Goal: Task Accomplishment & Management: Manage account settings

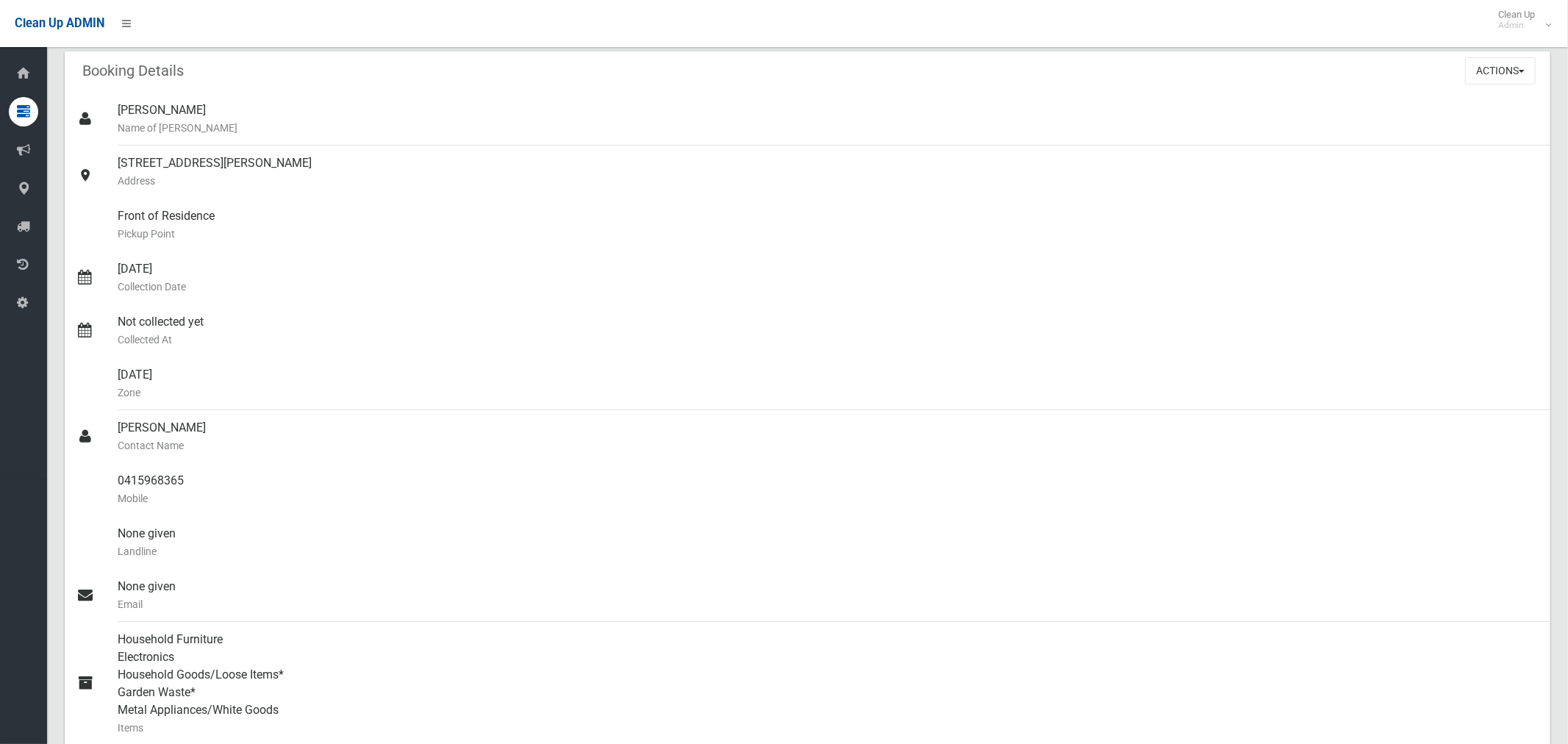
scroll to position [96, 0]
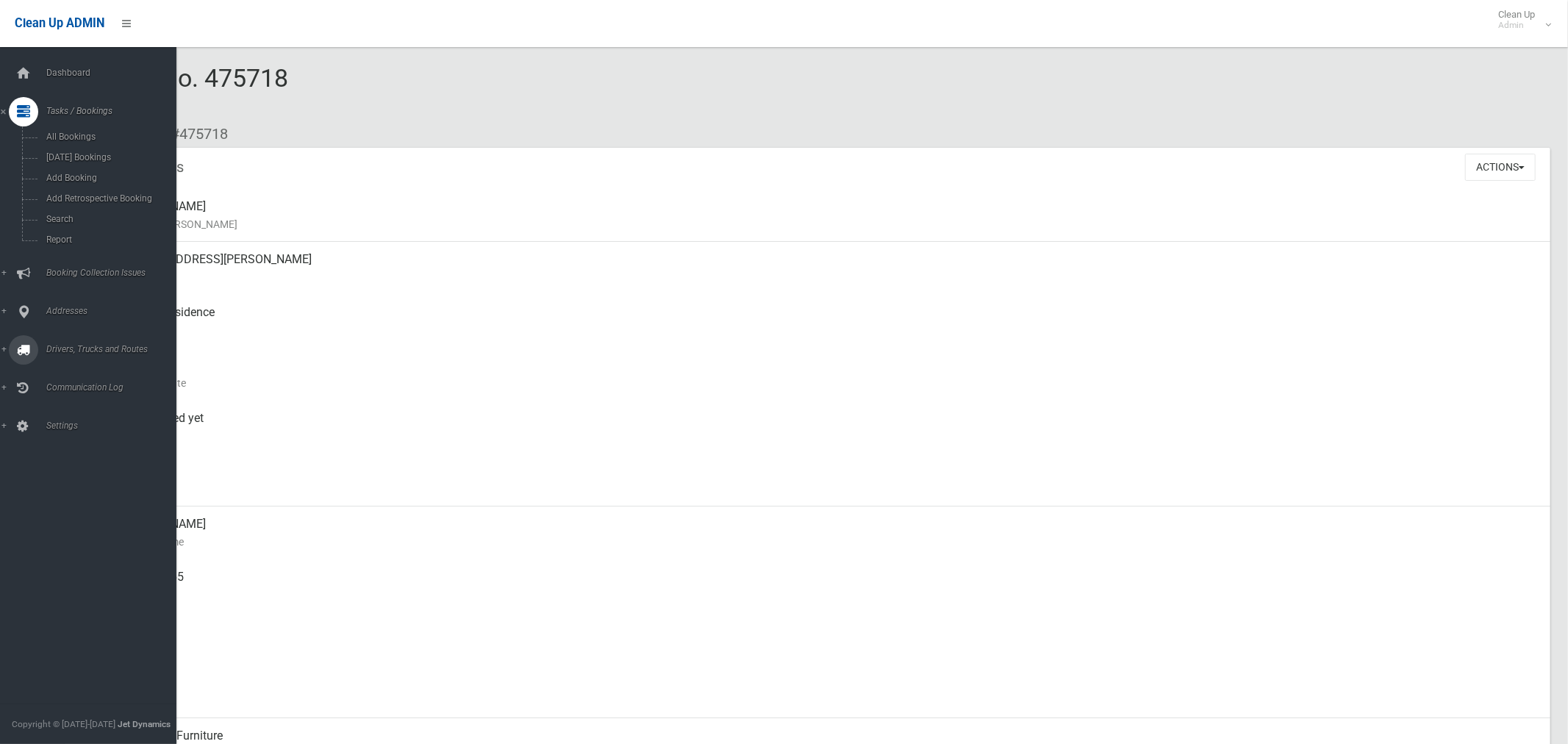
click at [86, 351] on span "Drivers, Trucks and Routes" at bounding box center [109, 349] width 135 height 10
click at [61, 289] on span "Driver Rostering / Shifts" at bounding box center [103, 292] width 122 height 10
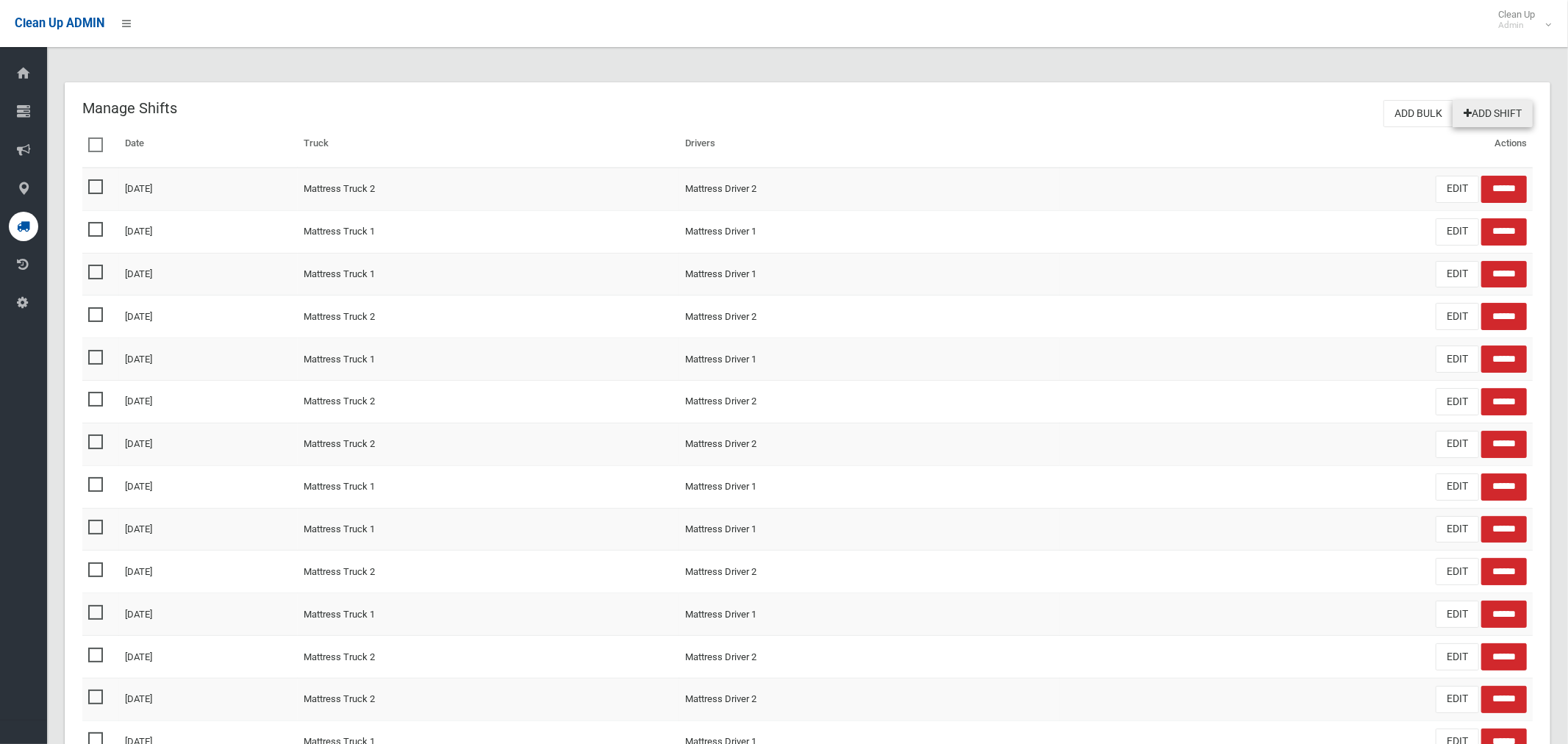
click at [1488, 123] on link "Add Shift" at bounding box center [1493, 113] width 81 height 27
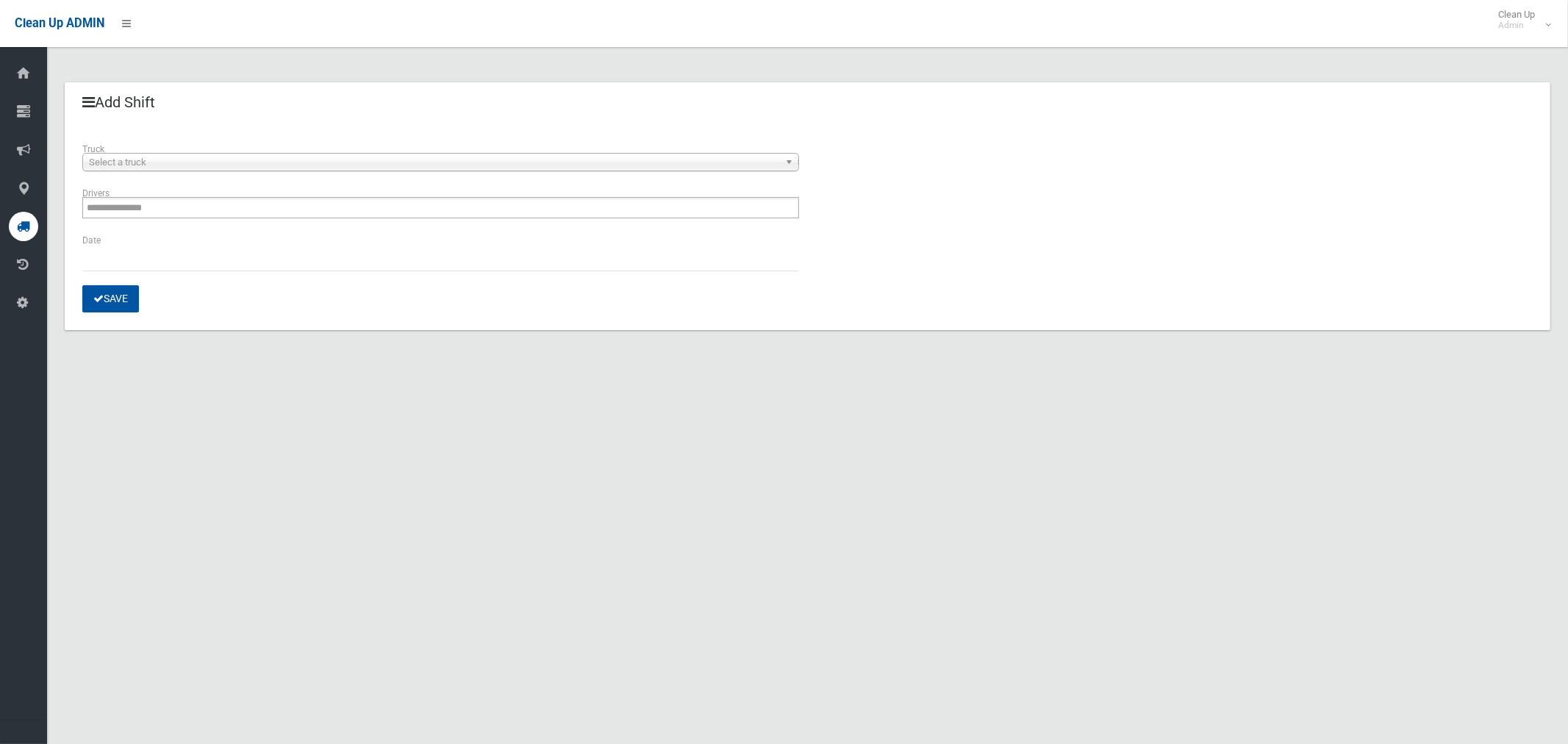
click at [194, 156] on span "Select a truck" at bounding box center [434, 162] width 690 height 17
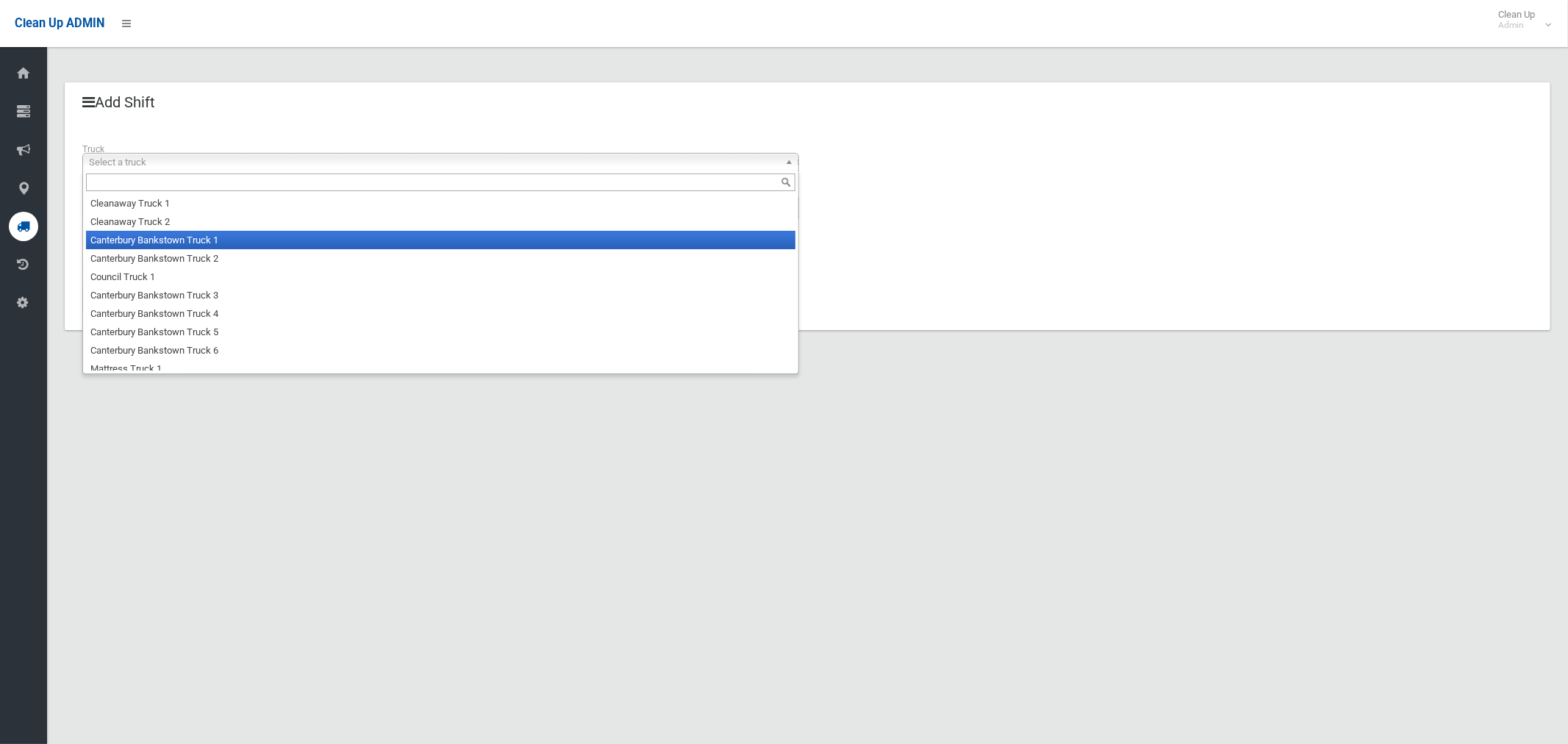
click at [181, 243] on li "Canterbury Bankstown Truck 1" at bounding box center [440, 240] width 709 height 18
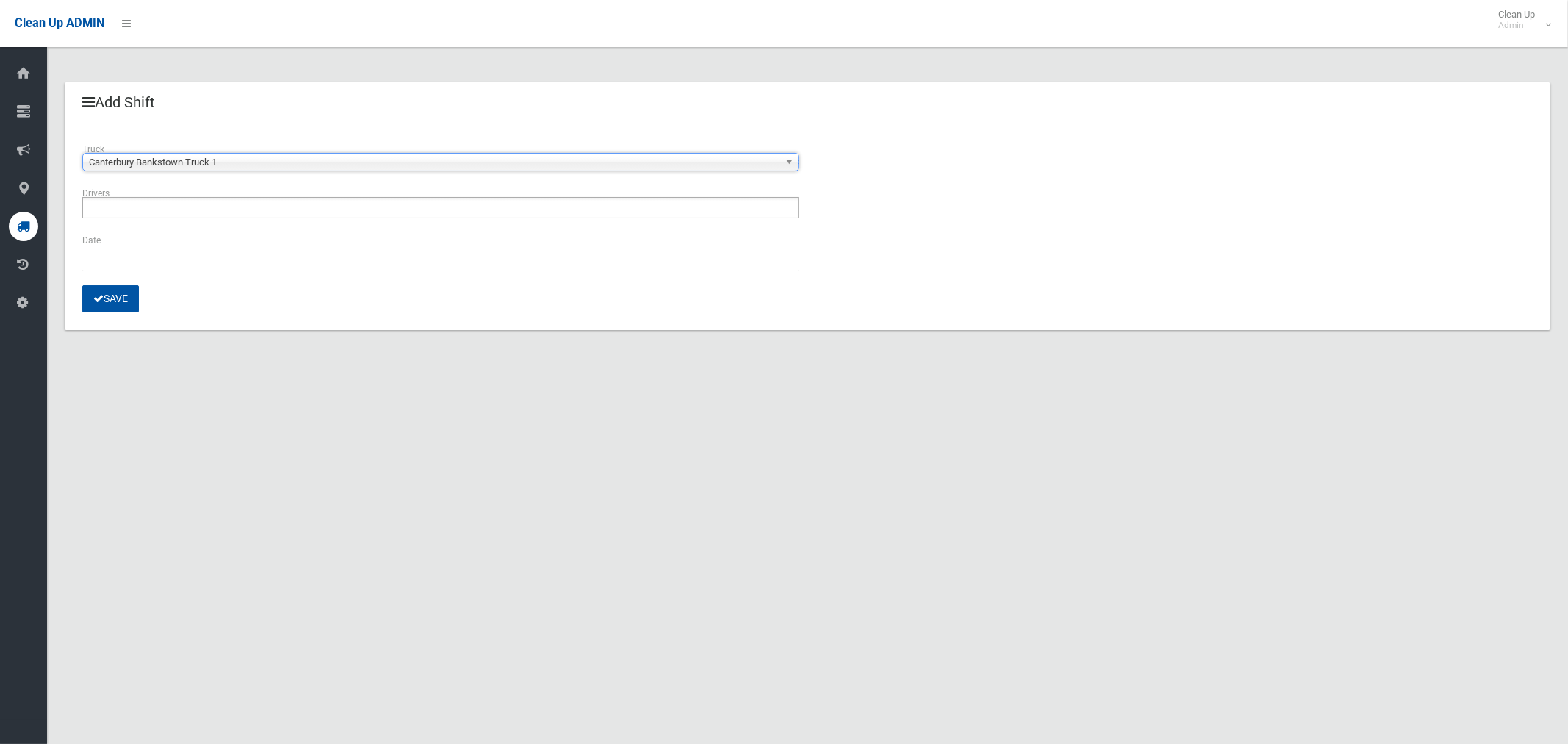
click at [182, 208] on ul at bounding box center [440, 207] width 717 height 21
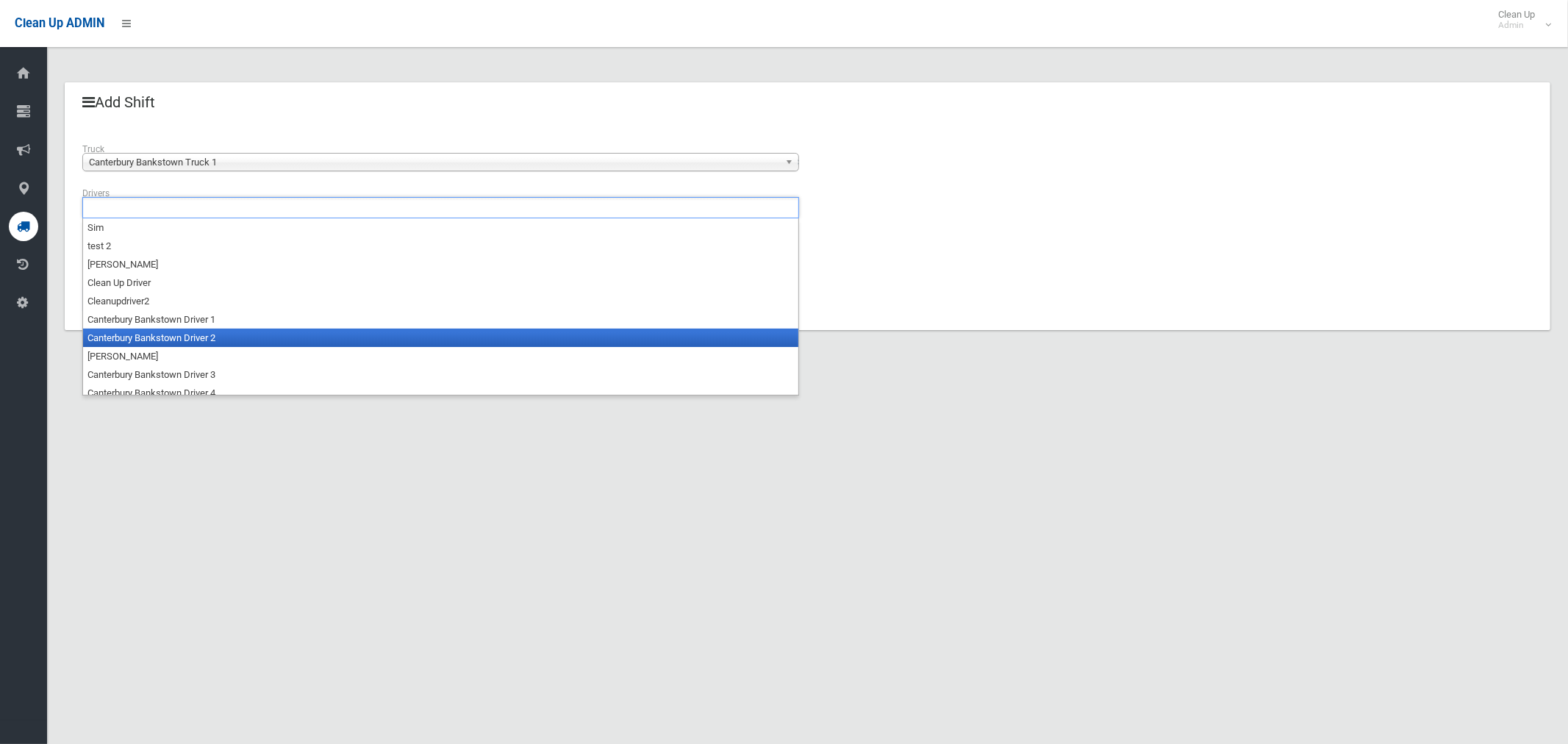
click at [196, 329] on li "Canterbury Bankstown Driver 2" at bounding box center [440, 338] width 715 height 18
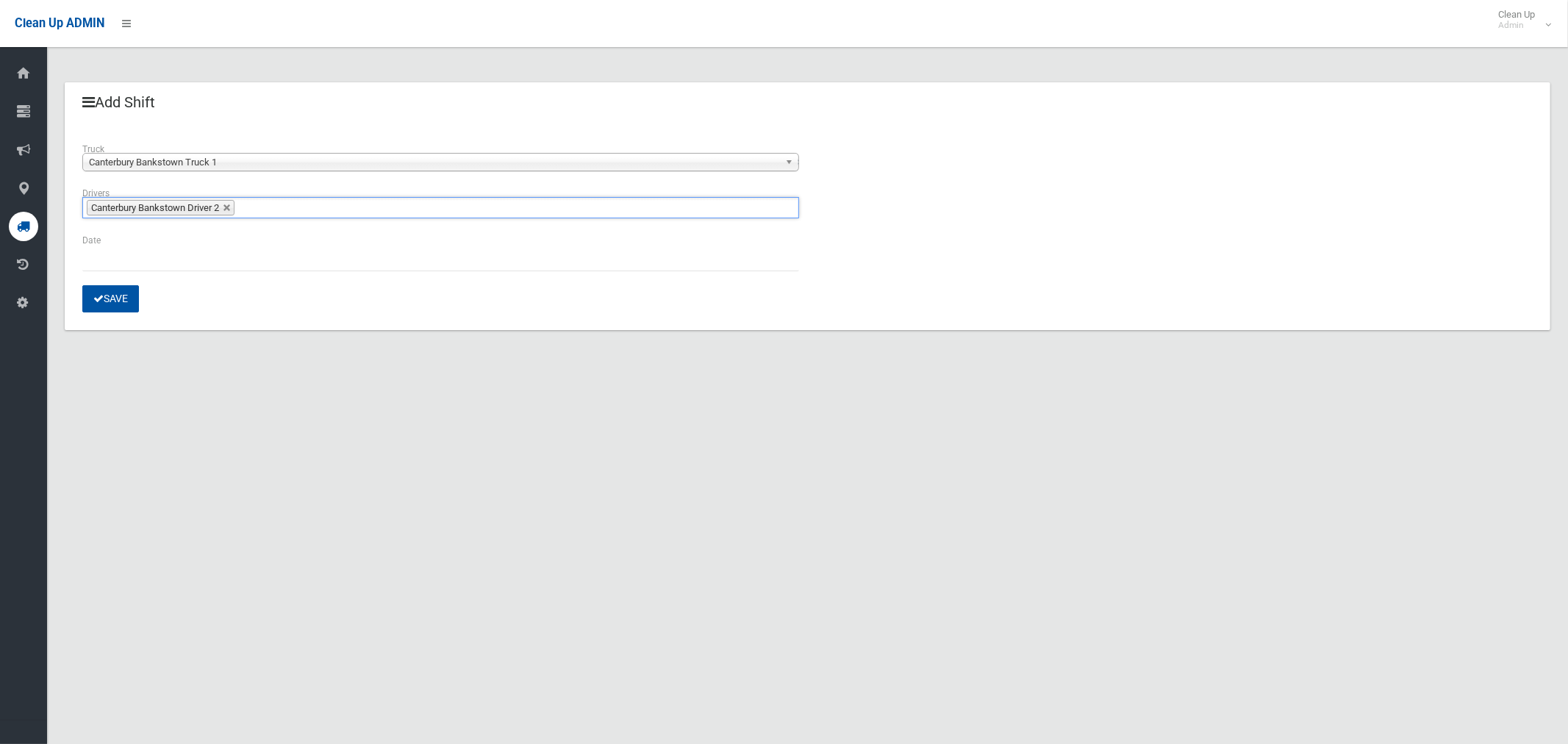
click at [190, 203] on li "Canterbury Bankstown Driver 2" at bounding box center [160, 207] width 147 height 16
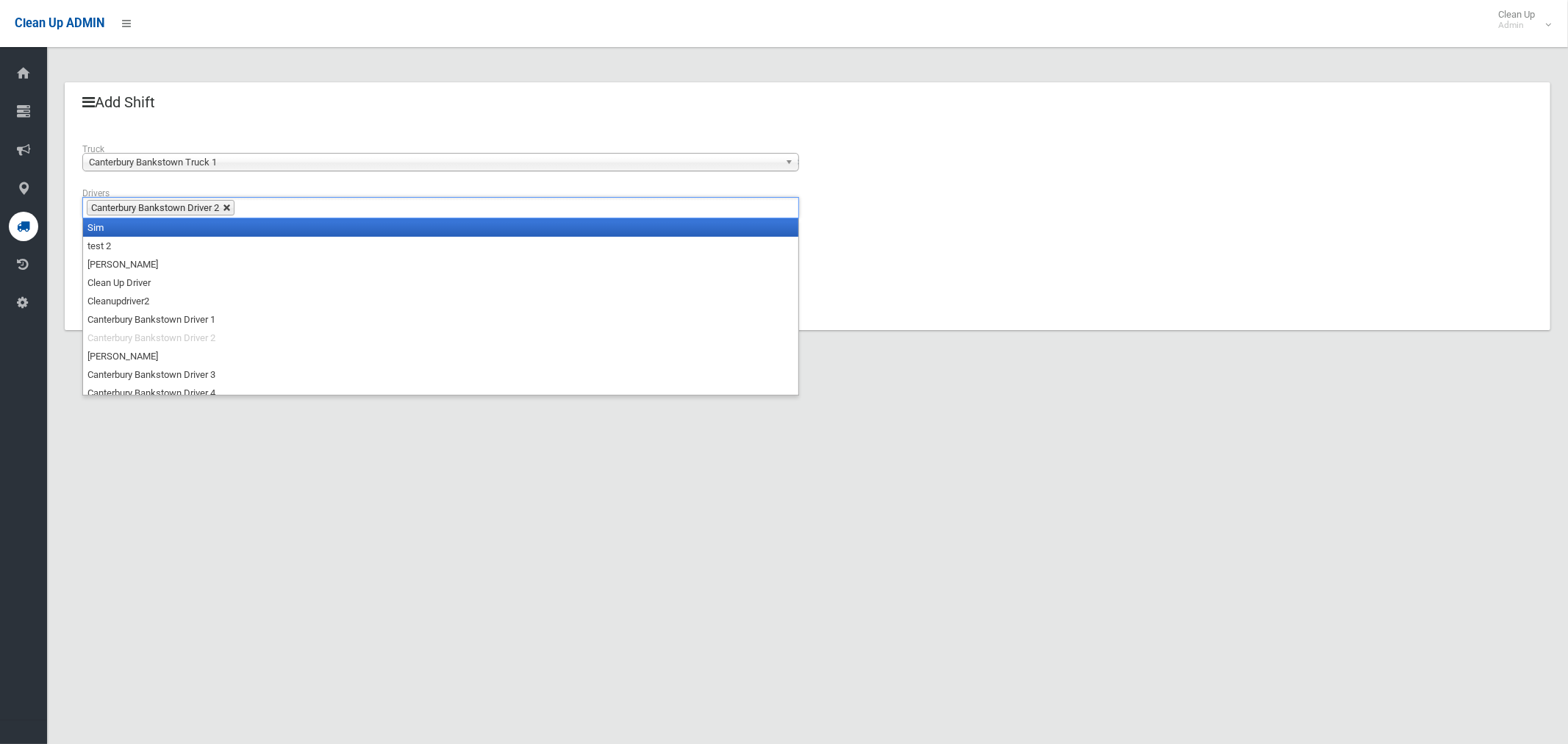
click at [229, 210] on link at bounding box center [227, 208] width 9 height 9
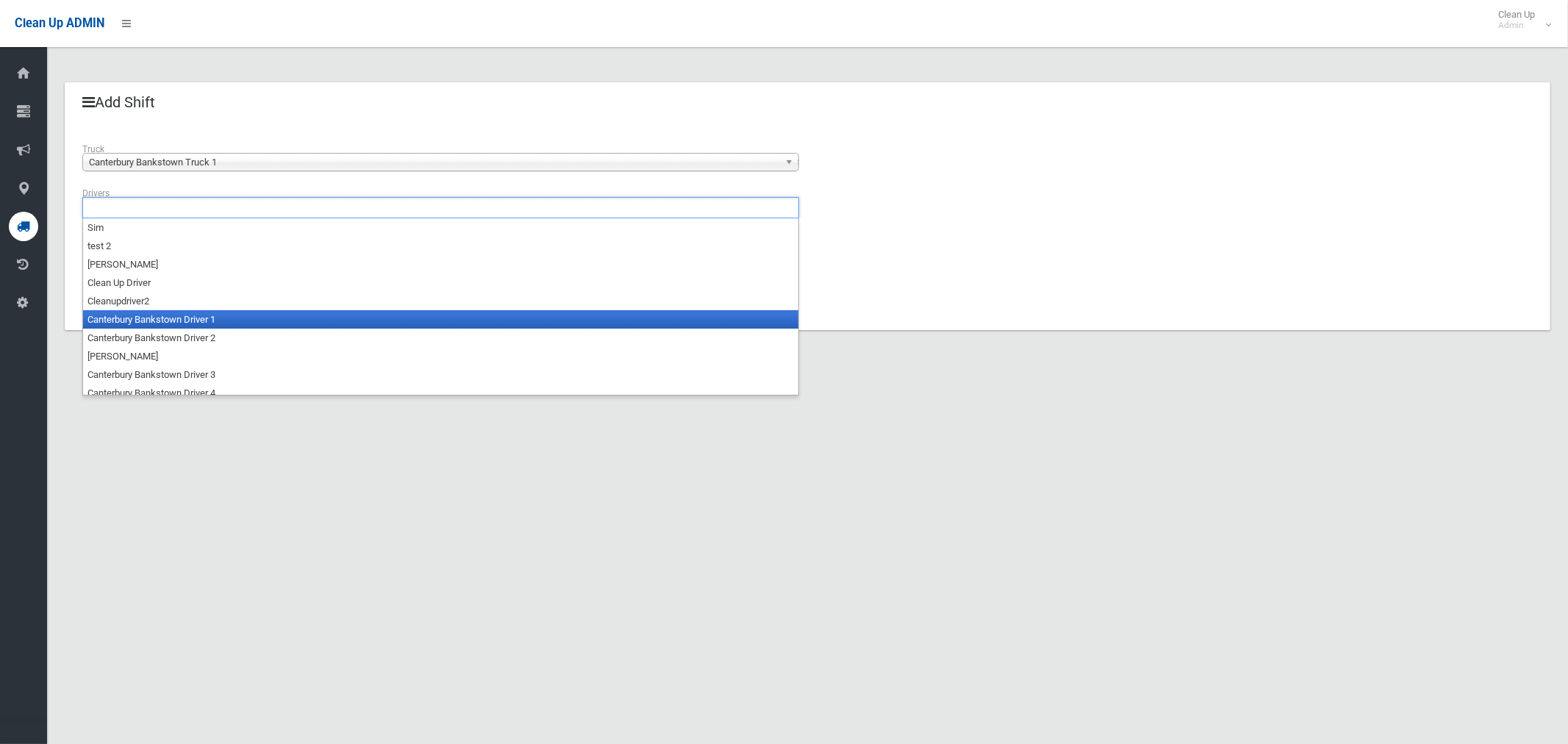
click at [185, 326] on li "Canterbury Bankstown Driver 1" at bounding box center [440, 319] width 715 height 18
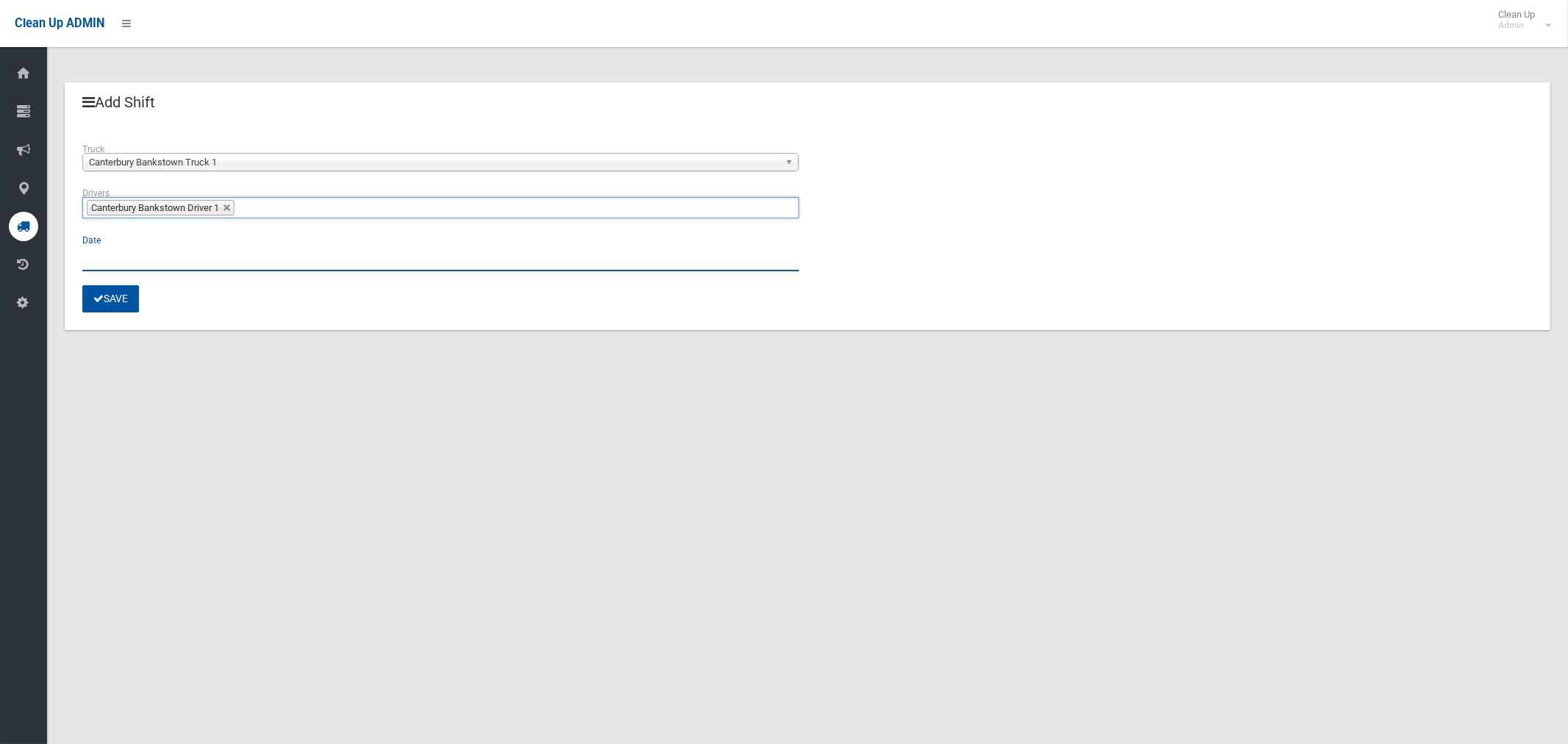
click at [129, 261] on input "text" at bounding box center [440, 258] width 717 height 27
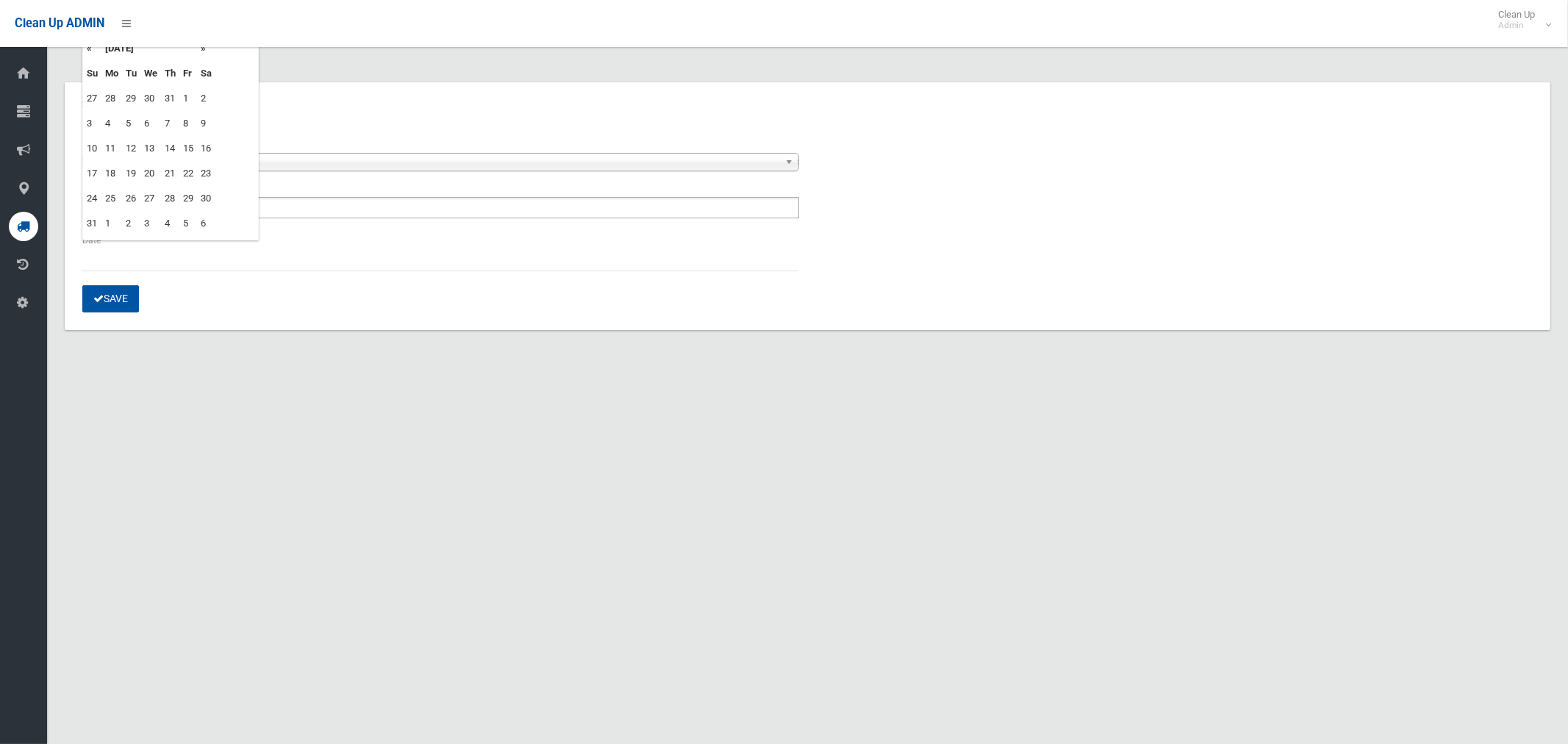
click at [135, 152] on td "12" at bounding box center [131, 148] width 18 height 25
click at [151, 146] on td "13" at bounding box center [150, 148] width 20 height 25
type input "**********"
click at [122, 297] on button "Save" at bounding box center [111, 299] width 57 height 27
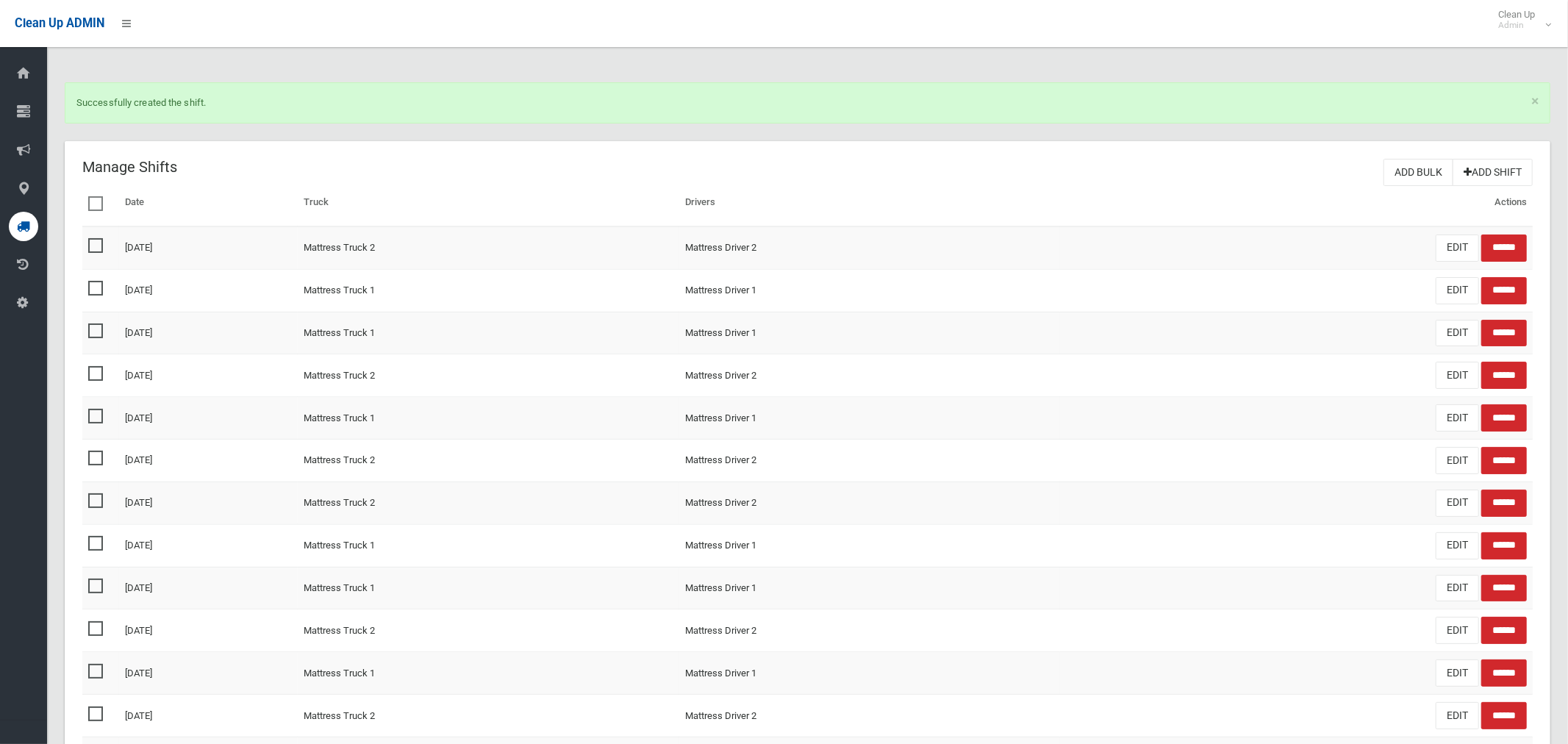
click at [23, 226] on icon at bounding box center [23, 226] width 13 height 29
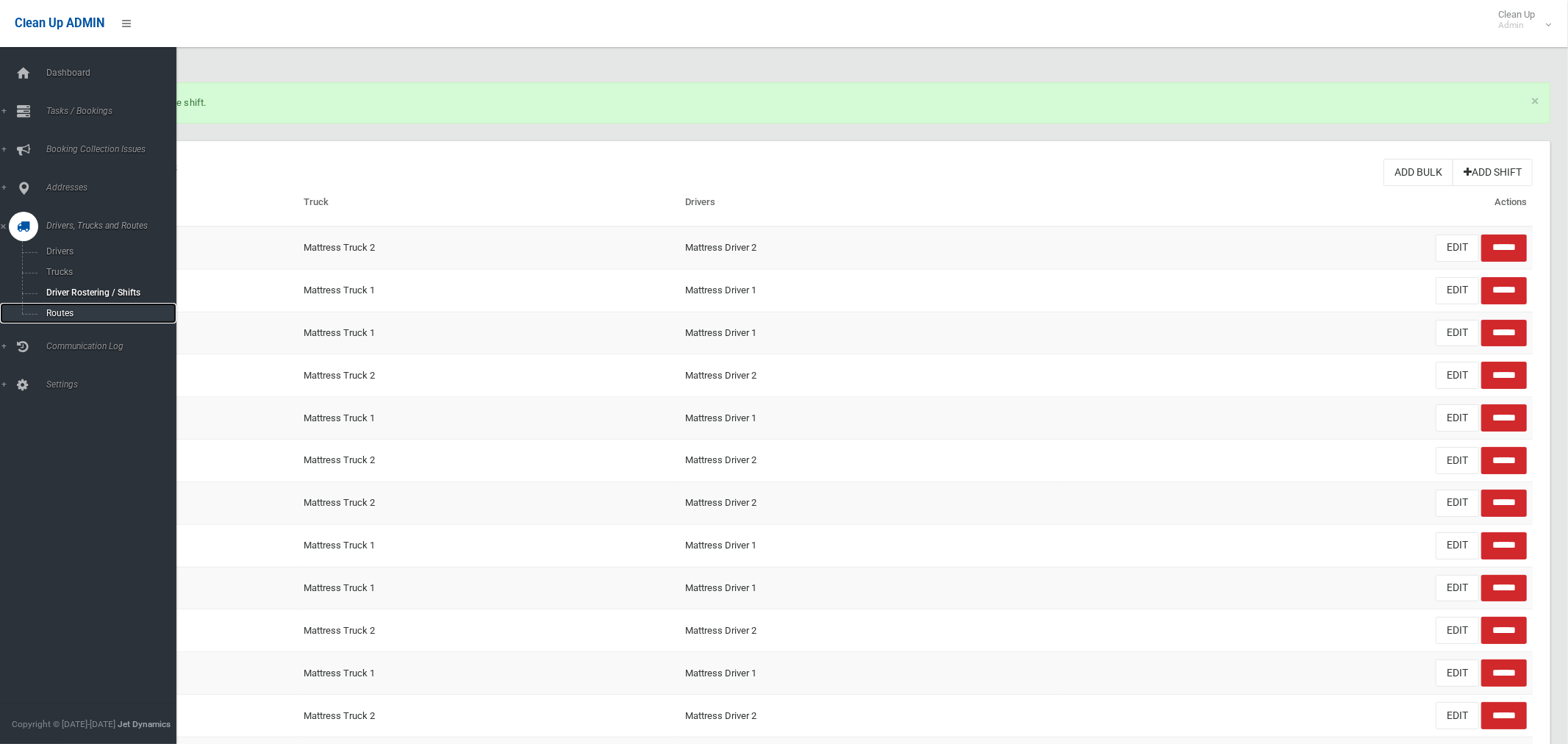
click at [61, 313] on span "Routes" at bounding box center [103, 313] width 122 height 10
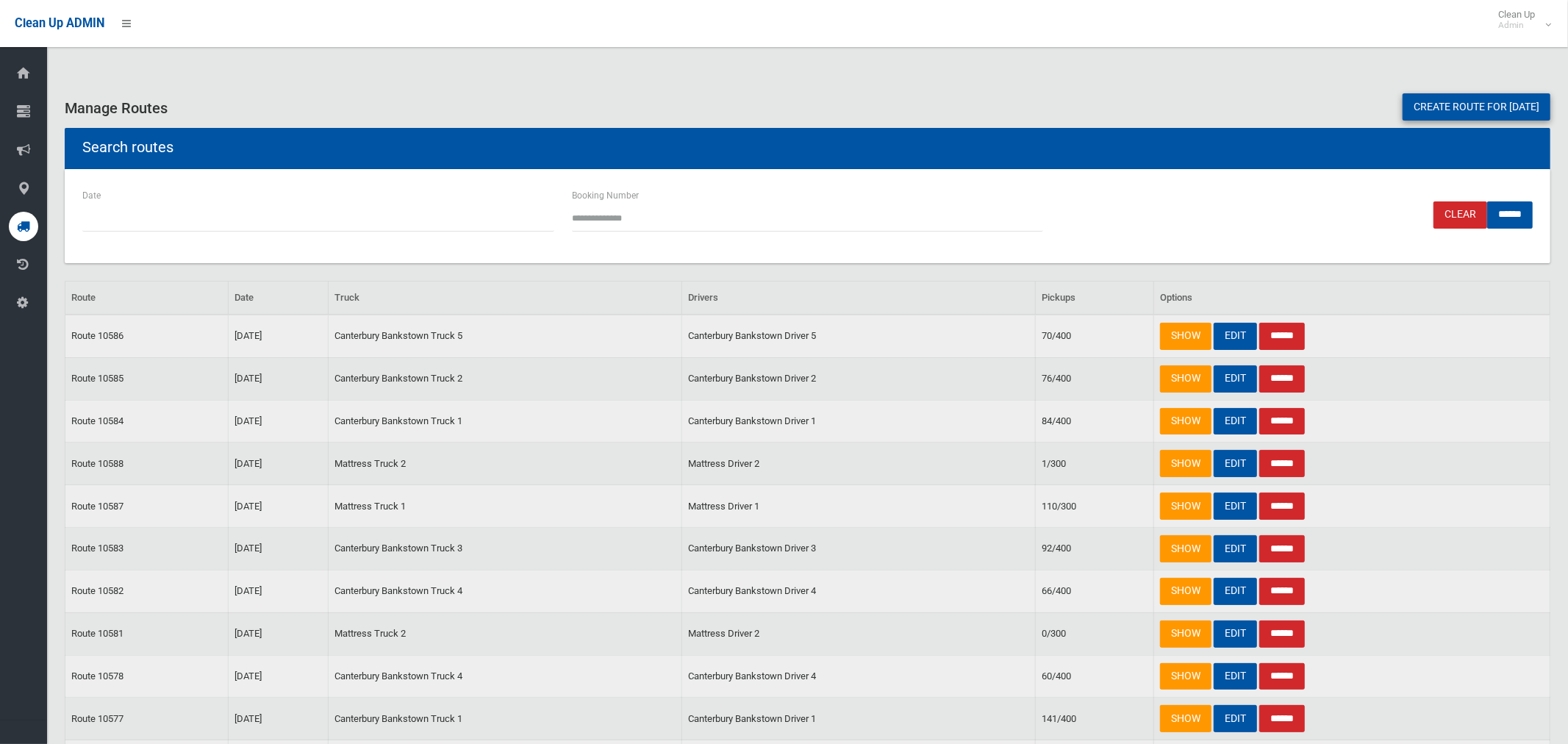
click at [1413, 108] on link "Create route for tomorrow" at bounding box center [1476, 107] width 147 height 27
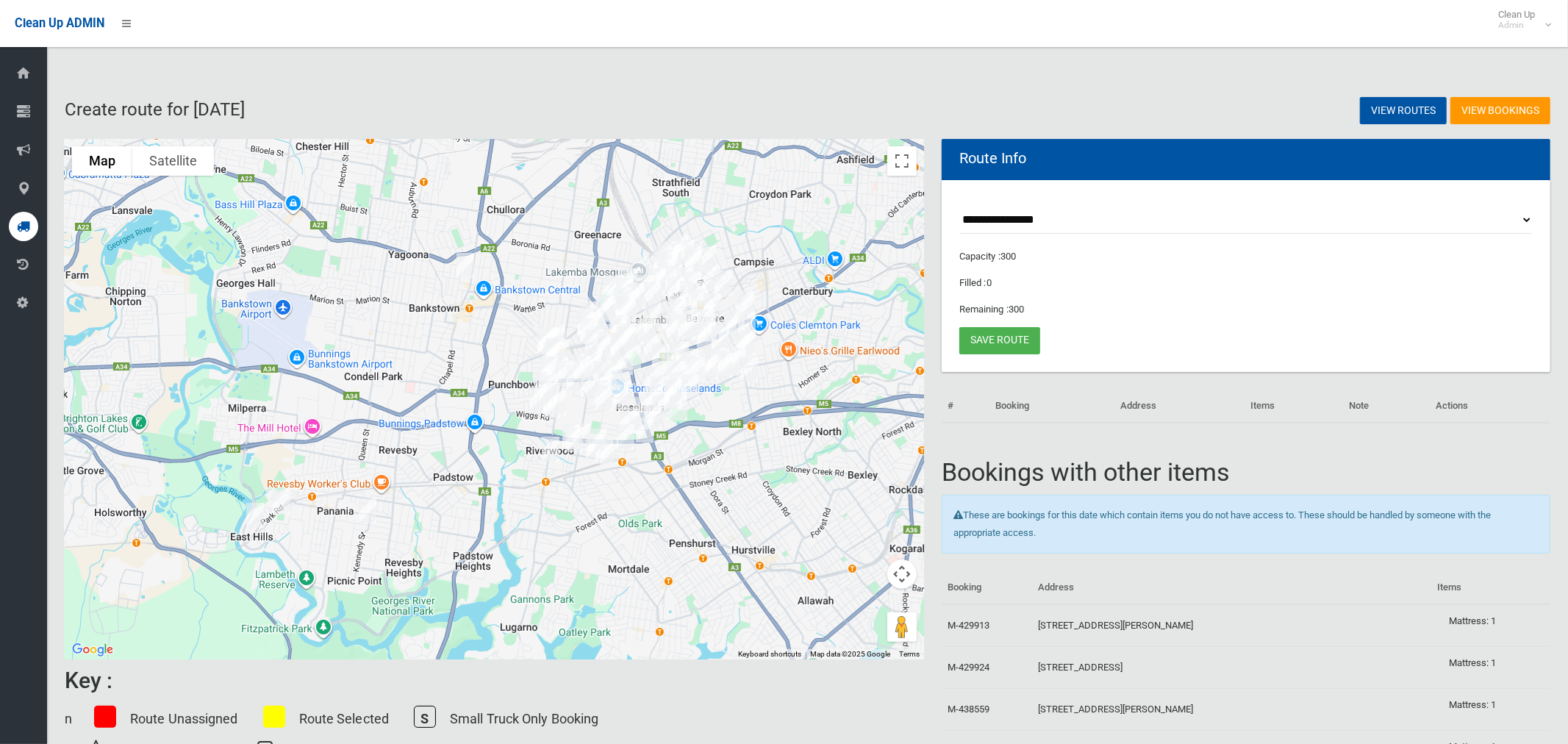
click at [1014, 214] on select "**********" at bounding box center [1246, 221] width 573 height 27
select select "*****"
click at [959, 207] on select "**********" at bounding box center [1246, 221] width 573 height 27
click at [900, 162] on button "Toggle fullscreen view" at bounding box center [902, 161] width 29 height 29
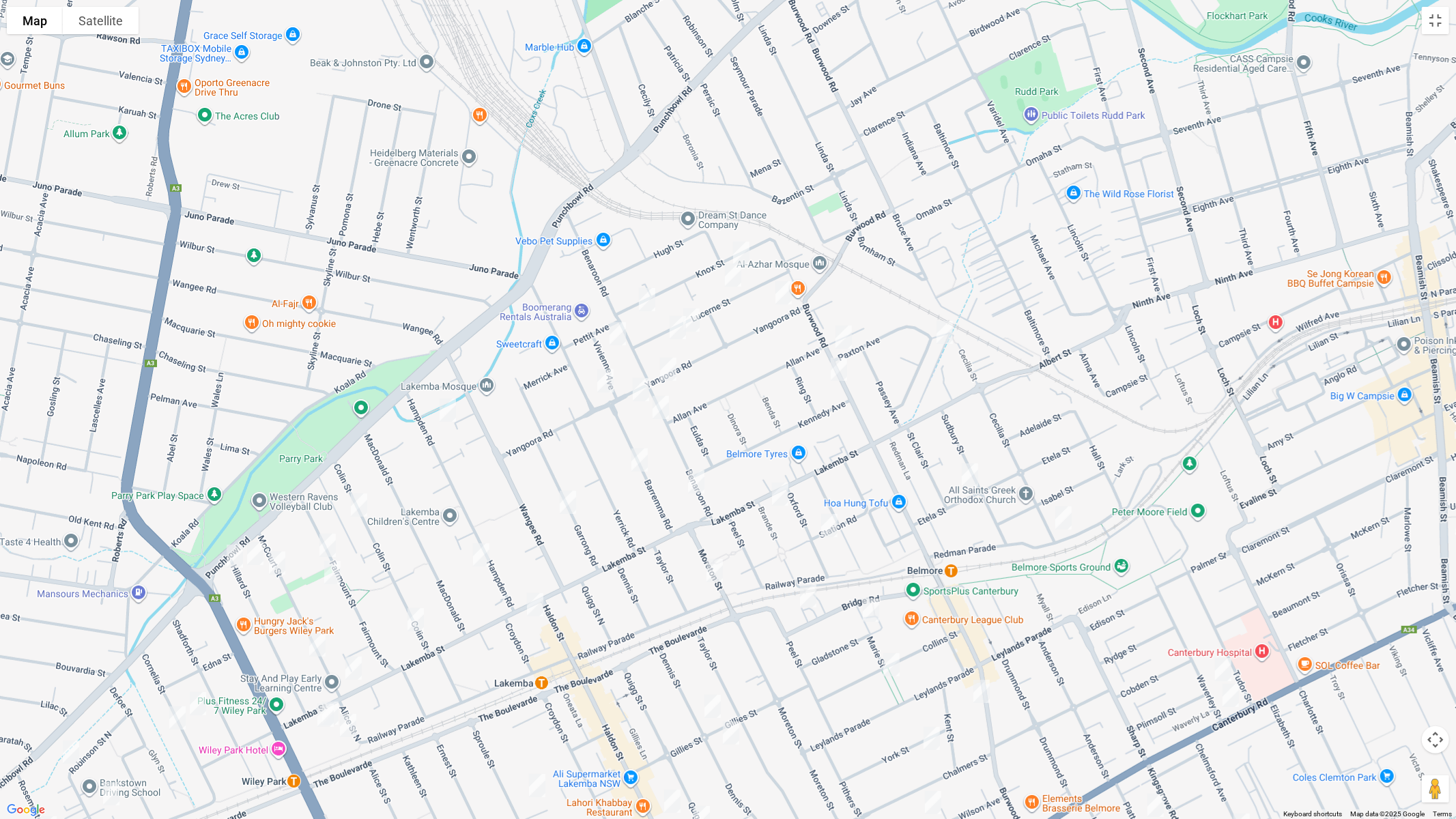
click at [742, 247] on img "42 Knox Street, BELMORE NSW 2192" at bounding box center [741, 253] width 27 height 34
click at [737, 277] on img "25 Lucerne Street, BELMORE NSW 2192" at bounding box center [734, 275] width 27 height 34
click at [784, 291] on img "3 Yangoora Road, BELMORE NSW 2192" at bounding box center [784, 292] width 27 height 34
drag, startPoint x: 841, startPoint y: 327, endPoint x: 845, endPoint y: 364, distance: 37.2
click at [841, 327] on img "217 Burwood Road, BELMORE NSW 2192" at bounding box center [844, 337] width 27 height 34
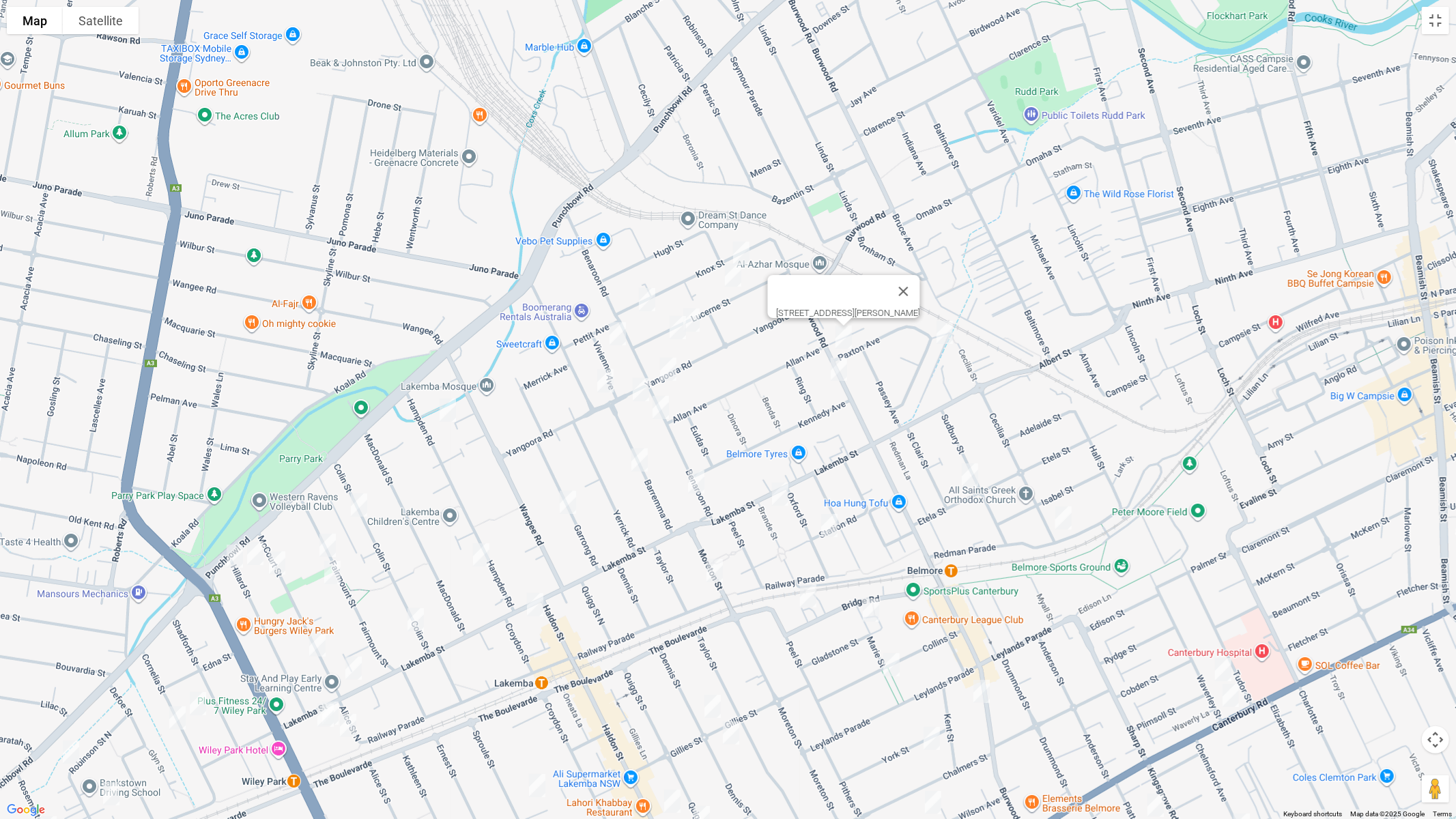
click at [835, 370] on img "204 Burwood Road, BELMORE NSW 2192" at bounding box center [839, 369] width 27 height 34
click at [946, 335] on img "56 Paxton Avenue, BELMORE NSW 2192" at bounding box center [945, 332] width 27 height 34
click at [695, 322] on img "1/42 Lucerne Street, BELMORE NSW 2192" at bounding box center [692, 320] width 27 height 34
click at [677, 335] on img "1/48 Lucerne Street, BELMORE NSW 2192" at bounding box center [677, 327] width 27 height 34
click at [754, 276] on button "Close" at bounding box center [737, 281] width 33 height 33
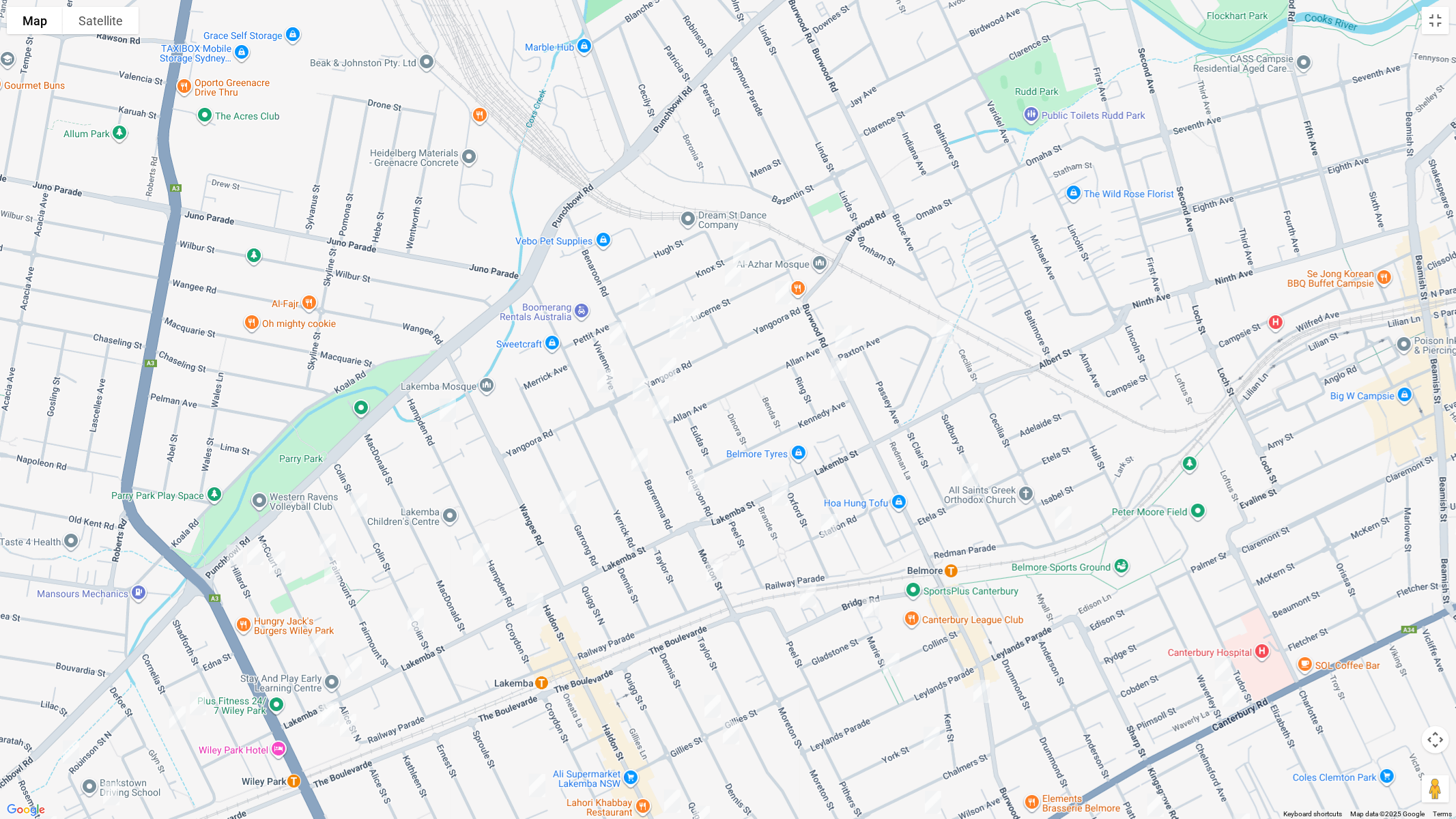
drag, startPoint x: 643, startPoint y: 298, endPoint x: 609, endPoint y: 335, distance: 50.2
click at [643, 299] on img "86 Knox Street, BELMORE NSW 2192" at bounding box center [647, 300] width 27 height 34
click at [612, 335] on img "13 Vivienne Avenue, LAKEMBA NSW 2195" at bounding box center [618, 334] width 27 height 34
click at [609, 376] on img "81 Yangoora Road, LAKEMBA NSW 2195" at bounding box center [605, 381] width 27 height 34
click at [445, 413] on img "97 Hampden Road, LAKEMBA NSW 2195" at bounding box center [448, 410] width 27 height 34
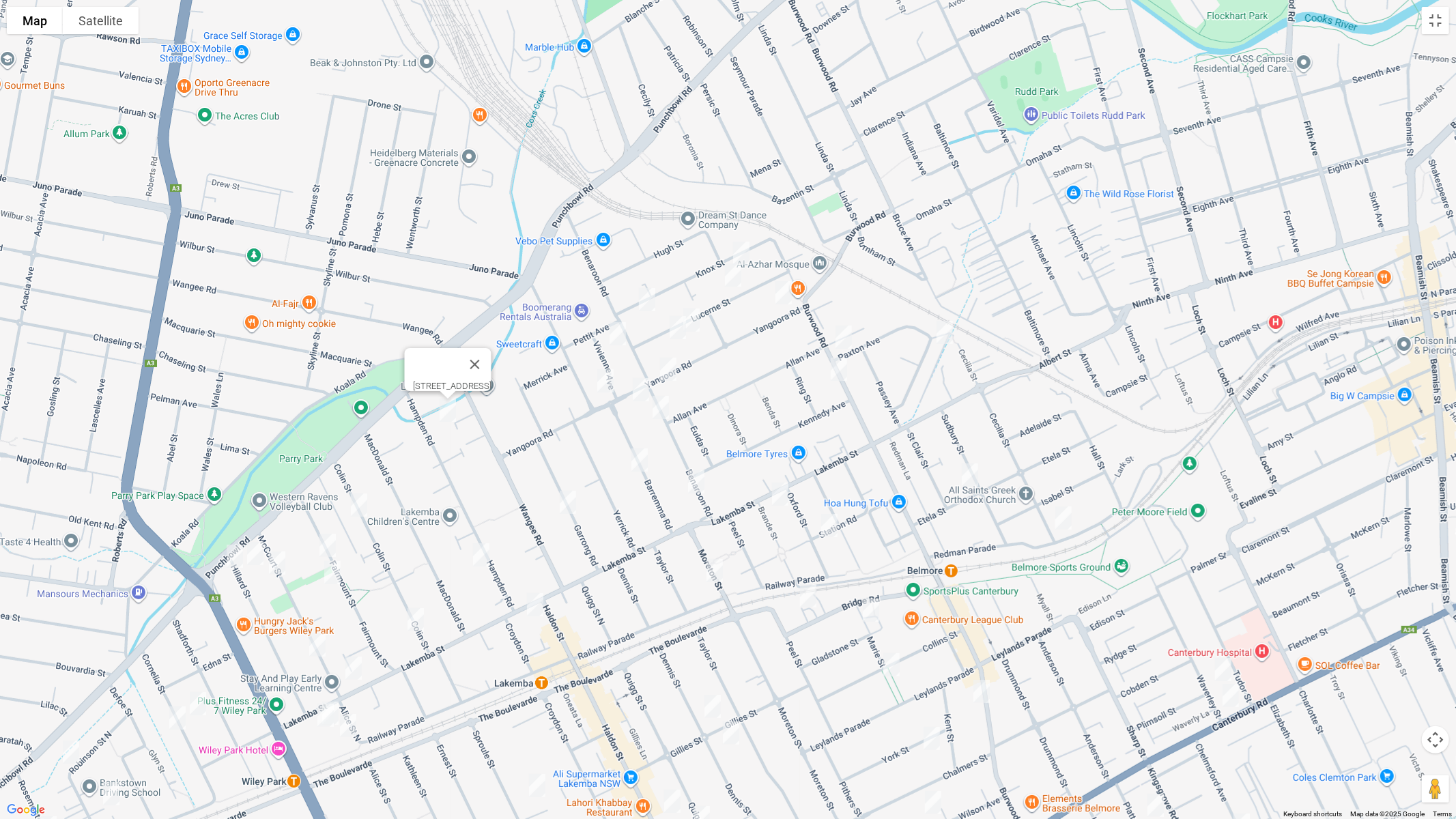
click at [665, 372] on img "53 Benaroon Road, BELMORE NSW 2192" at bounding box center [668, 369] width 27 height 34
drag, startPoint x: 645, startPoint y: 389, endPoint x: 651, endPoint y: 402, distance: 14.3
click at [645, 390] on img "70 Yangoora Road, LAKEMBA NSW 2195" at bounding box center [641, 390] width 27 height 34
click at [660, 413] on img "54 Benaroon Road, LAKEMBA NSW 2195" at bounding box center [660, 407] width 27 height 34
click at [637, 463] on img "28 Barremma Road, LAKEMBA NSW 2195" at bounding box center [639, 460] width 27 height 34
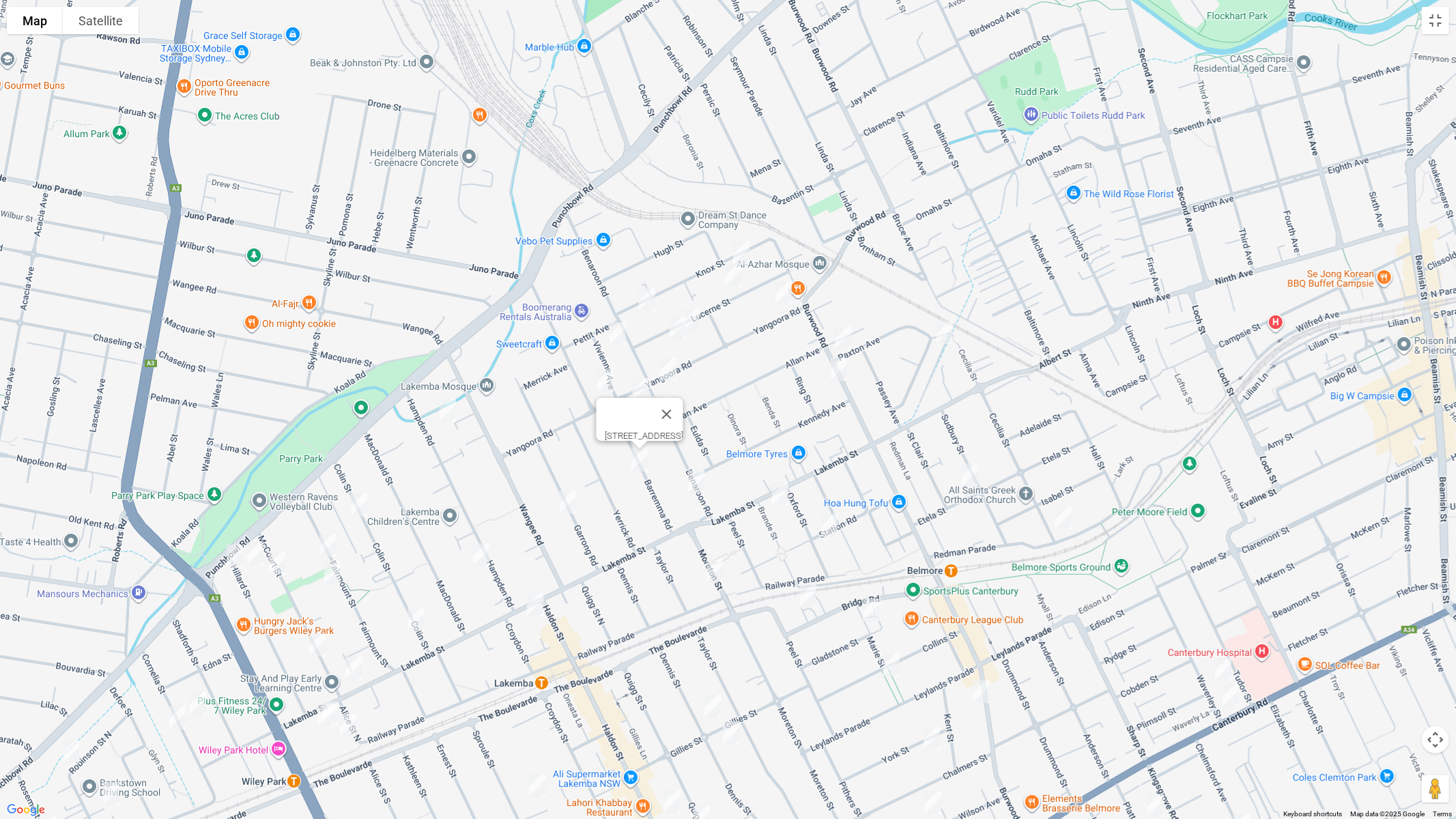
click at [695, 486] on img "14 Benaroon Road, LAKEMBA NSW 2195" at bounding box center [696, 482] width 27 height 34
click at [779, 497] on img "31 Brande Street, BELMORE NSW 2192" at bounding box center [780, 494] width 27 height 34
click at [835, 527] on img "13 Oxford Street, BELMORE NSW 2192" at bounding box center [830, 525] width 27 height 34
click at [977, 473] on img "53 Etela Street, BELMORE NSW 2192" at bounding box center [970, 475] width 27 height 34
click at [1065, 514] on img "16 Redman Parade, BELMORE NSW 2192" at bounding box center [1063, 518] width 27 height 34
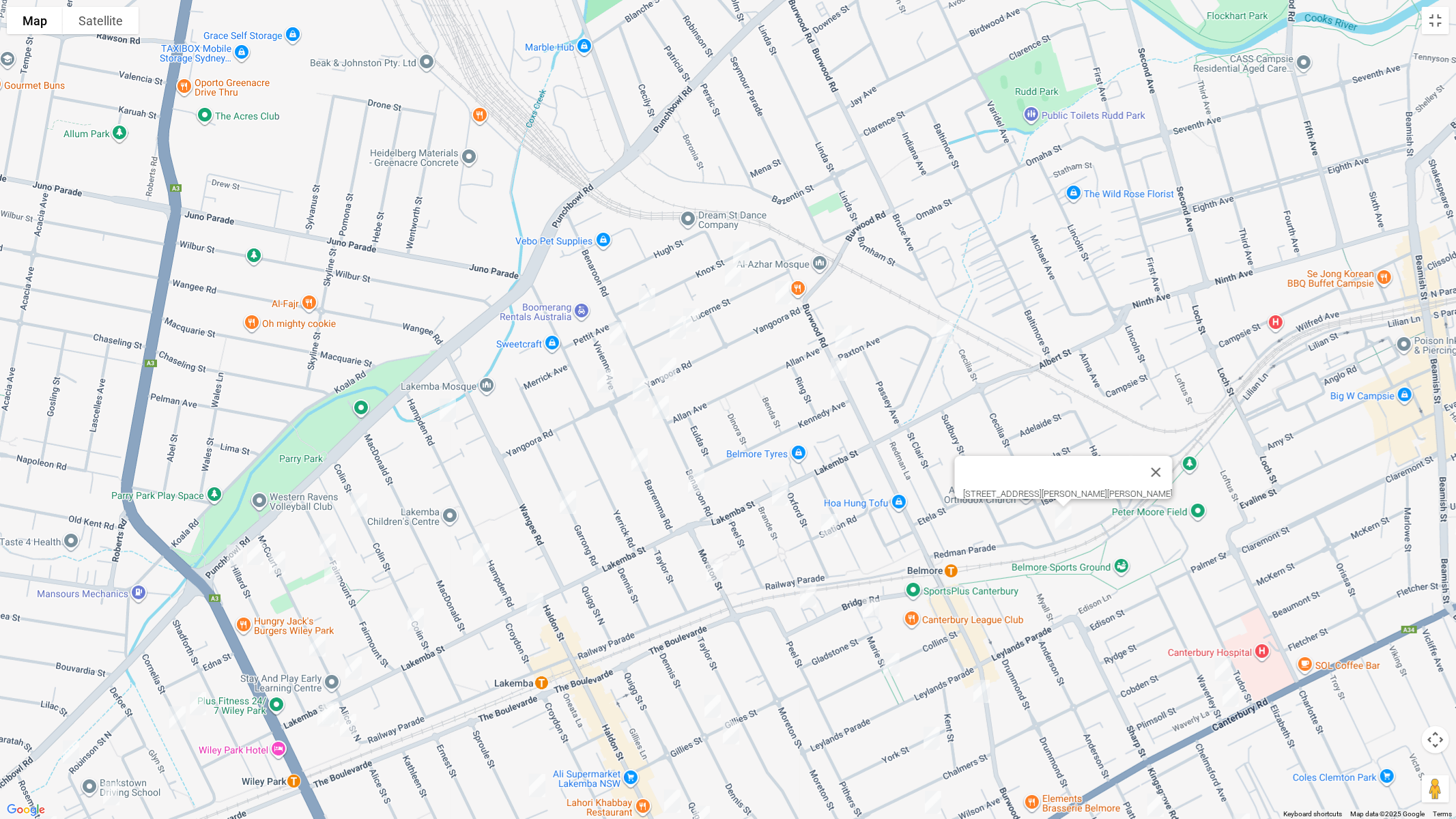
click at [826, 527] on img "13 Oxford Street, BELMORE NSW 2192" at bounding box center [830, 525] width 27 height 34
click at [722, 569] on img "27 Moreton Street, LAKEMBA NSW 2195" at bounding box center [715, 570] width 27 height 34
click at [568, 505] on img "1/18 Garrong Road, LAKEMBA NSW 2195" at bounding box center [568, 502] width 27 height 34
click at [485, 553] on img "16A Hampden Road, LAKEMBA NSW 2195" at bounding box center [481, 555] width 27 height 34
click at [363, 505] on img "64 Colin Street, LAKEMBA NSW 2195" at bounding box center [359, 505] width 27 height 34
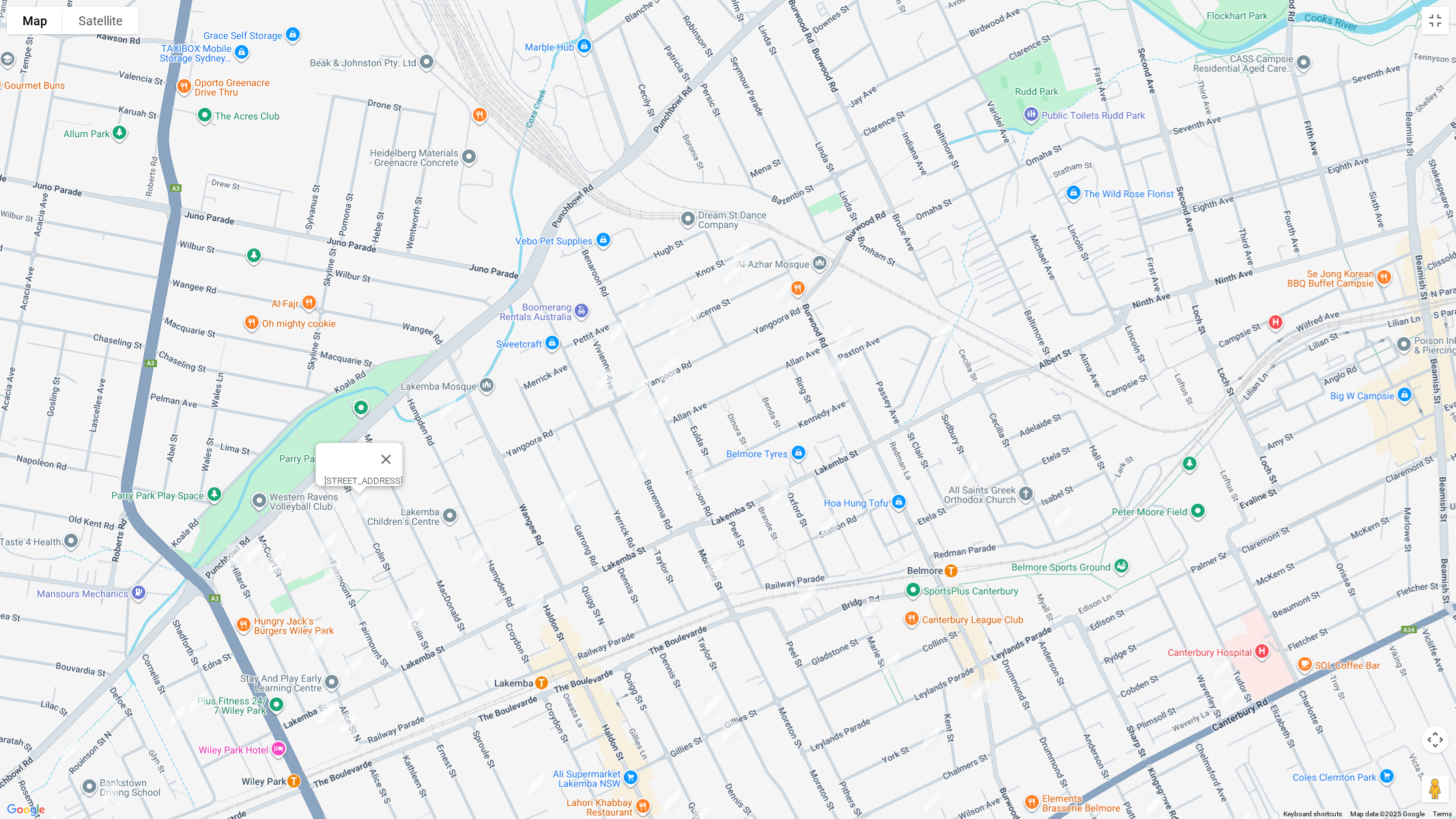
click at [325, 542] on img "50 Fairmount Street, LAKEMBA NSW 2195" at bounding box center [327, 545] width 27 height 34
click at [234, 556] on img "3/68 Hillard Street, WILEY PARK NSW 2195" at bounding box center [235, 556] width 27 height 34
click at [260, 551] on img "59 Hillard Street, WILEY PARK NSW 2195" at bounding box center [255, 553] width 27 height 34
drag, startPoint x: 275, startPoint y: 565, endPoint x: 303, endPoint y: 569, distance: 28.3
click at [275, 565] on img "48 McCourt Street, WILEY PARK NSW 2195" at bounding box center [277, 563] width 27 height 34
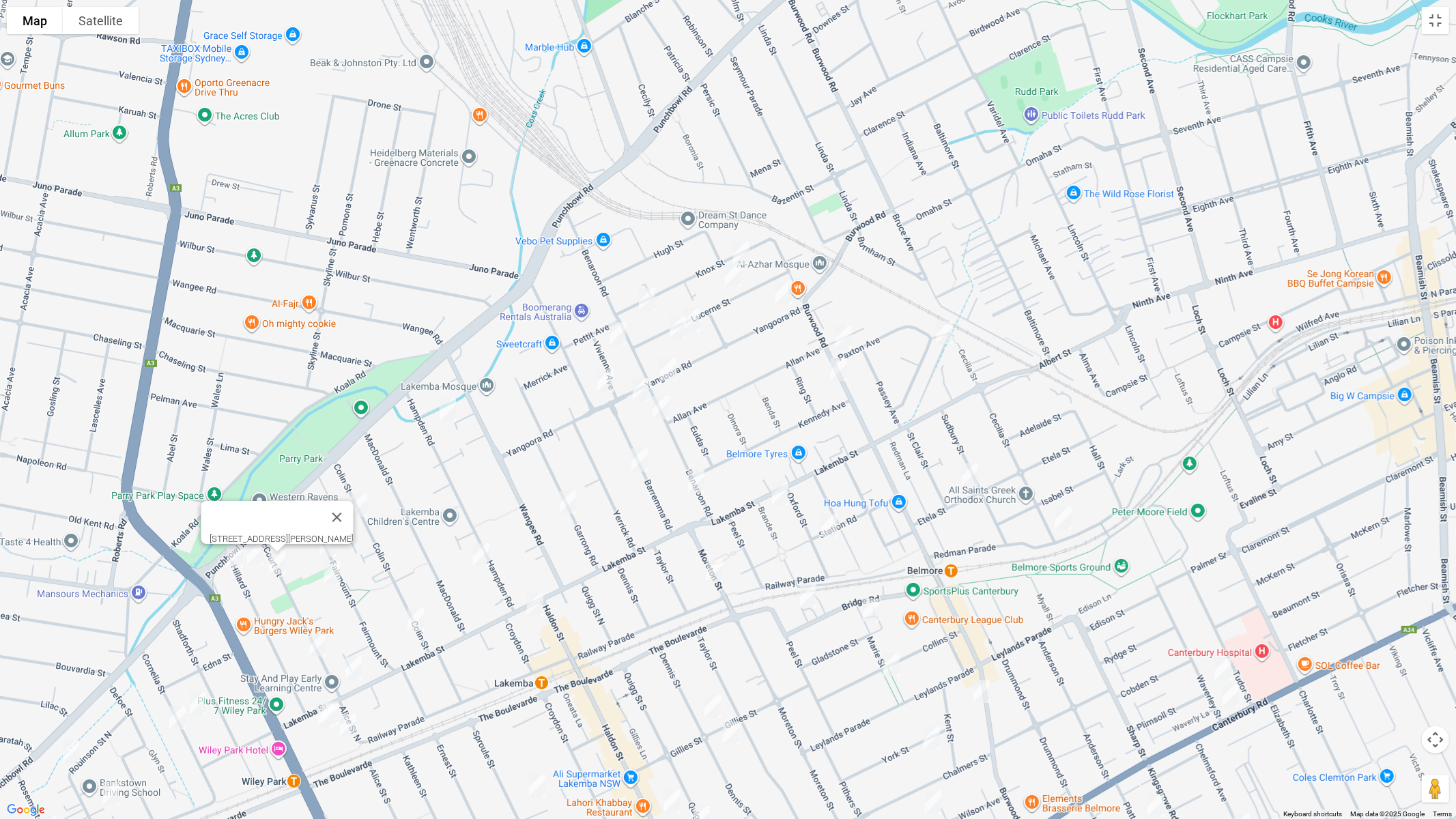
click at [334, 573] on img "40 Fairmount Street, LAKEMBA NSW 2195" at bounding box center [332, 573] width 27 height 34
drag, startPoint x: 418, startPoint y: 620, endPoint x: 502, endPoint y: 619, distance: 84.0
click at [418, 619] on img "12 Colin Street, LAKEMBA NSW 2195" at bounding box center [416, 619] width 27 height 34
click at [539, 607] on img "182 Lakemba Street, LAKEMBA NSW 2195" at bounding box center [535, 605] width 27 height 34
drag, startPoint x: 809, startPoint y: 598, endPoint x: 837, endPoint y: 602, distance: 28.3
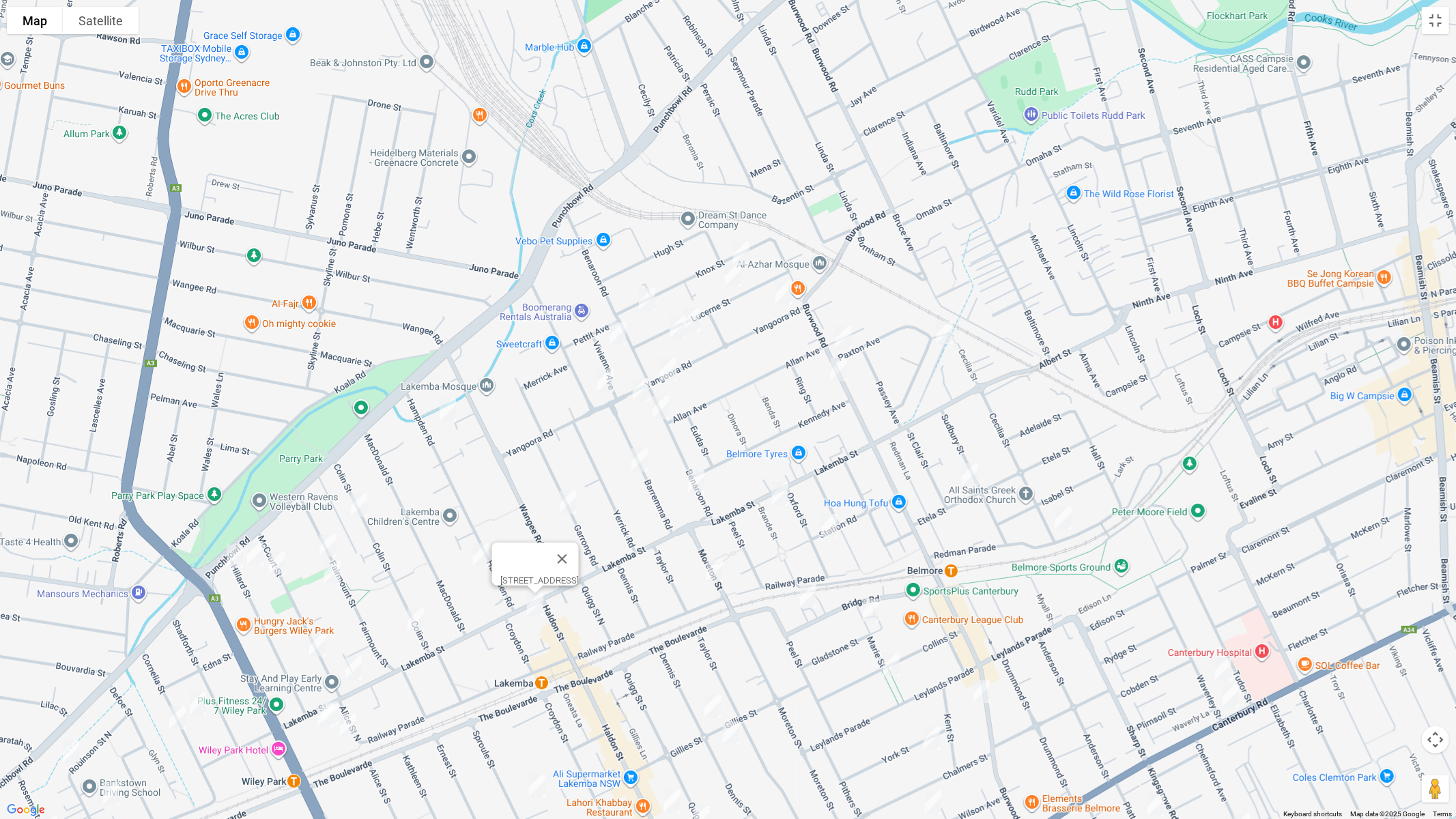
click at [809, 598] on img "101-105 Bridge Road, BELMORE NSW 2192" at bounding box center [808, 596] width 27 height 34
click at [875, 611] on img "11 Gladstone Street, BELMORE NSW 2192" at bounding box center [871, 610] width 27 height 34
drag, startPoint x: 1007, startPoint y: 535, endPoint x: 983, endPoint y: 428, distance: 109.7
click at [909, 333] on div "[STREET_ADDRESS][PERSON_NAME]" at bounding box center [728, 410] width 1456 height 819
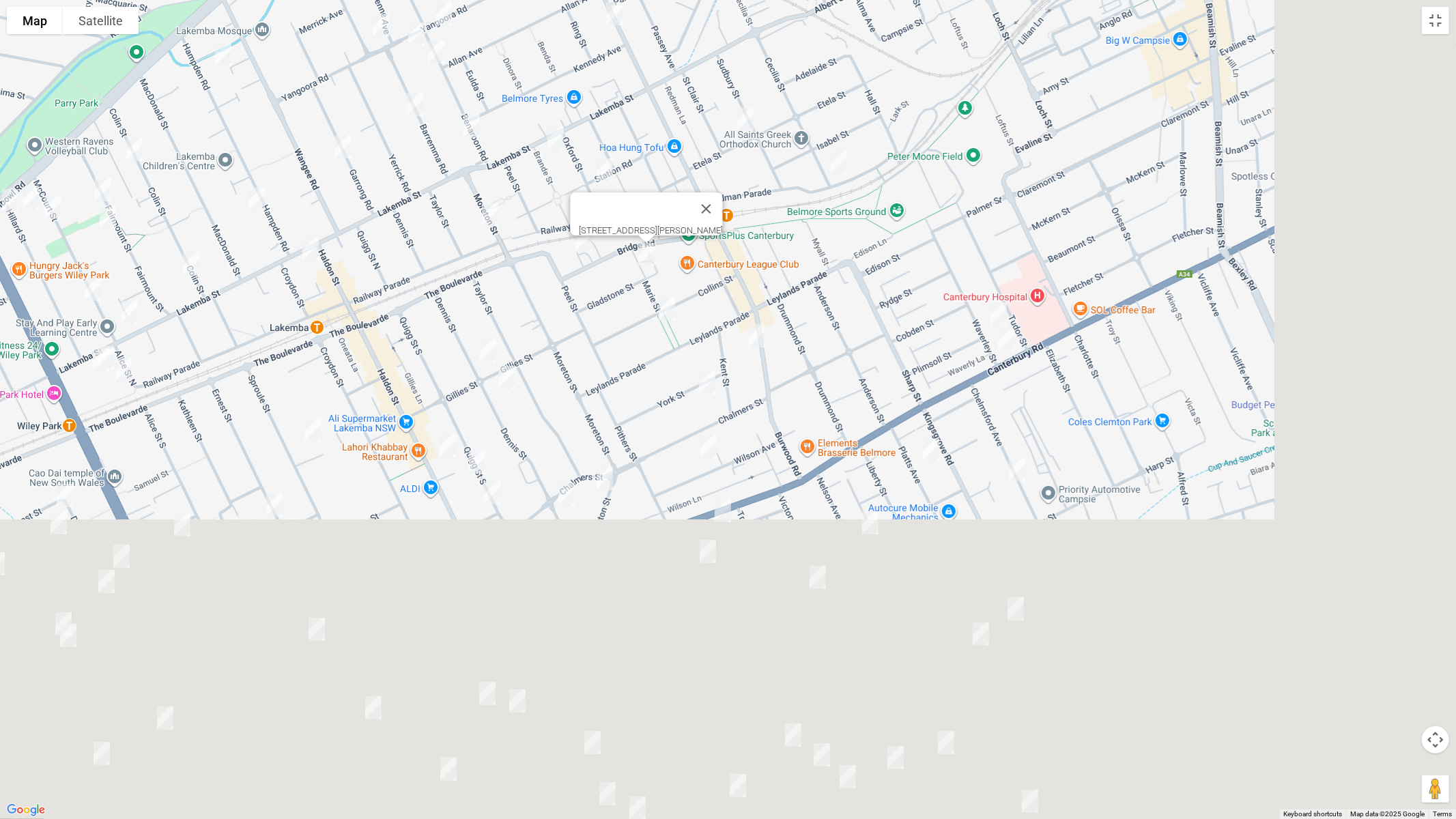
drag, startPoint x: 961, startPoint y: 396, endPoint x: 1039, endPoint y: 258, distance: 158.5
click at [761, 75] on div "[STREET_ADDRESS][PERSON_NAME]" at bounding box center [728, 410] width 1456 height 819
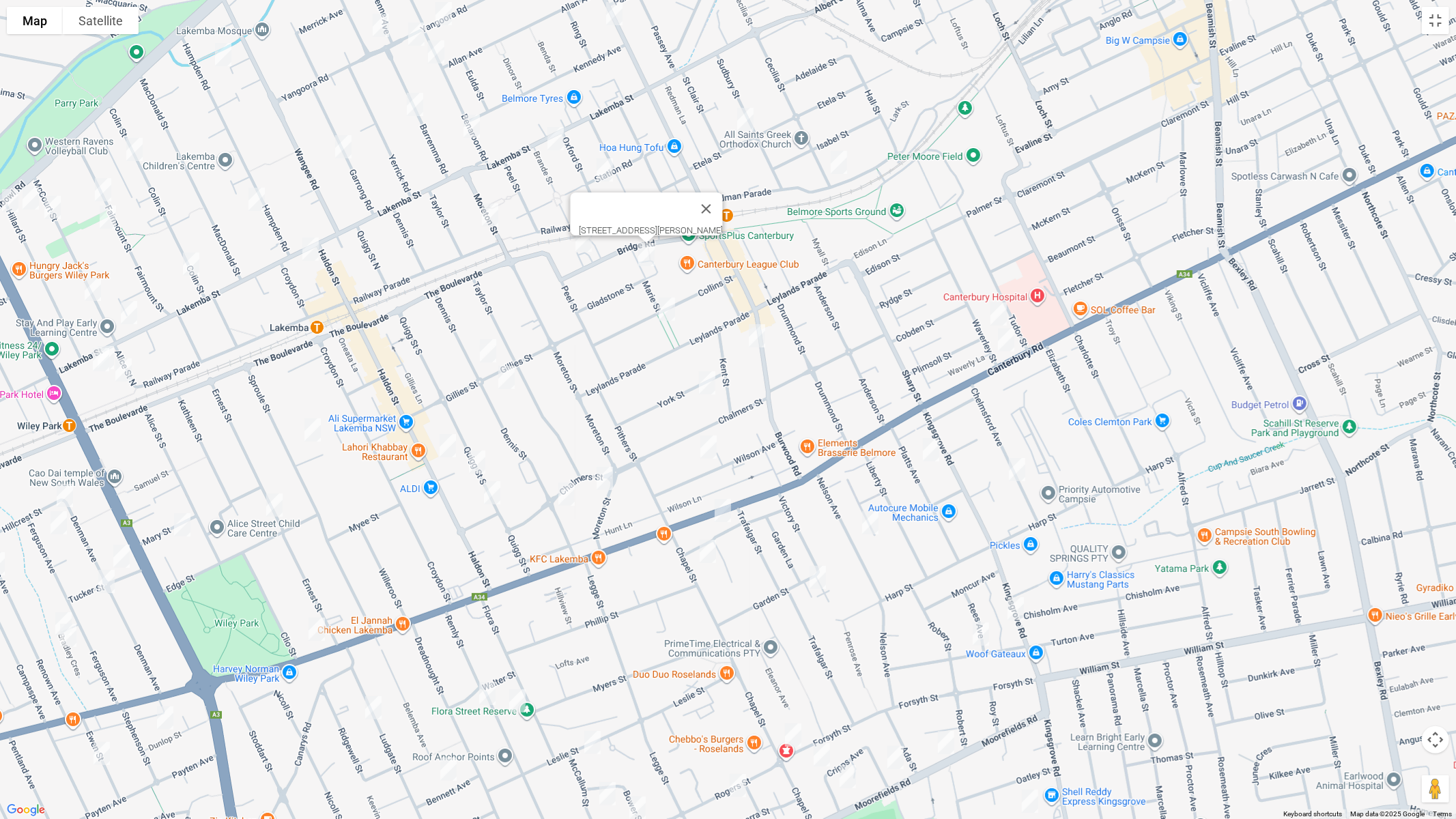
drag, startPoint x: 999, startPoint y: 308, endPoint x: 1011, endPoint y: 335, distance: 29.5
click at [999, 308] on img "52b Waverley Street, BELMORE NSW 2192" at bounding box center [999, 313] width 27 height 34
click at [1011, 347] on img "585-589 Canterbury Road, BELMORE NSW 2192" at bounding box center [1006, 340] width 27 height 34
click at [664, 308] on img "38 Collins Street, BELMORE NSW 2192" at bounding box center [667, 309] width 27 height 34
drag, startPoint x: 762, startPoint y: 336, endPoint x: 745, endPoint y: 347, distance: 20.2
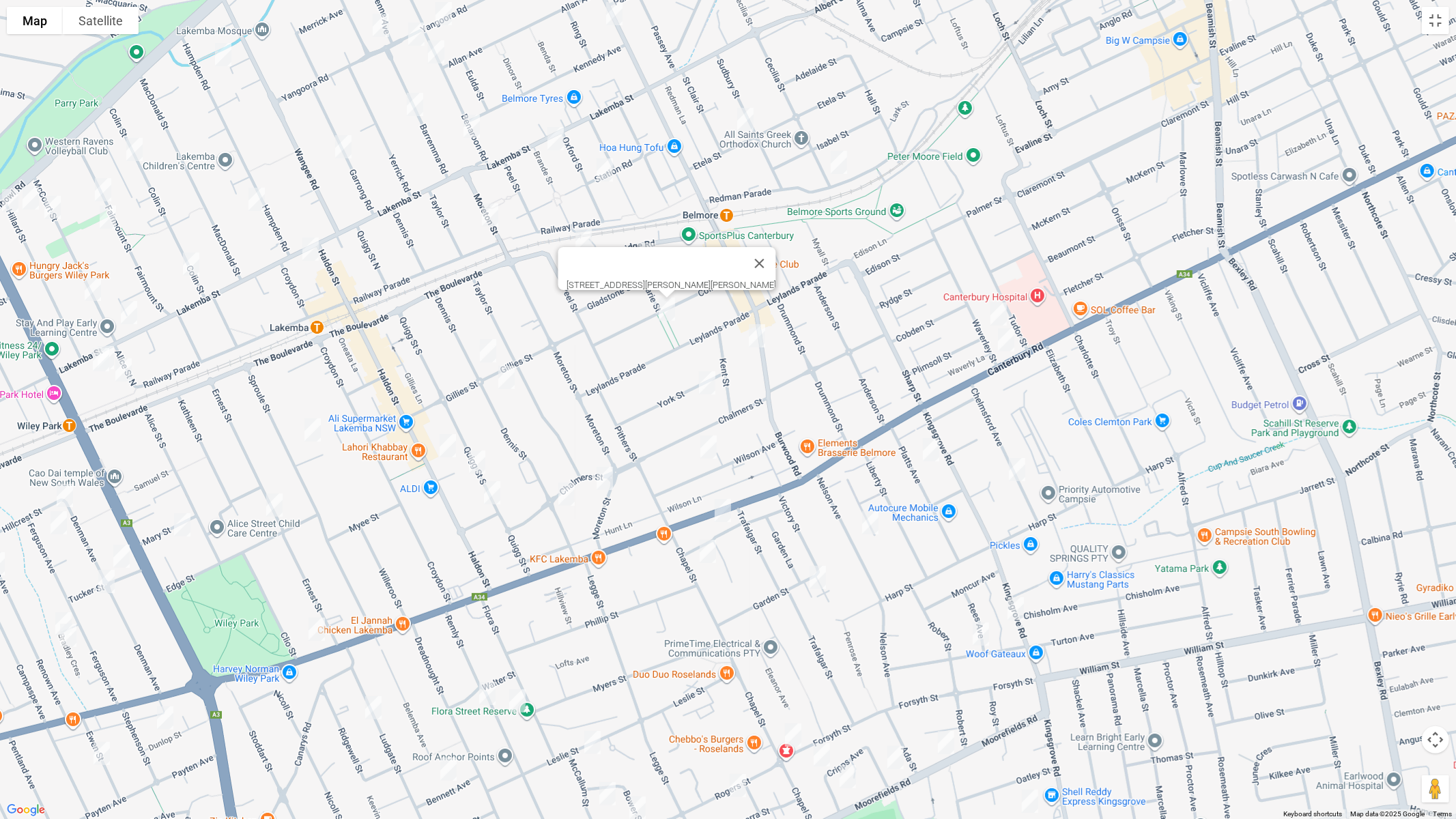
click at [762, 336] on img "456 Burwood Road, BELMORE NSW 2192" at bounding box center [757, 336] width 27 height 34
click at [706, 382] on img "12 York Street, BELMORE NSW 2192" at bounding box center [707, 382] width 27 height 34
click at [711, 449] on img "25A Wilson Avenue, BELMORE NSW 2192" at bounding box center [709, 447] width 27 height 34
click at [493, 351] on img "64B Dennis Street, LAKEMBA NSW 2195" at bounding box center [488, 351] width 27 height 34
click at [513, 382] on img "68 Dennis Street, LAKEMBA NSW 2195" at bounding box center [507, 377] width 27 height 34
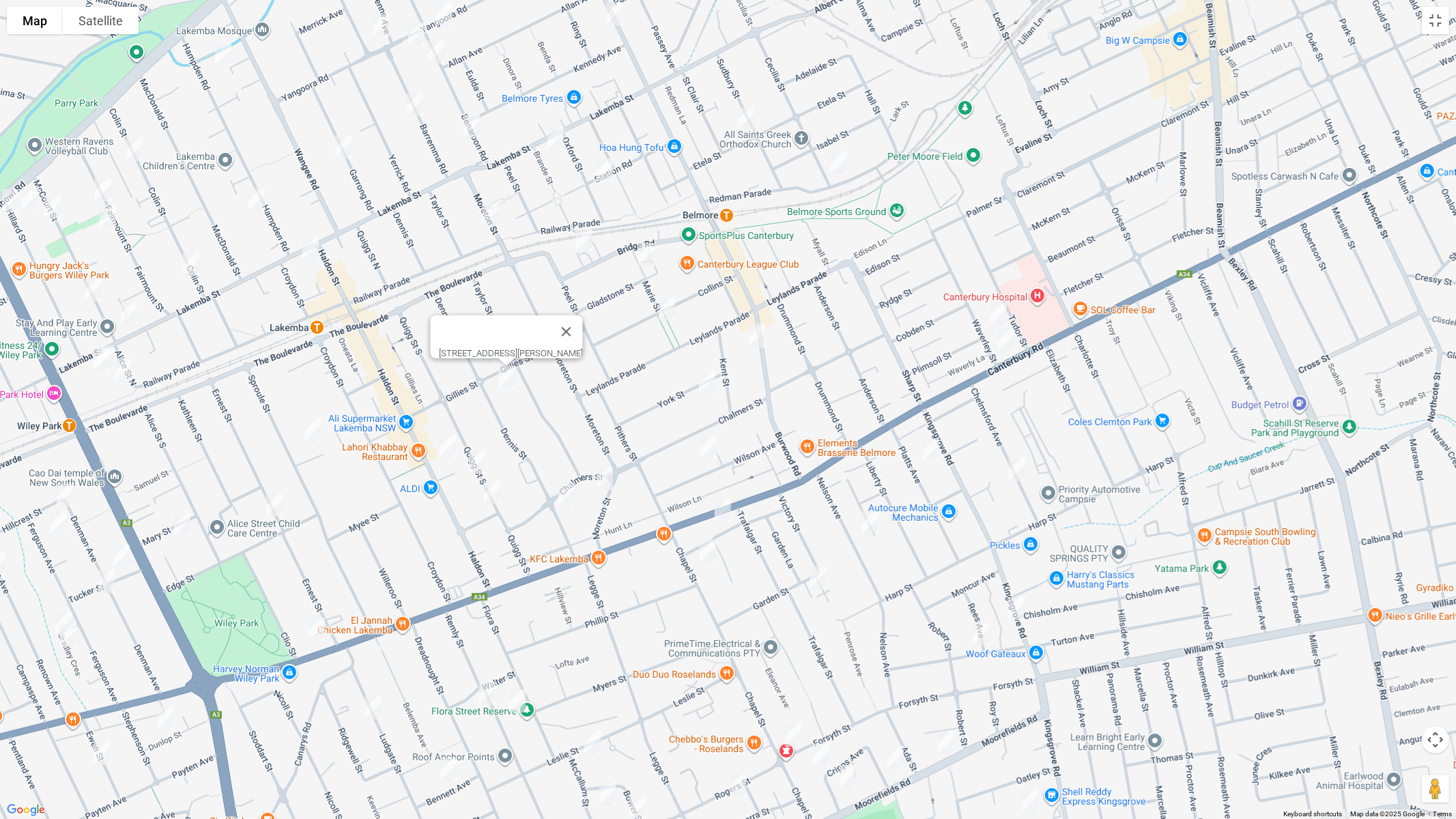
click at [449, 448] on img "4/205 Haldon Street, LAKEMBA NSW 2195" at bounding box center [448, 445] width 27 height 34
drag, startPoint x: 472, startPoint y: 456, endPoint x: 498, endPoint y: 487, distance: 40.5
click at [473, 457] on img "93 Quigg Street South, LAKEMBA NSW 2195" at bounding box center [477, 462] width 27 height 34
click at [496, 493] on img "109 Quigg Street South, LAKEMBA NSW 2195" at bounding box center [492, 493] width 27 height 34
click at [566, 496] on img "90 Chalmers Street, LAKEMBA NSW 2195" at bounding box center [567, 494] width 27 height 34
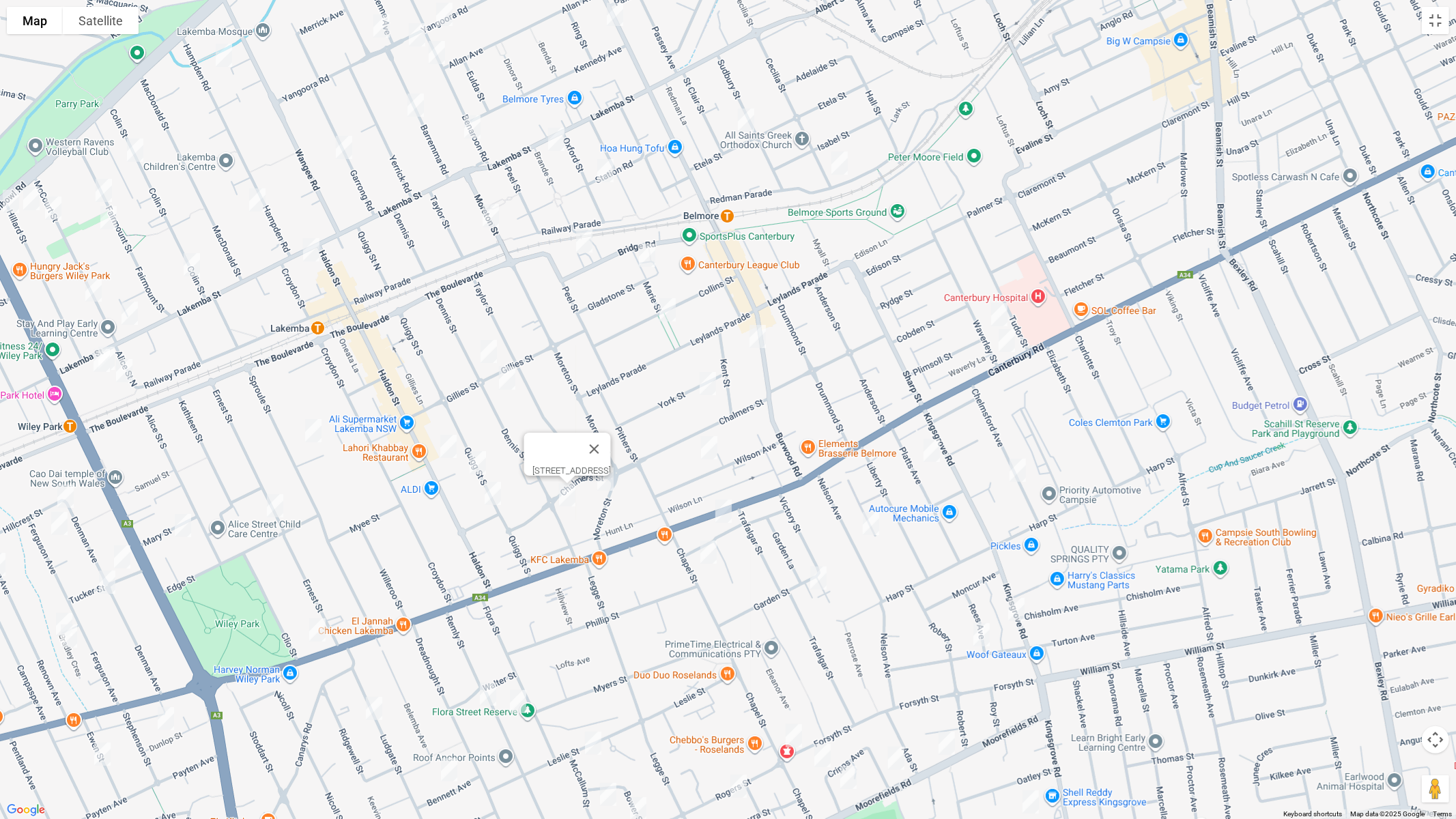
click at [493, 498] on img "109 Quigg Street South, LAKEMBA NSW 2195" at bounding box center [493, 494] width 27 height 34
click at [314, 434] on img "64-66 Sproule Street, LAKEMBA NSW 2195" at bounding box center [314, 431] width 27 height 34
click at [272, 505] on img "69 Ernest Street, LAKEMBA NSW 2195" at bounding box center [275, 506] width 27 height 34
click at [603, 477] on img "133 Moreton Street, LAKEMBA NSW 2195" at bounding box center [605, 479] width 27 height 34
click at [604, 482] on img "133 Moreton Street, LAKEMBA NSW 2195" at bounding box center [605, 479] width 27 height 34
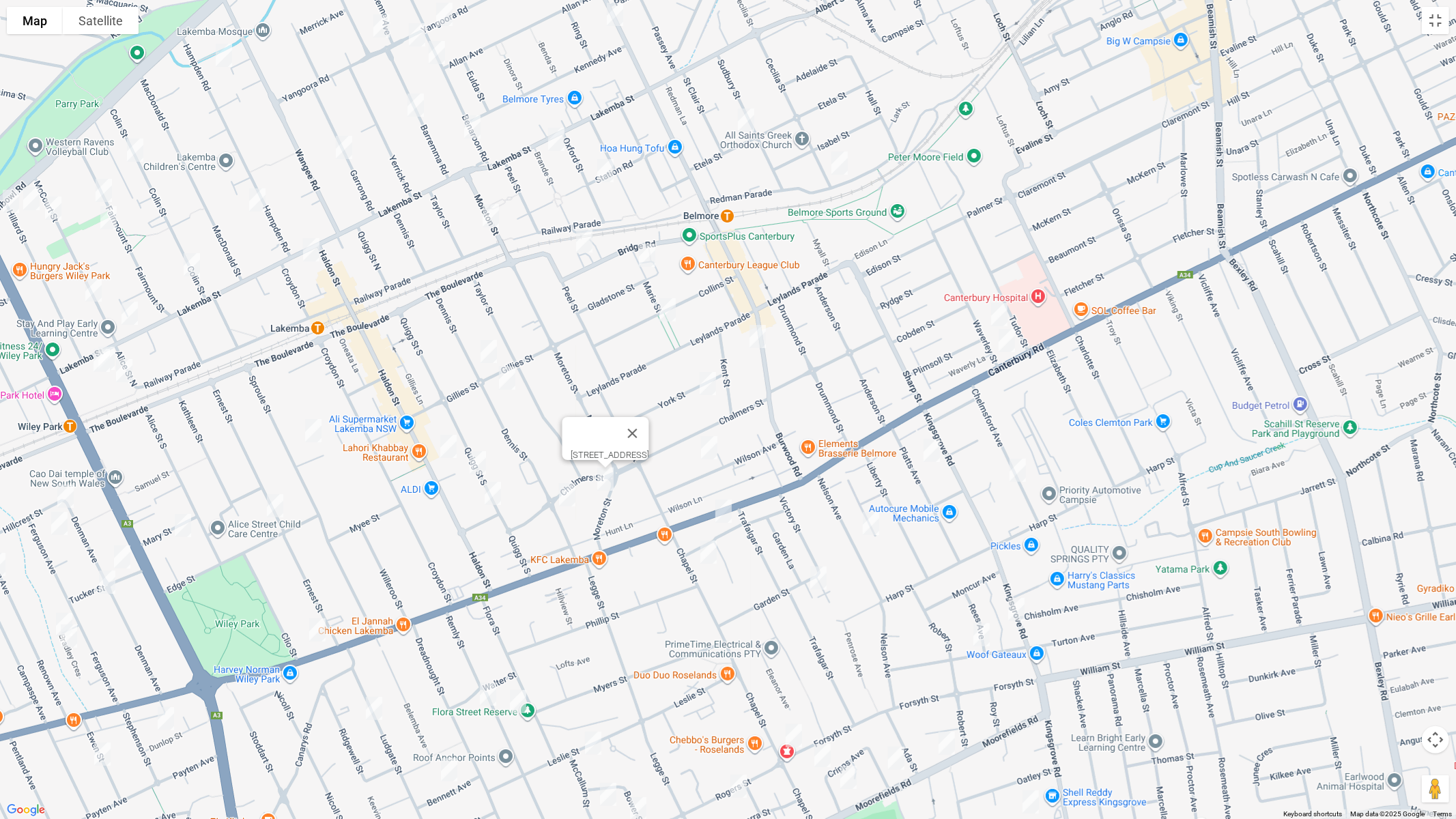
click at [728, 519] on img "776-784 Canterbury Road, BELMORE NSW 2192" at bounding box center [723, 511] width 27 height 34
click at [703, 553] on img "16 Chapel Street, BELMORE NSW 2192" at bounding box center [709, 552] width 27 height 34
click at [817, 578] on img "29-31 Garden Street, BELMORE NSW 2192" at bounding box center [819, 578] width 27 height 34
click at [928, 448] on img "18 Platts Avenue, BELMORE NSW 2192" at bounding box center [932, 450] width 27 height 34
click at [865, 525] on img "30 Nelson Avenue, BELMORE NSW 2192" at bounding box center [871, 523] width 27 height 34
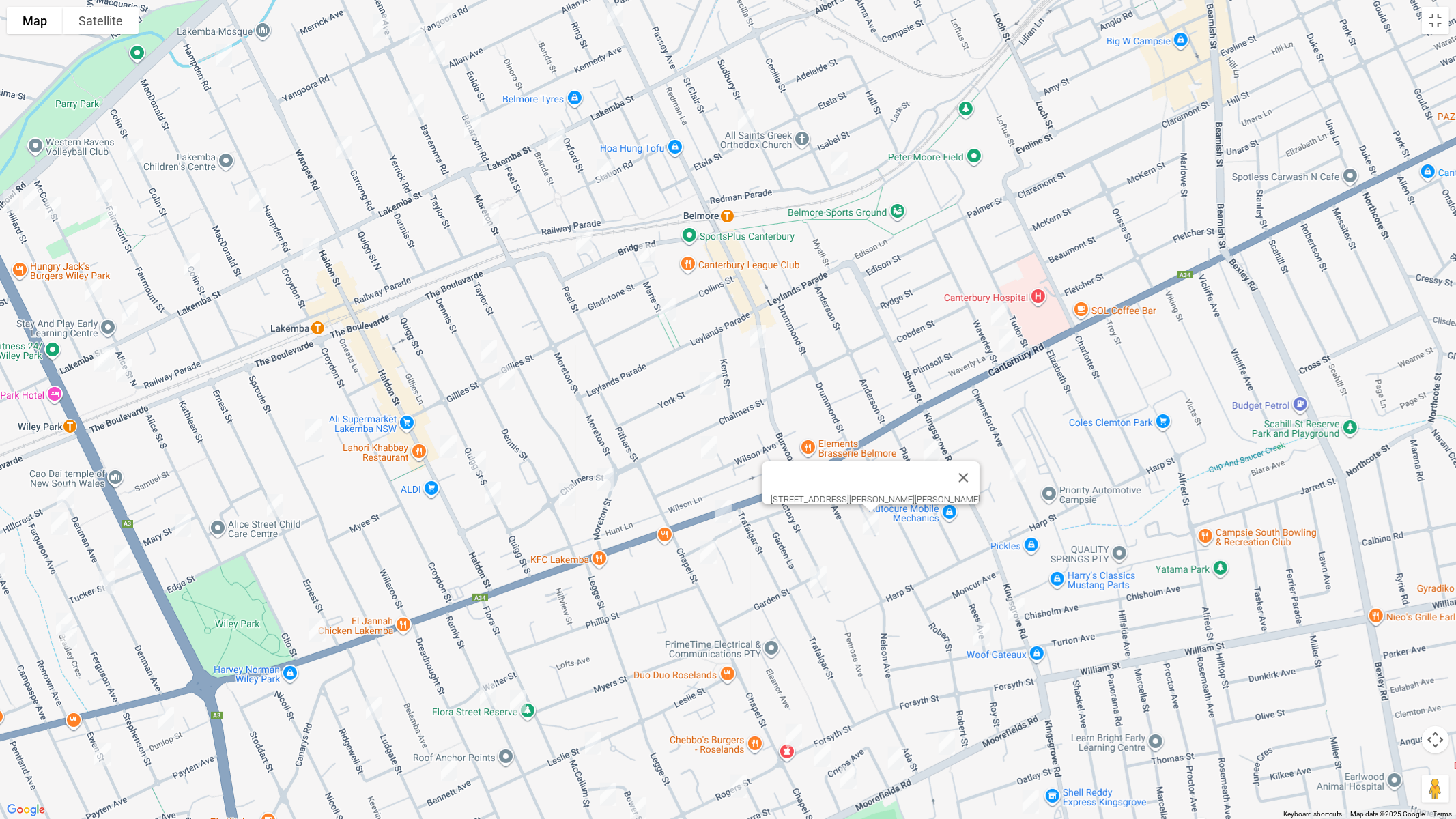
drag, startPoint x: 1018, startPoint y: 473, endPoint x: 1011, endPoint y: 546, distance: 73.3
click at [1018, 473] on img "39 Chelmsford Avenue, BELMORE NSW 2192" at bounding box center [1017, 470] width 27 height 34
click at [1015, 612] on img "81 Kingsgrove Road, BELMORE NSW 2192" at bounding box center [1017, 609] width 27 height 34
click at [983, 633] on img "19 Rees Avenue, BELMORE NSW 2192" at bounding box center [982, 635] width 27 height 34
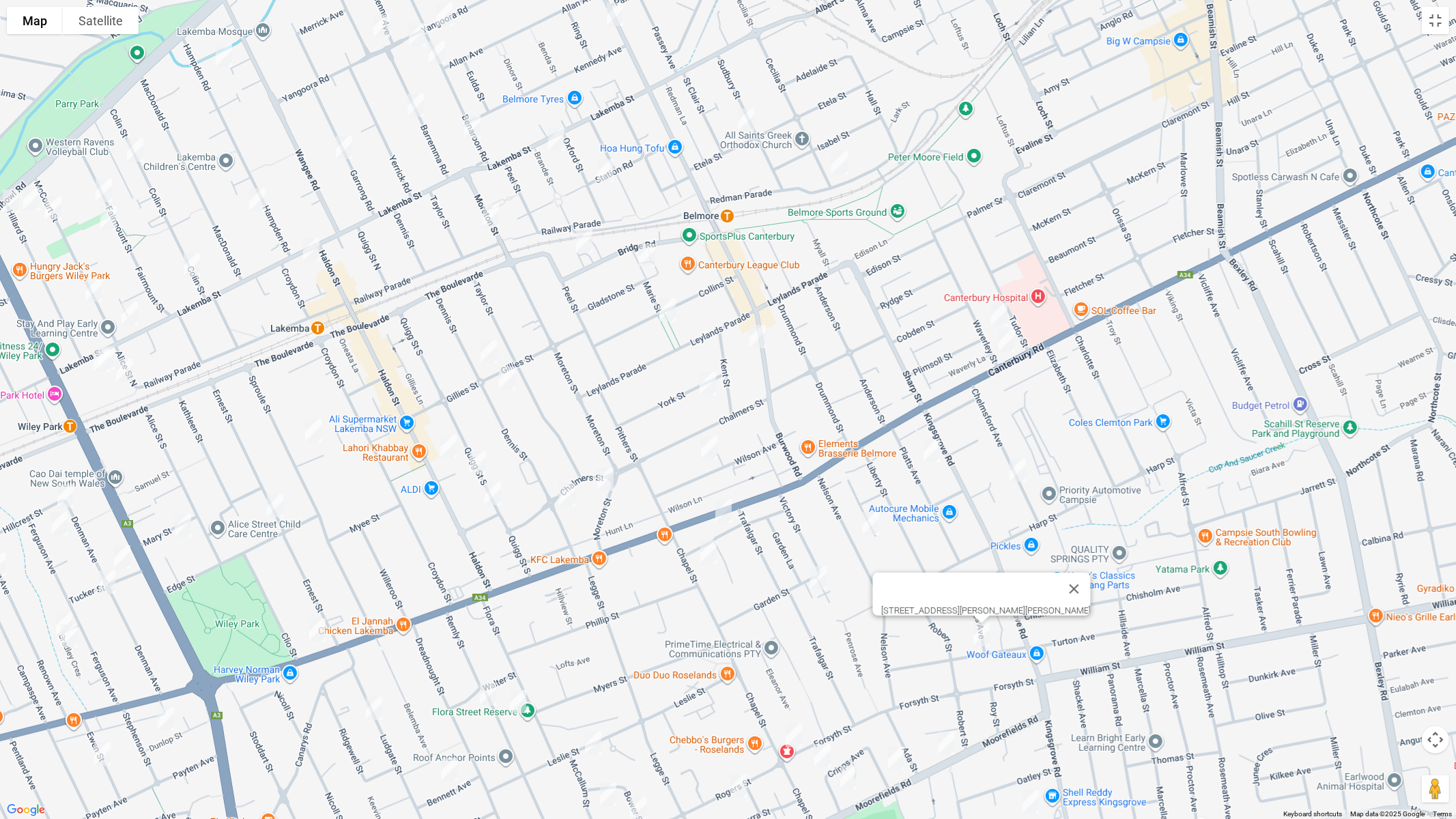
drag, startPoint x: 1079, startPoint y: 644, endPoint x: 1108, endPoint y: 393, distance: 252.7
click at [1103, 387] on div "19 Rees Avenue, BELMORE NSW 2192" at bounding box center [728, 410] width 1456 height 819
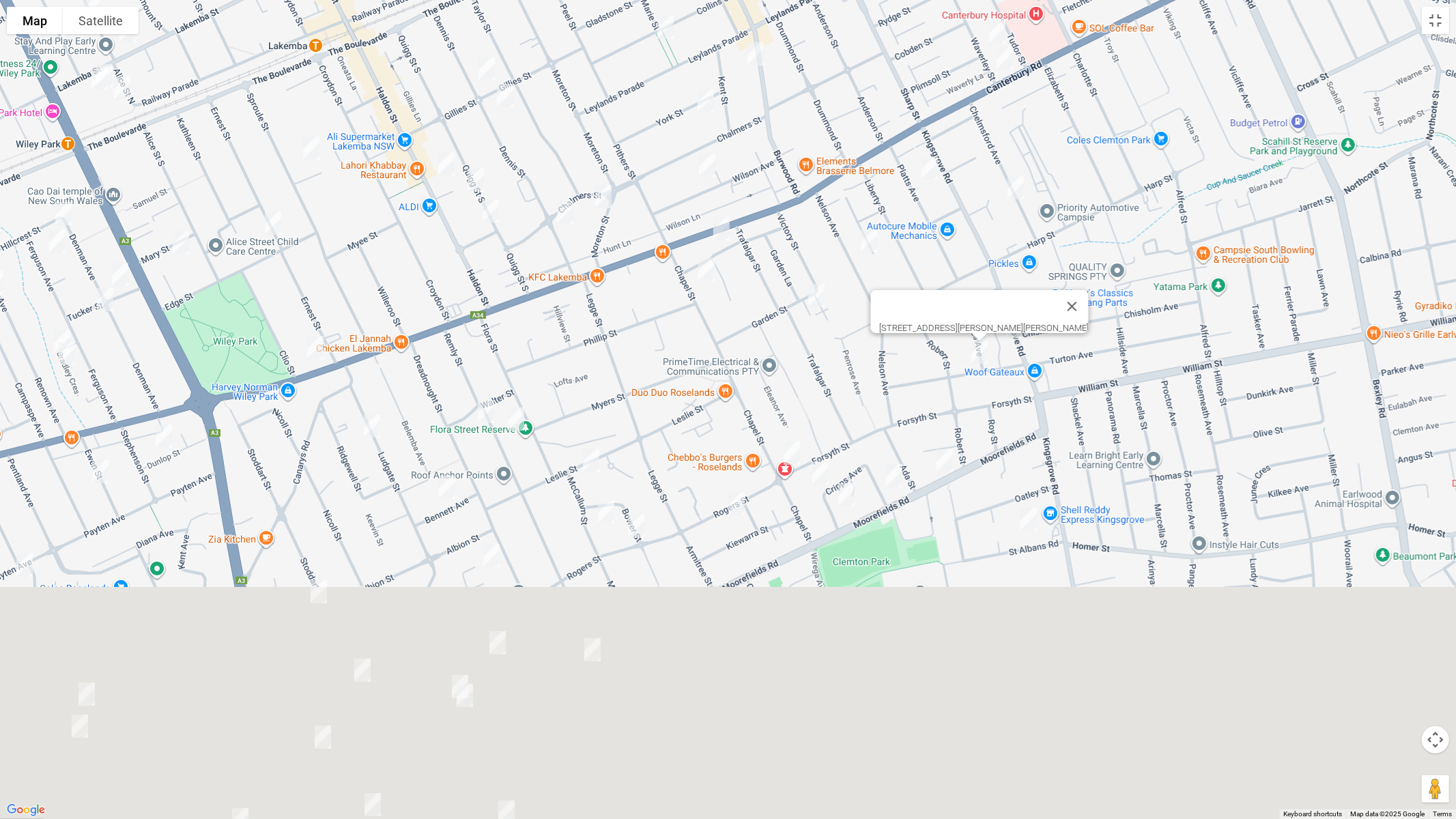
drag, startPoint x: 1125, startPoint y: 303, endPoint x: 1152, endPoint y: 37, distance: 267.4
click at [1152, 37] on div "19 Rees Avenue, BELMORE NSW 2192" at bounding box center [728, 410] width 1456 height 819
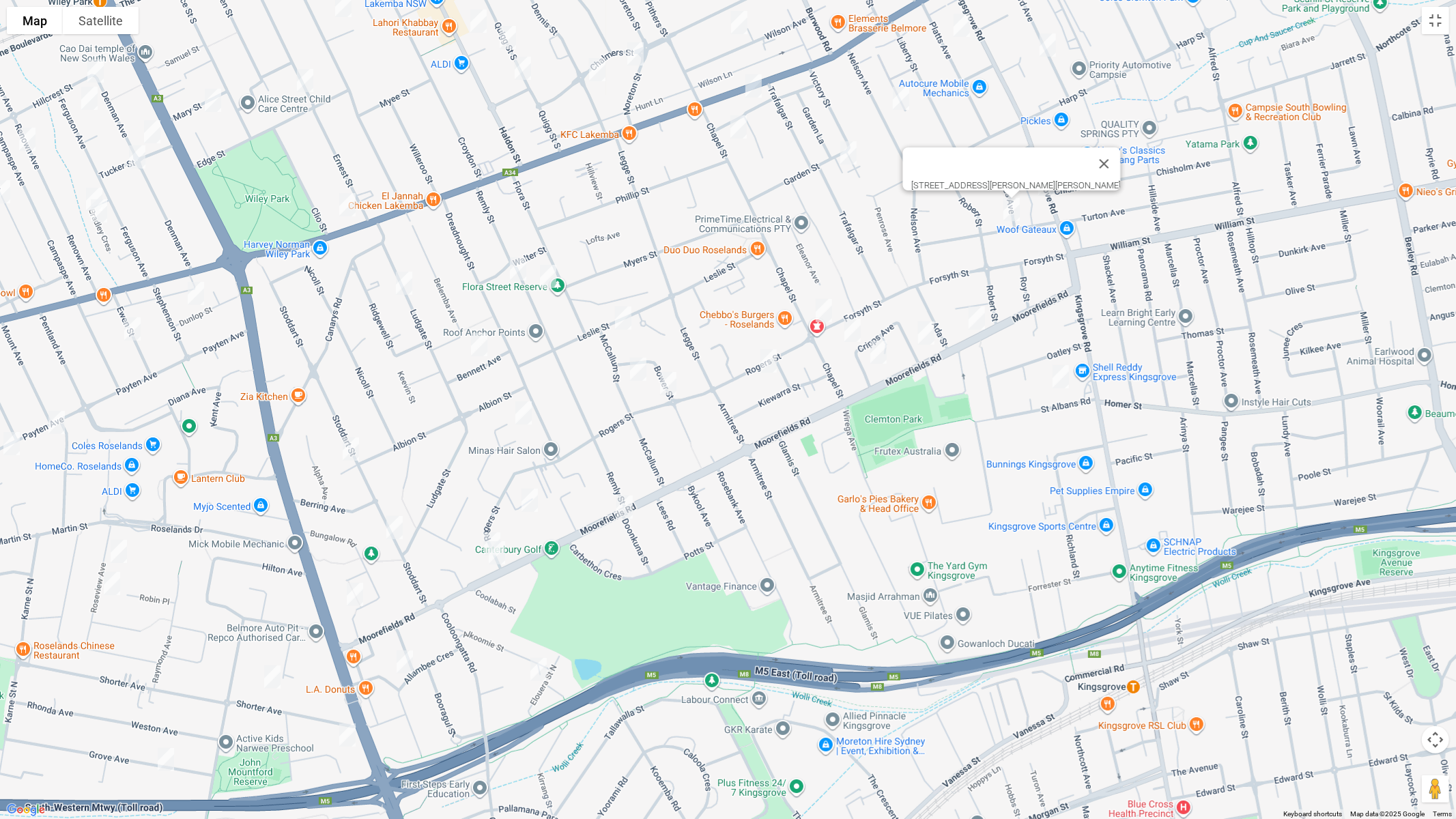
click at [975, 318] on img "13 Moorefields Road, KINGSGROVE NSW 2208" at bounding box center [977, 318] width 27 height 34
click at [1062, 374] on img "5-9 St Albans Road, KINGSGROVE NSW 2208" at bounding box center [1061, 376] width 27 height 34
click at [828, 316] on img "92 Chapel Street, BELMORE NSW 2192" at bounding box center [824, 310] width 27 height 34
click at [857, 330] on img "20 Cripps Avenue, KINGSGROVE NSW 2208" at bounding box center [853, 330] width 27 height 34
click at [875, 353] on img "7 Cripps Avenue, KINGSGROVE NSW 2208" at bounding box center [879, 352] width 27 height 34
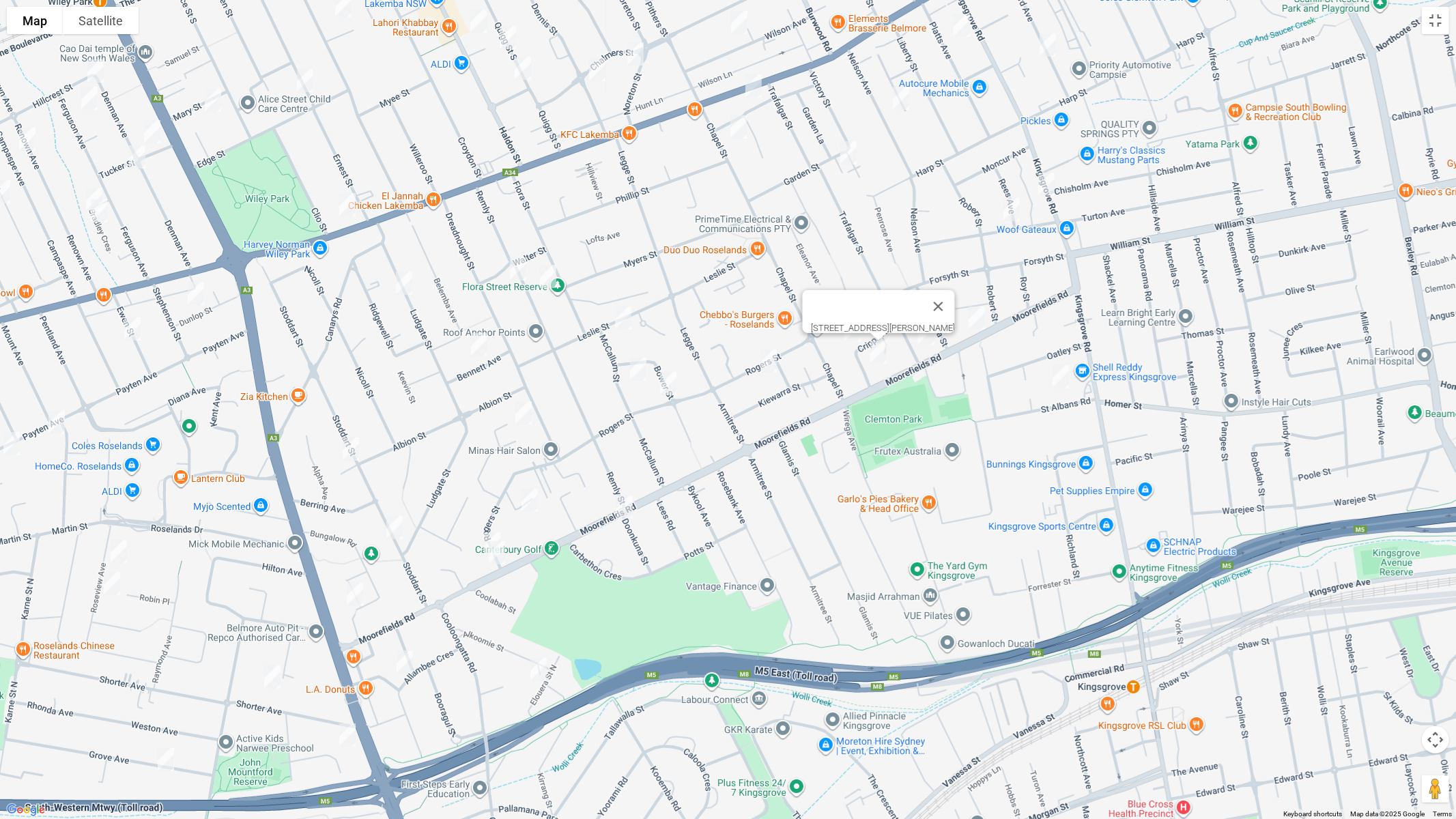
click at [932, 347] on img "60 Cripps Avenue, KINGSGROVE NSW 2208" at bounding box center [926, 333] width 27 height 34
click at [771, 364] on img "93A Rogers Street, KINGSGROVE NSW 2208" at bounding box center [768, 361] width 27 height 34
click at [517, 269] on img "2/35 Remly Street, ROSELANDS NSW 2196" at bounding box center [518, 268] width 27 height 34
click at [552, 283] on img "40 Remly Street, ROSELANDS NSW 2196" at bounding box center [548, 276] width 27 height 34
click at [624, 318] on img "6 McCallum Street, ROSELANDS NSW 2196" at bounding box center [623, 318] width 27 height 34
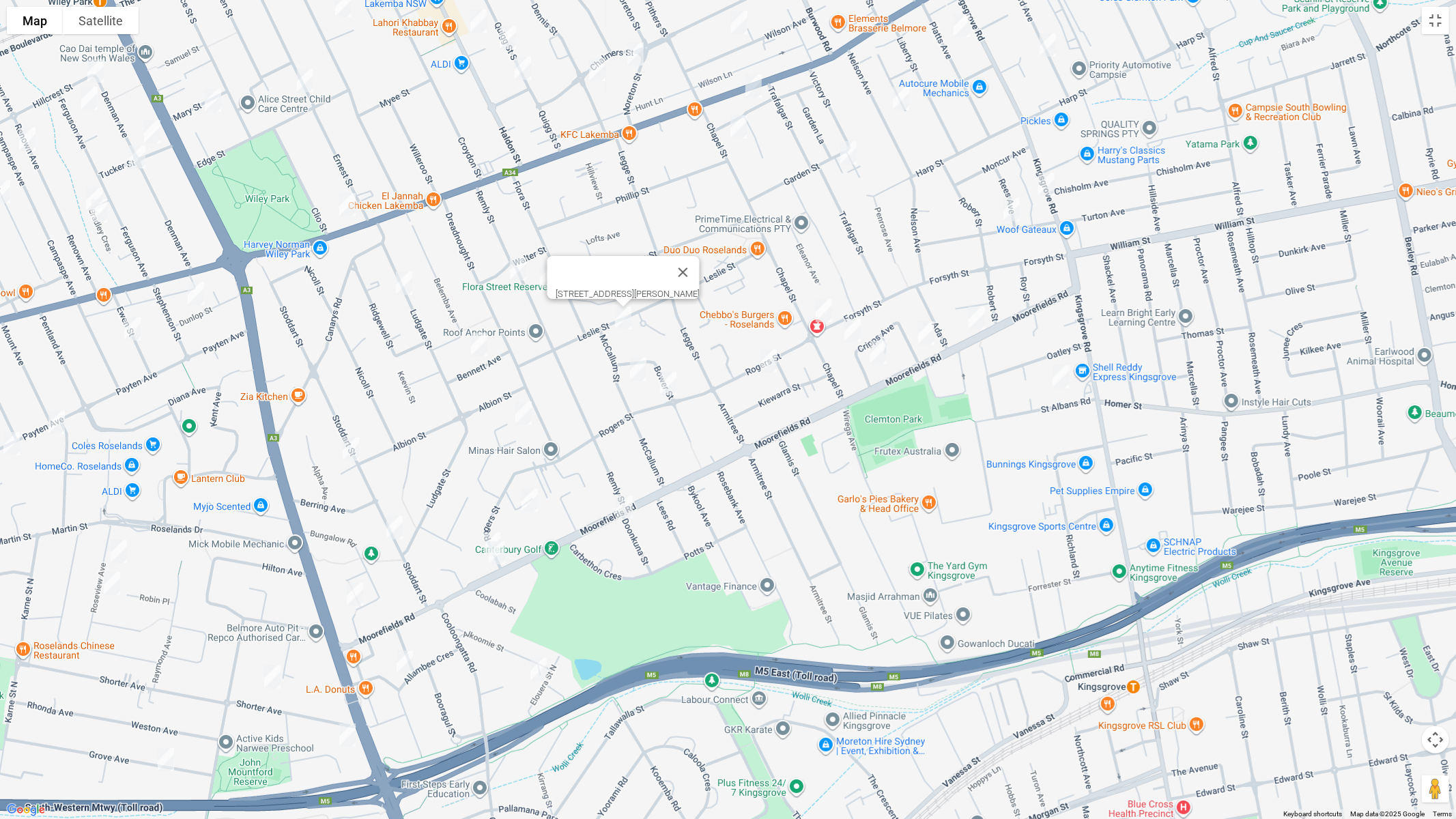
drag, startPoint x: 640, startPoint y: 371, endPoint x: 670, endPoint y: 380, distance: 31.3
click at [641, 371] on img "24 McCallum Street, ROSELANDS NSW 2196" at bounding box center [638, 369] width 27 height 34
click at [669, 386] on img "17 Bower Street, ROSELANDS NSW 2196" at bounding box center [668, 383] width 27 height 34
click at [633, 380] on img "24 McCallum Street, ROSELANDS NSW 2196" at bounding box center [638, 369] width 27 height 34
click at [404, 285] on img "17A Ludgate Street, ROSELANDS NSW 2196" at bounding box center [404, 283] width 27 height 34
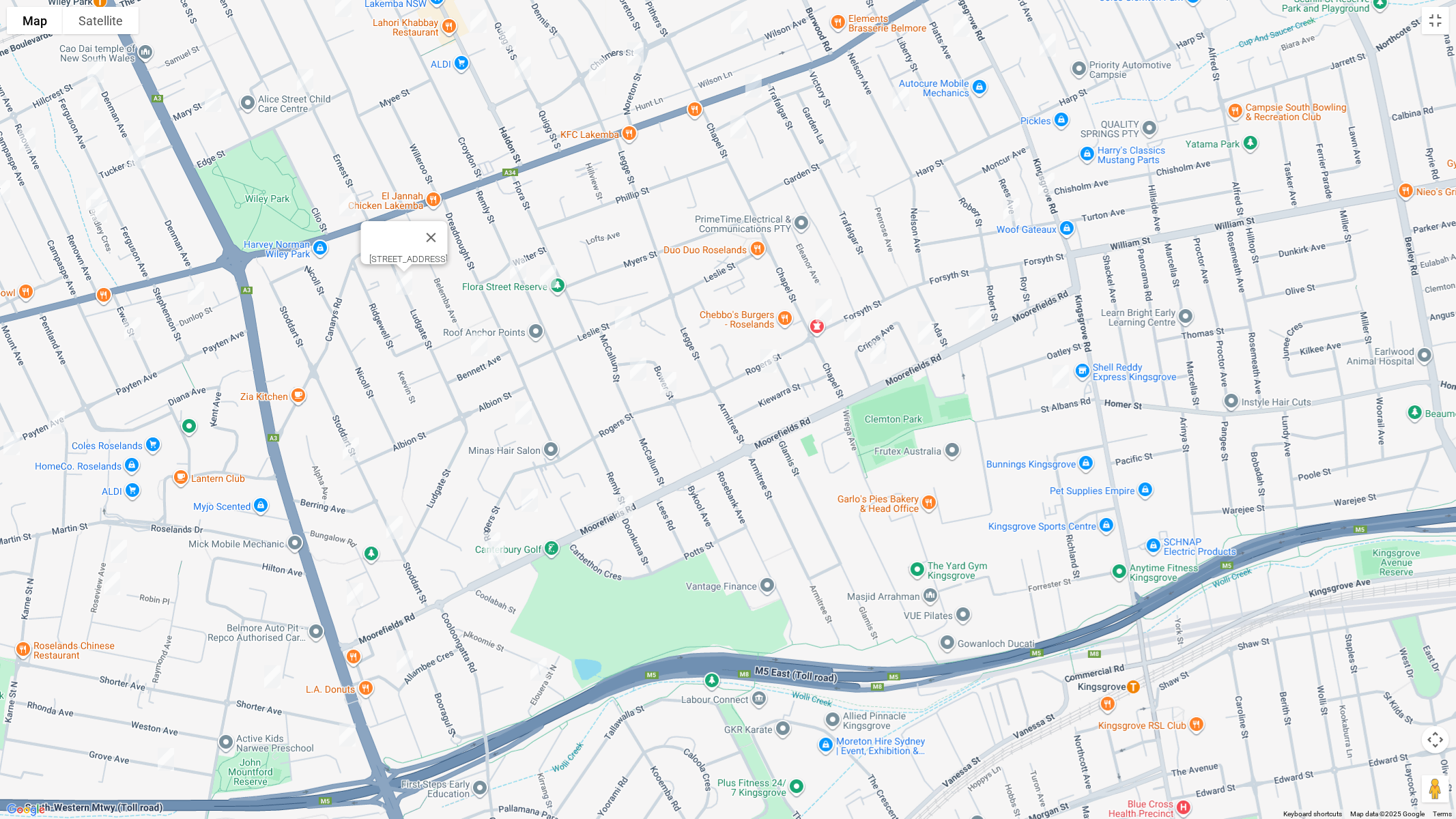
click at [480, 347] on img "9 Bennett Avenue, ROSELANDS NSW 2196" at bounding box center [479, 345] width 27 height 34
click at [343, 202] on img "1065 Canterbury Road, WILEY PARK NSW 2195" at bounding box center [348, 205] width 27 height 34
click at [518, 410] on img "11 Sando Crescent, ROSELANDS NSW 2196" at bounding box center [524, 413] width 27 height 34
click at [535, 493] on img "13 Kerry Crescent, ROSELANDS NSW 2196" at bounding box center [530, 500] width 27 height 34
click at [632, 514] on img "168 Moorefields Road, BEVERLY HILLS NSW 2209" at bounding box center [625, 507] width 27 height 34
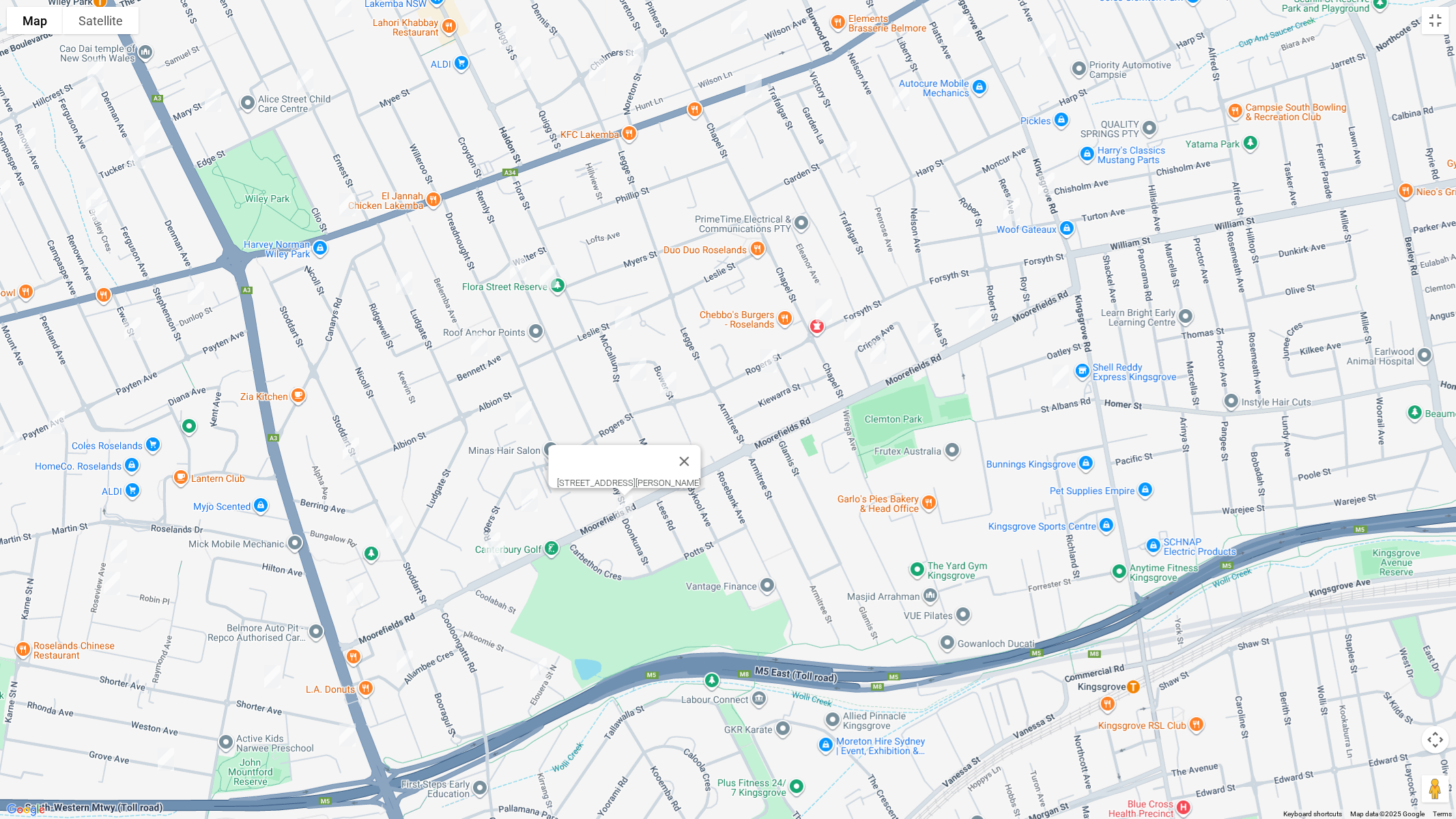
click at [488, 528] on img "6 Rogers Street, ROSELANDS NSW 2196" at bounding box center [492, 544] width 27 height 34
click at [496, 559] on img "3/2 Rogers Street, ROSELANDS NSW 2196" at bounding box center [497, 552] width 27 height 34
click at [348, 445] on img "69 Stoddart Street, ROSELANDS NSW 2196" at bounding box center [351, 449] width 27 height 34
click at [396, 534] on img "101A Stoddart Street, ROSELANDS NSW 2196" at bounding box center [394, 528] width 27 height 34
click at [352, 598] on img "31 Bungalow Road, ROSELANDS NSW 2196" at bounding box center [355, 594] width 27 height 34
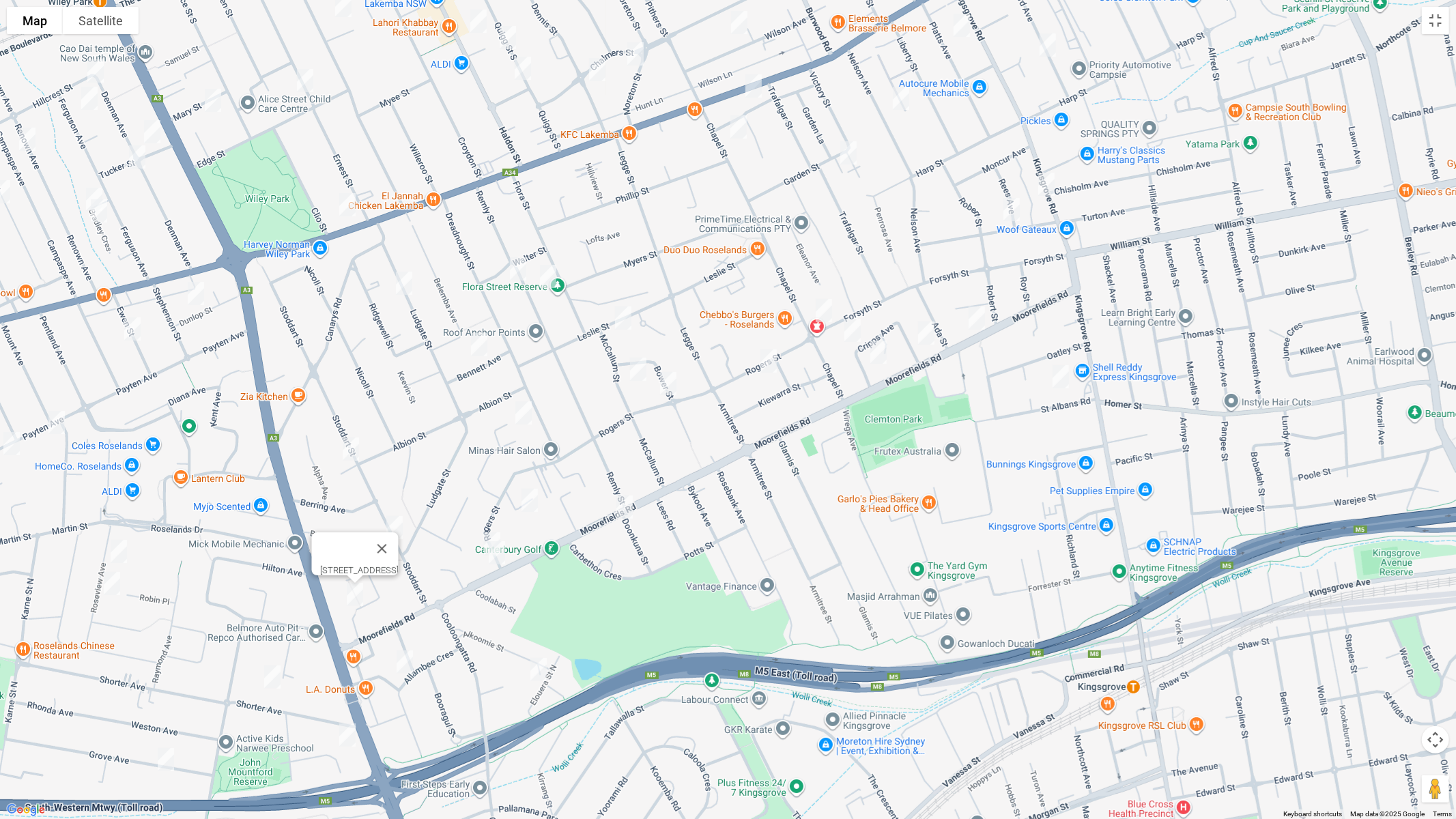
click at [396, 660] on img "13B Moondani Road, BEVERLY HILLS NSW 2209" at bounding box center [405, 662] width 27 height 34
click at [539, 669] on img "35 Elouera Street North, BEVERLY HILLS NSW 2209" at bounding box center [539, 669] width 27 height 34
click at [272, 677] on img "9A Shorter Avenue, ROSELANDS NSW 2196" at bounding box center [272, 677] width 27 height 34
drag, startPoint x: 351, startPoint y: 733, endPoint x: 331, endPoint y: 737, distance: 20.4
click at [350, 690] on img "12A Warne Crescent, BEVERLY HILLS NSW 2209" at bounding box center [348, 735] width 27 height 34
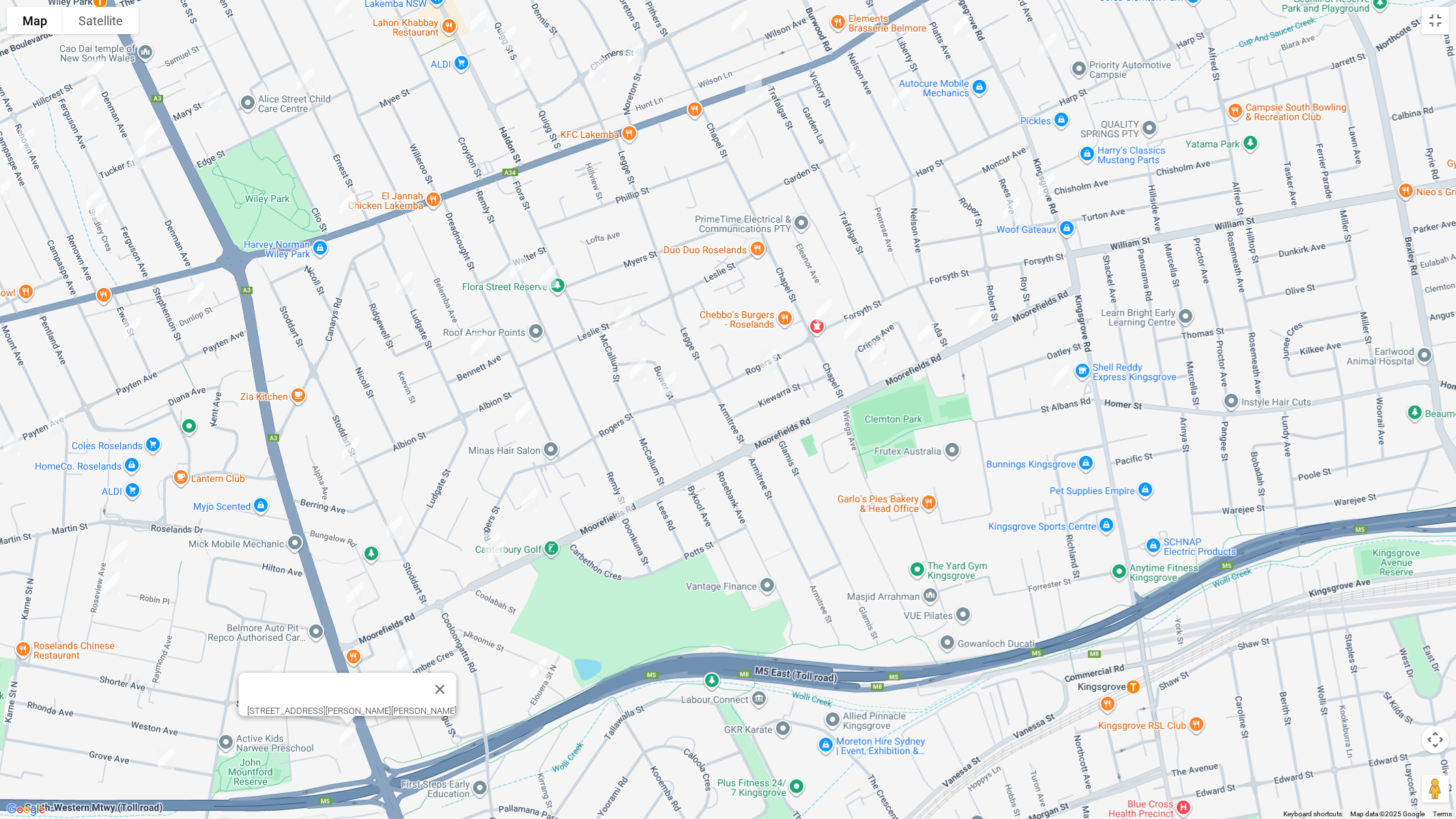
click at [161, 690] on img "2/20 Grove Avenue, NARWEE NSW 2209" at bounding box center [166, 760] width 27 height 34
click at [210, 97] on img "6-8 Mary Street, WILEY PARK NSW 2195" at bounding box center [213, 100] width 27 height 34
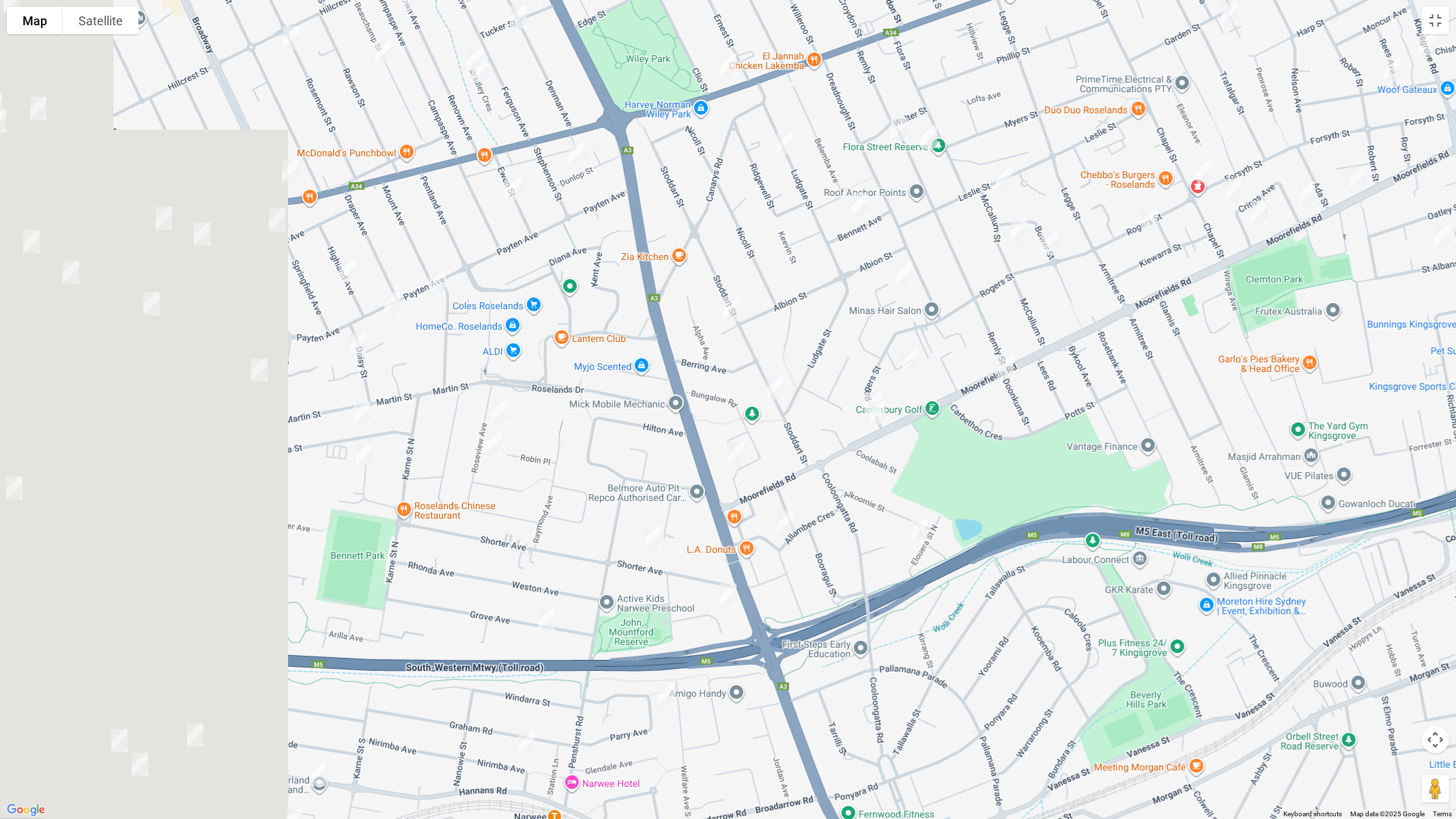
drag, startPoint x: 221, startPoint y: 435, endPoint x: 637, endPoint y: 251, distance: 454.9
click at [633, 257] on div "[STREET_ADDRESS][PERSON_NAME]" at bounding box center [728, 410] width 1456 height 819
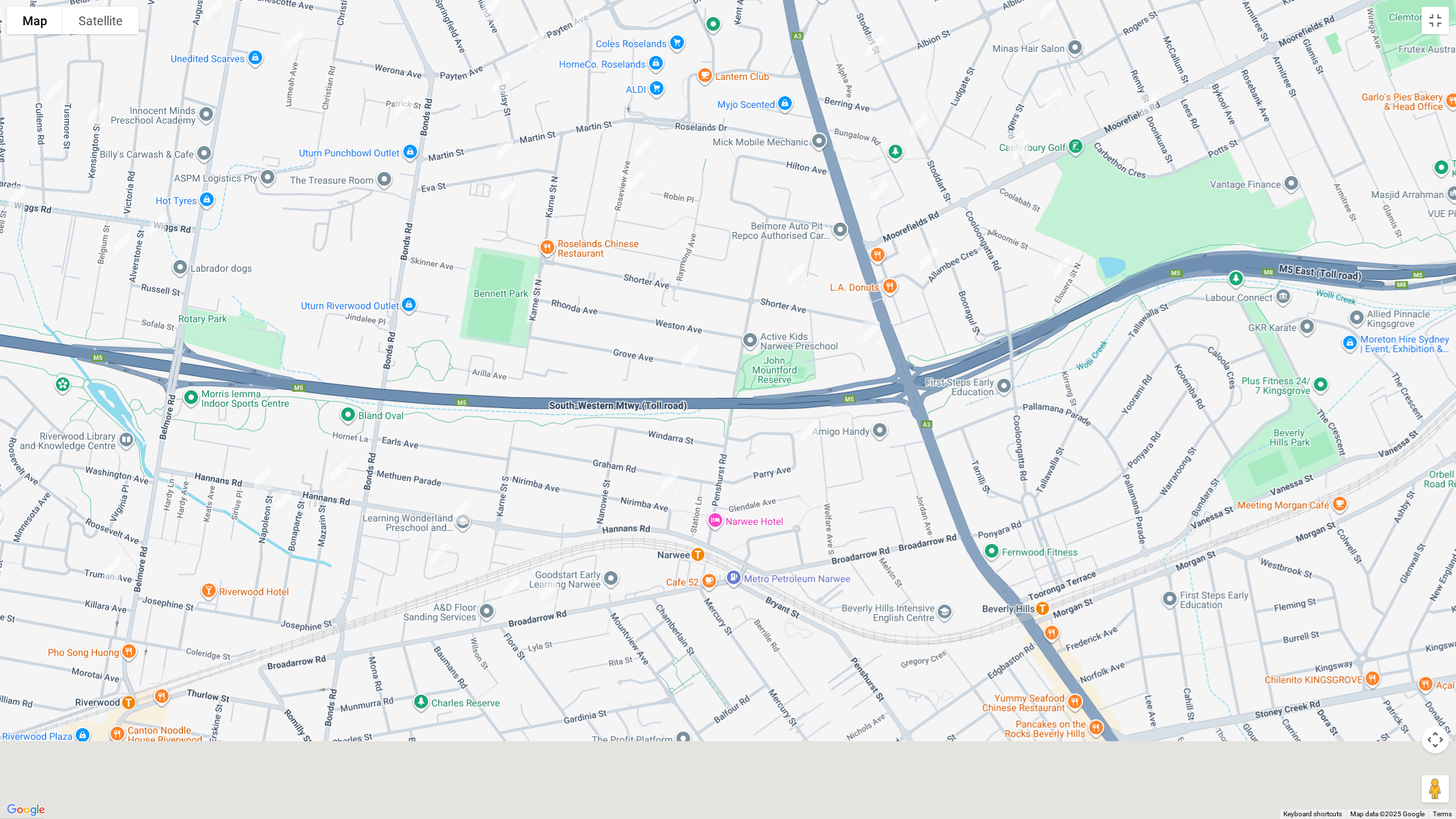
drag, startPoint x: 637, startPoint y: 251, endPoint x: 738, endPoint y: 398, distance: 178.4
click at [749, 5] on div "[STREET_ADDRESS][PERSON_NAME]" at bounding box center [728, 410] width 1456 height 819
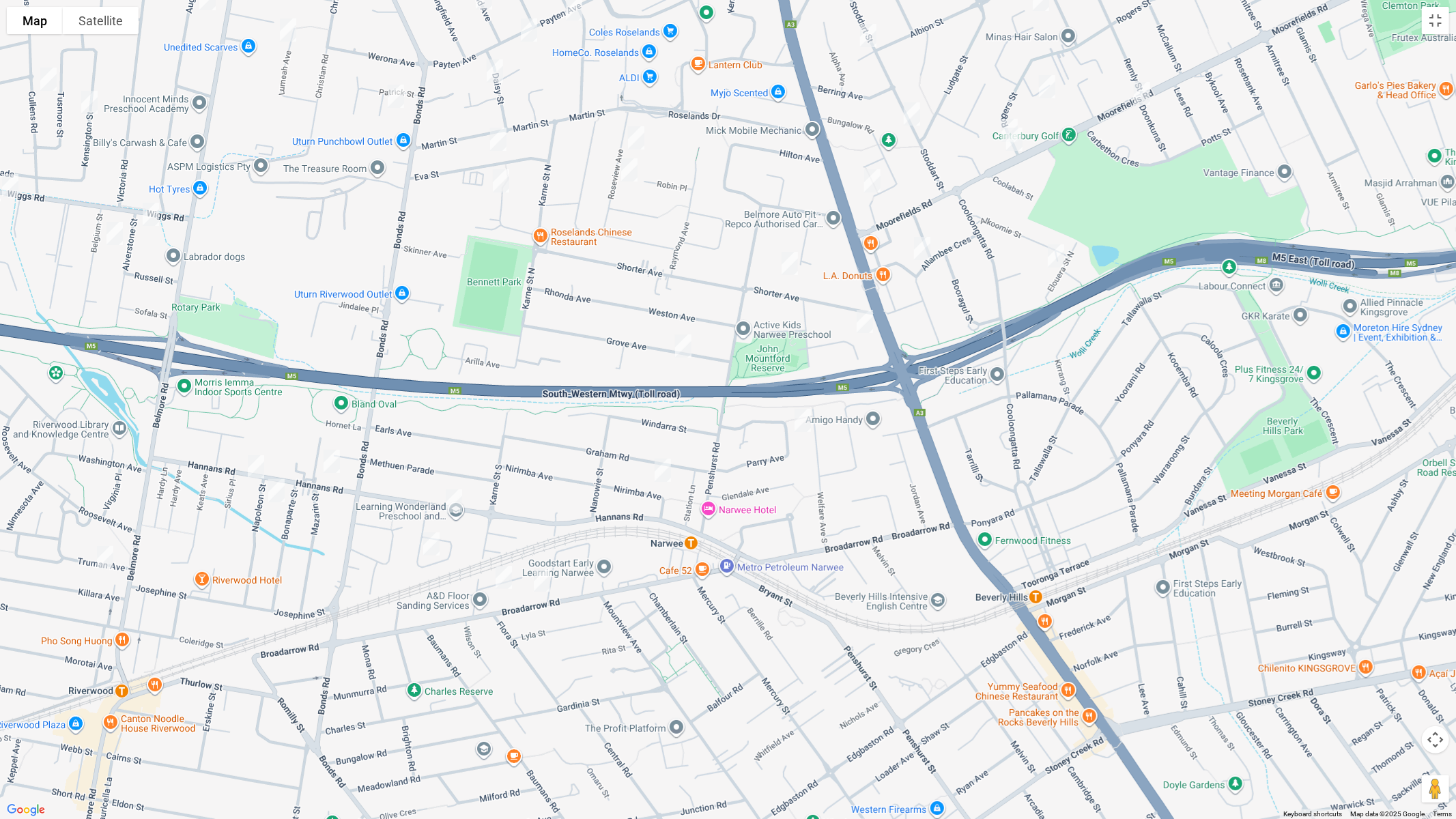
click at [806, 421] on img "46 Parry Avenue, NARWEE NSW 2209" at bounding box center [802, 421] width 27 height 34
click at [659, 470] on img "6 Nirimba Avenue, NARWEE NSW 2209" at bounding box center [663, 470] width 27 height 34
drag, startPoint x: 501, startPoint y: 571, endPoint x: 524, endPoint y: 579, distance: 24.4
click at [501, 572] on img "7 Huntingdale Avenue, NARWEE NSW 2209" at bounding box center [504, 577] width 27 height 34
click at [539, 584] on img "89A Broadarrow Road, NARWEE NSW 2209" at bounding box center [542, 580] width 27 height 34
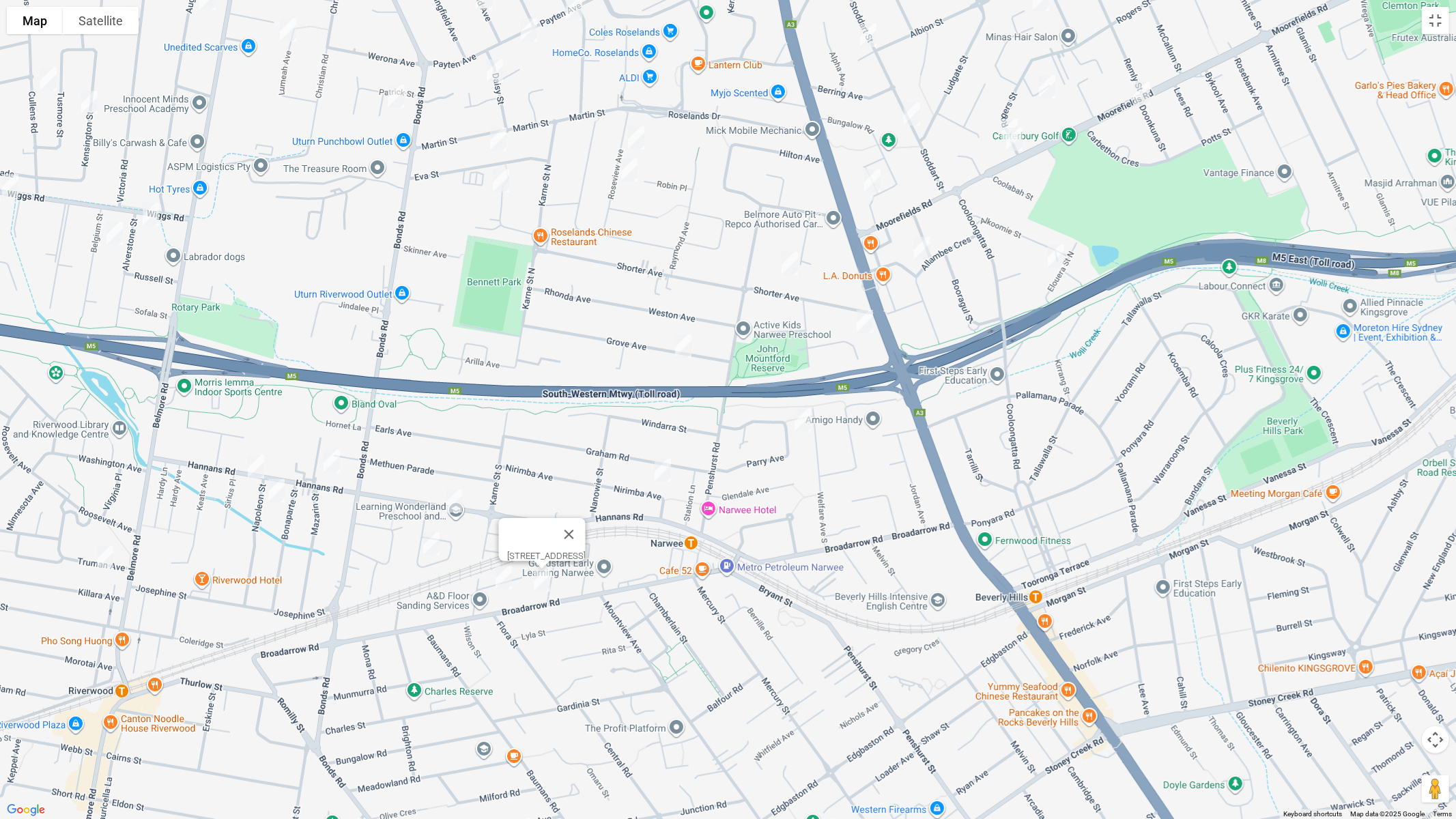
click at [450, 500] on img "73 Hannans Road, RIVERWOOD NSW 2210" at bounding box center [454, 500] width 27 height 34
click at [432, 548] on img "6 Fullerton Crescent, RIVERWOOD NSW 2210" at bounding box center [432, 544] width 27 height 34
click at [328, 457] on img "62 Hannans Road, RIVERWOOD NSW 2210" at bounding box center [331, 461] width 27 height 34
click at [255, 470] on img "13A Hannans Road, RIVERWOOD NSW 2210" at bounding box center [256, 466] width 27 height 34
click at [277, 495] on img "38 Napoleon Street, RIVERWOOD NSW 2210" at bounding box center [276, 490] width 27 height 34
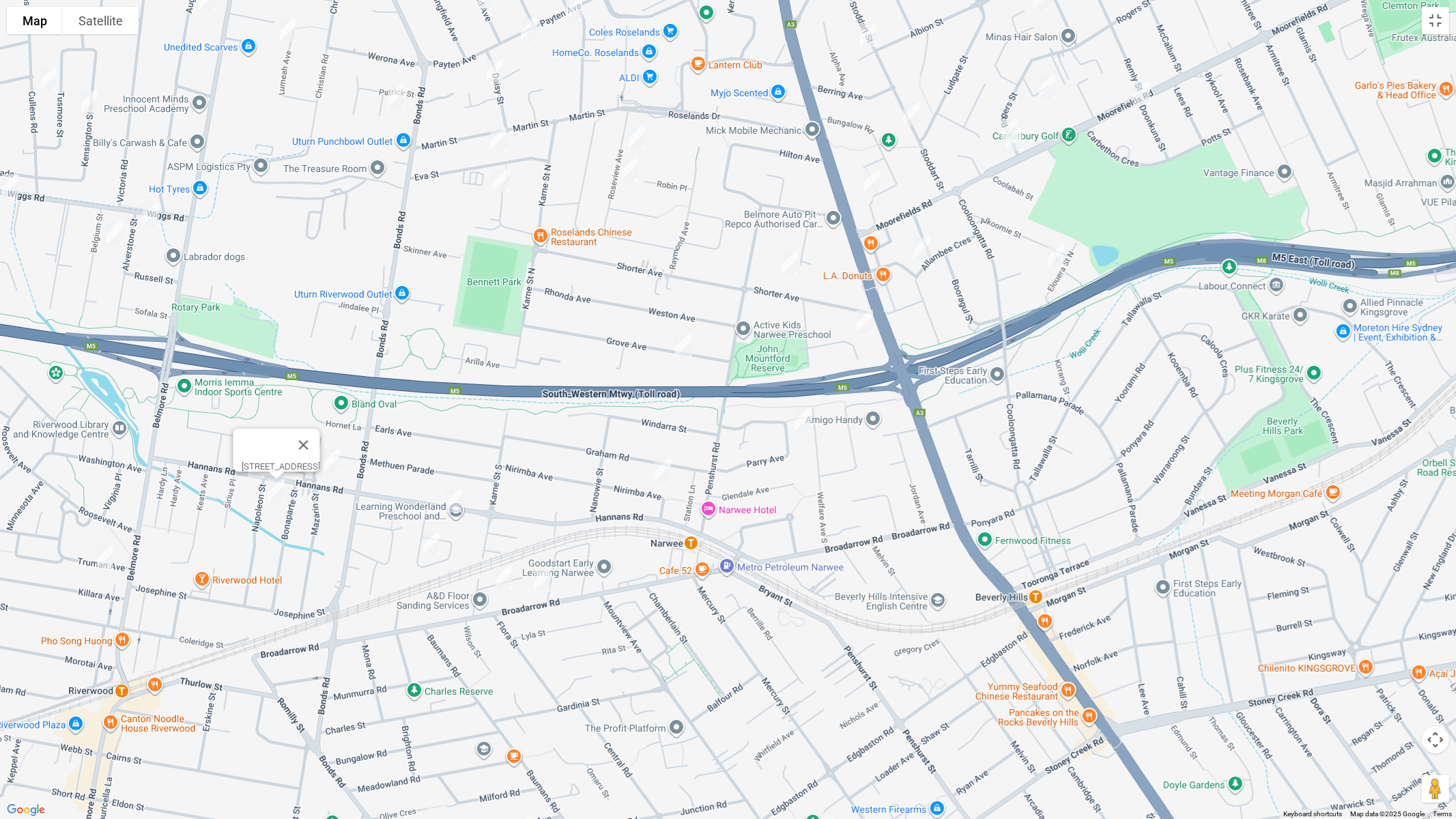
click at [105, 567] on img "11 Truman Avenue, RIVERWOOD NSW 2210" at bounding box center [105, 557] width 27 height 34
click at [104, 560] on img "11 Truman Avenue, RIVERWOOD NSW 2210" at bounding box center [105, 557] width 27 height 34
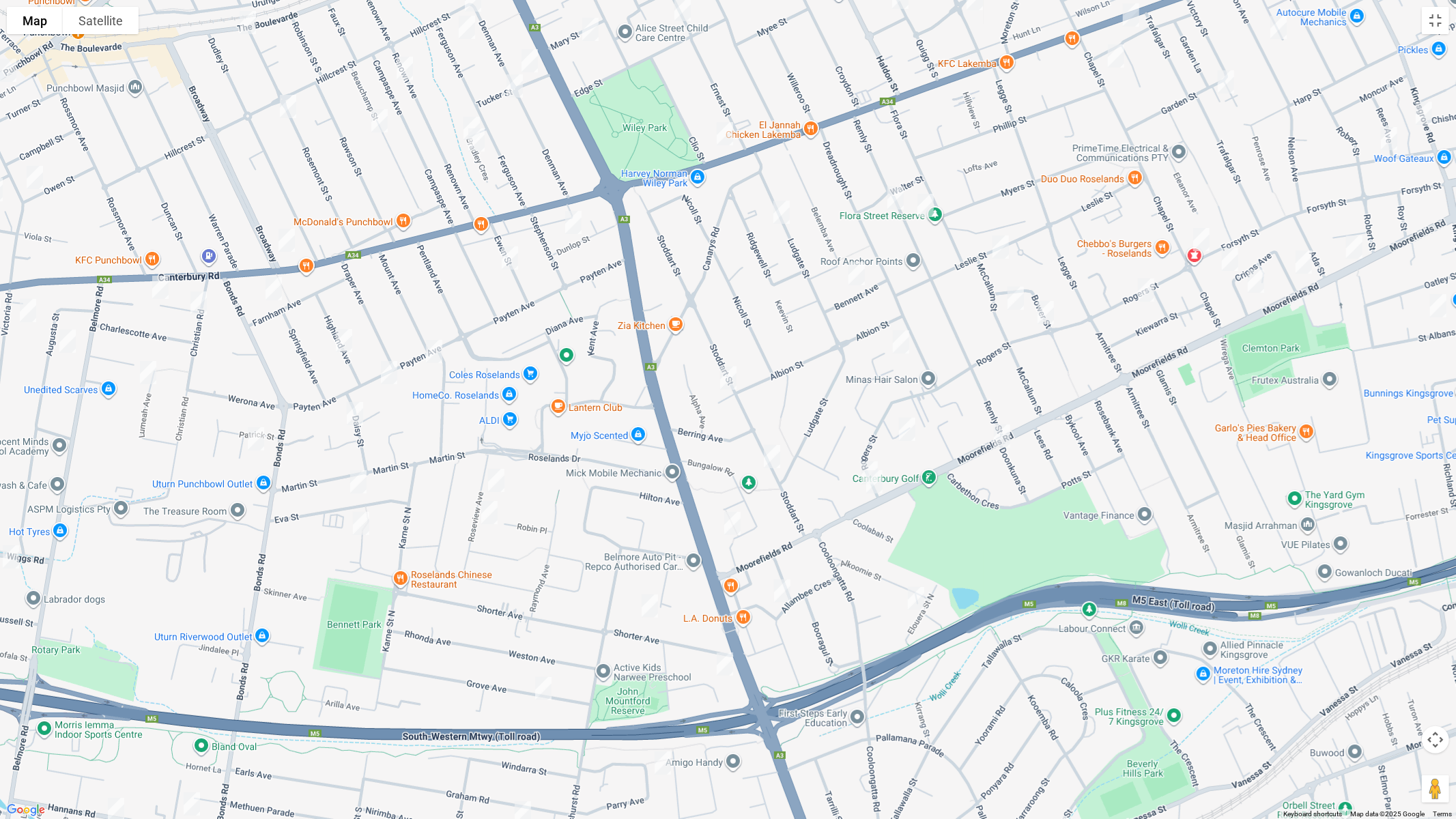
drag, startPoint x: 657, startPoint y: 275, endPoint x: 479, endPoint y: 643, distance: 408.8
click at [479, 643] on div "[STREET_ADDRESS][PERSON_NAME]" at bounding box center [728, 410] width 1456 height 819
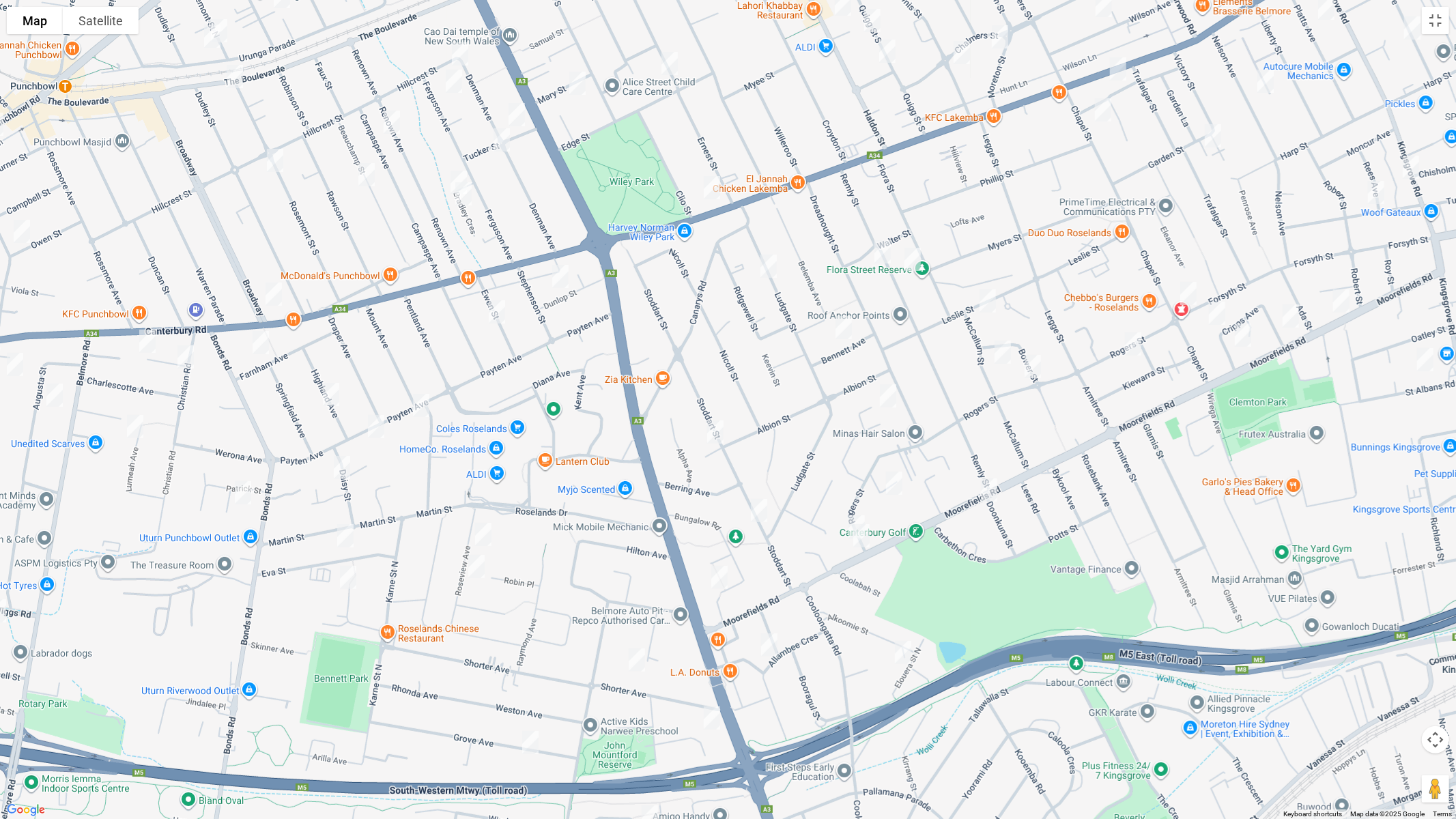
click at [457, 51] on img "1-3 Denman Avenue, WILEY PARK NSW 2195" at bounding box center [460, 54] width 27 height 34
click at [456, 35] on div "[STREET_ADDRESS][PERSON_NAME]" at bounding box center [463, 30] width 144 height 10
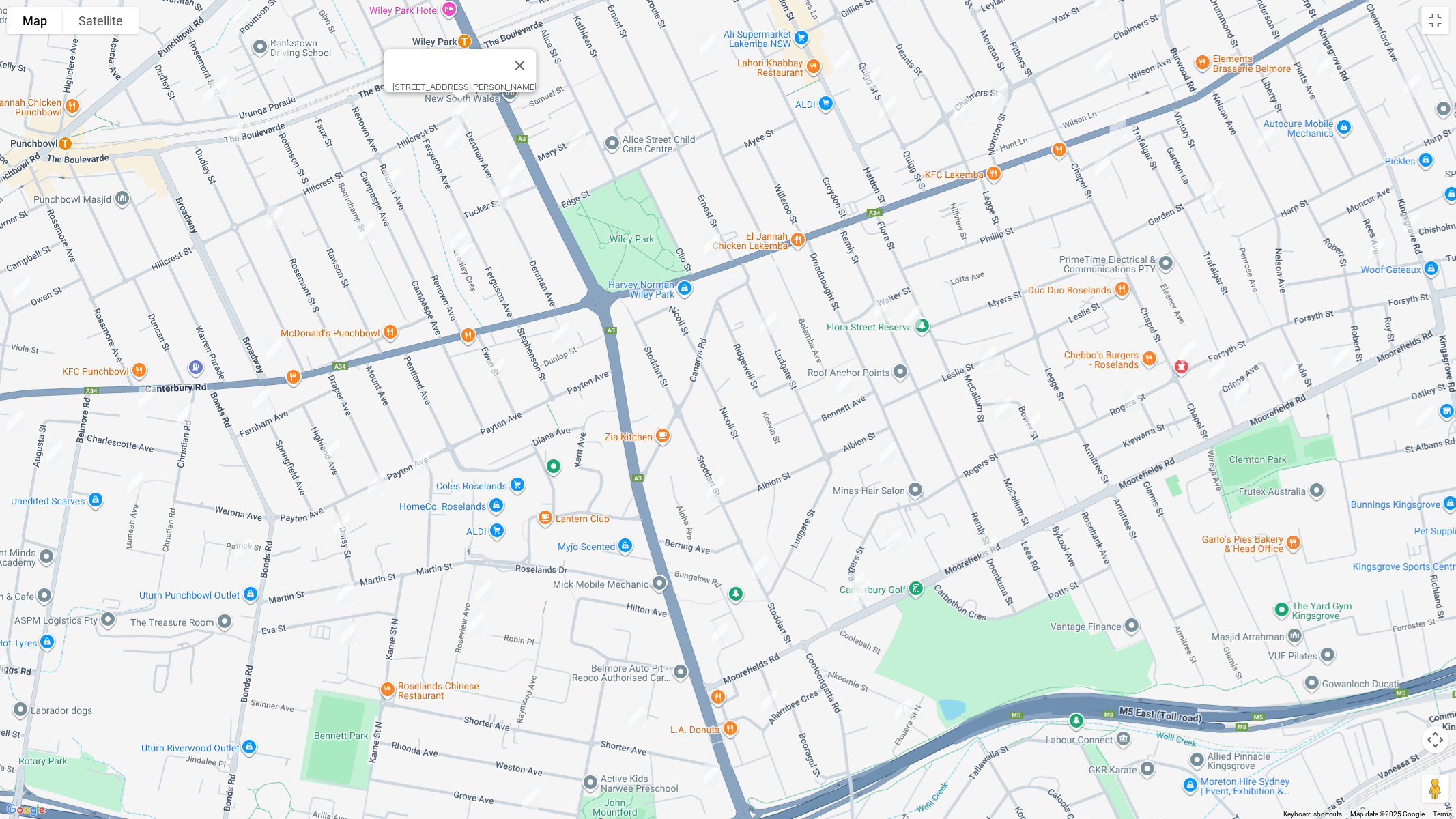
click at [452, 133] on img "10 Ferguson Avenue, WILEY PARK NSW 2195" at bounding box center [454, 138] width 27 height 34
click at [513, 169] on img "22-24 Denman Avenue, WILEY PARK NSW 2195" at bounding box center [517, 172] width 27 height 34
click at [506, 190] on img "37-39 Denman Avenue, WILEY PARK NSW 2195" at bounding box center [501, 197] width 27 height 34
click at [460, 230] on img "4 Bradley Crescent, WILEY PARK NSW 2195" at bounding box center [459, 240] width 27 height 34
click at [460, 254] on img "6 Bradley Crescent, WILEY PARK NSW 2195" at bounding box center [463, 251] width 27 height 34
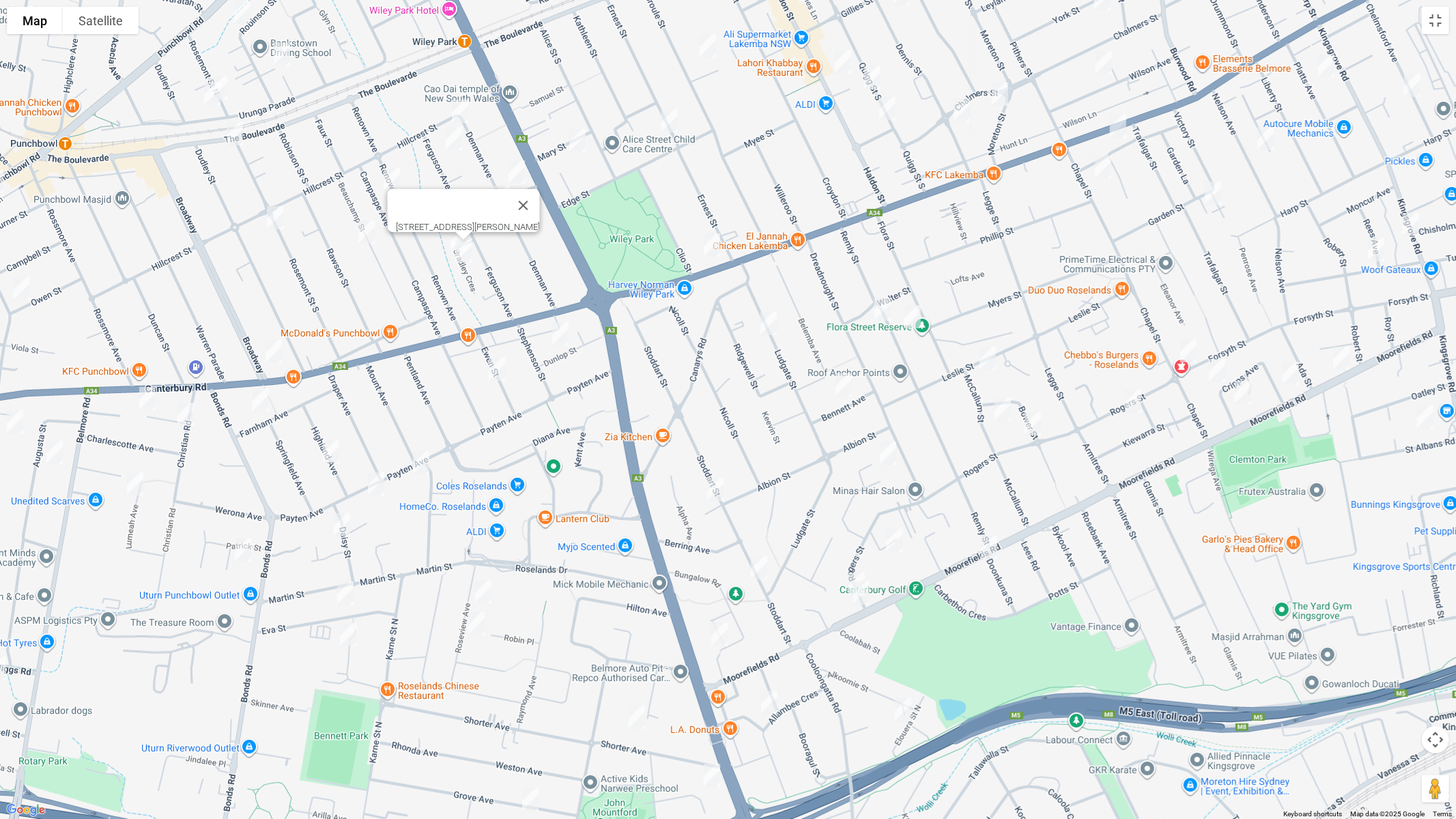
click at [557, 331] on img "19 Dunlop Street, ROSELANDS NSW 2196" at bounding box center [560, 334] width 27 height 34
click at [496, 370] on img "15 Ewen Street, ROSELANDS NSW 2196" at bounding box center [497, 369] width 27 height 34
click at [418, 466] on img "82 Payten Avenue, ROSELANDS NSW 2196" at bounding box center [421, 462] width 27 height 34
click at [480, 594] on img "18 Roseview Avenue, ROSELANDS NSW 2196" at bounding box center [484, 591] width 27 height 34
click at [479, 625] on img "32 Roseview Avenue, ROSELANDS NSW 2196" at bounding box center [477, 624] width 27 height 34
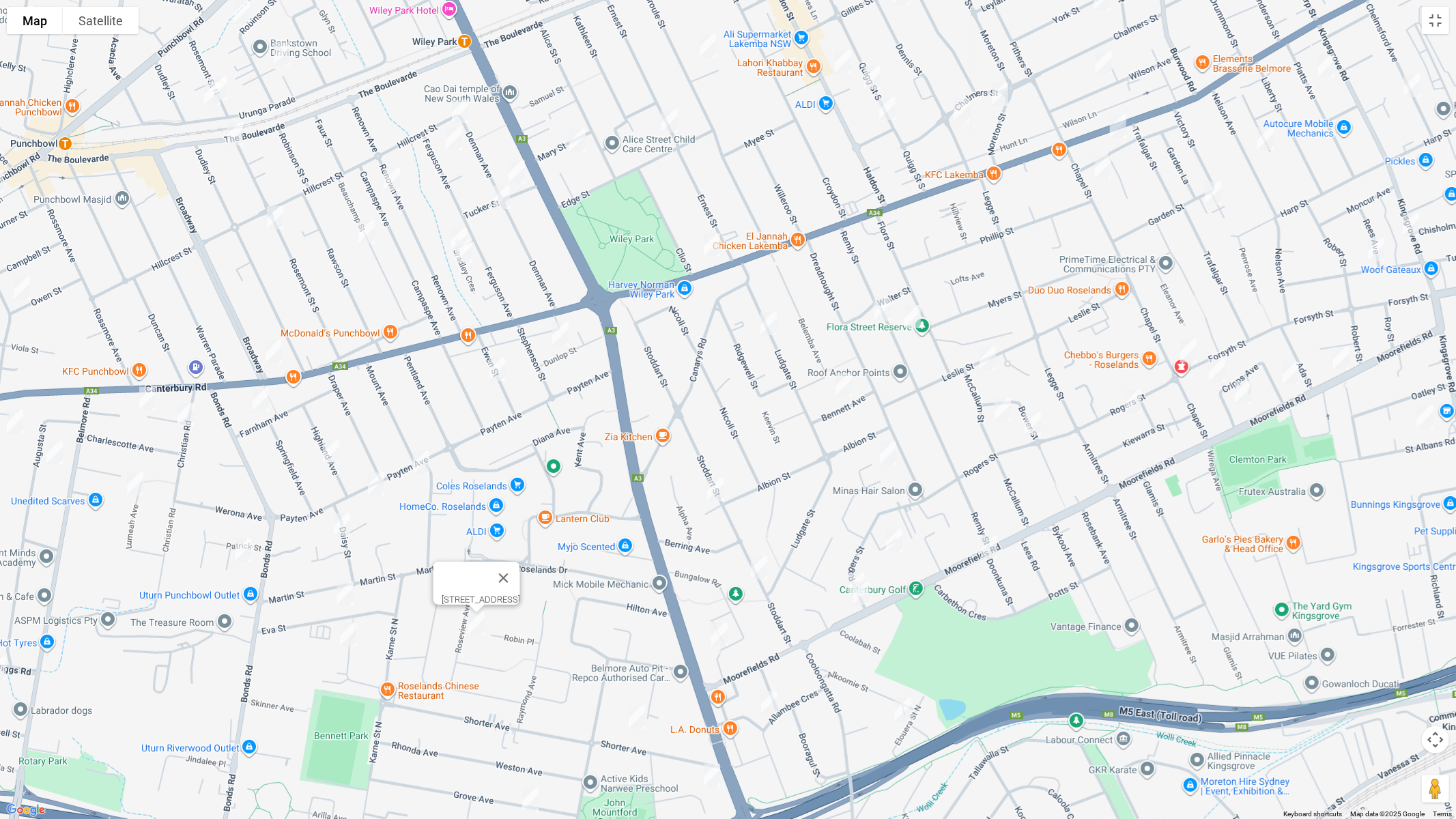
click at [381, 490] on img "102 Payten Avenue, ROSELANDS NSW 2196" at bounding box center [376, 483] width 27 height 34
click at [338, 524] on img "5B Daisy Street, ROSELANDS NSW 2196" at bounding box center [342, 525] width 27 height 34
click at [348, 591] on img "21 Eva Street, ROSELANDS NSW 2196" at bounding box center [345, 593] width 27 height 34
click at [350, 636] on img "30 Leigh Avenue, ROSELANDS NSW 2196" at bounding box center [348, 635] width 27 height 34
click at [335, 450] on img "17A Highland Avenue, ROSELANDS NSW 2196" at bounding box center [331, 452] width 27 height 34
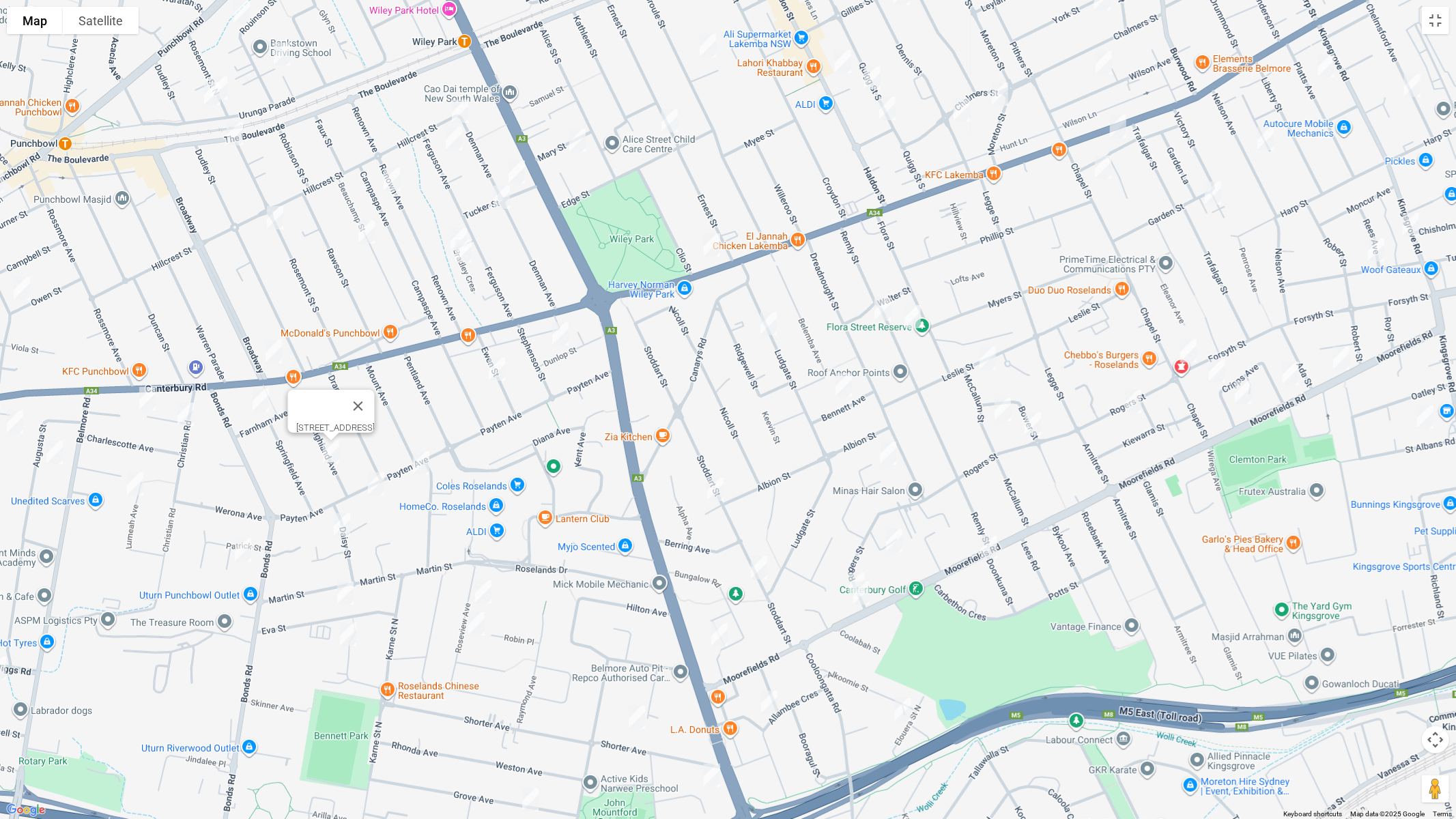
click at [277, 353] on img "98 Broadway, PUNCHBOWL NSW 2196" at bounding box center [274, 352] width 27 height 34
click at [264, 402] on img "25 Farnham Avenue, ROSELANDS NSW 2196" at bounding box center [261, 400] width 27 height 34
click at [238, 546] on img "4 Hargraves Avenue, PUNCHBOWL NSW 2196" at bounding box center [243, 550] width 27 height 34
click at [150, 399] on img "25 Parkland Avenue, PUNCHBOWL NSW 2196" at bounding box center [147, 398] width 27 height 34
drag, startPoint x: 192, startPoint y: 415, endPoint x: 161, endPoint y: 458, distance: 53.0
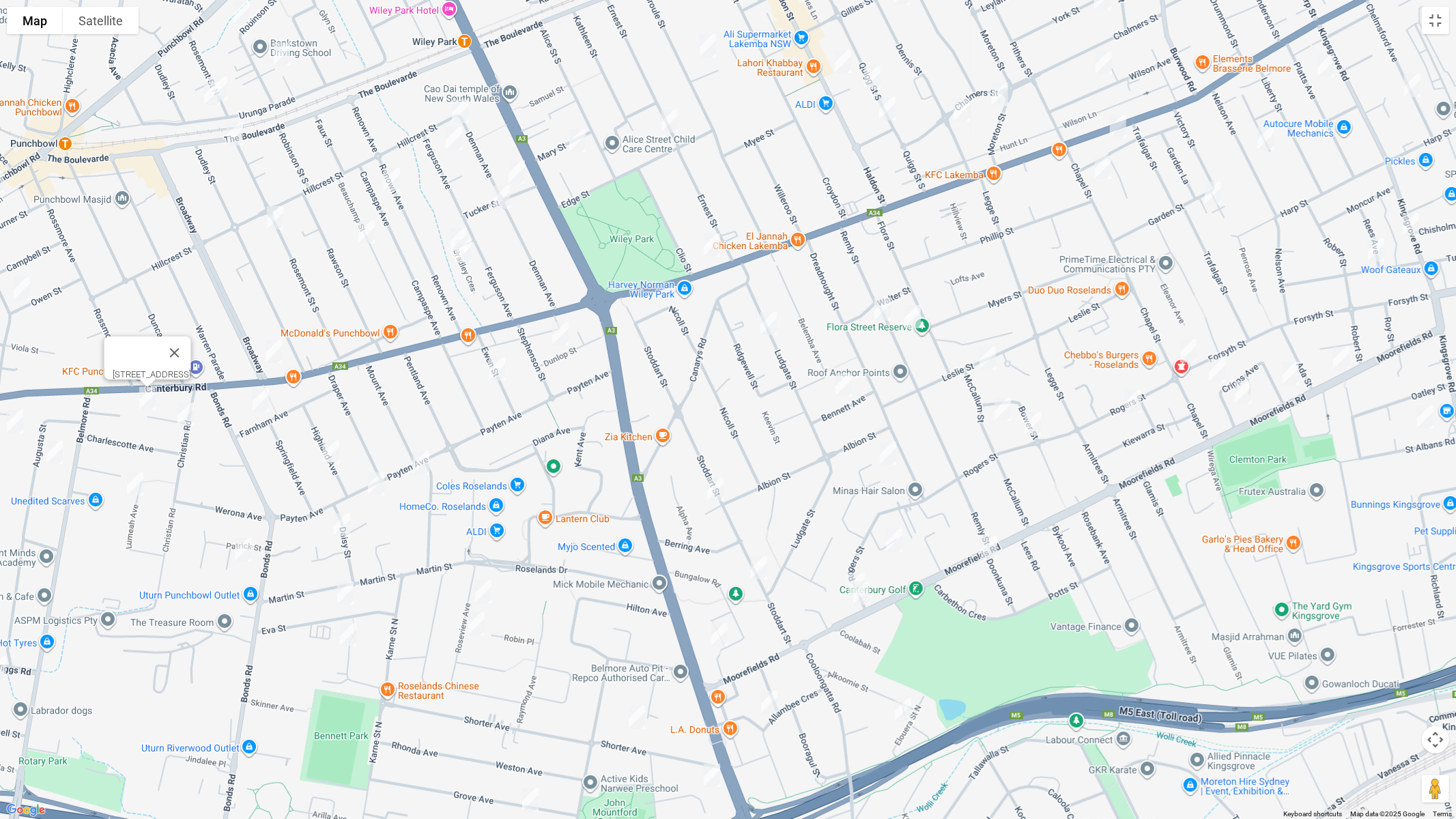
click at [191, 415] on img "4 Parkland Avenue, PUNCHBOWL NSW 2196" at bounding box center [185, 414] width 27 height 34
drag, startPoint x: 139, startPoint y: 488, endPoint x: 93, endPoint y: 478, distance: 47.1
click at [139, 487] on img "28 Lumeah Avenue, PUNCHBOWL NSW 2196" at bounding box center [135, 483] width 27 height 34
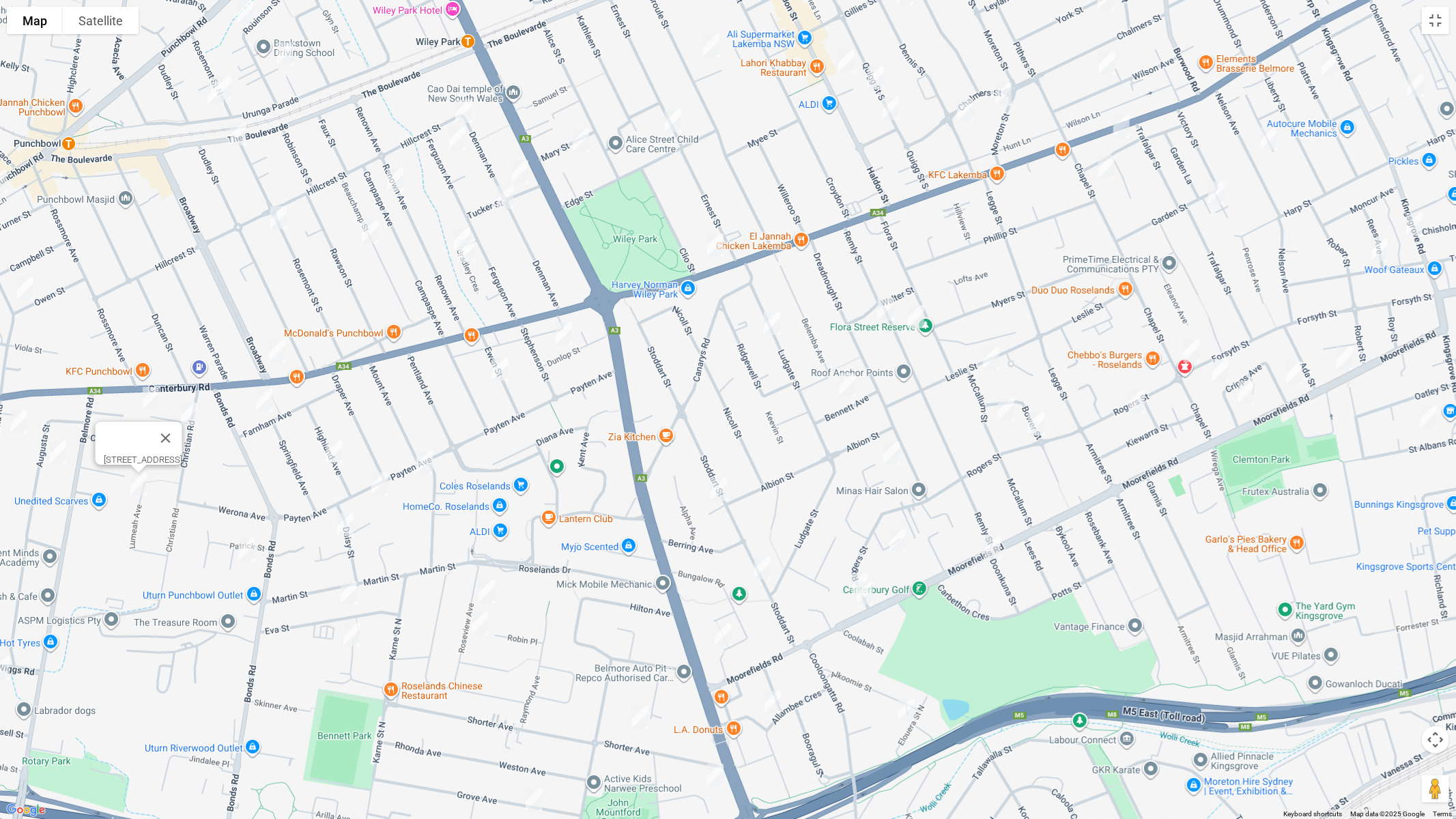
click at [23, 429] on img "86 Victoria Road, PUNCHBOWL NSW 2196" at bounding box center [19, 421] width 27 height 34
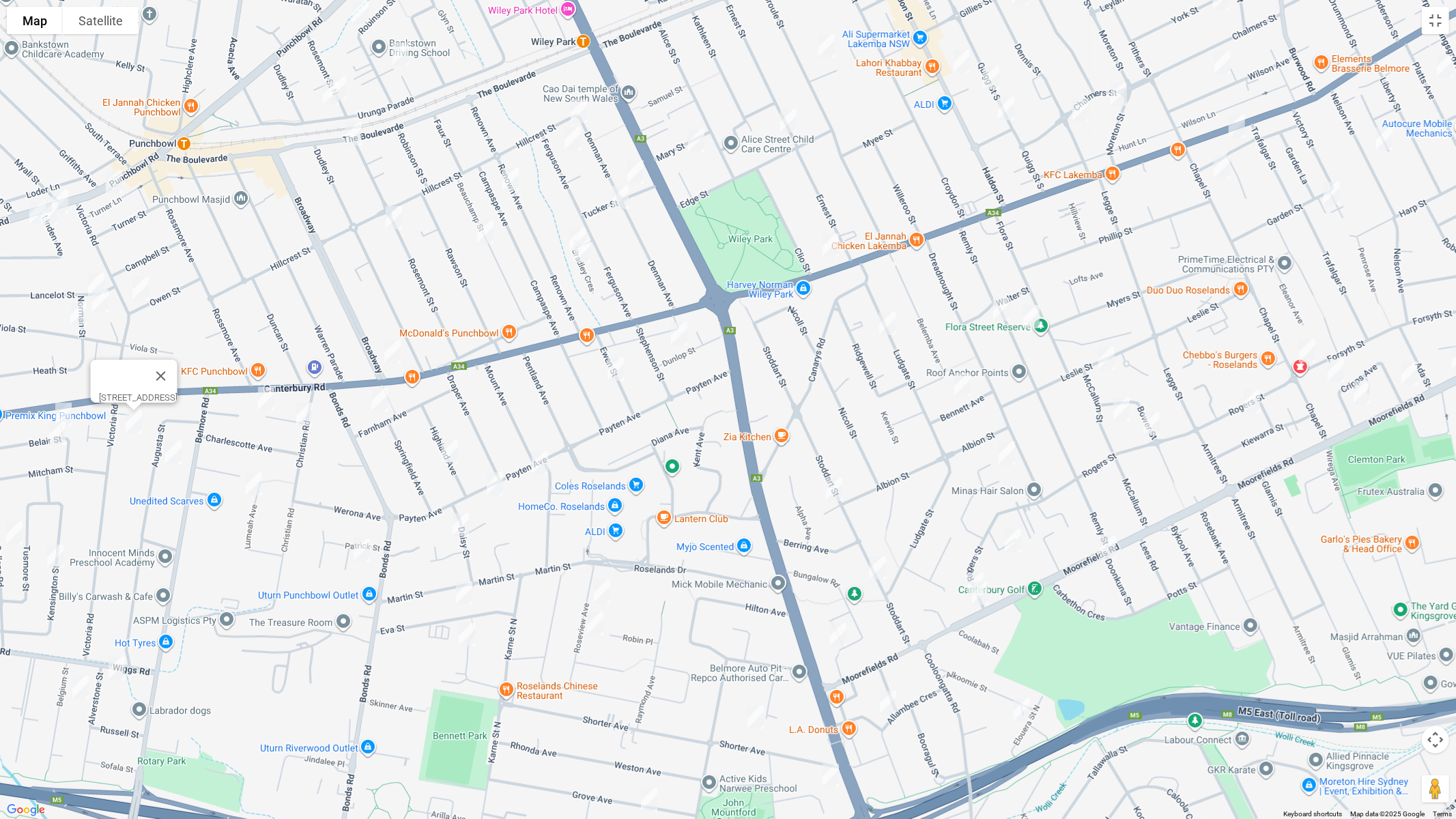
click at [171, 458] on img "28 Augusta Street, PUNCHBOWL NSW 2196" at bounding box center [173, 452] width 27 height 34
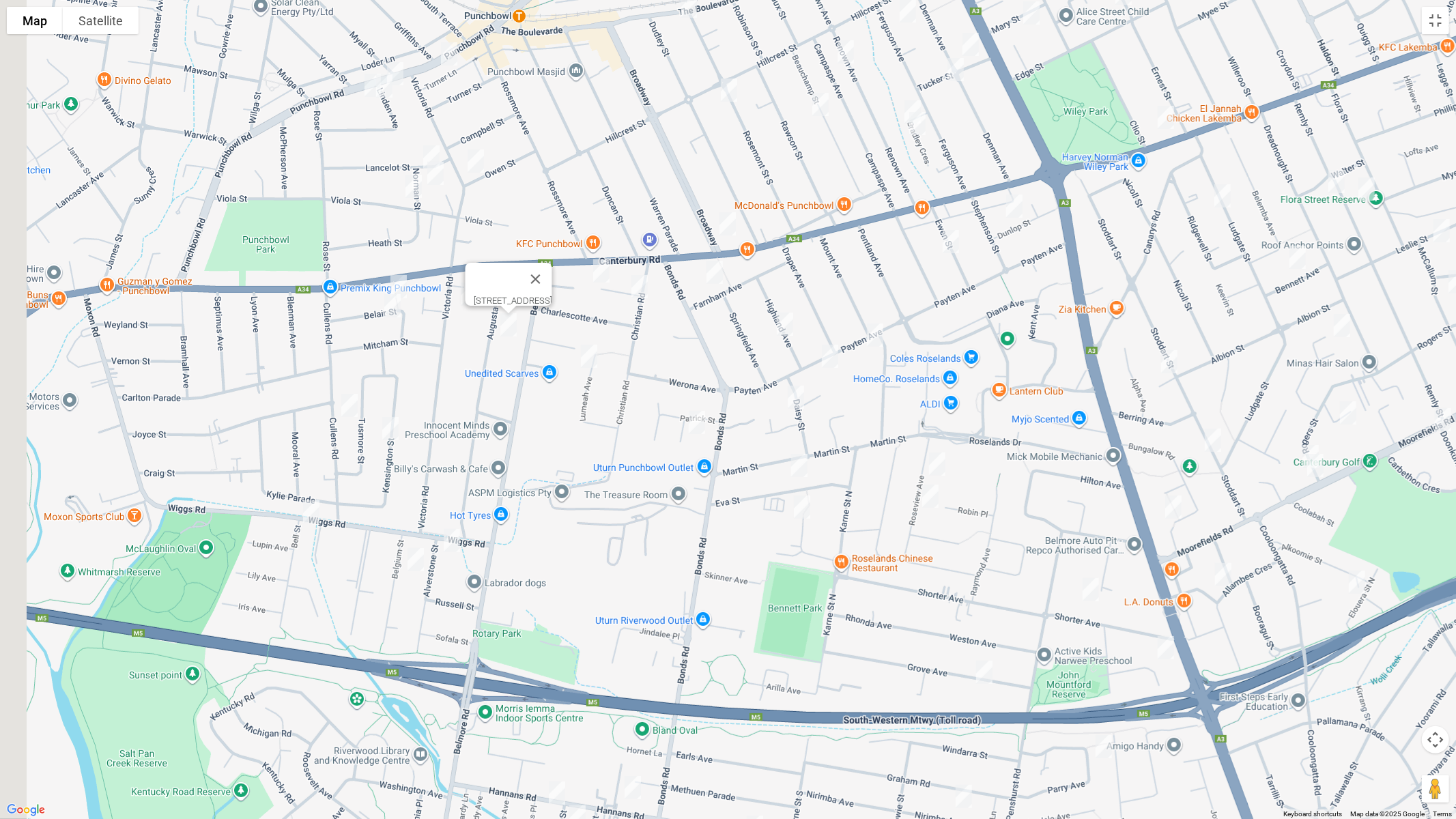
drag, startPoint x: 150, startPoint y: 508, endPoint x: 473, endPoint y: 382, distance: 346.7
click at [473, 382] on div "[STREET_ADDRESS]" at bounding box center [728, 410] width 1456 height 819
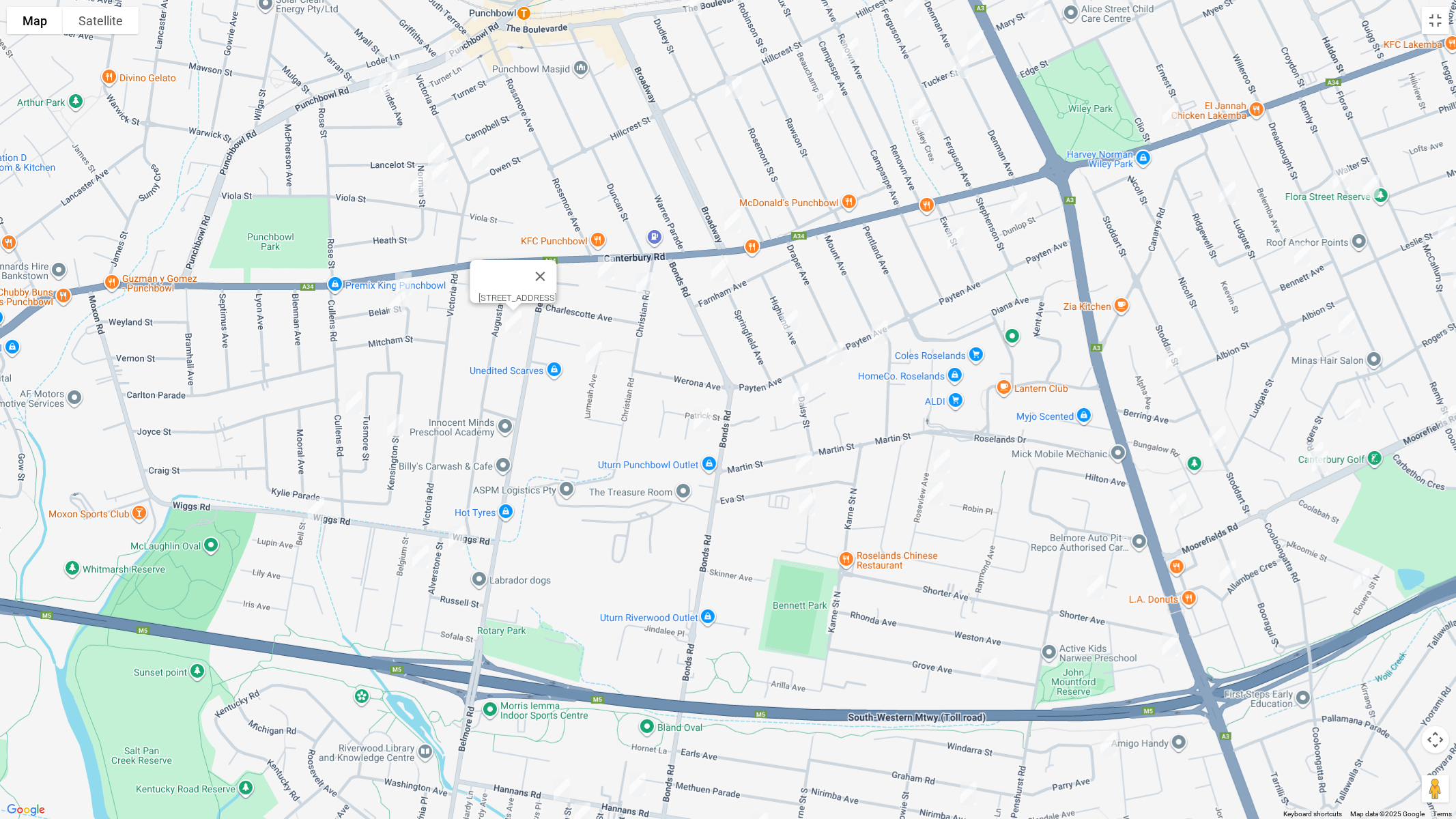
click at [354, 401] on img "38 Cullens Road, PUNCHBOWL NSW 2196" at bounding box center [354, 403] width 27 height 34
click at [396, 427] on img "30 Kensington Street, PUNCHBOWL NSW 2196" at bounding box center [395, 426] width 27 height 34
click at [313, 507] on img "38A Wiggs Road, RIVERWOOD NSW 2210" at bounding box center [316, 509] width 27 height 34
click at [461, 543] on img "8 Alverstone Street, RIVERWOOD NSW 2210" at bounding box center [456, 538] width 27 height 34
click at [424, 560] on img "3/16 Belgium Street, RIVERWOOD NSW 2210" at bounding box center [421, 556] width 27 height 34
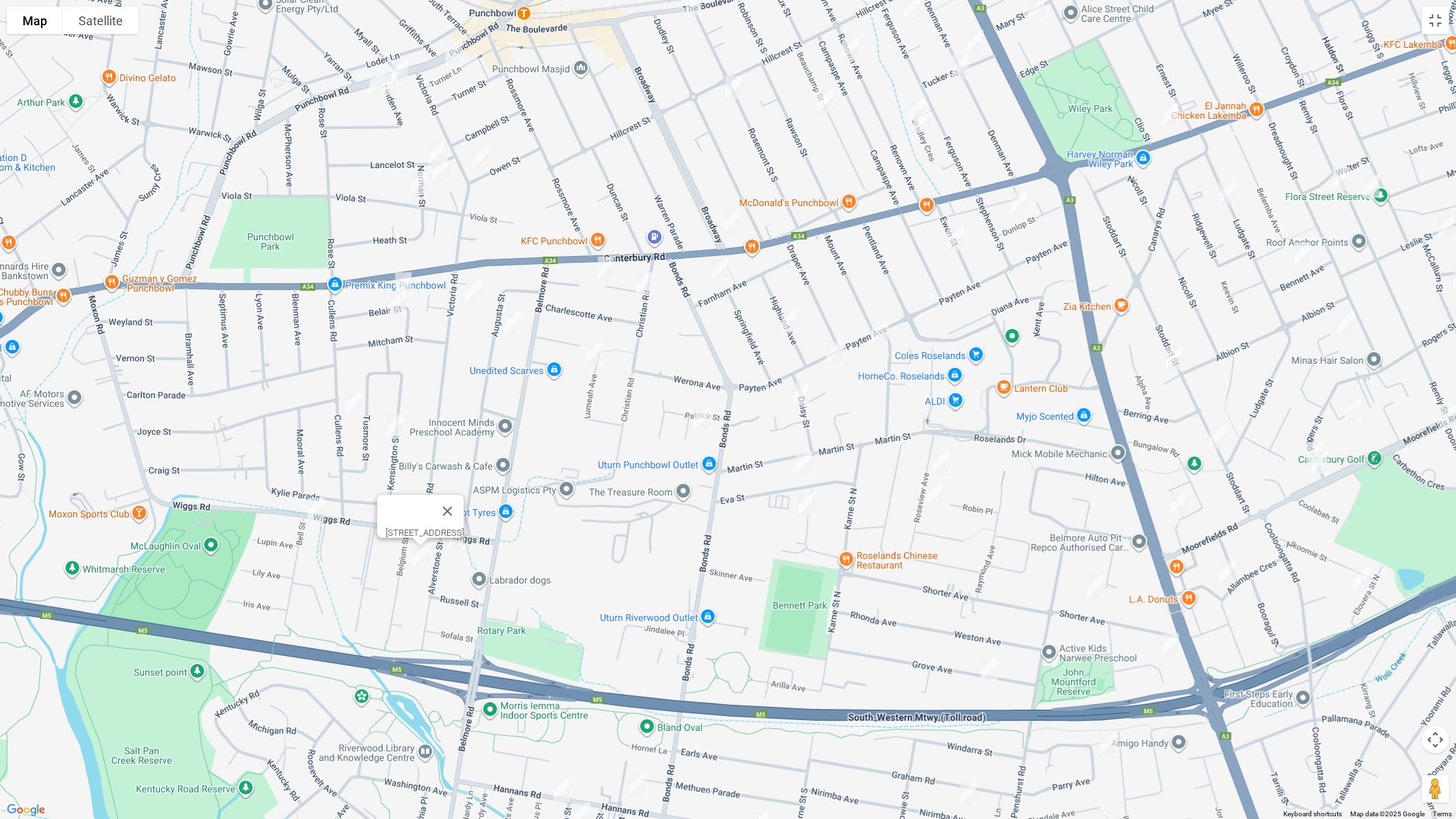
click at [409, 282] on img "2/17 Belair Street, PUNCHBOWL NSW 2196" at bounding box center [404, 284] width 27 height 34
click at [390, 308] on img "8-10 Belair Street, PUNCHBOWL NSW 2196" at bounding box center [397, 303] width 27 height 34
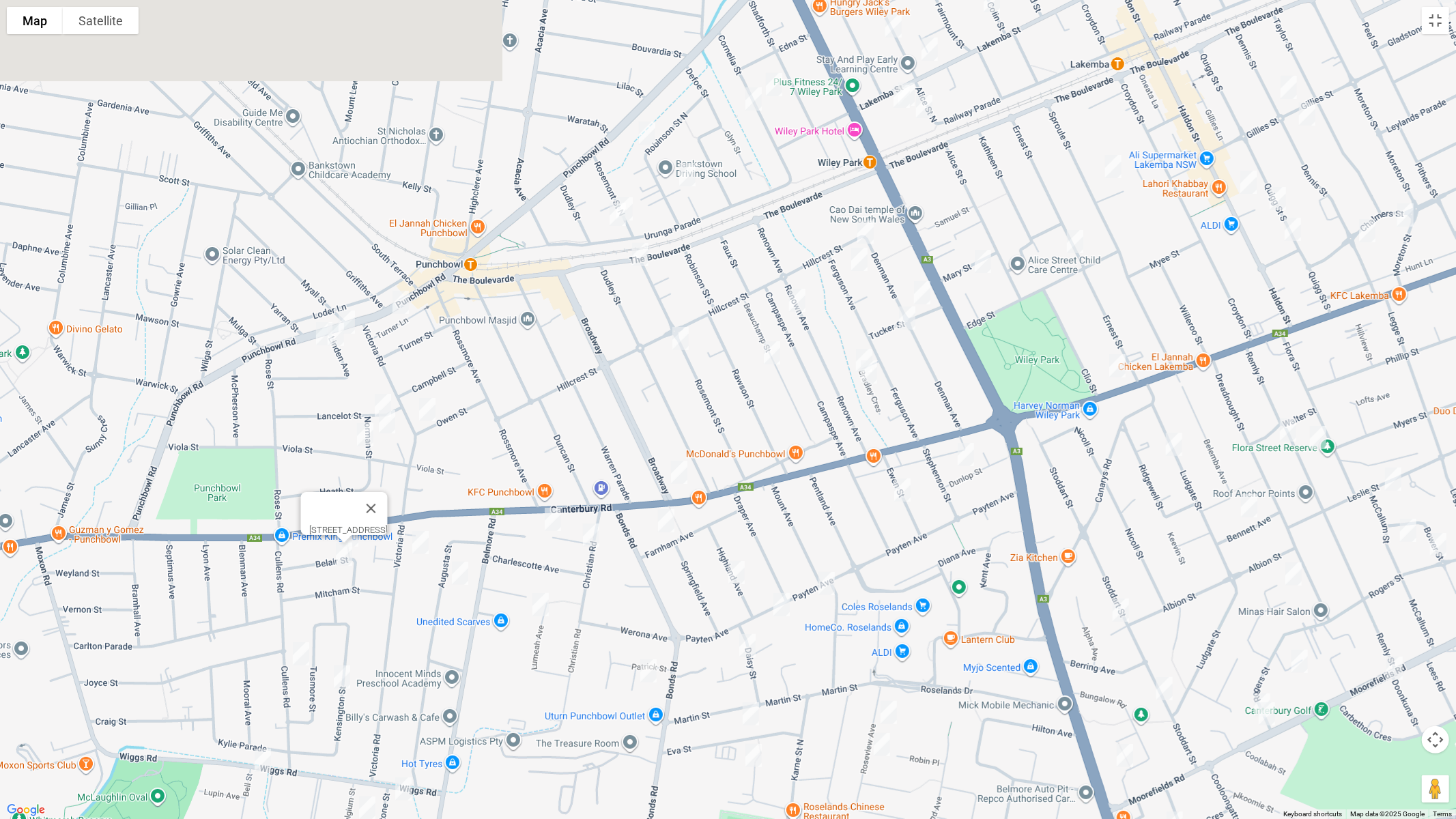
drag, startPoint x: 546, startPoint y: 213, endPoint x: 494, endPoint y: 474, distance: 266.1
click at [504, 499] on div "[STREET_ADDRESS]" at bounding box center [728, 410] width 1456 height 819
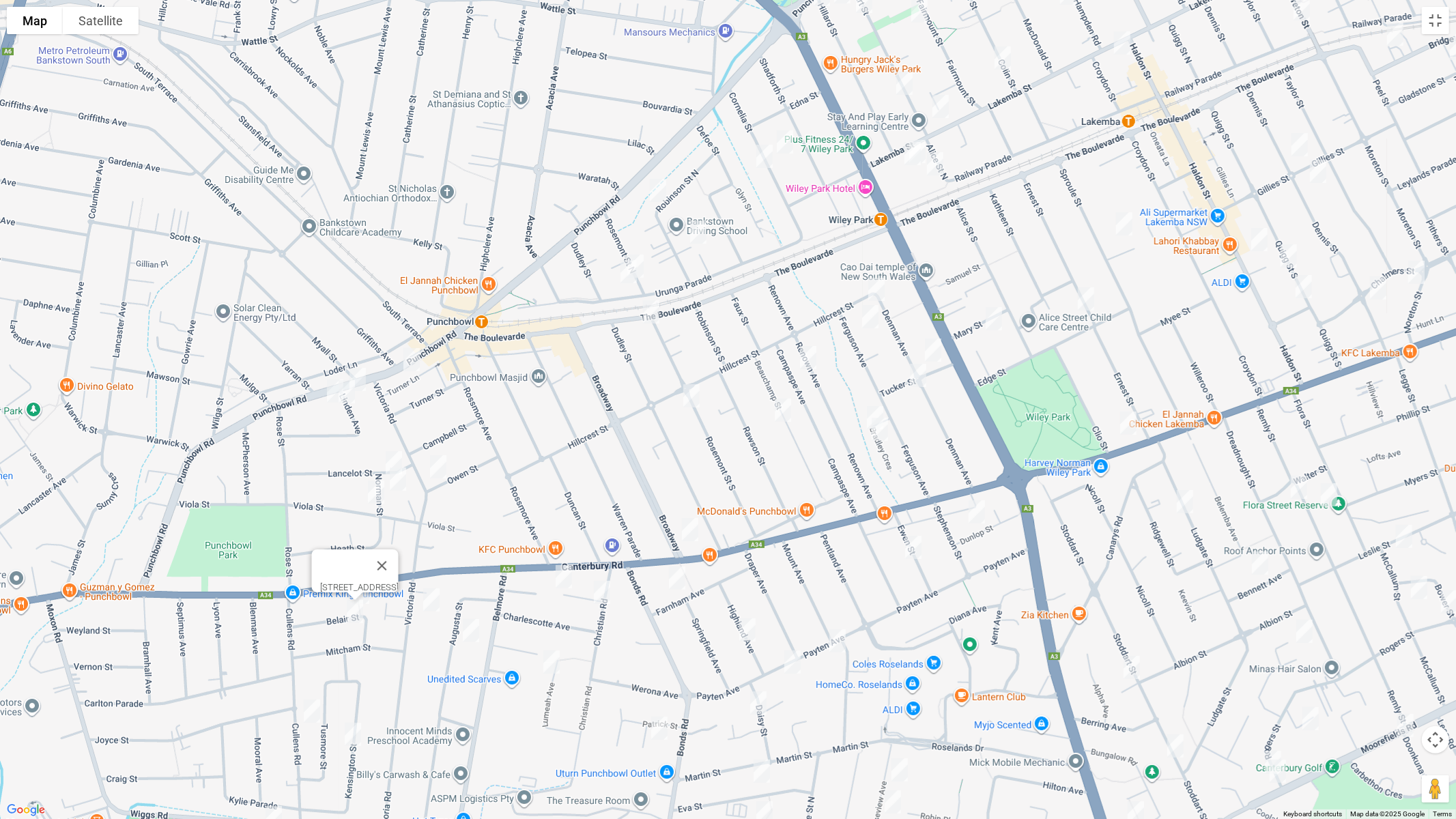
click at [411, 359] on img "850 Punchbowl Road, PUNCHBOWL NSW 2196" at bounding box center [411, 359] width 27 height 34
click at [367, 369] on img "878 Punchbowl Road, PUNCHBOWL NSW 2196" at bounding box center [358, 379] width 27 height 34
click at [322, 384] on img "892 Punchbowl Road, PUNCHBOWL NSW 2196" at bounding box center [335, 391] width 27 height 34
click at [348, 404] on img "1B Linden Avenue, PUNCHBOWL NSW 2196" at bounding box center [347, 392] width 27 height 34
click at [392, 449] on img "2 Norman Street, PUNCHBOWL NSW 2196" at bounding box center [394, 462] width 27 height 34
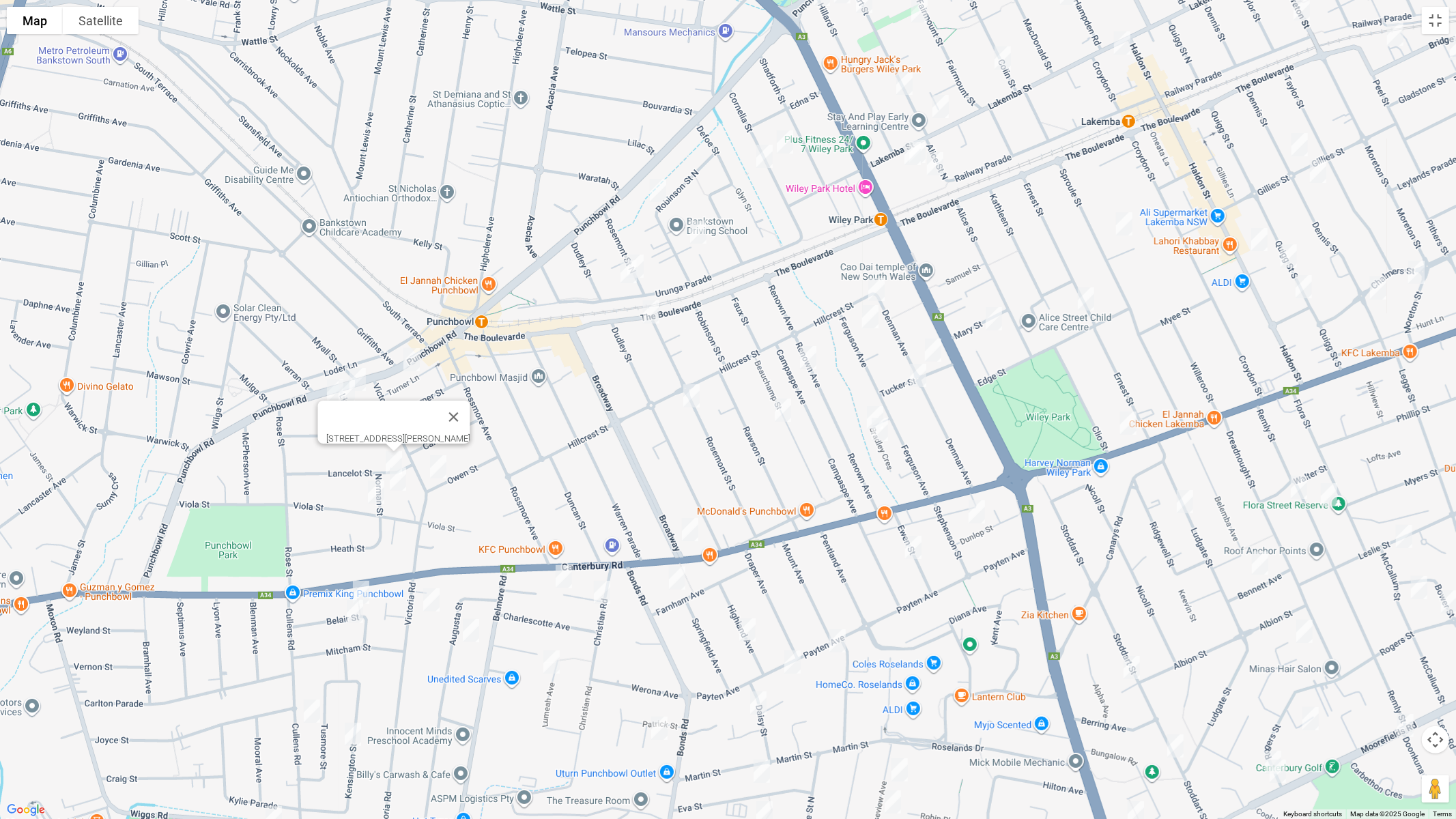
click at [397, 482] on img "8A Norman Street, PUNCHBOWL NSW 2196" at bounding box center [398, 479] width 27 height 34
click at [442, 472] on img "34 Victoria Road, PUNCHBOWL NSW 2196" at bounding box center [439, 466] width 27 height 34
click at [376, 494] on img "11A Norman Street, PUNCHBOWL NSW 2196" at bounding box center [376, 492] width 27 height 34
click at [810, 359] on img "25 Renown Avenue, WILEY PARK NSW 2195" at bounding box center [808, 358] width 27 height 34
click at [701, 401] on img "51 Rosemont Street South, PUNCHBOWL NSW 2196" at bounding box center [692, 396] width 27 height 34
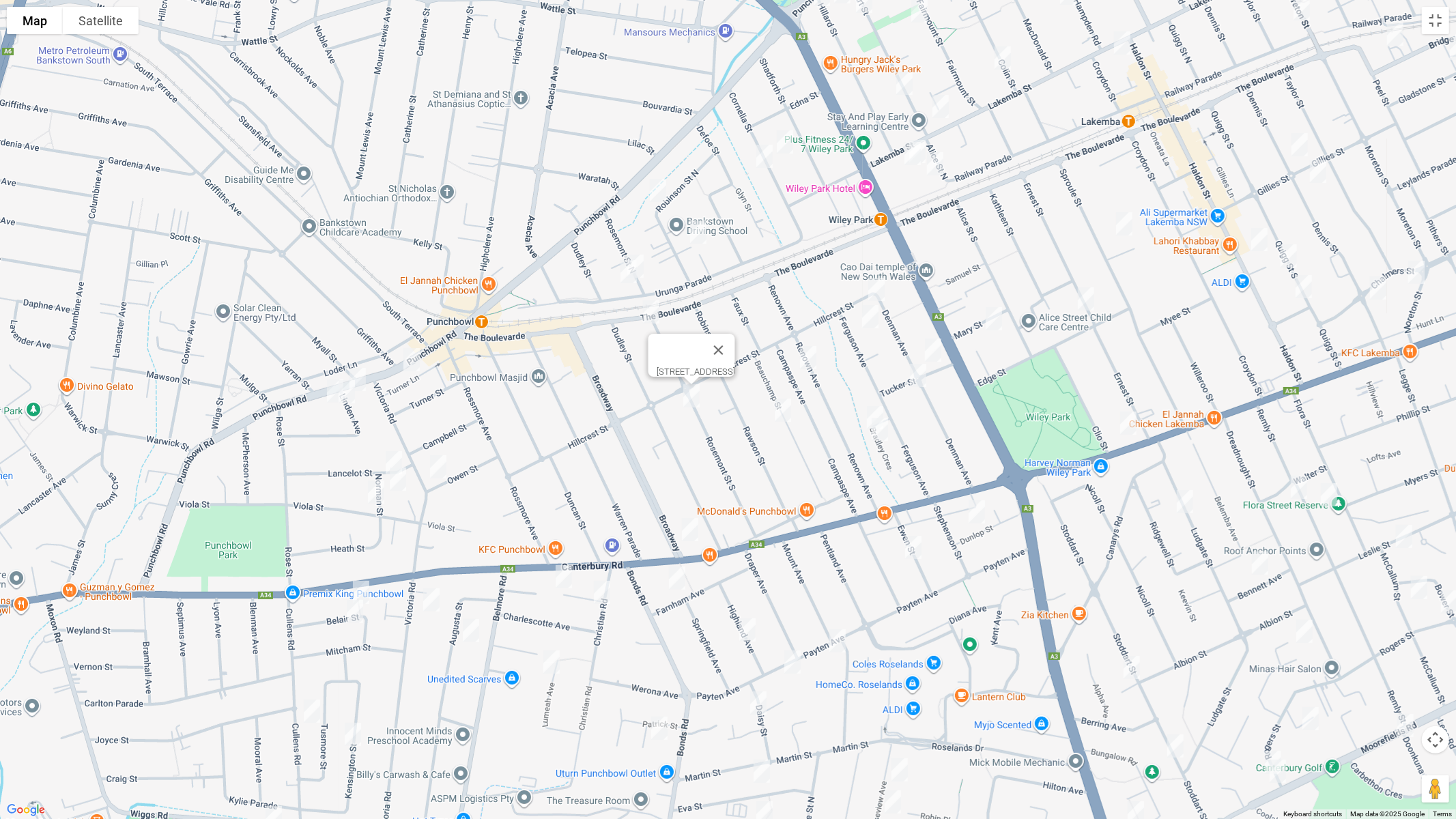
click at [785, 411] on img "37 Beauchamp Street, WILEY PARK NSW 2195" at bounding box center [783, 410] width 27 height 34
click at [782, 149] on img "35 Cornelia Street, WILEY PARK NSW 2195" at bounding box center [785, 142] width 27 height 34
click at [762, 157] on img "28 Cornelia Street, WILEY PARK NSW 2195" at bounding box center [764, 156] width 27 height 34
click at [768, 155] on img "28 Cornelia Street, WILEY PARK NSW 2195" at bounding box center [764, 156] width 27 height 34
click at [657, 192] on img "43 Robinson Street North, WILEY PARK NSW 2195" at bounding box center [658, 190] width 27 height 34
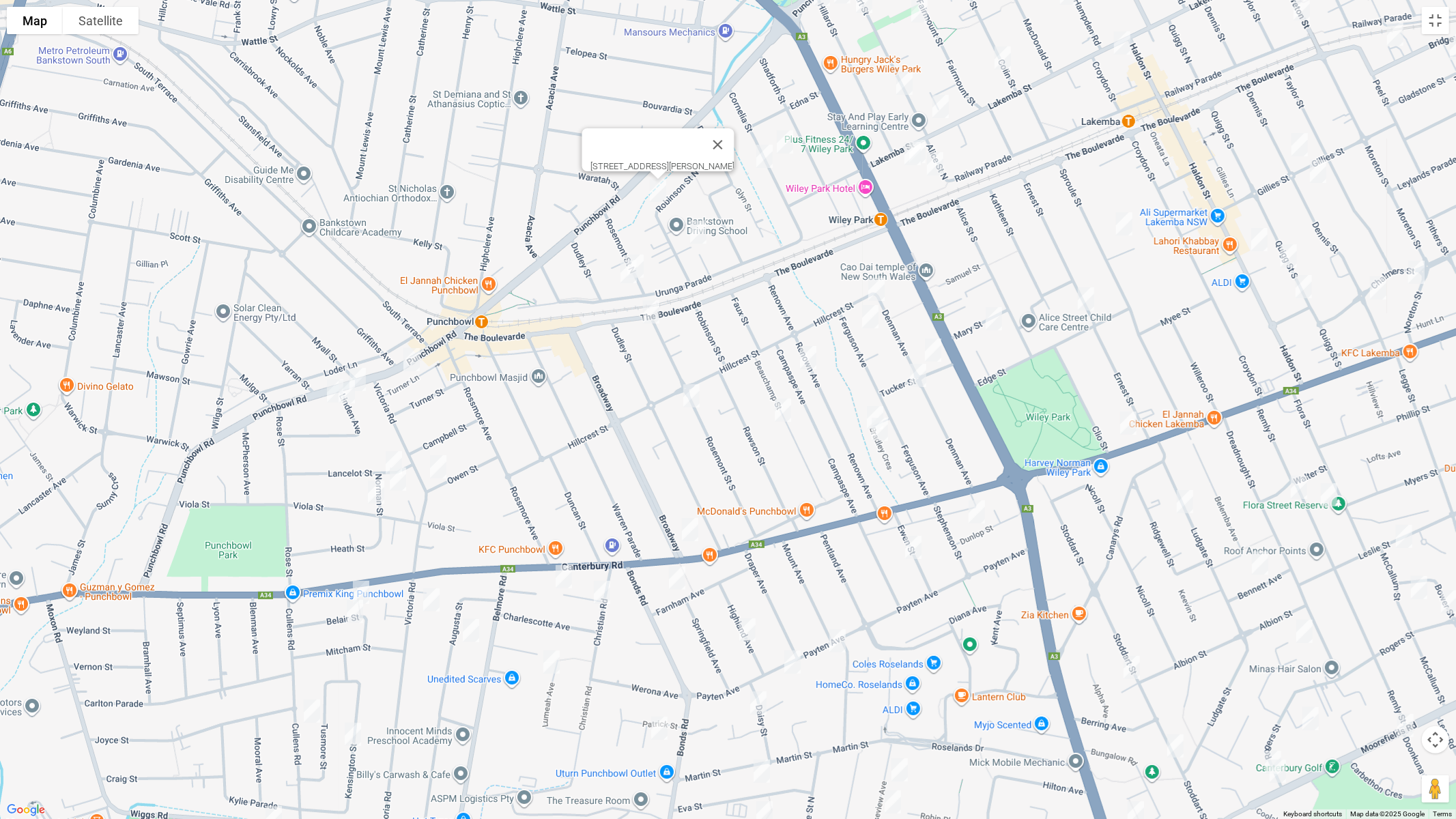
click at [697, 230] on img "50A Robinson Street North, WILEY PARK NSW 2195" at bounding box center [699, 232] width 27 height 34
click at [654, 263] on div "50A Robinson Street North, WILEY PARK NSW 2195" at bounding box center [728, 410] width 1456 height 819
click at [644, 267] on img "21A Rosemont Street North, PUNCHBOWL NSW 2196" at bounding box center [636, 266] width 27 height 34
click at [627, 280] on img "29 Urunga Parade, PUNCHBOWL NSW 2196" at bounding box center [629, 272] width 27 height 34
click at [646, 311] on img "148 The Boulevarde, PUNCHBOWL NSW 2196" at bounding box center [651, 312] width 27 height 34
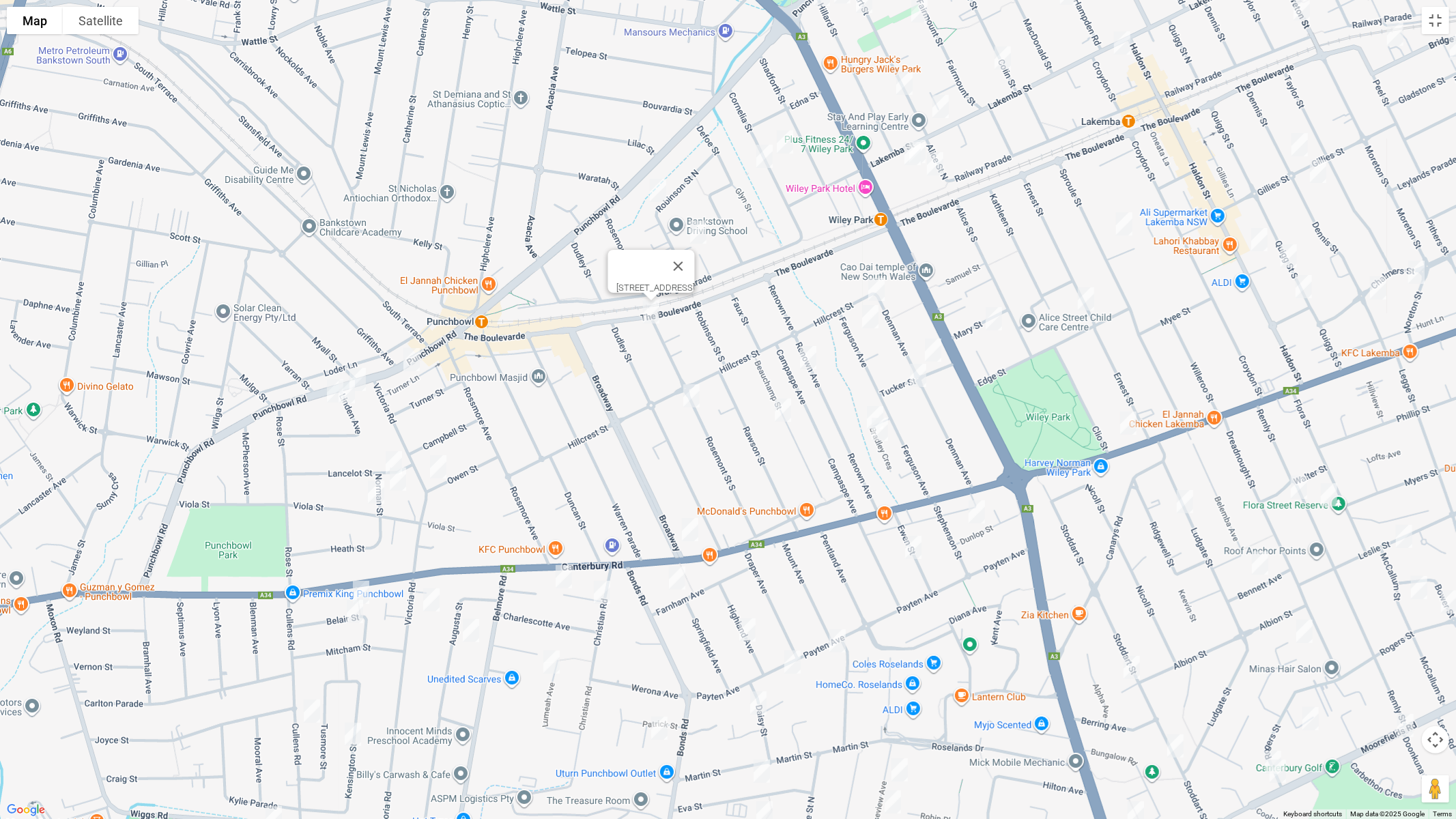
drag, startPoint x: 875, startPoint y: 280, endPoint x: 643, endPoint y: 380, distance: 252.6
click at [619, 408] on div "To navigate, press the arrow keys. 148 The Boulevarde, PUNCHBOWL NSW 2196" at bounding box center [728, 410] width 1456 height 819
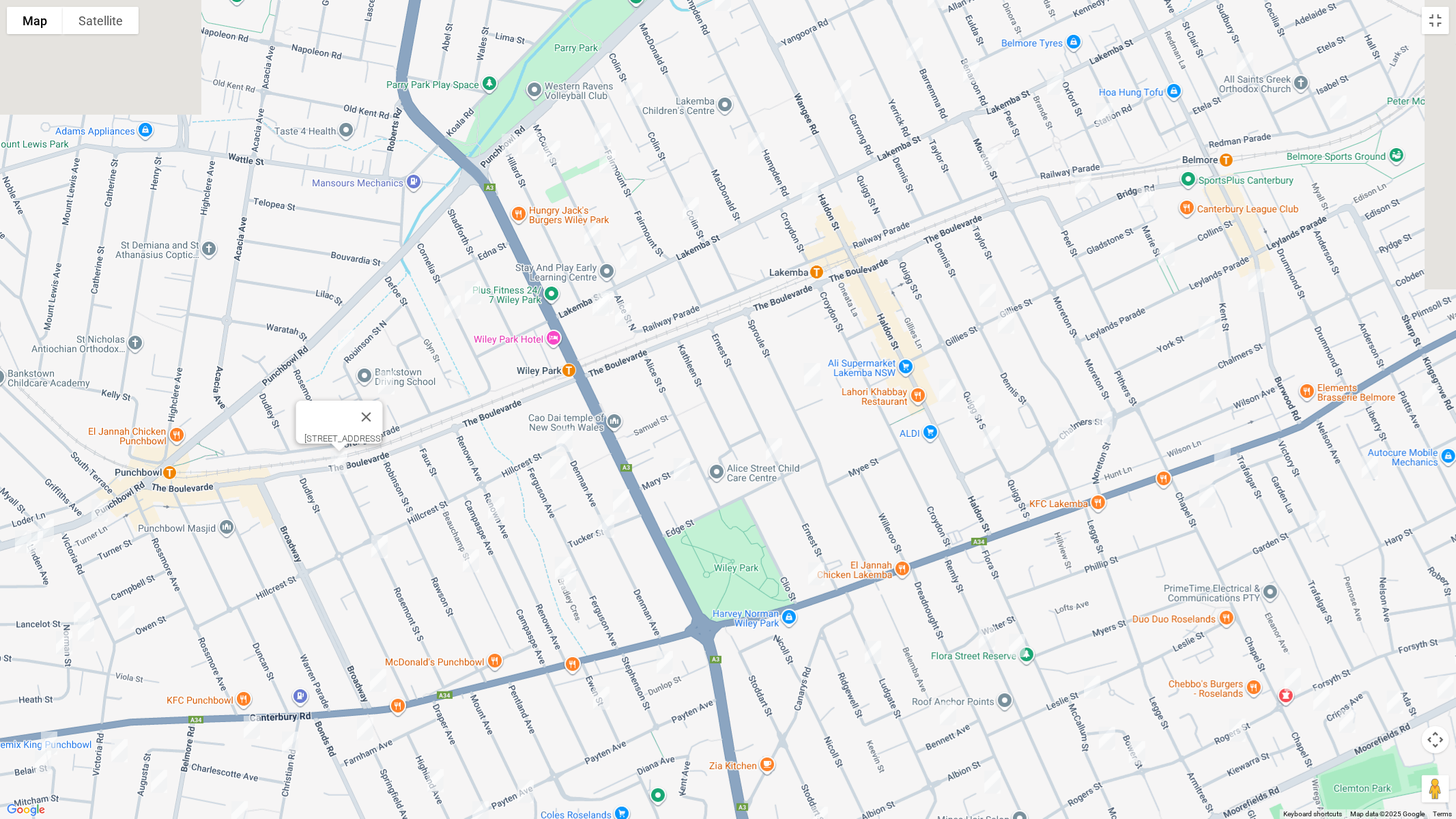
drag, startPoint x: 717, startPoint y: 321, endPoint x: 405, endPoint y: 472, distance: 346.6
click at [405, 472] on div "[STREET_ADDRESS]" at bounding box center [728, 410] width 1456 height 819
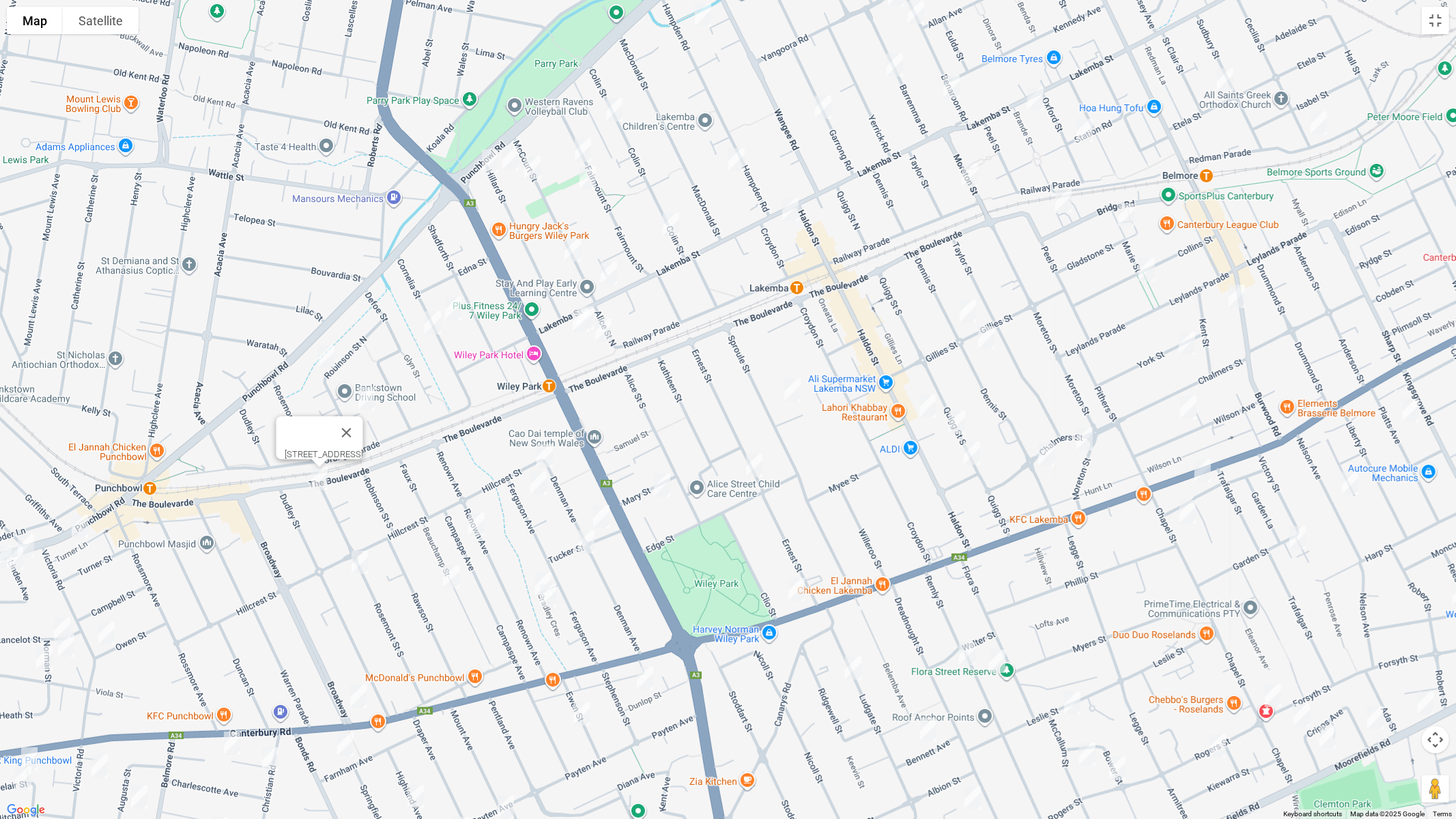
click at [578, 248] on img "12 McCourt Street, WILEY PARK NSW 2195" at bounding box center [573, 250] width 27 height 34
click at [610, 273] on img "281 Lakemba Street, WILEY PARK NSW 2195" at bounding box center [609, 273] width 27 height 34
click at [575, 317] on img "276 Lakemba Street, WILEY PARK NSW 2195" at bounding box center [581, 320] width 27 height 34
click at [609, 330] on img "11-13 Alice Street North, WILEY PARK NSW 2195" at bounding box center [603, 330] width 27 height 34
click at [679, 279] on button "Close" at bounding box center [663, 285] width 33 height 33
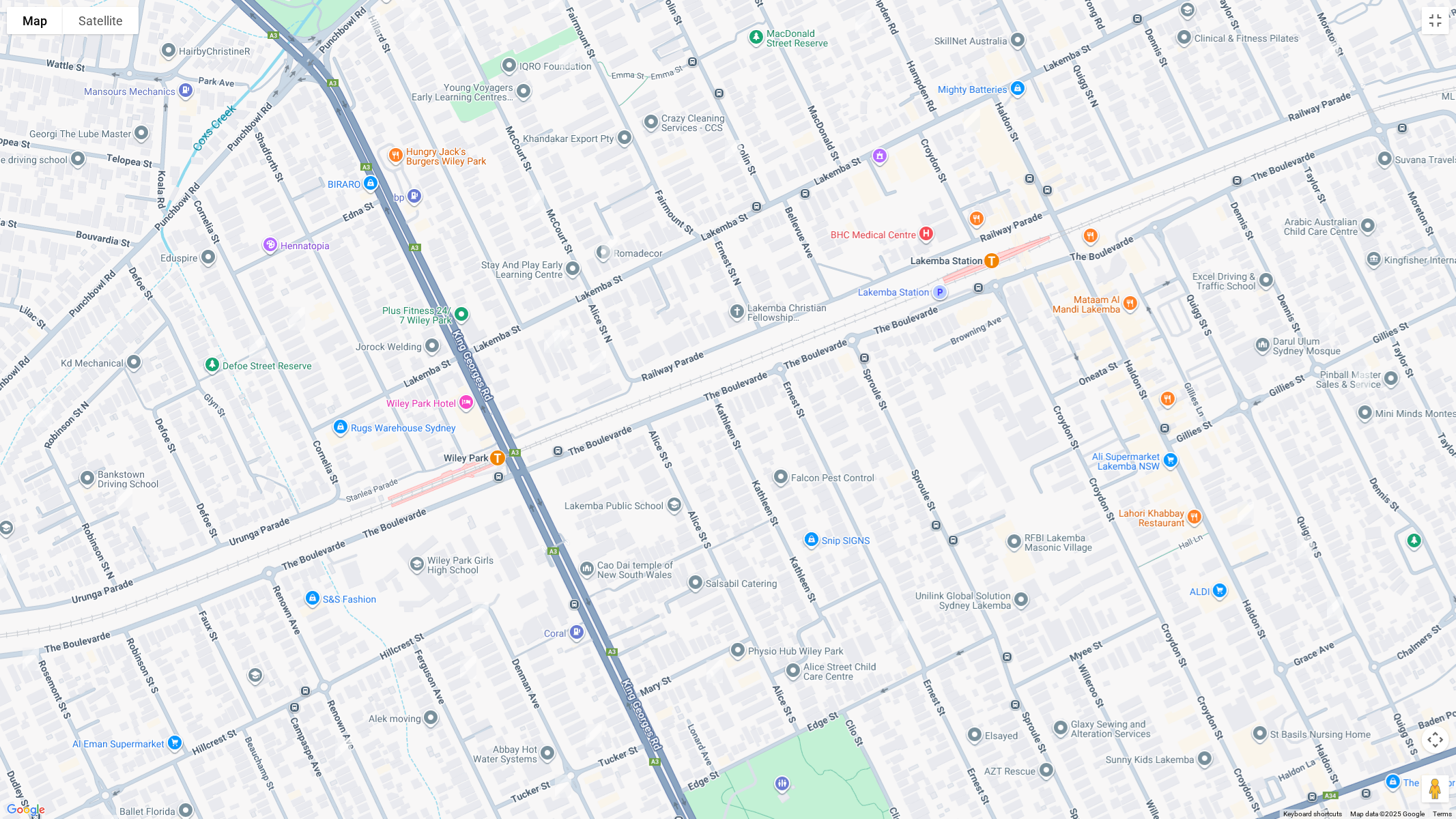
click at [572, 339] on img "274 Lakemba Street, WILEY PARK NSW 2195" at bounding box center [563, 337] width 27 height 34
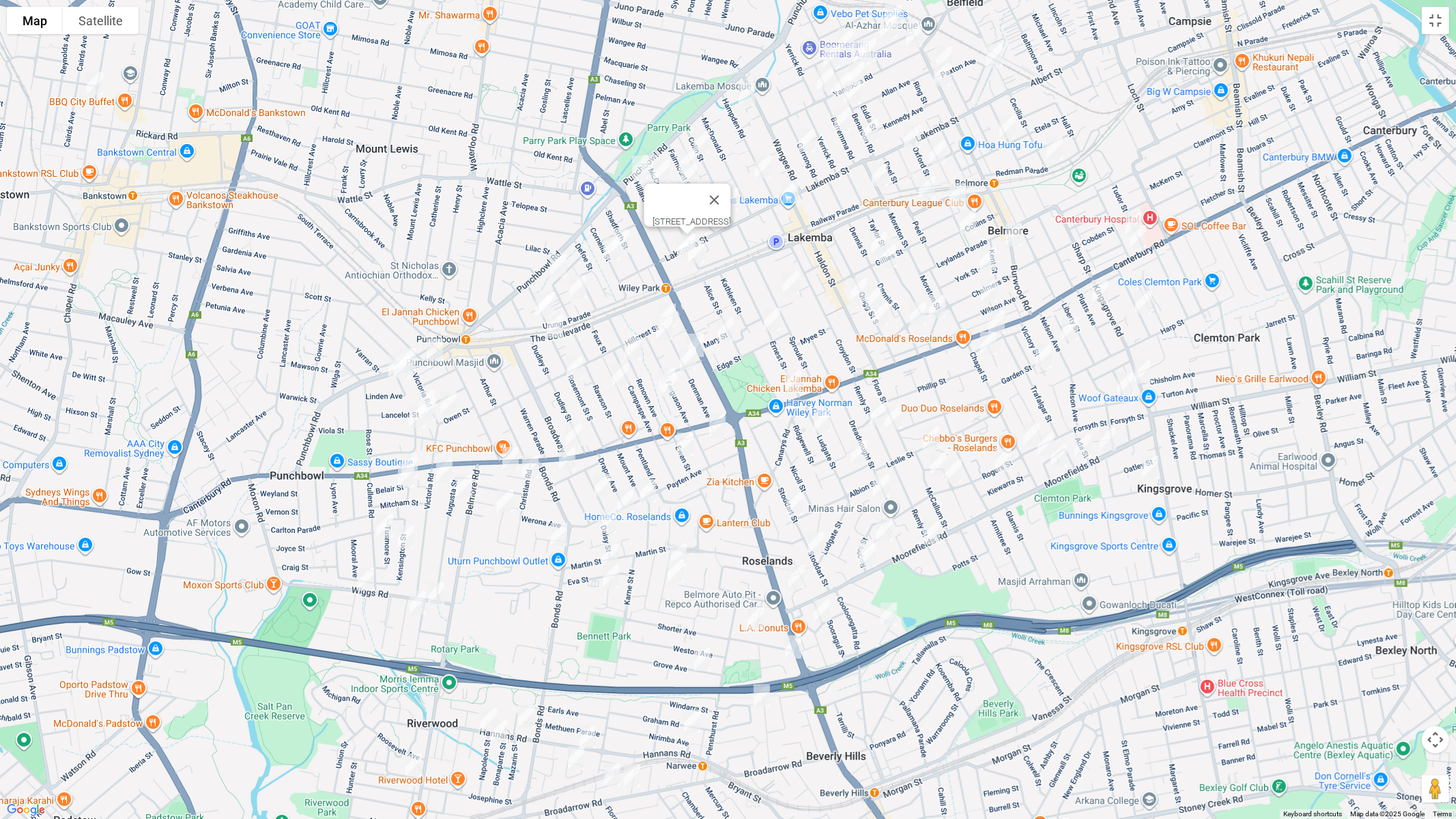
drag, startPoint x: 1093, startPoint y: 221, endPoint x: 1130, endPoint y: 125, distance: 102.9
click at [1130, 125] on div "[STREET_ADDRESS]" at bounding box center [728, 410] width 1456 height 819
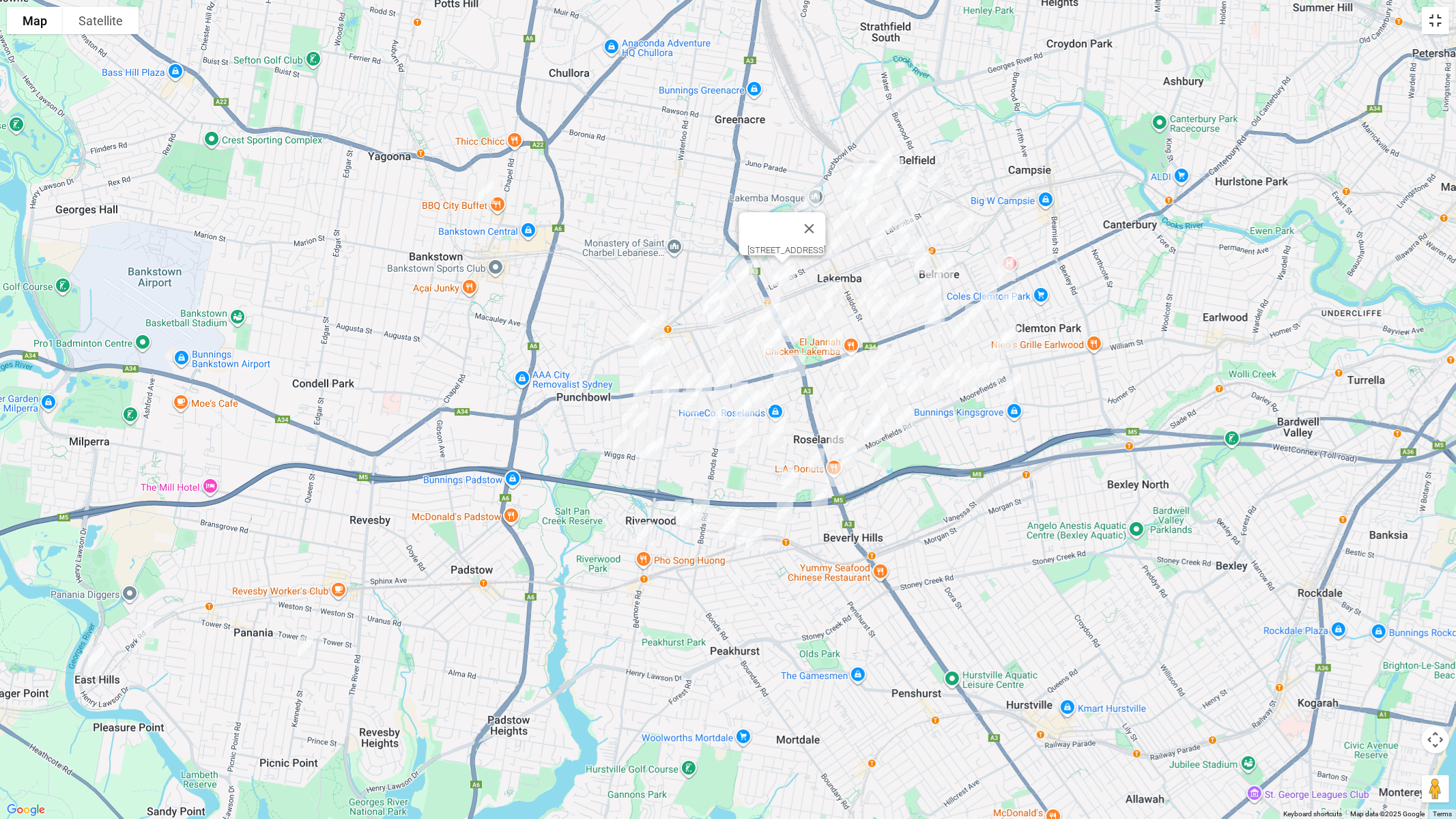
click at [1435, 28] on button "Toggle fullscreen view" at bounding box center [1436, 20] width 27 height 27
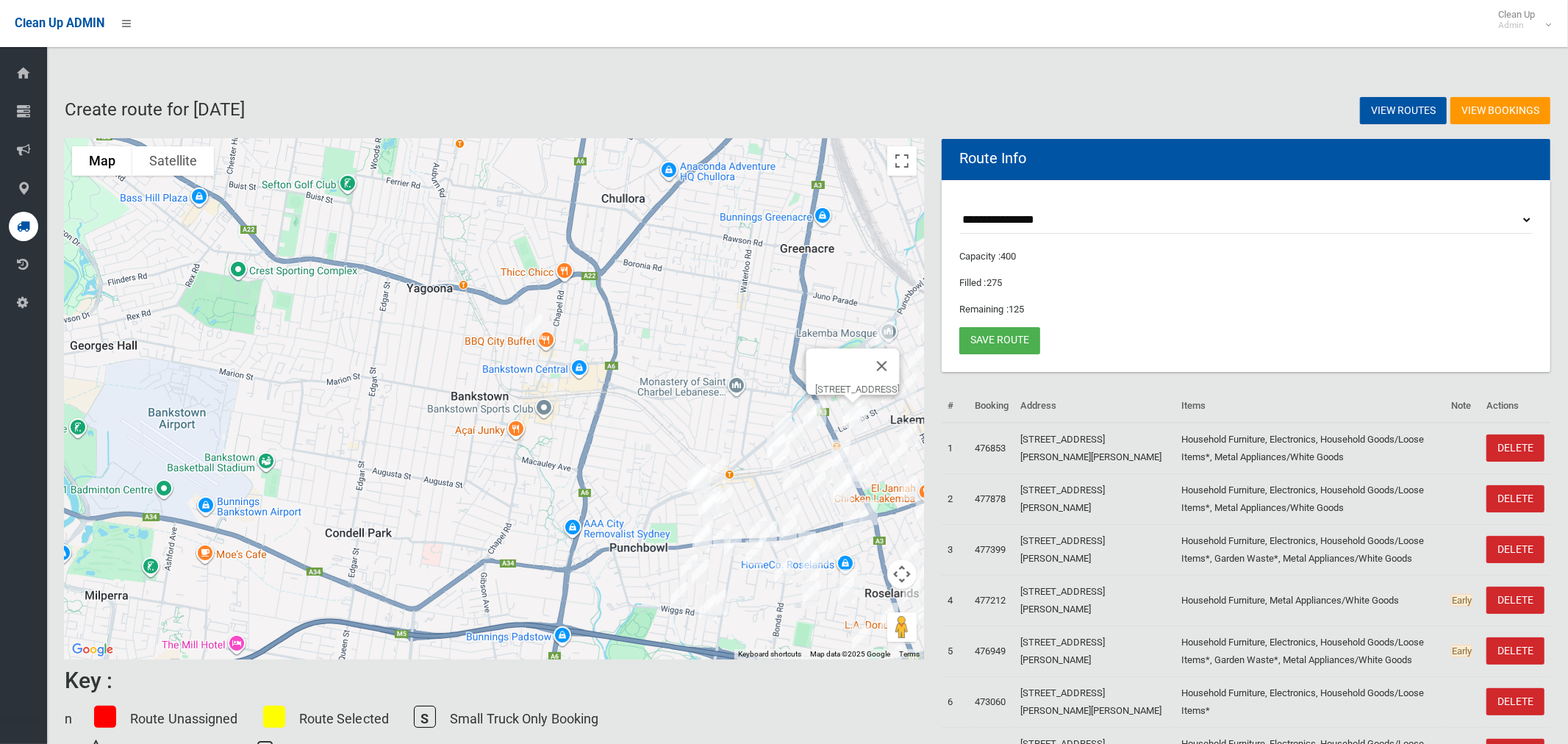
drag, startPoint x: 314, startPoint y: 245, endPoint x: 540, endPoint y: 334, distance: 242.9
click at [607, 402] on div "[STREET_ADDRESS]" at bounding box center [494, 399] width 860 height 521
click at [538, 332] on img "68 Meredith Street, BANKSTOWN NSW 2200" at bounding box center [535, 327] width 29 height 37
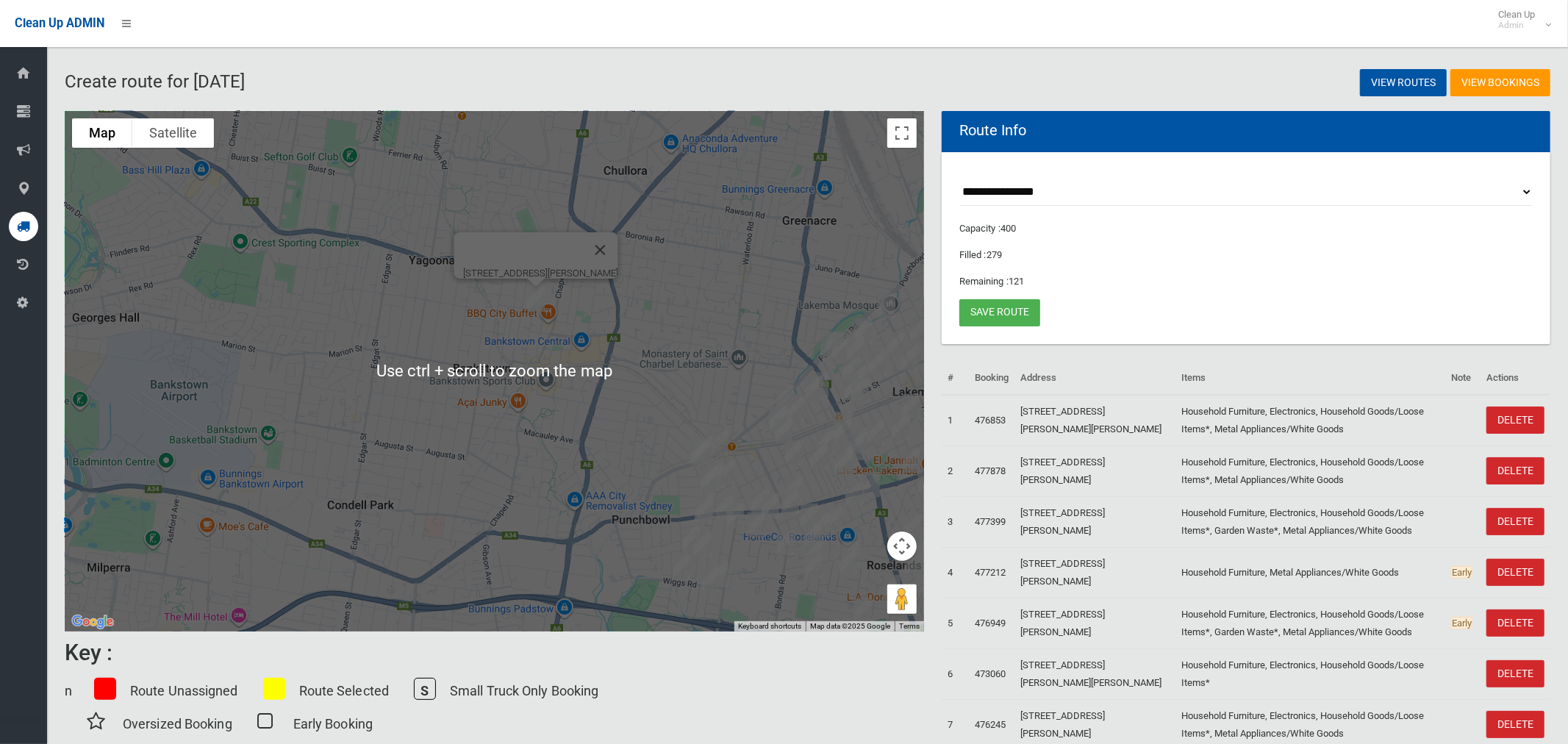
scroll to position [25, 0]
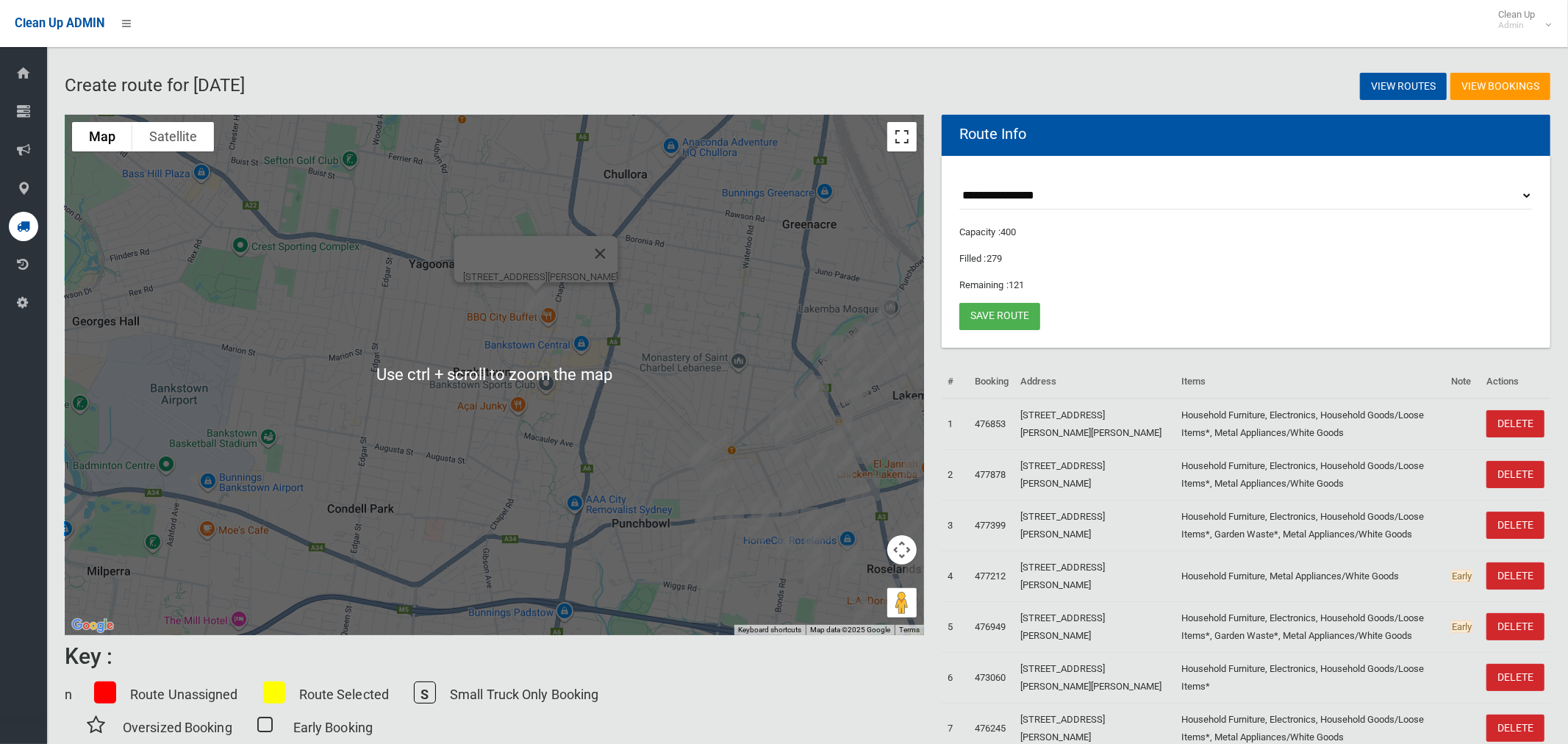
click at [905, 130] on button "Toggle fullscreen view" at bounding box center [902, 136] width 29 height 29
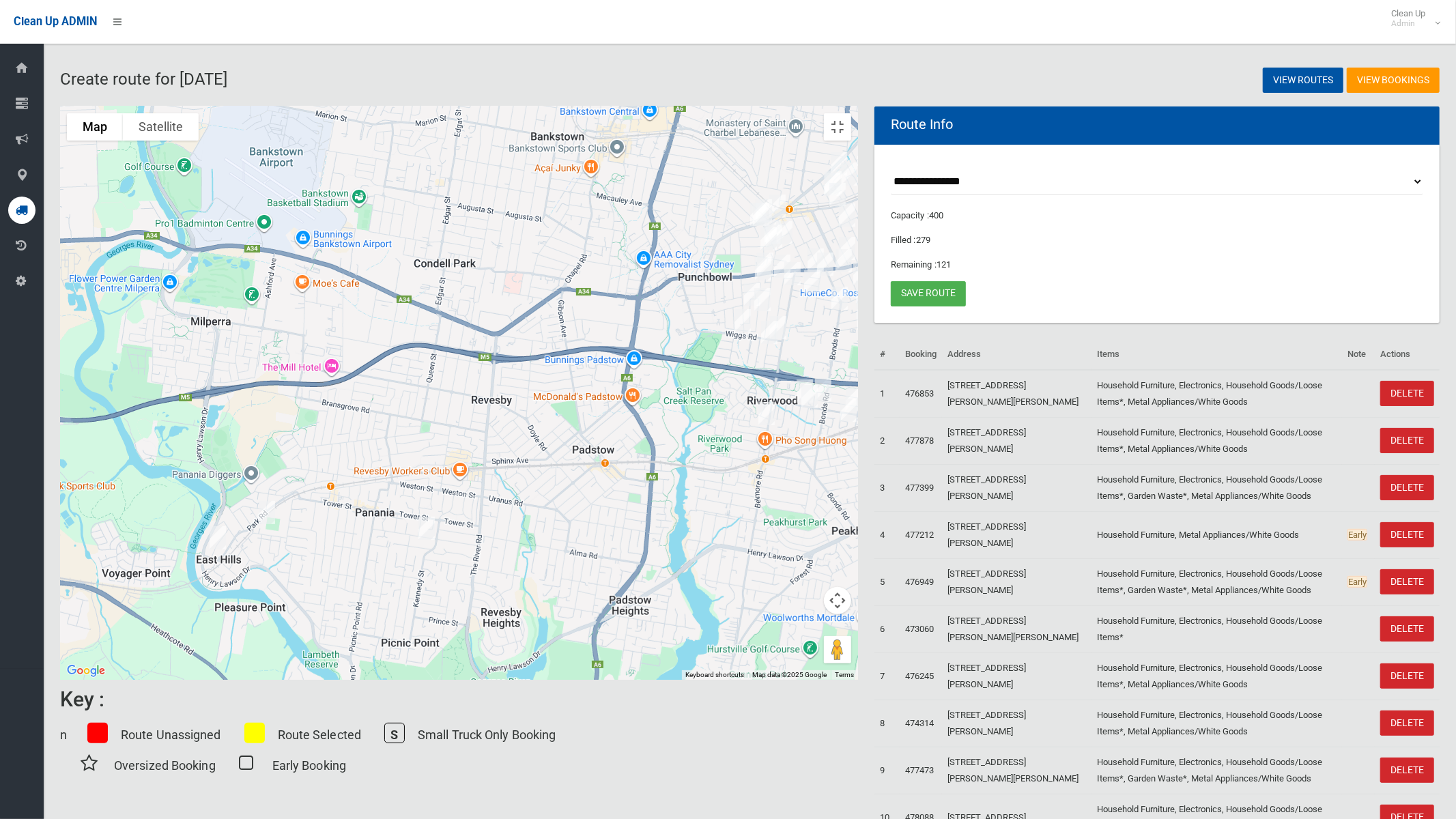
drag, startPoint x: 631, startPoint y: 522, endPoint x: 747, endPoint y: 159, distance: 381.1
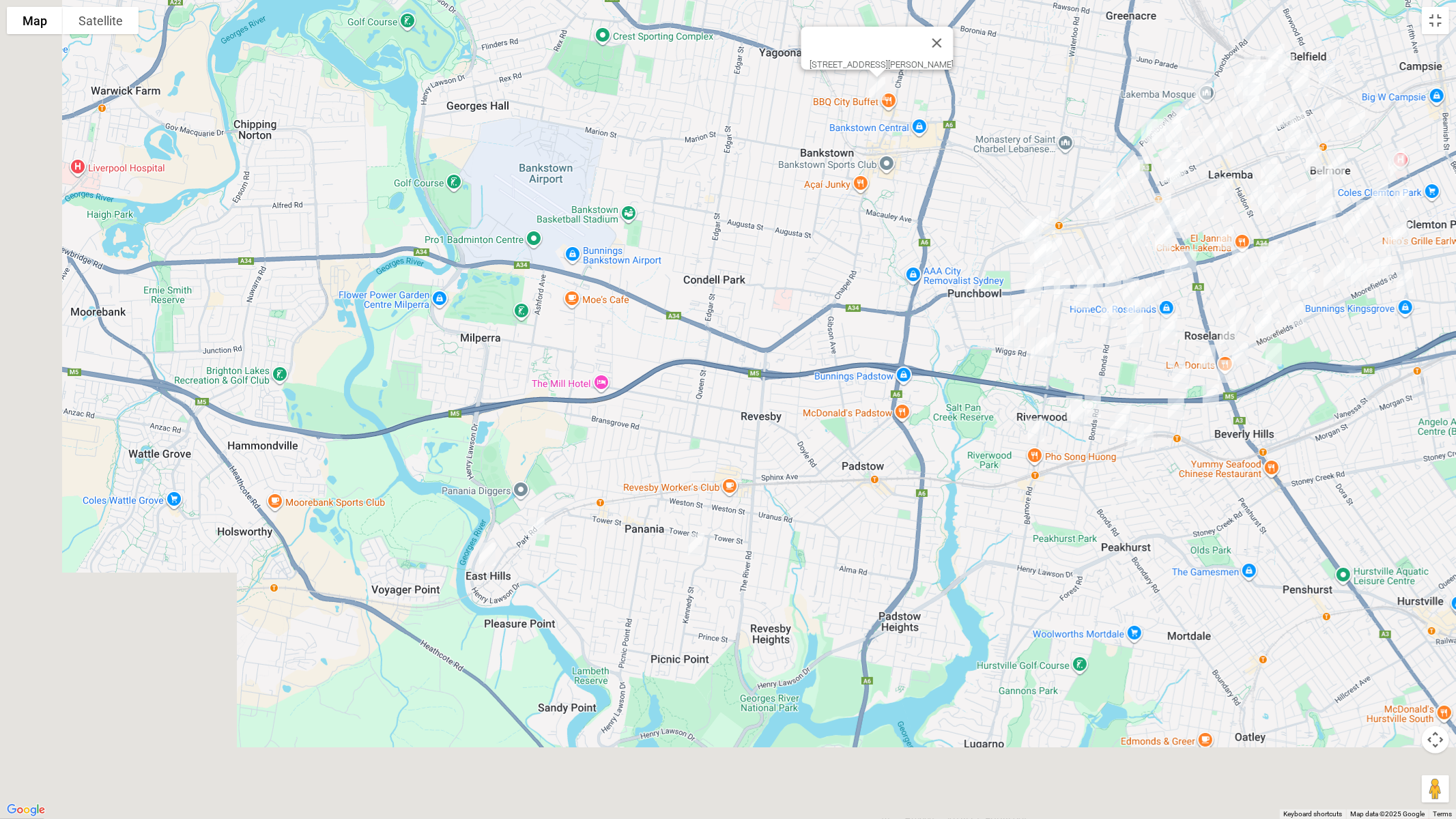
click at [749, 149] on div "[STREET_ADDRESS][PERSON_NAME]" at bounding box center [728, 410] width 1456 height 819
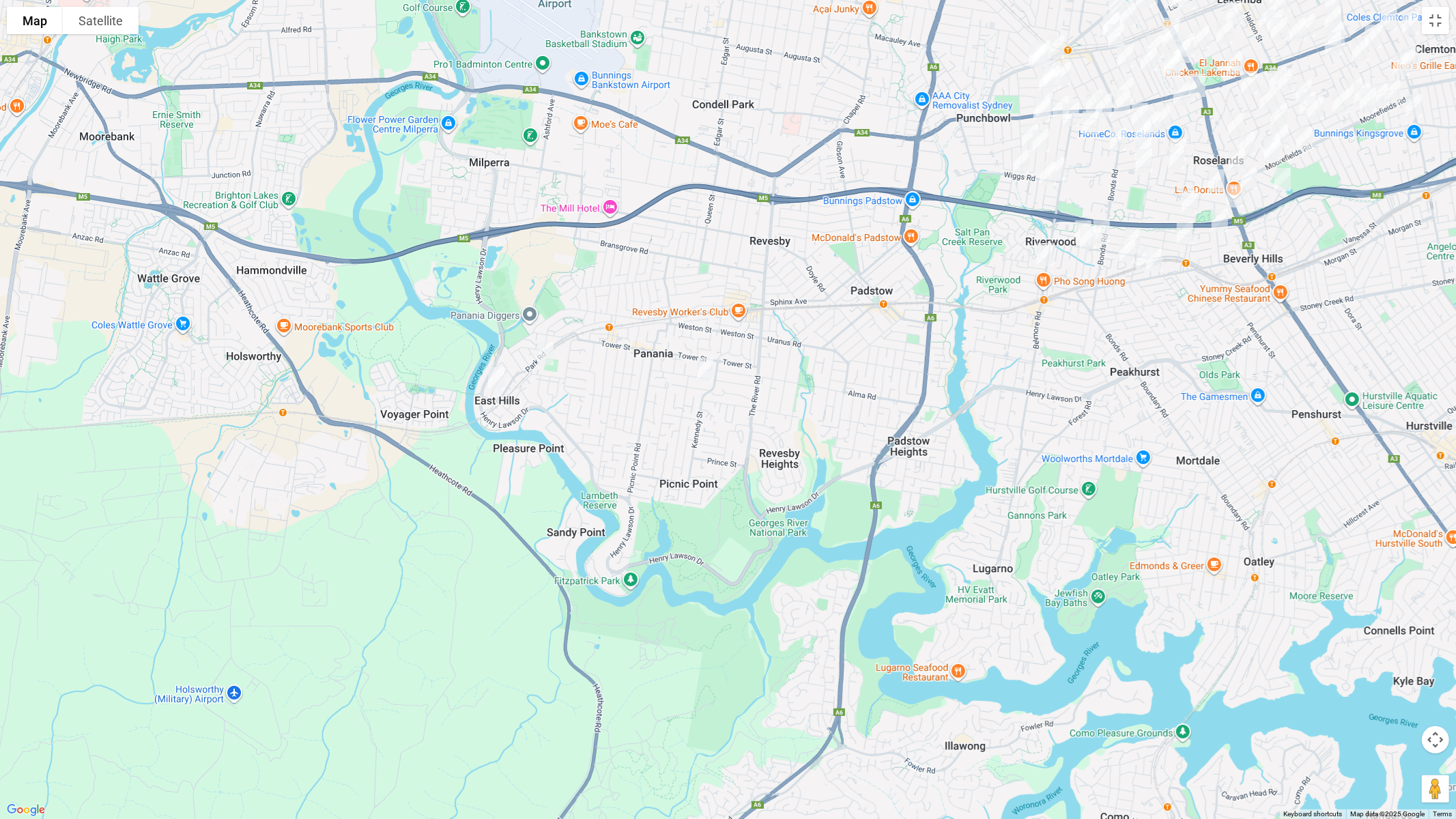
click at [710, 373] on img "15 Richard Street, PANANIA NSW 2213" at bounding box center [705, 369] width 27 height 34
click at [546, 355] on img "6 Lehn Road, EAST HILLS NSW 2213" at bounding box center [546, 353] width 27 height 34
click at [491, 382] on img "41a Monie Avenue, EAST HILLS NSW 2213" at bounding box center [496, 379] width 27 height 34
click at [1437, 26] on button "Toggle fullscreen view" at bounding box center [1436, 20] width 27 height 27
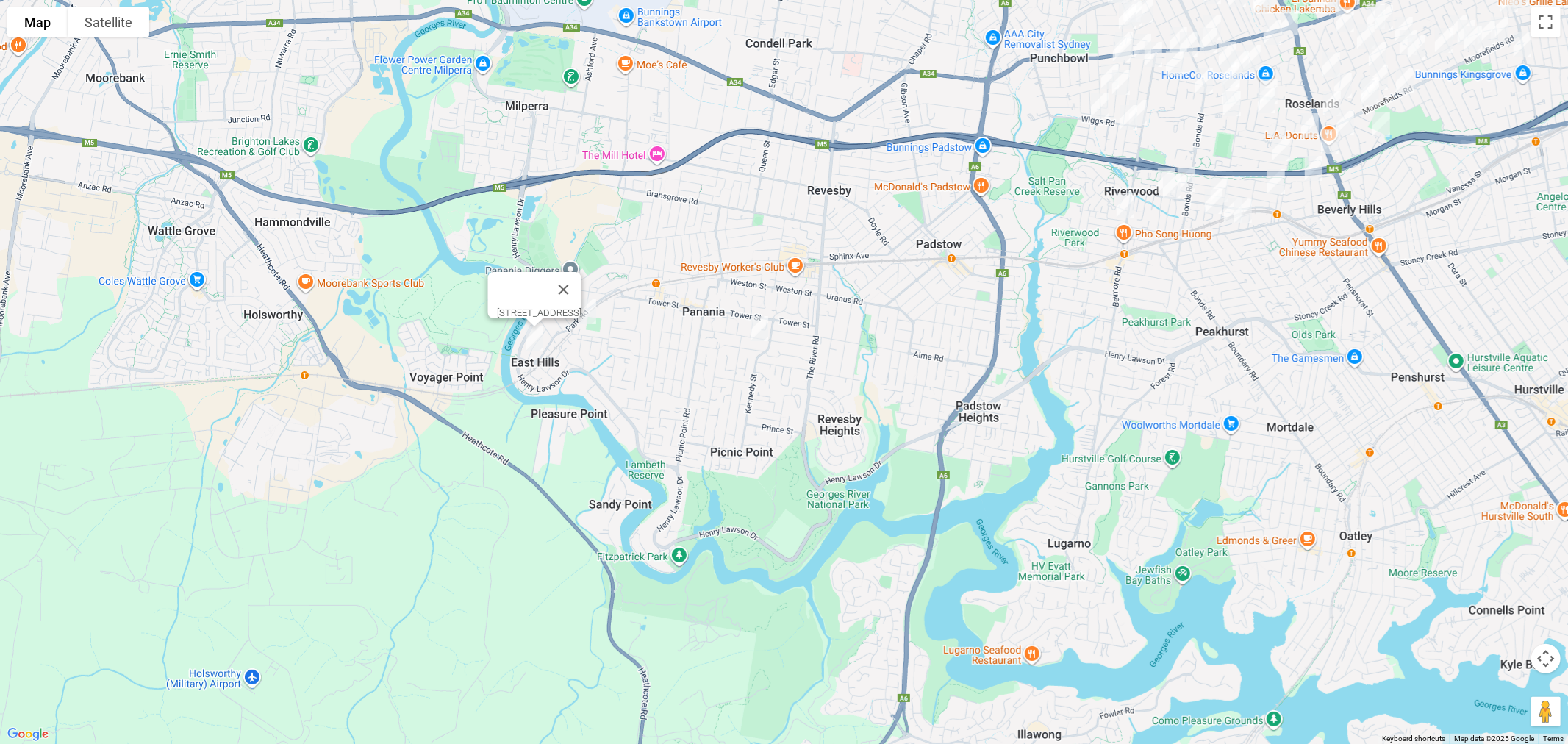
scroll to position [0, 0]
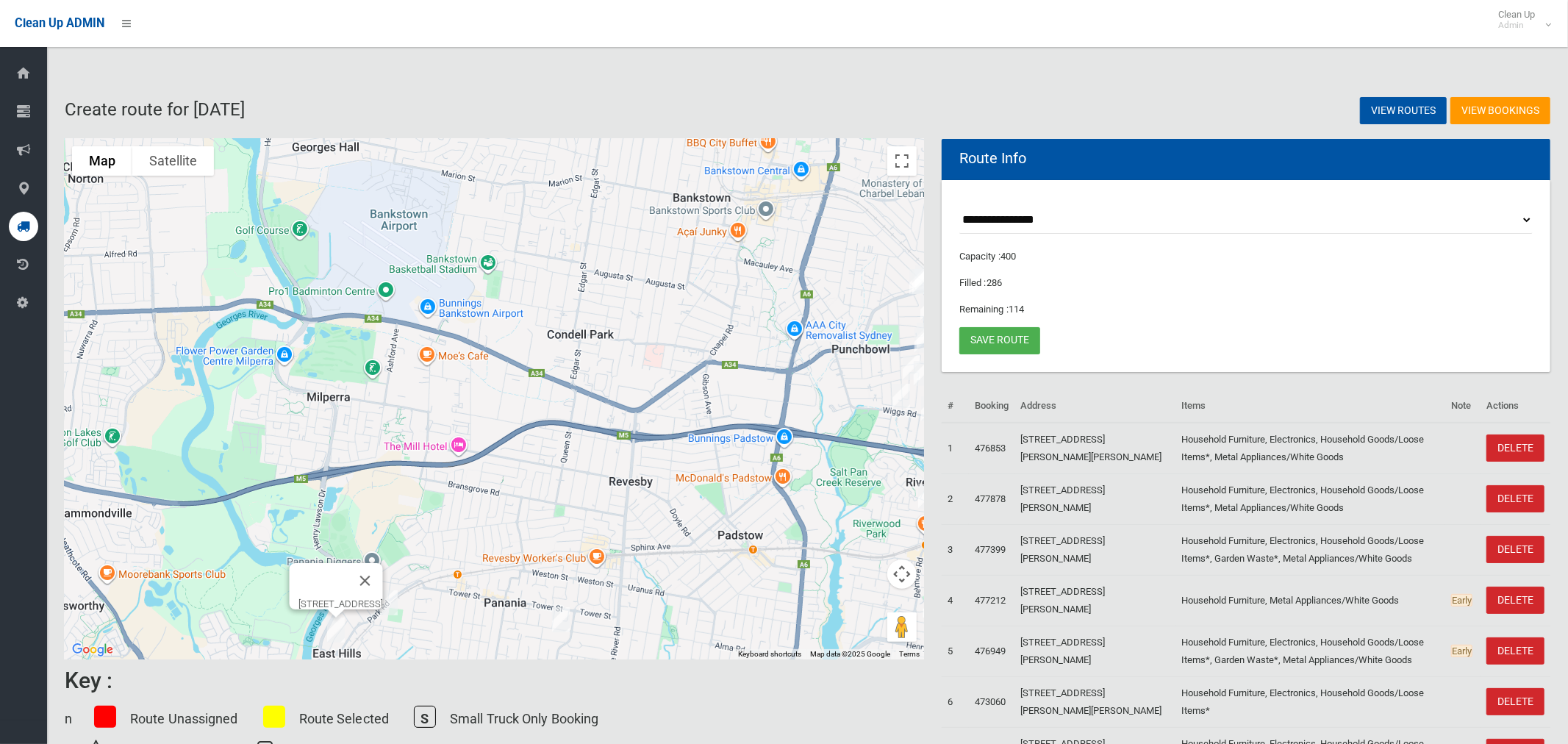
drag, startPoint x: 629, startPoint y: 351, endPoint x: 704, endPoint y: 540, distance: 203.3
click at [704, 540] on div "41a Monie Avenue, EAST HILLS NSW 2213" at bounding box center [494, 399] width 860 height 521
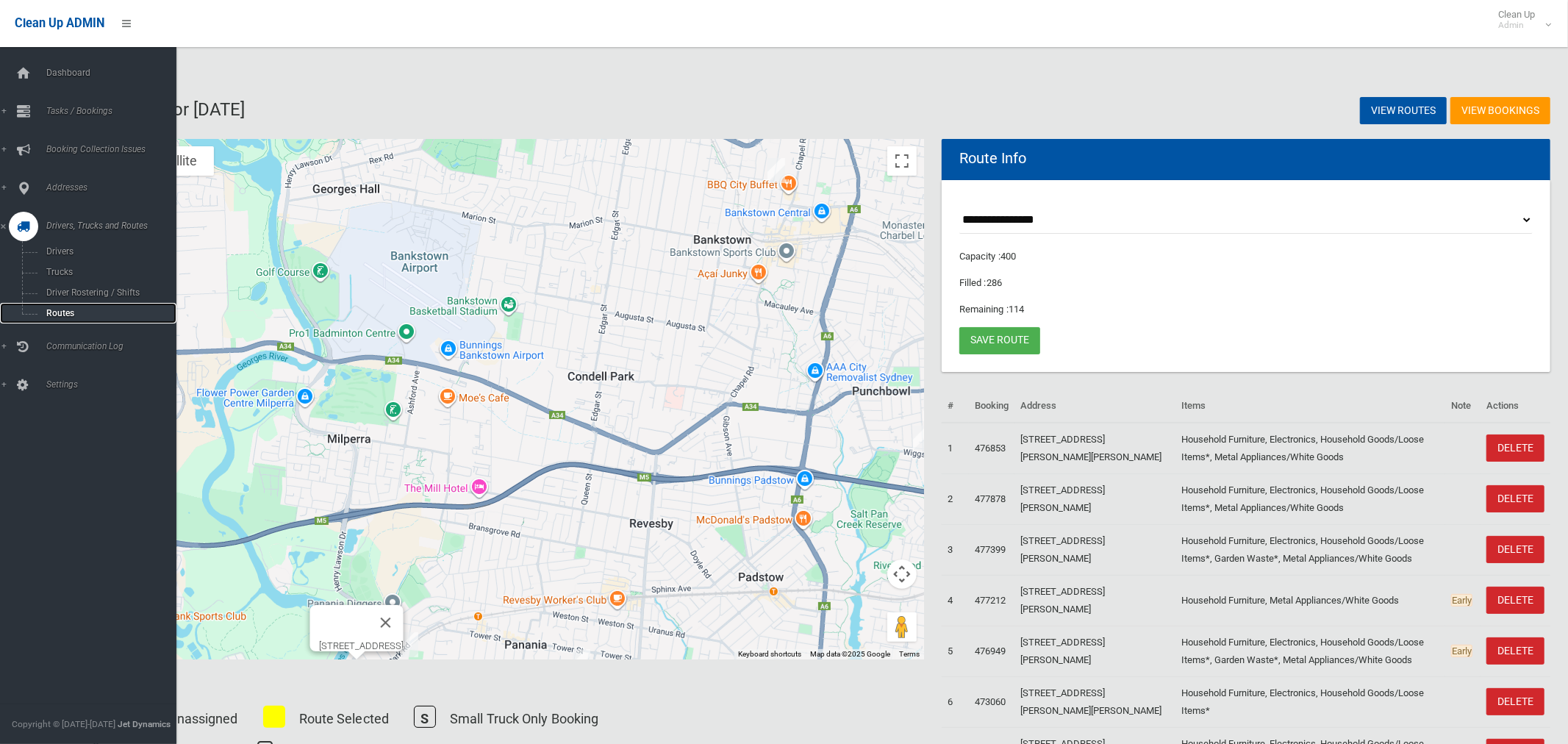
click at [50, 307] on link "Routes" at bounding box center [88, 313] width 177 height 20
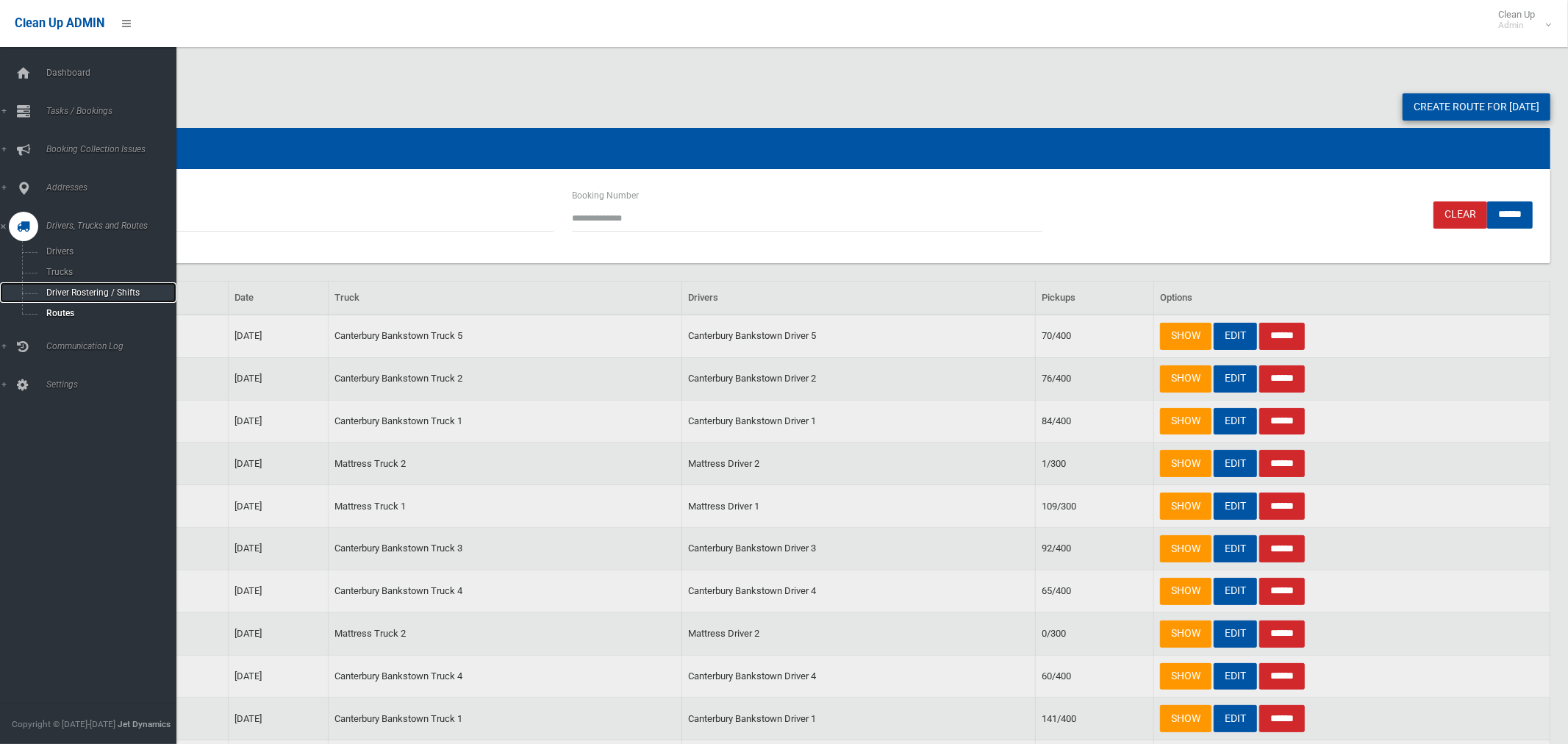
click at [60, 292] on span "Driver Rostering / Shifts" at bounding box center [103, 292] width 122 height 10
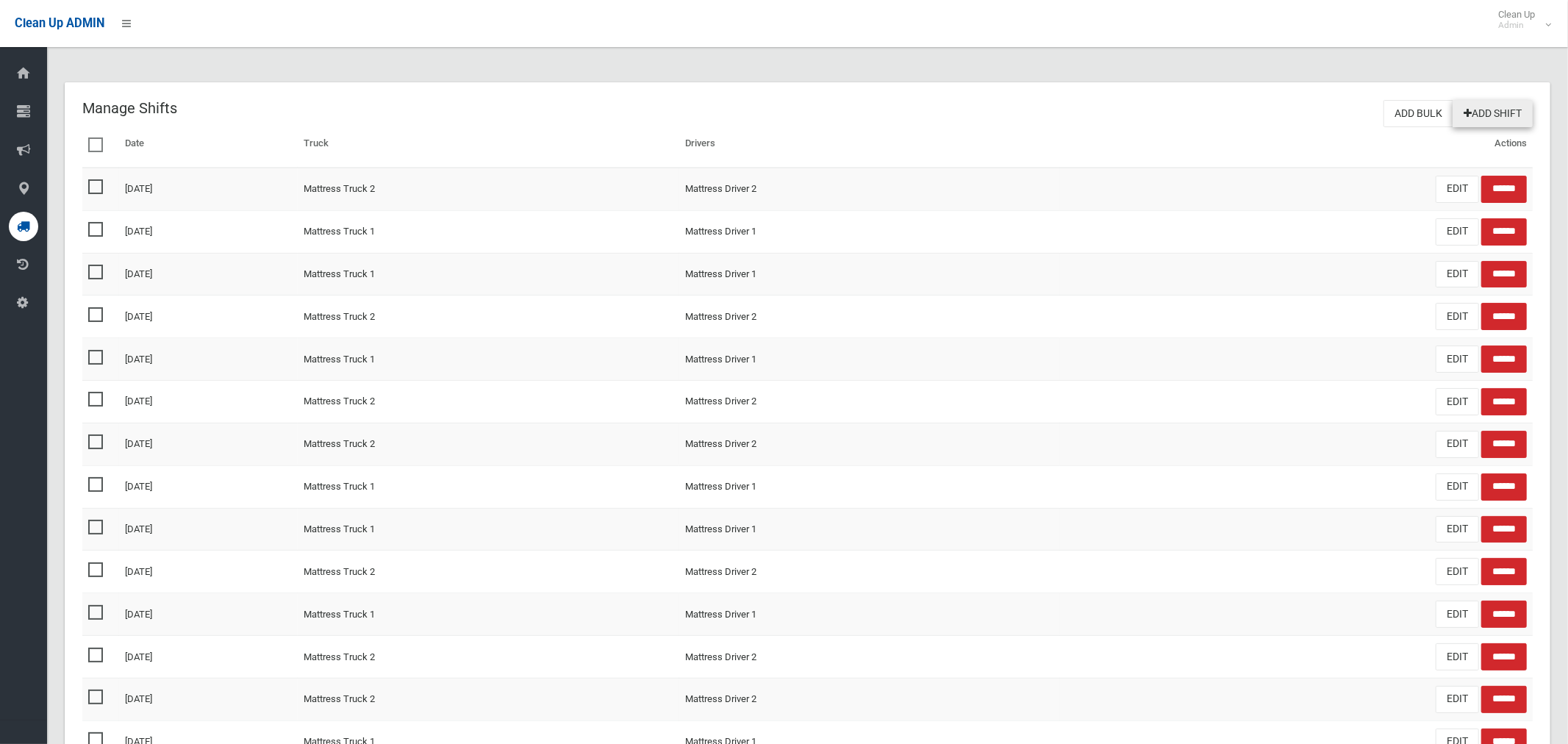
click at [1485, 108] on link "Add Shift" at bounding box center [1493, 113] width 81 height 27
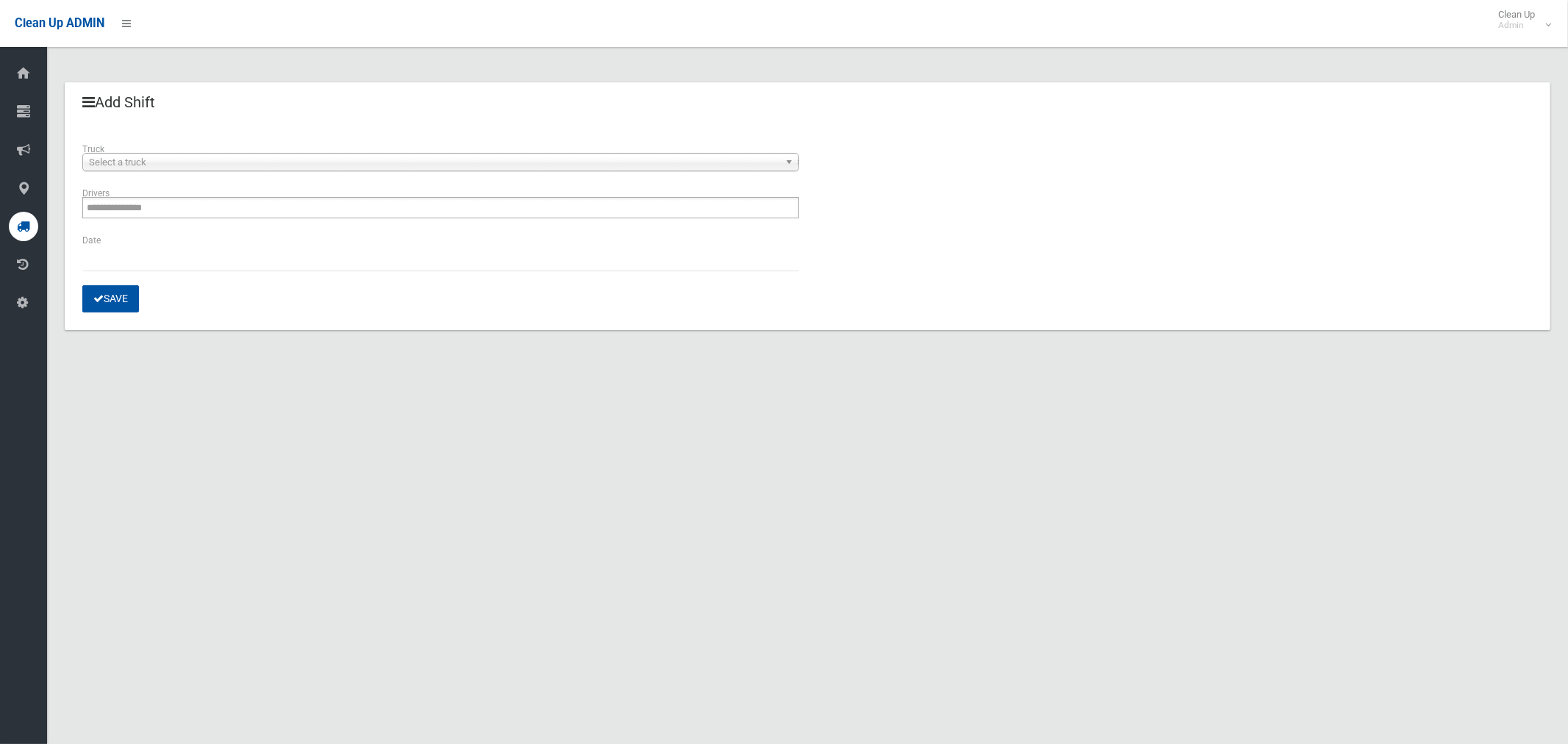
click at [164, 164] on span "Select a truck" at bounding box center [434, 162] width 690 height 17
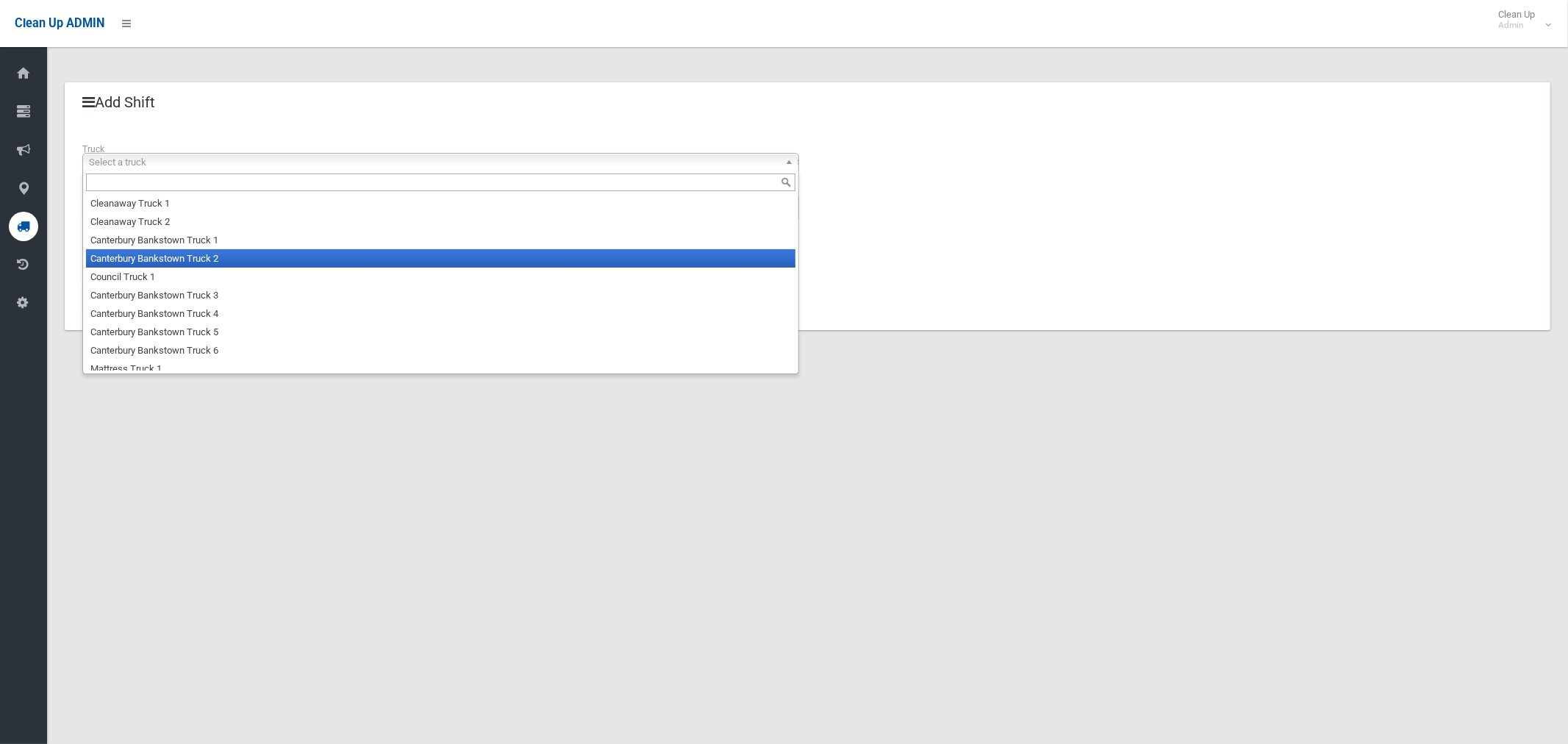
click at [167, 257] on li "Canterbury Bankstown Truck 2" at bounding box center [440, 258] width 709 height 18
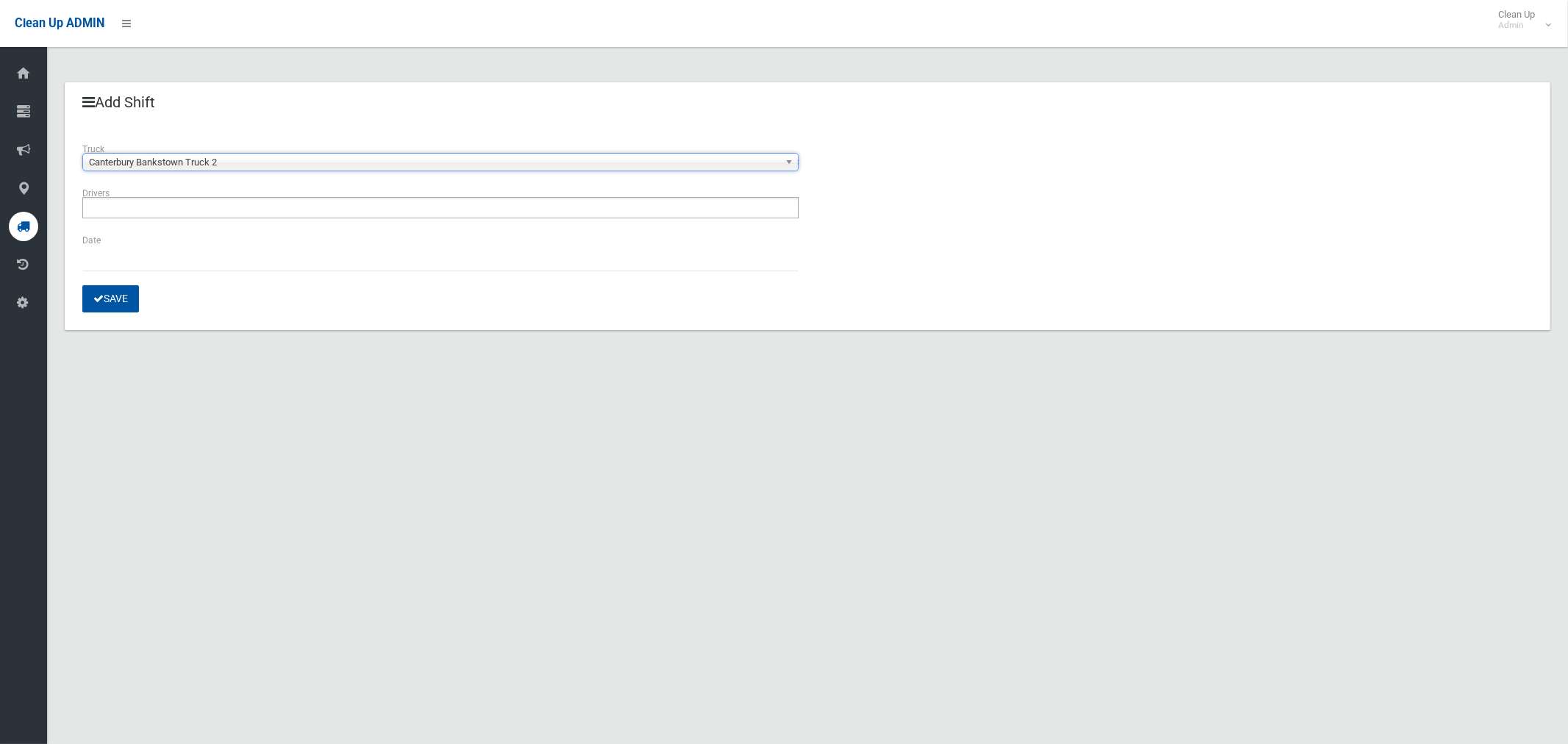
click at [135, 203] on input "text" at bounding box center [128, 208] width 82 height 18
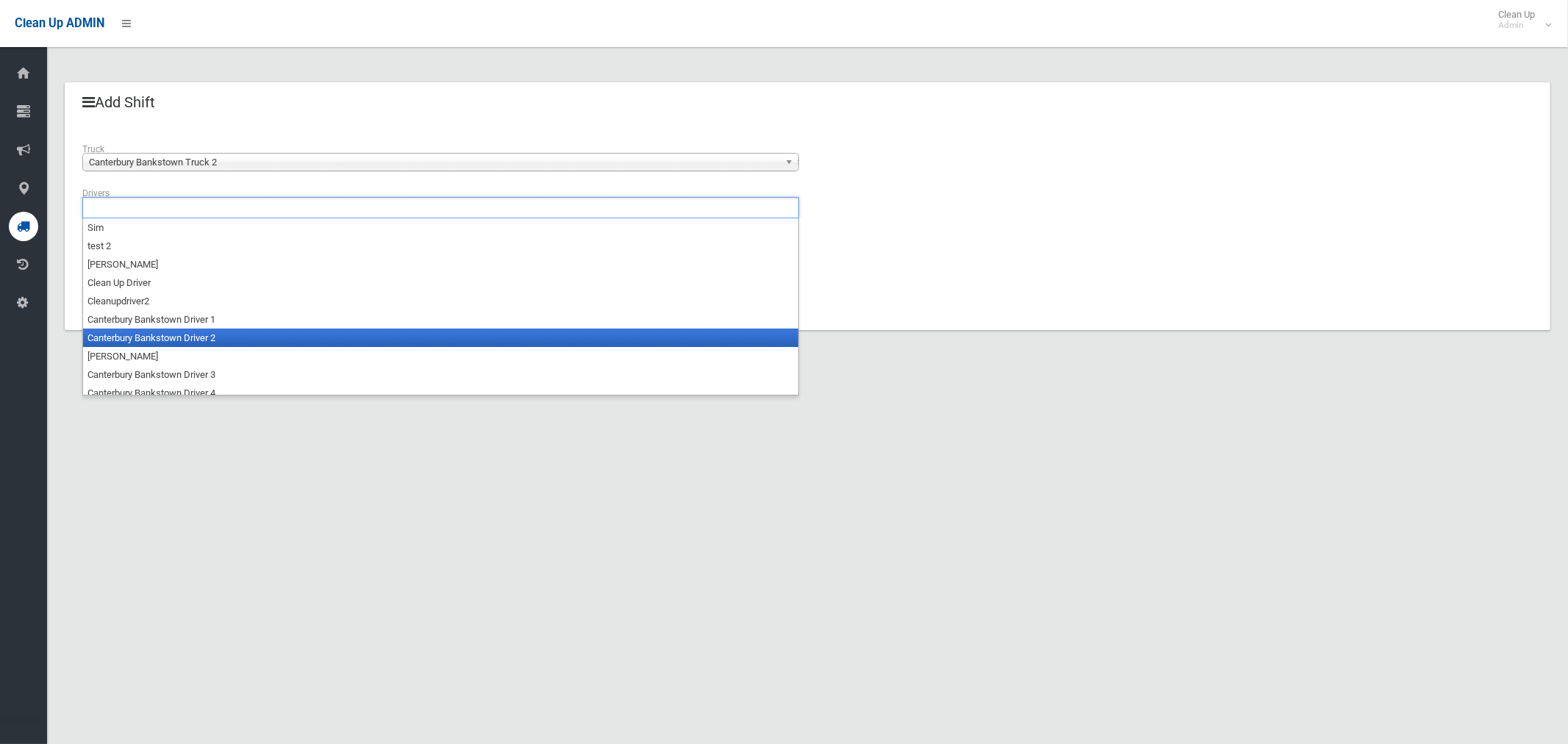
click at [151, 341] on li "Canterbury Bankstown Driver 2" at bounding box center [440, 338] width 715 height 18
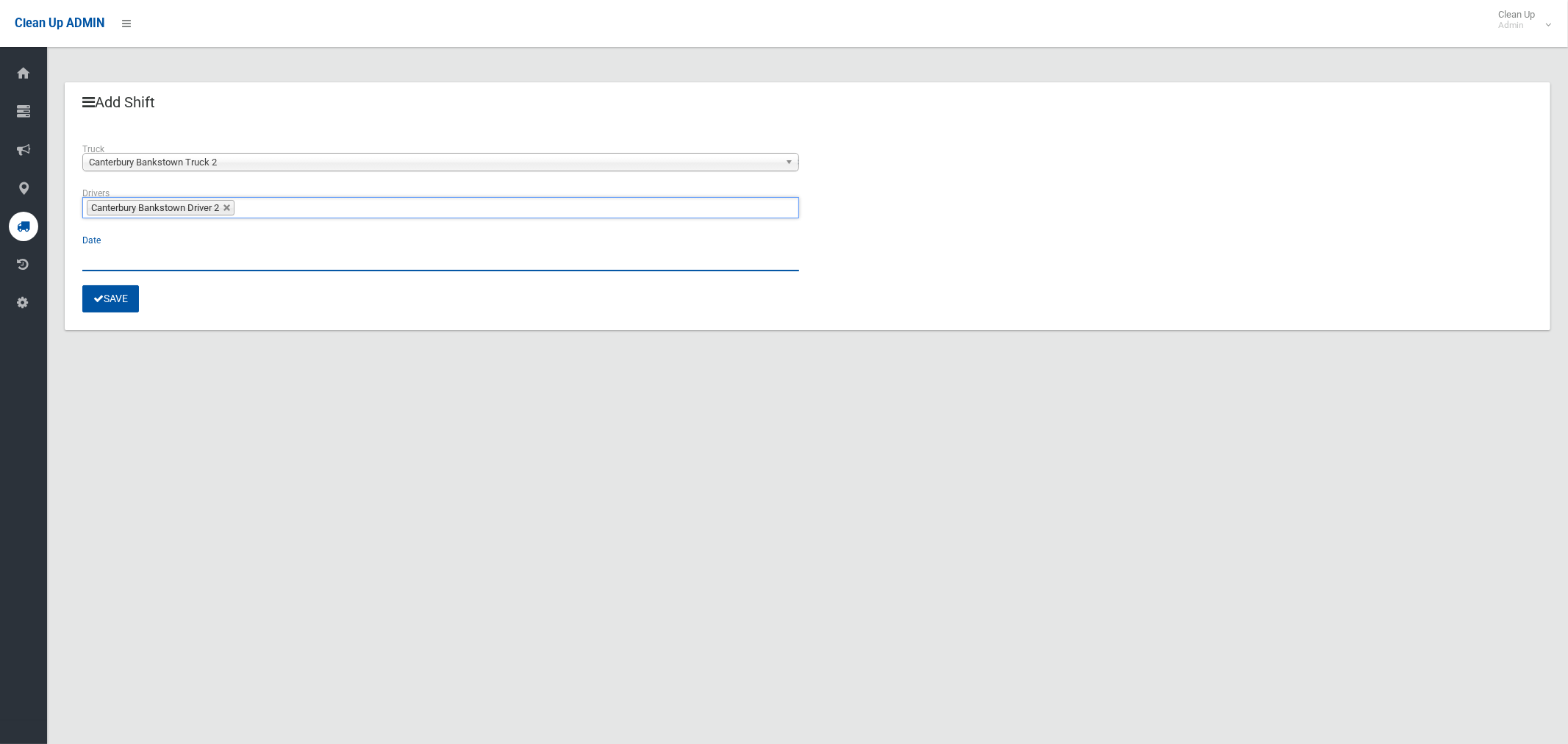
click at [110, 261] on input "text" at bounding box center [440, 258] width 717 height 27
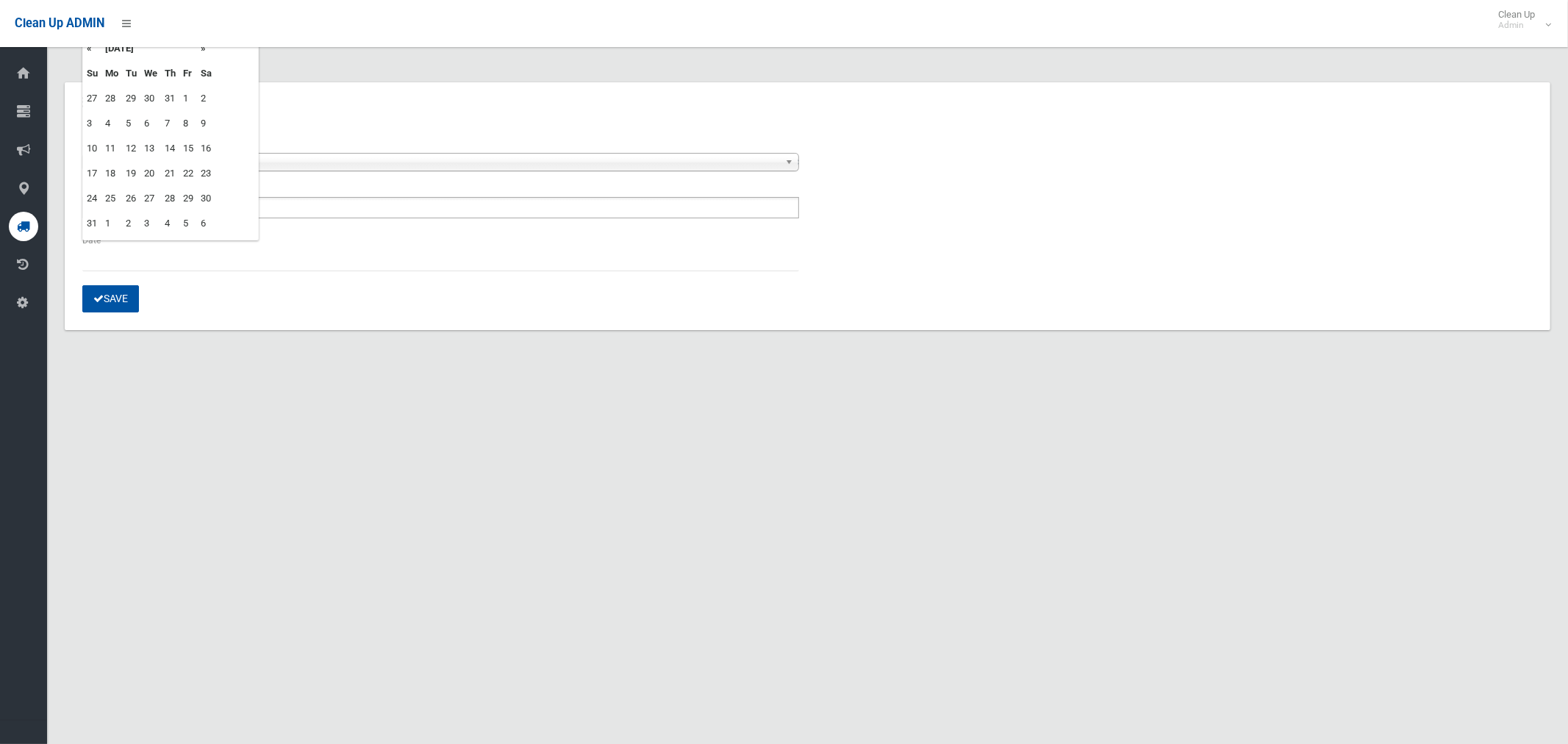
click at [147, 151] on td "13" at bounding box center [150, 148] width 20 height 25
type input "**********"
click at [109, 300] on button "Save" at bounding box center [111, 299] width 57 height 27
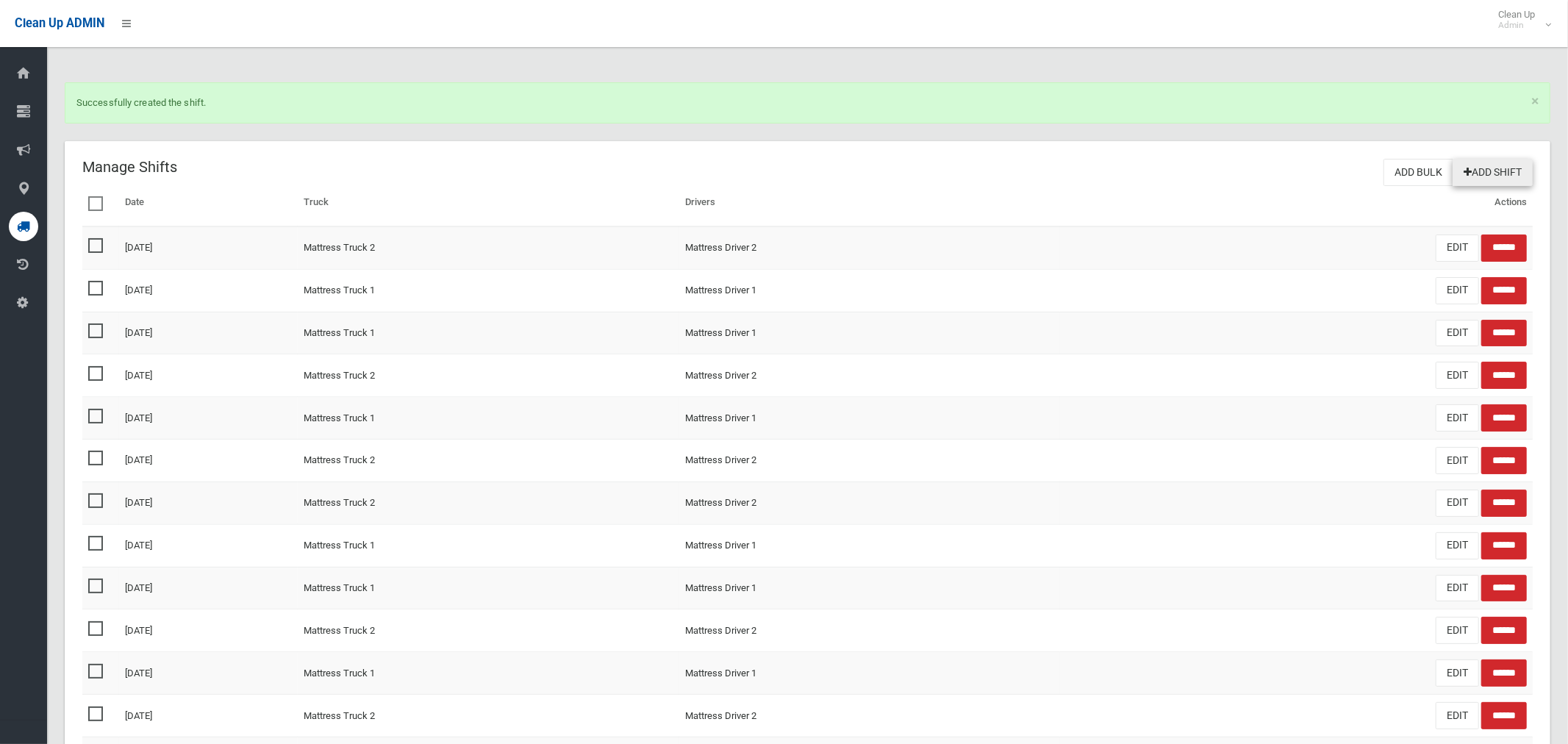
click at [1502, 169] on link "Add Shift" at bounding box center [1493, 172] width 81 height 27
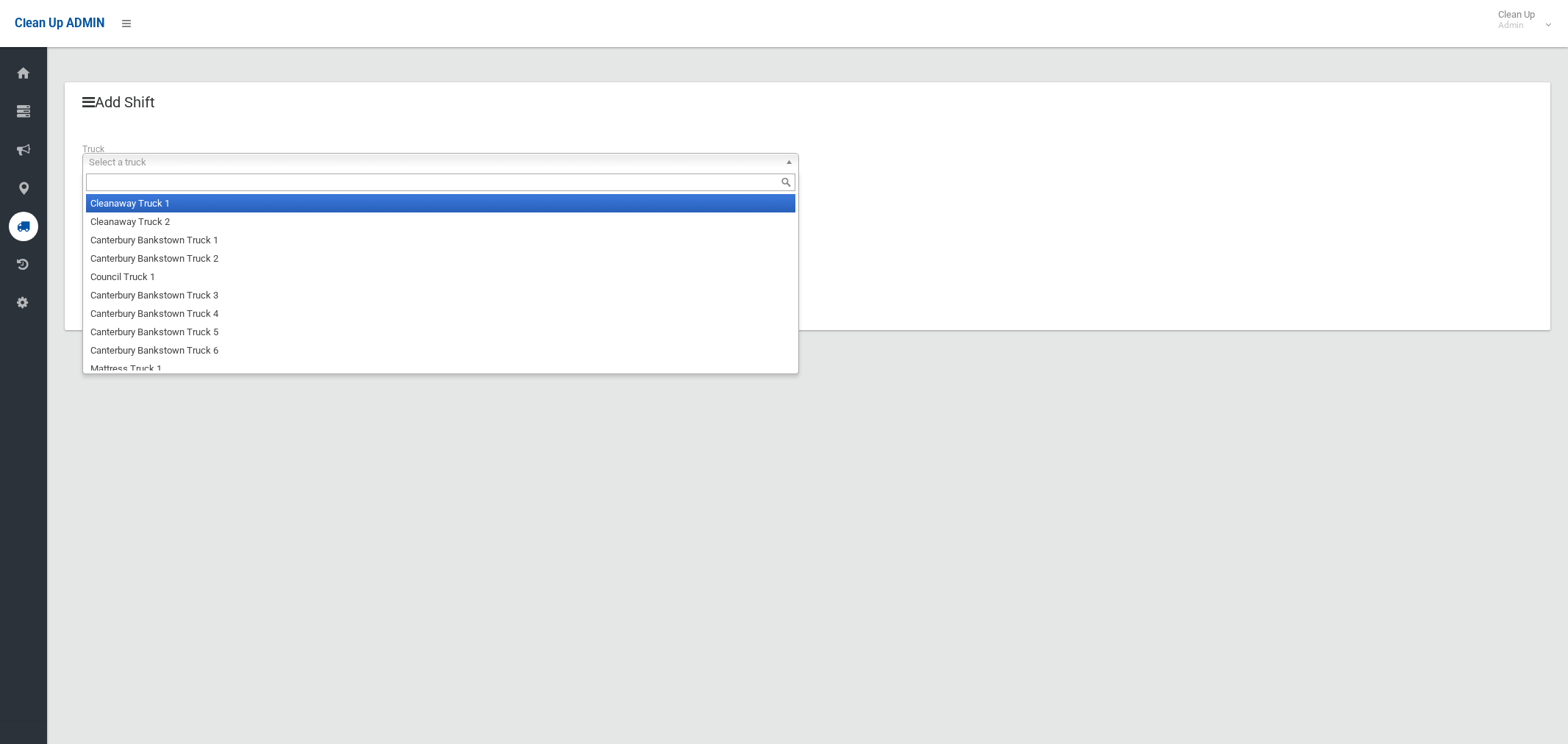
click at [133, 159] on span "Select a truck" at bounding box center [434, 162] width 690 height 17
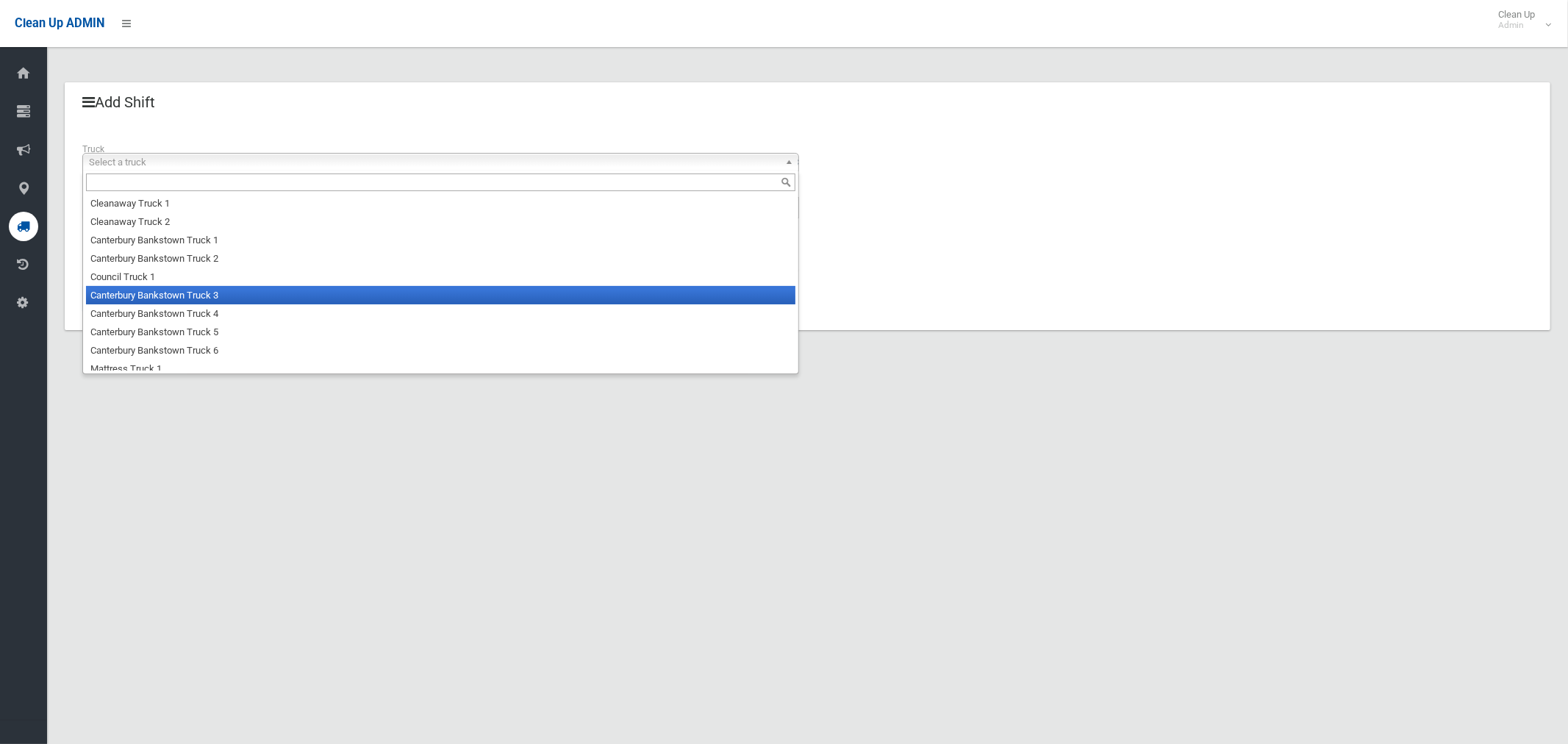
click at [142, 301] on li "Canterbury Bankstown Truck 3" at bounding box center [440, 295] width 709 height 18
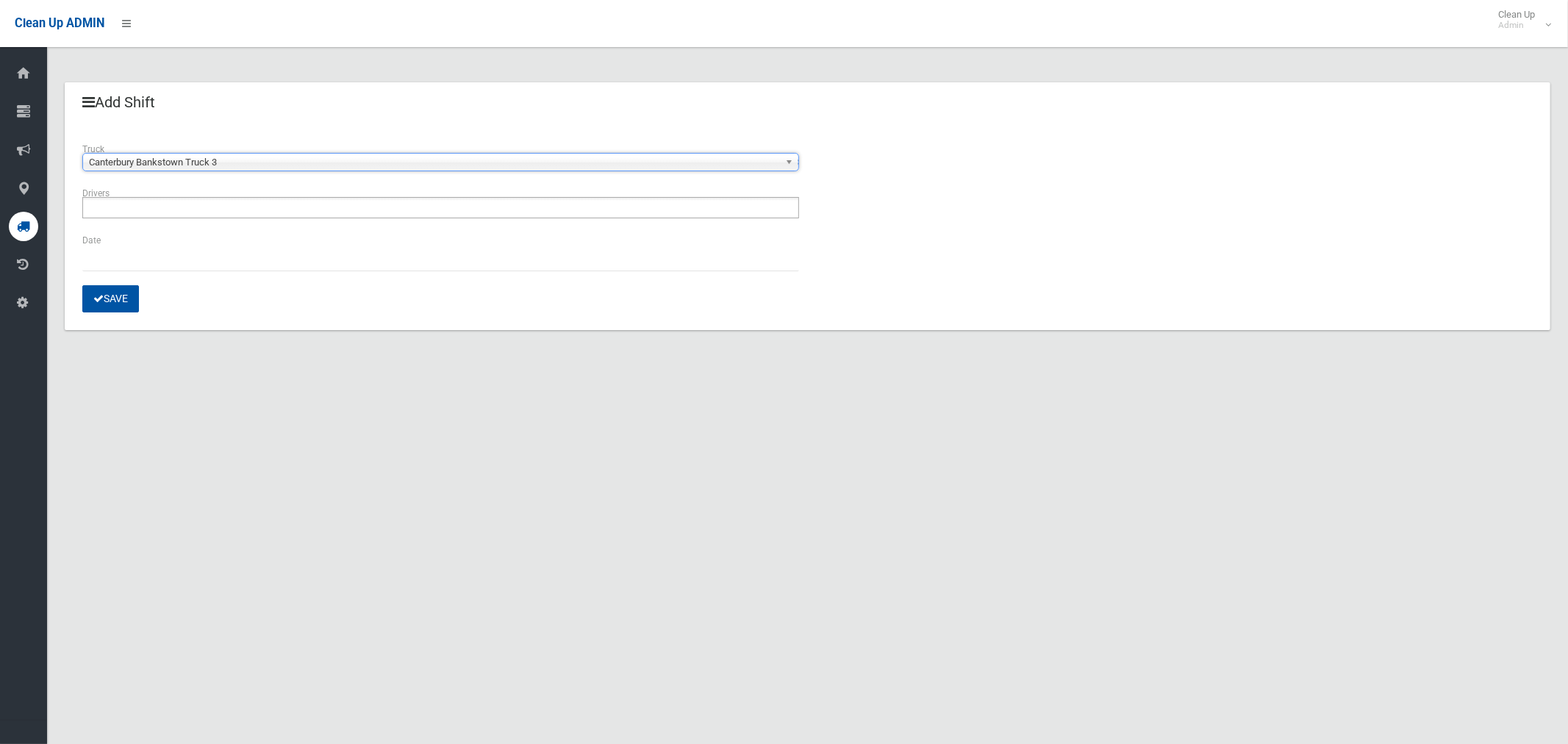
click at [130, 215] on input "text" at bounding box center [128, 208] width 82 height 18
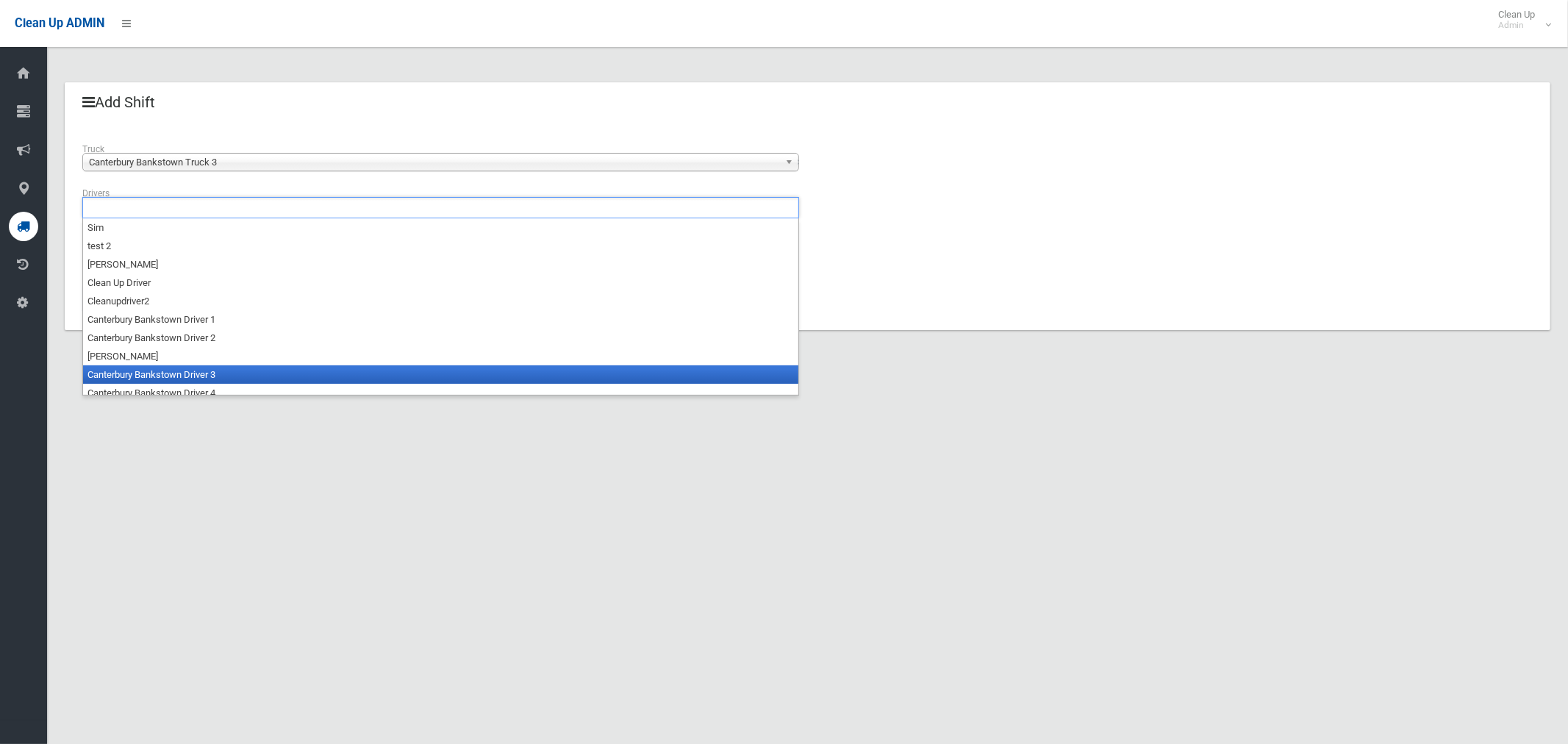
click at [148, 369] on li "Canterbury Bankstown Driver 3" at bounding box center [440, 374] width 715 height 18
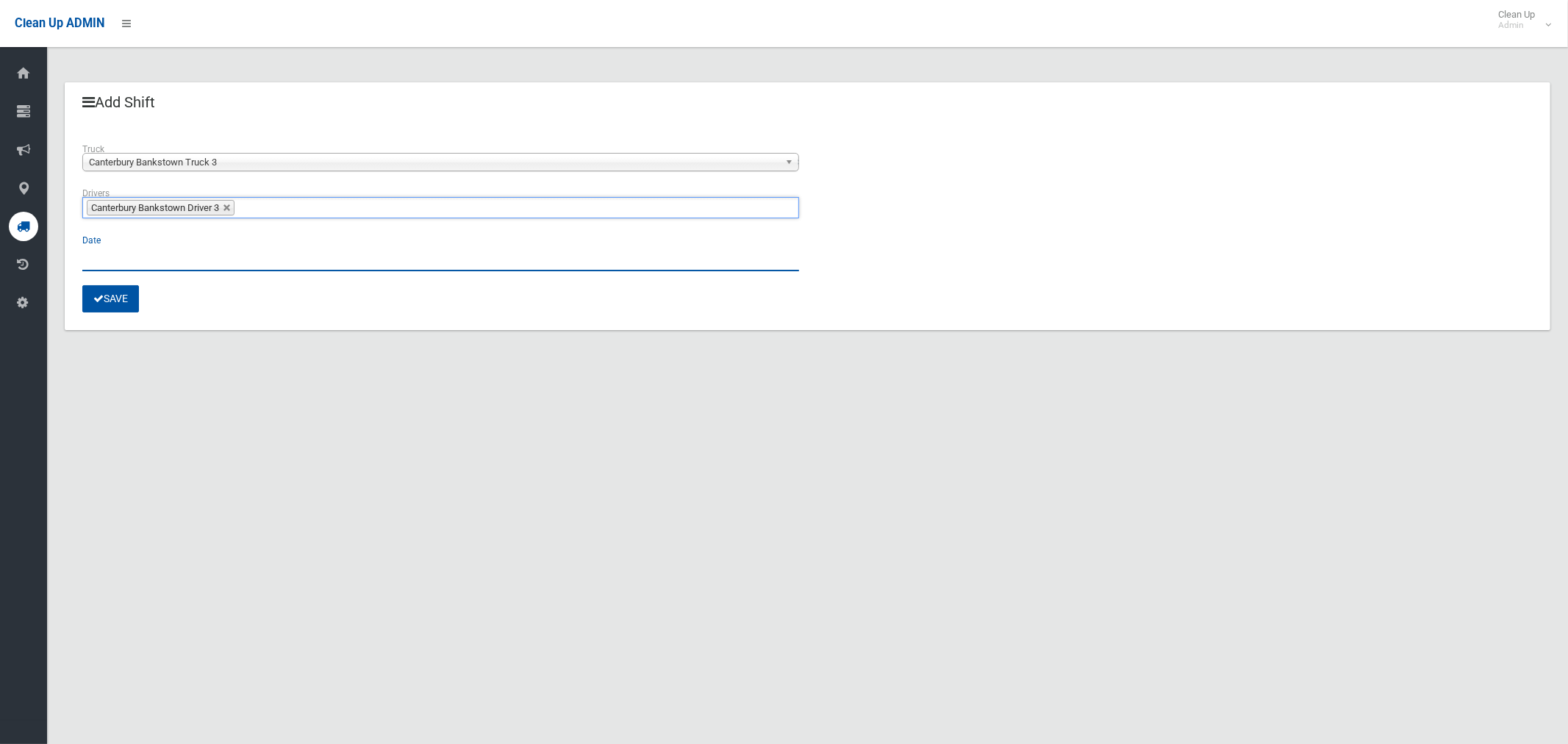
click at [93, 260] on input "text" at bounding box center [440, 258] width 717 height 27
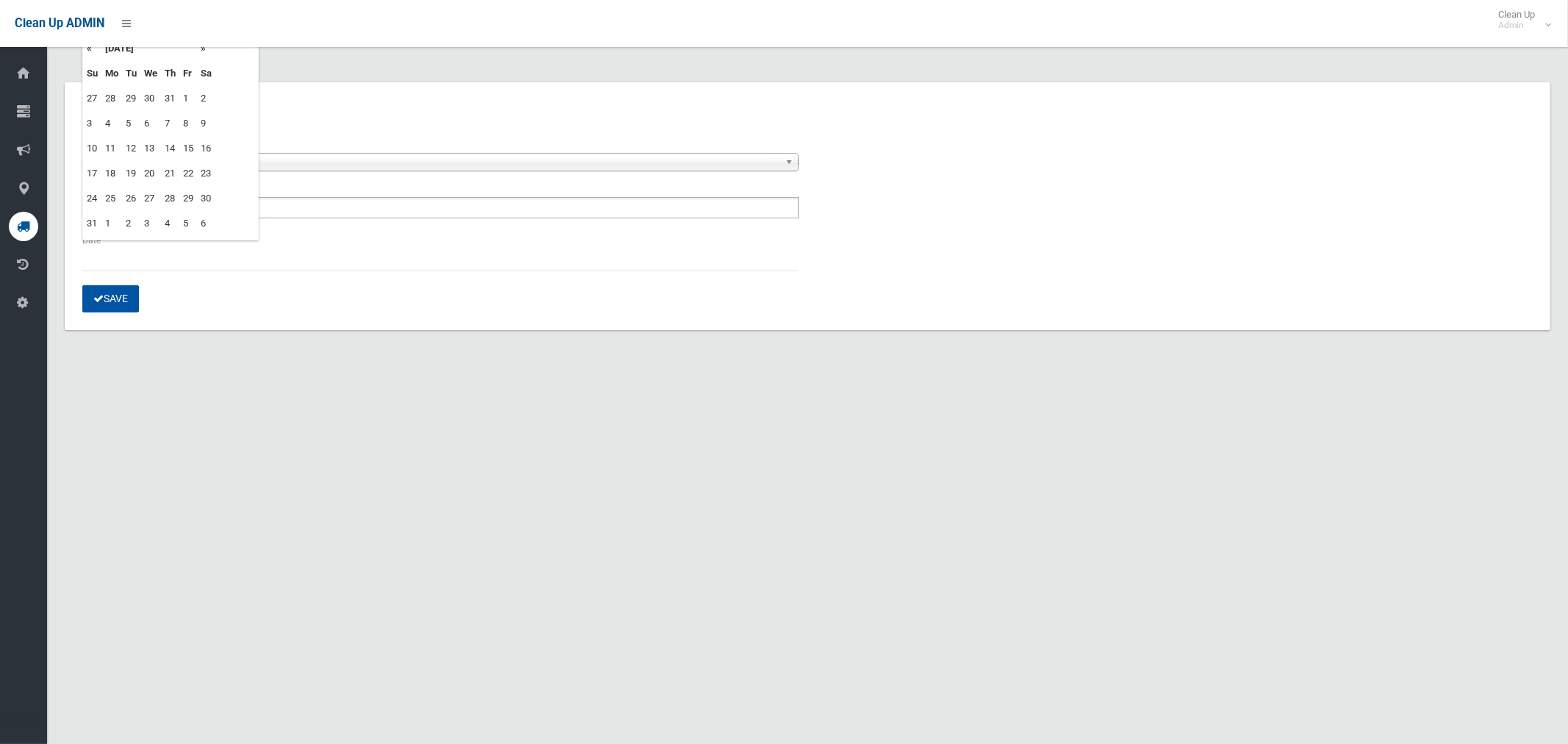
click at [151, 149] on td "13" at bounding box center [150, 148] width 20 height 25
type input "**********"
click at [118, 302] on button "Save" at bounding box center [111, 299] width 57 height 27
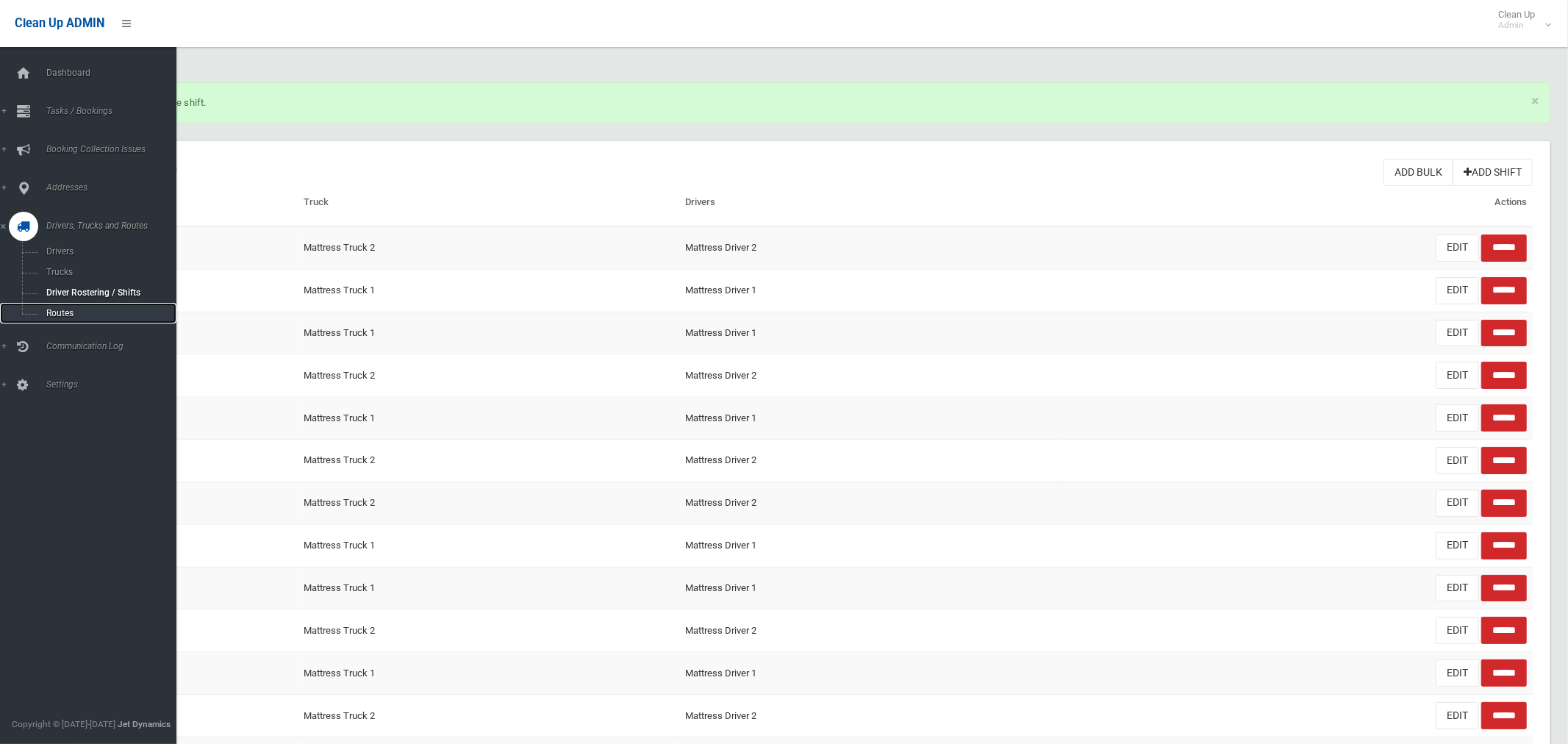
click at [65, 316] on span "Routes" at bounding box center [103, 313] width 122 height 10
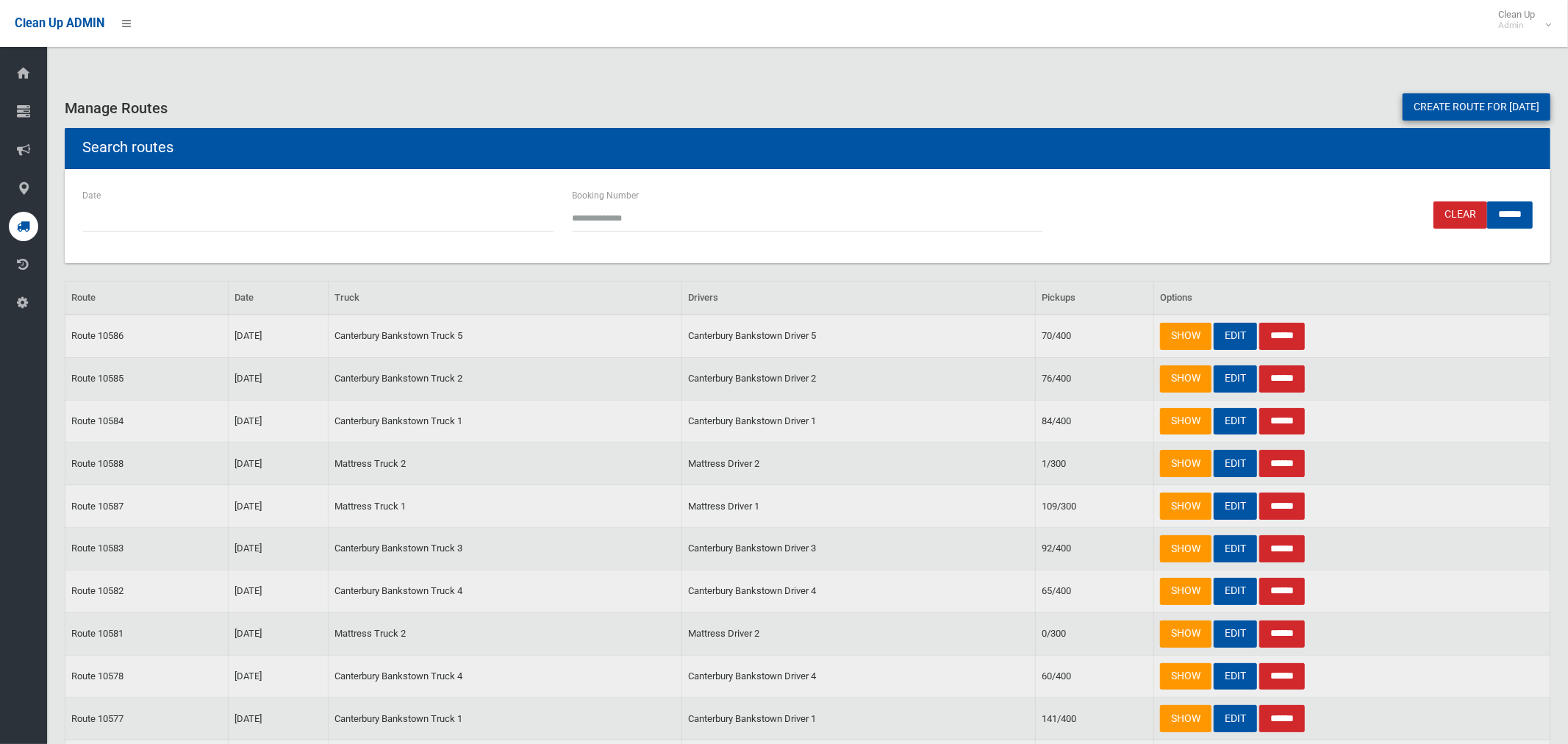
click at [1452, 106] on link "Create route for [DATE]" at bounding box center [1476, 107] width 147 height 27
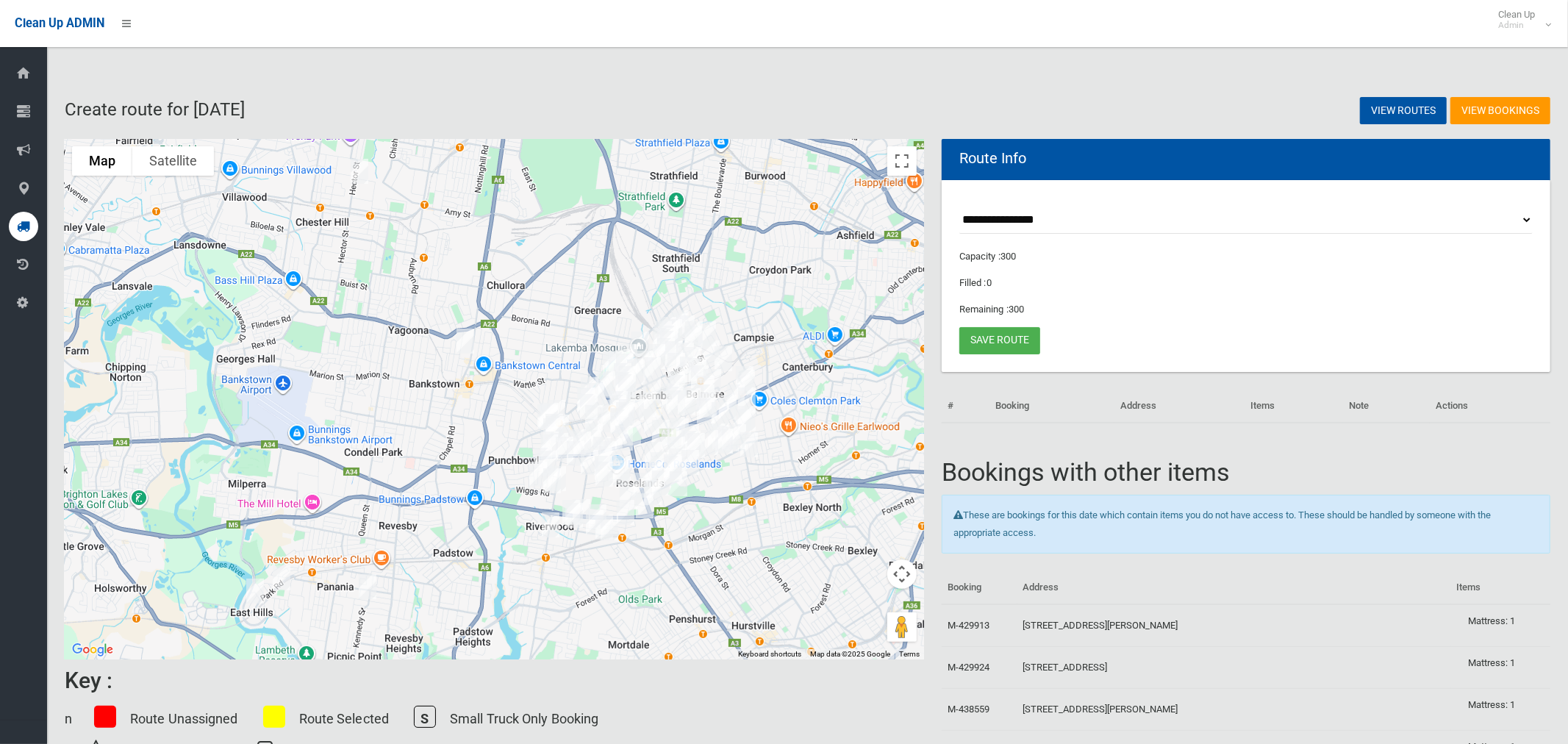
click at [1011, 218] on select "**********" at bounding box center [1246, 221] width 573 height 27
select select "*****"
click at [959, 207] on select "**********" at bounding box center [1246, 221] width 573 height 27
click at [899, 164] on button "Toggle fullscreen view" at bounding box center [902, 161] width 29 height 29
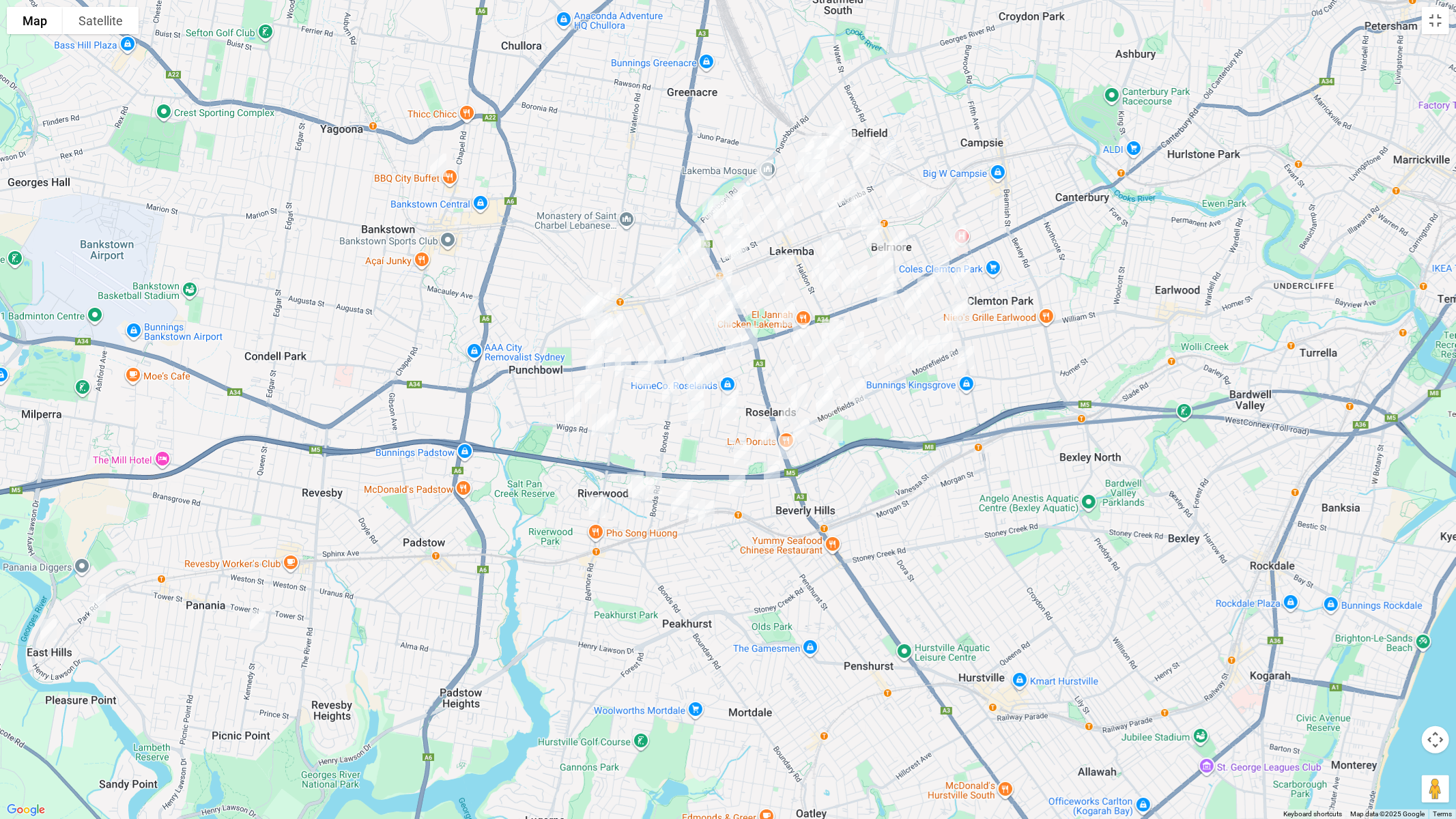
drag, startPoint x: 823, startPoint y: 500, endPoint x: 682, endPoint y: 418, distance: 163.1
click at [683, 418] on img "30 Leigh Avenue, ROSELANDS NSW 2196" at bounding box center [696, 412] width 27 height 34
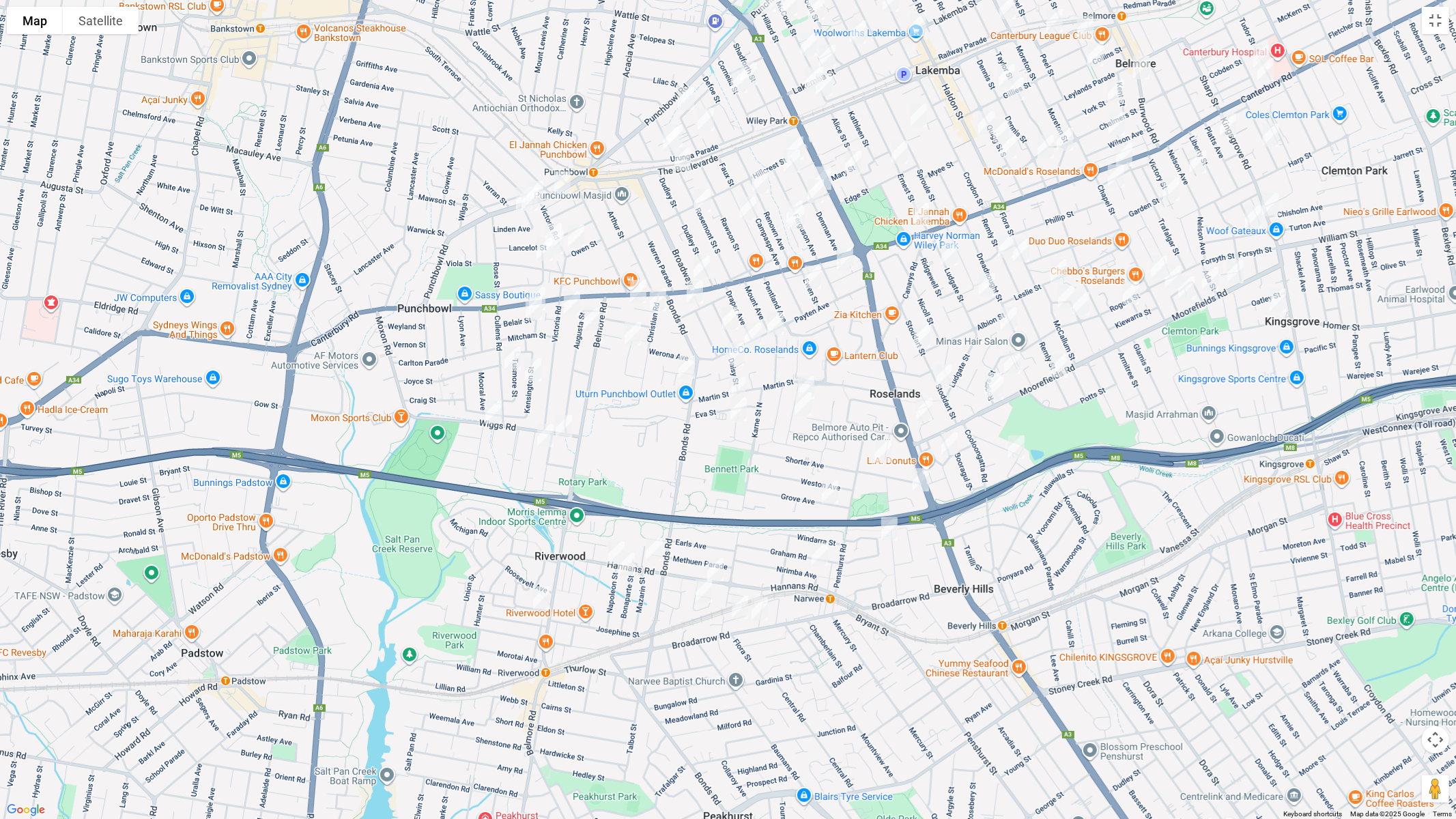
click at [490, 410] on img "38A Wiggs Road, RIVERWOOD NSW 2210" at bounding box center [494, 412] width 27 height 34
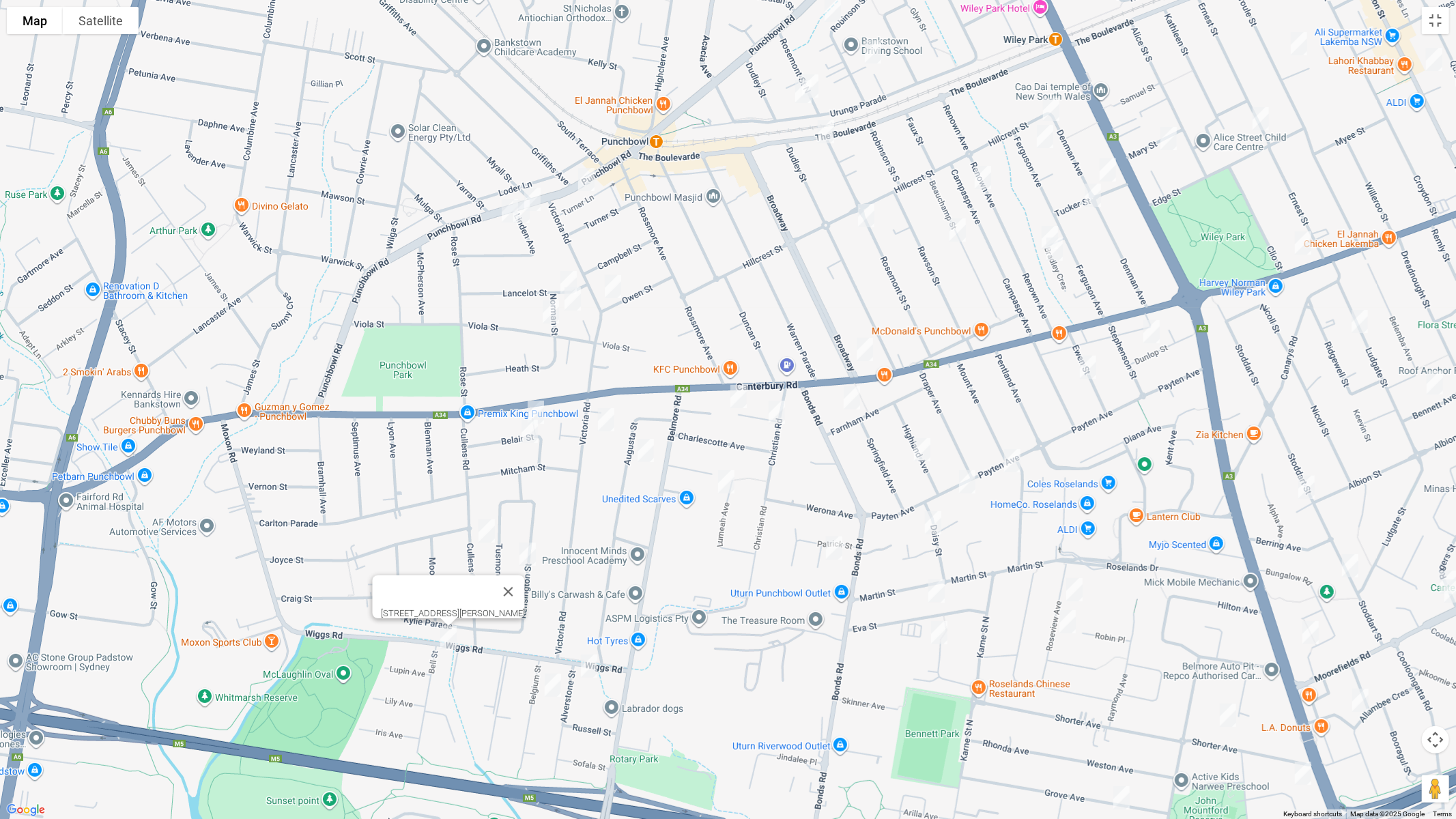
click at [501, 206] on img "892 Punchbowl Road, PUNCHBOWL NSW 2196" at bounding box center [510, 211] width 27 height 34
click at [540, 201] on img "878 Punchbowl Road, PUNCHBOWL NSW 2196" at bounding box center [532, 199] width 27 height 34
click at [588, 189] on img "850 Punchbowl Road, PUNCHBOWL NSW 2196" at bounding box center [586, 179] width 27 height 34
click at [828, 137] on img "148 The Boulevarde, PUNCHBOWL NSW 2196" at bounding box center [826, 132] width 27 height 34
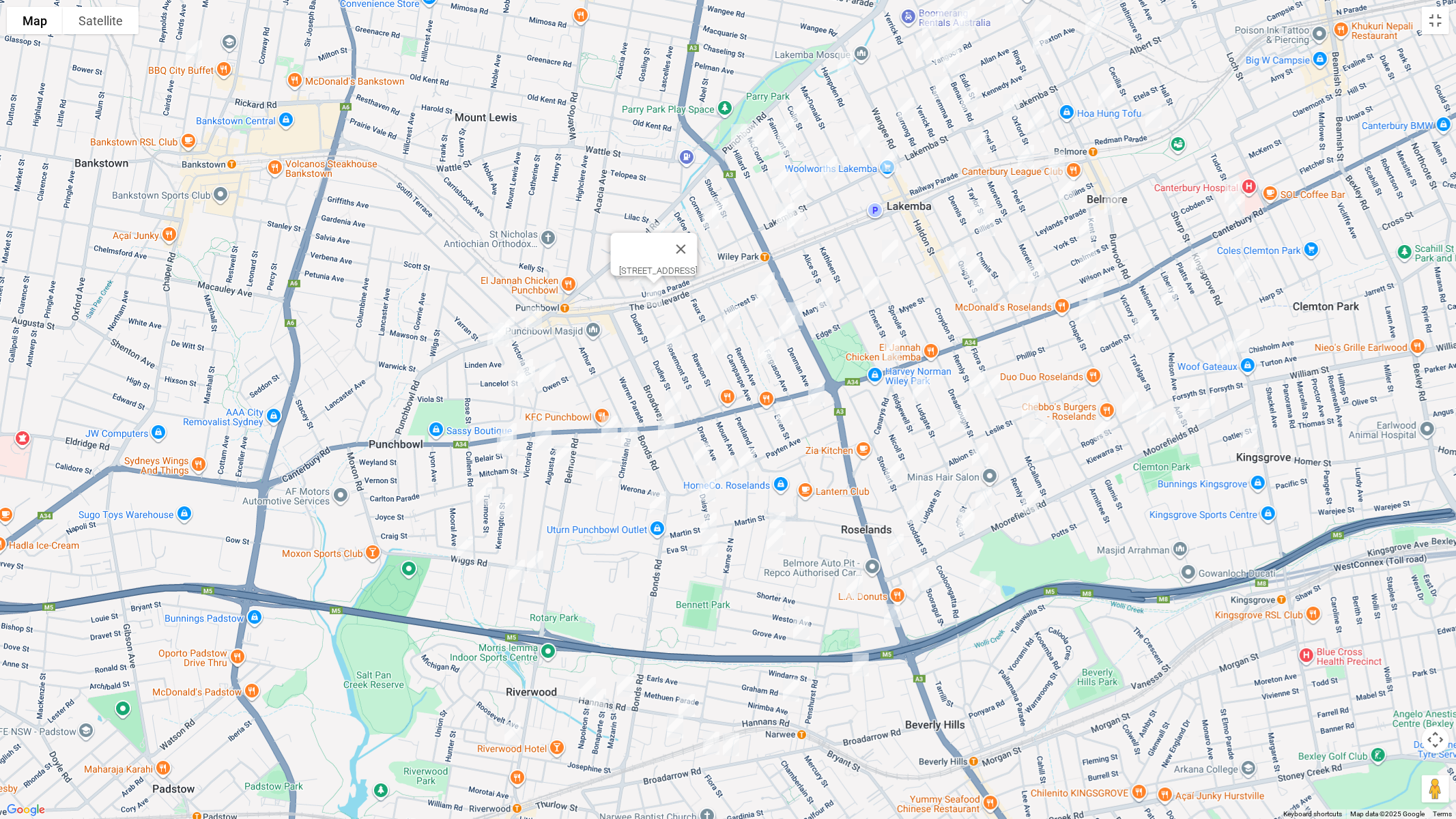
drag, startPoint x: 768, startPoint y: 223, endPoint x: 615, endPoint y: 345, distance: 195.7
click at [617, 348] on div "[STREET_ADDRESS]" at bounding box center [728, 410] width 1456 height 819
click at [696, 241] on button "Close" at bounding box center [680, 250] width 33 height 33
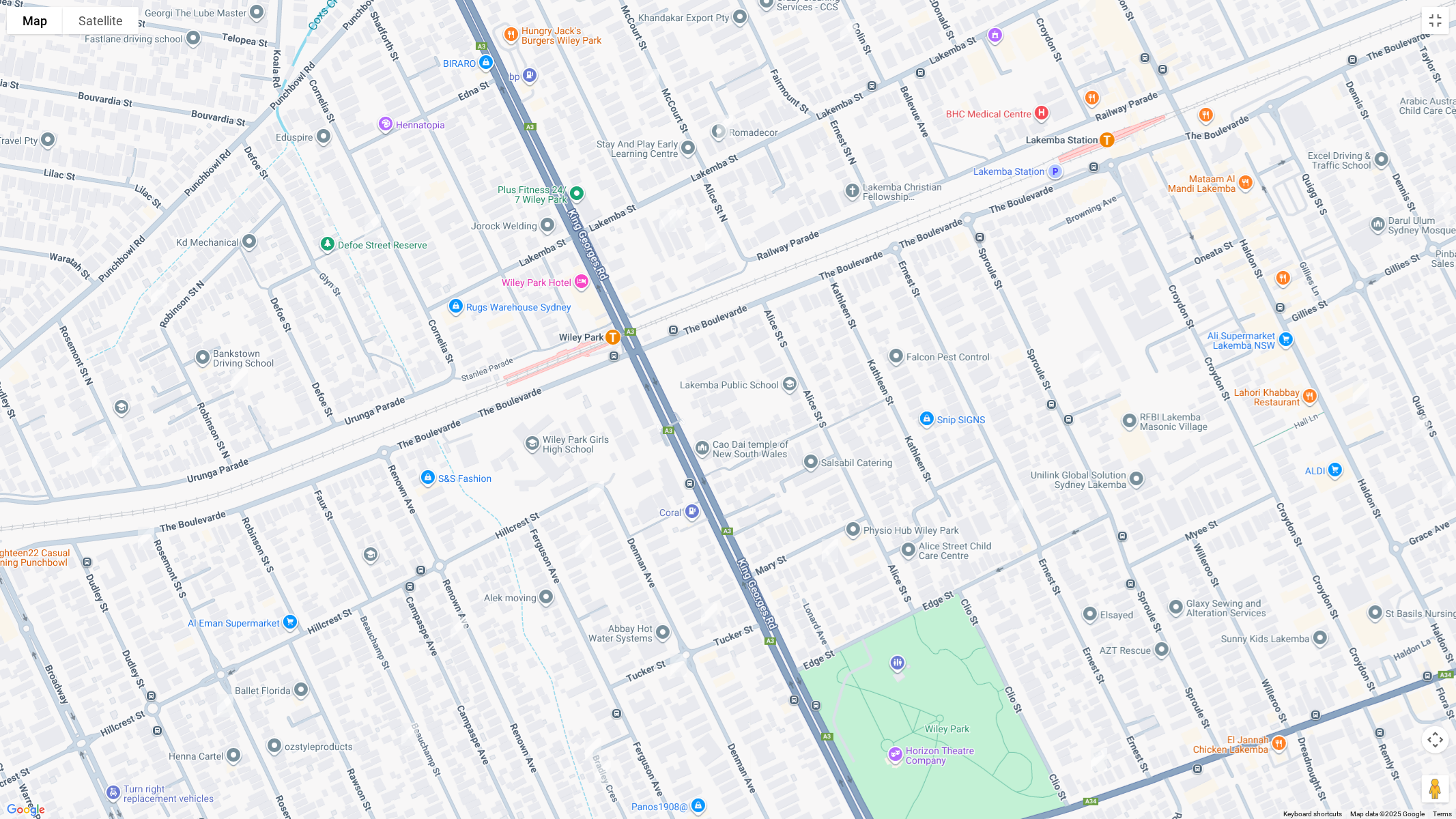
click at [688, 213] on img "274 Lakemba Street, WILEY PARK NSW 2195" at bounding box center [677, 217] width 27 height 34
click at [668, 231] on img "276 Lakemba Street, WILEY PARK NSW 2195" at bounding box center [667, 220] width 27 height 34
click at [727, 130] on img "281 Lakemba Street, WILEY PARK NSW 2195" at bounding box center [725, 127] width 27 height 34
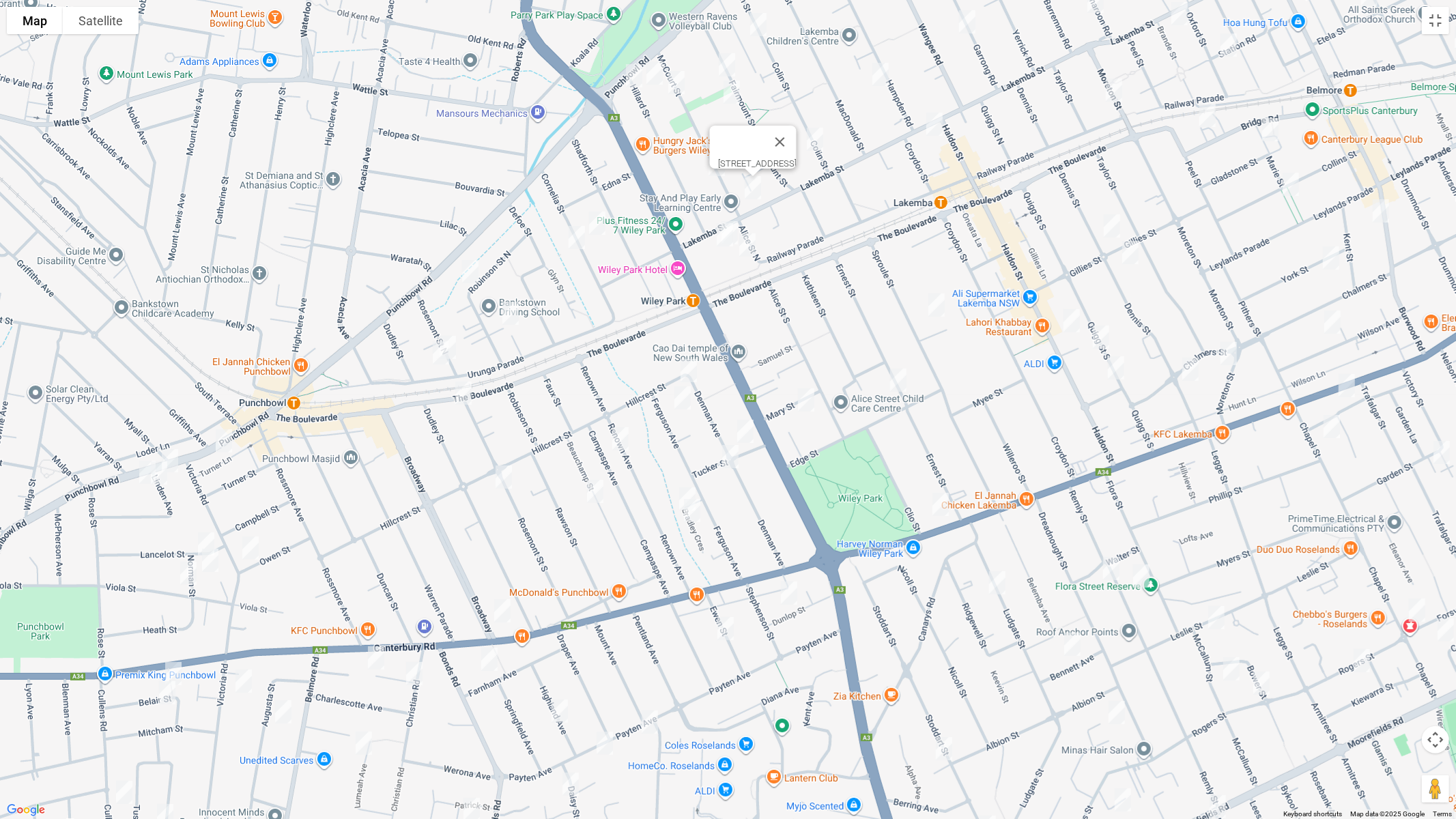
click at [938, 122] on img "182 Lakemba Street, LAKEMBA NSW 2195" at bounding box center [934, 124] width 27 height 34
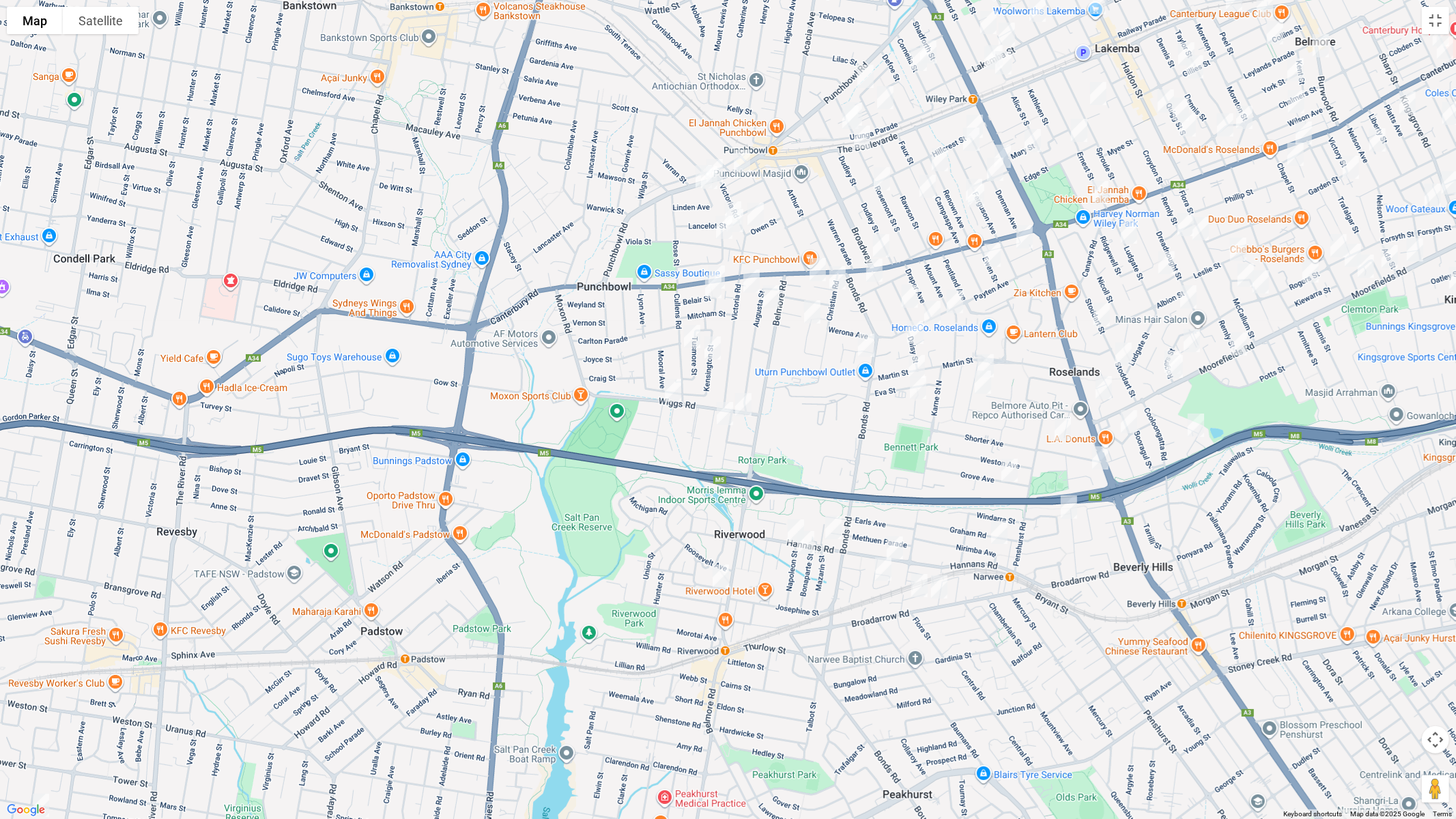
click at [718, 580] on img "11 Truman Avenue, RIVERWOOD NSW 2210" at bounding box center [721, 576] width 27 height 34
drag, startPoint x: 740, startPoint y: 400, endPoint x: 739, endPoint y: 407, distance: 7.1
click at [741, 402] on img "8 Alverstone Street, RIVERWOOD NSW 2210" at bounding box center [744, 404] width 27 height 34
click at [747, 401] on img "8 Alverstone Street, RIVERWOOD NSW 2210" at bounding box center [744, 404] width 27 height 34
click at [721, 420] on img "3/16 Belgium Street, RIVERWOOD NSW 2210" at bounding box center [725, 414] width 27 height 34
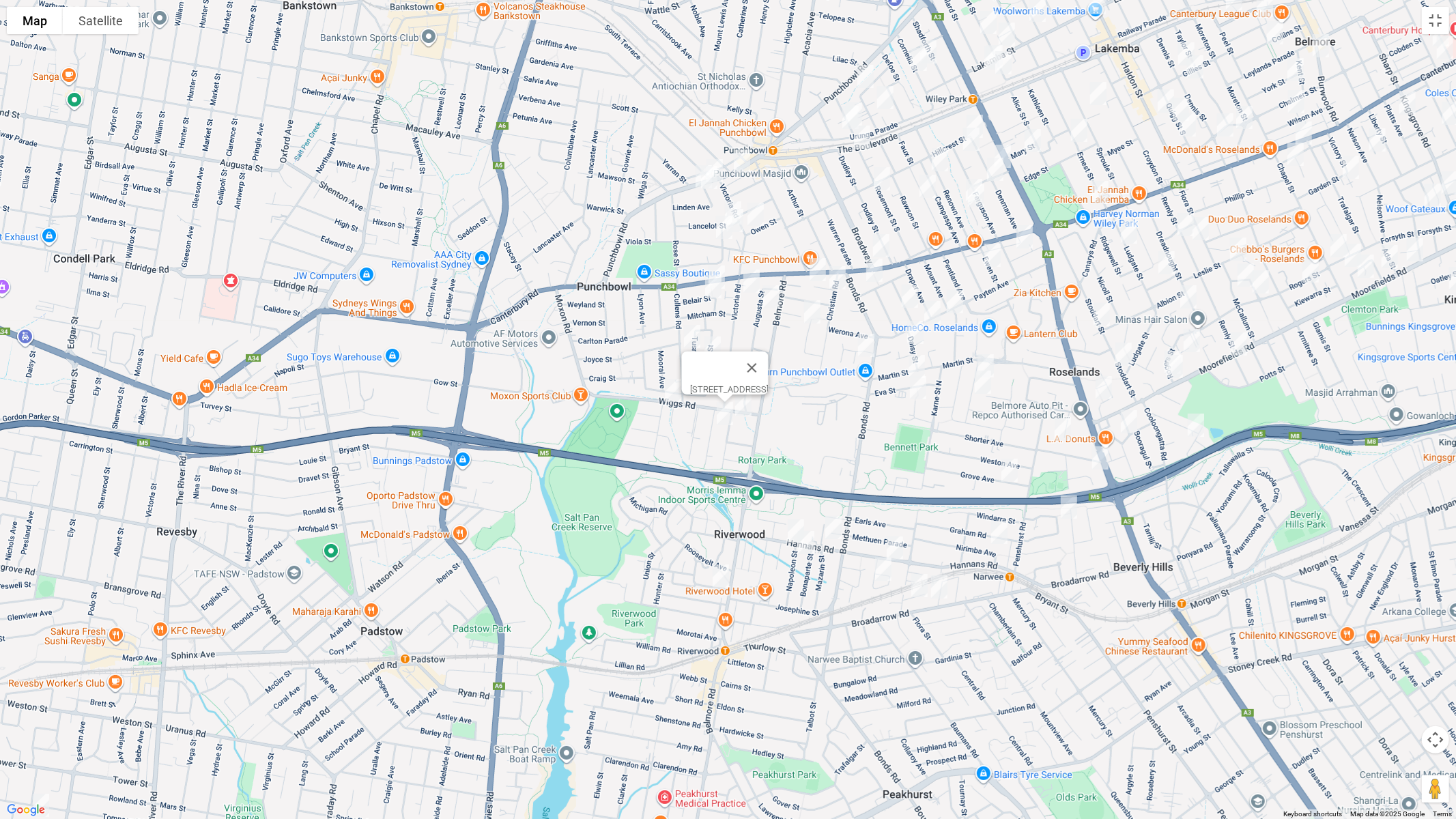
click at [690, 331] on img "38 Cullens Road, PUNCHBOWL NSW 2196" at bounding box center [692, 336] width 27 height 34
click at [715, 345] on img "30 Kensington Street, PUNCHBOWL NSW 2196" at bounding box center [712, 348] width 27 height 34
click at [756, 293] on button "Close" at bounding box center [739, 302] width 33 height 33
click at [722, 263] on img "2/17 Belair Street, PUNCHBOWL NSW 2196" at bounding box center [717, 277] width 27 height 34
click at [708, 287] on img "8-10 Belair Street, PUNCHBOWL NSW 2196" at bounding box center [713, 286] width 27 height 34
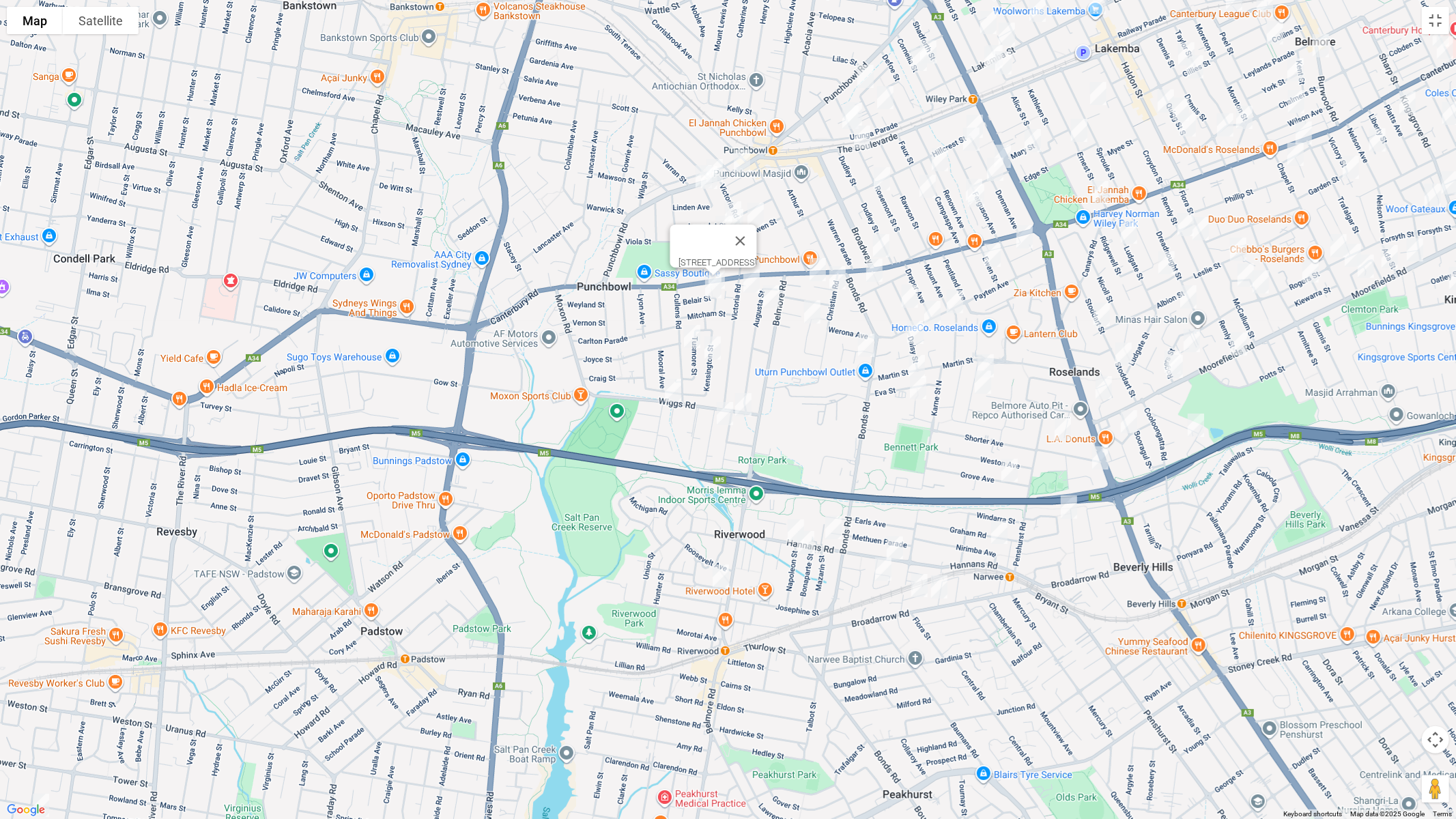
click at [751, 283] on img "86 Victoria Road, PUNCHBOWL NSW 2196" at bounding box center [751, 281] width 27 height 34
click at [768, 295] on img "28 Augusta Street, PUNCHBOWL NSW 2196" at bounding box center [772, 297] width 27 height 34
click at [711, 182] on img "1B Linden Avenue, PUNCHBOWL NSW 2196" at bounding box center [709, 178] width 27 height 34
click at [734, 200] on img "2 Norman Street, PUNCHBOWL NSW 2196" at bounding box center [734, 213] width 27 height 34
click at [739, 220] on img "8A Norman Street, PUNCHBOWL NSW 2196" at bounding box center [735, 220] width 27 height 34
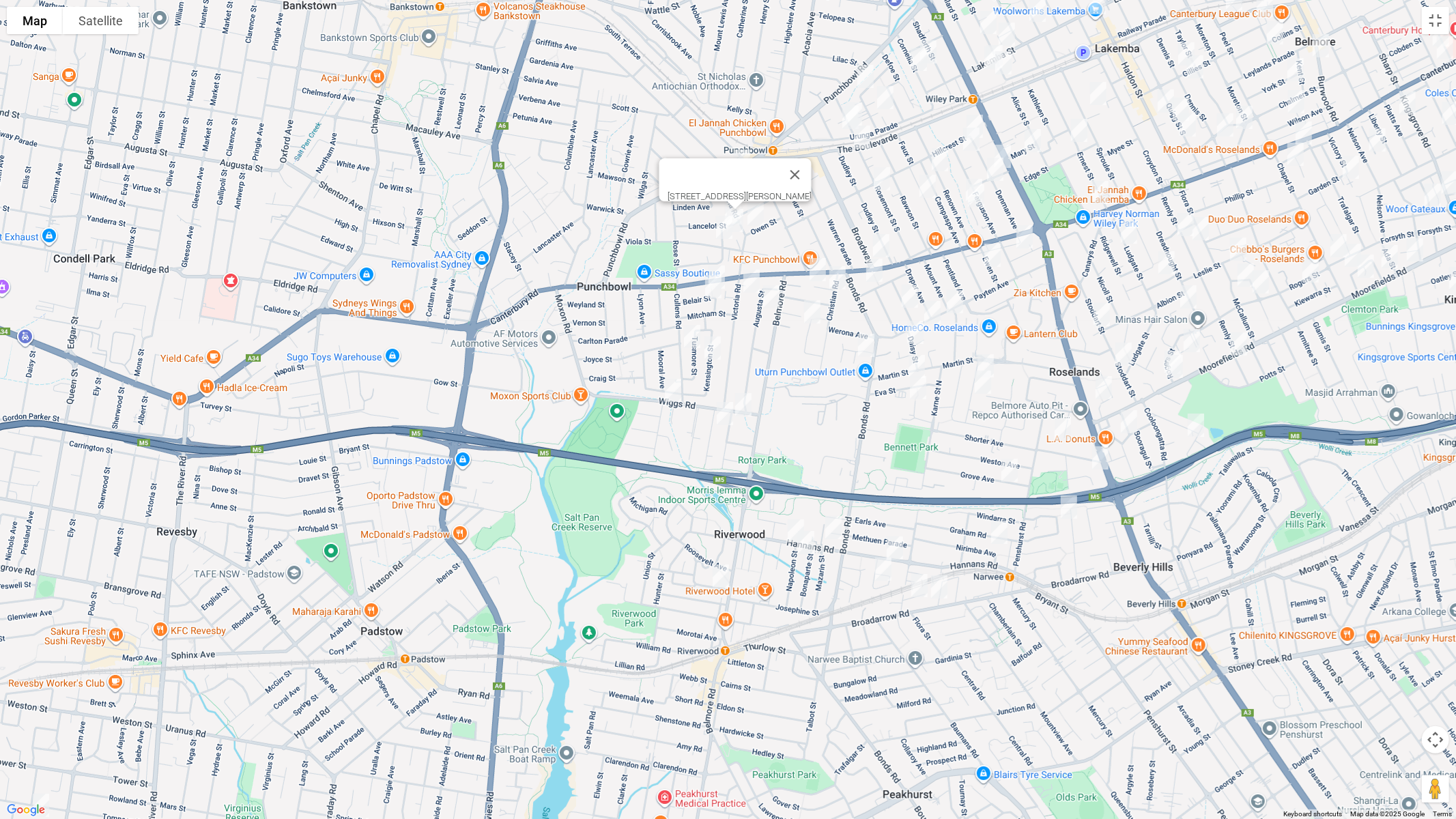
click at [720, 229] on img "11A Norman Street, PUNCHBOWL NSW 2196" at bounding box center [724, 227] width 27 height 34
click at [758, 220] on img "34 Victoria Road, PUNCHBOWL NSW 2196" at bounding box center [756, 214] width 27 height 34
drag, startPoint x: 926, startPoint y: 104, endPoint x: 826, endPoint y: 158, distance: 113.6
click at [807, 159] on div "[STREET_ADDRESS]" at bounding box center [728, 410] width 1456 height 819
click at [1430, 21] on button "Toggle fullscreen view" at bounding box center [1436, 20] width 27 height 27
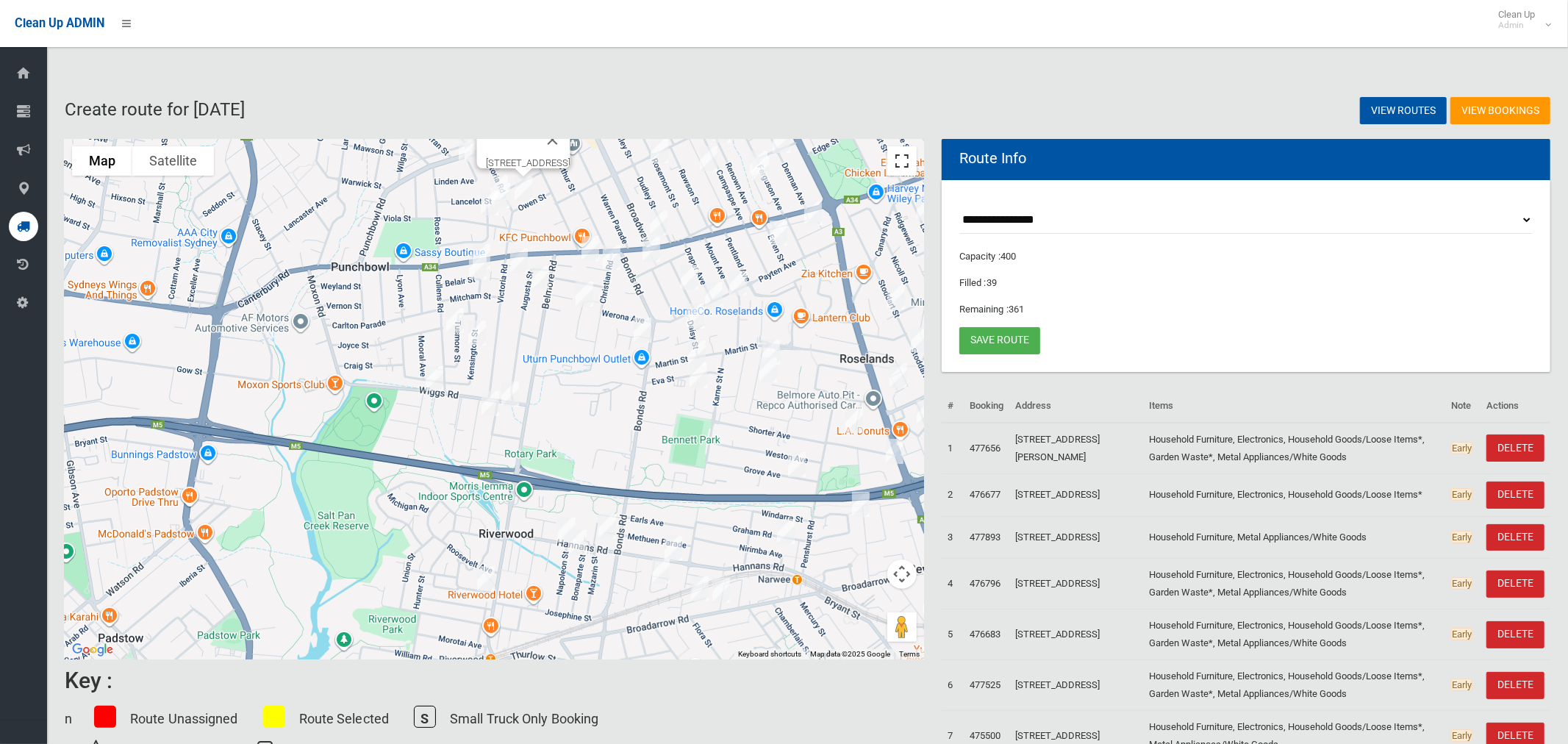
click at [903, 159] on button "Toggle fullscreen view" at bounding box center [902, 161] width 29 height 29
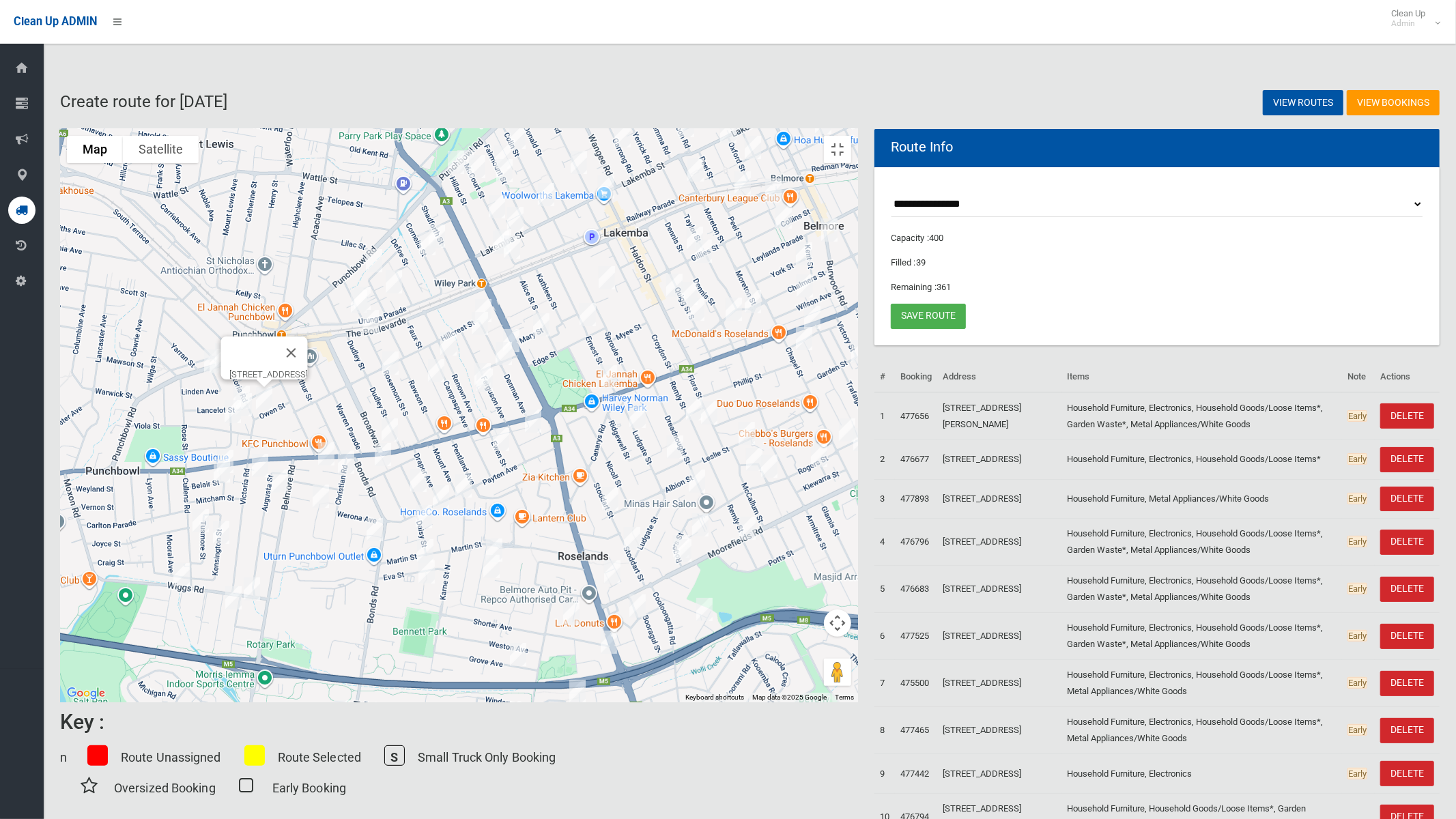
drag, startPoint x: 830, startPoint y: 221, endPoint x: 535, endPoint y: 434, distance: 363.9
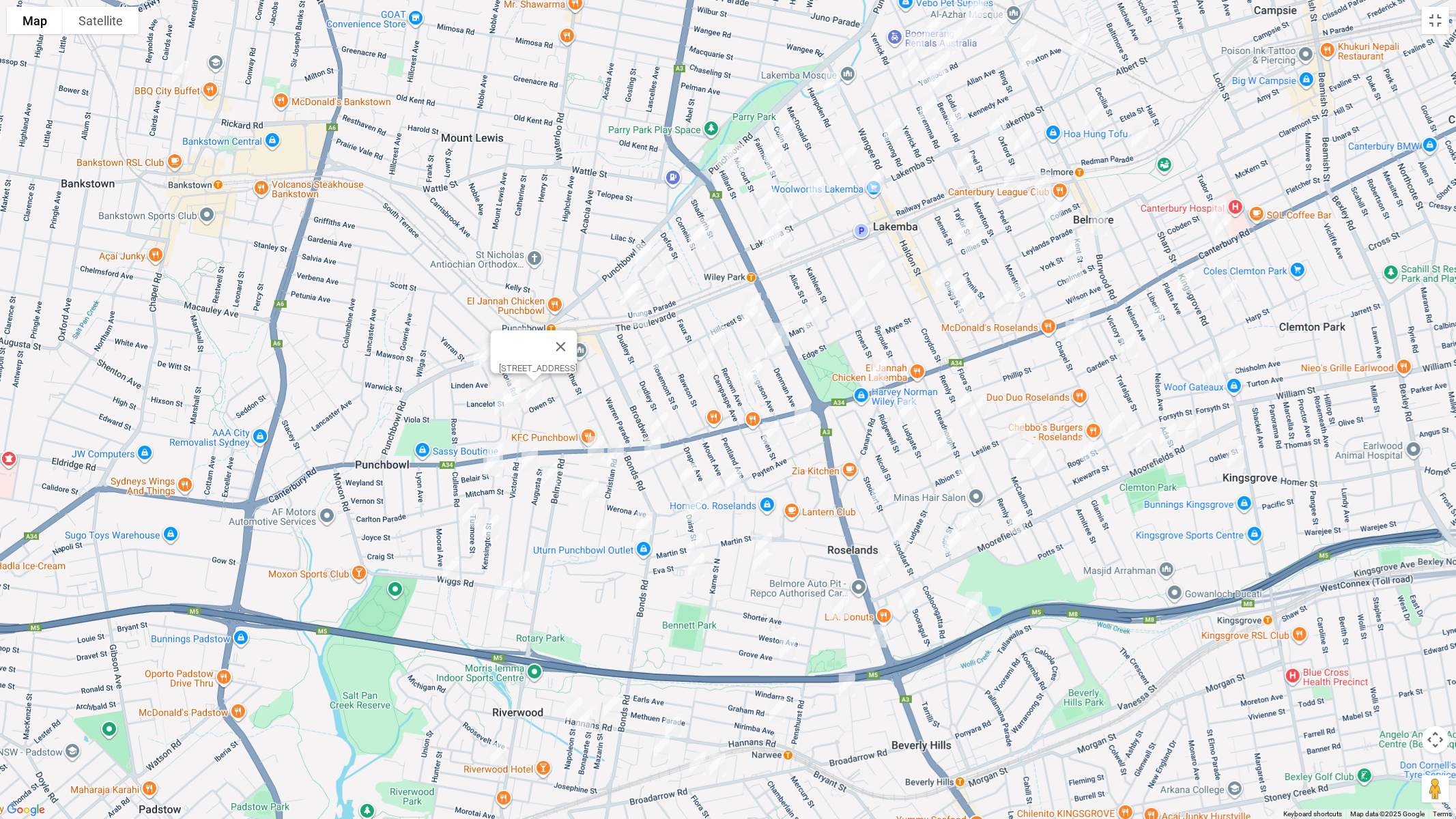
click at [535, 434] on div "[STREET_ADDRESS]" at bounding box center [728, 410] width 1456 height 819
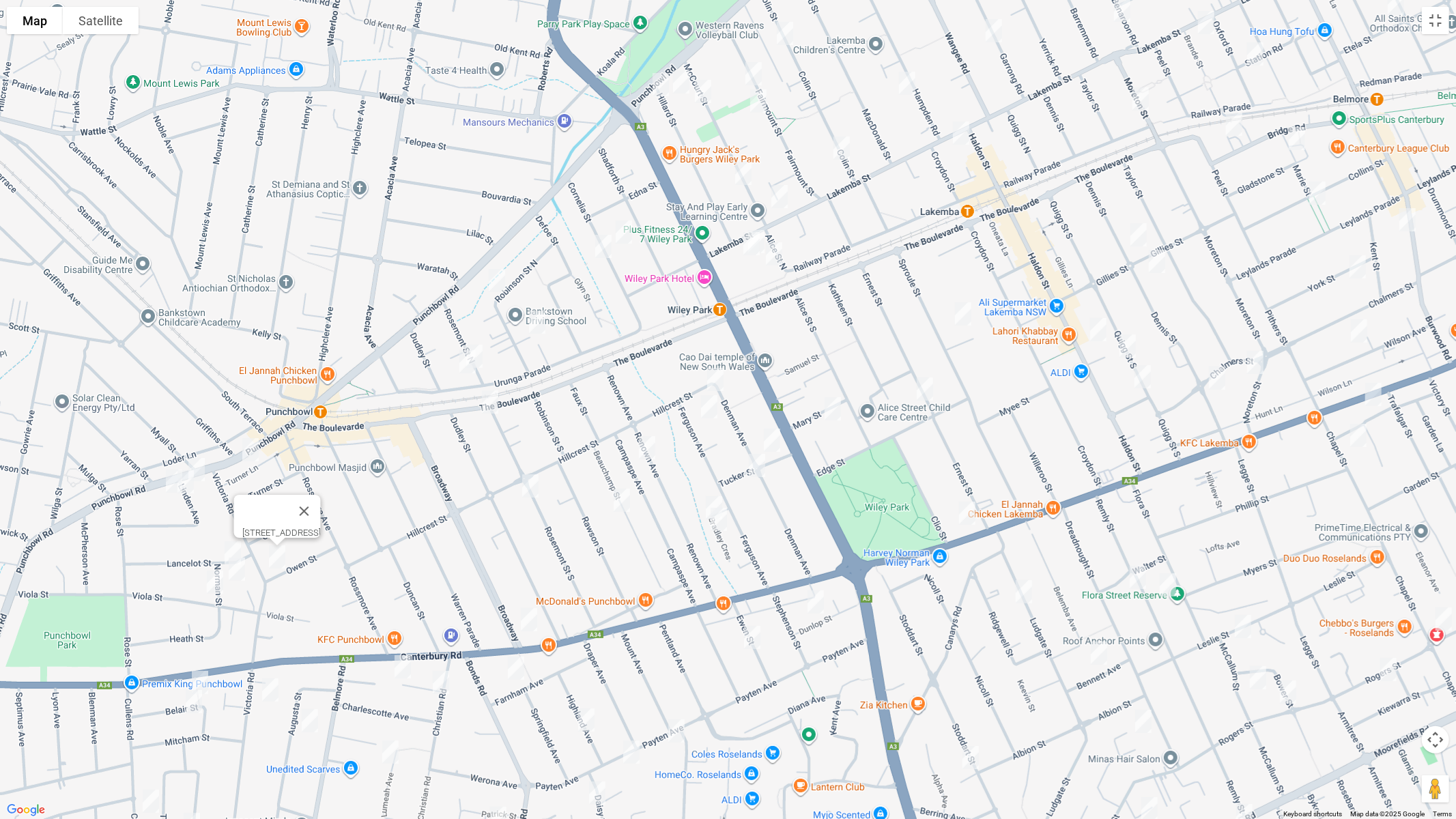
click at [500, 279] on img "43 Robinson Street North, WILEY PARK NSW 2195" at bounding box center [497, 280] width 27 height 34
click at [484, 354] on img "21A Rosemont Street North, PUNCHBOWL NSW 2196" at bounding box center [474, 356] width 27 height 34
drag, startPoint x: 463, startPoint y: 363, endPoint x: 508, endPoint y: 346, distance: 48.1
click at [463, 363] on img "29 Urunga Parade, PUNCHBOWL NSW 2196" at bounding box center [467, 362] width 27 height 34
click at [511, 308] on button "Close" at bounding box center [494, 316] width 33 height 33
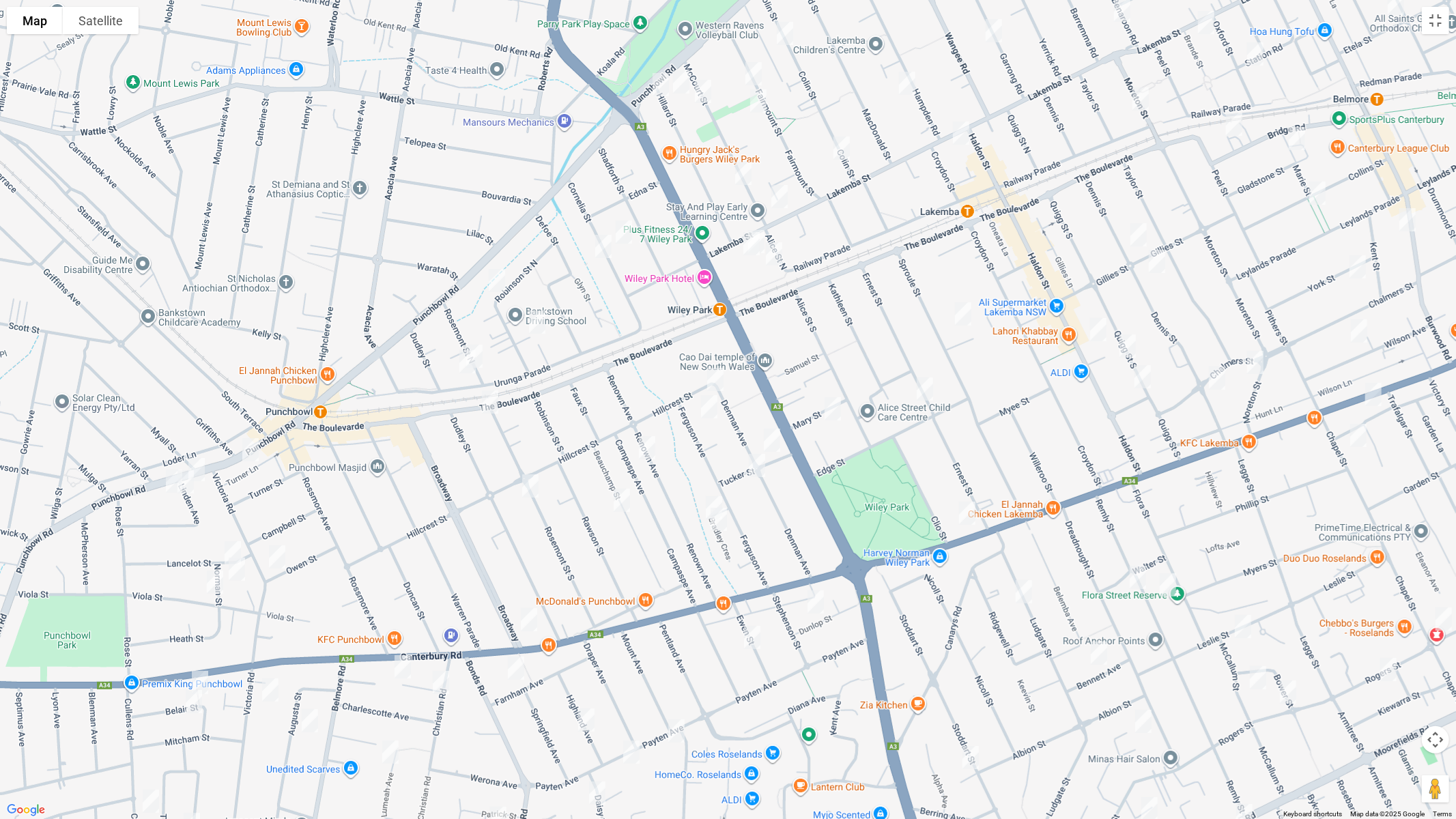
drag, startPoint x: 535, startPoint y: 317, endPoint x: 556, endPoint y: 306, distance: 23.7
click at [535, 317] on img "50A Robinson Street North, WILEY PARK NSW 2195" at bounding box center [537, 322] width 27 height 34
click at [628, 234] on img "35 Cornelia Street, WILEY PARK NSW 2195" at bounding box center [624, 232] width 27 height 34
click at [603, 248] on img "28 Cornelia Street, WILEY PARK NSW 2195" at bounding box center [603, 246] width 27 height 34
click at [775, 258] on img "11-13 Alice Street North, WILEY PARK NSW 2195" at bounding box center [774, 254] width 27 height 34
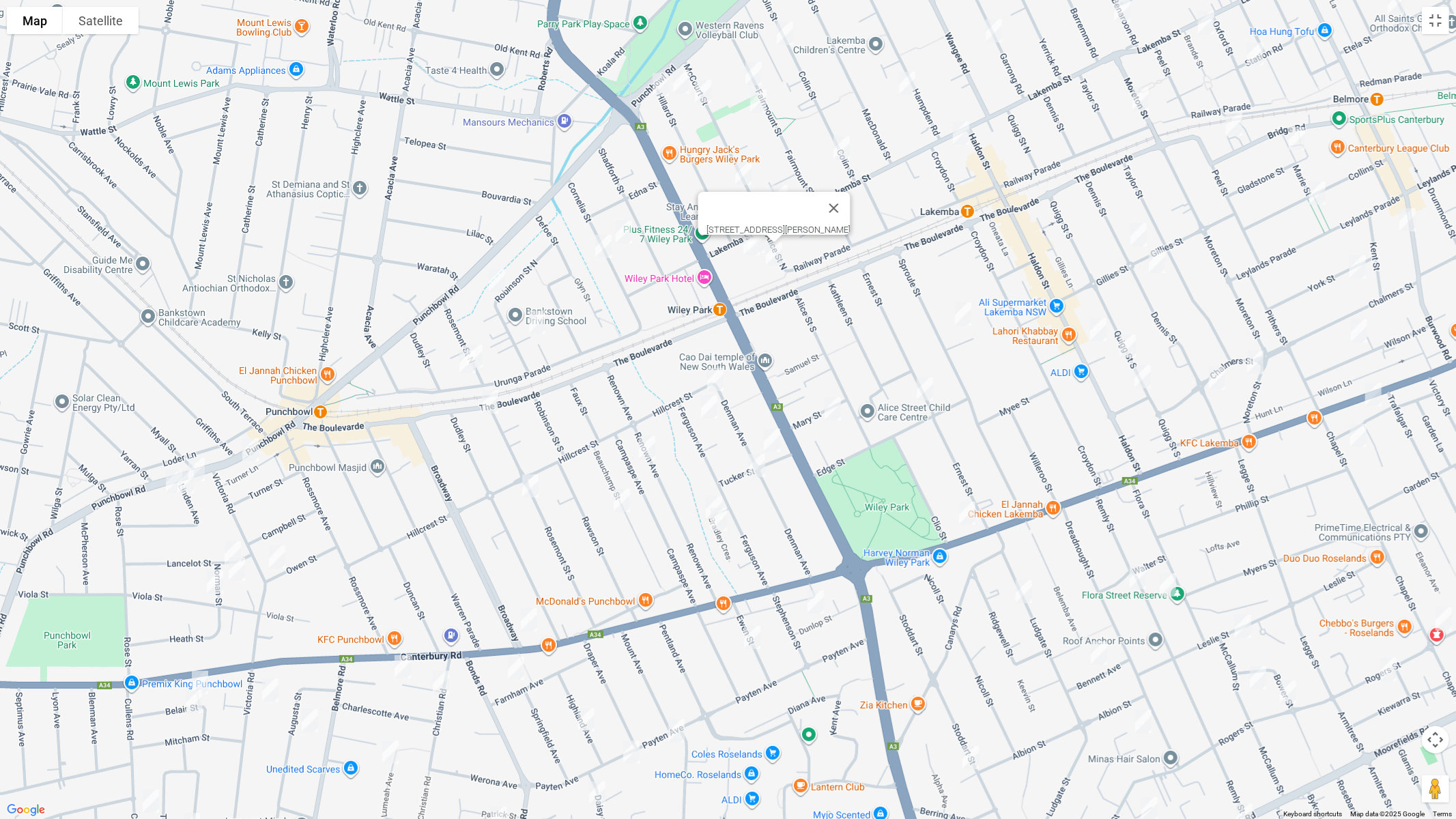
click at [666, 85] on img "3/68 Hillard Street, WILEY PARK NSW 2195" at bounding box center [660, 85] width 27 height 34
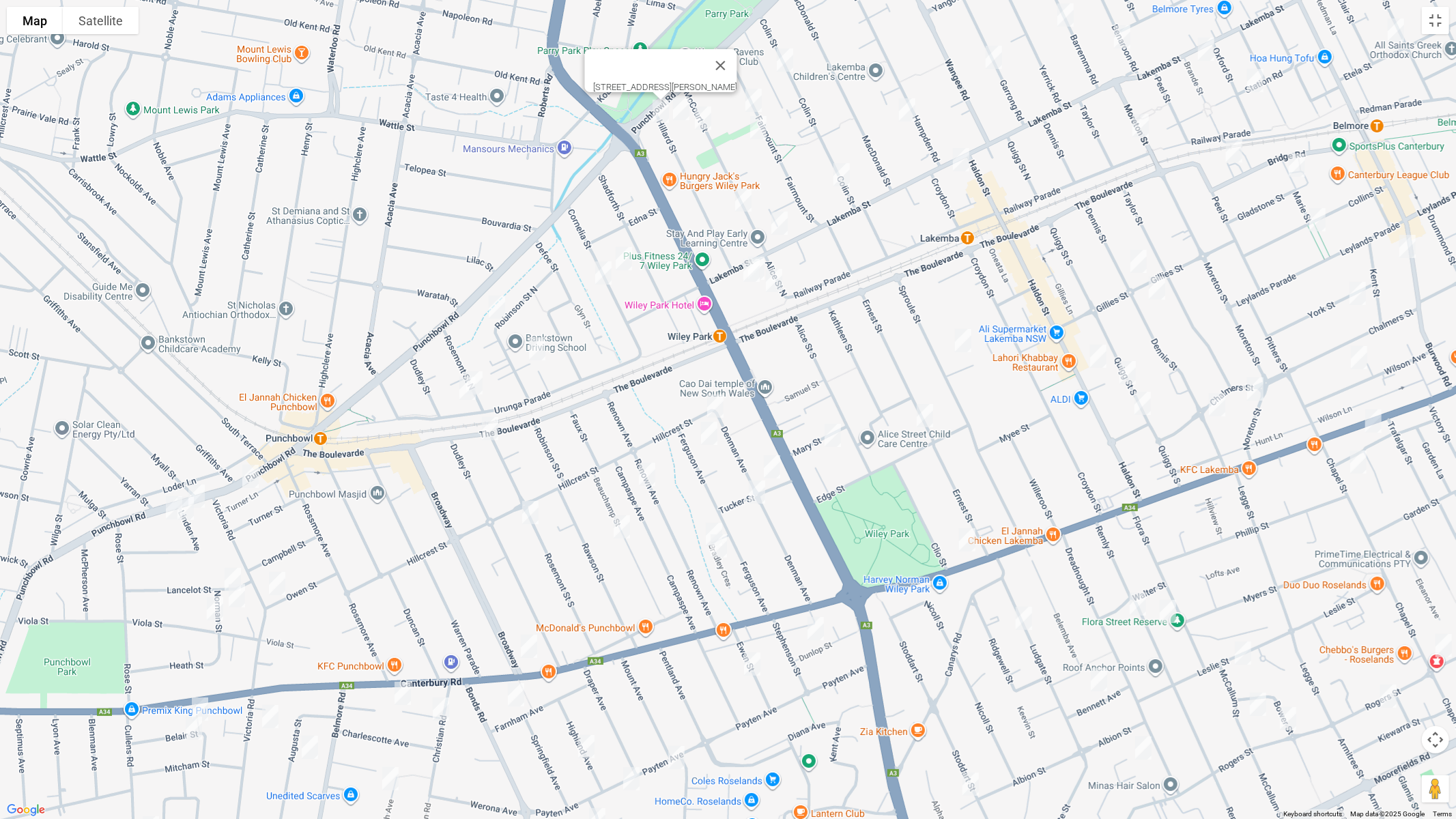
click at [683, 105] on img "59 Hillard Street, WILEY PARK NSW 2195" at bounding box center [681, 109] width 27 height 34
click at [705, 119] on img "48 McCourt Street, WILEY PARK NSW 2195" at bounding box center [703, 118] width 27 height 34
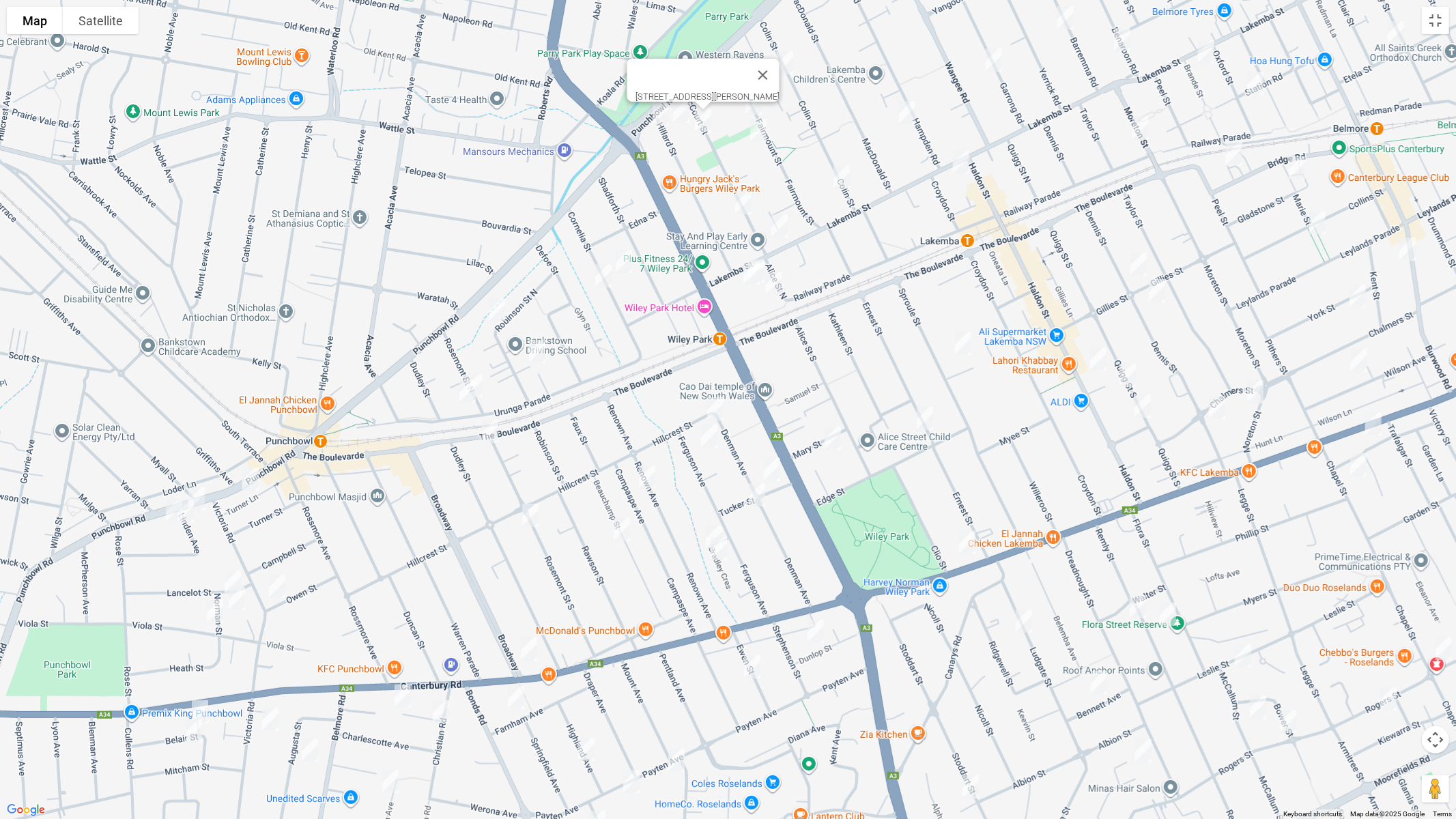
click at [760, 131] on img "40 Fairmount Street, LAKEMBA NSW 2195" at bounding box center [758, 130] width 27 height 34
click at [745, 199] on img "12 McCourt Street, WILEY PARK NSW 2195" at bounding box center [744, 202] width 27 height 34
click at [786, 71] on img "64 Colin Street, LAKEMBA NSW 2195" at bounding box center [785, 63] width 27 height 34
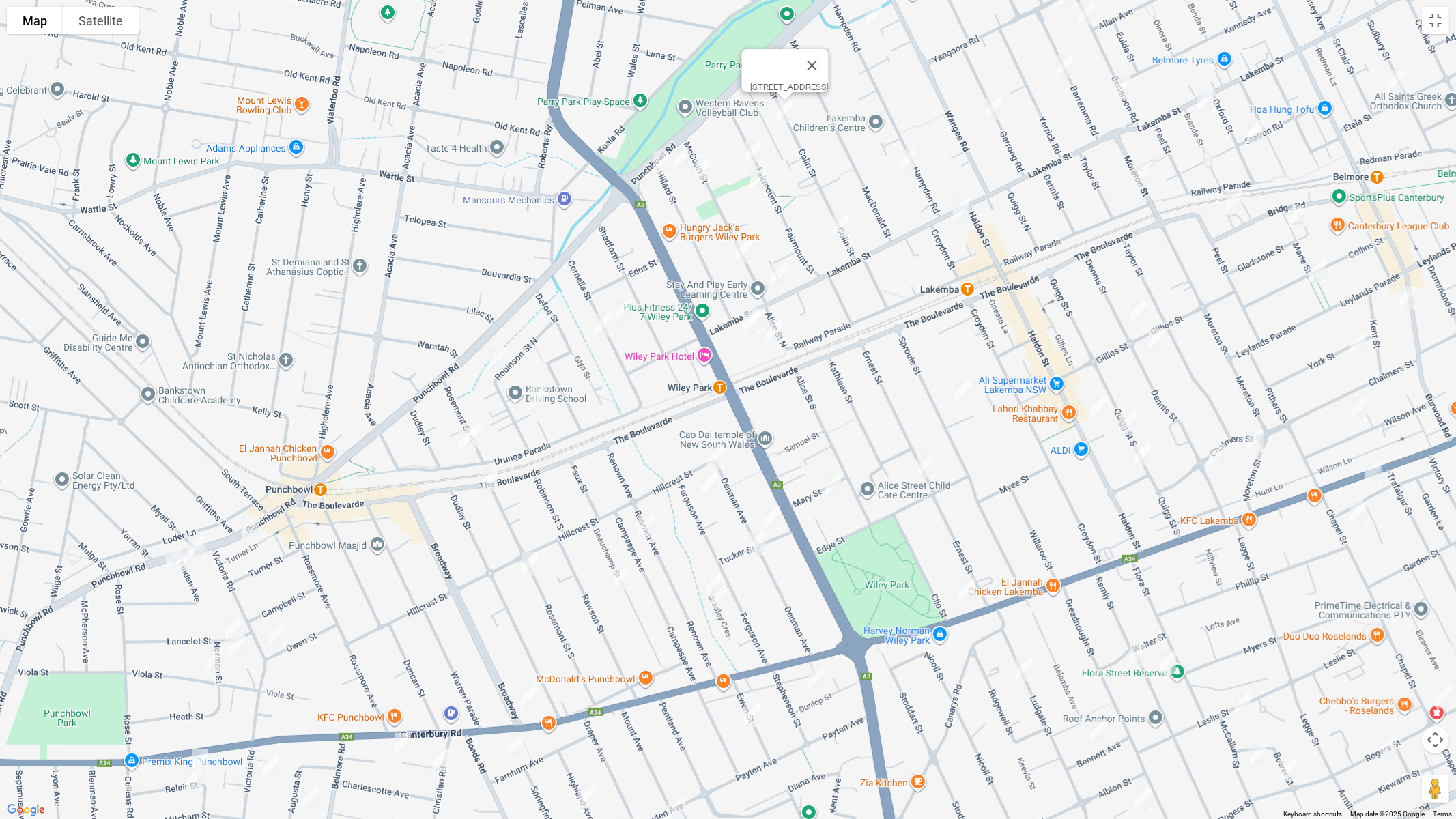
click at [751, 151] on img "50 Fairmount Street, LAKEMBA NSW 2195" at bounding box center [754, 151] width 27 height 34
drag, startPoint x: 844, startPoint y: 229, endPoint x: 865, endPoint y: 210, distance: 28.3
click at [844, 229] on img "12 Colin Street, LAKEMBA NSW 2195" at bounding box center [841, 226] width 27 height 34
click at [910, 149] on img "16A Hampden Road, LAKEMBA NSW 2195" at bounding box center [907, 161] width 27 height 34
click at [875, 17] on img "97 Hampden Road, LAKEMBA NSW 2195" at bounding box center [874, 16] width 27 height 34
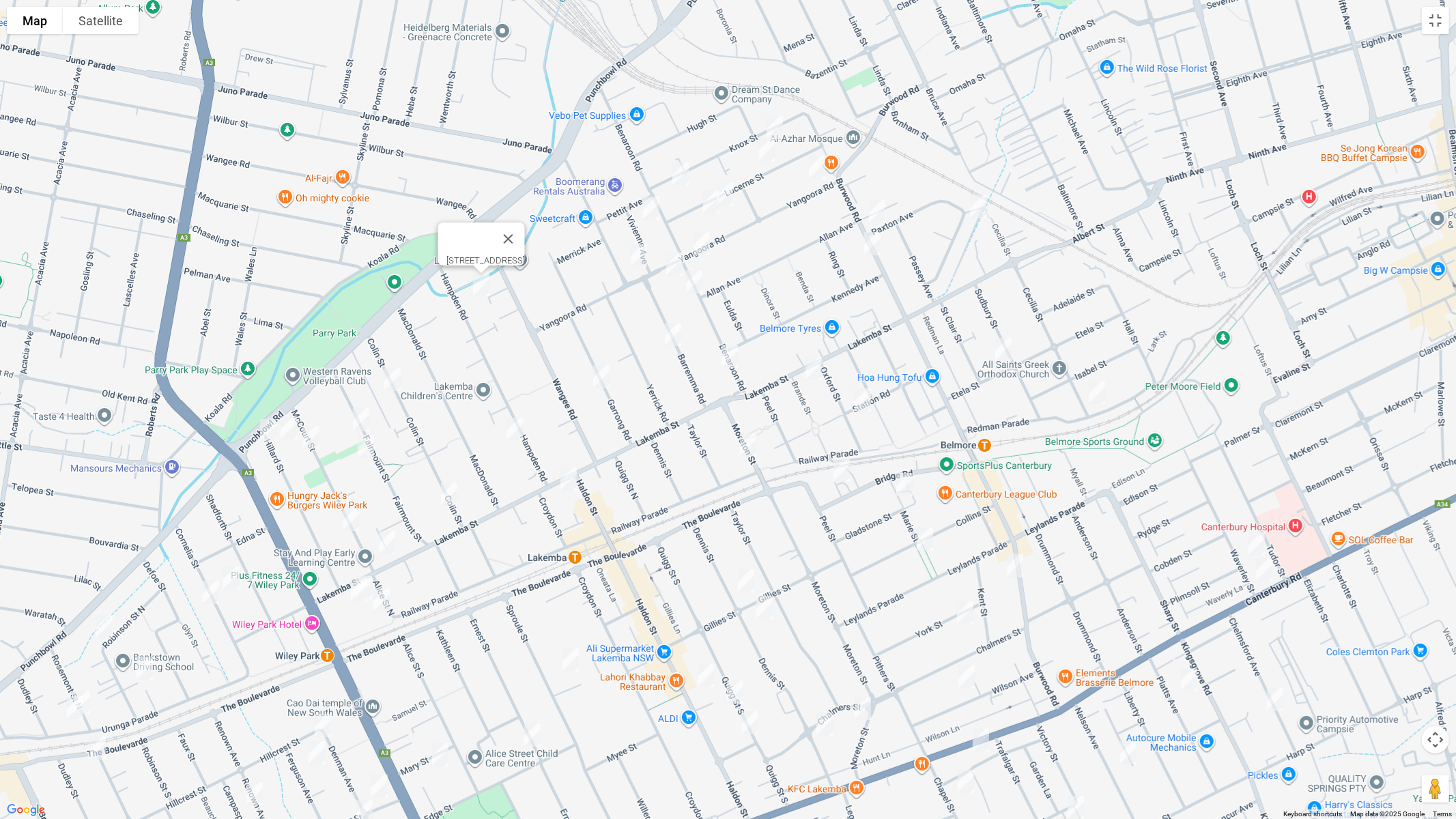
drag, startPoint x: 940, startPoint y: 172, endPoint x: 514, endPoint y: 348, distance: 460.9
click at [514, 348] on div "97 Hampden Road, LAKEMBA NSW 2195" at bounding box center [728, 410] width 1456 height 819
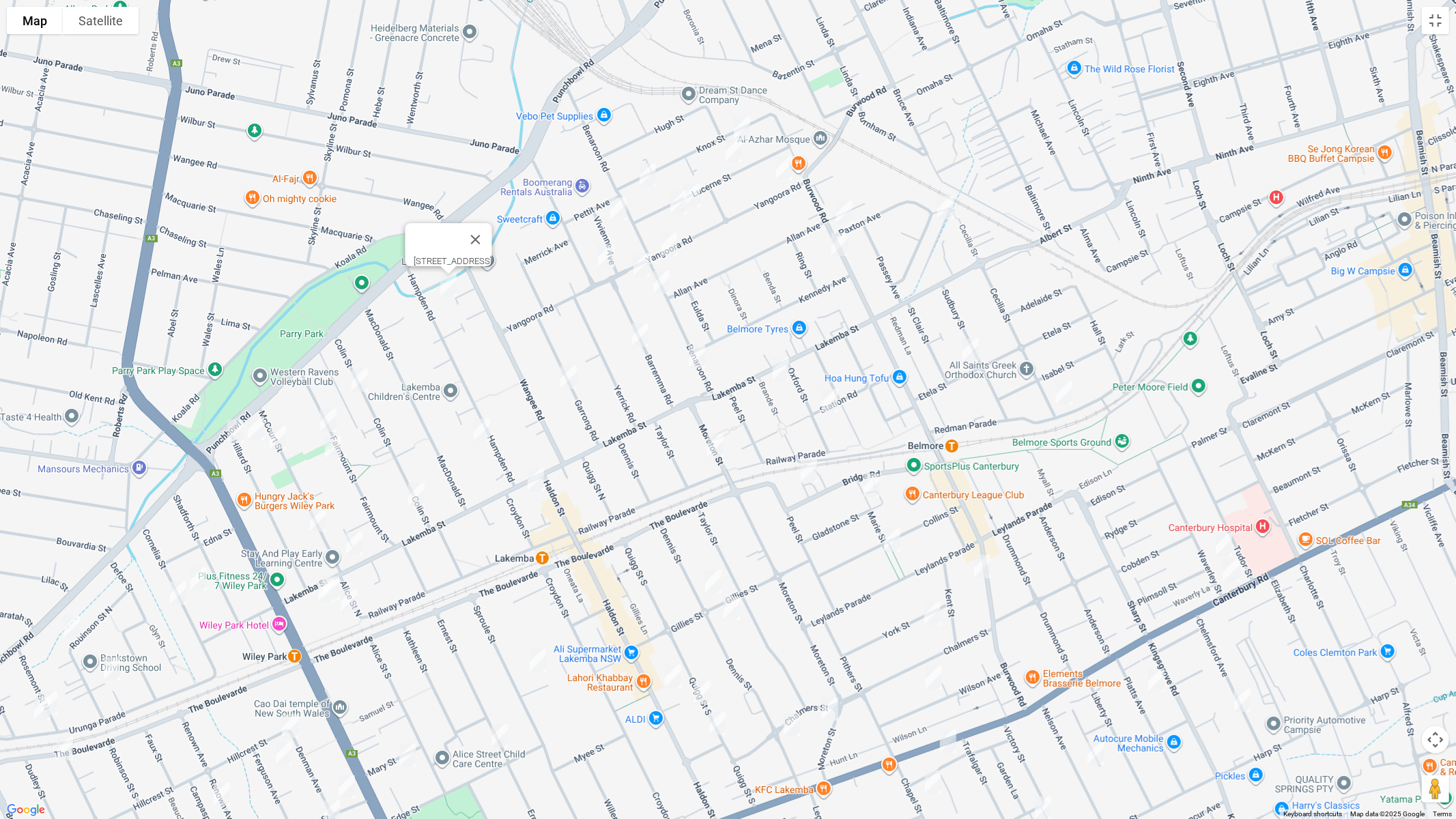
click at [567, 375] on img "1/18 Garrong Road, LAKEMBA NSW 2195" at bounding box center [569, 377] width 27 height 34
click at [616, 208] on img "13 Vivienne Avenue, LAKEMBA NSW 2195" at bounding box center [619, 209] width 27 height 34
click at [605, 259] on img "81 Yangoora Road, LAKEMBA NSW 2195" at bounding box center [606, 256] width 27 height 34
click at [640, 334] on img "28 Barremma Road, LAKEMBA NSW 2195" at bounding box center [640, 335] width 27 height 34
click at [647, 181] on img "86 Knox Street, BELMORE NSW 2192" at bounding box center [648, 175] width 27 height 34
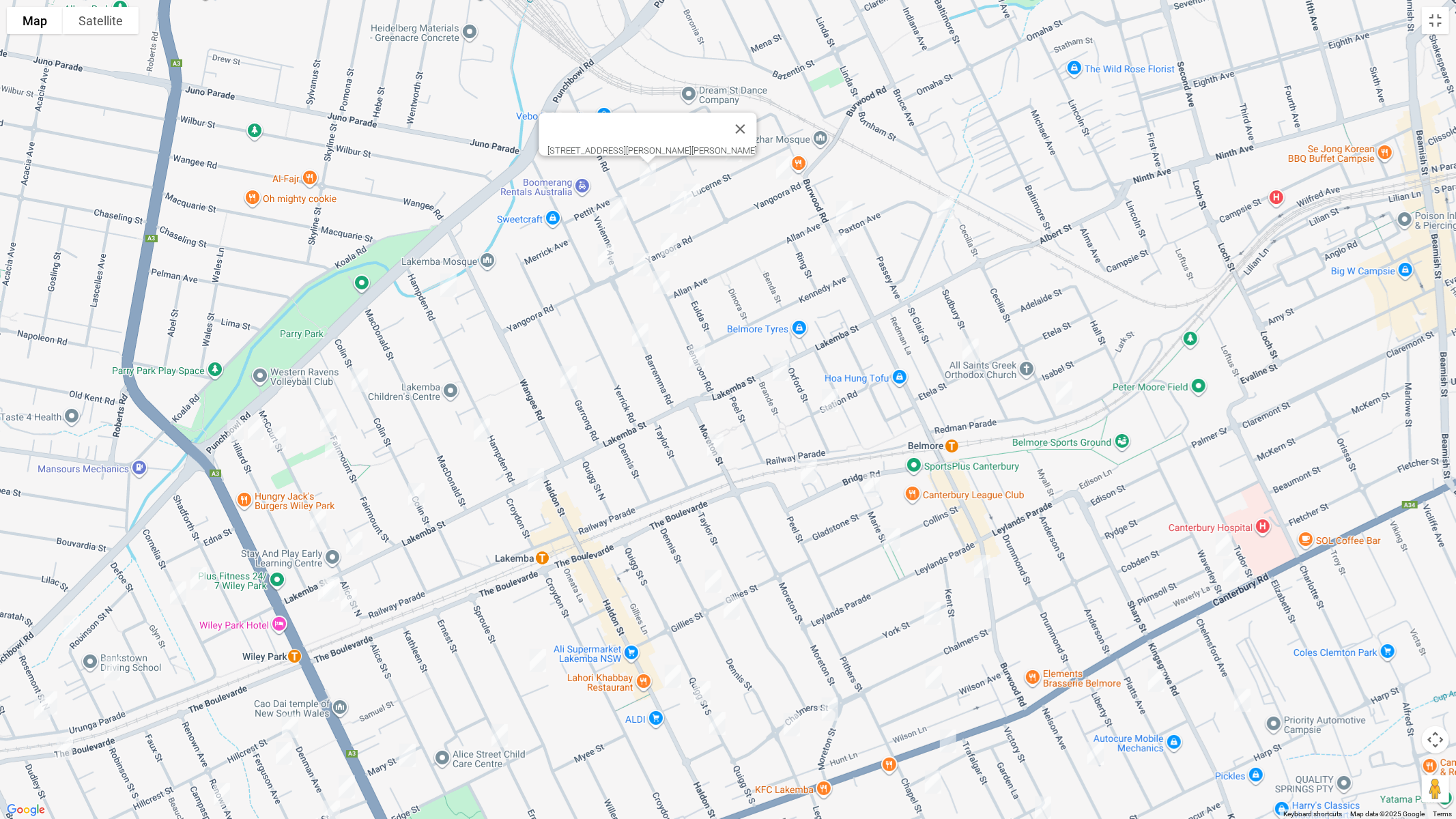
click at [693, 199] on img "1/42 Lucerne Street, BELMORE NSW 2192" at bounding box center [692, 195] width 27 height 34
click at [679, 204] on img "1/48 Lucerne Street, BELMORE NSW 2192" at bounding box center [678, 202] width 27 height 34
click at [679, 244] on img "53 Benaroon Road, BELMORE NSW 2192" at bounding box center [669, 244] width 27 height 34
click at [649, 262] on img "70 Yangoora Road, LAKEMBA NSW 2195" at bounding box center [642, 265] width 27 height 34
click at [654, 284] on img "54 Benaroon Road, LAKEMBA NSW 2195" at bounding box center [661, 282] width 27 height 34
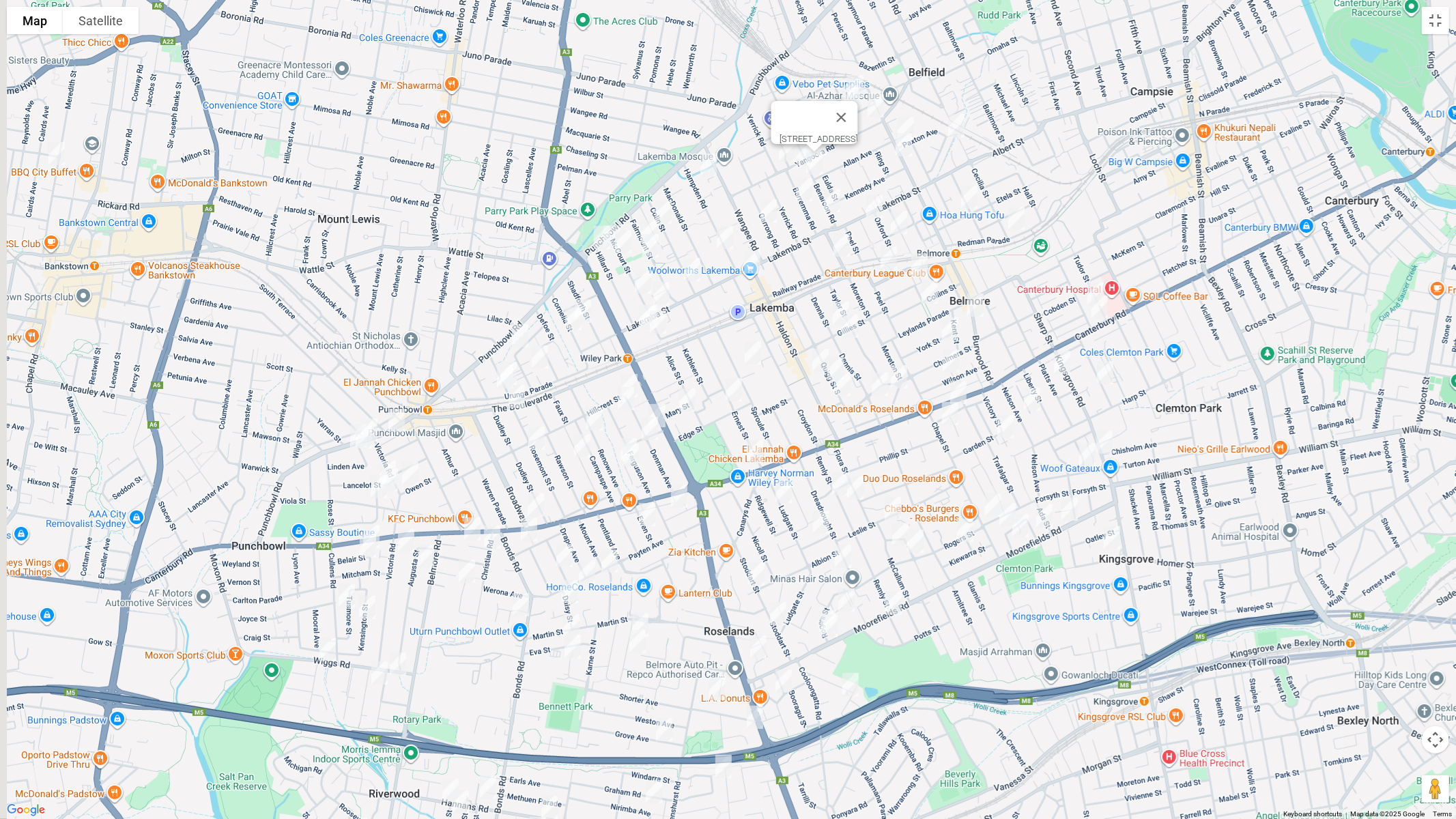
drag, startPoint x: 701, startPoint y: 474, endPoint x: 817, endPoint y: 355, distance: 166.2
click at [813, 356] on div "54 Benaroon Road, LAKEMBA NSW 2195" at bounding box center [728, 410] width 1456 height 819
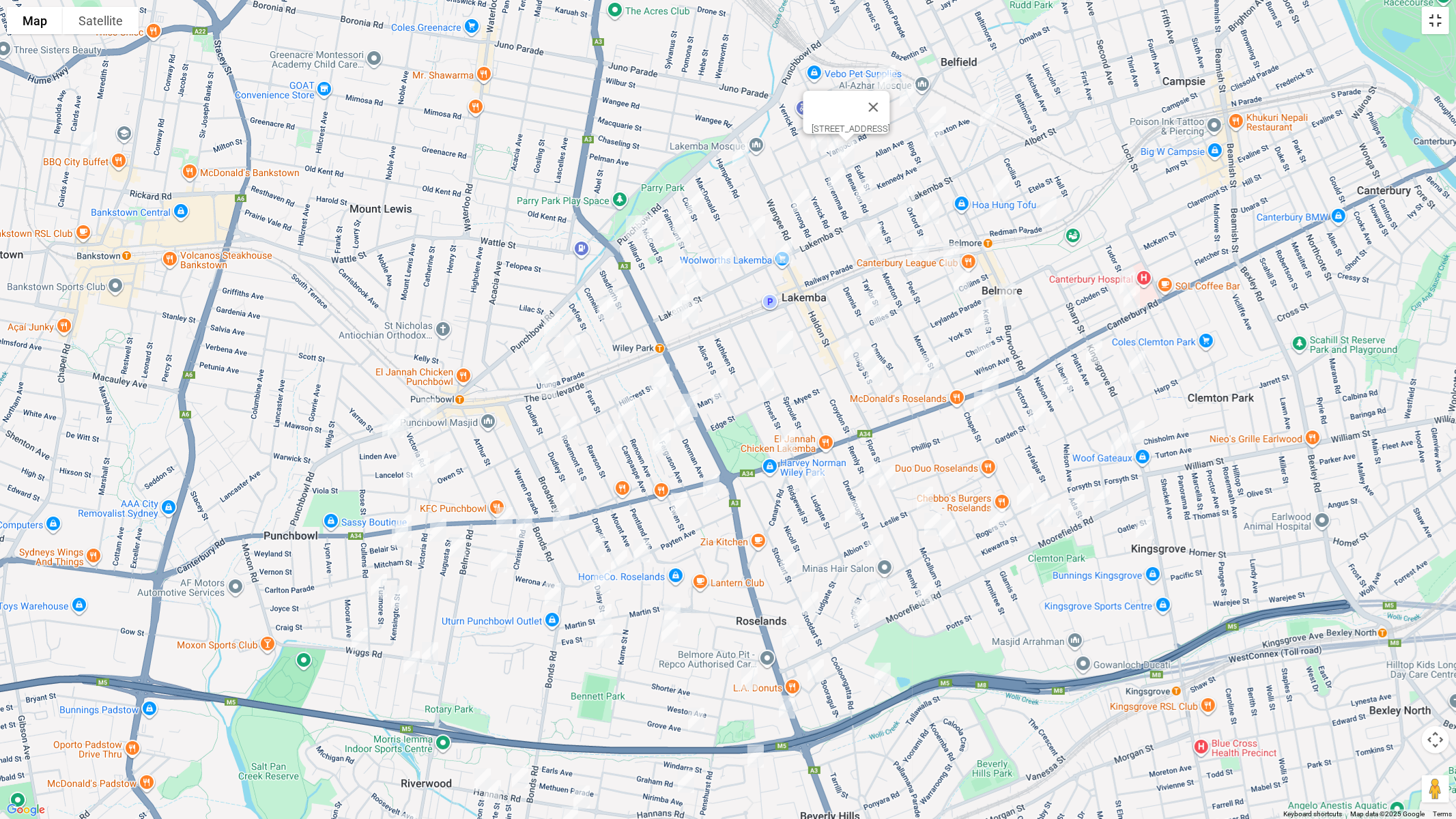
click at [1436, 30] on button "Toggle fullscreen view" at bounding box center [1436, 20] width 27 height 27
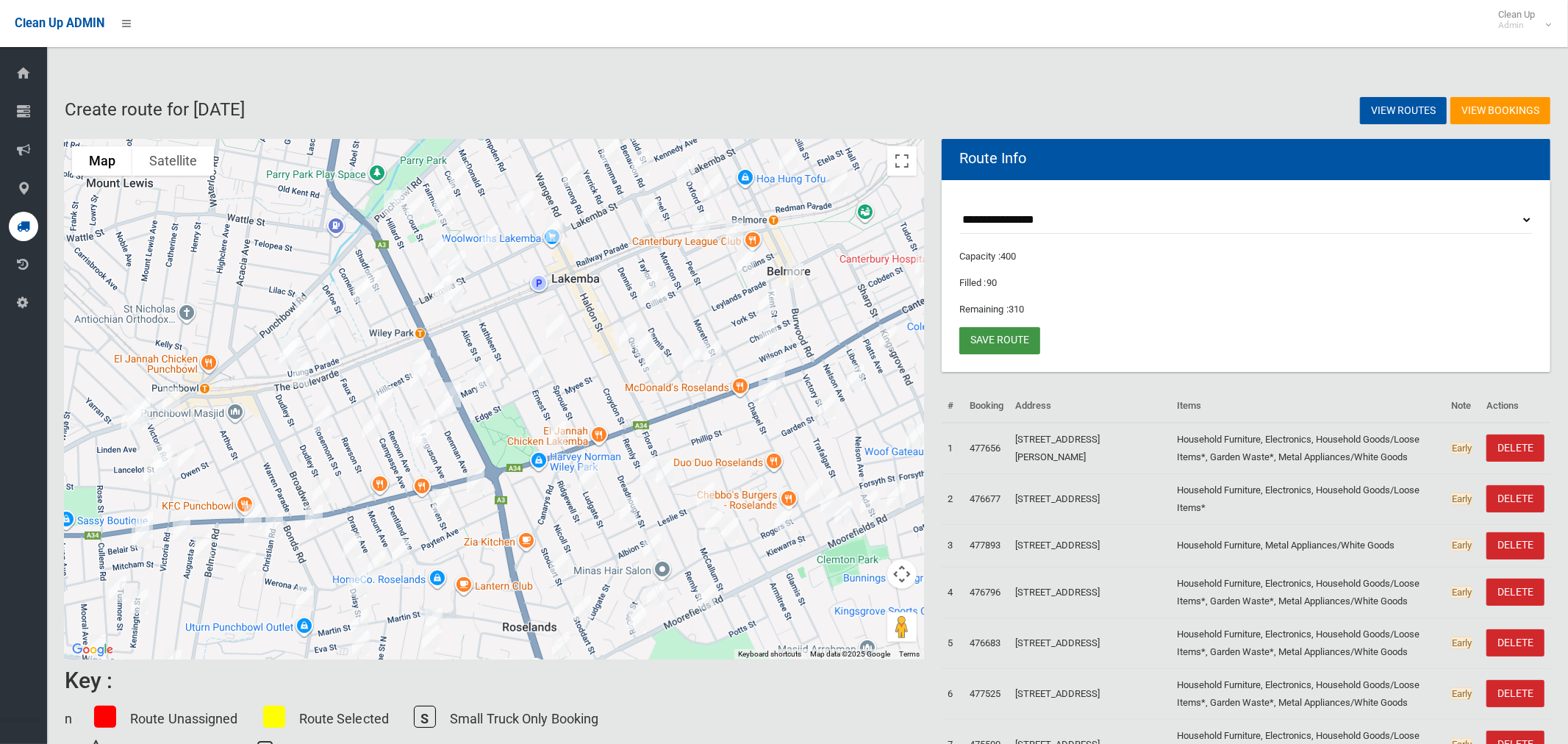
click at [999, 340] on link "Save route" at bounding box center [1000, 340] width 81 height 27
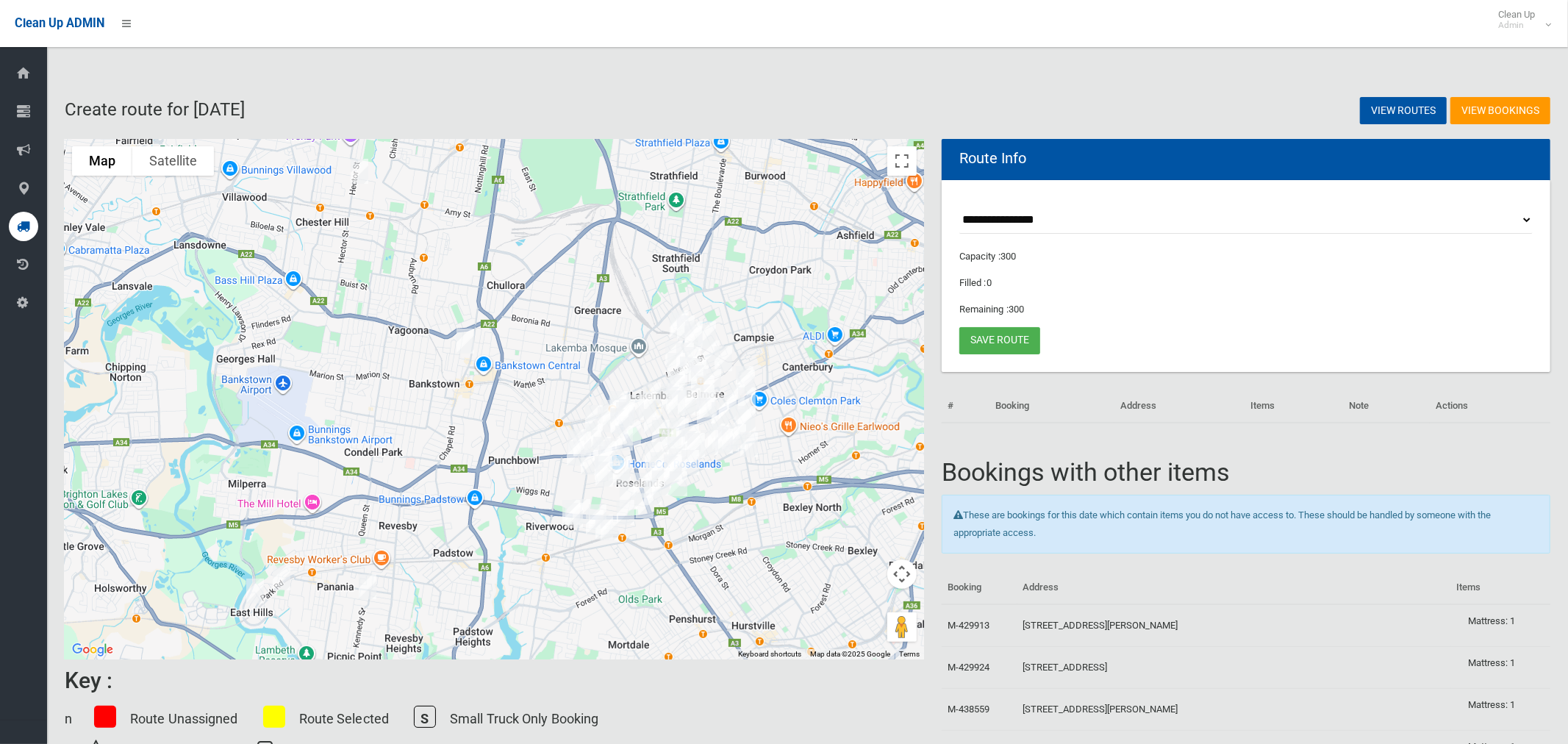
click at [1007, 219] on select "**********" at bounding box center [1246, 221] width 573 height 27
select select "*****"
click at [959, 207] on select "**********" at bounding box center [1246, 221] width 573 height 27
click at [898, 170] on button "Toggle fullscreen view" at bounding box center [902, 161] width 29 height 29
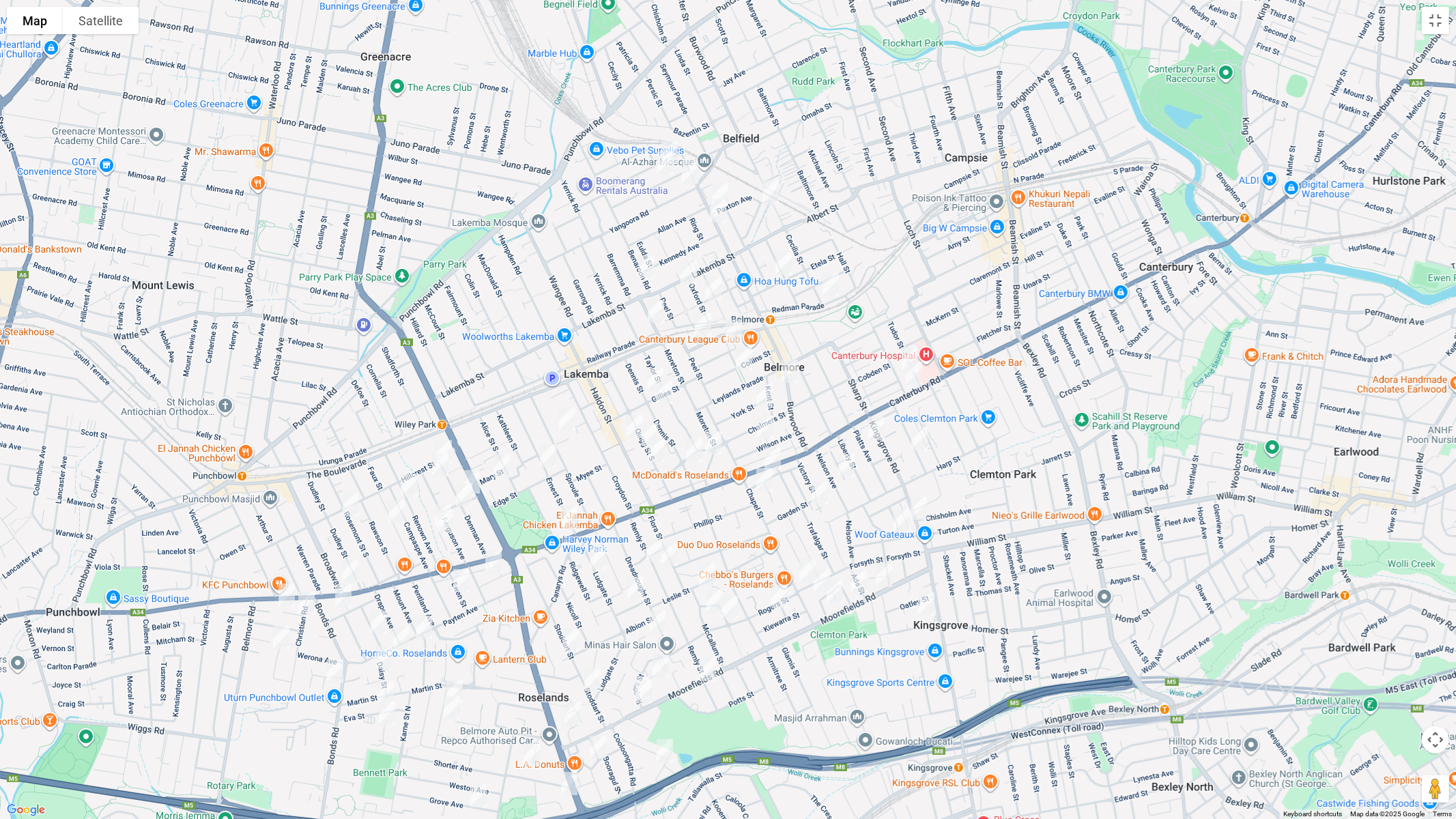
click at [723, 187] on img "217 Burwood Road, BELMORE NSW 2192" at bounding box center [720, 195] width 27 height 34
click at [719, 213] on img "204 Burwood Road, BELMORE NSW 2192" at bounding box center [718, 211] width 27 height 34
click at [789, 366] on img "456 Burwood Road, BELMORE NSW 2192" at bounding box center [790, 371] width 27 height 34
click at [912, 380] on img "585-589 Canterbury Road, BELMORE NSW 2192" at bounding box center [914, 373] width 27 height 34
click at [923, 510] on img "81 Kingsgrove Road, BELMORE NSW 2192" at bounding box center [919, 508] width 27 height 34
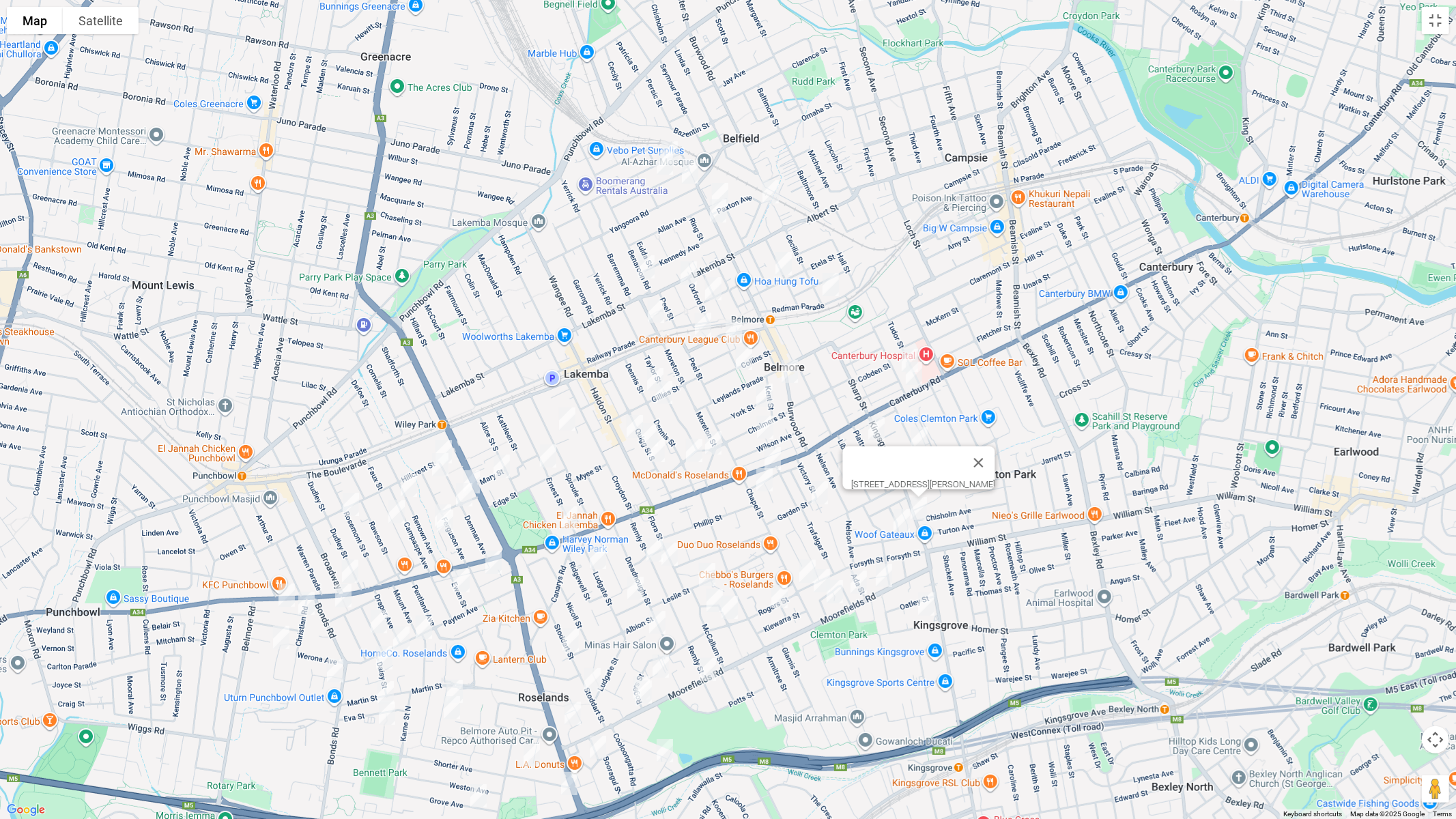
click at [887, 577] on img "13 Moorefields Road, KINGSGROVE NSW 2208" at bounding box center [884, 575] width 27 height 34
click at [773, 451] on img "776-784 Canterbury Road, BELMORE NSW 2192" at bounding box center [773, 459] width 27 height 34
click at [660, 349] on div "[STREET_ADDRESS][PERSON_NAME]" at bounding box center [728, 410] width 1456 height 819
click at [848, 404] on button "Close" at bounding box center [832, 413] width 33 height 33
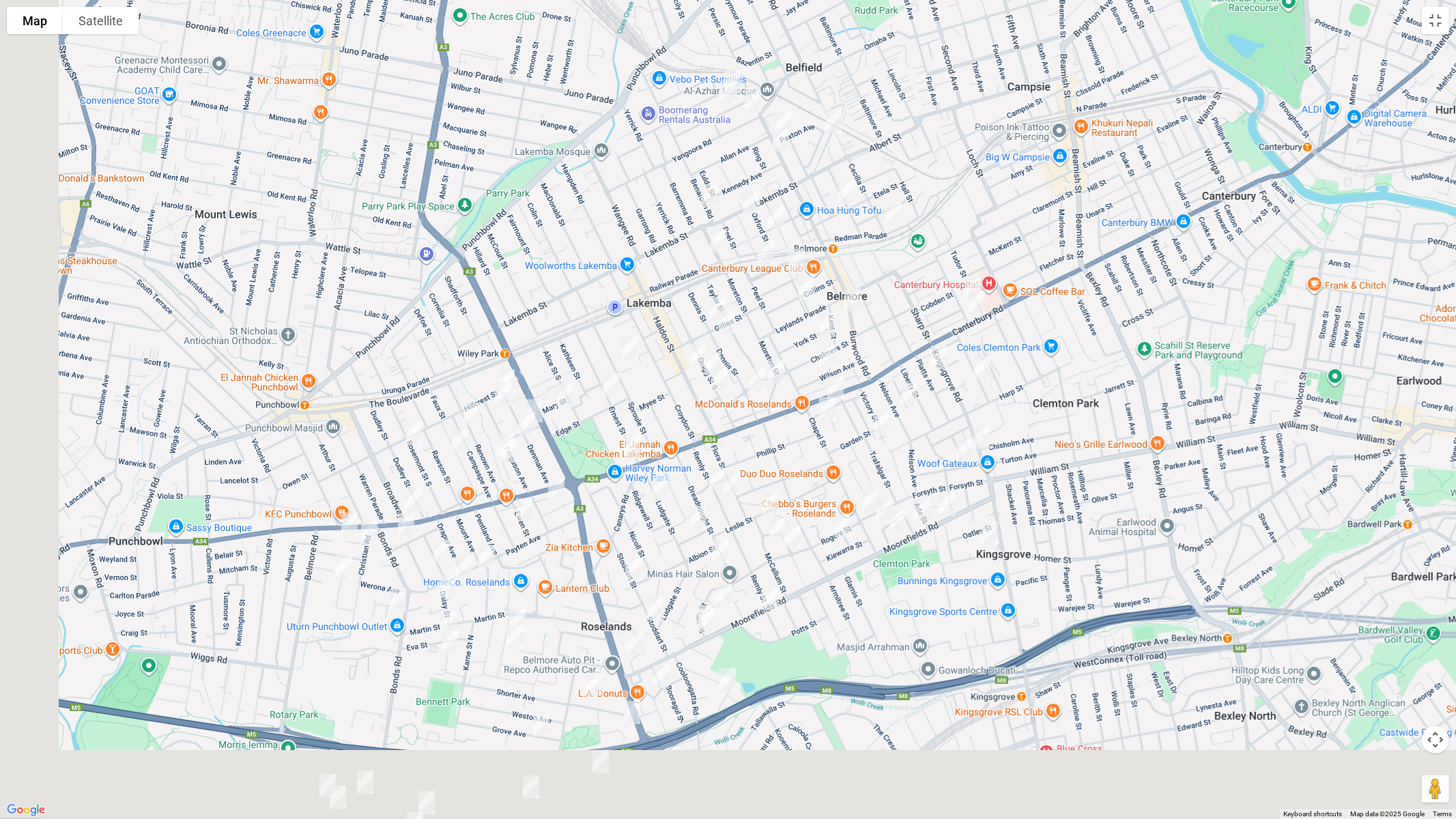
drag, startPoint x: 941, startPoint y: 490, endPoint x: 1006, endPoint y: 407, distance: 105.4
click at [1006, 407] on div "To navigate, press the arrow keys." at bounding box center [728, 410] width 1456 height 819
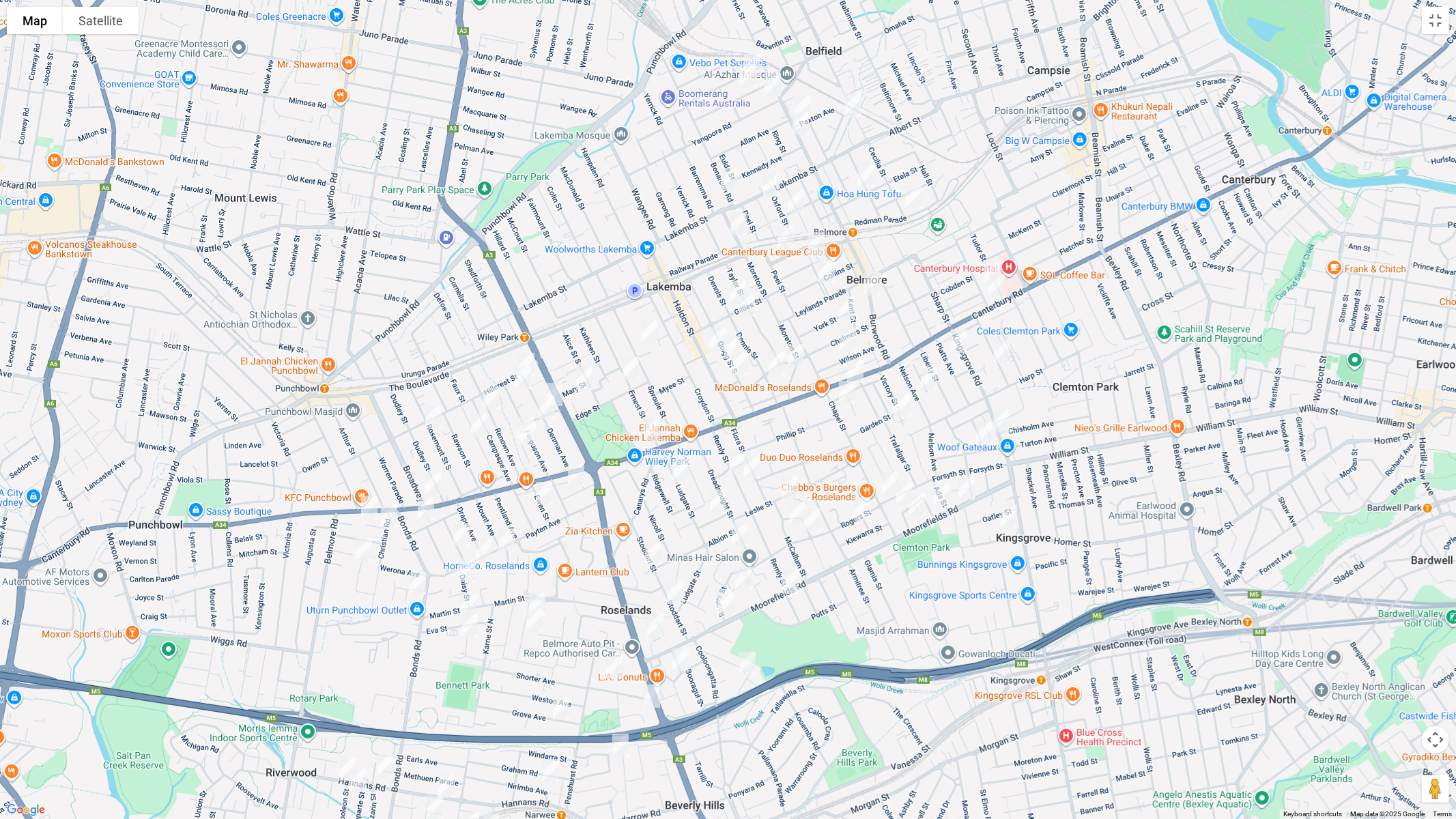
click at [794, 580] on img "168 Moorefields Road, BEVERLY HILLS NSW 2209" at bounding box center [790, 582] width 27 height 34
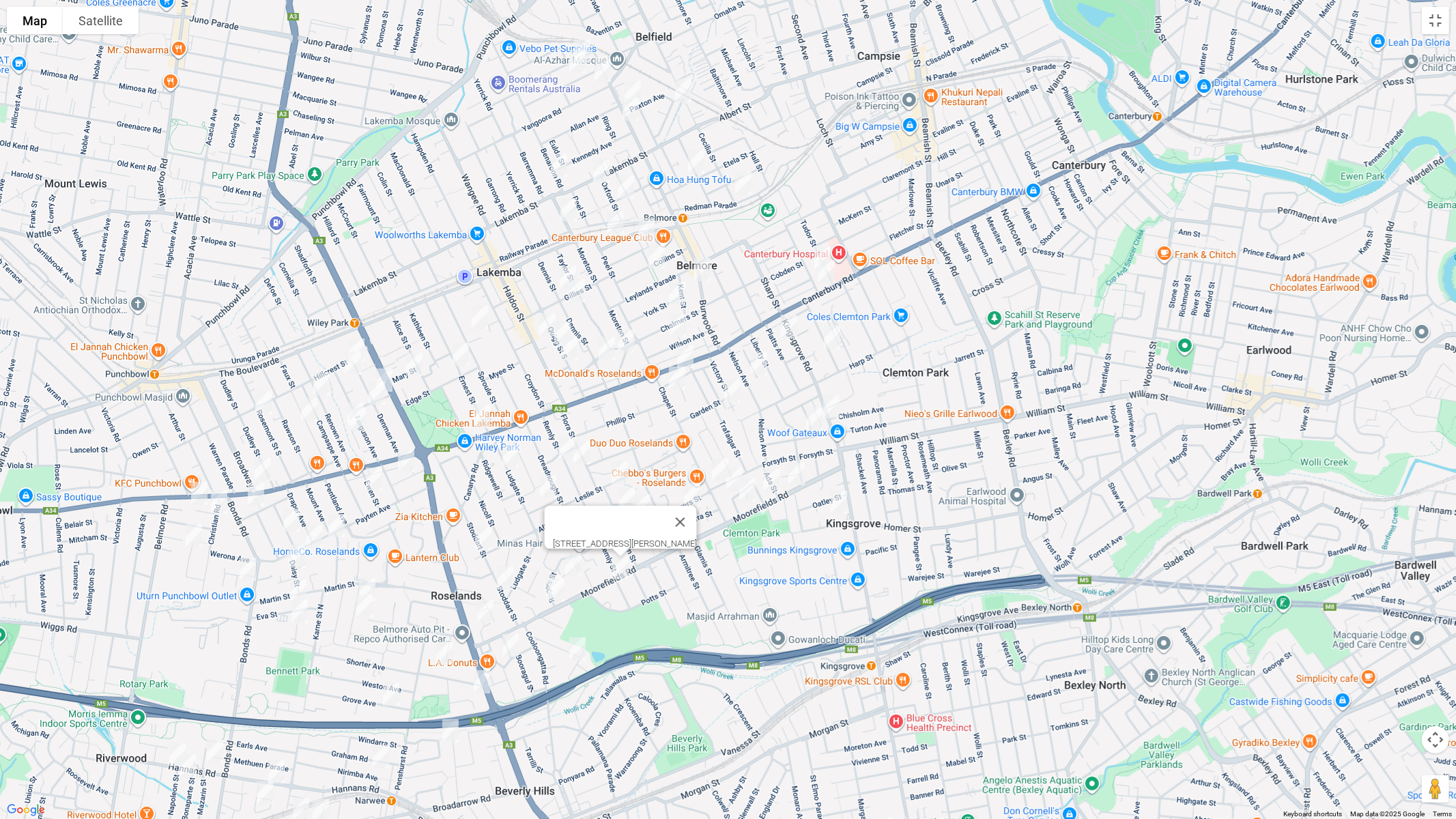
drag, startPoint x: 938, startPoint y: 573, endPoint x: 802, endPoint y: 556, distance: 137.1
click at [802, 556] on div "168 Moorefields Road, BEVERLY HILLS NSW 2209" at bounding box center [728, 410] width 1456 height 819
click at [1444, 30] on button "Toggle fullscreen view" at bounding box center [1436, 20] width 27 height 27
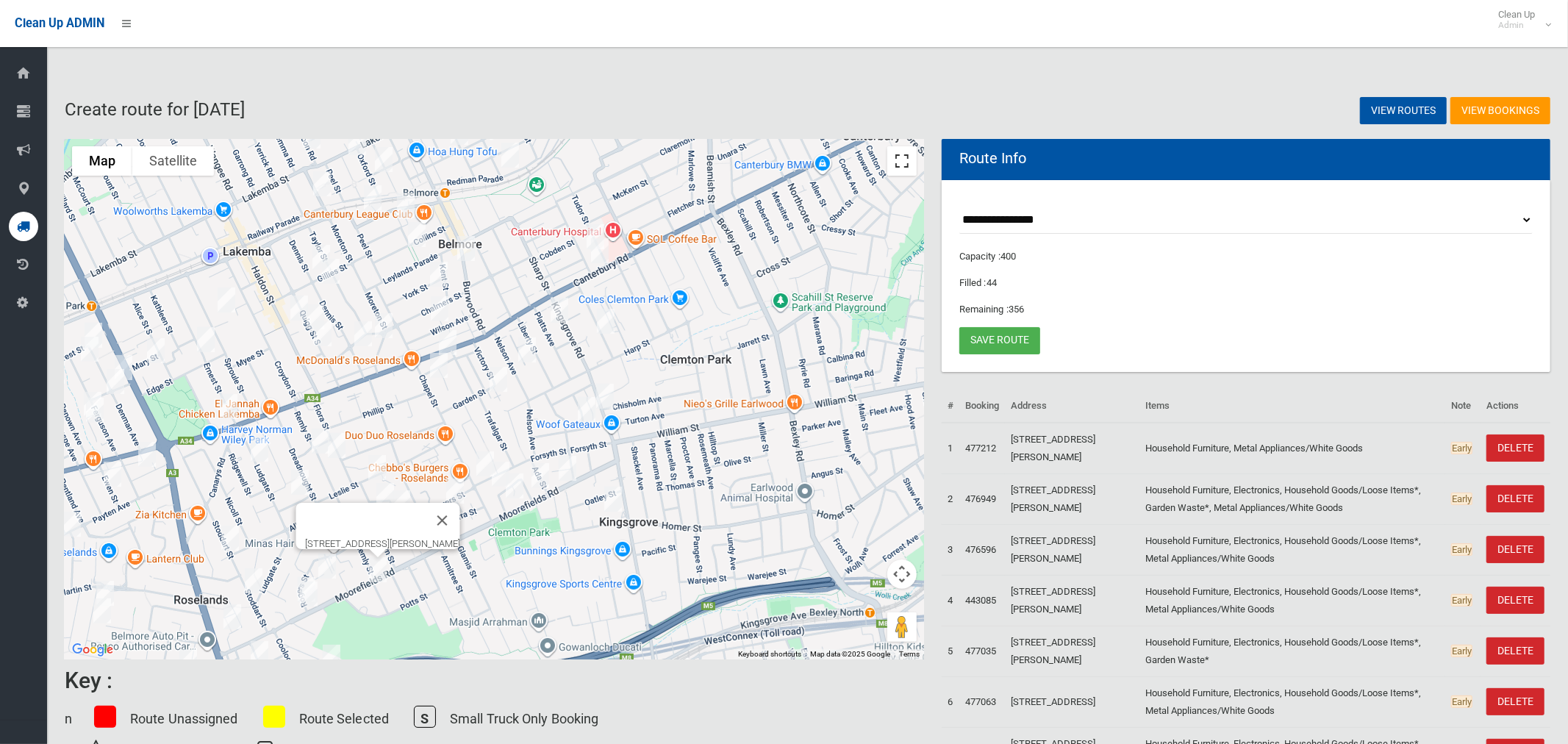
click at [905, 162] on button "Toggle fullscreen view" at bounding box center [902, 161] width 29 height 29
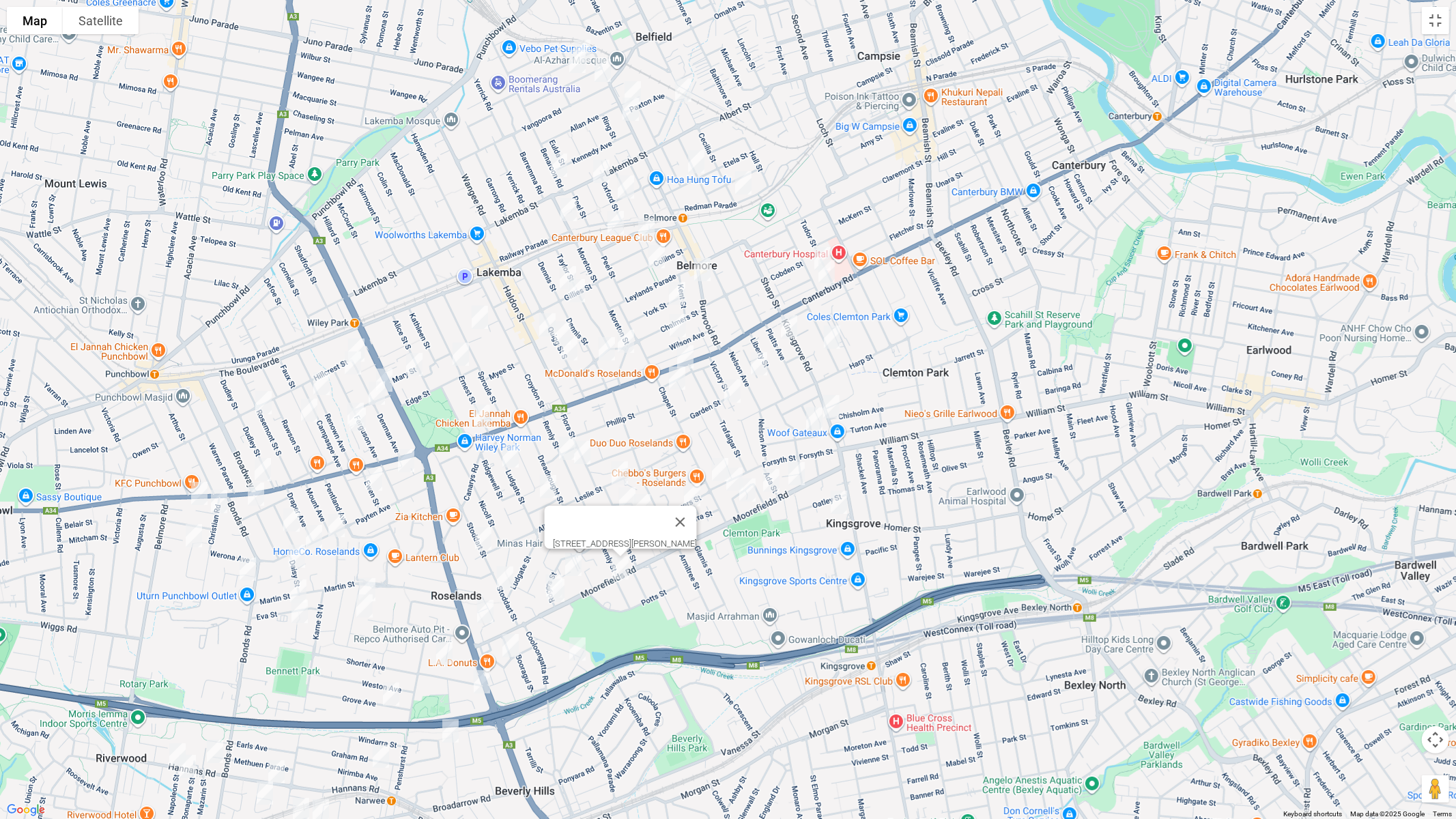
click at [813, 424] on img "19 Rees Avenue, BELMORE NSW 2192" at bounding box center [814, 419] width 27 height 34
click at [836, 504] on img "5-9 St Albans Road, KINGSGROVE NSW 2208" at bounding box center [839, 502] width 27 height 34
drag, startPoint x: 830, startPoint y: 343, endPoint x: 783, endPoint y: 342, distance: 47.0
click at [830, 342] on img "39 Chelmsford Avenue, BELMORE NSW 2192" at bounding box center [832, 337] width 27 height 34
click at [785, 335] on img "18 Platts Avenue, BELMORE NSW 2192" at bounding box center [789, 327] width 27 height 34
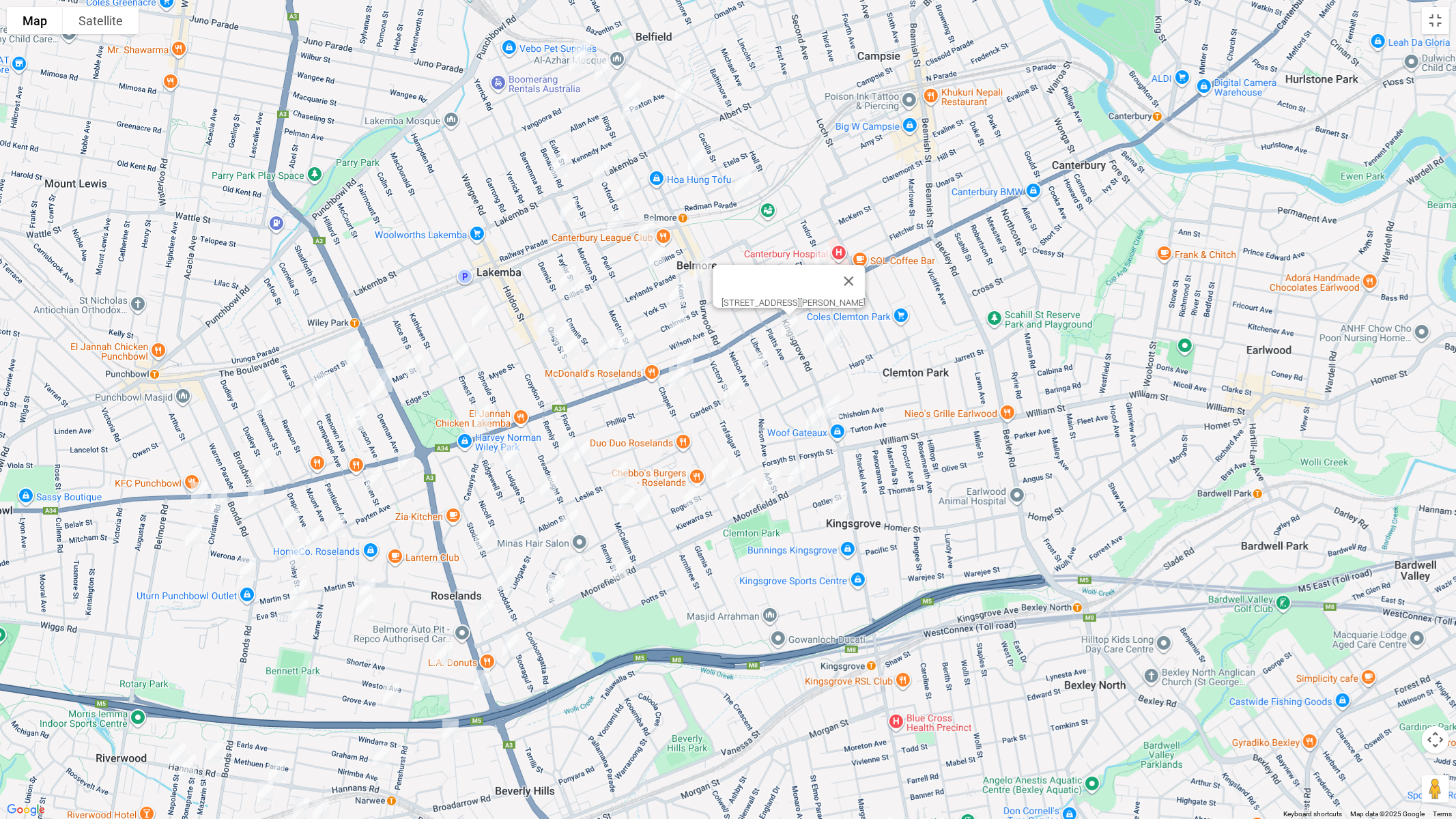
drag, startPoint x: 758, startPoint y: 359, endPoint x: 740, endPoint y: 378, distance: 26.2
click at [758, 360] on img "30 Nelson Avenue, BELMORE NSW 2192" at bounding box center [759, 364] width 27 height 34
click at [732, 387] on img "29-31 Garden Street, BELMORE NSW 2192" at bounding box center [733, 391] width 27 height 34
click at [675, 385] on img "16 Chapel Street, BELMORE NSW 2192" at bounding box center [677, 378] width 27 height 34
click at [712, 471] on img "92 Chapel Street, BELMORE NSW 2192" at bounding box center [720, 469] width 27 height 34
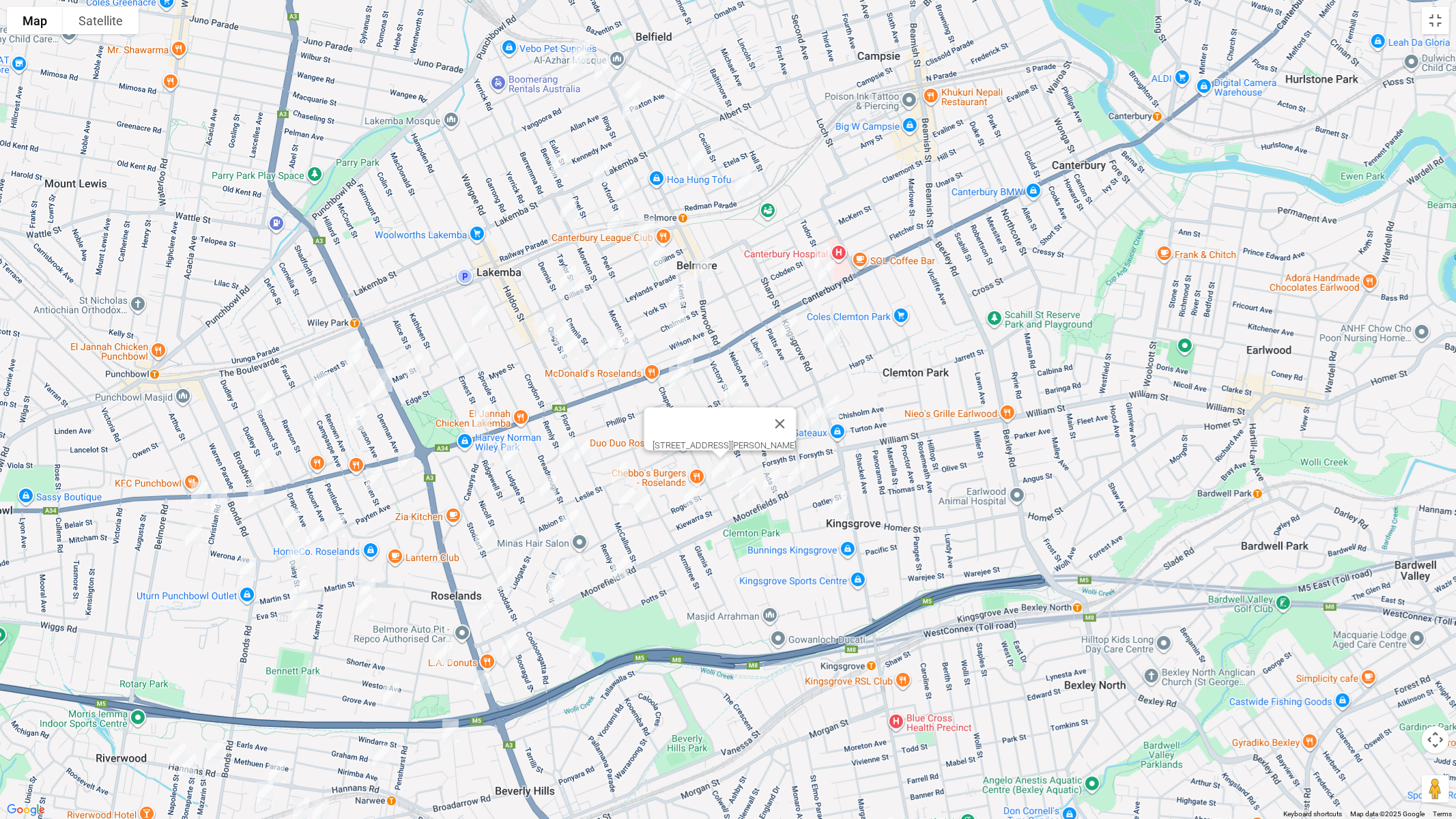
click at [731, 482] on img "20 Cripps Avenue, KINGSGROVE NSW 2208" at bounding box center [734, 479] width 27 height 34
click at [748, 494] on img "7 Cripps Avenue, KINGSGROVE NSW 2208" at bounding box center [747, 490] width 27 height 34
click at [771, 483] on img "60 Cripps Avenue, KINGSGROVE NSW 2208" at bounding box center [772, 480] width 27 height 34
click at [695, 497] on img "93A Rogers Street, KINGSGROVE NSW 2208" at bounding box center [692, 494] width 27 height 34
click at [817, 248] on img "52b Waverley Street, BELMORE NSW 2192" at bounding box center [823, 258] width 27 height 34
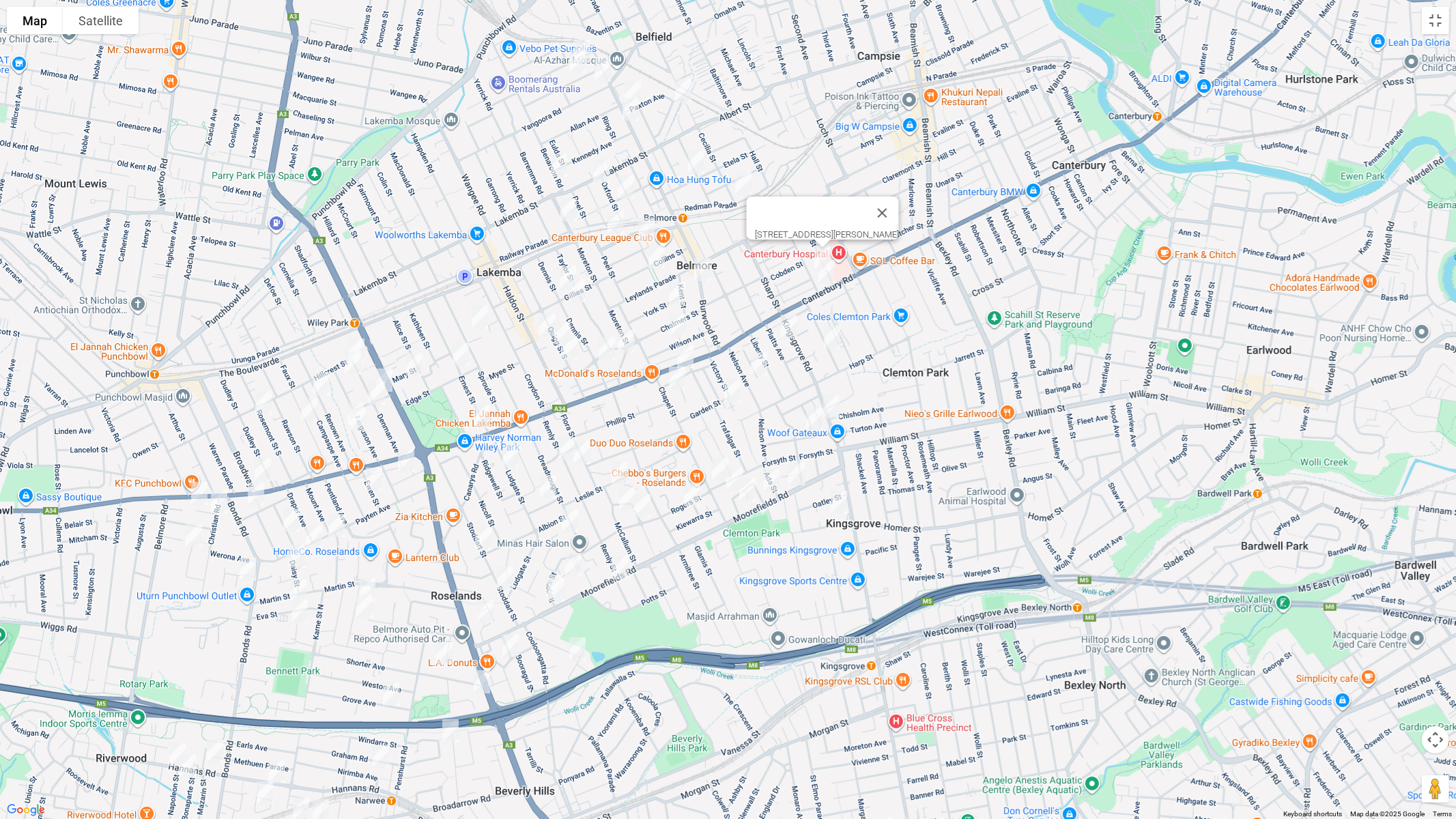
click at [741, 174] on img "16 Redman Parade, BELMORE NSW 2192" at bounding box center [744, 183] width 27 height 34
click at [697, 172] on img "53 Etela Street, BELMORE NSW 2192" at bounding box center [696, 161] width 27 height 34
click at [686, 81] on img "56 Paxton Avenue, BELMORE NSW 2192" at bounding box center [683, 90] width 27 height 34
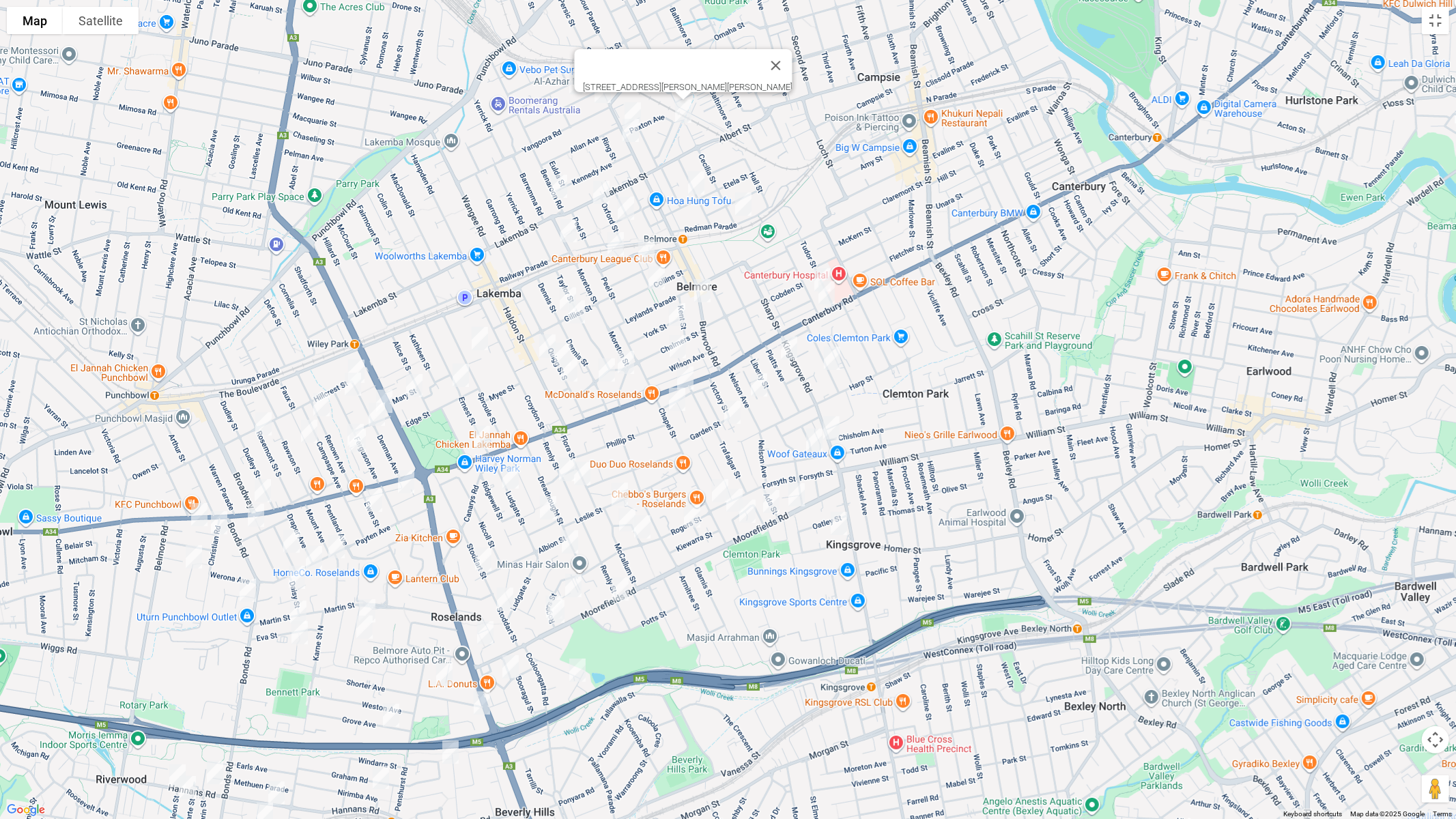
drag, startPoint x: 581, startPoint y: 60, endPoint x: 564, endPoint y: 74, distance: 22.0
click at [580, 60] on img "42 Knox Street, BELMORE NSW 2192" at bounding box center [582, 72] width 27 height 34
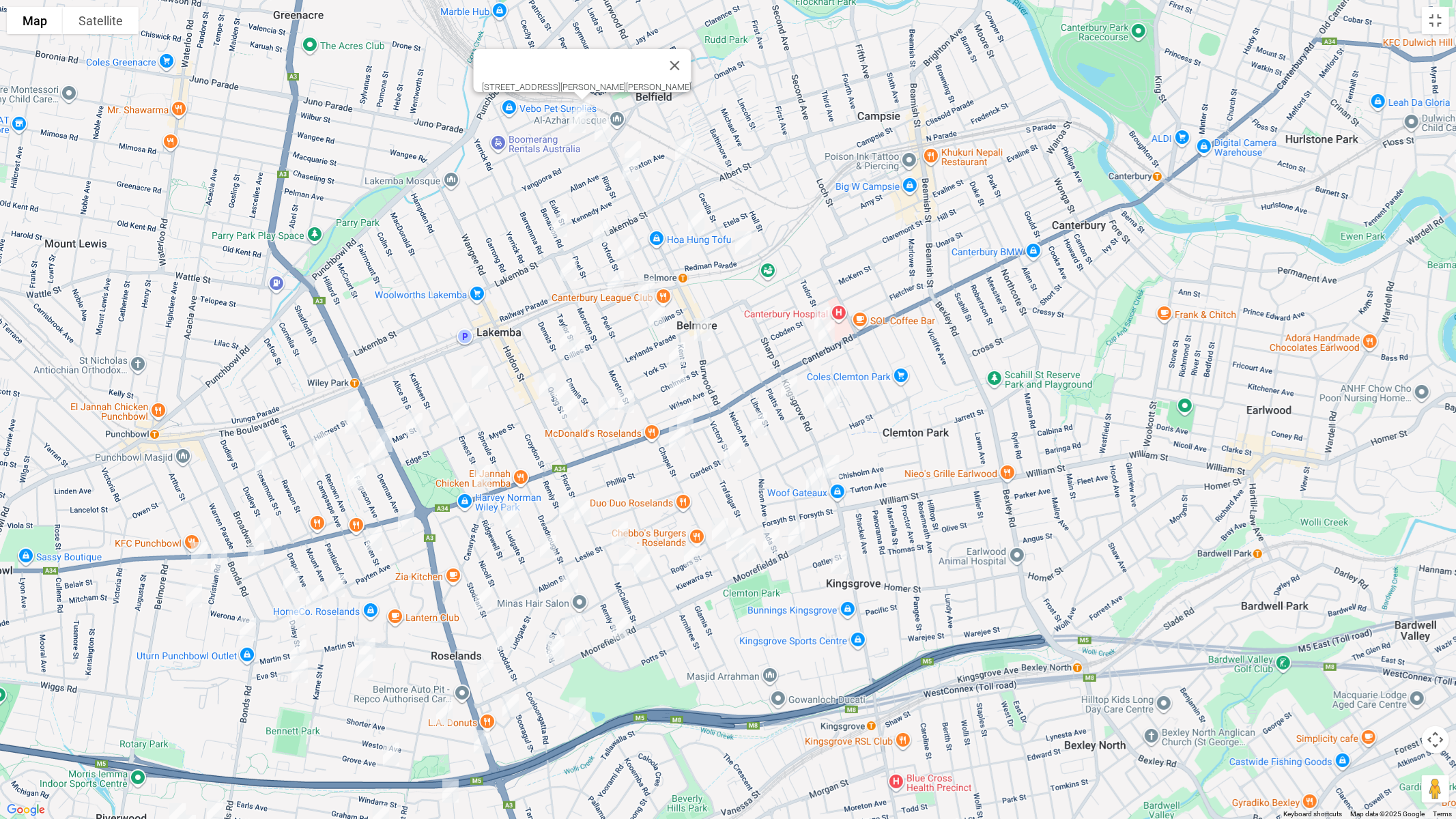
click at [575, 123] on img "25 Lucerne Street, BELMORE NSW 2192" at bounding box center [577, 121] width 27 height 34
click at [605, 136] on img "3 Yangoora Road, BELMORE NSW 2192" at bounding box center [603, 130] width 27 height 34
click at [560, 220] on img "14 Benaroon Road, LAKEMBA NSW 2195" at bounding box center [559, 225] width 27 height 34
click at [607, 232] on img "31 Brande Street, BELMORE NSW 2192" at bounding box center [602, 231] width 27 height 34
click at [626, 247] on img "13 Oxford Street, BELMORE NSW 2192" at bounding box center [626, 247] width 27 height 34
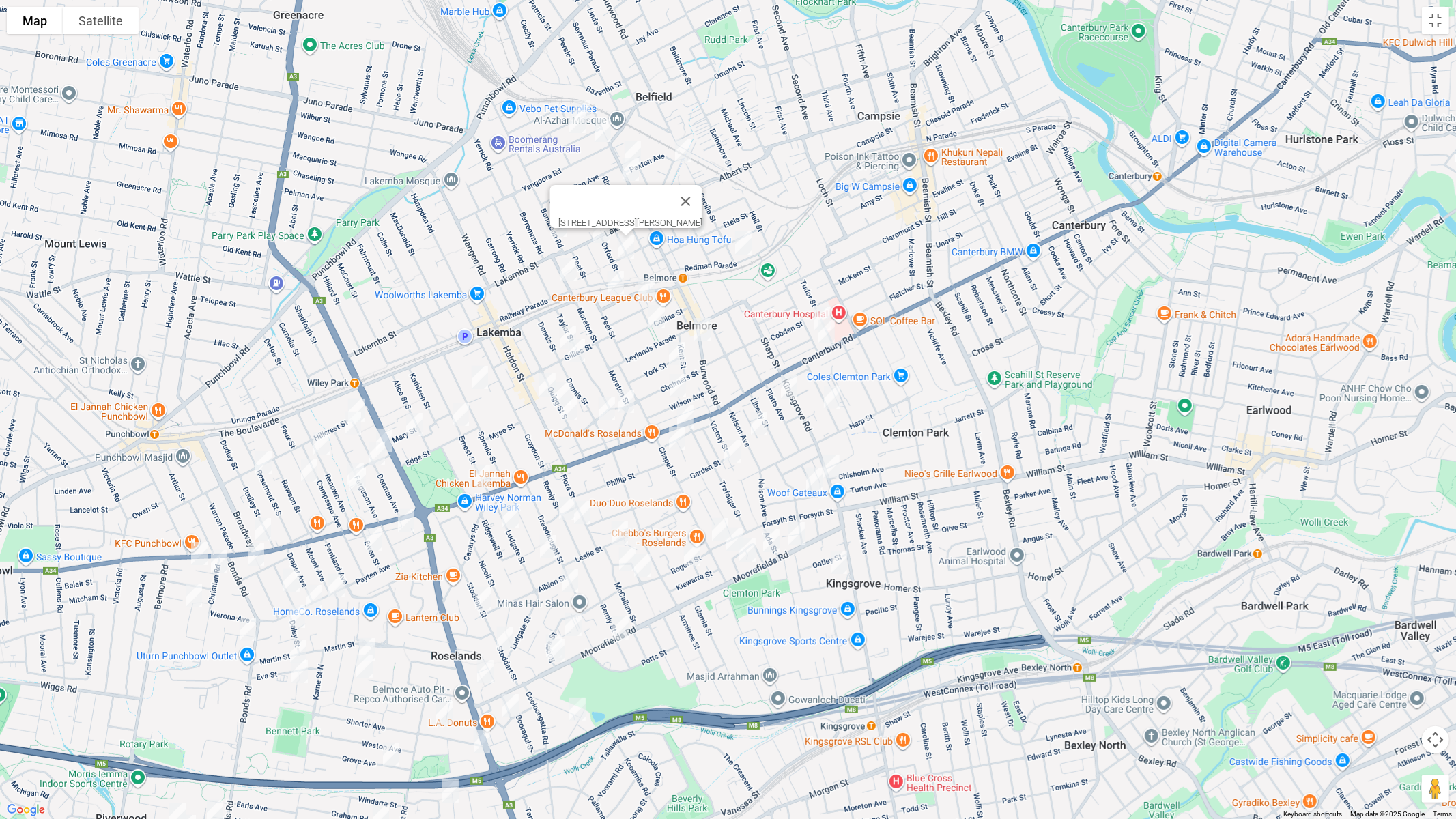
click at [567, 268] on img "27 Moreton Street, LAKEMBA NSW 2195" at bounding box center [569, 269] width 27 height 34
drag, startPoint x: 615, startPoint y: 282, endPoint x: 640, endPoint y: 291, distance: 26.6
click at [615, 281] on img "101-105 Bridge Road, BELMORE NSW 2192" at bounding box center [615, 282] width 27 height 34
click at [647, 290] on img "11 Gladstone Street, BELMORE NSW 2192" at bounding box center [647, 289] width 27 height 34
click at [654, 317] on img "38 Collins Street, BELMORE NSW 2192" at bounding box center [657, 317] width 27 height 34
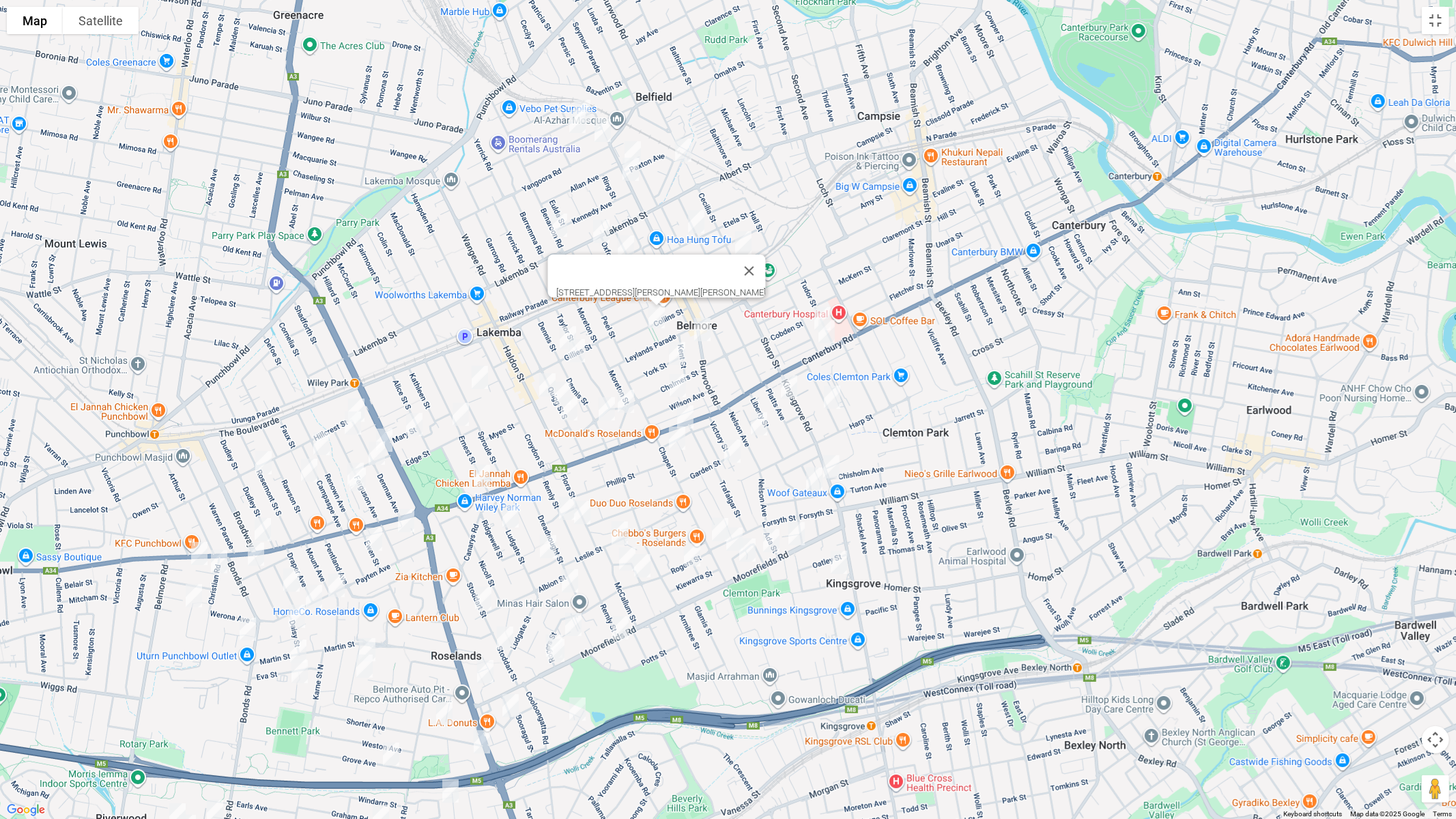
click at [568, 330] on img "64B Dennis Street, LAKEMBA NSW 2195" at bounding box center [568, 337] width 27 height 34
drag, startPoint x: 576, startPoint y: 354, endPoint x: 680, endPoint y: 363, distance: 104.4
click at [577, 354] on img "68 Dennis Street, LAKEMBA NSW 2195" at bounding box center [577, 351] width 27 height 34
click at [585, 354] on img "68 Dennis Street, LAKEMBA NSW 2195" at bounding box center [577, 351] width 27 height 34
click at [677, 353] on img "12 York Street, BELMORE NSW 2192" at bounding box center [677, 353] width 27 height 34
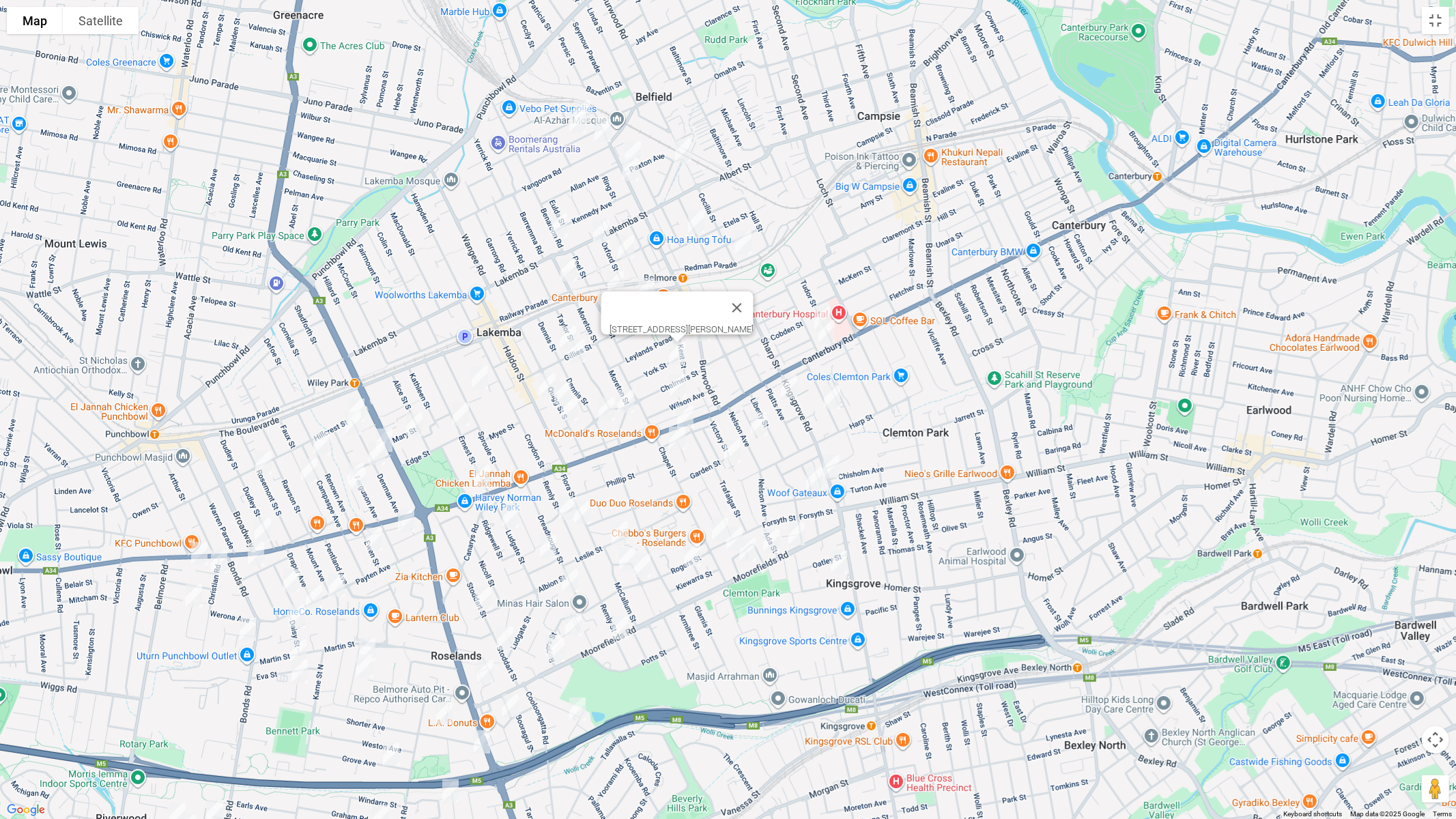
click at [675, 380] on img "25A Wilson Avenue, BELMORE NSW 2192" at bounding box center [677, 386] width 27 height 34
click at [626, 395] on img "133 Moreton Street, LAKEMBA NSW 2195" at bounding box center [626, 401] width 27 height 34
click at [607, 410] on img "90 Chalmers Street, LAKEMBA NSW 2195" at bounding box center [607, 409] width 27 height 34
drag, startPoint x: 576, startPoint y: 410, endPoint x: 568, endPoint y: 412, distance: 8.2
click at [576, 410] on img "109 Quigg Street South, LAKEMBA NSW 2195" at bounding box center [569, 409] width 27 height 34
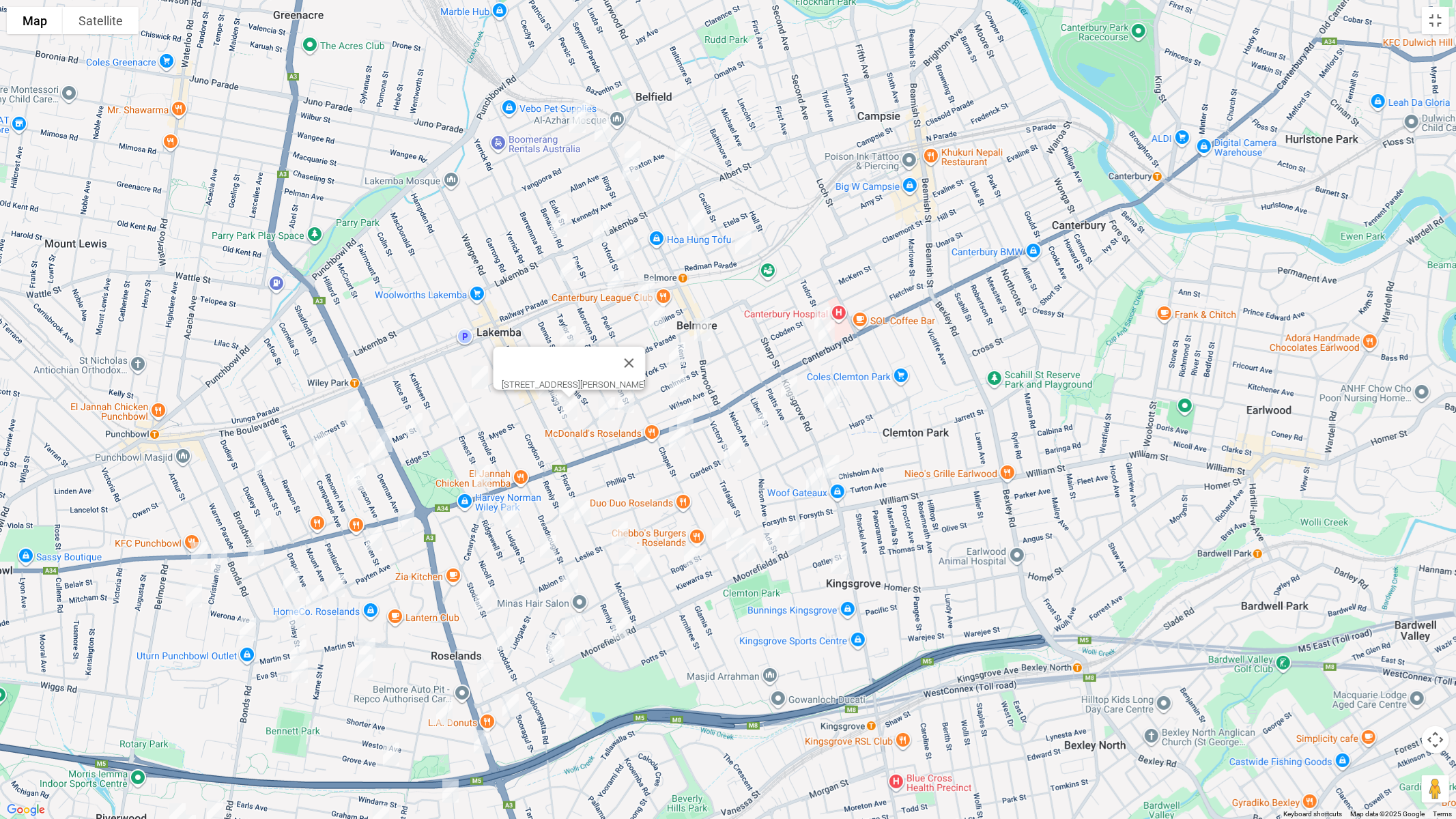
click at [645, 352] on button "Close" at bounding box center [628, 363] width 33 height 33
click at [566, 384] on img "93 Quigg Street South, LAKEMBA NSW 2195" at bounding box center [563, 393] width 27 height 34
click at [541, 384] on img "4/205 Haldon Street, LAKEMBA NSW 2195" at bounding box center [547, 385] width 27 height 34
click at [560, 511] on img "2/35 Remly Street, ROSELANDS NSW 2196" at bounding box center [567, 508] width 27 height 34
click at [582, 515] on img "40 Remly Street, ROSELANDS NSW 2196" at bounding box center [582, 512] width 27 height 34
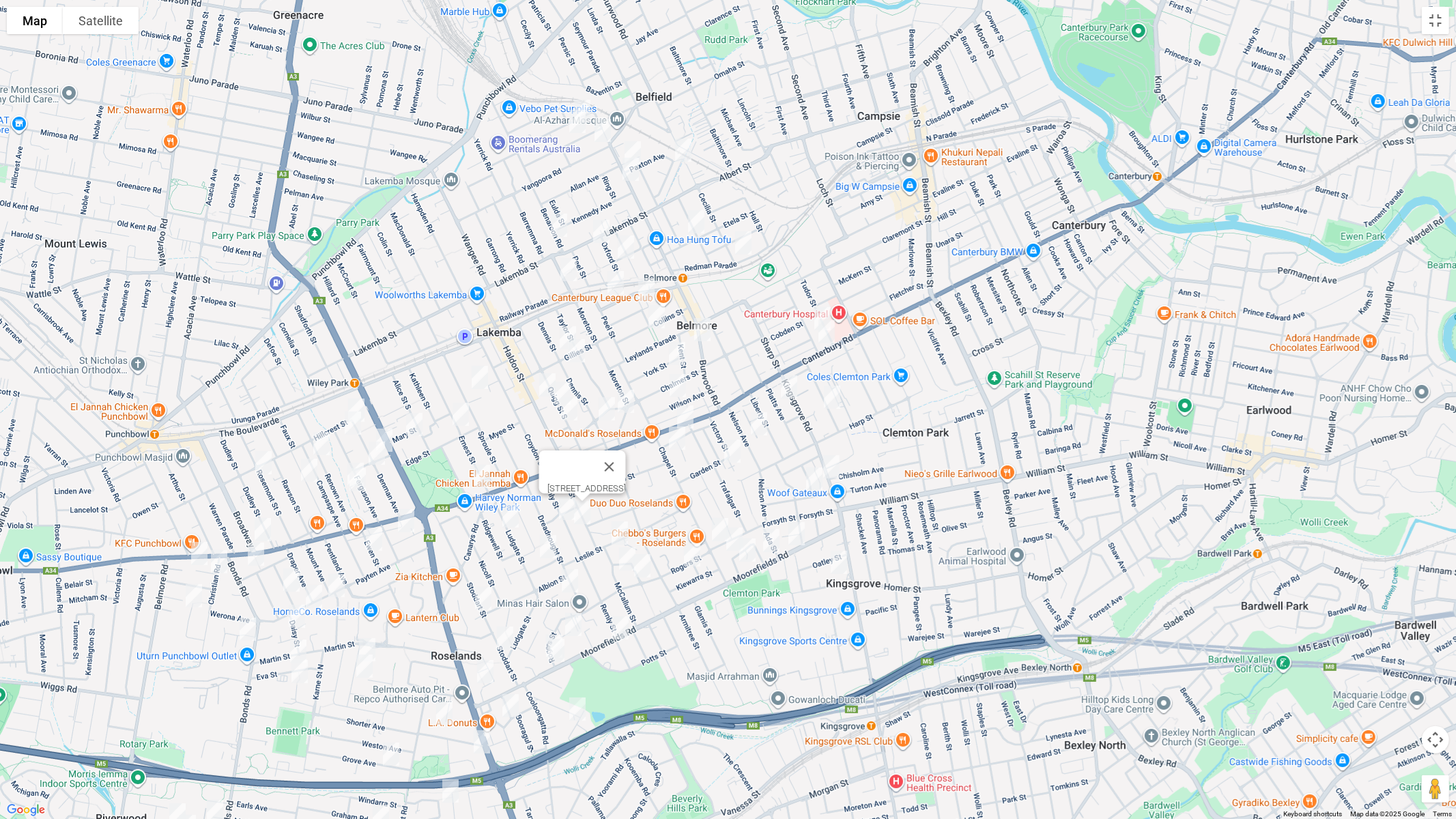
click at [622, 528] on img "6 McCallum Street, ROSELANDS NSW 2196" at bounding box center [620, 533] width 27 height 34
click at [622, 563] on img "24 McCallum Street, ROSELANDS NSW 2196" at bounding box center [627, 559] width 27 height 34
click at [652, 572] on img "17 Bower Street, ROSELANDS NSW 2196" at bounding box center [643, 566] width 27 height 34
click at [479, 379] on img "64-66 Sproule Street, LAKEMBA NSW 2195" at bounding box center [480, 377] width 27 height 34
click at [460, 414] on img "69 Ernest Street, LAKEMBA NSW 2195" at bounding box center [461, 414] width 27 height 34
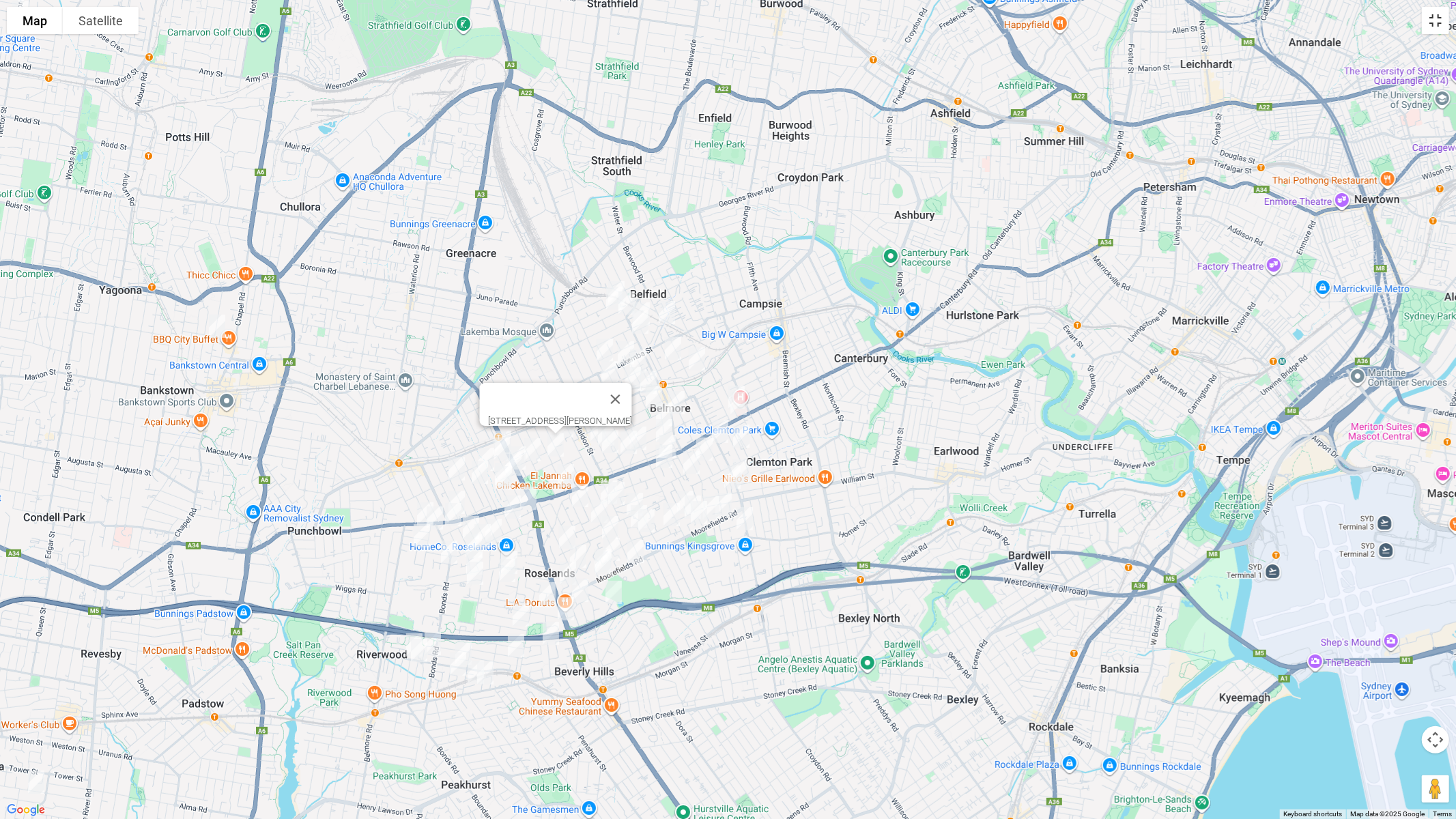
click at [1432, 20] on button "Toggle fullscreen view" at bounding box center [1436, 20] width 27 height 27
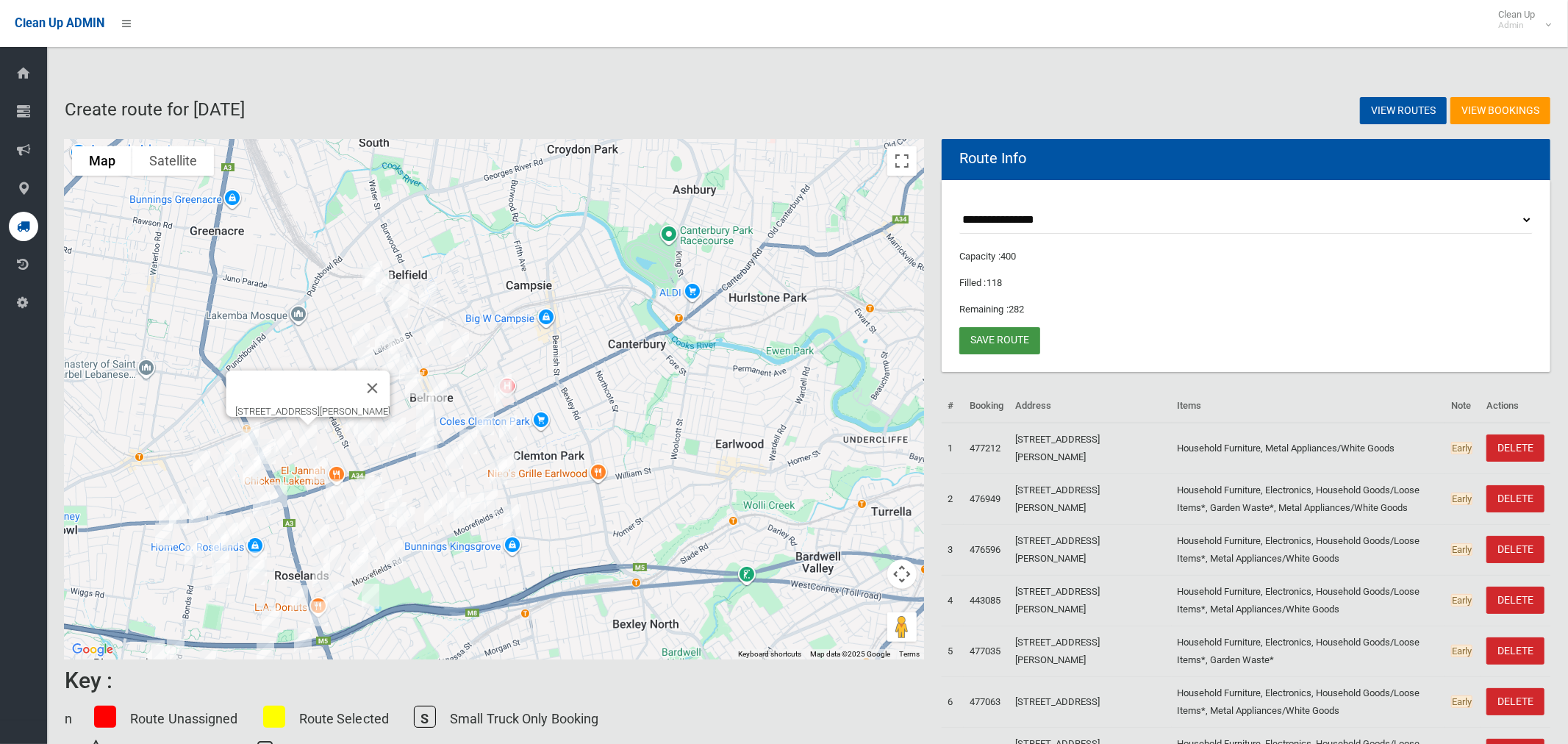
click at [1000, 339] on link "Save route" at bounding box center [1000, 340] width 81 height 27
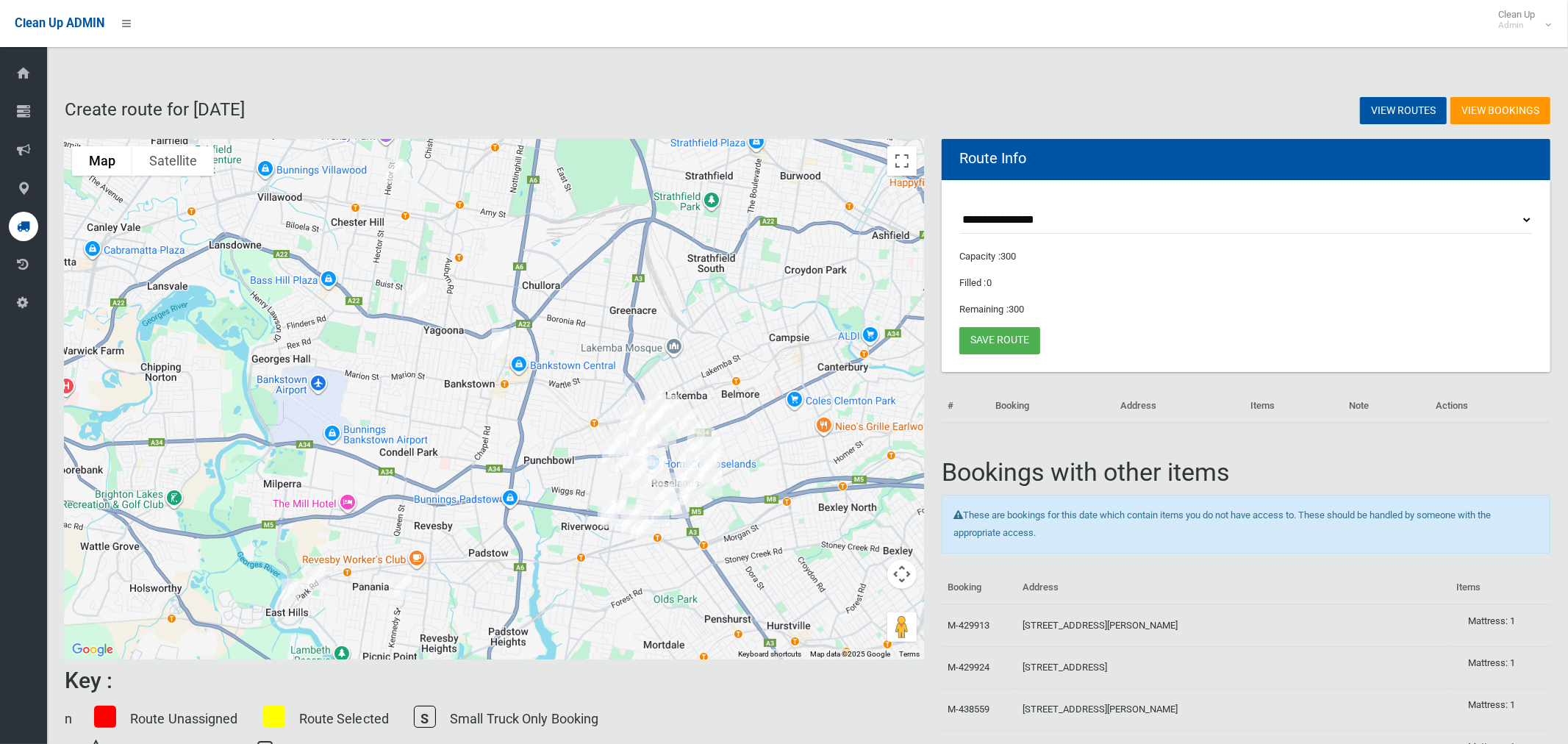
click at [1010, 219] on select "**********" at bounding box center [1246, 221] width 573 height 27
select select "*****"
click at [959, 207] on select "**********" at bounding box center [1246, 221] width 573 height 27
click at [899, 168] on button "Toggle fullscreen view" at bounding box center [902, 161] width 29 height 29
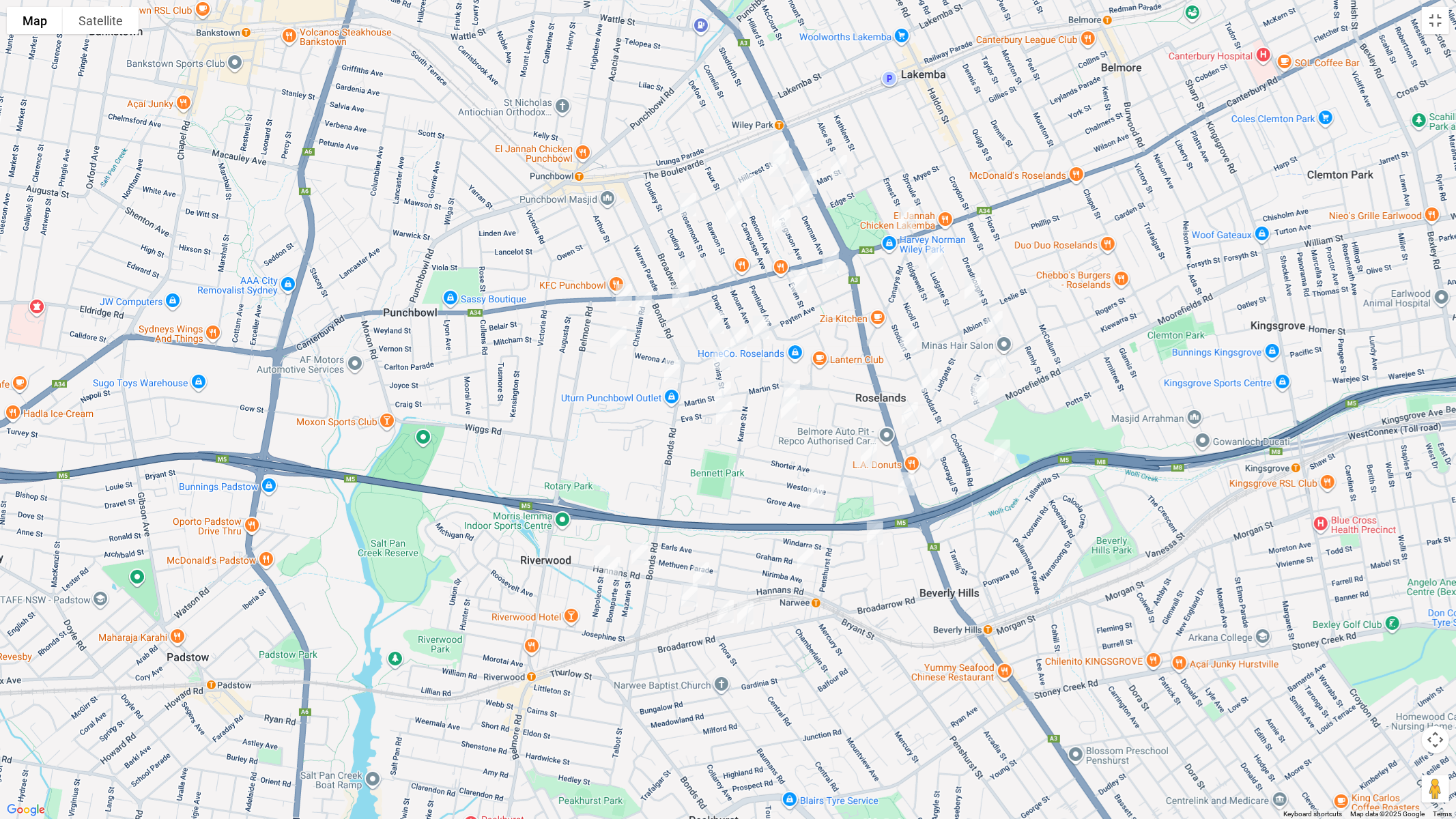
click at [913, 217] on img "1065 Canterbury Road, WILEY PARK NSW 2195" at bounding box center [907, 218] width 27 height 34
click at [595, 555] on img "13A Hannans Road, RIVERWOOD NSW 2210" at bounding box center [602, 556] width 27 height 34
click at [609, 571] on img "38 Napoleon Street, RIVERWOOD NSW 2210" at bounding box center [612, 568] width 27 height 34
click at [640, 558] on img "62 Hannans Road, RIVERWOOD NSW 2210" at bounding box center [639, 553] width 27 height 34
click at [700, 574] on img "73 Hannans Road, RIVERWOOD NSW 2210" at bounding box center [701, 573] width 27 height 34
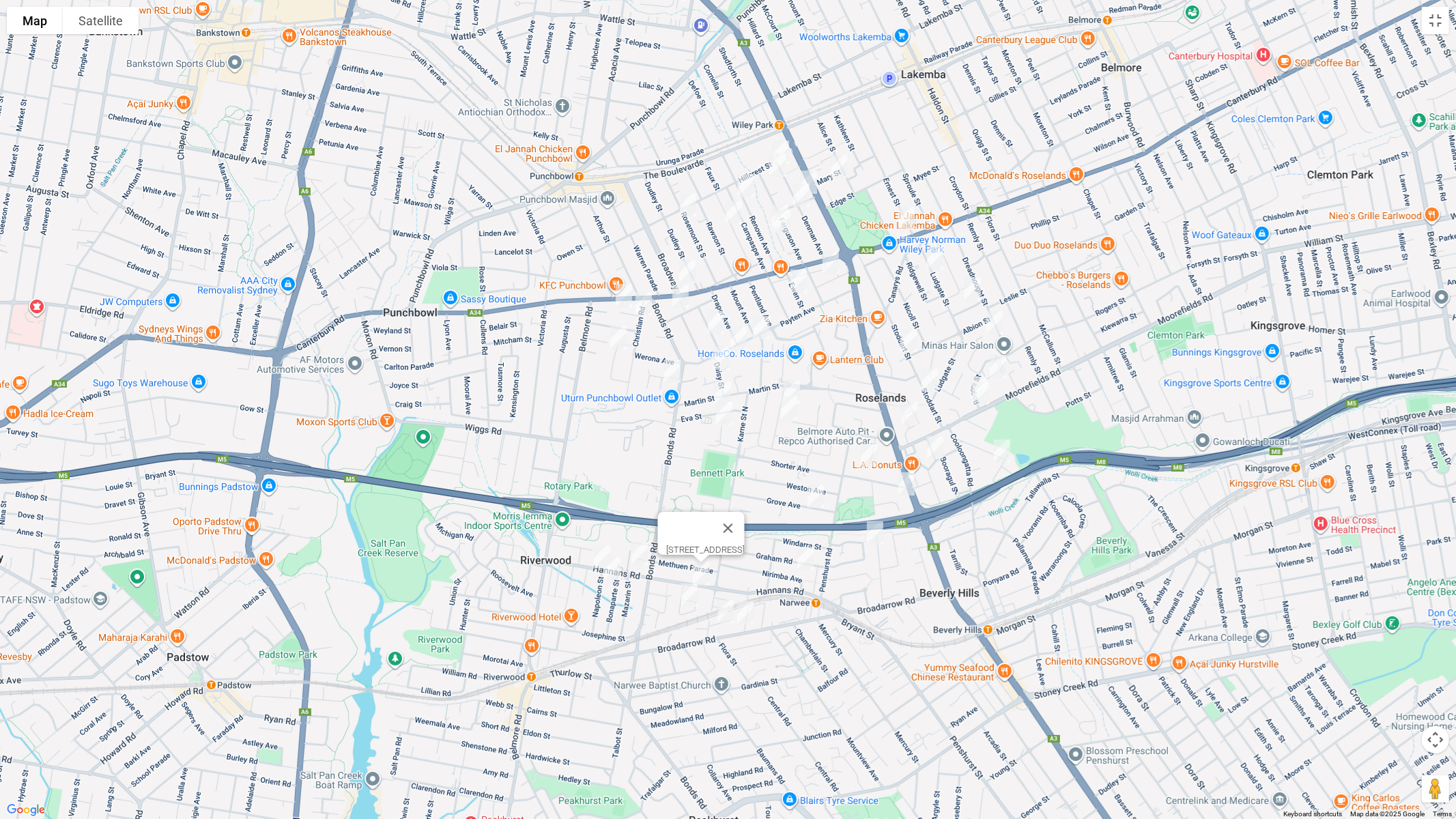
click at [686, 592] on img "6 Fullerton Crescent, RIVERWOOD NSW 2210" at bounding box center [689, 595] width 27 height 34
click at [723, 611] on img "7 Huntingdale Avenue, NARWEE NSW 2209" at bounding box center [726, 612] width 27 height 34
click at [751, 615] on img "89A Broadarrow Road, NARWEE NSW 2209" at bounding box center [745, 613] width 27 height 34
click at [789, 561] on button "Close" at bounding box center [772, 567] width 33 height 33
click at [807, 562] on img "6 Nirimba Avenue, NARWEE NSW 2209" at bounding box center [806, 558] width 27 height 34
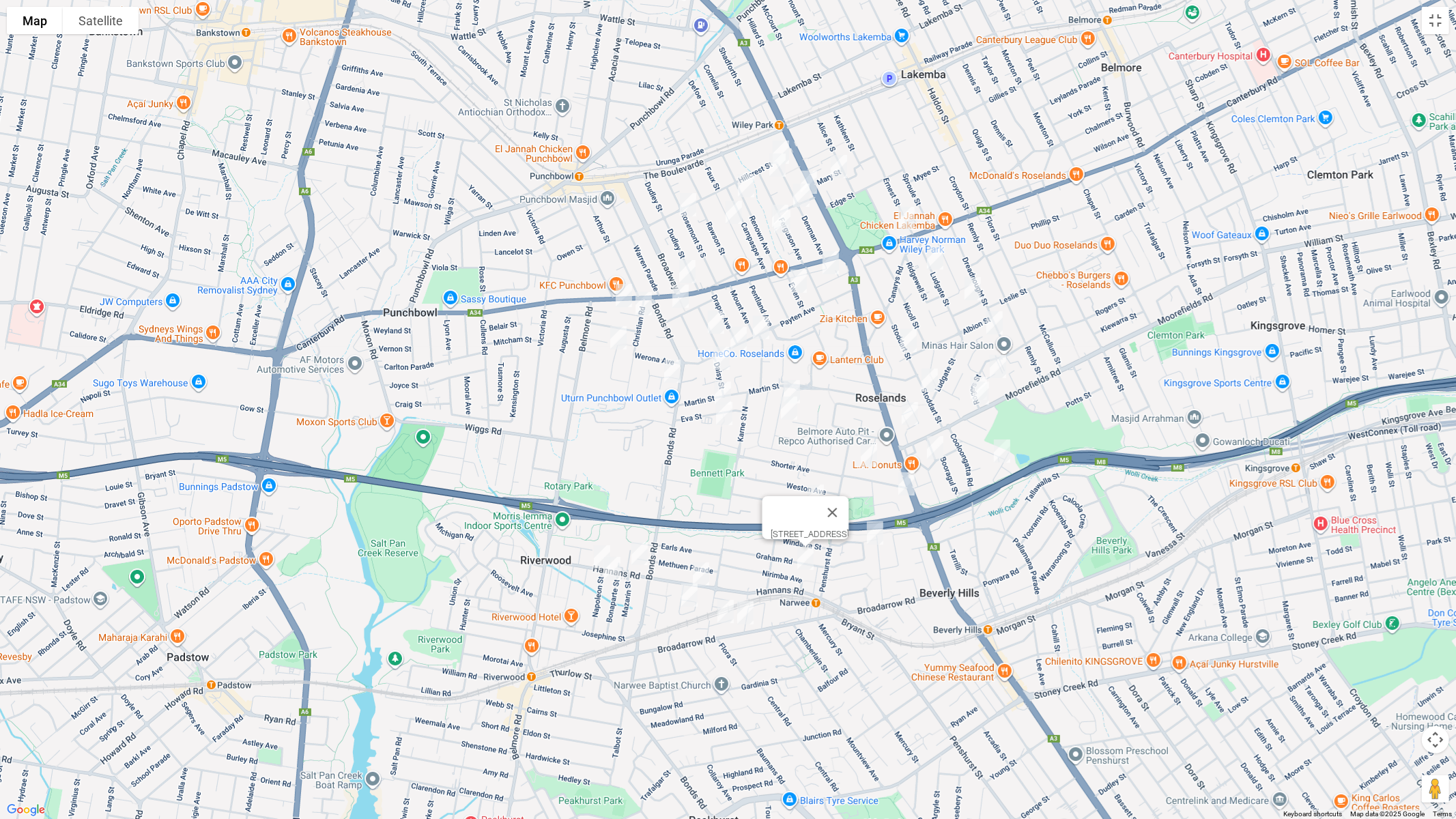
click at [909, 483] on img "12A Warne Crescent, BEVERLY HILLS NSW 2209" at bounding box center [907, 483] width 27 height 34
click at [876, 534] on img "46 Parry Avenue, NARWEE NSW 2209" at bounding box center [875, 533] width 27 height 34
click at [872, 455] on img "9A Shorter Avenue, ROSELANDS NSW 2196" at bounding box center [869, 455] width 27 height 34
click at [817, 495] on img "2/20 Grove Avenue, NARWEE NSW 2209" at bounding box center [816, 496] width 27 height 34
click at [932, 445] on img "13B Moondani Road, BEVERLY HILLS NSW 2209" at bounding box center [935, 448] width 27 height 34
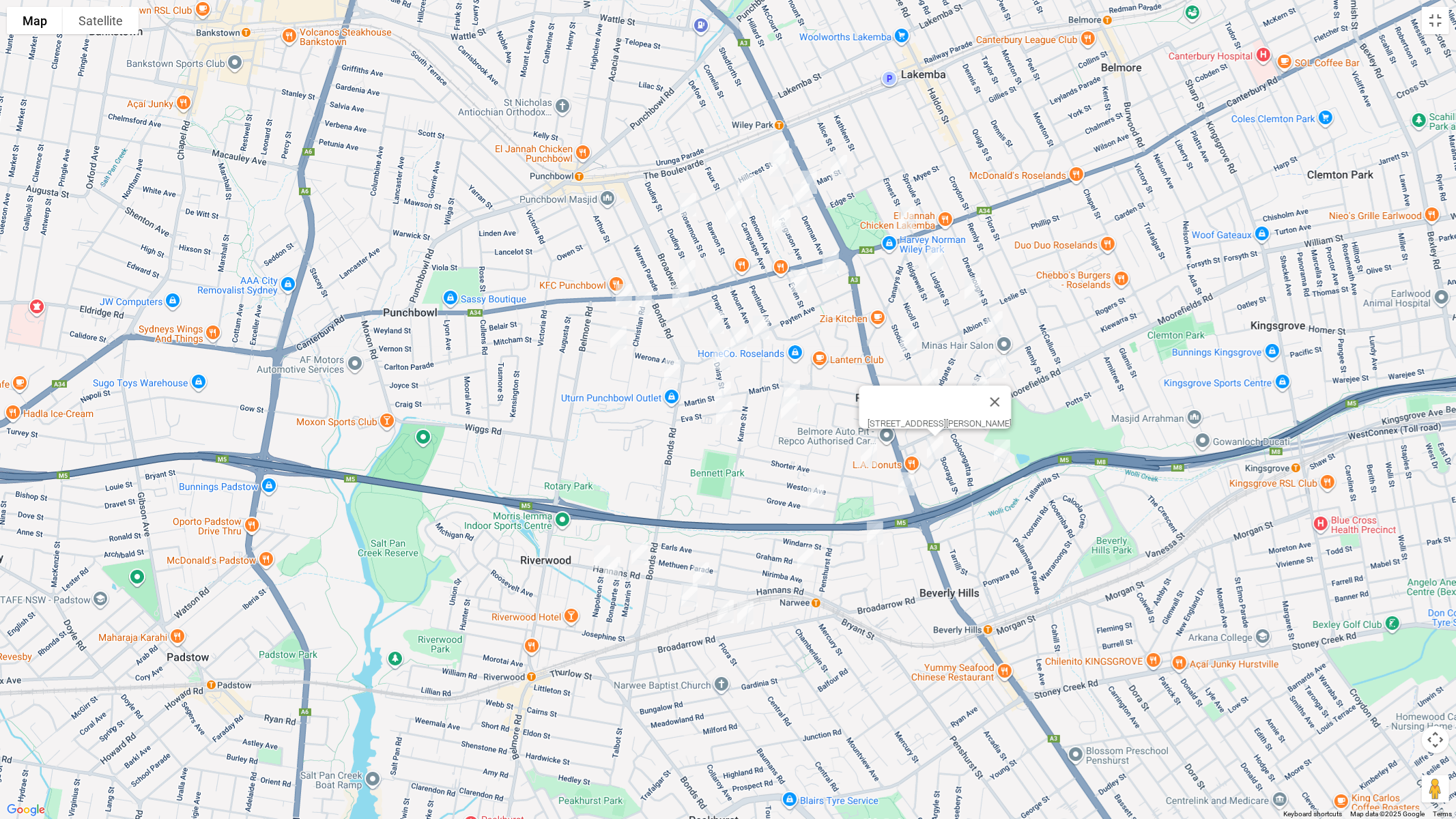
click at [1000, 453] on img "35 Elouera Street North, BEVERLY HILLS NSW 2209" at bounding box center [1002, 451] width 27 height 34
click at [932, 251] on img "17A Ludgate Street, ROSELANDS NSW 2196" at bounding box center [935, 258] width 27 height 34
click at [973, 290] on img "9 Bennett Avenue, ROSELANDS NSW 2196" at bounding box center [972, 289] width 27 height 34
click at [1003, 331] on img "11 Sando Crescent, ROSELANDS NSW 2196" at bounding box center [994, 323] width 27 height 34
click at [1004, 359] on img "13 Kerry Crescent, ROSELANDS NSW 2196" at bounding box center [998, 366] width 27 height 34
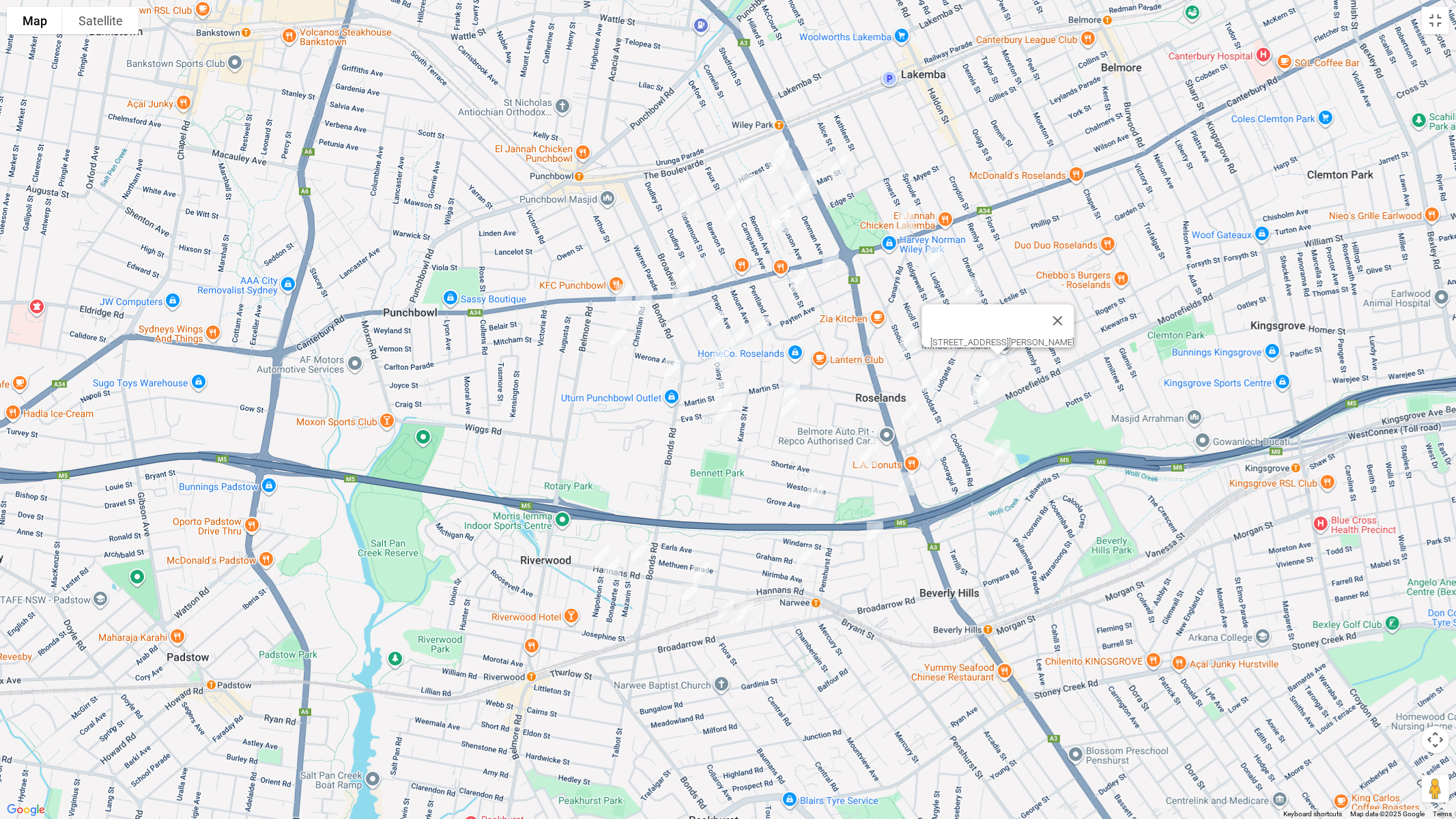
click at [973, 371] on img "6 Rogers Street, ROSELANDS NSW 2196" at bounding box center [979, 388] width 27 height 34
click at [983, 398] on img "3/2 Rogers Street, ROSELANDS NSW 2196" at bounding box center [981, 393] width 27 height 34
click at [1055, 341] on button "Close" at bounding box center [1040, 347] width 33 height 33
click at [932, 380] on img "101A Stoddart Street, ROSELANDS NSW 2196" at bounding box center [930, 380] width 27 height 34
click at [909, 410] on img "31 Bungalow Road, ROSELANDS NSW 2196" at bounding box center [910, 414] width 27 height 34
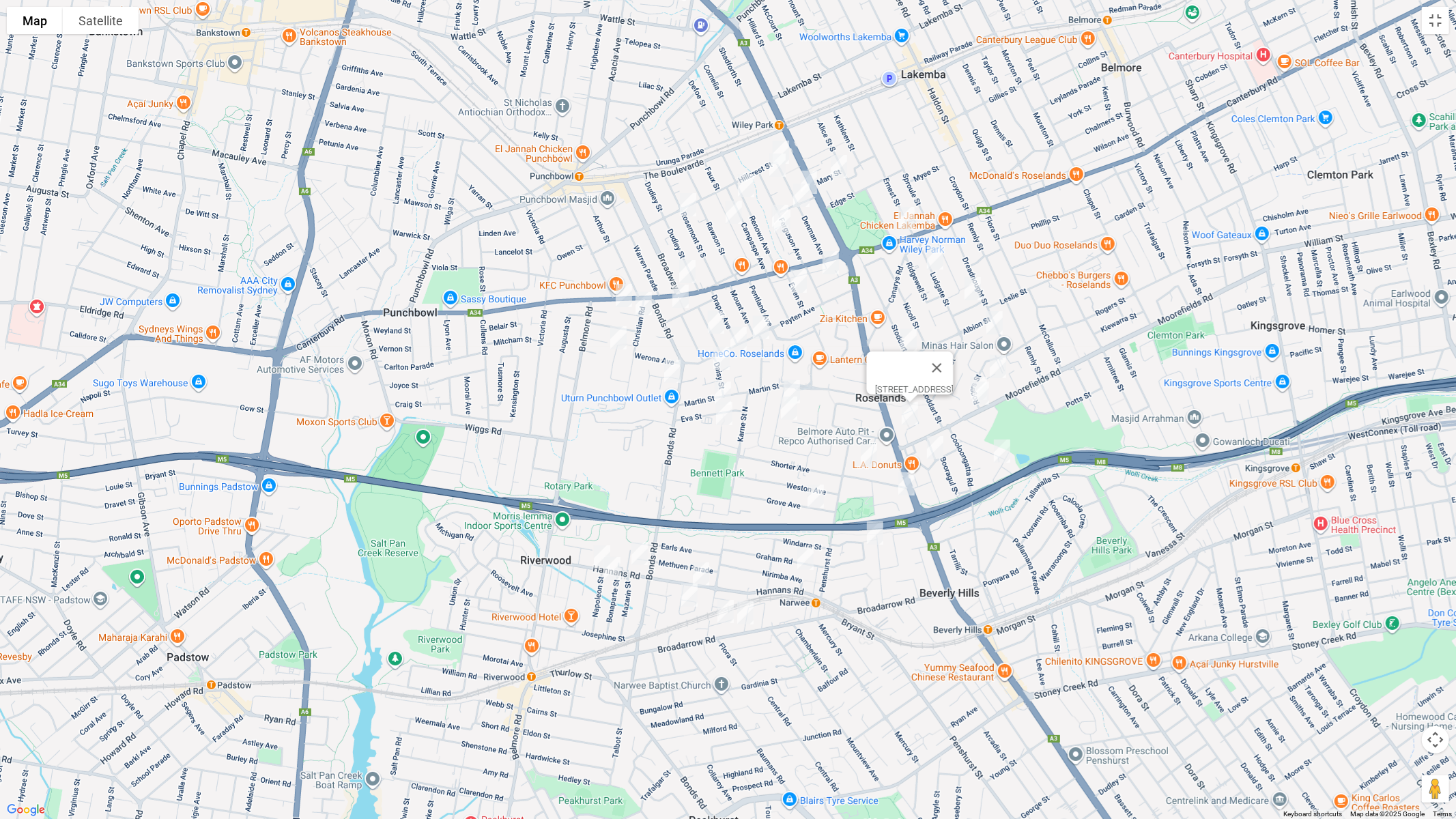
click at [953, 358] on button "Close" at bounding box center [937, 368] width 33 height 33
click at [909, 338] on img "69 Stoddart Street, ROSELANDS NSW 2196" at bounding box center [909, 341] width 27 height 34
click at [832, 259] on img "19 Dunlop Street, ROSELANDS NSW 2196" at bounding box center [830, 263] width 27 height 34
click at [796, 283] on img "15 Ewen Street, ROSELANDS NSW 2196" at bounding box center [799, 281] width 27 height 34
click at [752, 332] on img "82 Payten Avenue, ROSELANDS NSW 2196" at bounding box center [761, 327] width 27 height 34
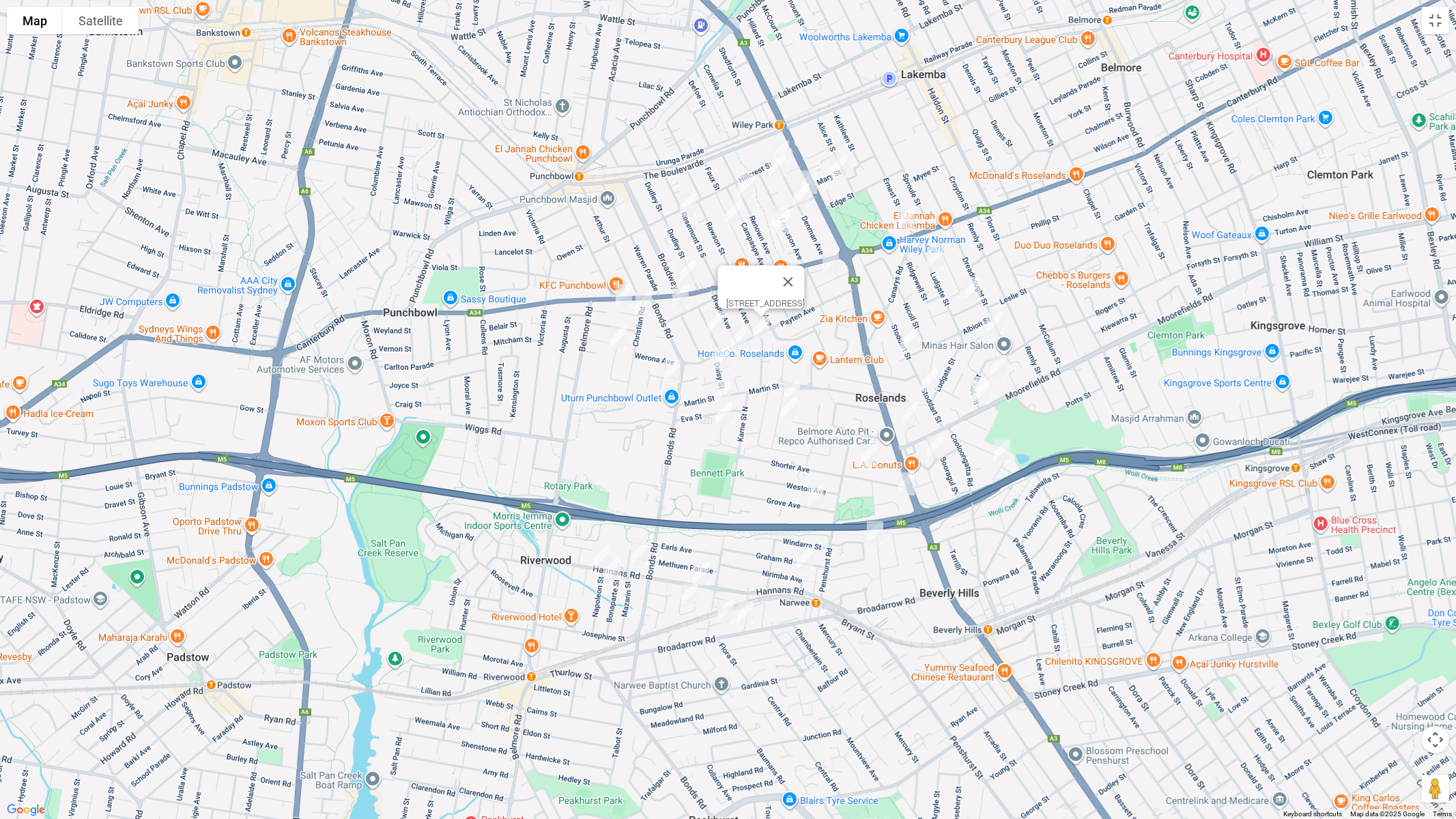
click at [790, 380] on img "18 Roseview Avenue, ROSELANDS NSW 2196" at bounding box center [792, 392] width 27 height 34
click at [792, 407] on img "32 Roseview Avenue, ROSELANDS NSW 2196" at bounding box center [789, 408] width 27 height 34
click at [835, 342] on button "Close" at bounding box center [819, 346] width 33 height 33
click at [786, 408] on img "32 Roseview Avenue, ROSELANDS NSW 2196" at bounding box center [789, 408] width 27 height 34
click at [720, 316] on img "17A Highland Avenue, ROSELANDS NSW 2196" at bounding box center [716, 322] width 27 height 34
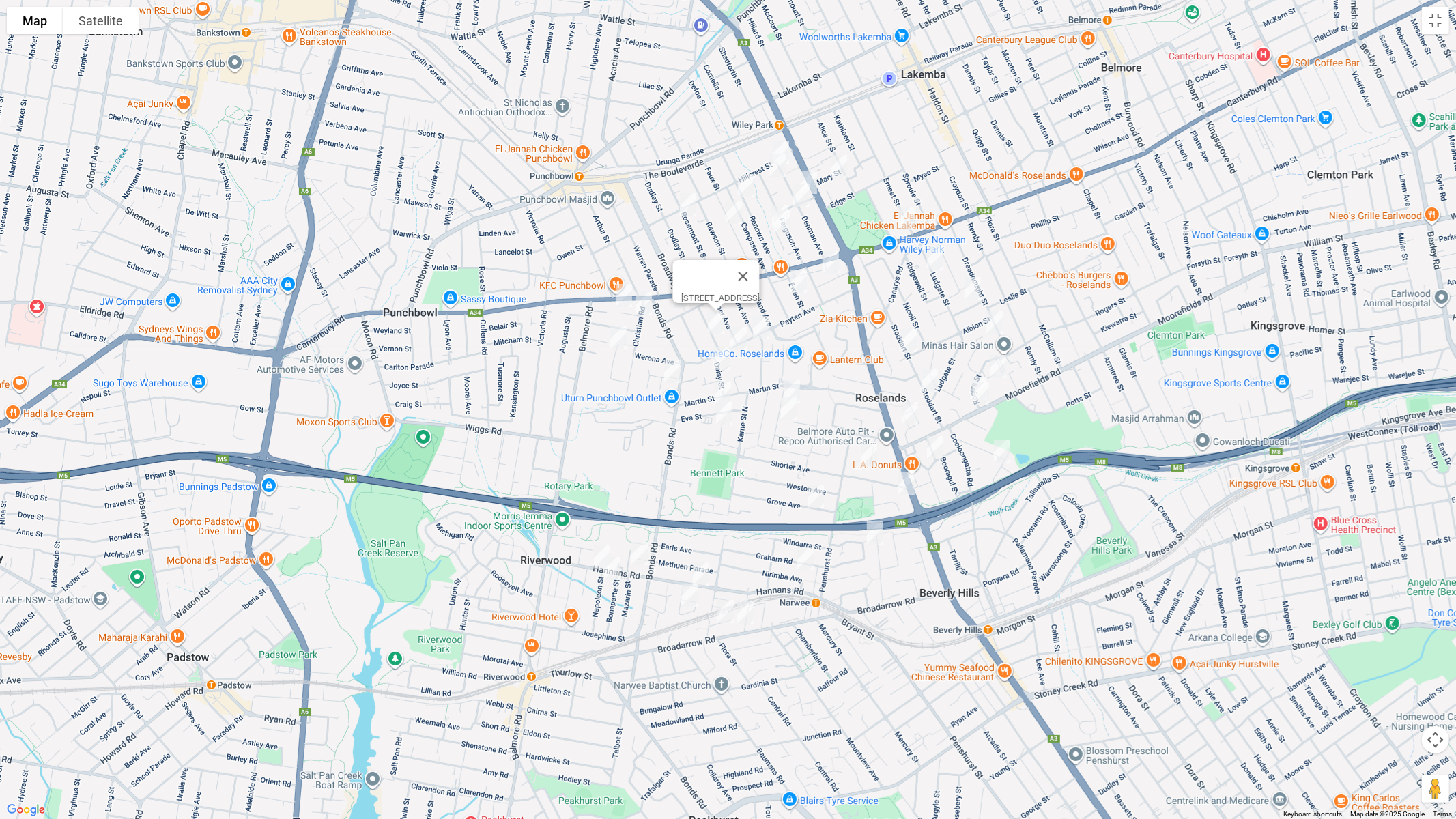
drag, startPoint x: 737, startPoint y: 338, endPoint x: 720, endPoint y: 359, distance: 27.0
click at [737, 338] on img "102 Payten Avenue, ROSELANDS NSW 2196" at bounding box center [739, 338] width 27 height 34
click at [717, 364] on img "5B Daisy Street, ROSELANDS NSW 2196" at bounding box center [722, 359] width 27 height 34
click at [728, 387] on img "21 Eva Street, ROSELANDS NSW 2196" at bounding box center [722, 393] width 27 height 34
click at [727, 413] on img "30 Leigh Avenue, ROSELANDS NSW 2196" at bounding box center [724, 414] width 27 height 34
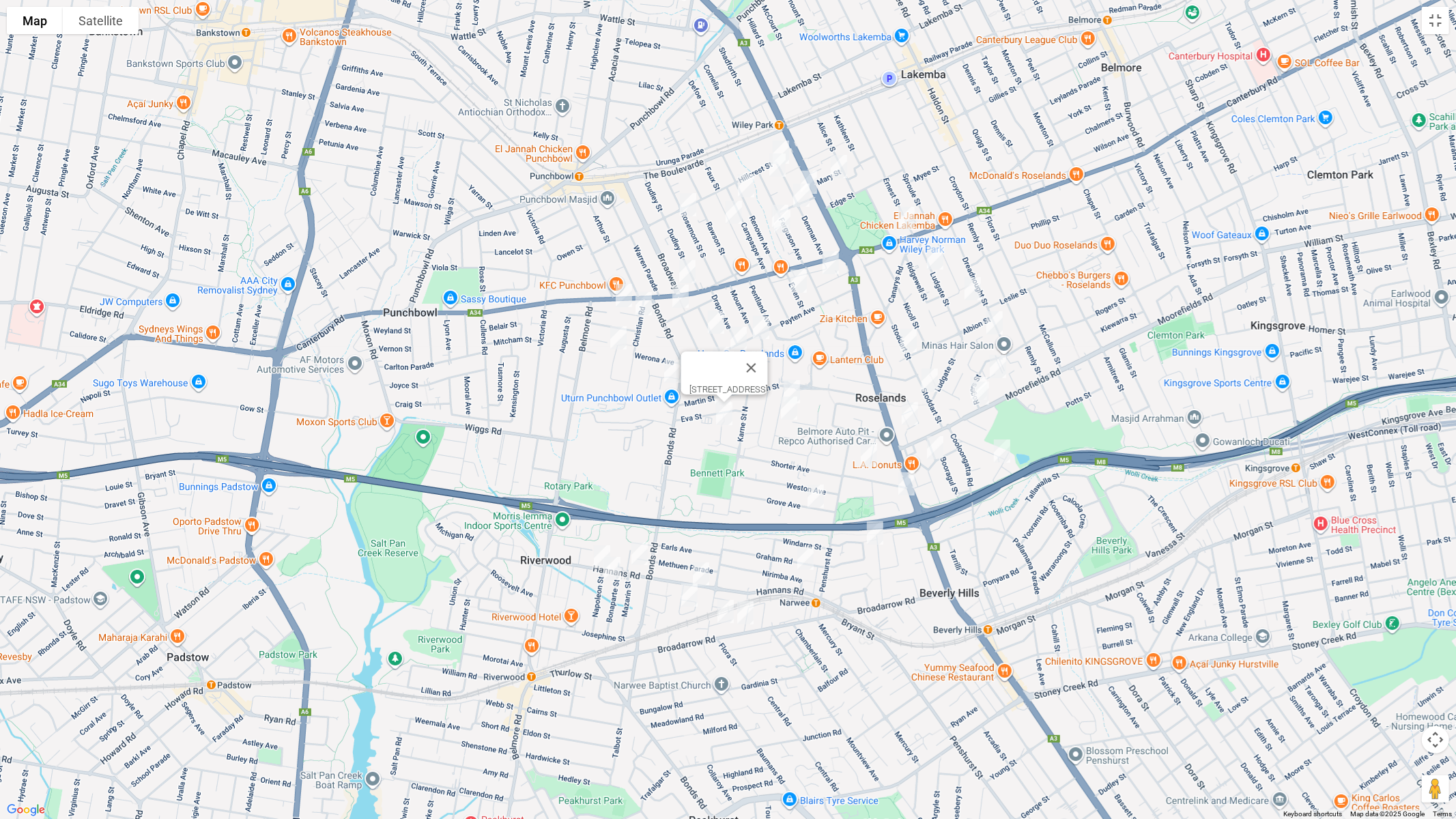
click at [768, 362] on button "Close" at bounding box center [751, 368] width 33 height 33
click at [672, 373] on img "4 Hargraves Avenue, PUNCHBOWL NSW 2196" at bounding box center [672, 371] width 27 height 34
click at [681, 268] on img "98 Broadway, PUNCHBOWL NSW 2196" at bounding box center [688, 272] width 27 height 34
click at [679, 291] on img "25 Farnham Avenue, ROSELANDS NSW 2196" at bounding box center [681, 296] width 27 height 34
click at [626, 291] on img "25 Parkland Avenue, PUNCHBOWL NSW 2196" at bounding box center [624, 296] width 27 height 34
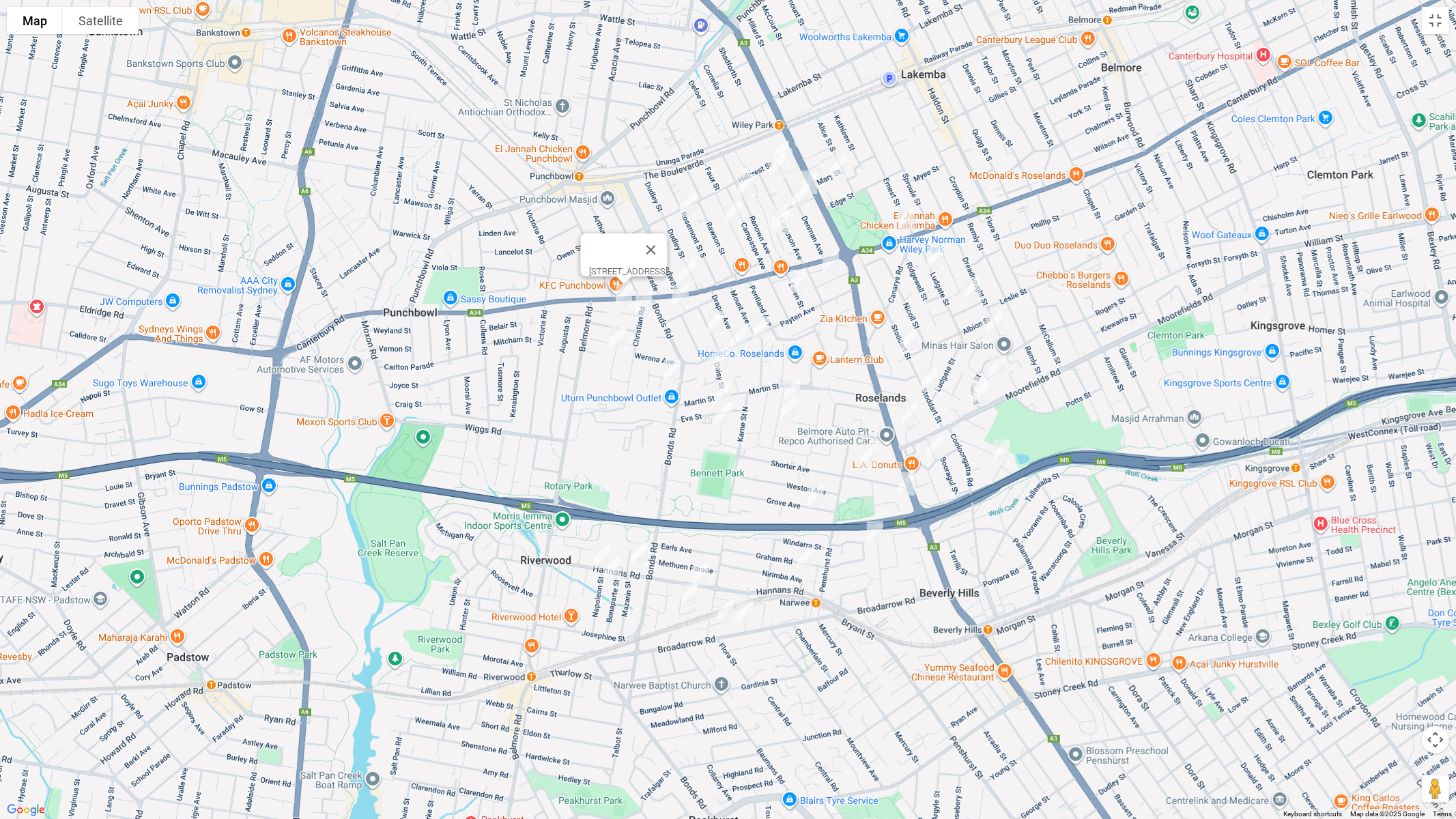
click at [644, 300] on img "4 Parkland Avenue, PUNCHBOWL NSW 2196" at bounding box center [643, 303] width 27 height 34
drag, startPoint x: 614, startPoint y: 342, endPoint x: 699, endPoint y: 251, distance: 124.5
click at [615, 341] on img "28 Lumeah Avenue, PUNCHBOWL NSW 2196" at bounding box center [619, 337] width 27 height 34
click at [610, 334] on img "28 Lumeah Avenue, PUNCHBOWL NSW 2196" at bounding box center [619, 337] width 27 height 34
click at [688, 206] on img "51 Rosemont Street South, PUNCHBOWL NSW 2196" at bounding box center [688, 205] width 27 height 34
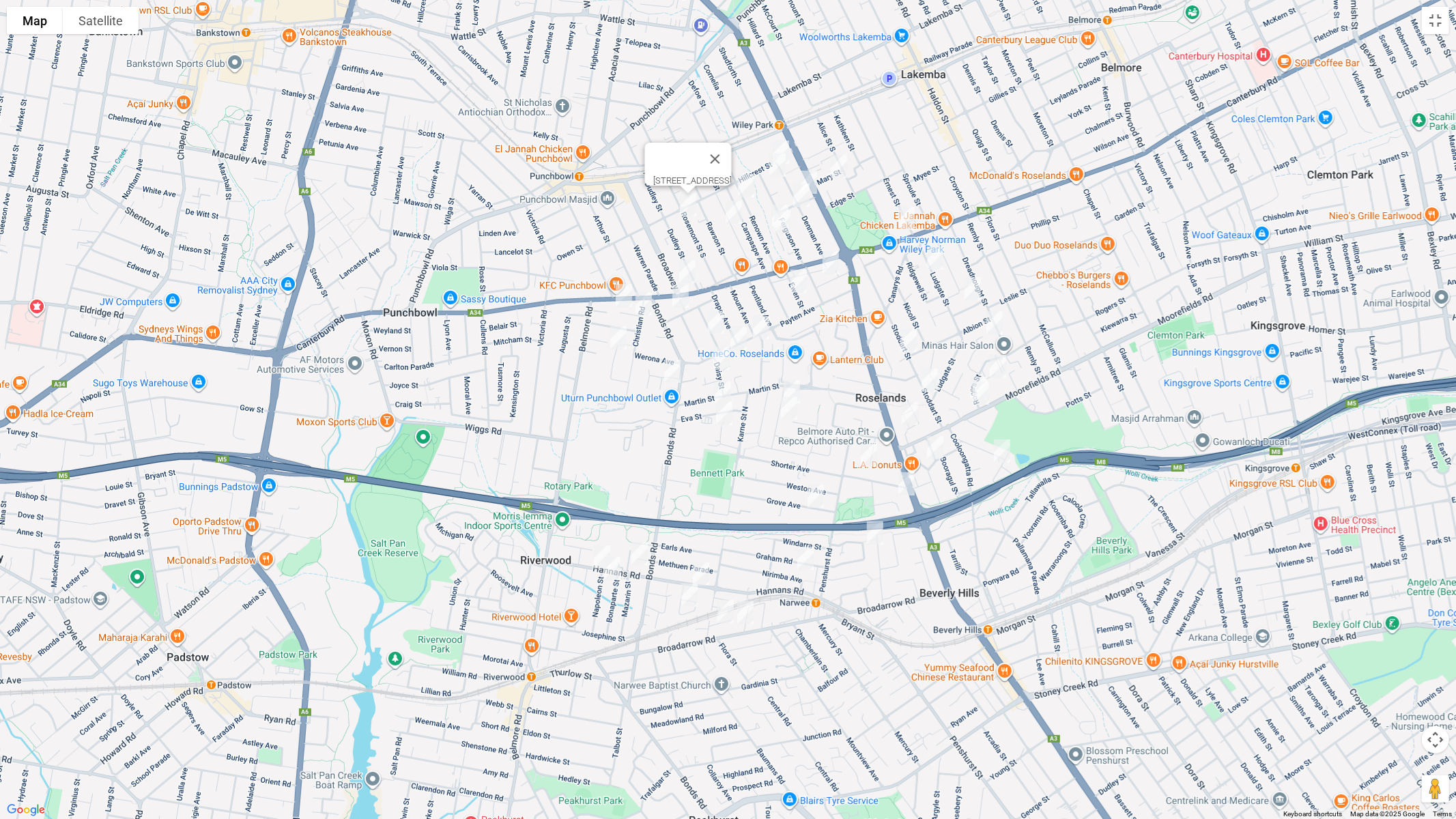
click at [733, 209] on img "37 Beauchamp Street, WILEY PARK NSW 2195" at bounding box center [734, 212] width 27 height 34
click at [810, 161] on button "Close" at bounding box center [793, 167] width 33 height 33
click at [785, 138] on img "1-3 Denman Avenue, WILEY PARK NSW 2195" at bounding box center [781, 152] width 27 height 34
click at [779, 170] on img "10 Ferguson Avenue, WILEY PARK NSW 2195" at bounding box center [778, 165] width 27 height 34
click at [744, 175] on img "25 Renown Avenue, WILEY PARK NSW 2195" at bounding box center [746, 185] width 27 height 34
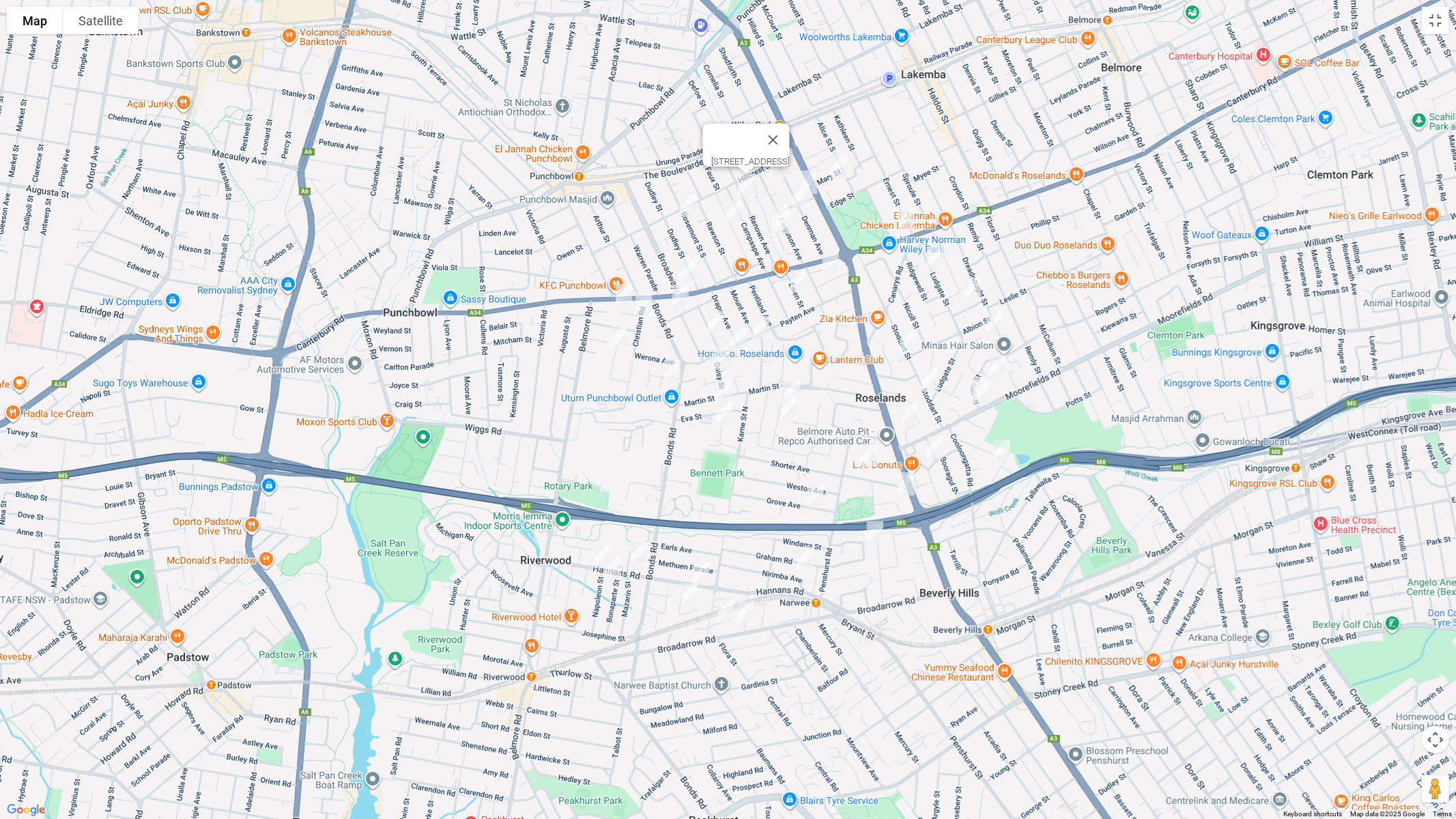
click at [840, 172] on img "6-8 Mary Street, WILEY PARK NSW 2195" at bounding box center [839, 167] width 27 height 34
click at [814, 174] on img "22-24 Denman Avenue, WILEY PARK NSW 2195" at bounding box center [809, 182] width 27 height 34
click at [803, 199] on img "37-39 Denman Avenue, WILEY PARK NSW 2195" at bounding box center [802, 195] width 27 height 34
click at [817, 184] on img "22-24 Denman Avenue, WILEY PARK NSW 2195" at bounding box center [809, 182] width 27 height 34
click at [775, 198] on div "[STREET_ADDRESS][PERSON_NAME]" at bounding box center [728, 410] width 1456 height 819
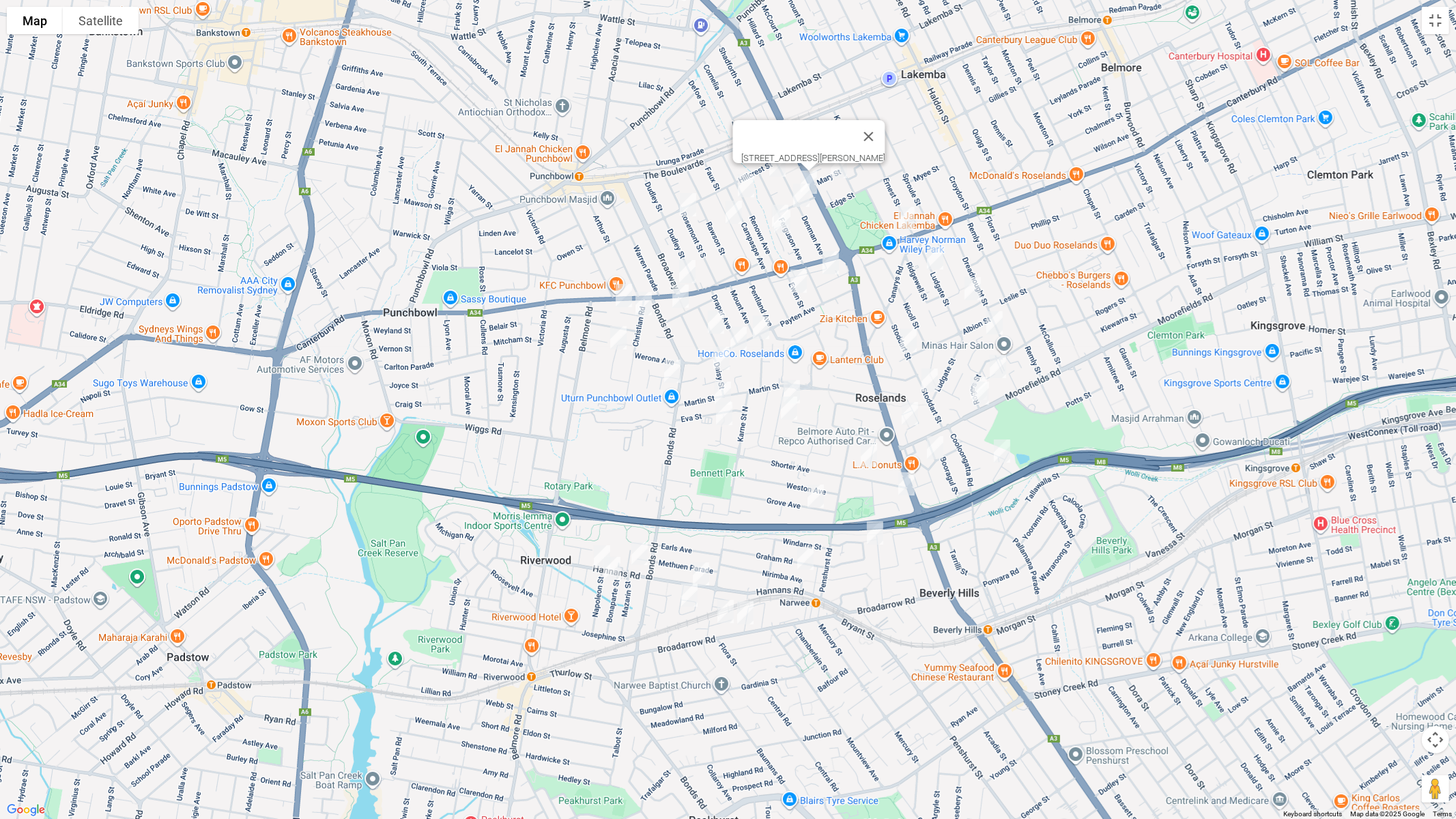
click at [774, 202] on img "4 Bradley Crescent, WILEY PARK NSW 2195" at bounding box center [780, 217] width 27 height 34
click at [780, 223] on img "6 Bradley Crescent, WILEY PARK NSW 2195" at bounding box center [782, 222] width 27 height 34
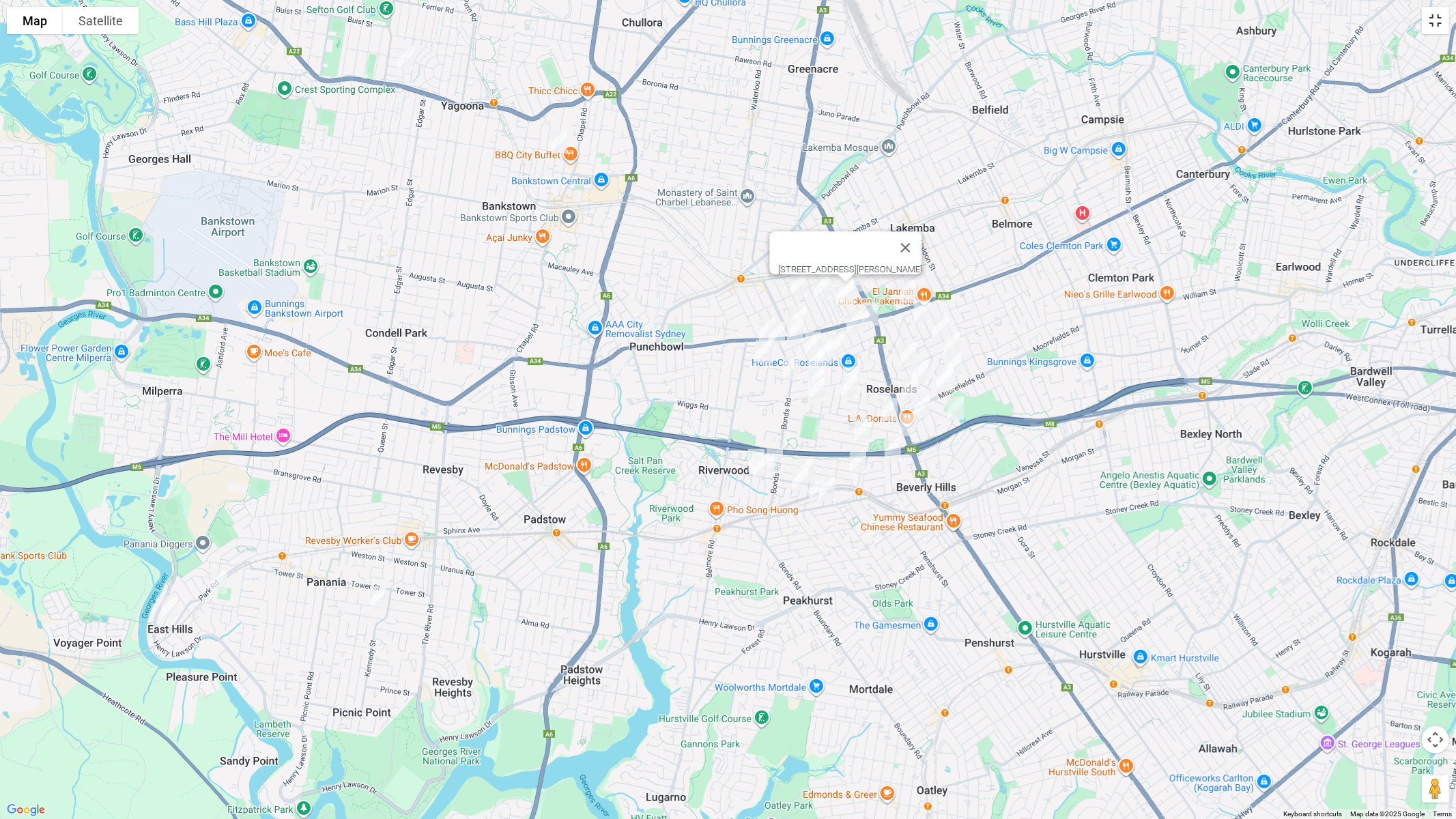
click at [1434, 23] on button "Toggle fullscreen view" at bounding box center [1436, 20] width 27 height 27
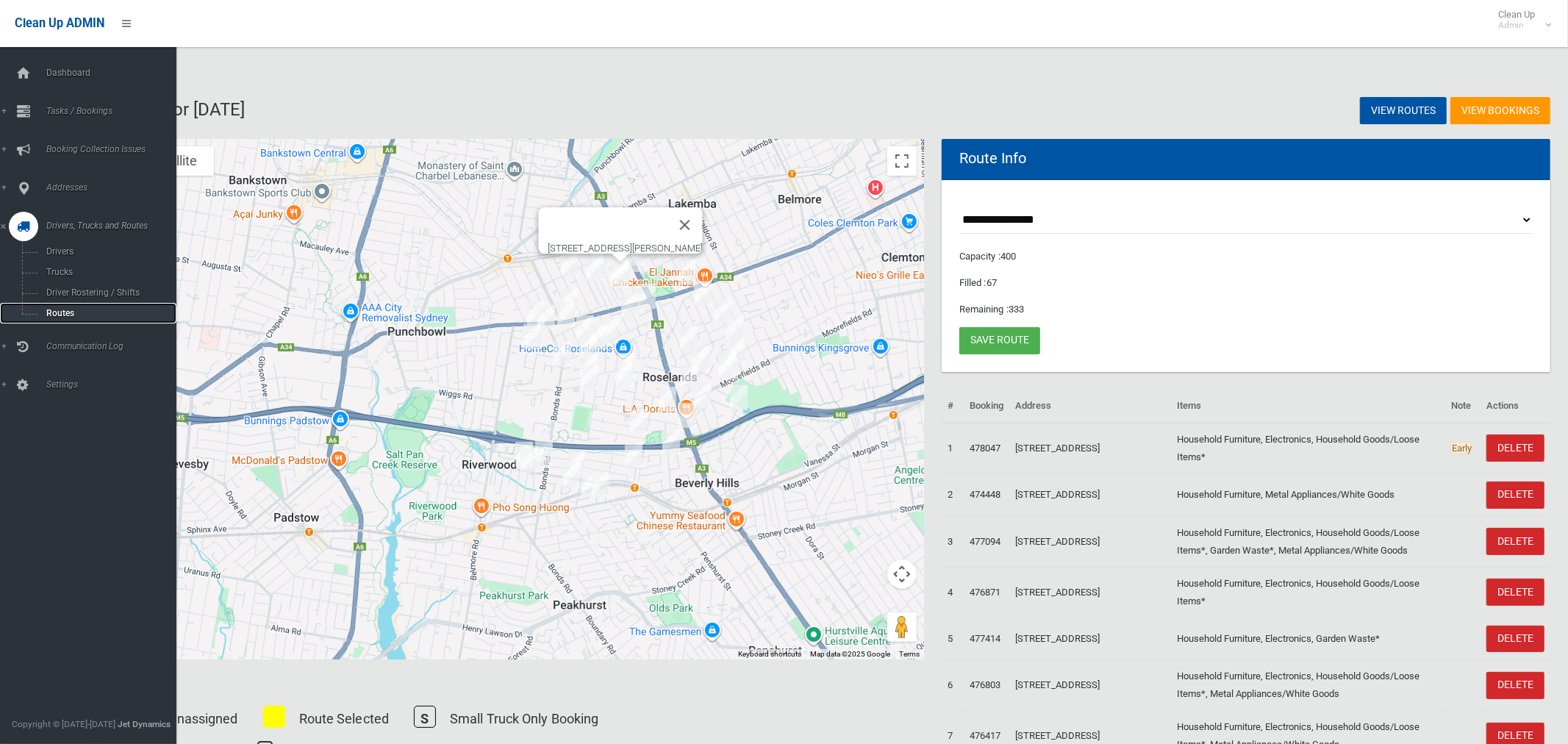
click at [50, 317] on span "Routes" at bounding box center [103, 313] width 122 height 10
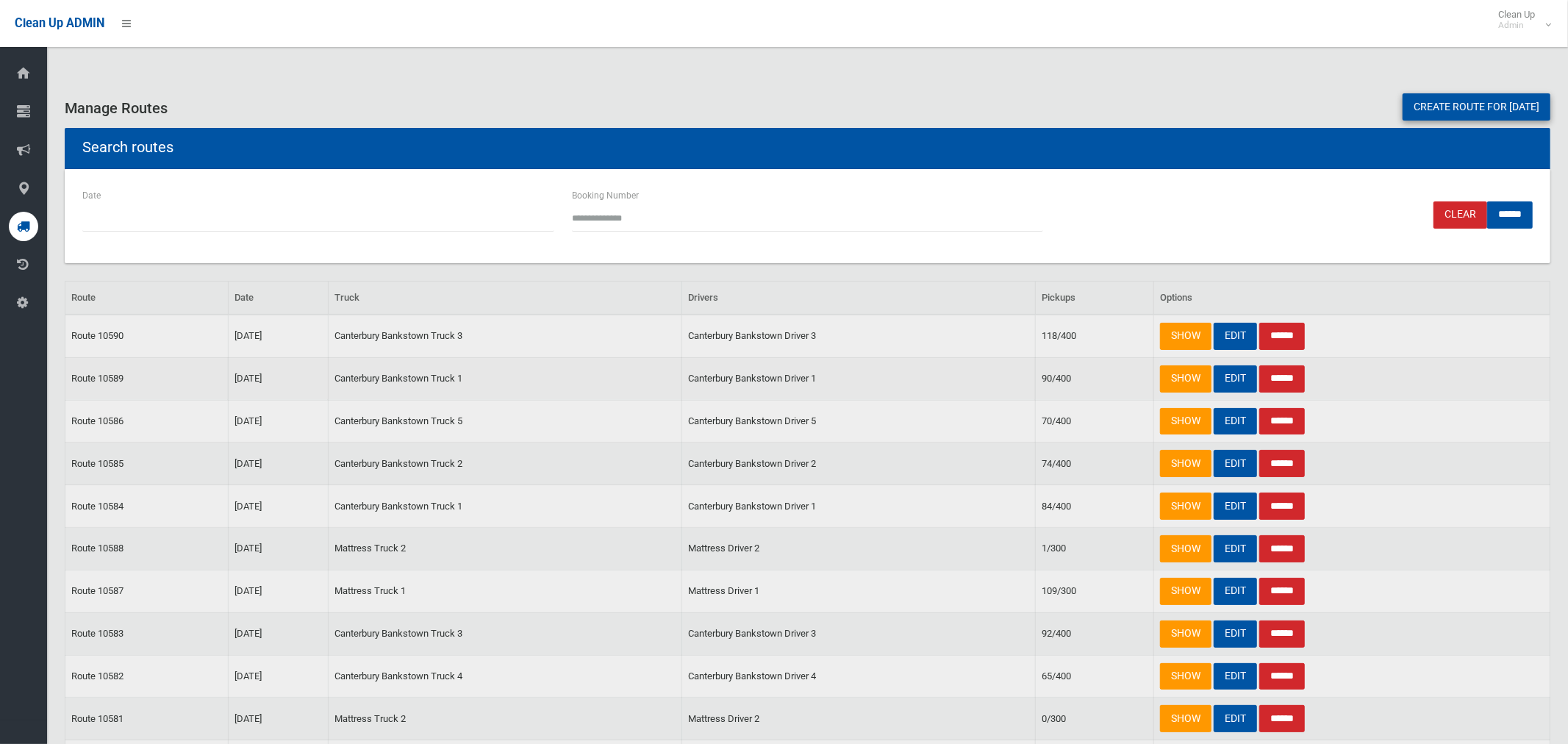
click at [1294, 373] on input "******" at bounding box center [1282, 379] width 46 height 27
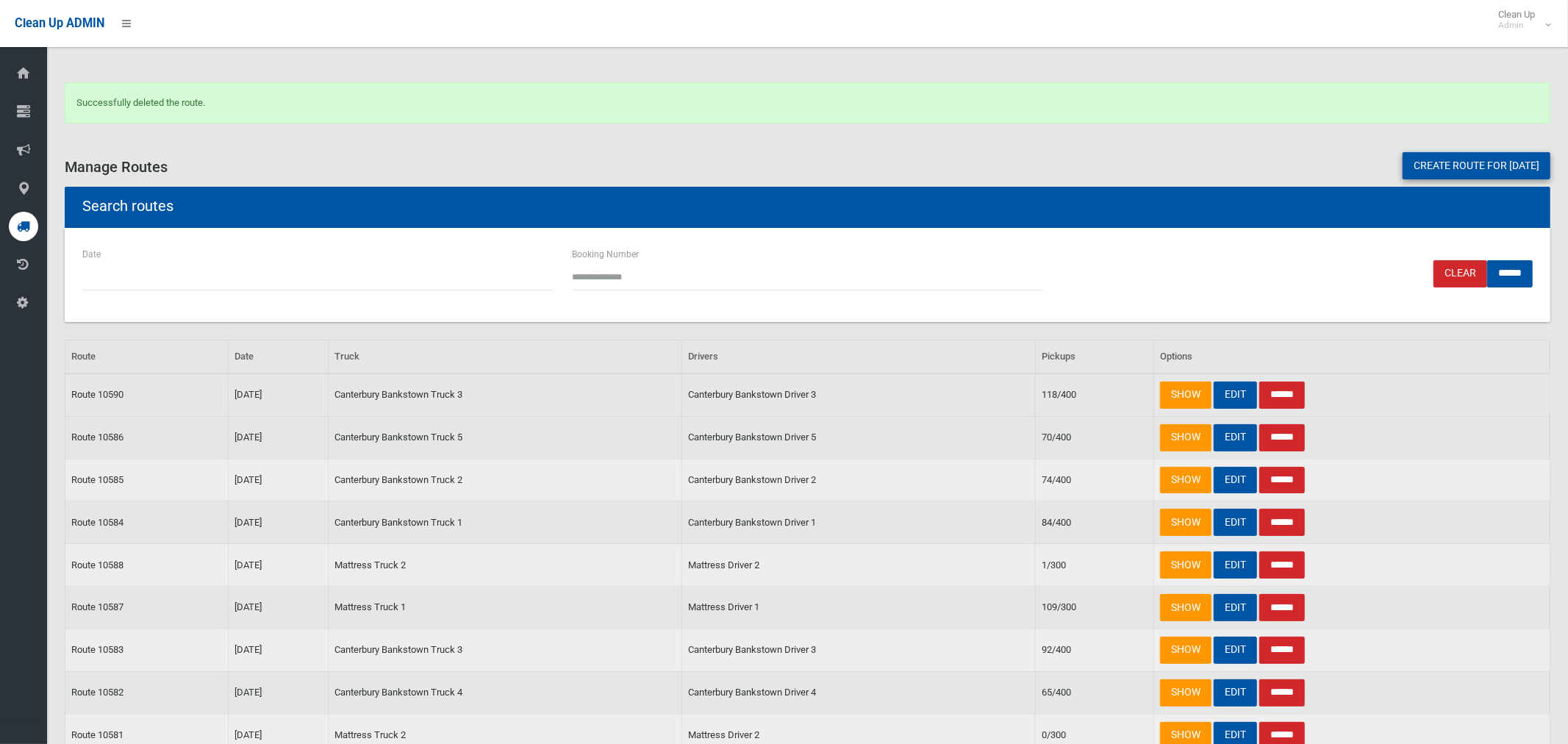
click at [1299, 397] on input "******" at bounding box center [1282, 395] width 46 height 27
click at [1443, 166] on link "Create route for [DATE]" at bounding box center [1476, 166] width 147 height 27
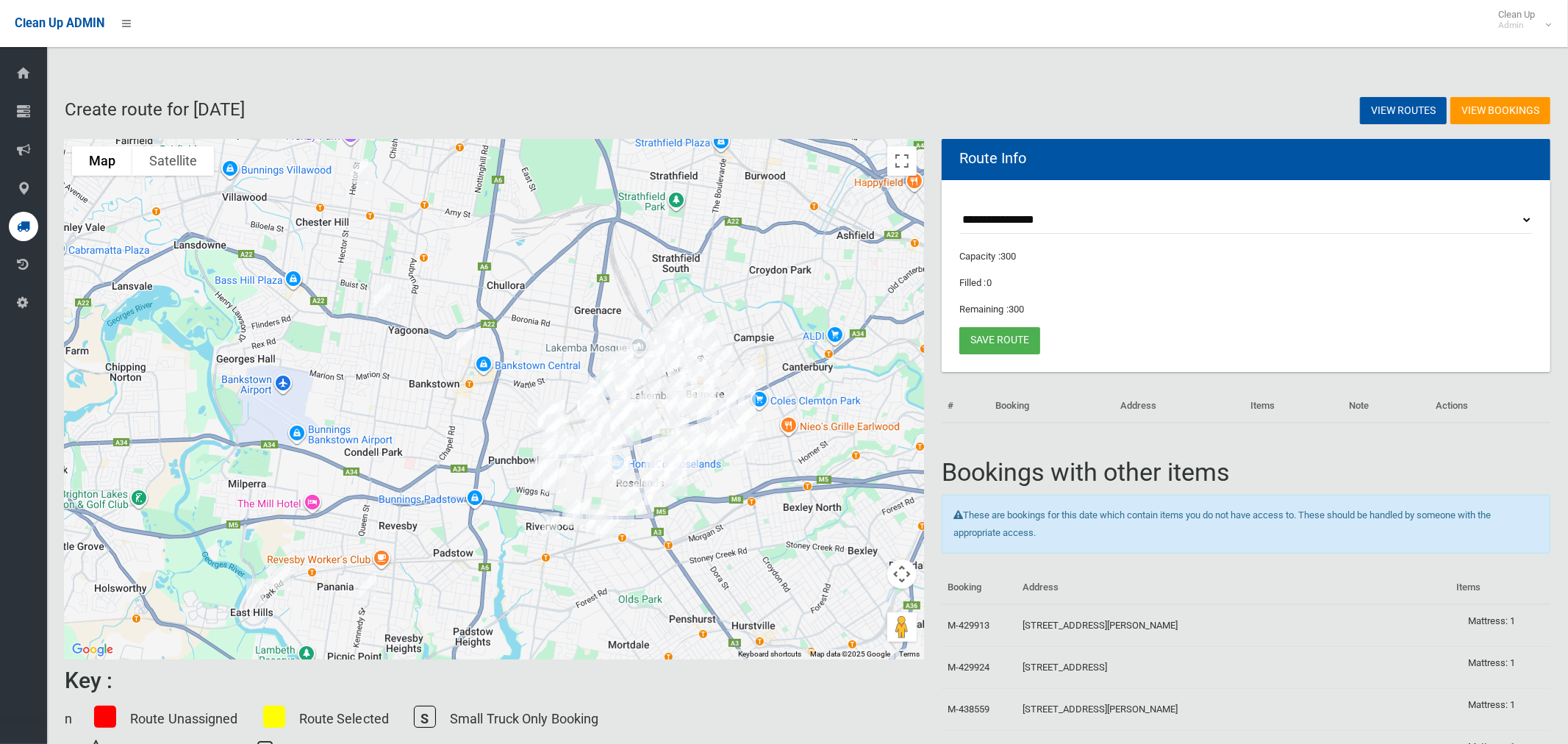
click at [1001, 211] on select "**********" at bounding box center [1246, 221] width 573 height 27
select select "*****"
click at [959, 207] on select "**********" at bounding box center [1246, 221] width 573 height 27
click at [902, 166] on button "Toggle fullscreen view" at bounding box center [902, 161] width 29 height 29
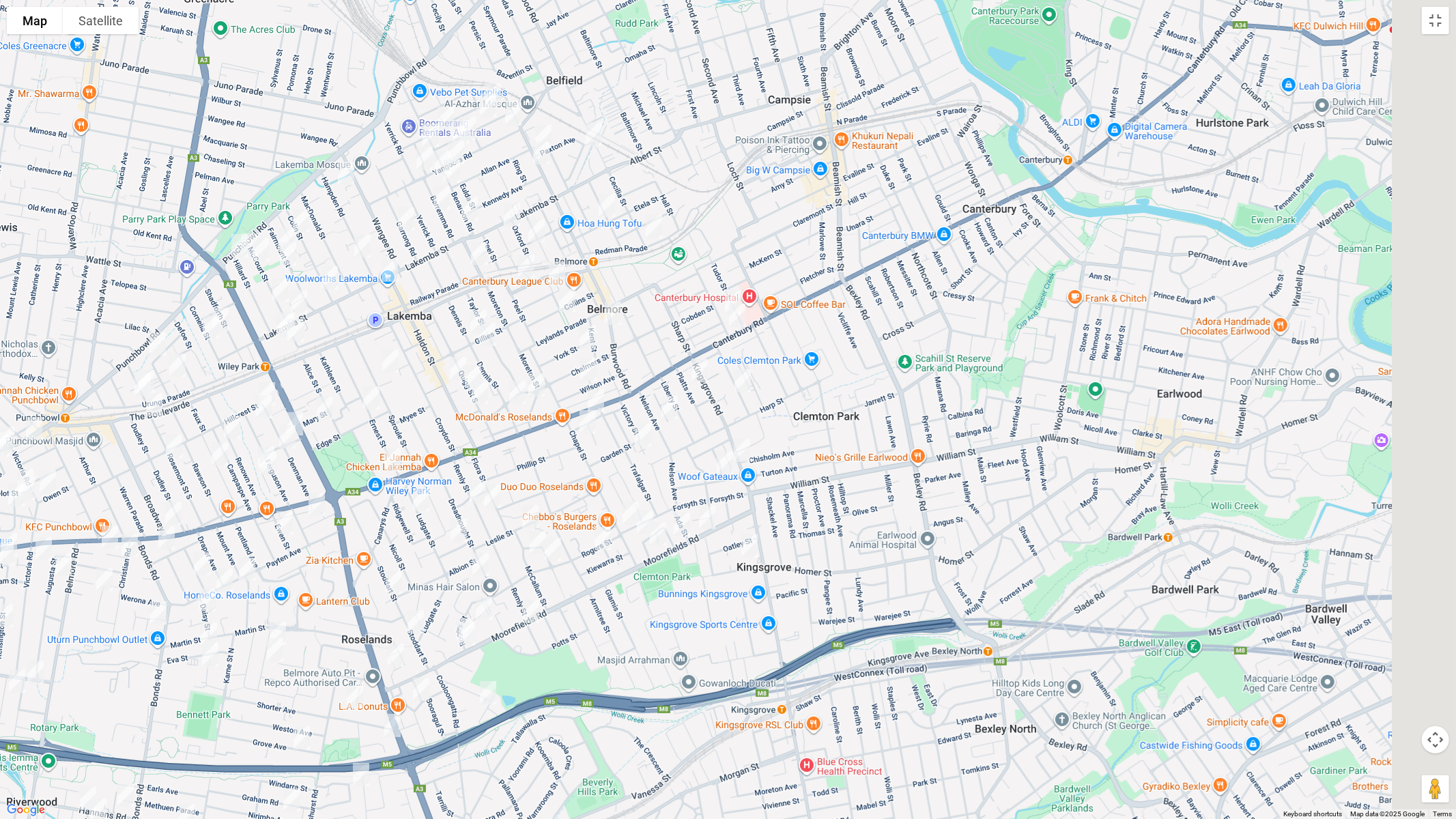
drag, startPoint x: 972, startPoint y: 420, endPoint x: 800, endPoint y: 434, distance: 172.6
click at [800, 434] on div at bounding box center [728, 410] width 1456 height 819
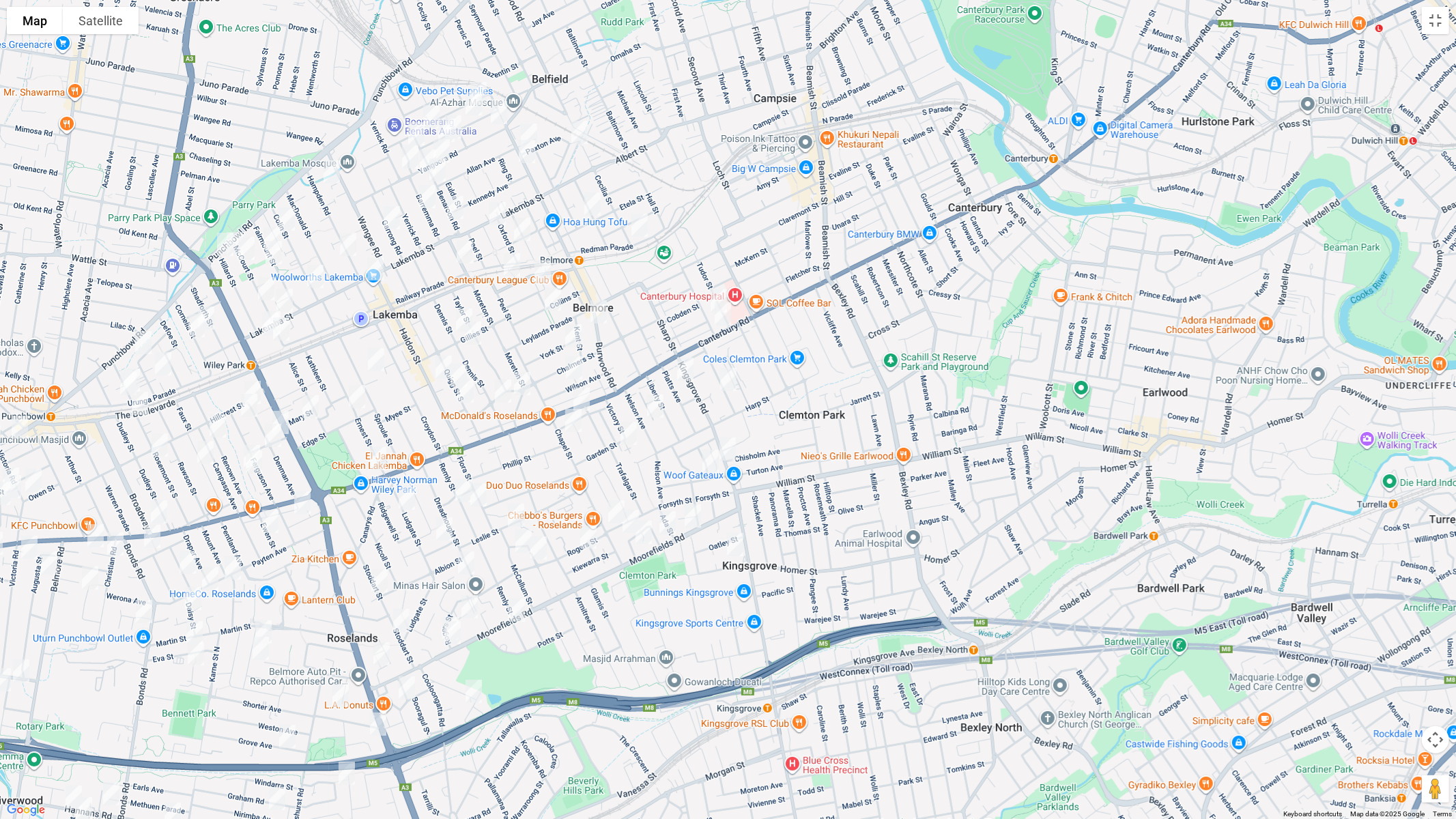
click at [733, 448] on img "81 Kingsgrove Road, BELMORE NSW 2192" at bounding box center [728, 449] width 27 height 34
click at [694, 511] on img "13 Moorefields Road, KINGSGROVE NSW 2208" at bounding box center [693, 516] width 27 height 34
click at [726, 318] on img "585-589 Canterbury Road, BELMORE NSW 2192" at bounding box center [722, 313] width 27 height 34
click at [584, 391] on img "776-784 Canterbury Road, BELMORE NSW 2192" at bounding box center [581, 399] width 27 height 34
click at [593, 304] on img "456 Burwood Road, BELMORE NSW 2192" at bounding box center [598, 312] width 27 height 34
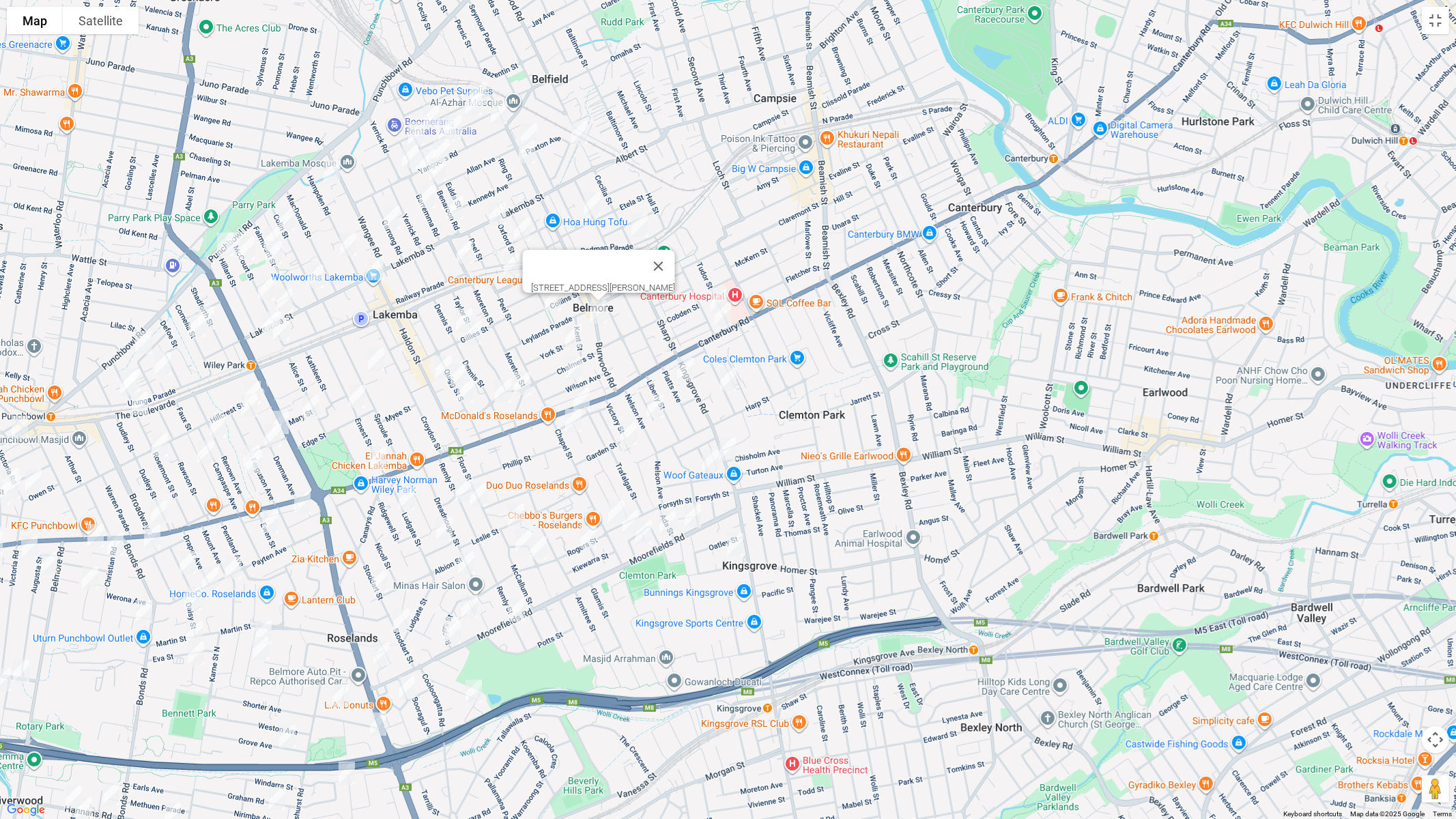
click at [529, 123] on img "217 Burwood Road, BELMORE NSW 2192" at bounding box center [529, 135] width 27 height 34
click at [526, 150] on img "204 Burwood Road, BELMORE NSW 2192" at bounding box center [527, 151] width 27 height 34
click at [519, 608] on img "168 Moorefields Road, BEVERLY HILLS NSW 2209" at bounding box center [517, 610] width 27 height 34
click at [439, 362] on img "4/205 Haldon Street, LAKEMBA NSW 2195" at bounding box center [444, 367] width 27 height 34
click at [377, 263] on img "182 Lakemba Street, LAKEMBA NSW 2195" at bounding box center [376, 268] width 27 height 34
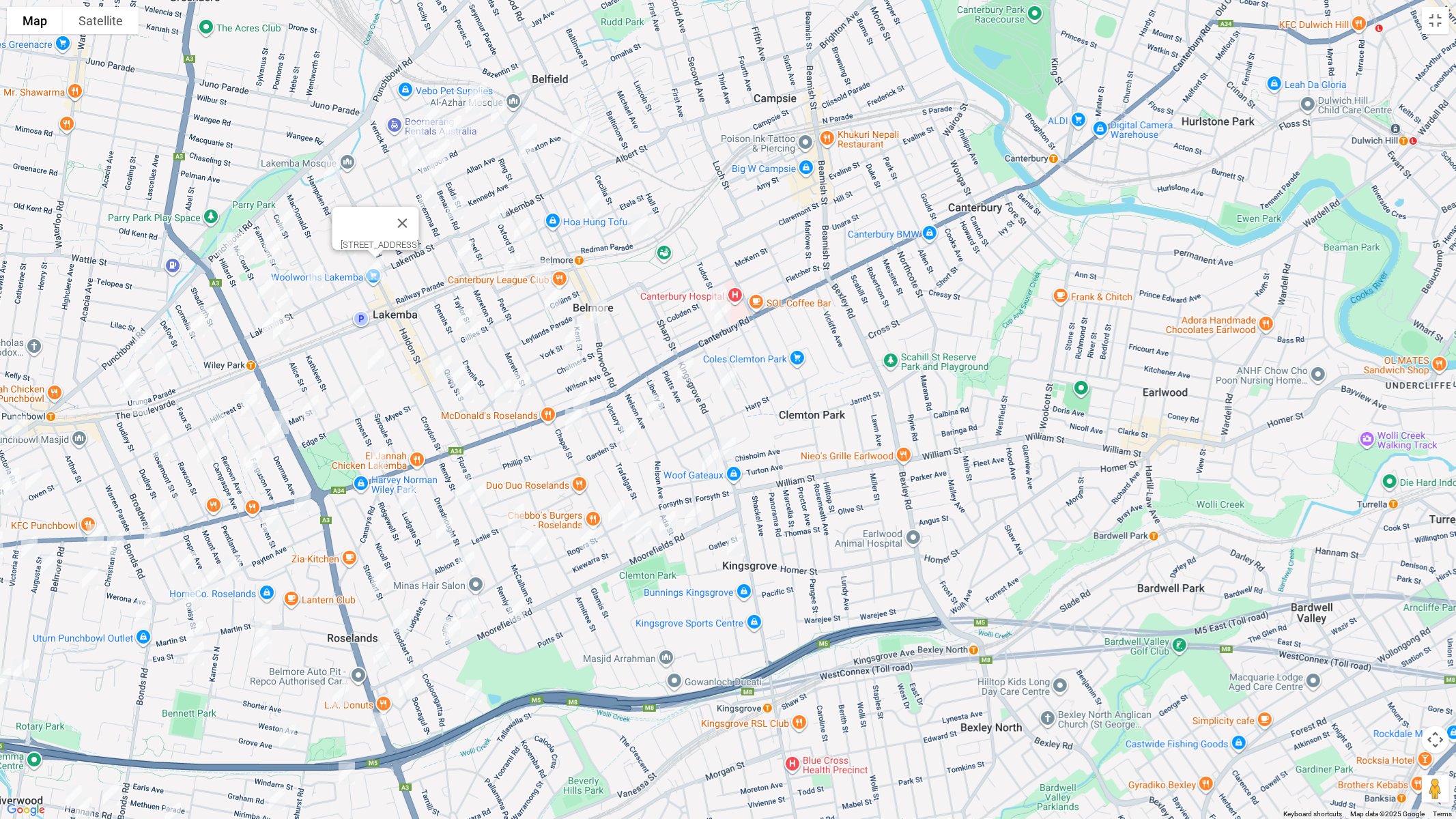
click at [418, 215] on button "Close" at bounding box center [402, 223] width 33 height 33
click at [1443, 27] on button "Toggle fullscreen view" at bounding box center [1436, 20] width 27 height 27
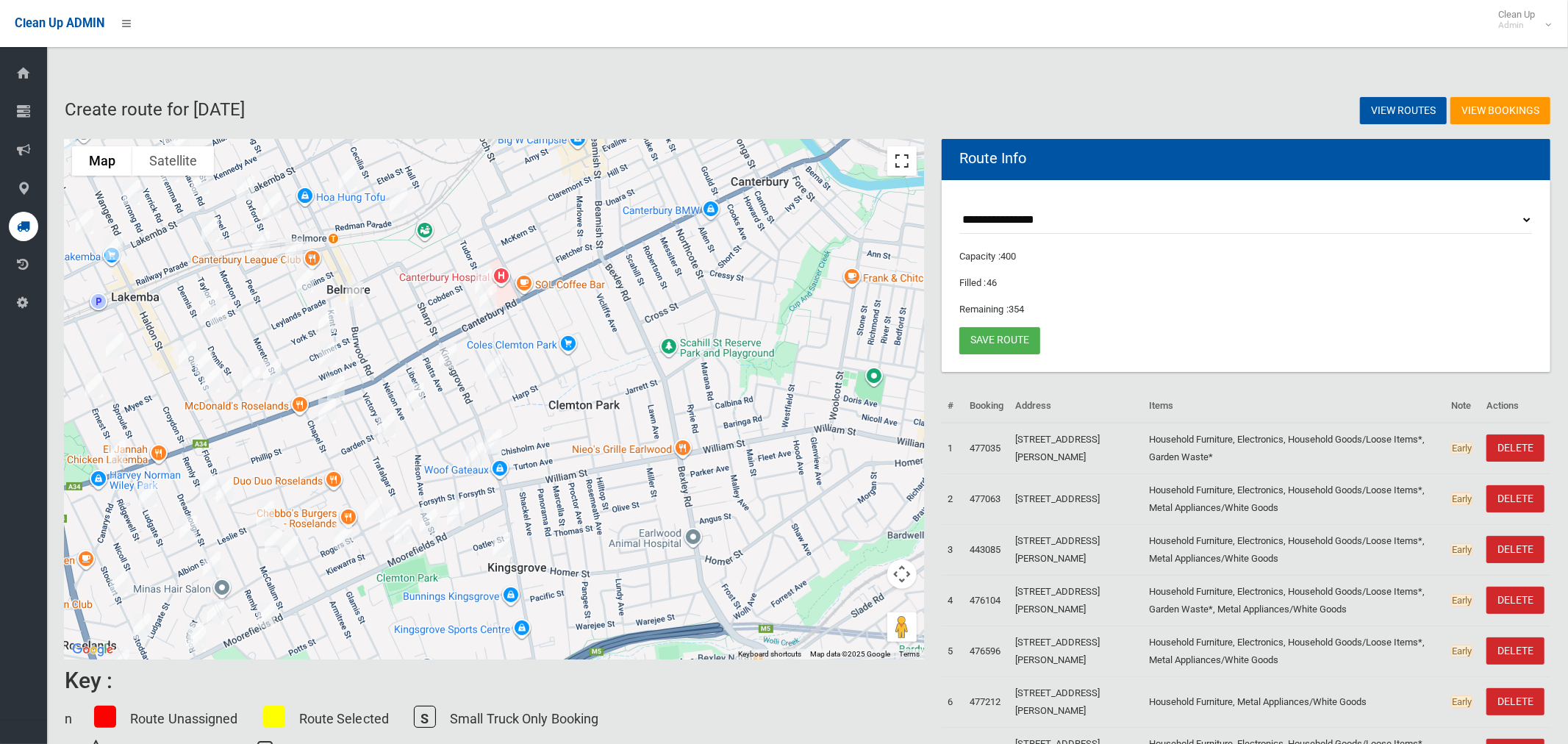
click at [903, 165] on button "Toggle fullscreen view" at bounding box center [902, 161] width 29 height 29
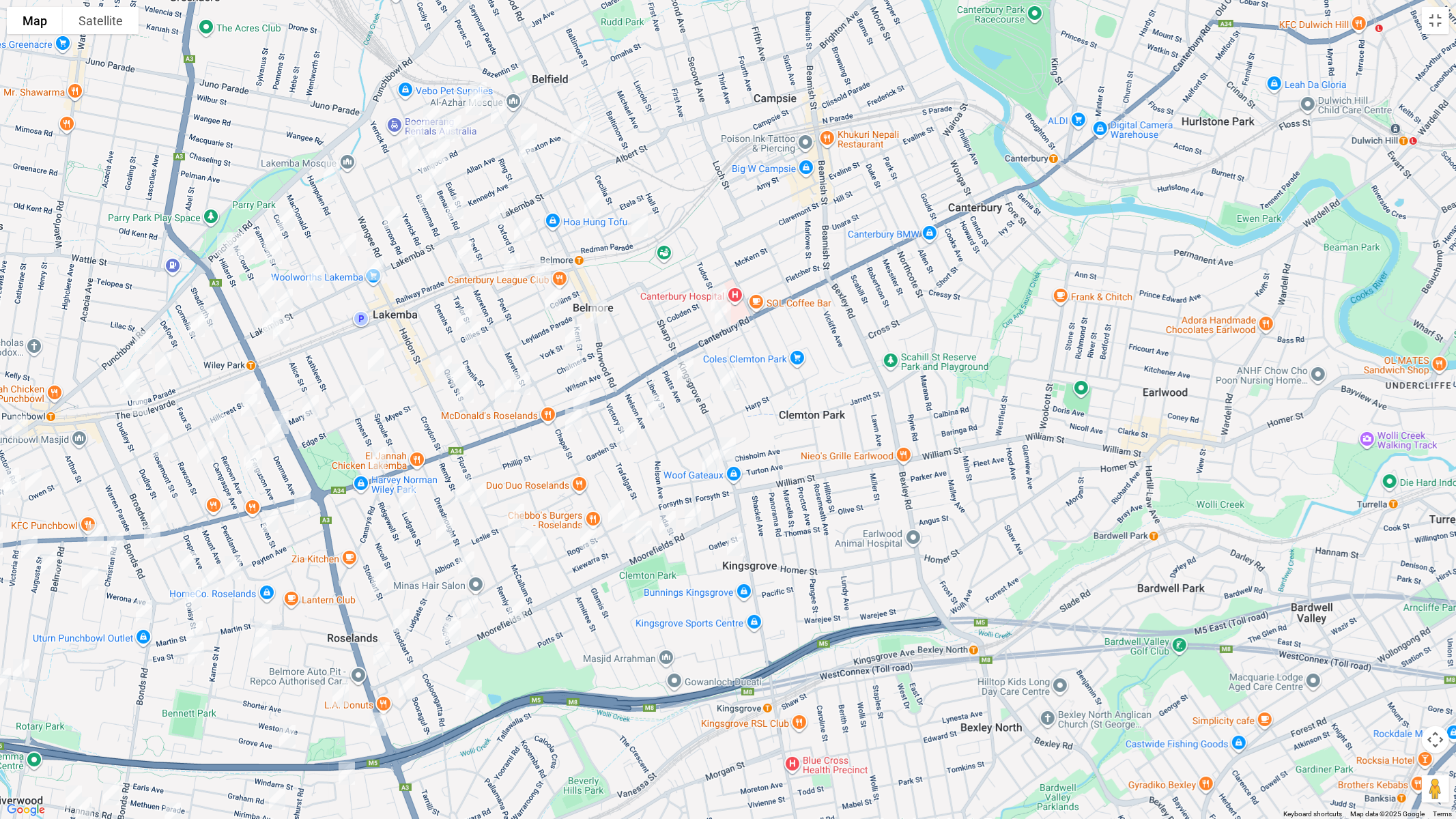
click at [737, 546] on img "5-9 St Albans Road, KINGSGROVE NSW 2208" at bounding box center [735, 545] width 27 height 34
click at [706, 461] on img "19 Rees Avenue, BELMORE NSW 2192" at bounding box center [711, 461] width 27 height 34
click at [731, 376] on img "39 Chelmsford Avenue, BELMORE NSW 2192" at bounding box center [728, 379] width 27 height 34
click at [683, 375] on img "18 Platts Avenue, BELMORE NSW 2192" at bounding box center [685, 369] width 27 height 34
click at [658, 413] on img "30 Nelson Avenue, BELMORE NSW 2192" at bounding box center [655, 406] width 27 height 34
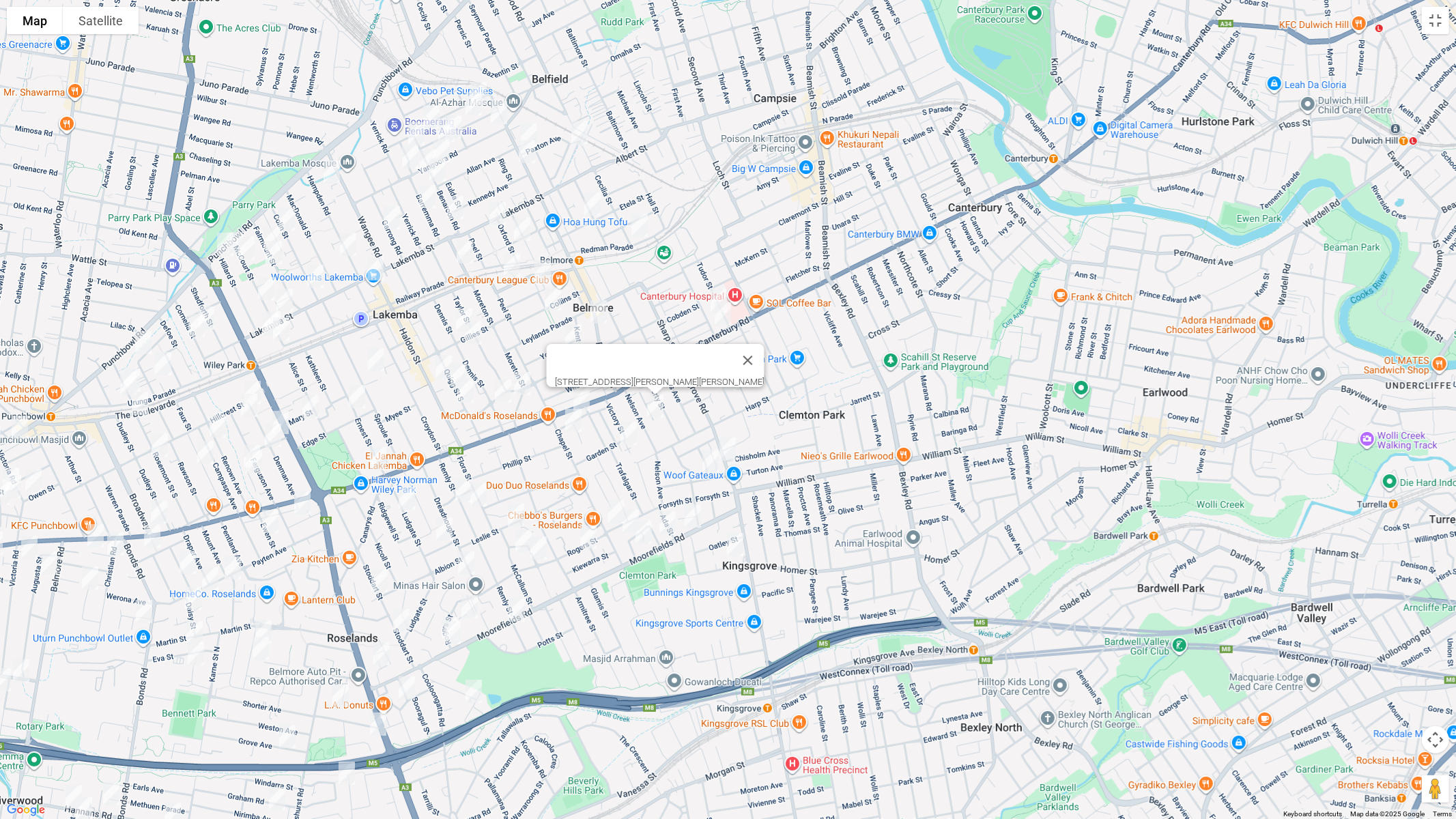
click at [626, 432] on img "29-31 Garden Street, BELMORE NSW 2192" at bounding box center [629, 433] width 27 height 34
click at [669, 522] on img "60 Cripps Avenue, KINGSGROVE NSW 2208" at bounding box center [667, 522] width 27 height 34
click at [612, 509] on img "92 Chapel Street, BELMORE NSW 2192" at bounding box center [616, 511] width 27 height 34
click at [629, 527] on img "20 Cripps Avenue, KINGSGROVE NSW 2208" at bounding box center [631, 522] width 27 height 34
click at [643, 539] on img "7 Cripps Avenue, KINGSGROVE NSW 2208" at bounding box center [643, 532] width 27 height 34
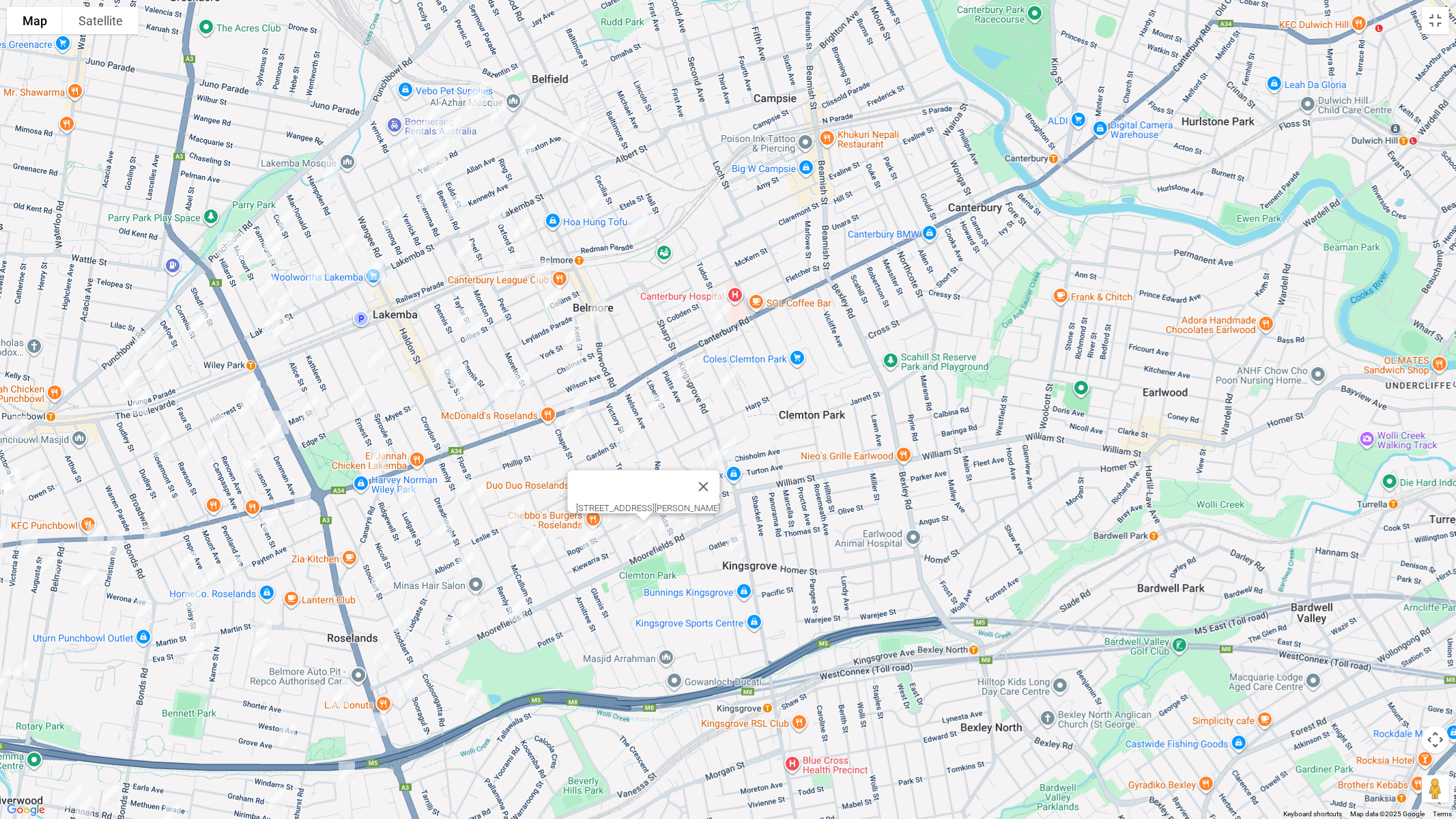
click at [576, 427] on img "16 Chapel Street, BELMORE NSW 2192" at bounding box center [574, 421] width 27 height 34
click at [587, 534] on img "93A Rogers Street, KINGSGROVE NSW 2208" at bounding box center [588, 537] width 27 height 34
click at [461, 487] on img "2/35 Remly Street, ROSELANDS NSW 2196" at bounding box center [463, 490] width 27 height 34
click at [479, 495] on img "40 Remly Street, ROSELANDS NSW 2196" at bounding box center [479, 494] width 27 height 34
click at [513, 509] on img "6 McCallum Street, ROSELANDS NSW 2196" at bounding box center [516, 515] width 27 height 34
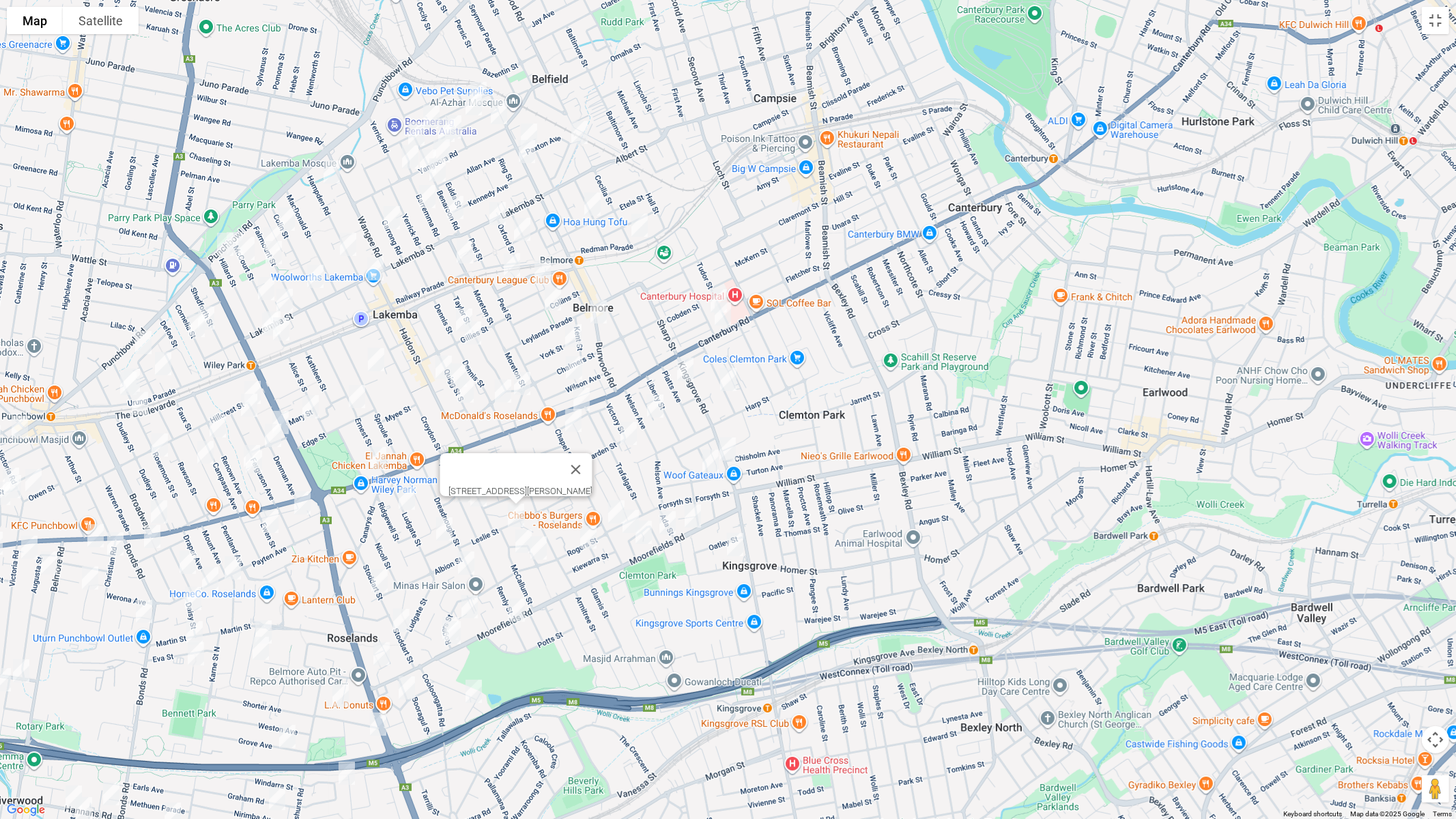
click at [518, 540] on img "24 McCallum Street, ROSELANDS NSW 2196" at bounding box center [524, 541] width 27 height 34
click at [540, 550] on img "17 Bower Street, ROSELANDS NSW 2196" at bounding box center [539, 548] width 27 height 34
click at [716, 290] on img "52b Waverley Street, BELMORE NSW 2192" at bounding box center [719, 301] width 27 height 34
drag, startPoint x: 460, startPoint y: 367, endPoint x: 465, endPoint y: 387, distance: 20.6
click at [460, 368] on img "93 Quigg Street South, LAKEMBA NSW 2195" at bounding box center [459, 376] width 27 height 34
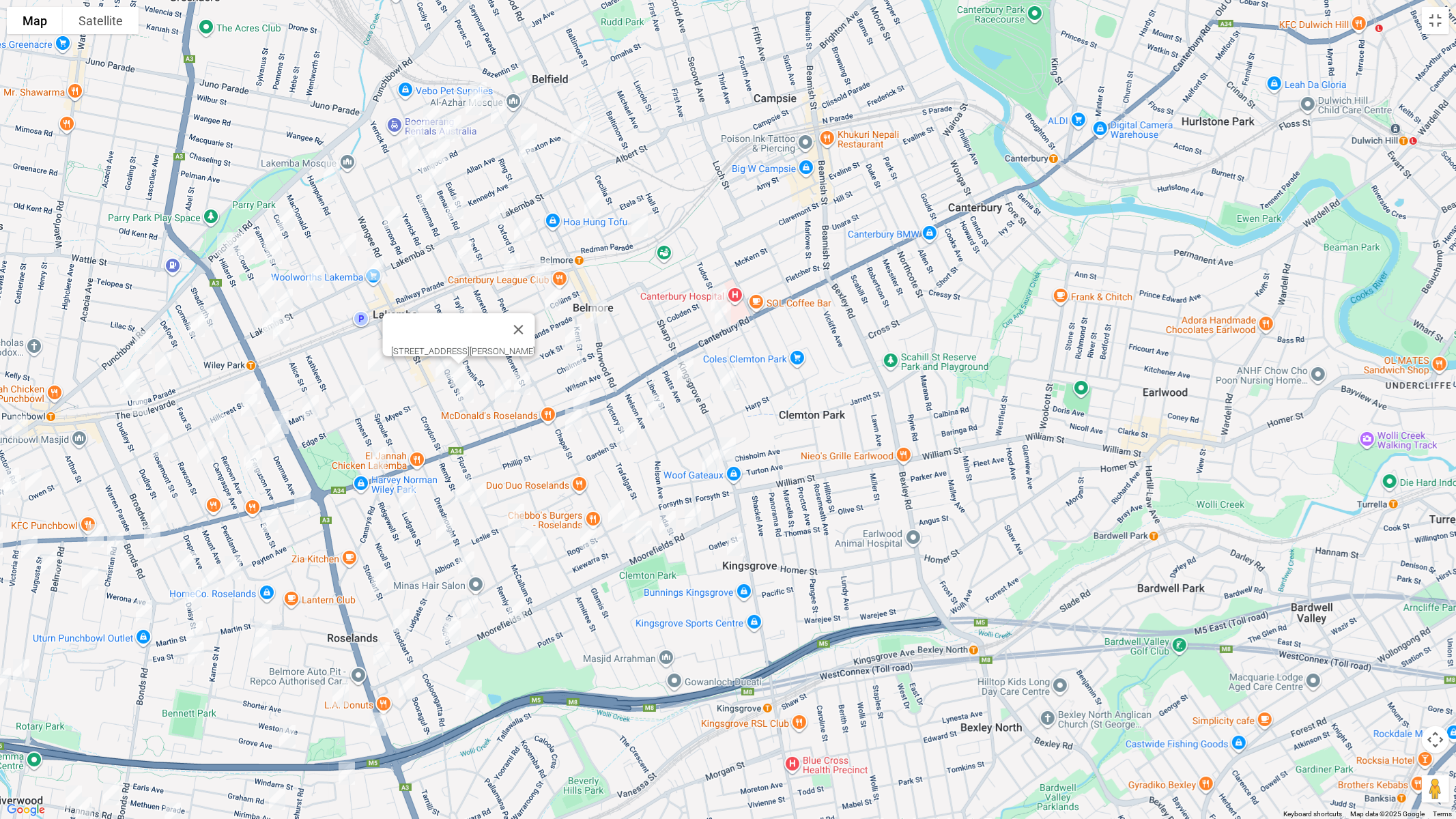
click at [465, 397] on img "109 Quigg Street South, LAKEMBA NSW 2195" at bounding box center [466, 391] width 27 height 34
click at [504, 391] on img "90 Chalmers Street, LAKEMBA NSW 2195" at bounding box center [503, 391] width 27 height 34
click at [524, 385] on img "133 Moreton Street, LAKEMBA NSW 2195" at bounding box center [522, 383] width 27 height 34
click at [565, 329] on button "Close" at bounding box center [548, 337] width 33 height 33
click at [577, 336] on img "12 York Street, BELMORE NSW 2192" at bounding box center [574, 336] width 27 height 34
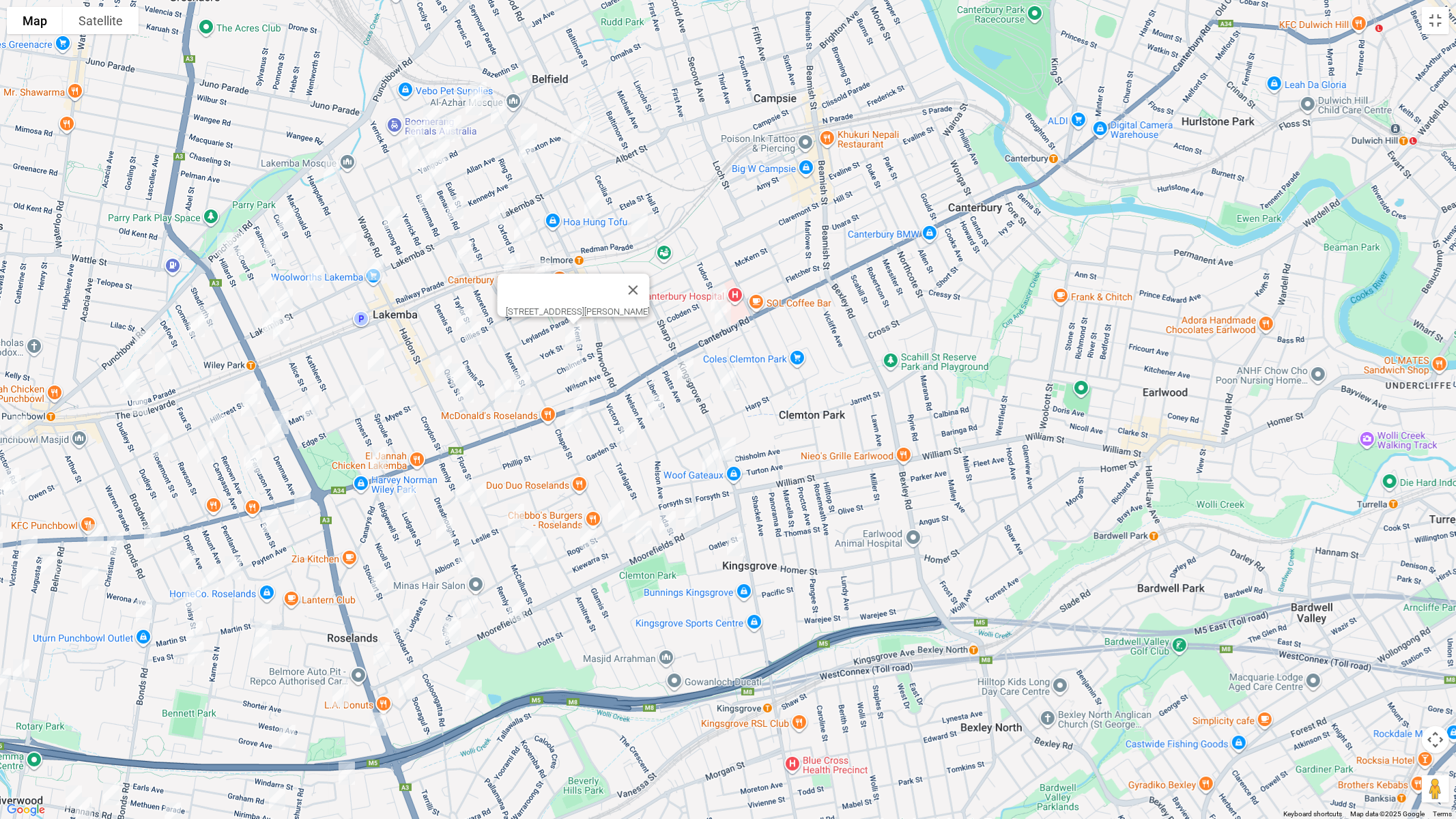
click at [577, 370] on img "25A Wilson Avenue, BELMORE NSW 2192" at bounding box center [574, 368] width 27 height 34
click at [650, 311] on button "Close" at bounding box center [666, 322] width 33 height 33
click at [512, 259] on img "101-105 Bridge Road, BELMORE NSW 2192" at bounding box center [512, 265] width 27 height 34
click at [550, 273] on img "11 Gladstone Street, BELMORE NSW 2192" at bounding box center [542, 272] width 27 height 34
click at [553, 300] on img "38 Collins Street, BELMORE NSW 2192" at bounding box center [552, 299] width 27 height 34
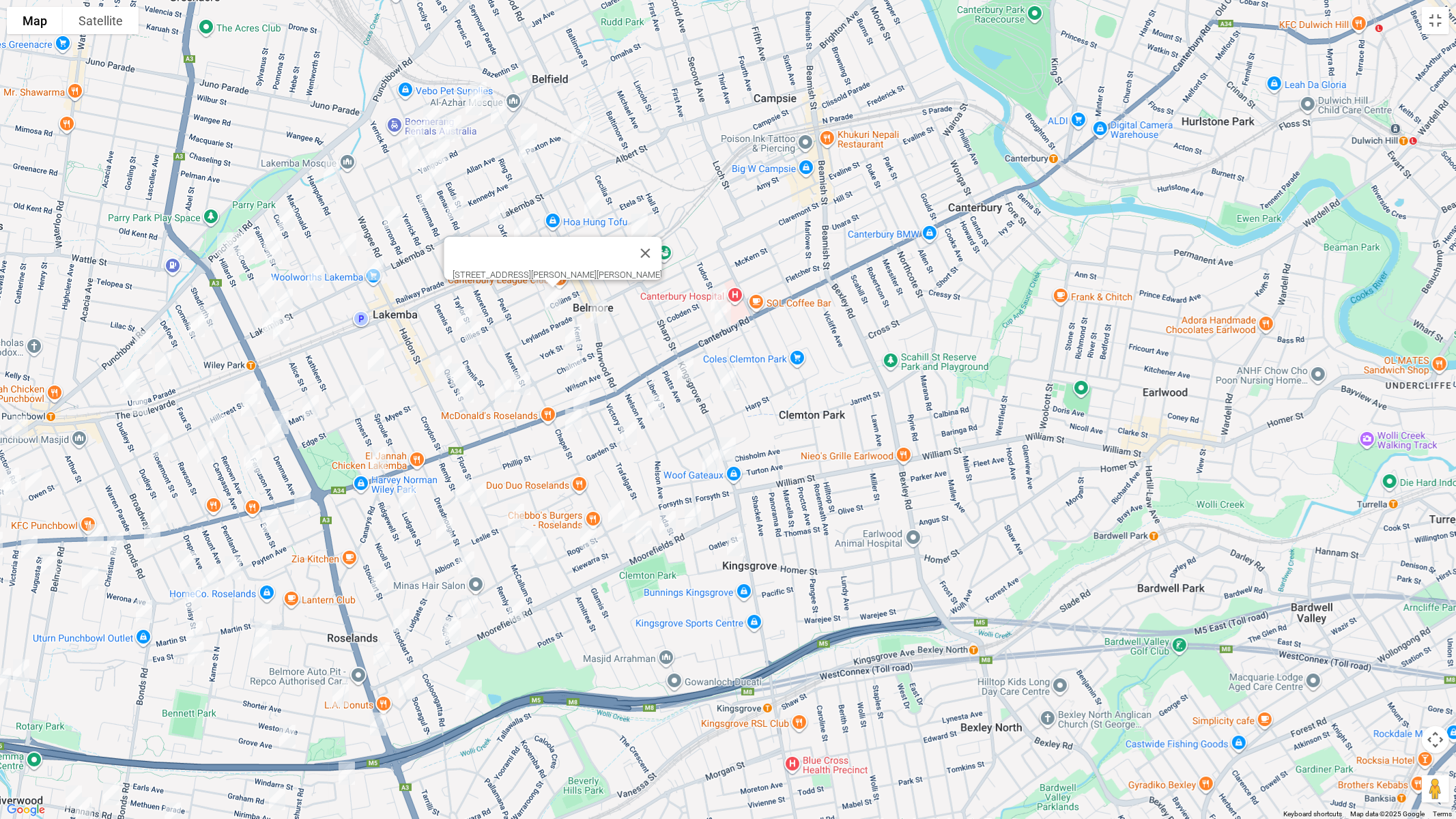
click at [456, 310] on img "64B Dennis Street, LAKEMBA NSW 2195" at bounding box center [464, 320] width 27 height 34
click at [473, 335] on img "68 Dennis Street, LAKEMBA NSW 2195" at bounding box center [473, 333] width 27 height 34
click at [645, 233] on img "16 Redman Parade, BELMORE NSW 2192" at bounding box center [639, 225] width 27 height 34
drag, startPoint x: 714, startPoint y: 171, endPoint x: 673, endPoint y: 189, distance: 44.8
click at [716, 171] on button "Close" at bounding box center [732, 179] width 33 height 33
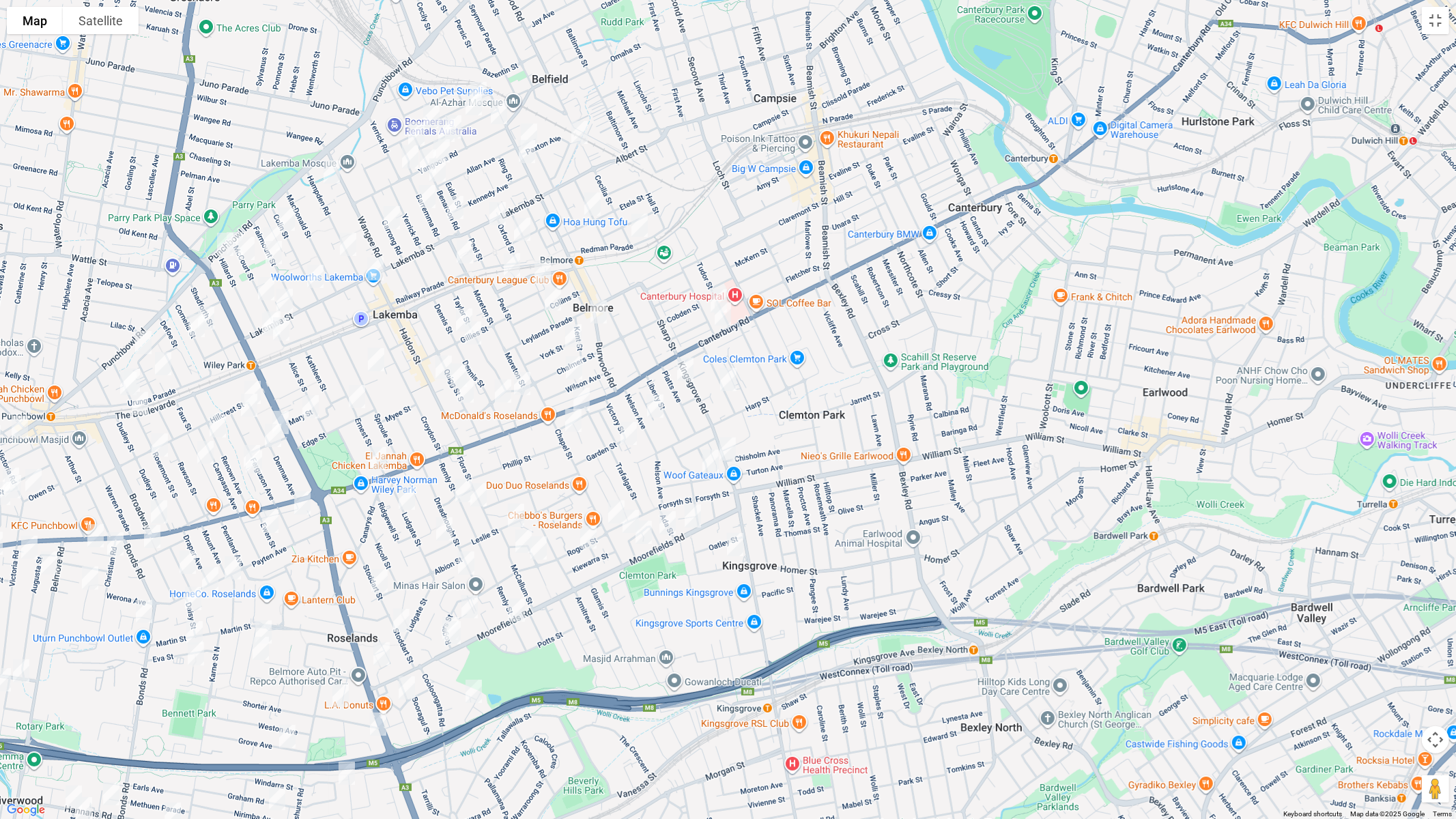
click at [599, 207] on img "53 Etela Street, BELMORE NSW 2192" at bounding box center [592, 204] width 27 height 34
click at [597, 203] on img "53 Etela Street, BELMORE NSW 2192" at bounding box center [592, 204] width 27 height 34
click at [582, 127] on img "56 Paxton Avenue, BELMORE NSW 2192" at bounding box center [580, 133] width 27 height 34
click at [499, 207] on img "31 Brande Street, BELMORE NSW 2192" at bounding box center [497, 213] width 27 height 34
click at [526, 232] on img "13 Oxford Street, BELMORE NSW 2192" at bounding box center [522, 229] width 27 height 34
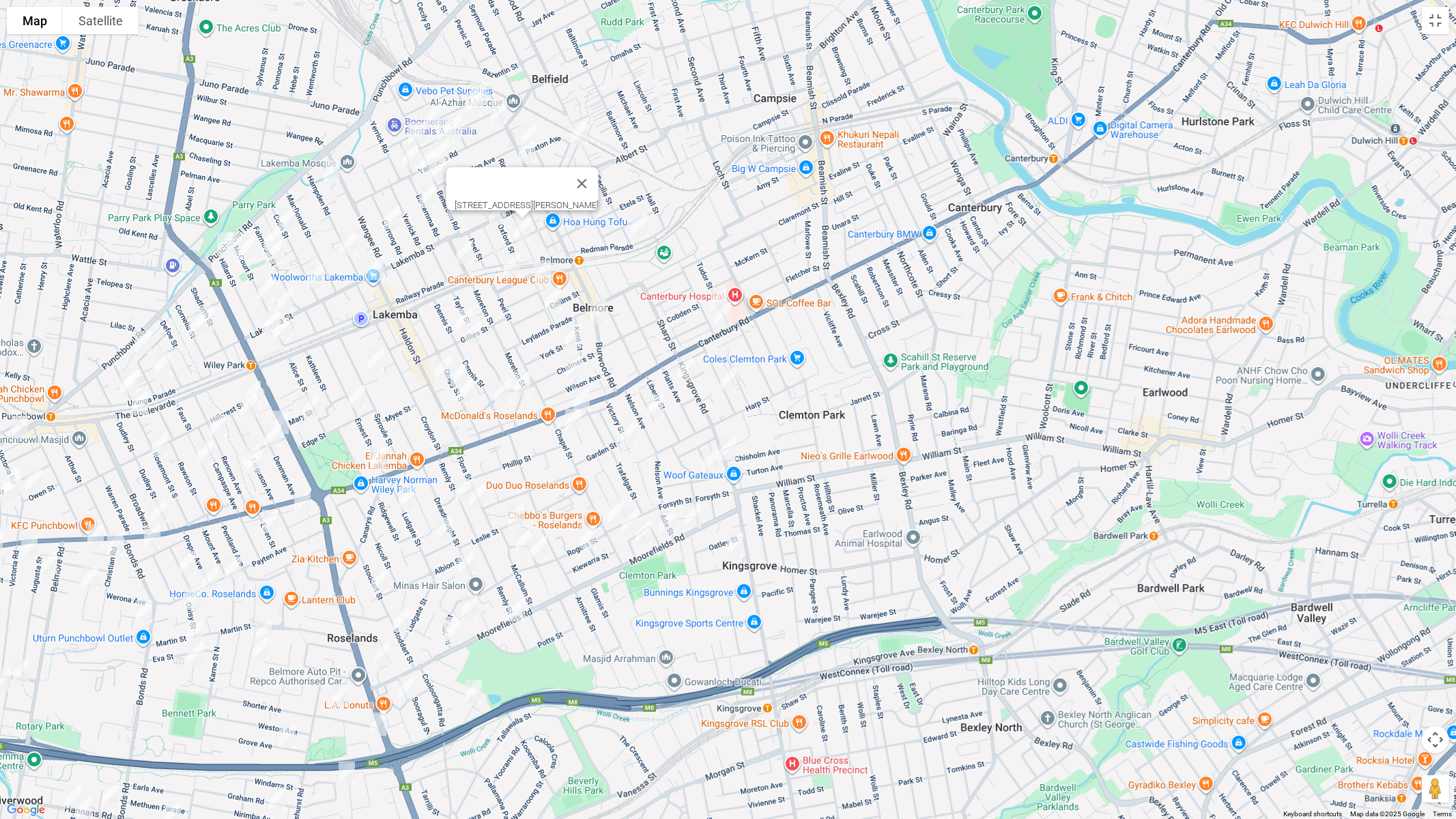
click at [465, 251] on img "27 Moreton Street, LAKEMBA NSW 2195" at bounding box center [465, 251] width 27 height 34
click at [463, 249] on img "27 Moreton Street, LAKEMBA NSW 2195" at bounding box center [465, 251] width 27 height 34
drag, startPoint x: 544, startPoint y: 200, endPoint x: 518, endPoint y: 192, distance: 27.2
click at [508, 200] on button "Close" at bounding box center [491, 206] width 33 height 33
click at [461, 212] on img "14 Benaroon Road, LAKEMBA NSW 2195" at bounding box center [456, 207] width 27 height 34
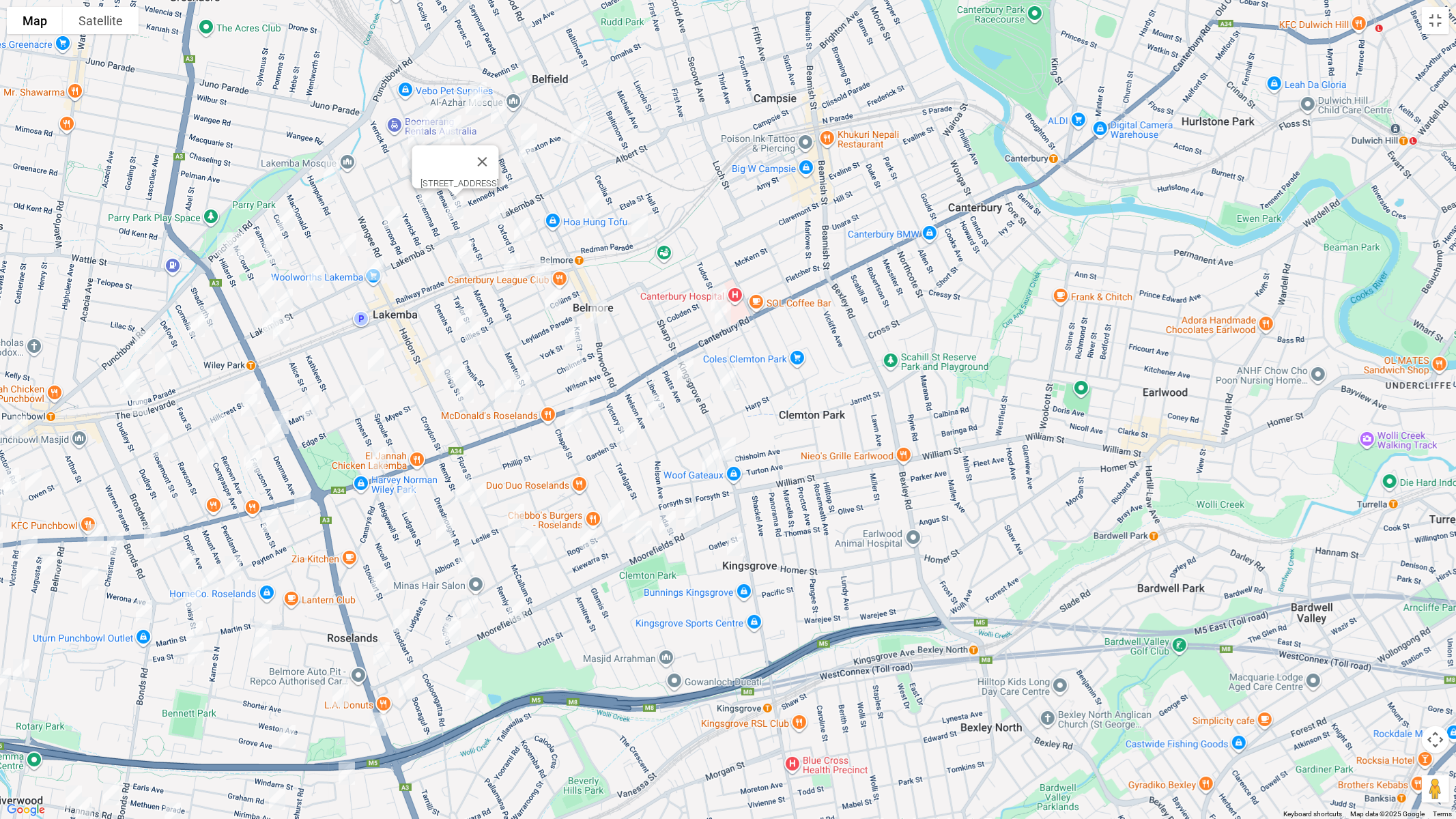
drag, startPoint x: 533, startPoint y: 153, endPoint x: 500, endPoint y: 141, distance: 35.1
click at [498, 155] on button "Close" at bounding box center [482, 161] width 33 height 33
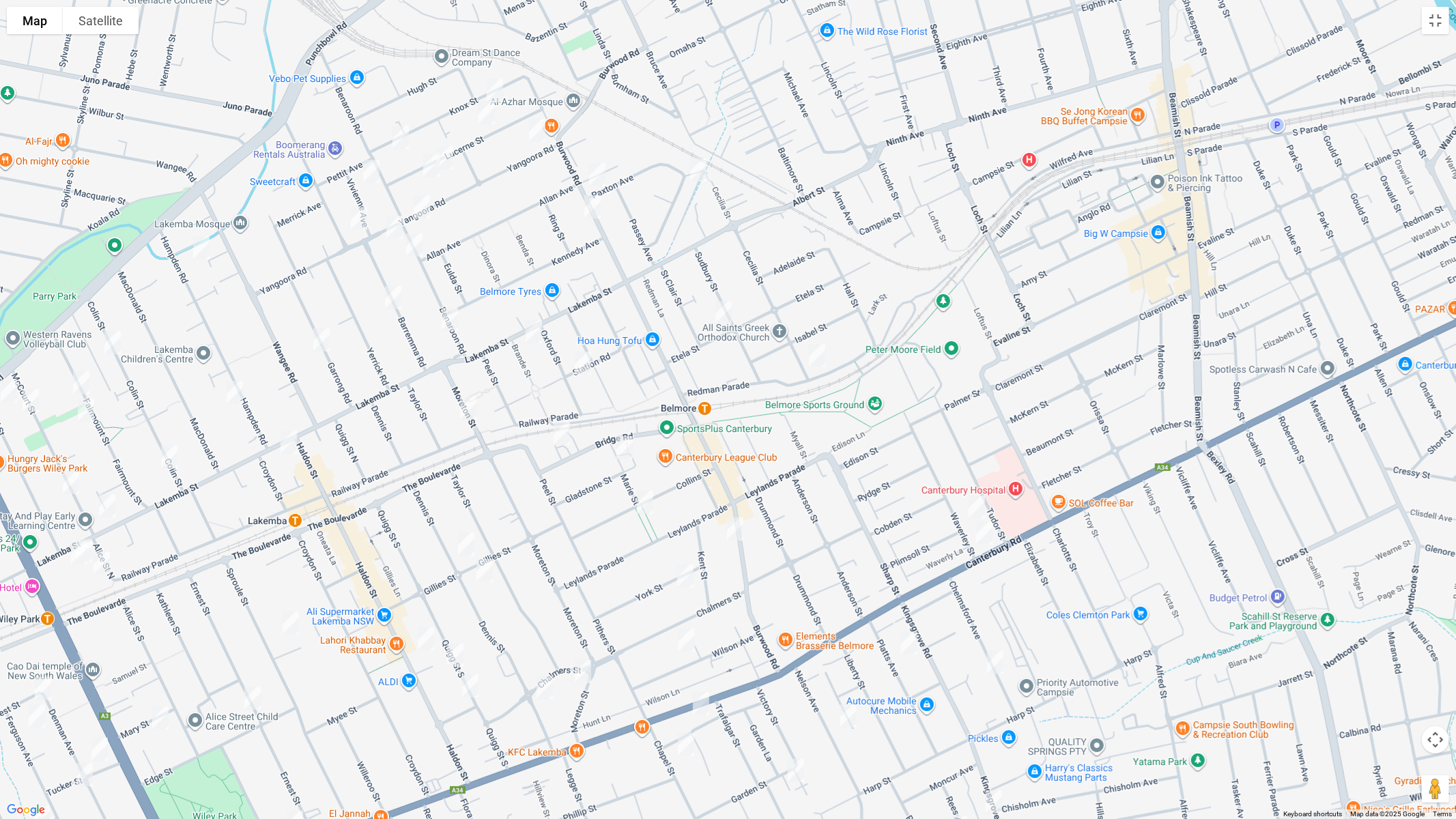
click at [394, 293] on img "28 Barremma Road, LAKEMBA NSW 2195" at bounding box center [394, 297] width 27 height 34
click at [375, 174] on img "13 Vivienne Avenue, LAKEMBA NSW 2195" at bounding box center [371, 172] width 27 height 34
click at [1436, 24] on button "Toggle fullscreen view" at bounding box center [1436, 20] width 27 height 27
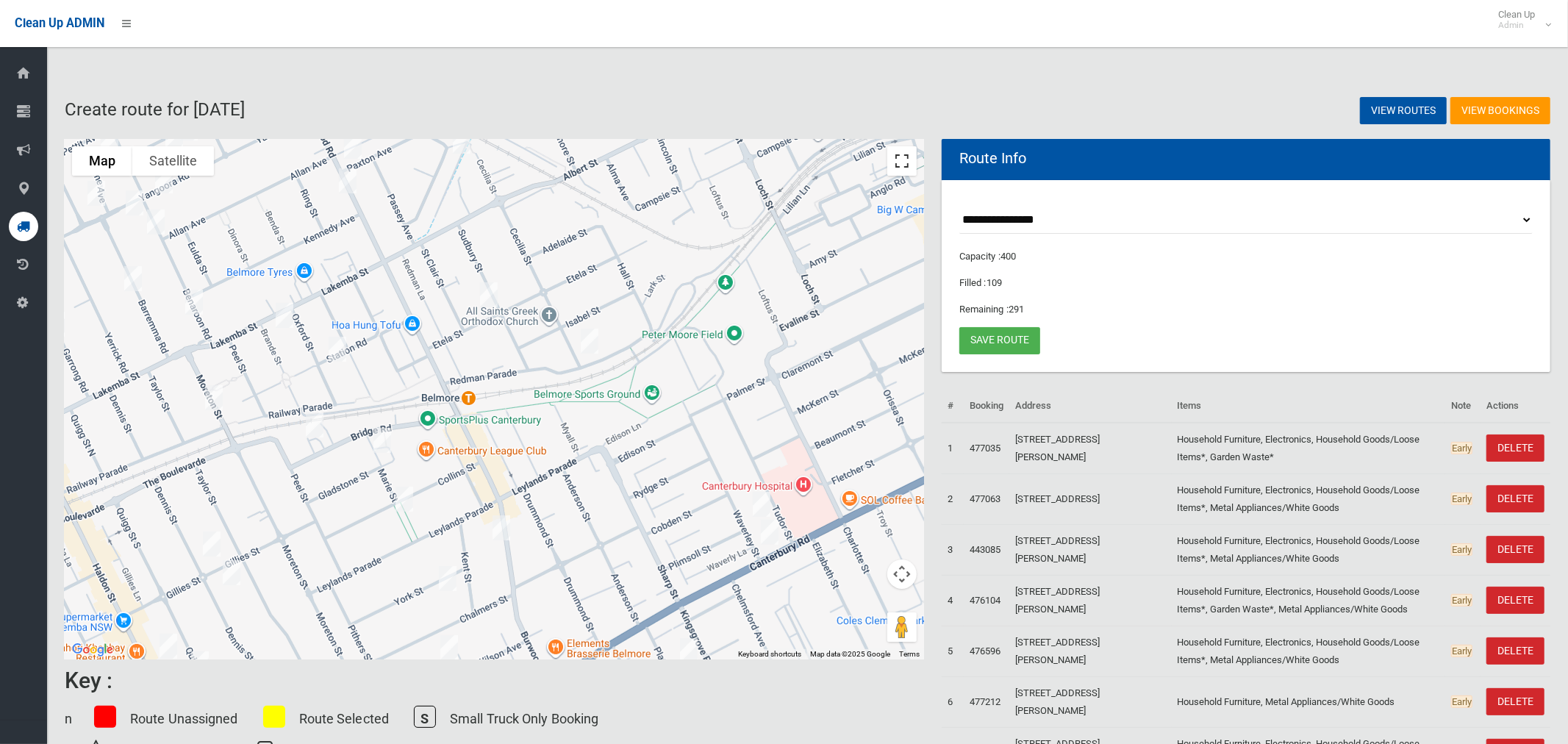
click at [909, 167] on button "Toggle fullscreen view" at bounding box center [902, 161] width 29 height 29
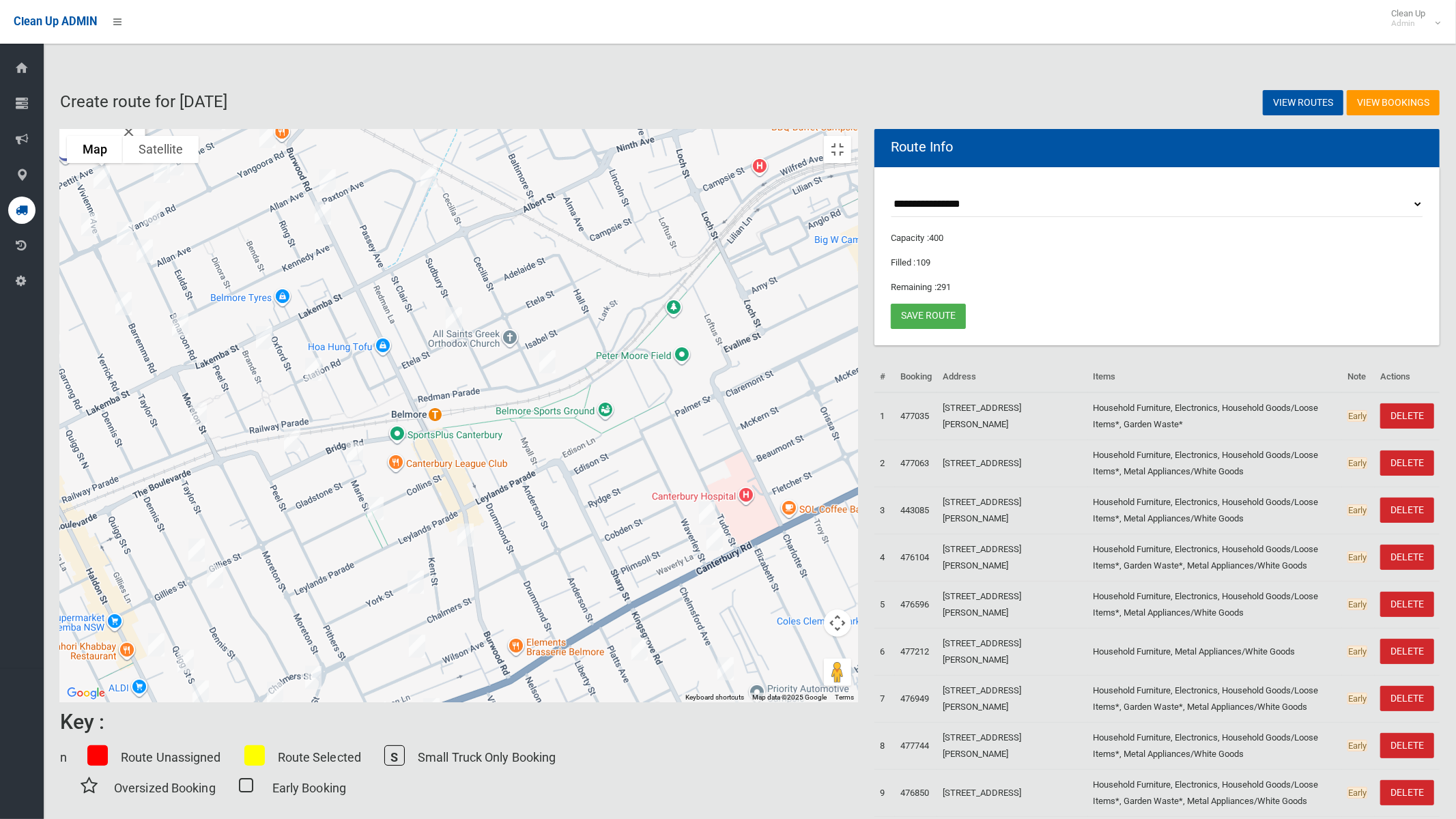
click at [239, 88] on img "42 Knox Street, BELMORE NSW 2192" at bounding box center [225, 97] width 27 height 34
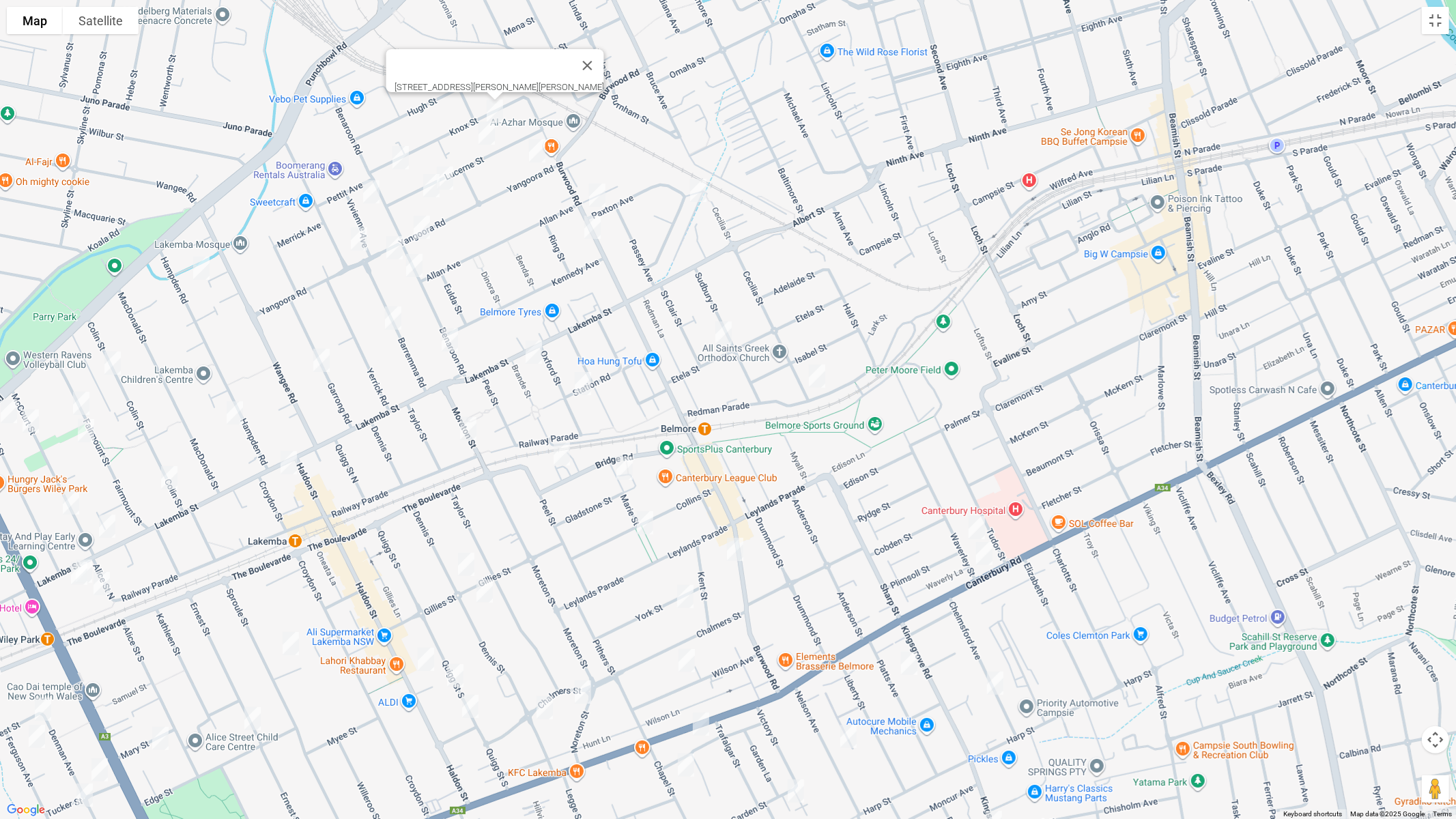
click at [540, 146] on img "3 Yangoora Road, BELMORE NSW 2192" at bounding box center [537, 150] width 27 height 34
click at [372, 189] on img "13 Vivienne Avenue, LAKEMBA NSW 2195" at bounding box center [371, 192] width 27 height 34
click at [486, 138] on img "25 Lucerne Street, BELMORE NSW 2192" at bounding box center [487, 133] width 27 height 34
click at [1437, 25] on button "Toggle fullscreen view" at bounding box center [1436, 20] width 27 height 27
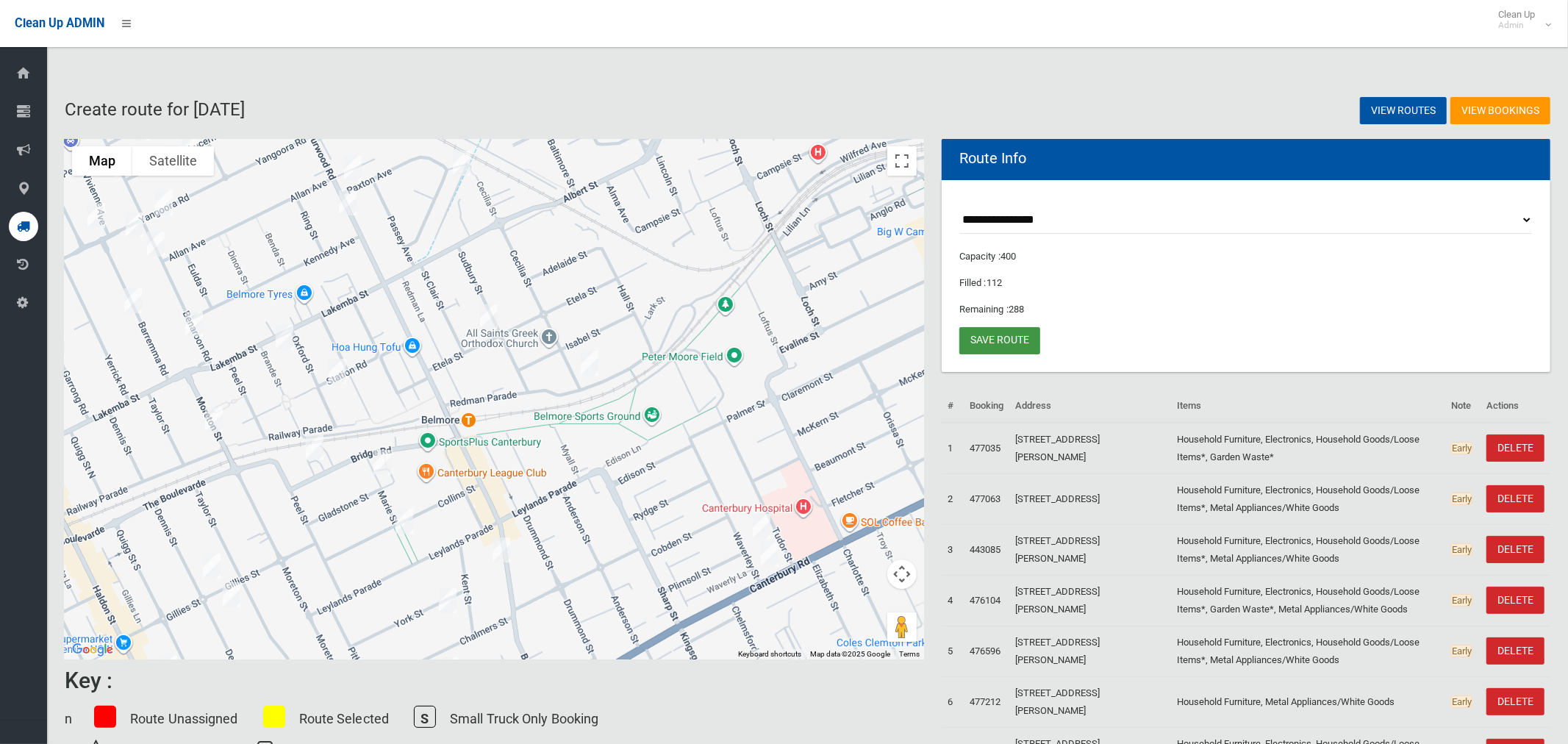
click at [1010, 339] on link "Save route" at bounding box center [1000, 340] width 81 height 27
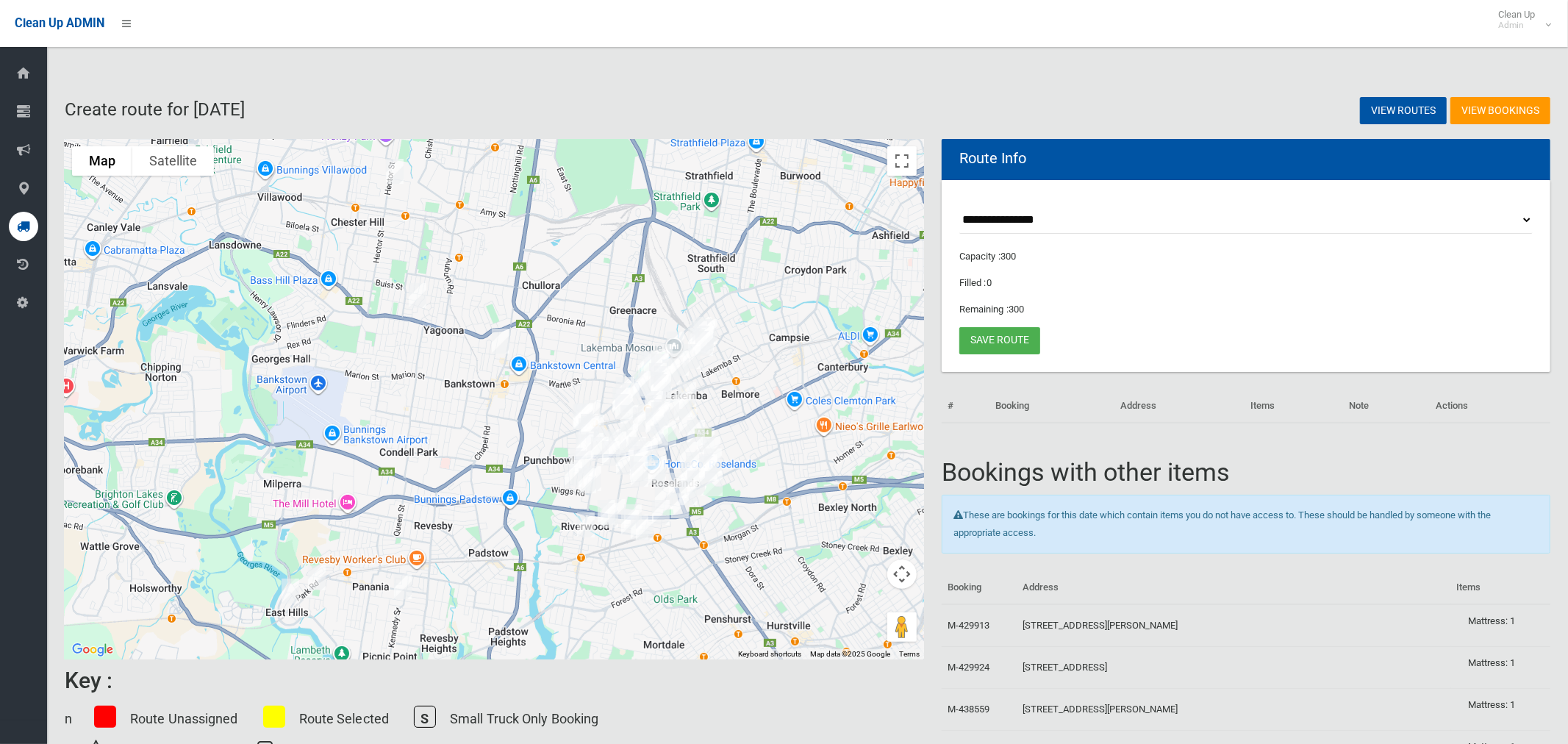
click at [1018, 212] on select "**********" at bounding box center [1246, 221] width 573 height 27
select select "*****"
click at [959, 207] on select "**********" at bounding box center [1246, 221] width 573 height 27
click at [897, 152] on button "Toggle fullscreen view" at bounding box center [902, 161] width 29 height 29
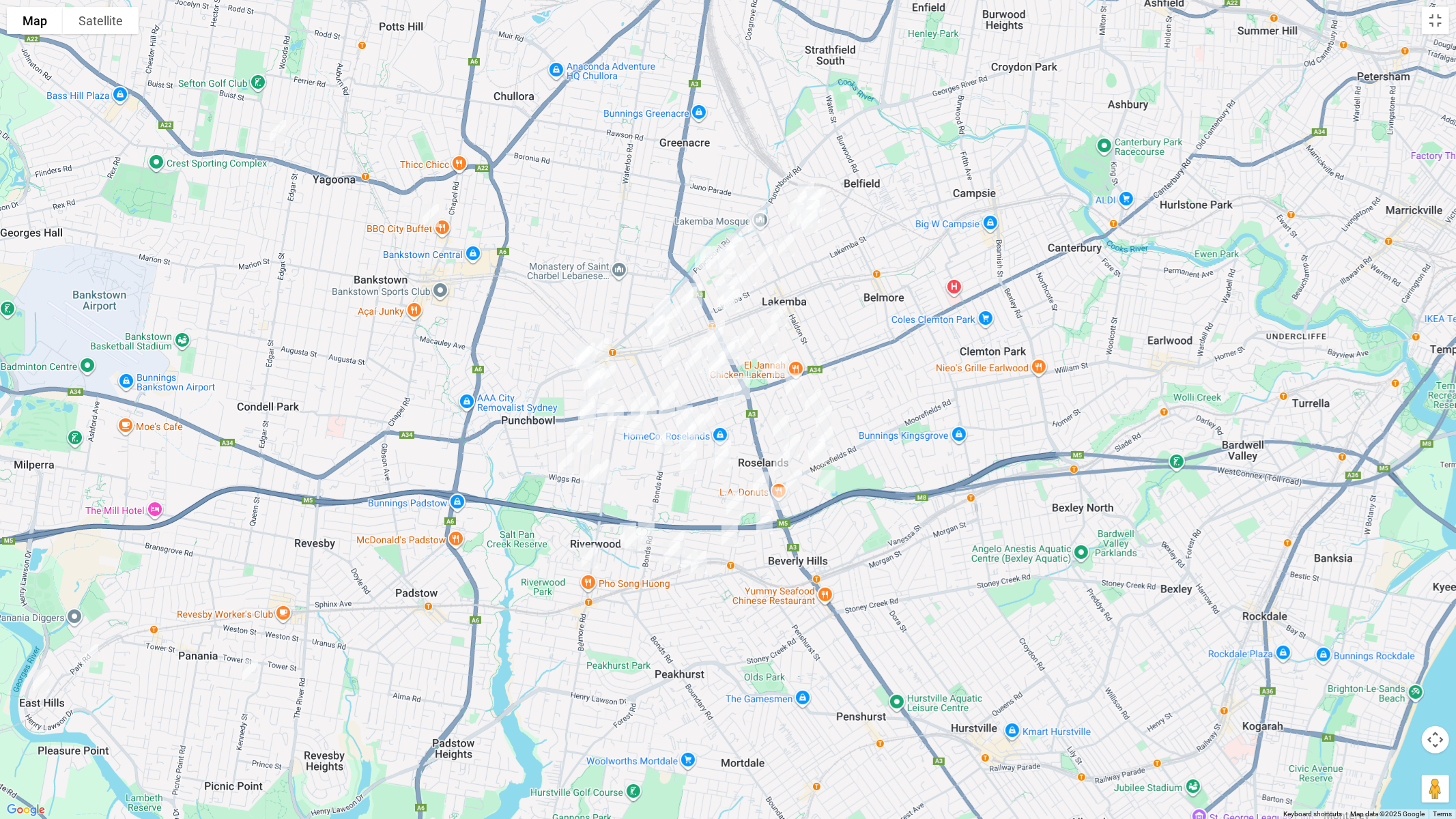
drag, startPoint x: 1035, startPoint y: 410, endPoint x: 851, endPoint y: 404, distance: 184.1
click at [852, 404] on div at bounding box center [728, 410] width 1456 height 819
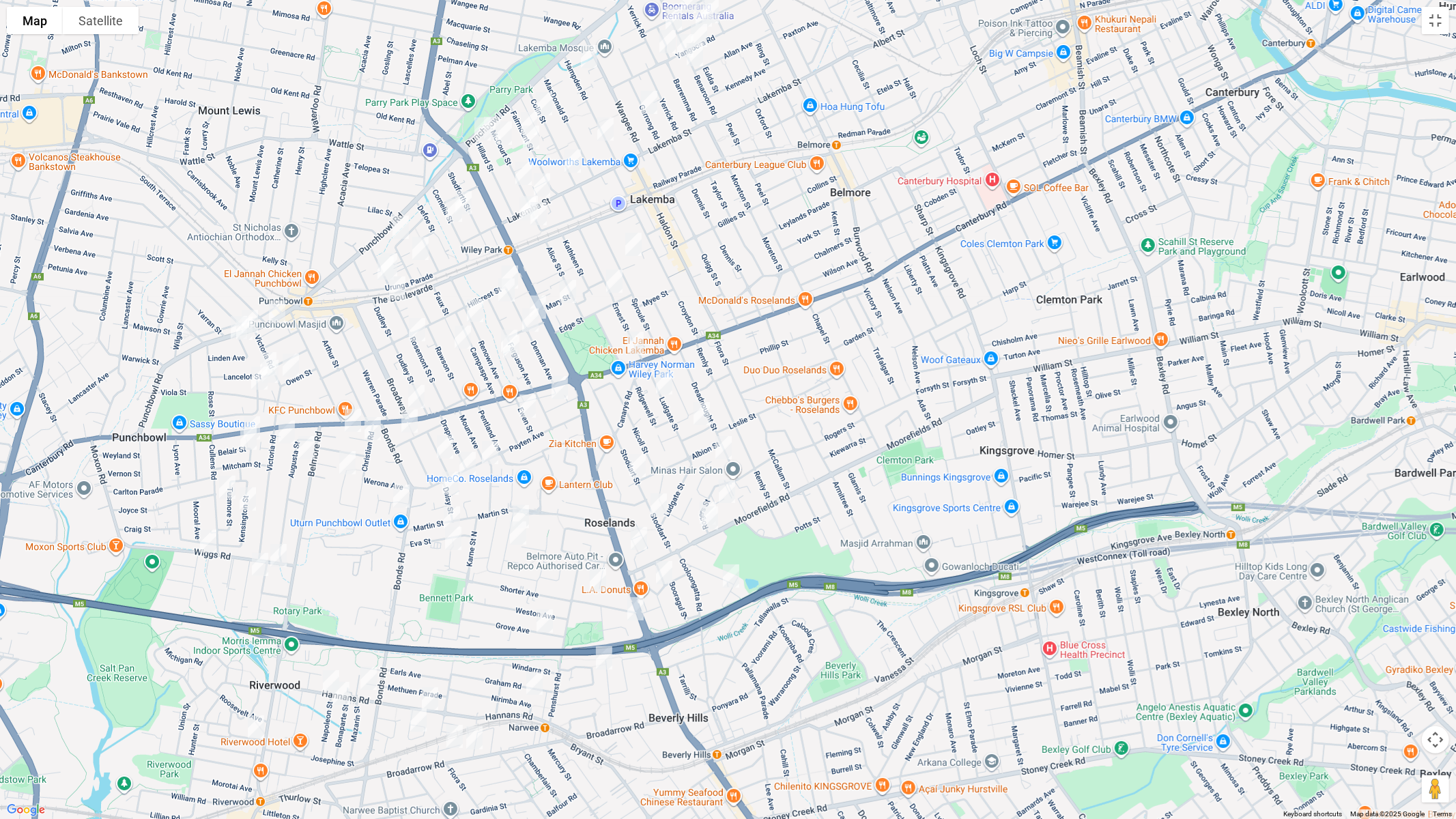
click at [635, 335] on img "1065 Canterbury Road, WILEY PARK NSW 2195" at bounding box center [636, 343] width 27 height 34
click at [544, 185] on img "281 Lakemba Street, WILEY PARK NSW 2195" at bounding box center [542, 185] width 27 height 34
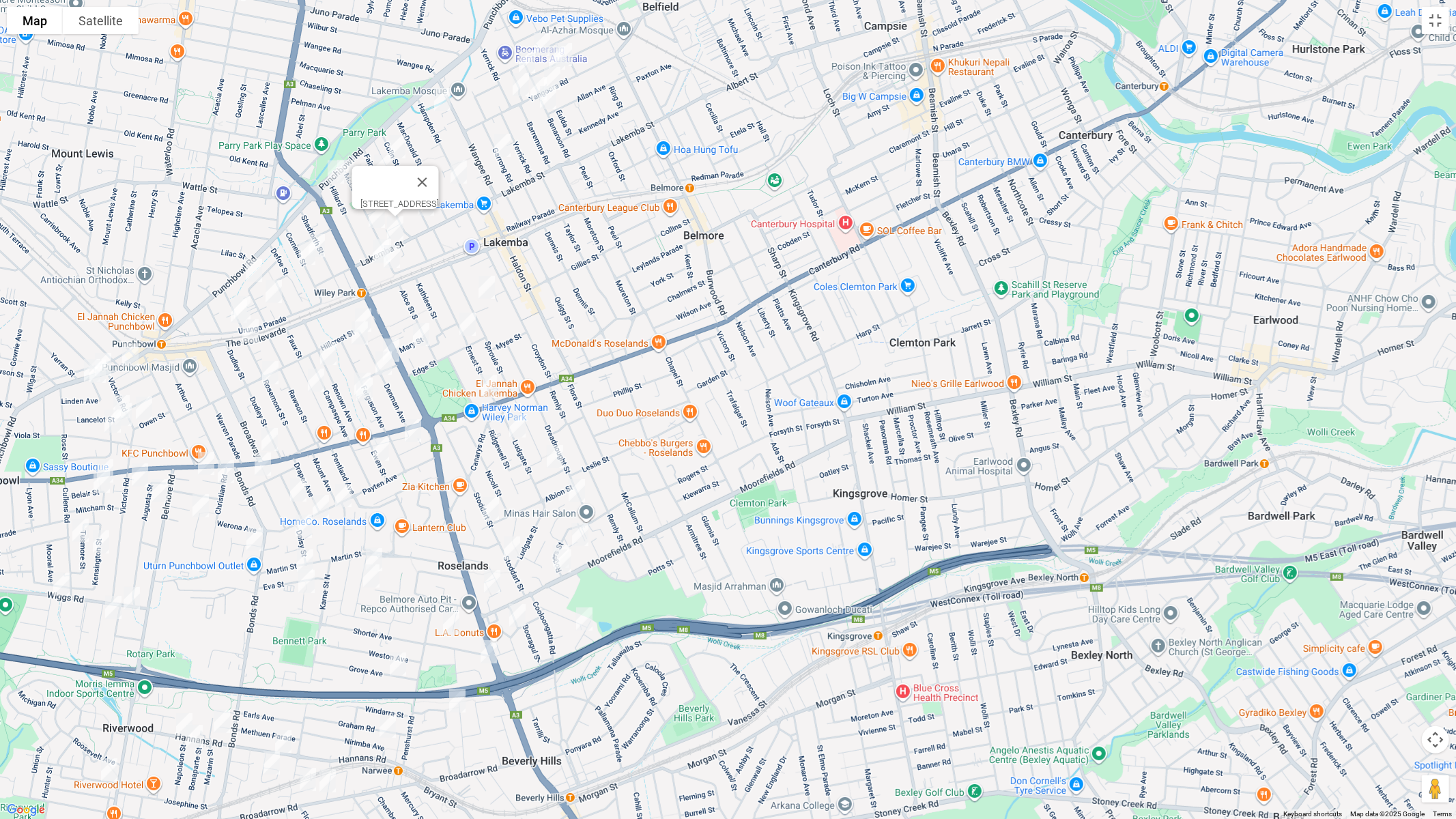
drag, startPoint x: 717, startPoint y: 193, endPoint x: 567, endPoint y: 237, distance: 156.3
click at [567, 237] on div "[STREET_ADDRESS]" at bounding box center [728, 410] width 1456 height 819
click at [522, 428] on img "17A Ludgate Street, ROSELANDS NSW 2196" at bounding box center [518, 426] width 27 height 34
click at [518, 427] on img "17A Ludgate Street, ROSELANDS NSW 2196" at bounding box center [518, 426] width 27 height 34
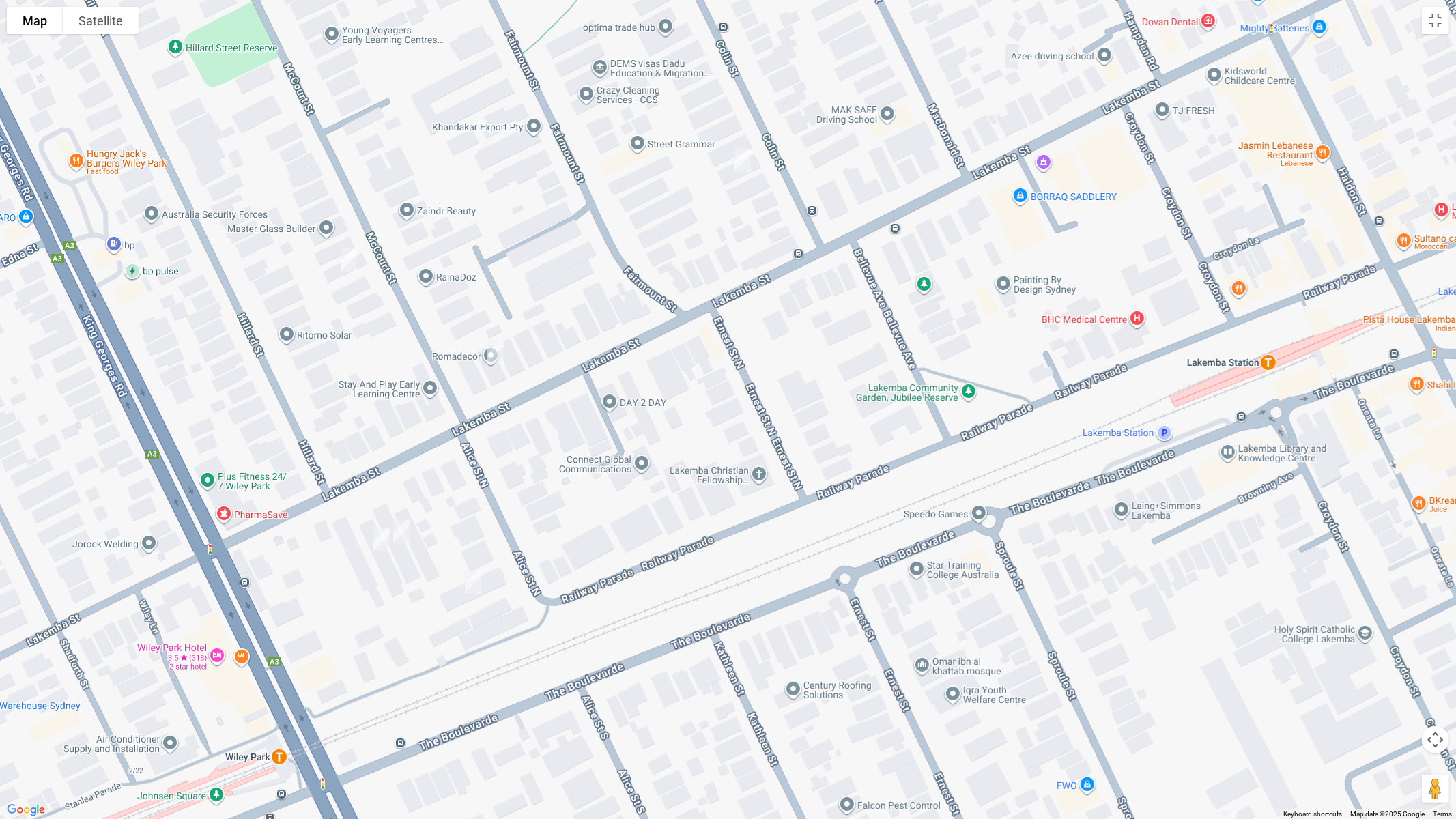
click at [404, 532] on img "274 Lakemba Street, WILEY PARK NSW 2195" at bounding box center [401, 532] width 27 height 34
click at [382, 545] on img "276 Lakemba Street, WILEY PARK NSW 2195" at bounding box center [382, 539] width 27 height 34
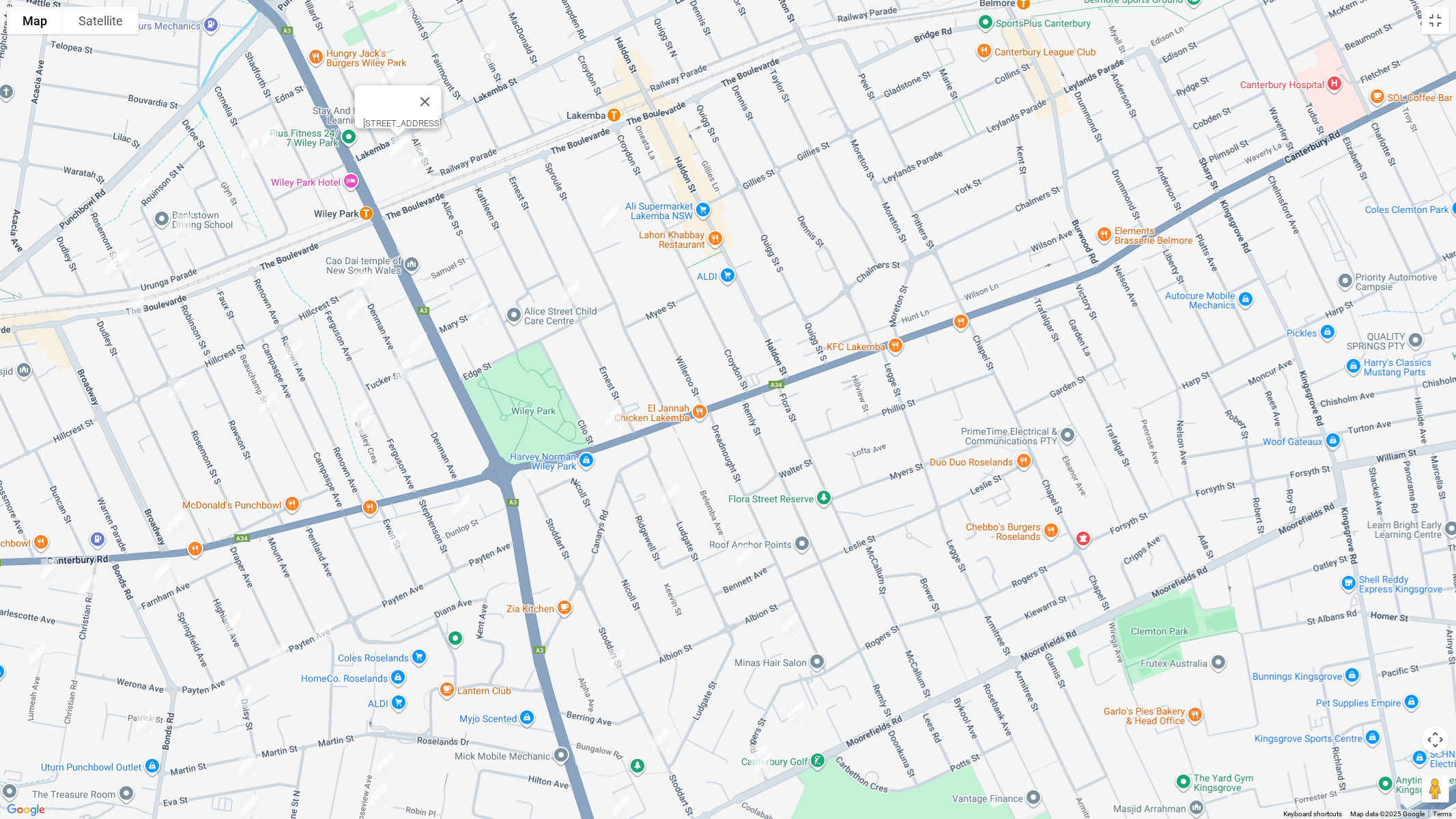
drag, startPoint x: 676, startPoint y: 545, endPoint x: 496, endPoint y: 148, distance: 435.9
click at [509, 137] on div "[STREET_ADDRESS]" at bounding box center [728, 410] width 1456 height 819
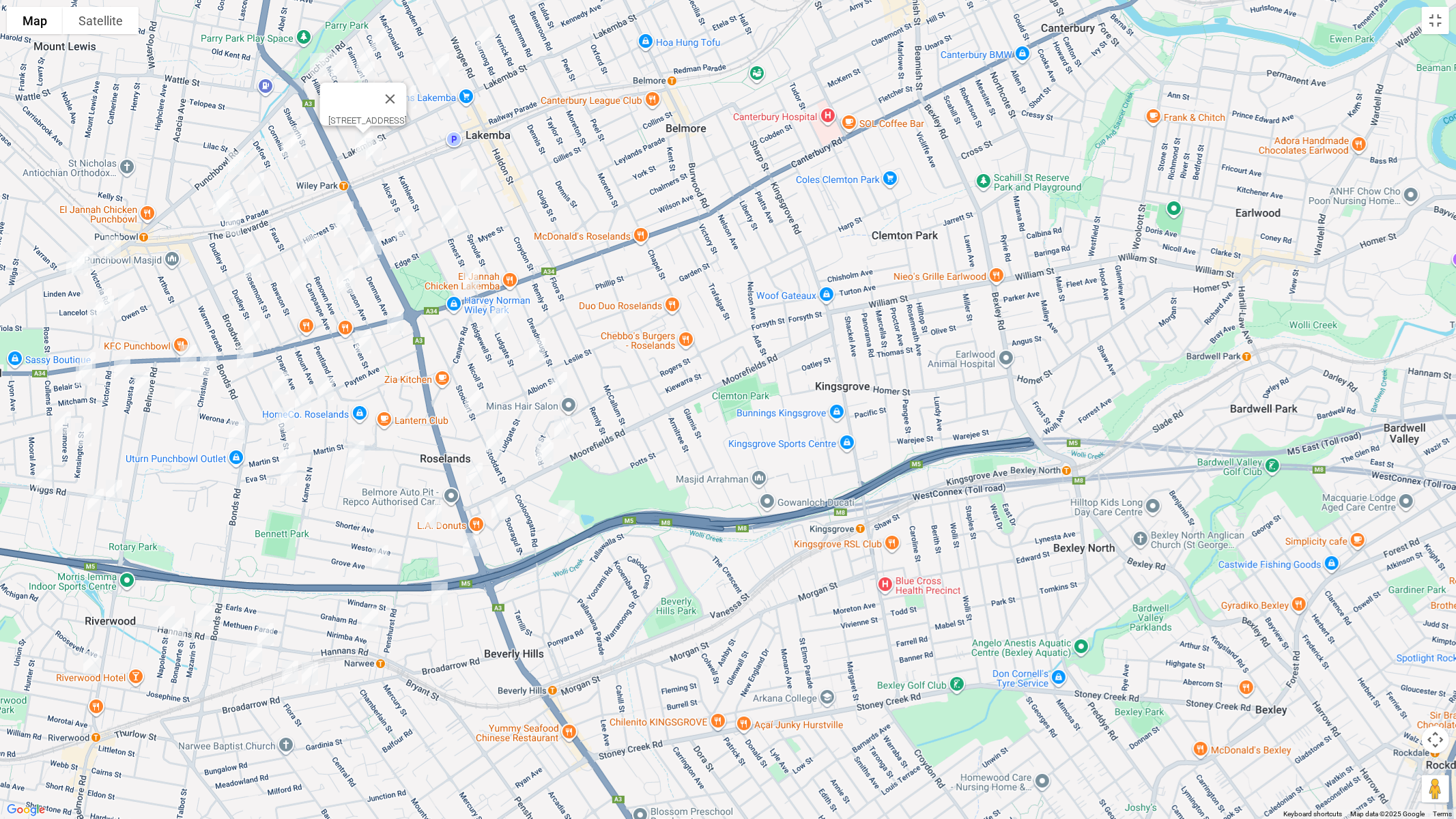
click at [532, 347] on img "9 Bennett Avenue, ROSELANDS NSW 2196" at bounding box center [537, 349] width 27 height 34
click at [559, 384] on img "11 Sando Crescent, ROSELANDS NSW 2196" at bounding box center [559, 383] width 27 height 34
click at [537, 435] on img "6 Rogers Street, ROSELANDS NSW 2196" at bounding box center [543, 449] width 27 height 34
click at [567, 435] on img "13 Kerry Crescent, ROSELANDS NSW 2196" at bounding box center [563, 427] width 27 height 34
click at [547, 460] on img "3/2 Rogers Street, ROSELANDS NSW 2196" at bounding box center [546, 454] width 27 height 34
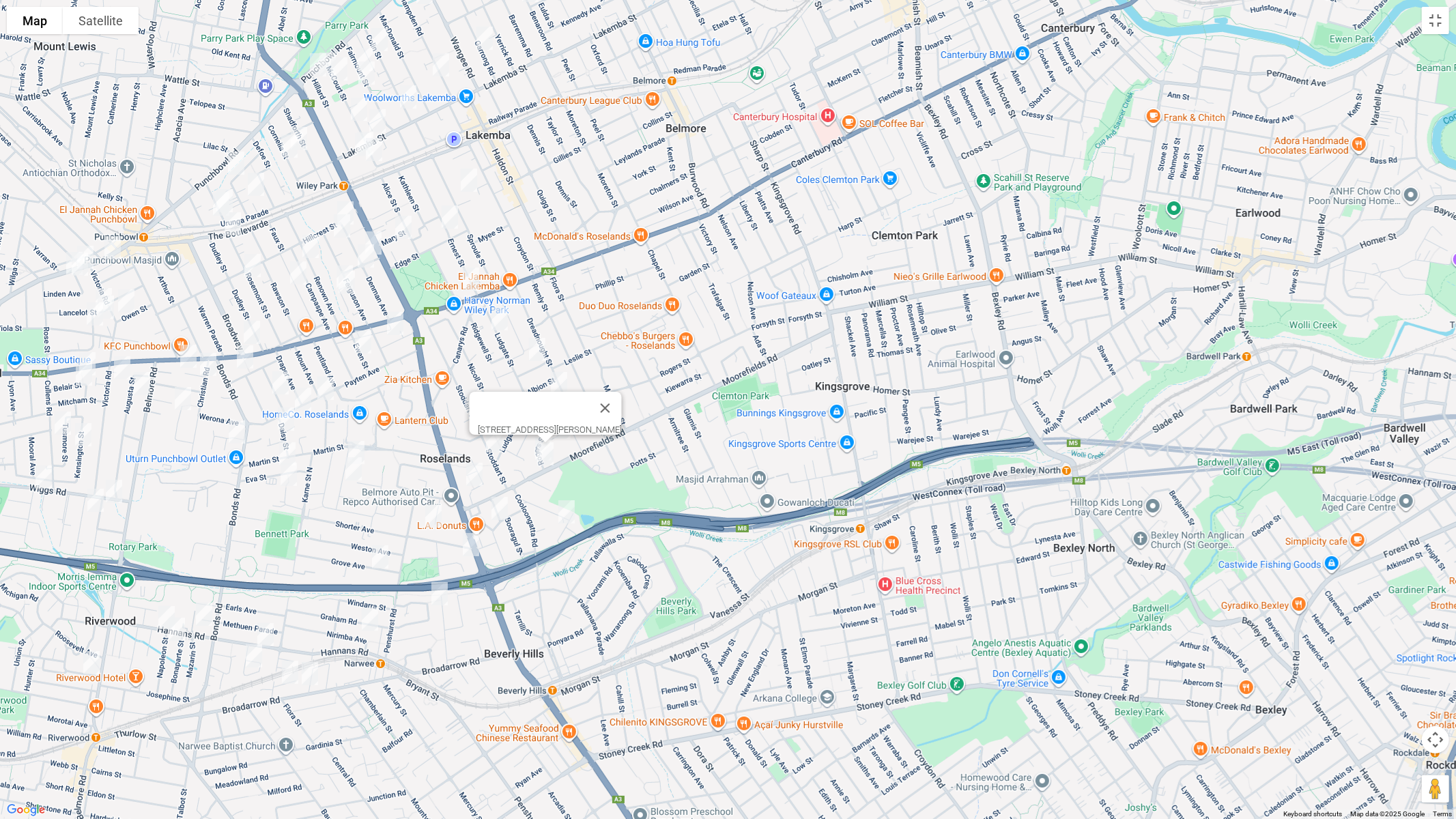
click at [569, 510] on img "35 Elouera Street North, BEVERLY HILLS NSW 2209" at bounding box center [567, 511] width 27 height 34
click at [472, 397] on img "69 Stoddart Street, ROSELANDS NSW 2196" at bounding box center [473, 401] width 27 height 34
click at [494, 445] on img "101A Stoddart Street, ROSELANDS NSW 2196" at bounding box center [494, 441] width 27 height 34
click at [472, 481] on img "31 Bungalow Road, ROSELANDS NSW 2196" at bounding box center [474, 474] width 27 height 34
click at [497, 511] on img "13B Moondani Road, BEVERLY HILLS NSW 2209" at bounding box center [500, 508] width 27 height 34
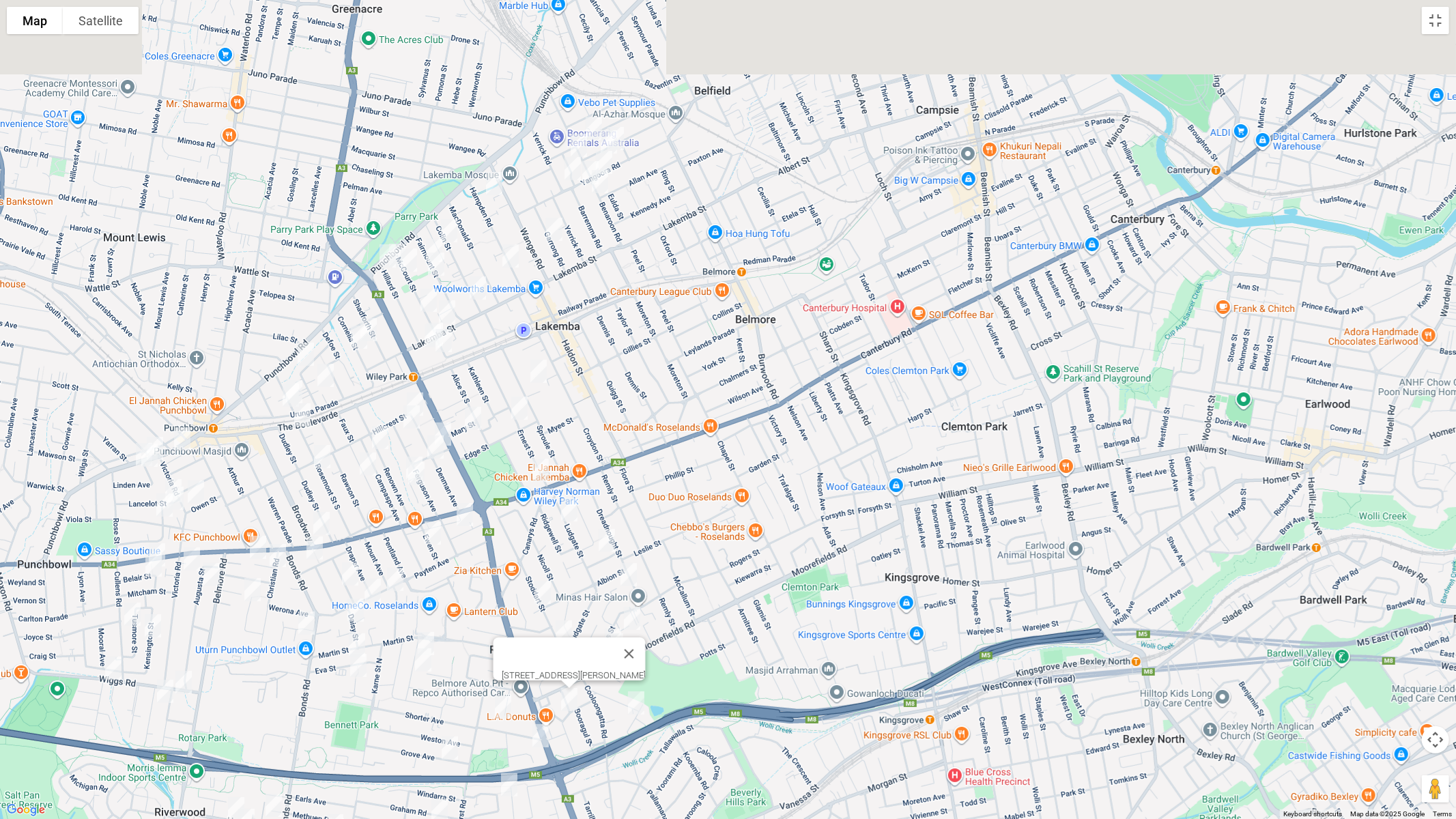
drag, startPoint x: 522, startPoint y: 272, endPoint x: 575, endPoint y: 503, distance: 237.0
click at [575, 505] on div "13B Moondani Road, BEVERLY HILLS NSW 2209" at bounding box center [728, 410] width 1456 height 819
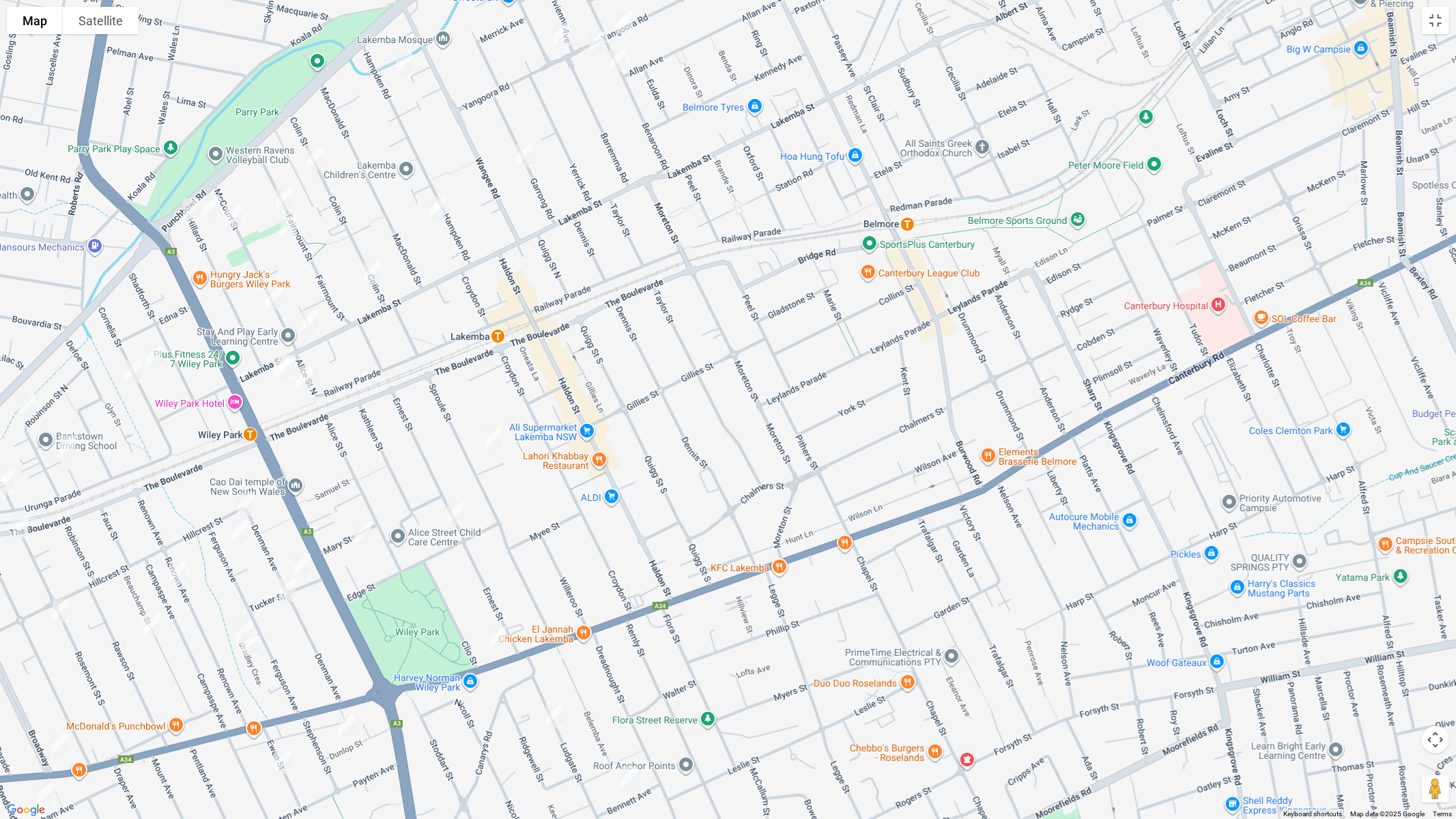
click at [495, 438] on img "64-66 Sproule Street, LAKEMBA NSW 2195" at bounding box center [494, 438] width 27 height 34
click at [456, 515] on img "69 Ernest Street, LAKEMBA NSW 2195" at bounding box center [456, 514] width 27 height 34
click at [359, 532] on img "6-8 Mary Street, WILEY PARK NSW 2195" at bounding box center [363, 534] width 27 height 34
click at [303, 376] on img "11-13 Alice Street North, WILEY PARK NSW 2195" at bounding box center [304, 379] width 27 height 34
drag, startPoint x: 190, startPoint y: 205, endPoint x: 208, endPoint y: 210, distance: 18.7
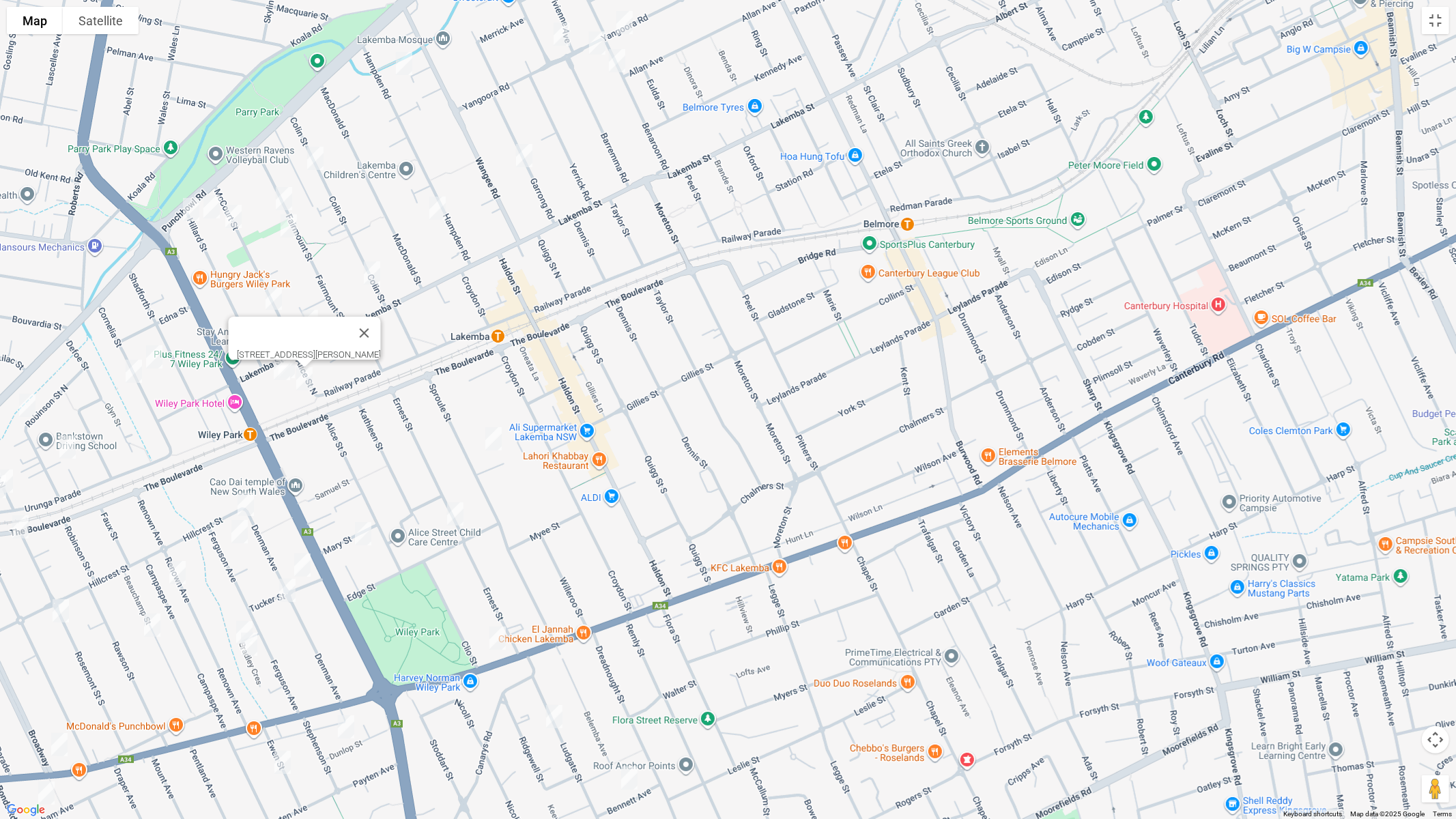
click at [190, 206] on img "3/68 Hillard Street, WILEY PARK NSW 2195" at bounding box center [191, 209] width 27 height 34
click at [209, 209] on img "59 Hillard Street, WILEY PARK NSW 2195" at bounding box center [212, 206] width 27 height 34
click at [231, 219] on img "48 McCourt Street, WILEY PARK NSW 2195" at bounding box center [234, 217] width 27 height 34
click at [274, 298] on img "12 McCourt Street, WILEY PARK NSW 2195" at bounding box center [274, 298] width 27 height 34
click at [281, 192] on img "50 Fairmount Street, LAKEMBA NSW 2195" at bounding box center [284, 199] width 27 height 34
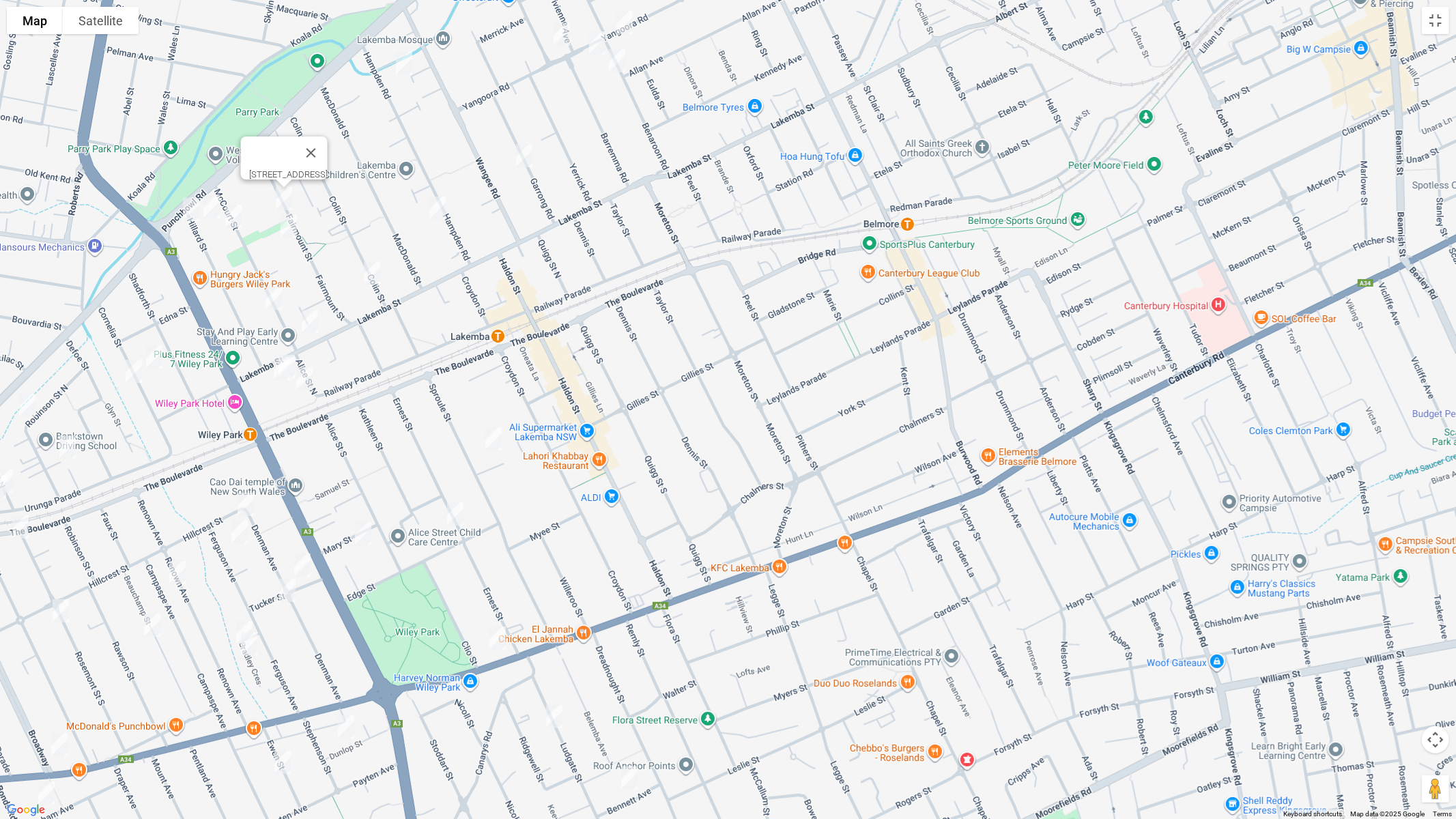
click at [286, 229] on img "40 Fairmount Street, LAKEMBA NSW 2195" at bounding box center [289, 226] width 27 height 34
click at [370, 266] on img "12 Colin Street, LAKEMBA NSW 2195" at bounding box center [372, 273] width 27 height 34
click at [310, 157] on img "64 Colin Street, LAKEMBA NSW 2195" at bounding box center [315, 158] width 27 height 34
click at [439, 210] on img "16A Hampden Road, LAKEMBA NSW 2195" at bounding box center [438, 208] width 27 height 34
click at [405, 60] on img "97 Hampden Road, LAKEMBA NSW 2195" at bounding box center [404, 64] width 27 height 34
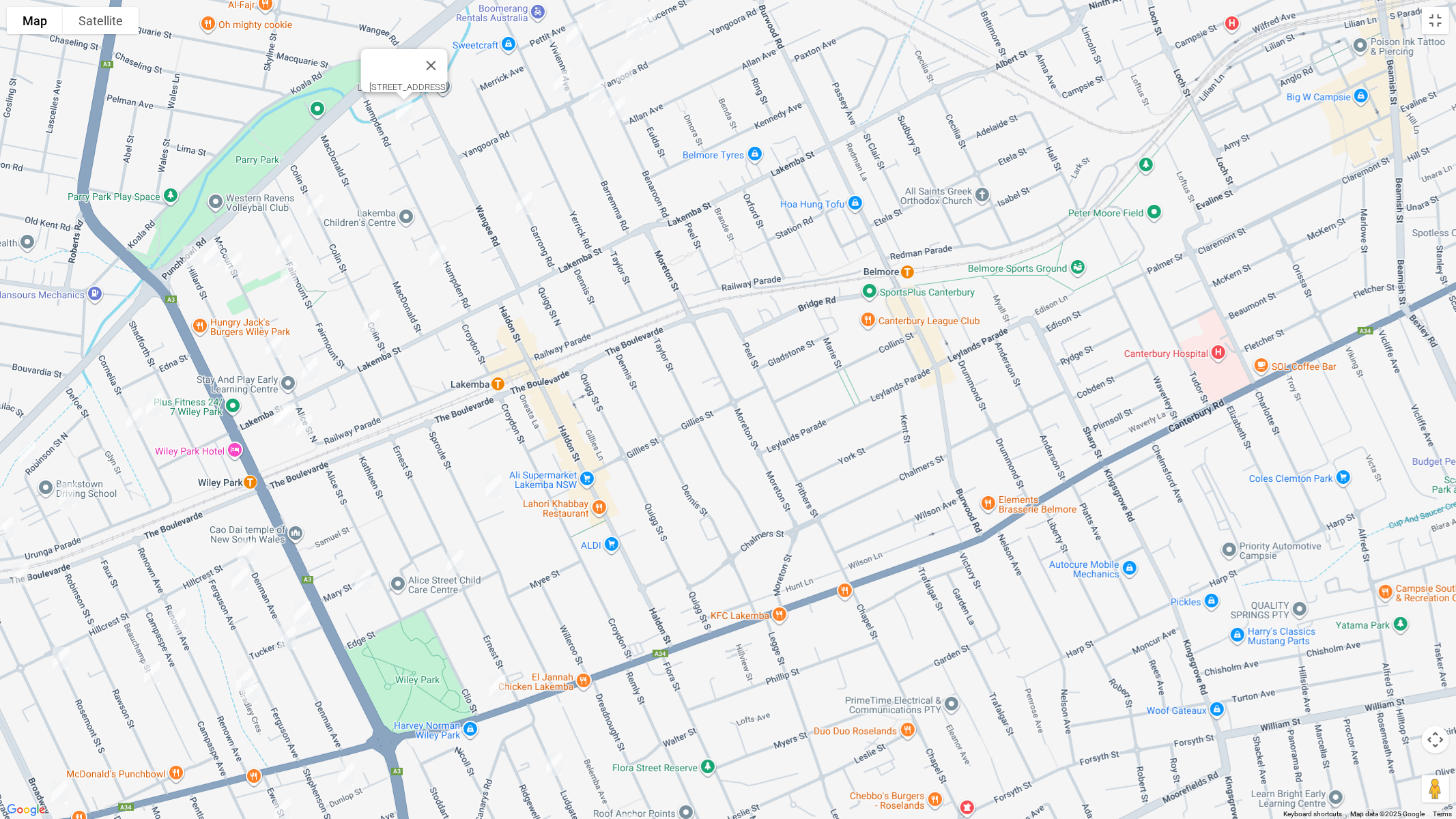
click at [530, 206] on img "1/18 Garrong Road, LAKEMBA NSW 2195" at bounding box center [524, 203] width 27 height 34
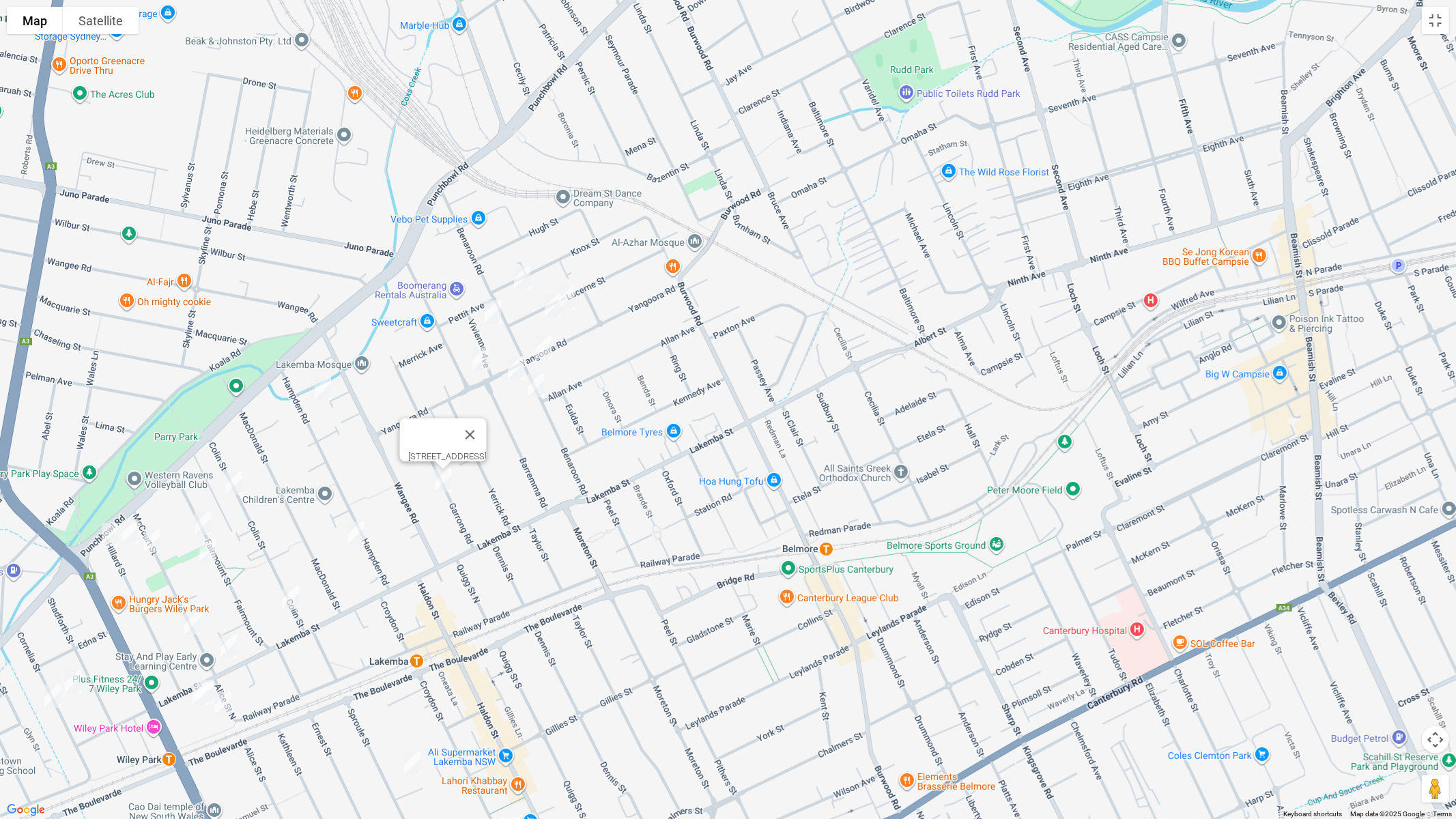
drag, startPoint x: 702, startPoint y: 165, endPoint x: 620, endPoint y: 444, distance: 290.8
click at [620, 444] on div "[STREET_ADDRESS]" at bounding box center [728, 410] width 1456 height 819
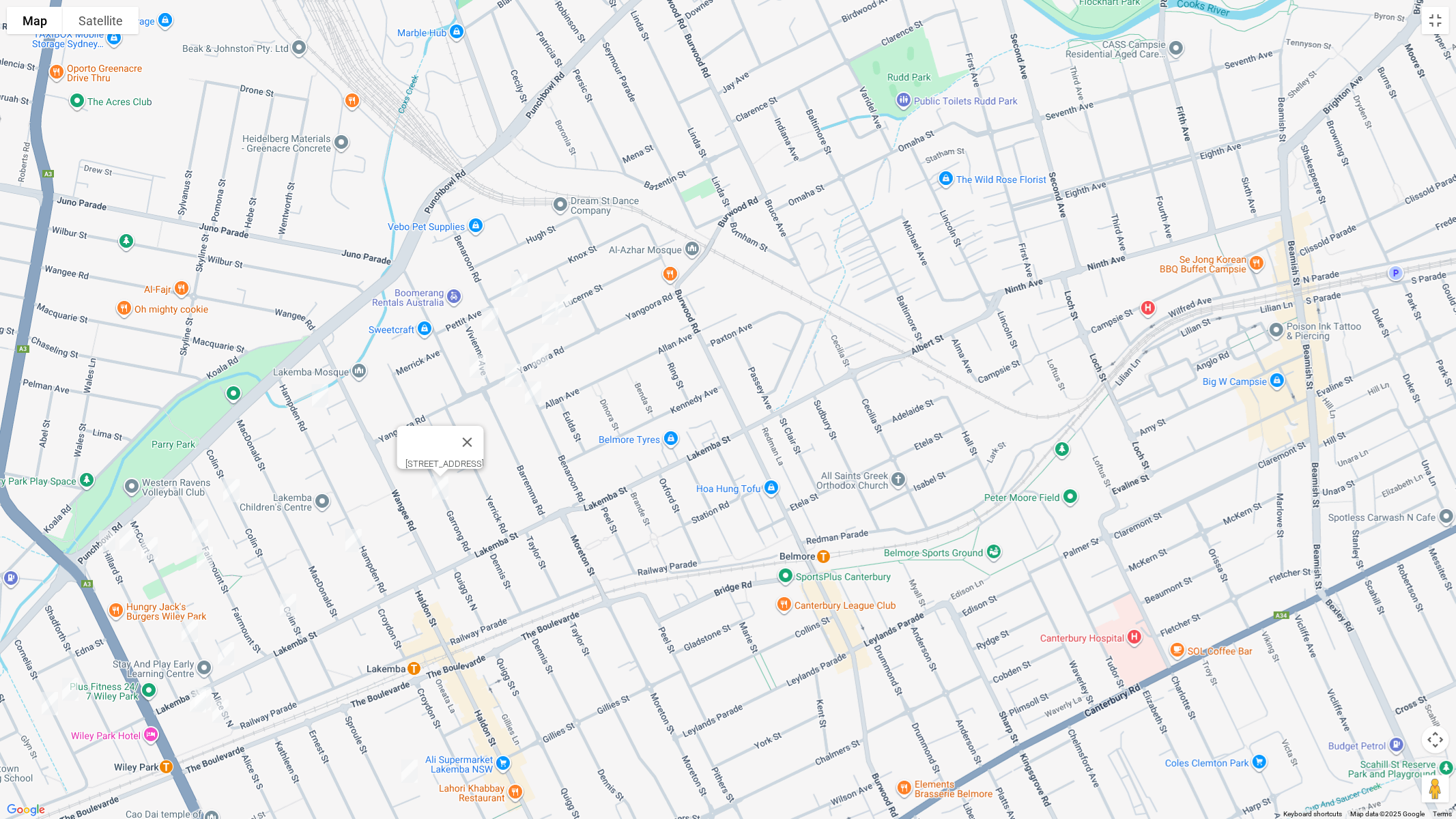
click at [524, 283] on img "86 Knox Street, BELMORE NSW 2192" at bounding box center [519, 285] width 27 height 34
click at [569, 308] on img "1/42 Lucerne Street, BELMORE NSW 2192" at bounding box center [564, 306] width 27 height 34
click at [551, 317] on img "1/48 Lucerne Street, BELMORE NSW 2192" at bounding box center [550, 313] width 27 height 34
click at [490, 319] on img "13 Vivienne Avenue, LAKEMBA NSW 2195" at bounding box center [490, 319] width 27 height 34
drag, startPoint x: 473, startPoint y: 359, endPoint x: 518, endPoint y: 359, distance: 45.0
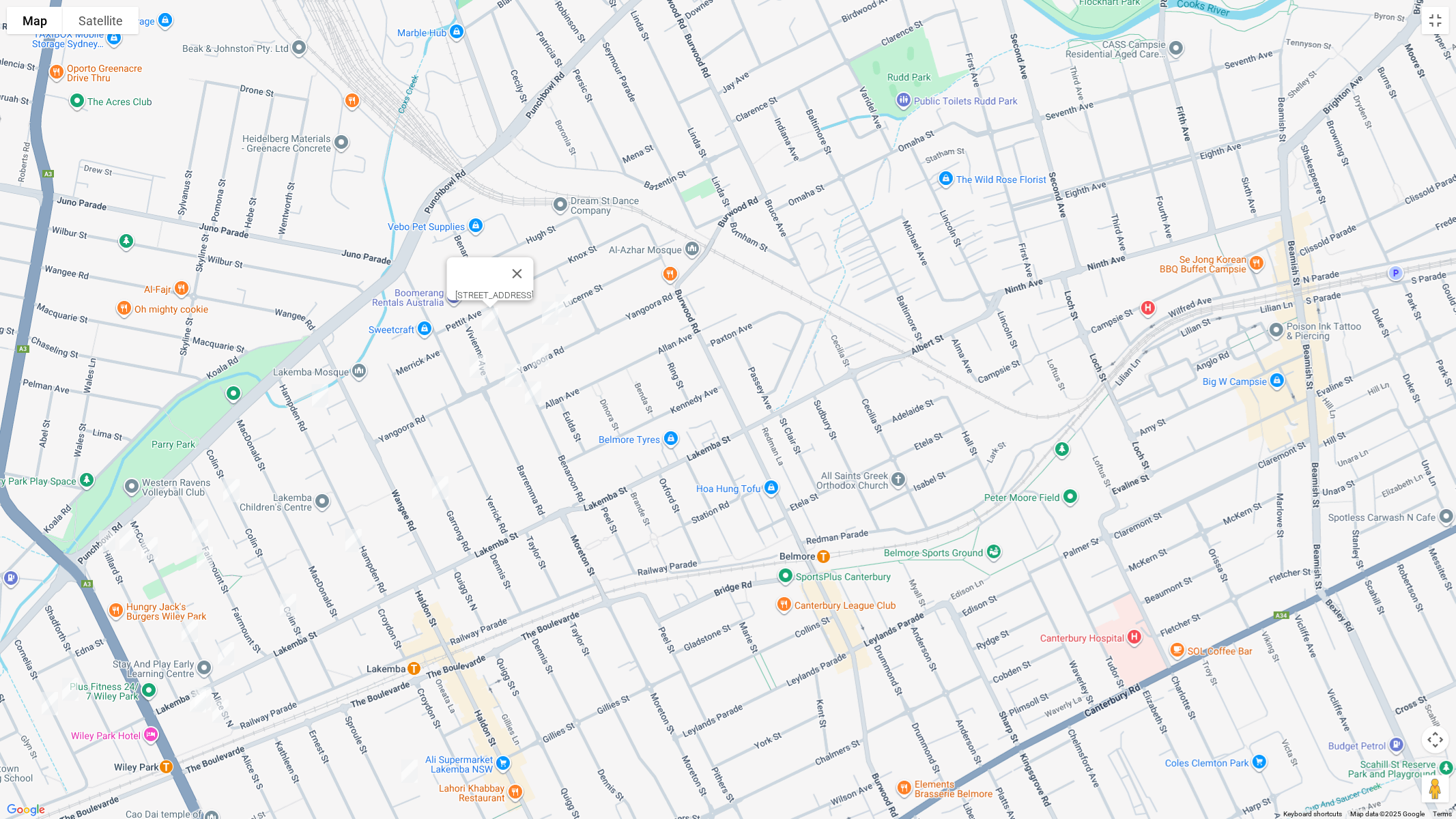
click at [473, 359] on img "81 Yangoora Road, LAKEMBA NSW 2195" at bounding box center [478, 366] width 27 height 34
click at [540, 358] on img "53 Benaroon Road, BELMORE NSW 2192" at bounding box center [541, 355] width 27 height 34
drag, startPoint x: 510, startPoint y: 373, endPoint x: 508, endPoint y: 380, distance: 7.3
click at [510, 373] on img "70 Yangoora Road, LAKEMBA NSW 2195" at bounding box center [513, 376] width 27 height 34
drag, startPoint x: 535, startPoint y: 393, endPoint x: 550, endPoint y: 393, distance: 15.0
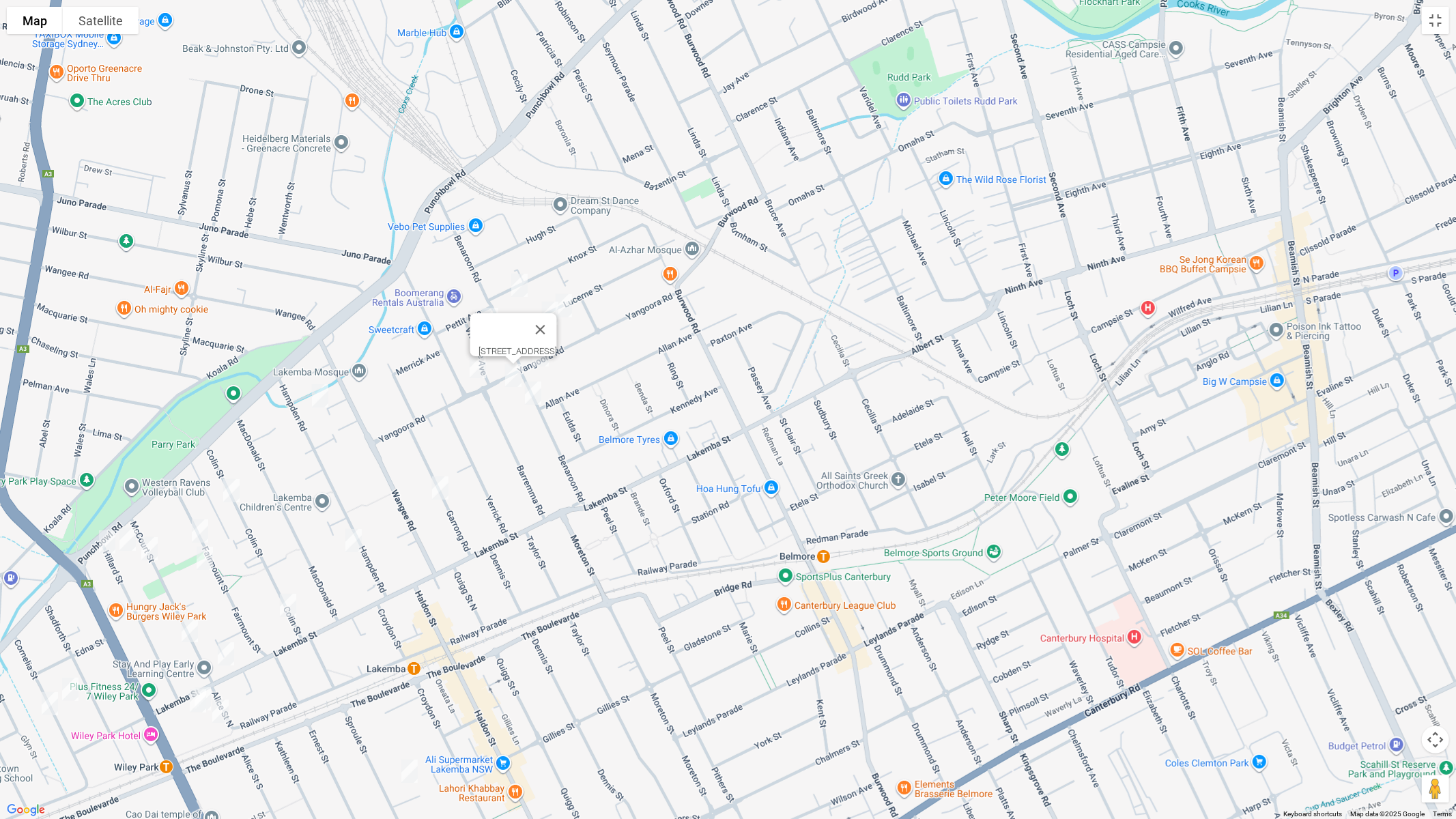
click at [535, 393] on img "54 Benaroon Road, LAKEMBA NSW 2195" at bounding box center [533, 393] width 27 height 34
click at [539, 398] on img "54 Benaroon Road, LAKEMBA NSW 2195" at bounding box center [533, 393] width 27 height 34
click at [1437, 26] on button "Toggle fullscreen view" at bounding box center [1436, 20] width 27 height 27
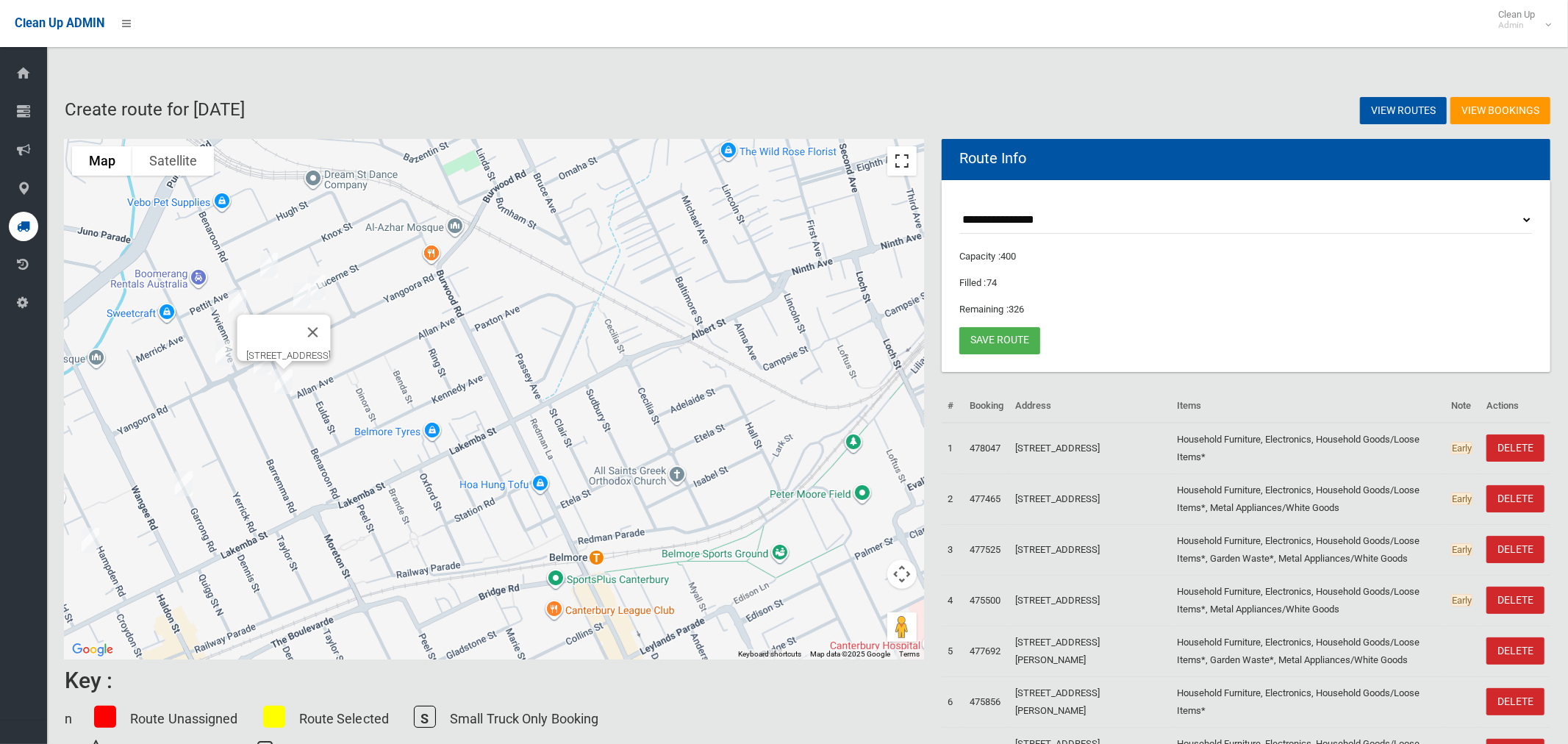
drag, startPoint x: 904, startPoint y: 167, endPoint x: 893, endPoint y: 271, distance: 104.6
click at [904, 167] on button "Toggle fullscreen view" at bounding box center [902, 161] width 29 height 29
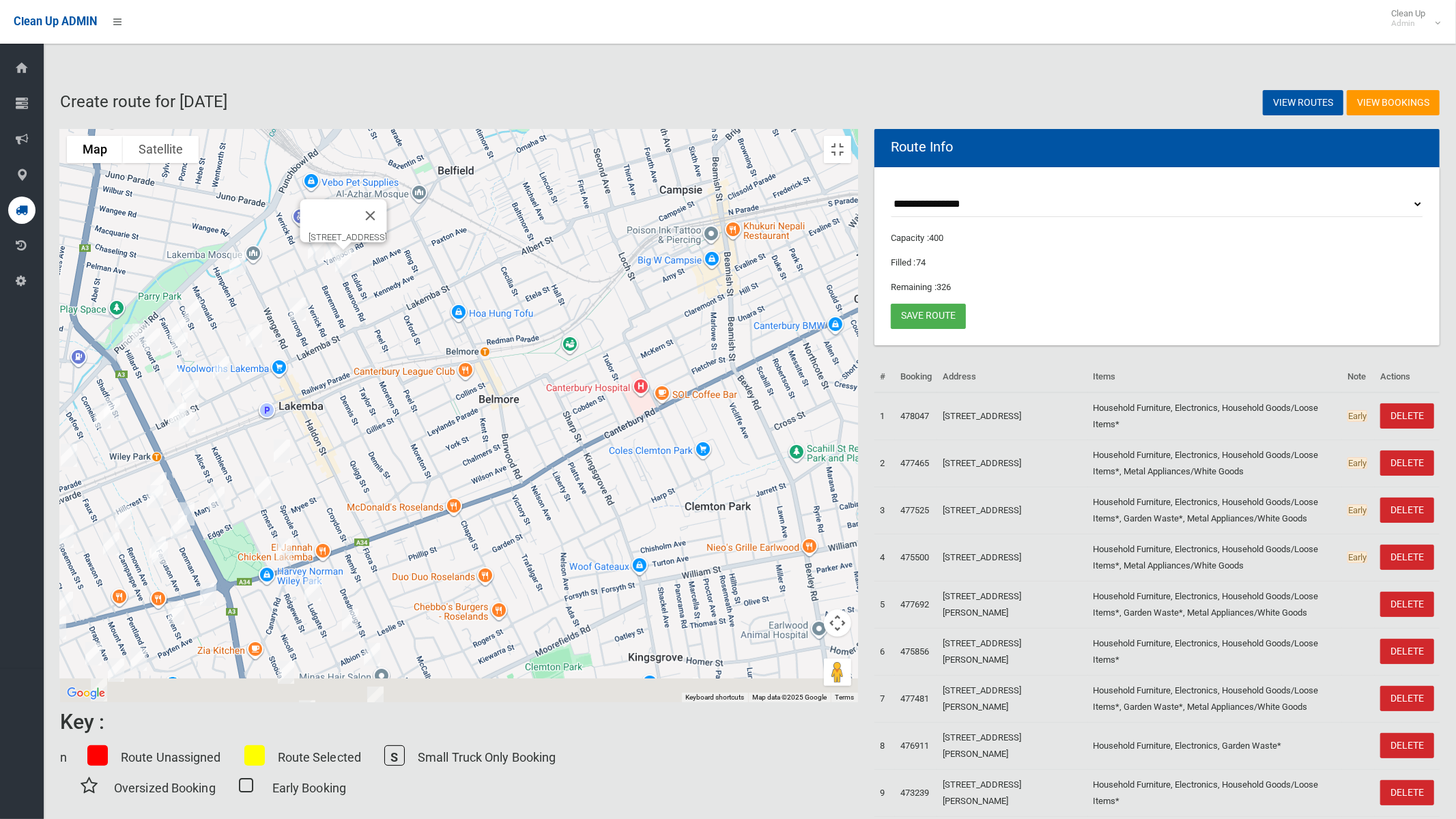
drag, startPoint x: 640, startPoint y: 391, endPoint x: 717, endPoint y: 196, distance: 209.7
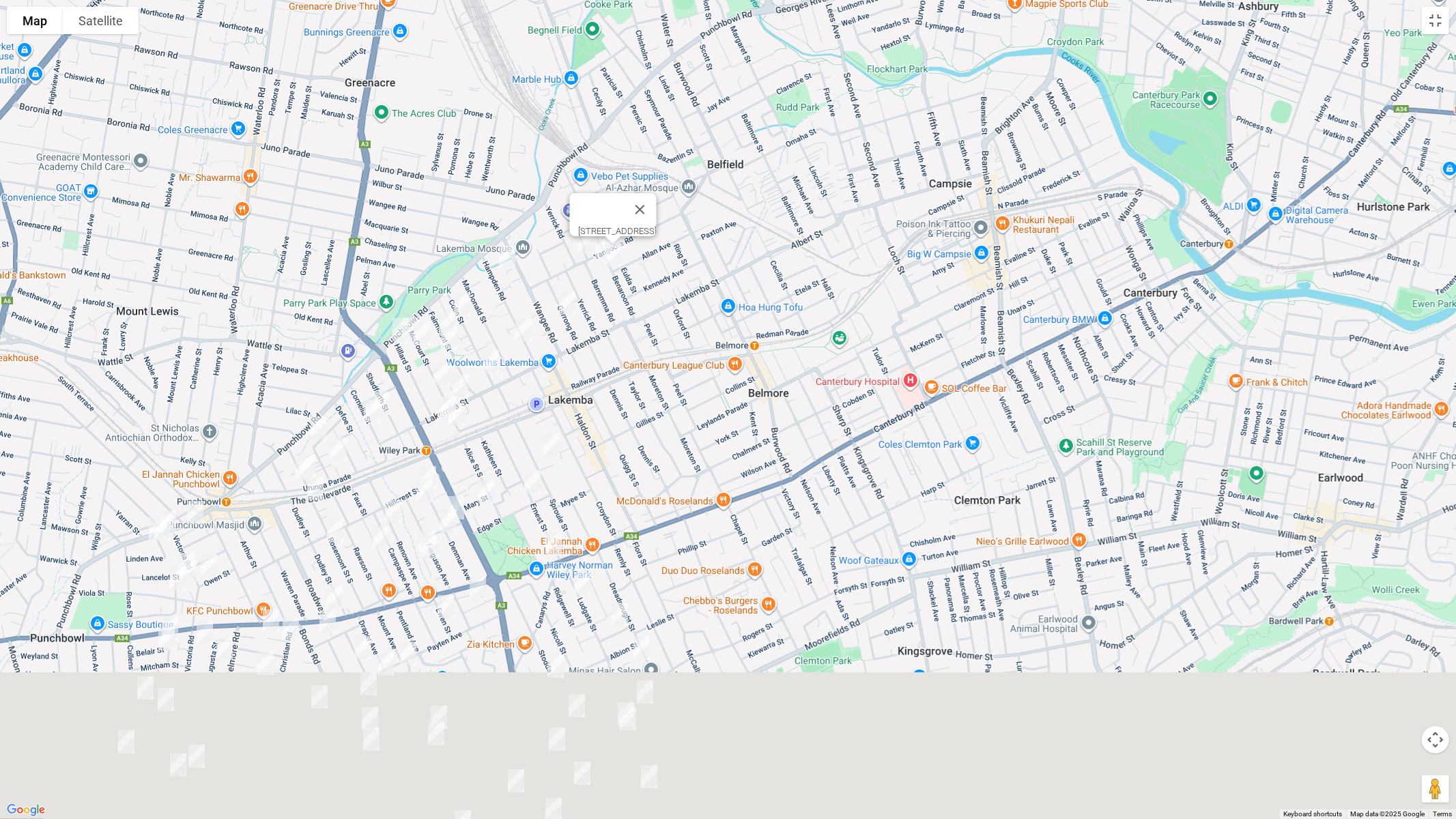
click at [717, 198] on div "54 Benaroon Road, LAKEMBA NSW 2195" at bounding box center [728, 410] width 1456 height 819
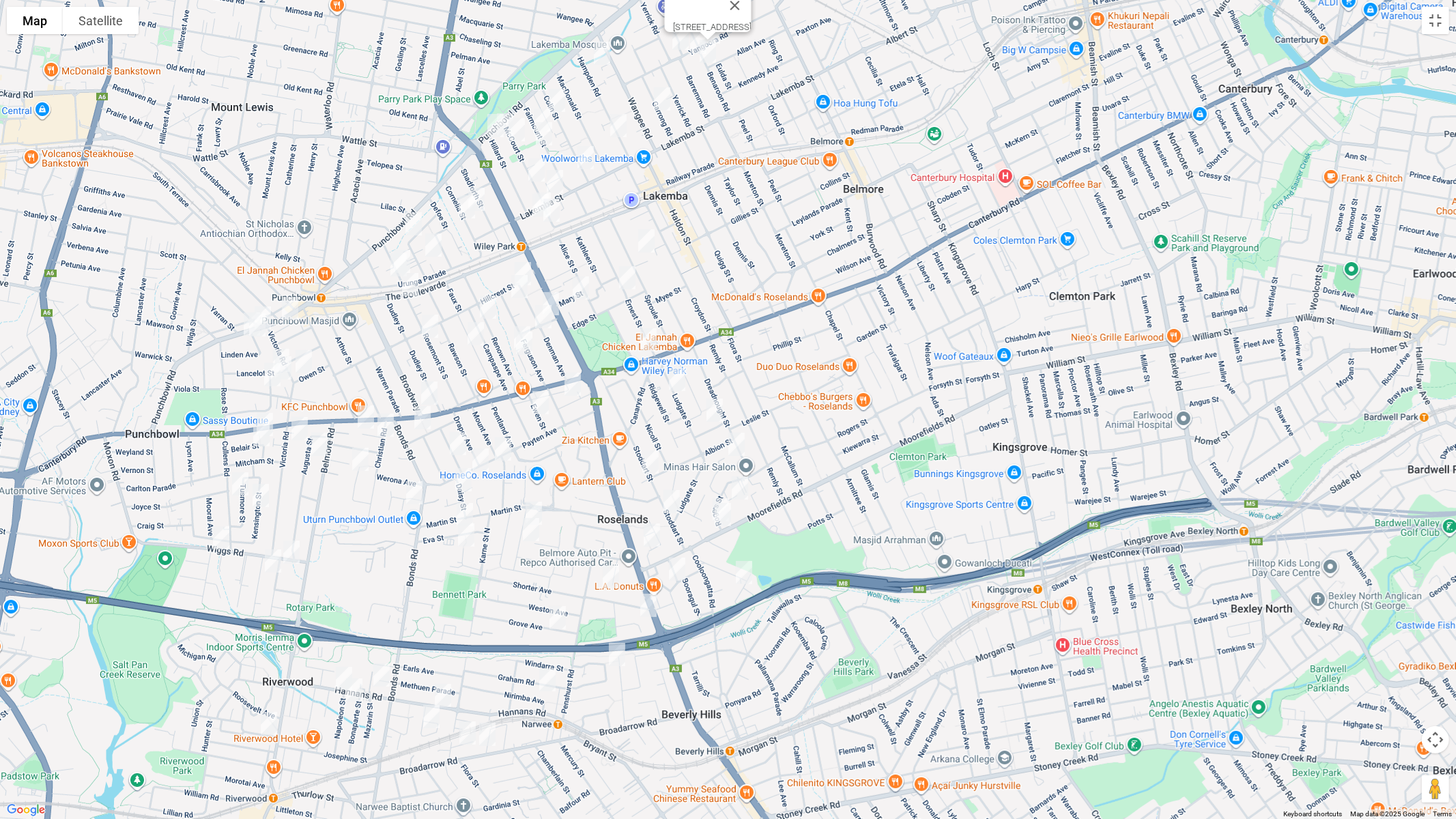
drag, startPoint x: 789, startPoint y: 392, endPoint x: 743, endPoint y: 590, distance: 203.3
click at [743, 590] on div "[STREET_ADDRESS]" at bounding box center [728, 410] width 1456 height 819
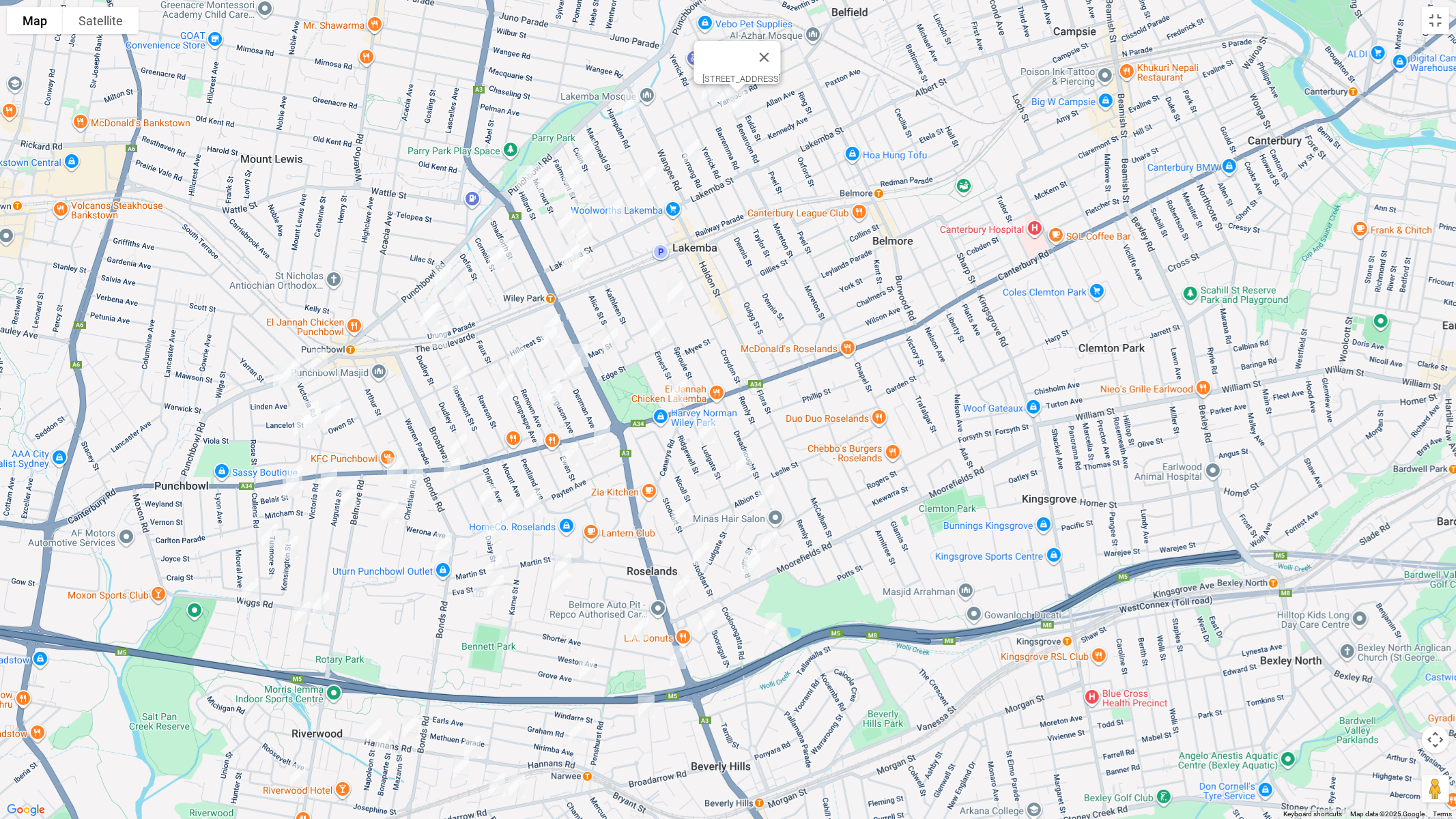
drag, startPoint x: 768, startPoint y: 477, endPoint x: 811, endPoint y: 575, distance: 107.0
click at [811, 577] on div "[STREET_ADDRESS]" at bounding box center [728, 410] width 1456 height 819
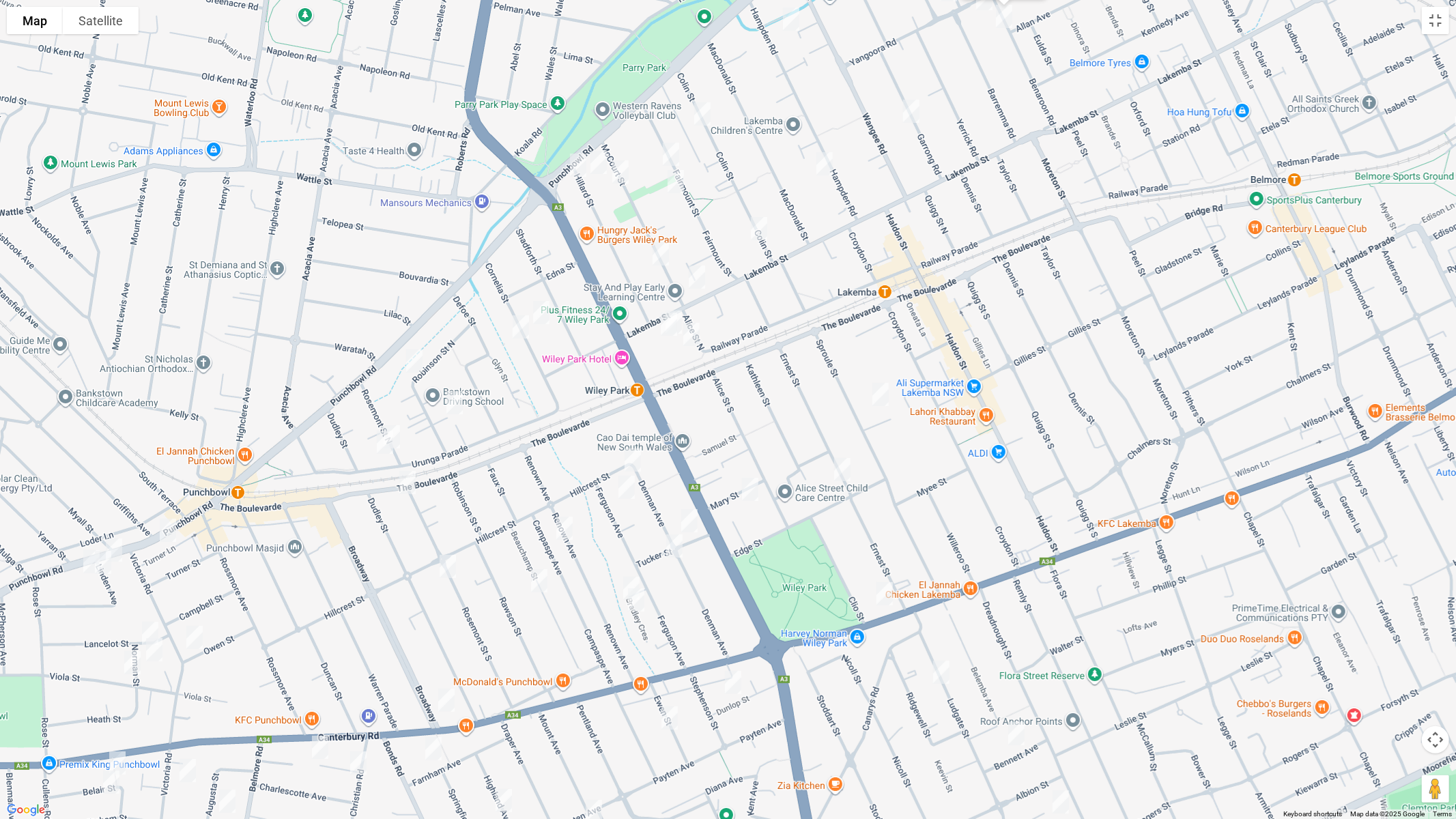
drag, startPoint x: 546, startPoint y: 313, endPoint x: 529, endPoint y: 320, distance: 18.4
click at [545, 312] on img "35 Cornelia Street, WILEY PARK NSW 2195" at bounding box center [541, 313] width 27 height 34
click at [517, 327] on img "28 Cornelia Street, WILEY PARK NSW 2195" at bounding box center [521, 327] width 27 height 34
click at [415, 359] on img "43 Robinson Street North, WILEY PARK NSW 2195" at bounding box center [414, 361] width 27 height 34
click at [456, 401] on img "50A Robinson Street North, WILEY PARK NSW 2195" at bounding box center [455, 403] width 27 height 34
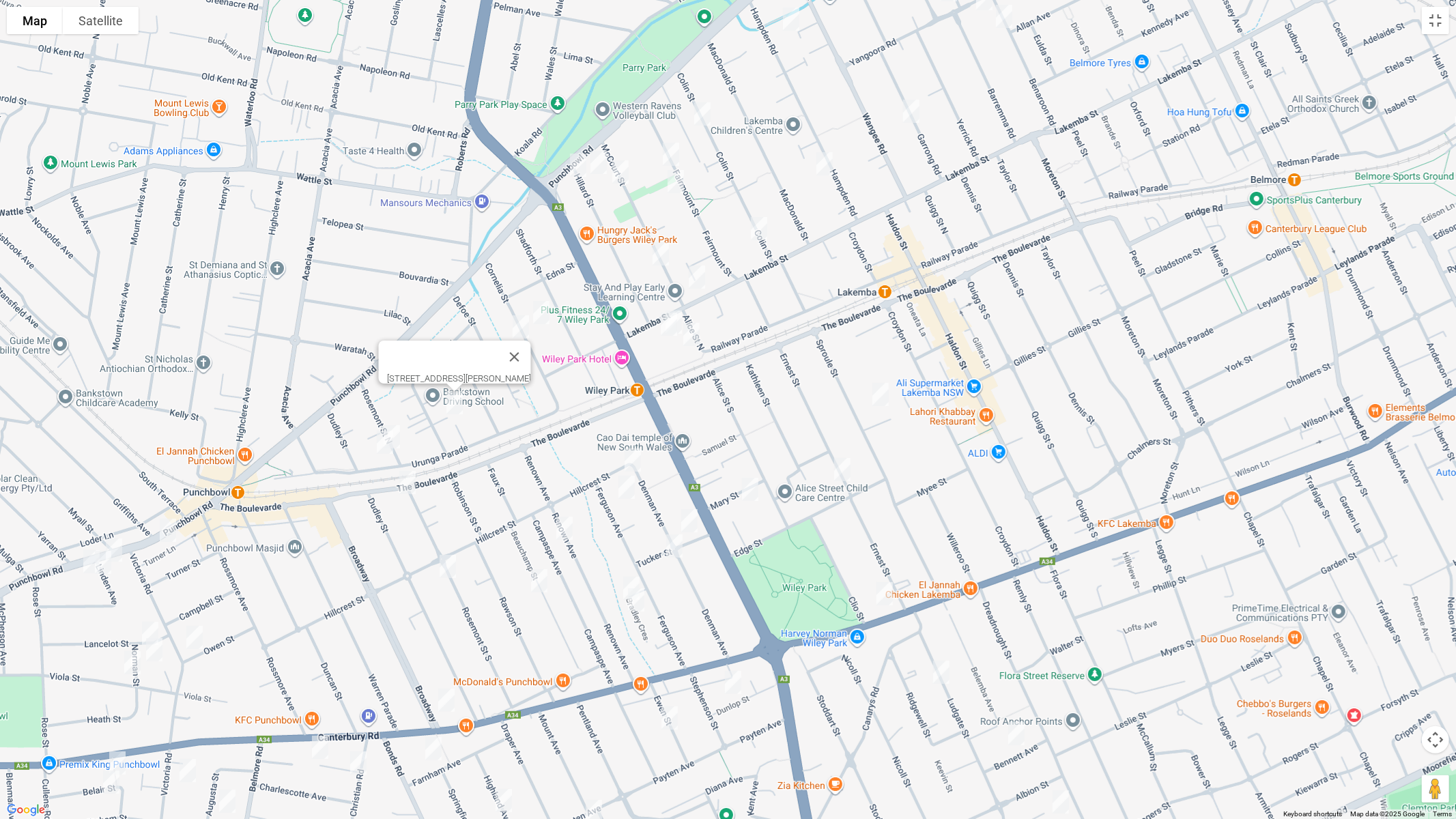
click at [403, 426] on img "21A Rosemont Street North, PUNCHBOWL NSW 2196" at bounding box center [392, 437] width 27 height 34
click at [380, 445] on img "29 Urunga Parade, PUNCHBOWL NSW 2196" at bounding box center [385, 442] width 27 height 34
click at [631, 458] on img "1-3 Denman Avenue, WILEY PARK NSW 2195" at bounding box center [632, 460] width 27 height 34
click at [624, 485] on img "10 Ferguson Avenue, WILEY PARK NSW 2195" at bounding box center [626, 487] width 27 height 34
drag, startPoint x: 558, startPoint y: 525, endPoint x: 640, endPoint y: 534, distance: 82.5
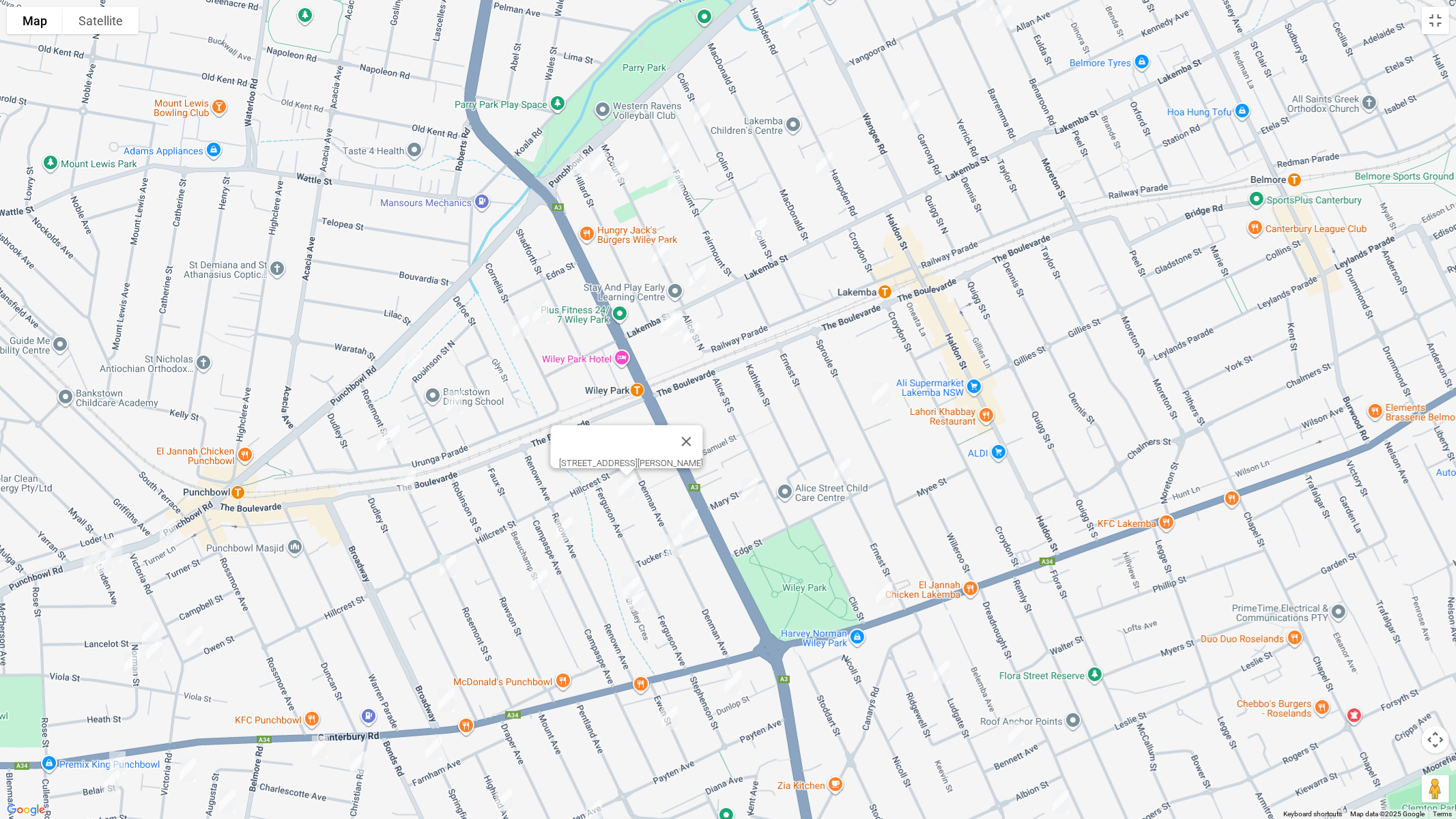
click at [558, 525] on img "25 Renown Avenue, WILEY PARK NSW 2195" at bounding box center [564, 528] width 27 height 34
click at [695, 520] on img "22-24 Denman Avenue, WILEY PARK NSW 2195" at bounding box center [689, 521] width 27 height 34
click at [680, 539] on img "37-39 Denman Avenue, WILEY PARK NSW 2195" at bounding box center [674, 545] width 27 height 34
click at [629, 578] on img "4 Bradley Crescent, WILEY PARK NSW 2195" at bounding box center [632, 588] width 27 height 34
click at [637, 595] on img "6 Bradley Crescent, WILEY PARK NSW 2195" at bounding box center [636, 600] width 27 height 34
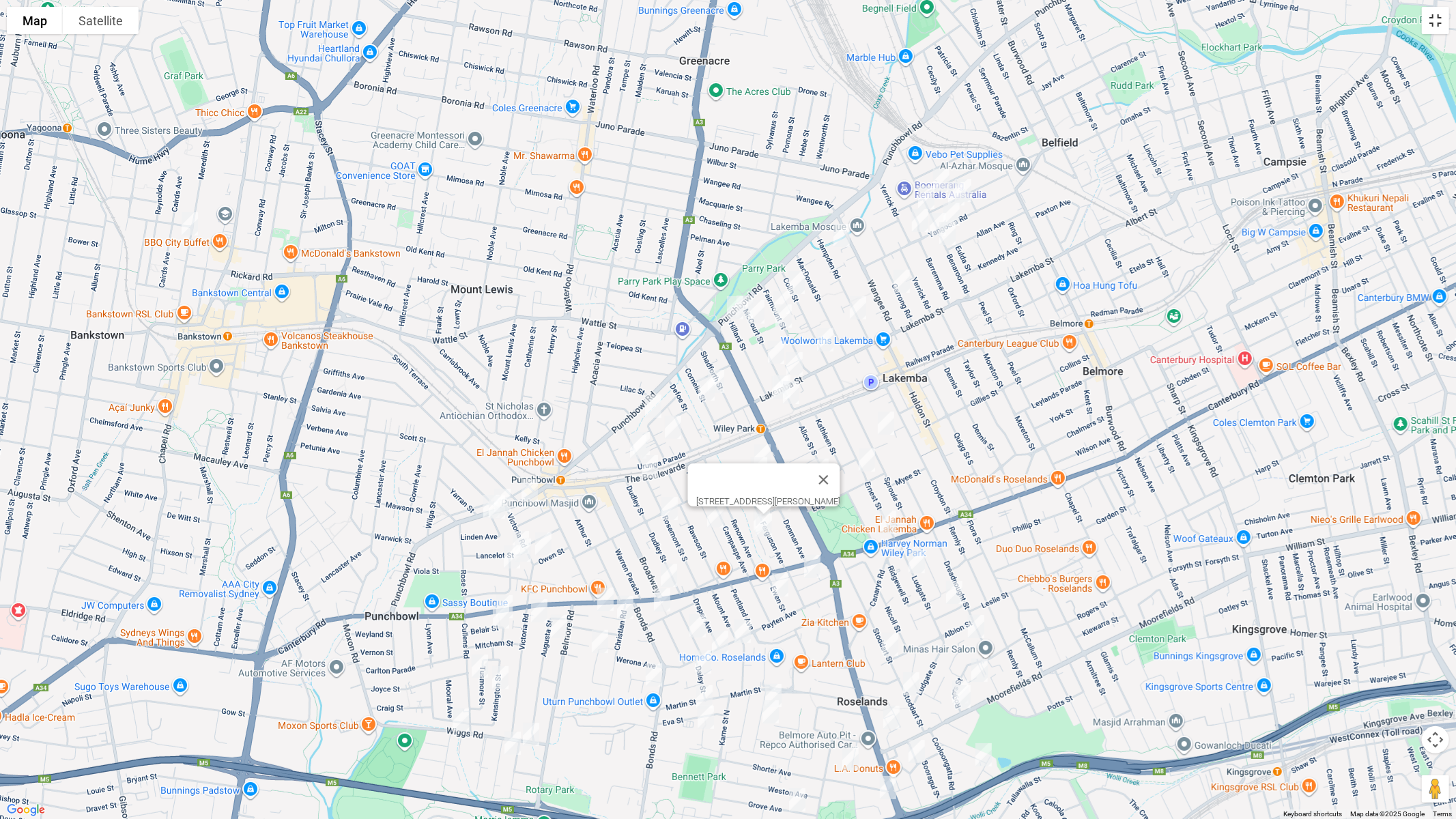
click at [1434, 26] on button "Toggle fullscreen view" at bounding box center [1436, 20] width 27 height 27
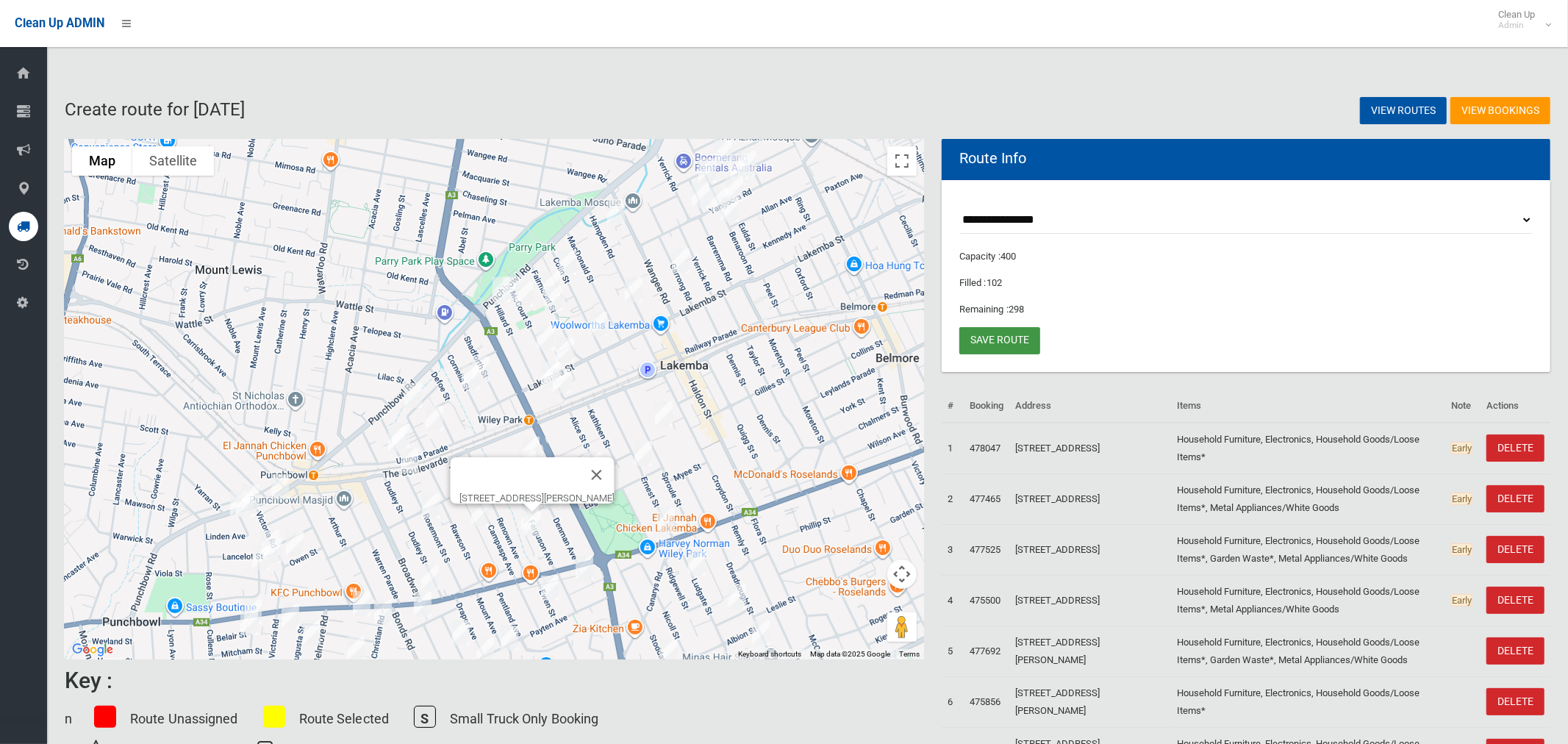
click at [1006, 341] on link "Save route" at bounding box center [1000, 340] width 81 height 27
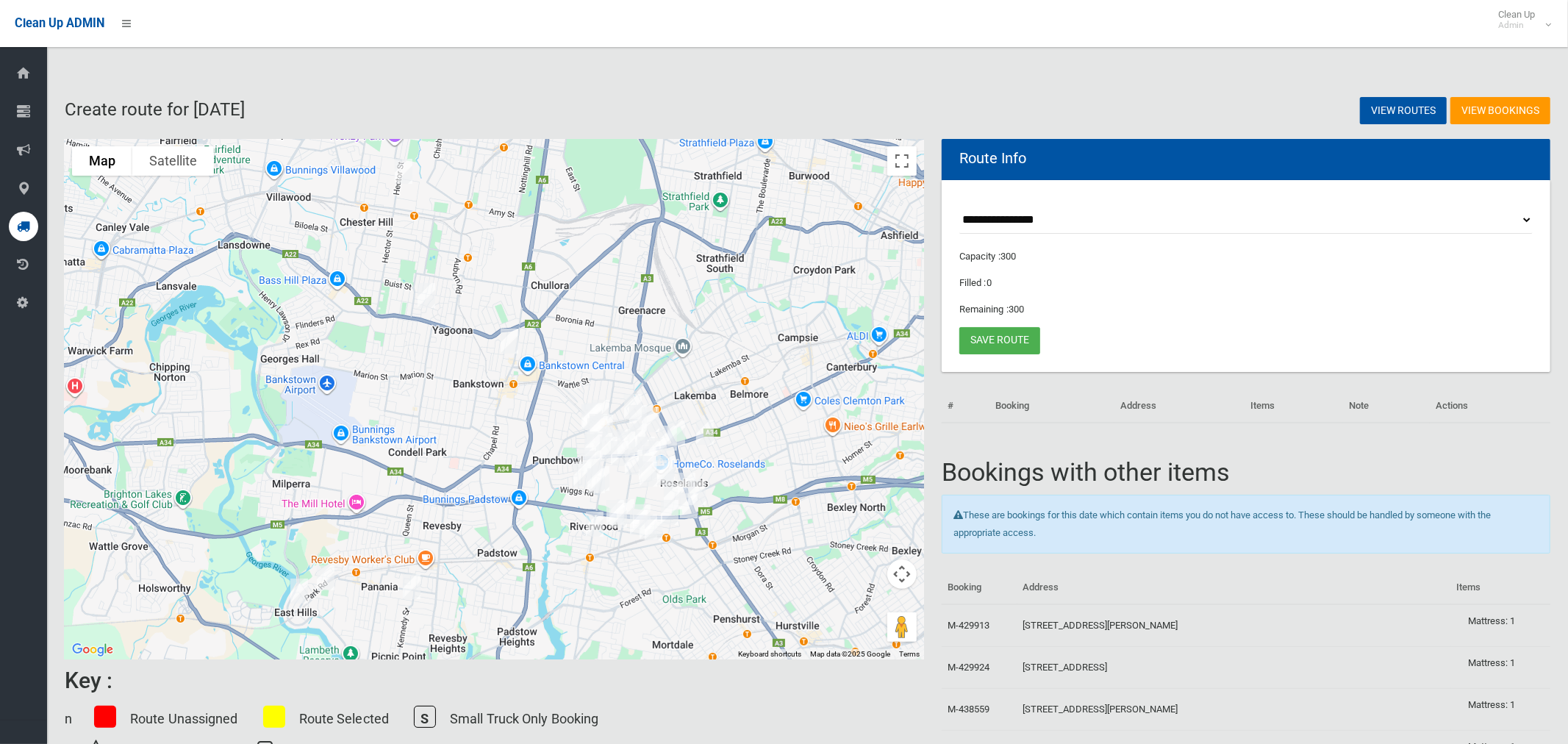
click at [991, 216] on select "**********" at bounding box center [1246, 221] width 573 height 27
select select "*****"
click at [959, 207] on select "**********" at bounding box center [1246, 221] width 573 height 27
drag, startPoint x: 910, startPoint y: 164, endPoint x: 894, endPoint y: 283, distance: 120.1
click at [909, 164] on button "Toggle fullscreen view" at bounding box center [902, 161] width 29 height 29
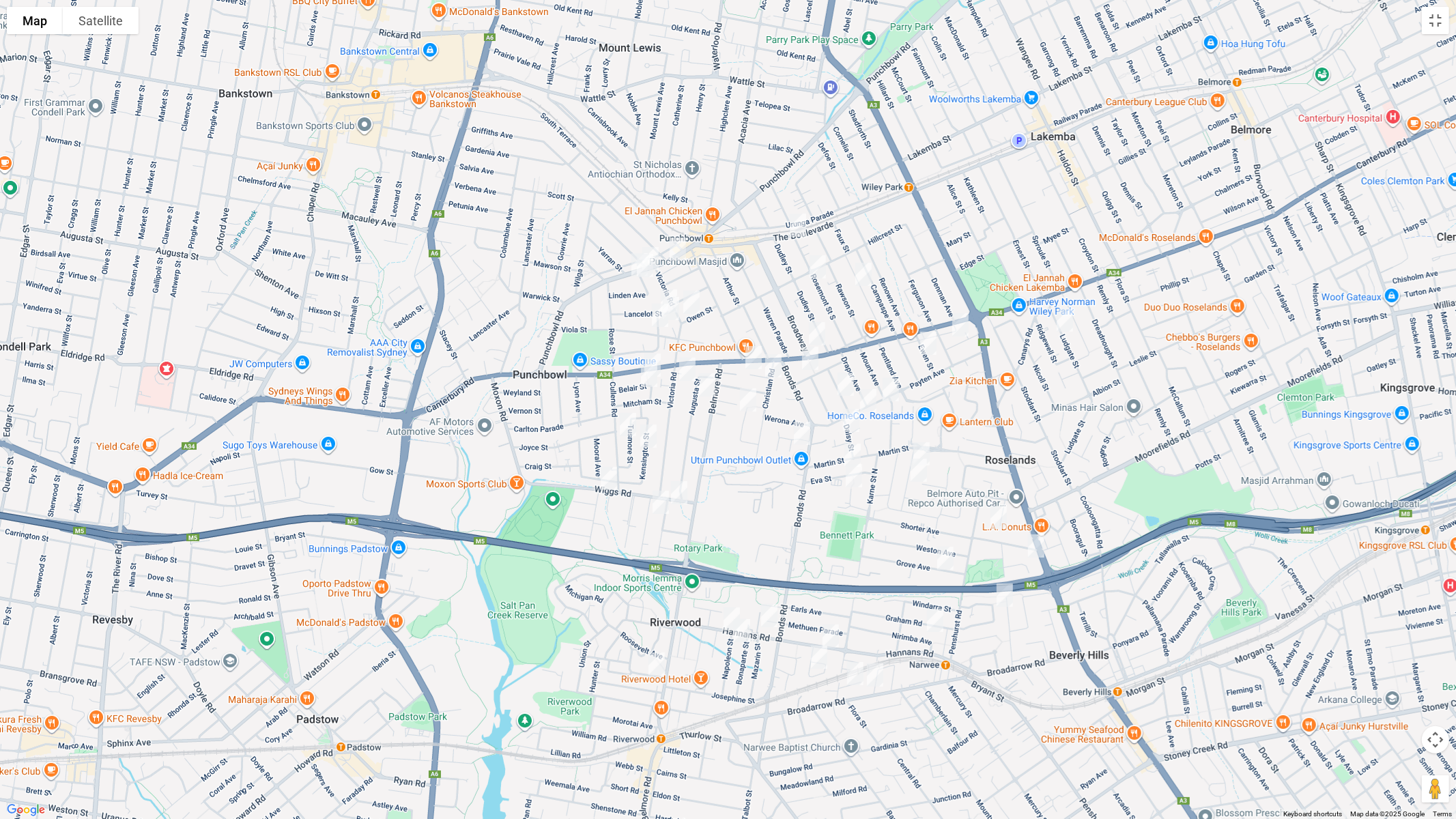
click at [608, 472] on img "38A Wiggs Road, RIVERWOOD NSW 2210" at bounding box center [609, 478] width 27 height 34
click at [679, 244] on img "850 Punchbowl Road, PUNCHBOWL NSW 2196" at bounding box center [677, 249] width 27 height 34
click at [657, 244] on img "878 Punchbowl Road, PUNCHBOWL NSW 2196" at bounding box center [650, 258] width 27 height 34
click at [626, 263] on img "892 Punchbowl Road, PUNCHBOWL NSW 2196" at bounding box center [639, 265] width 27 height 34
click at [794, 221] on img "148 The Boulevarde, PUNCHBOWL NSW 2196" at bounding box center [798, 225] width 27 height 34
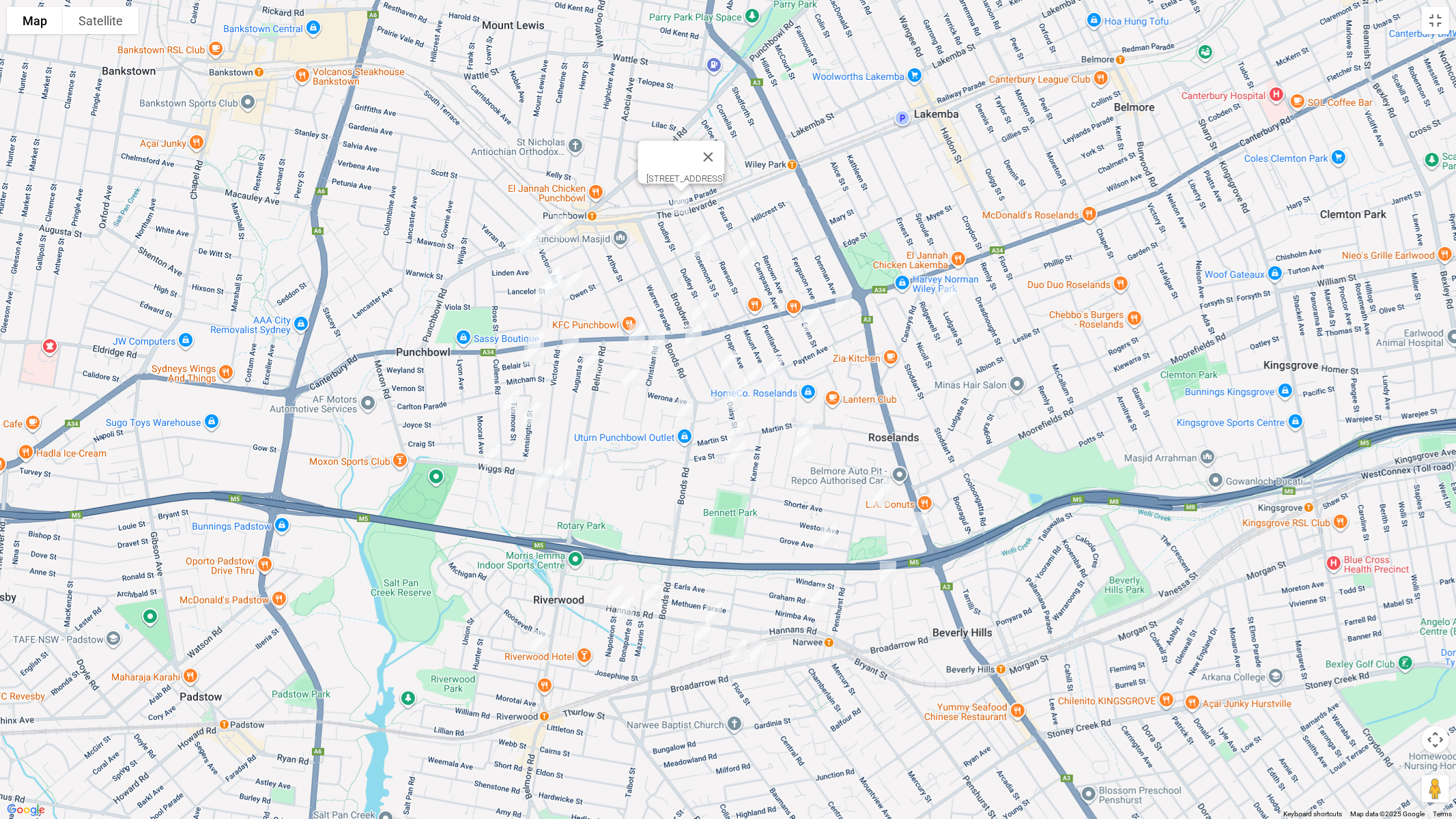
drag, startPoint x: 797, startPoint y: 514, endPoint x: 634, endPoint y: 553, distance: 167.6
click at [678, 491] on div "[STREET_ADDRESS]" at bounding box center [728, 410] width 1456 height 819
click at [604, 590] on img "13A Hannans Road, RIVERWOOD NSW 2210" at bounding box center [615, 596] width 27 height 34
click at [622, 611] on img "38 Napoleon Street, RIVERWOOD NSW 2210" at bounding box center [625, 608] width 27 height 34
click at [539, 643] on img "11 Truman Avenue, RIVERWOOD NSW 2210" at bounding box center [539, 641] width 27 height 34
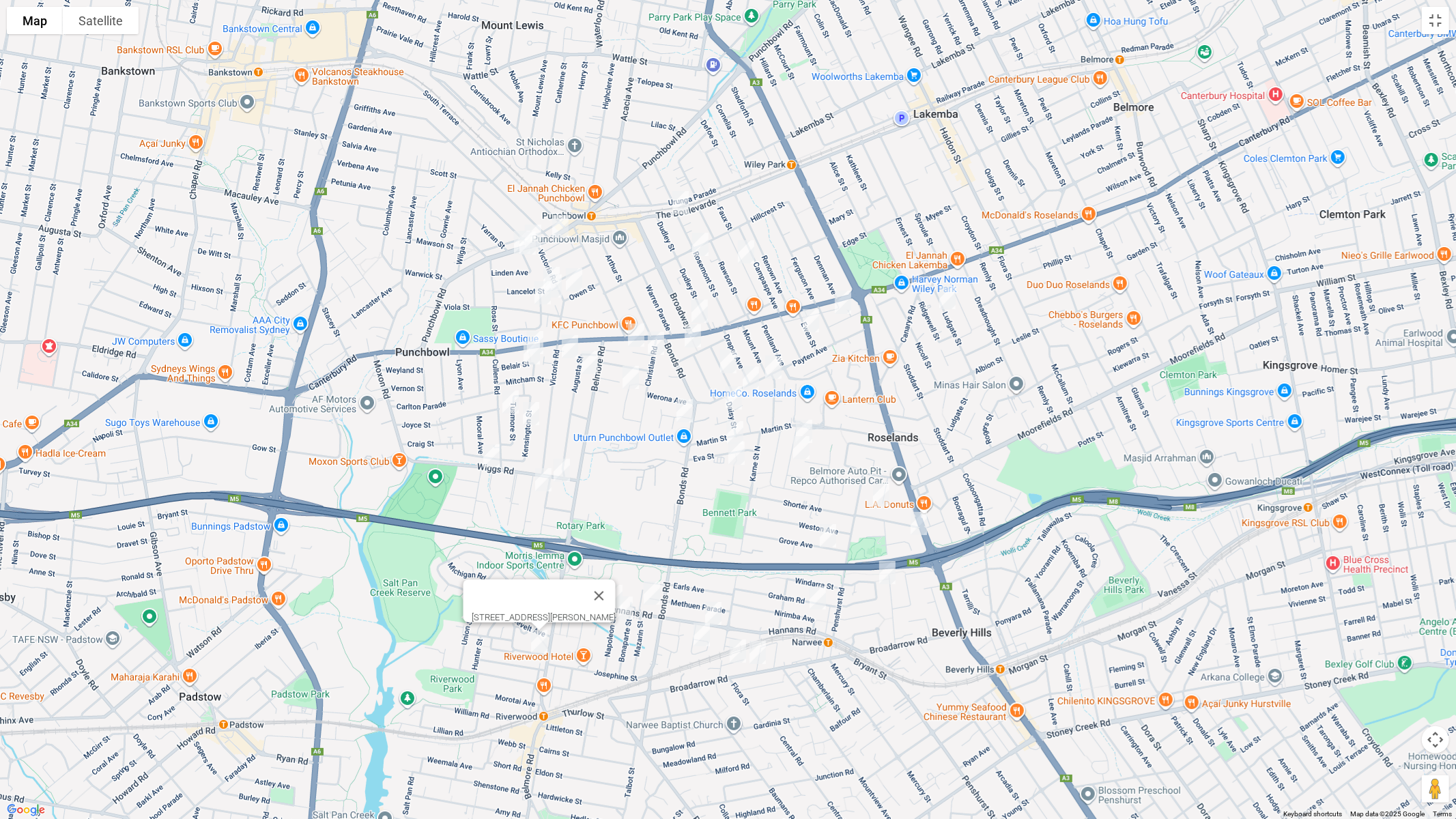
click at [650, 592] on img "62 Hannans Road, RIVERWOOD NSW 2210" at bounding box center [652, 593] width 27 height 34
drag, startPoint x: 712, startPoint y: 612, endPoint x: 695, endPoint y: 633, distance: 27.0
click at [712, 612] on img "73 Hannans Road, RIVERWOOD NSW 2210" at bounding box center [713, 613] width 27 height 34
click at [695, 636] on img "6 Fullerton Crescent, RIVERWOOD NSW 2210" at bounding box center [702, 635] width 27 height 34
click at [730, 650] on img "7 Huntingdale Avenue, NARWEE NSW 2209" at bounding box center [738, 651] width 27 height 34
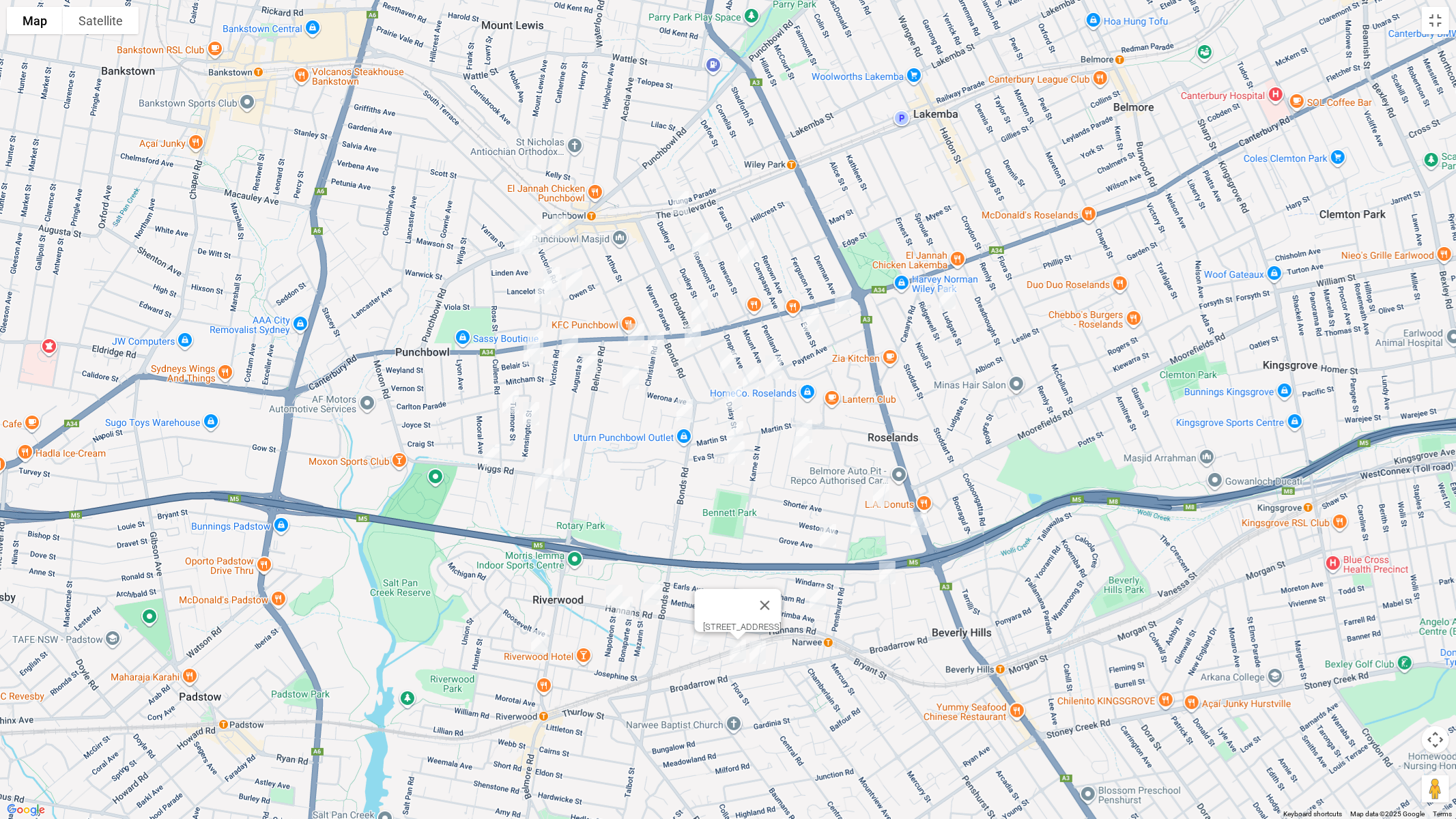
click at [760, 654] on img "89A Broadarrow Road, NARWEE NSW 2209" at bounding box center [757, 652] width 27 height 34
click at [801, 602] on button "Close" at bounding box center [785, 607] width 33 height 33
drag, startPoint x: 819, startPoint y: 605, endPoint x: 824, endPoint y: 600, distance: 7.1
click at [819, 605] on img "6 Nirimba Avenue, NARWEE NSW 2209" at bounding box center [818, 597] width 27 height 34
click at [877, 487] on img "9A Shorter Avenue, ROSELANDS NSW 2196" at bounding box center [881, 494] width 27 height 34
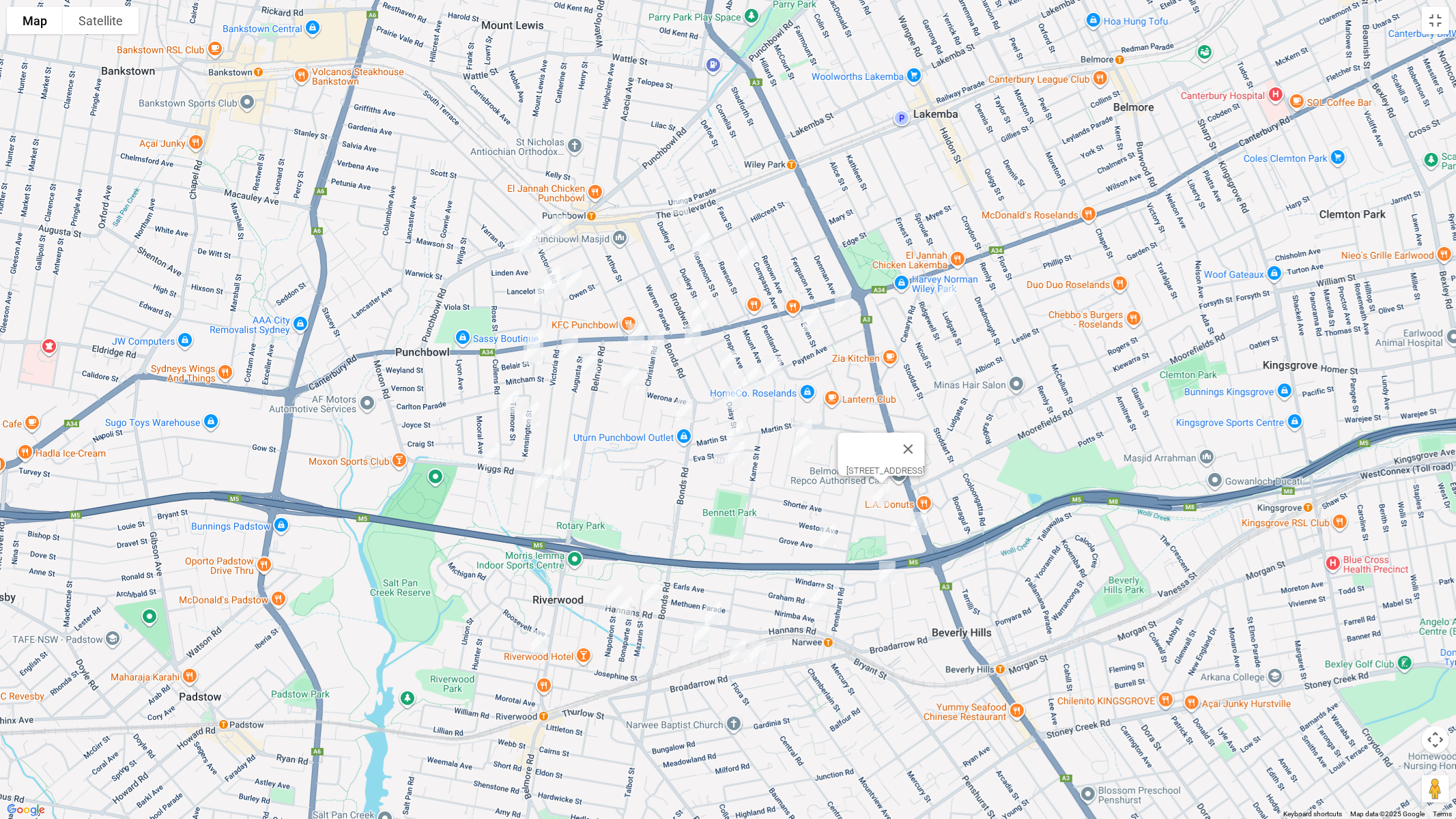
click at [917, 523] on img "12A Warne Crescent, BEVERLY HILLS NSW 2209" at bounding box center [919, 523] width 27 height 34
click at [829, 535] on img "2/20 Grove Avenue, NARWEE NSW 2209" at bounding box center [828, 535] width 27 height 34
click at [887, 570] on img "46 Parry Avenue, NARWEE NSW 2209" at bounding box center [887, 573] width 27 height 34
click at [841, 300] on img "19 Dunlop Street, ROSELANDS NSW 2196" at bounding box center [843, 302] width 27 height 34
click at [808, 325] on img "15 Ewen Street, ROSELANDS NSW 2196" at bounding box center [811, 320] width 27 height 34
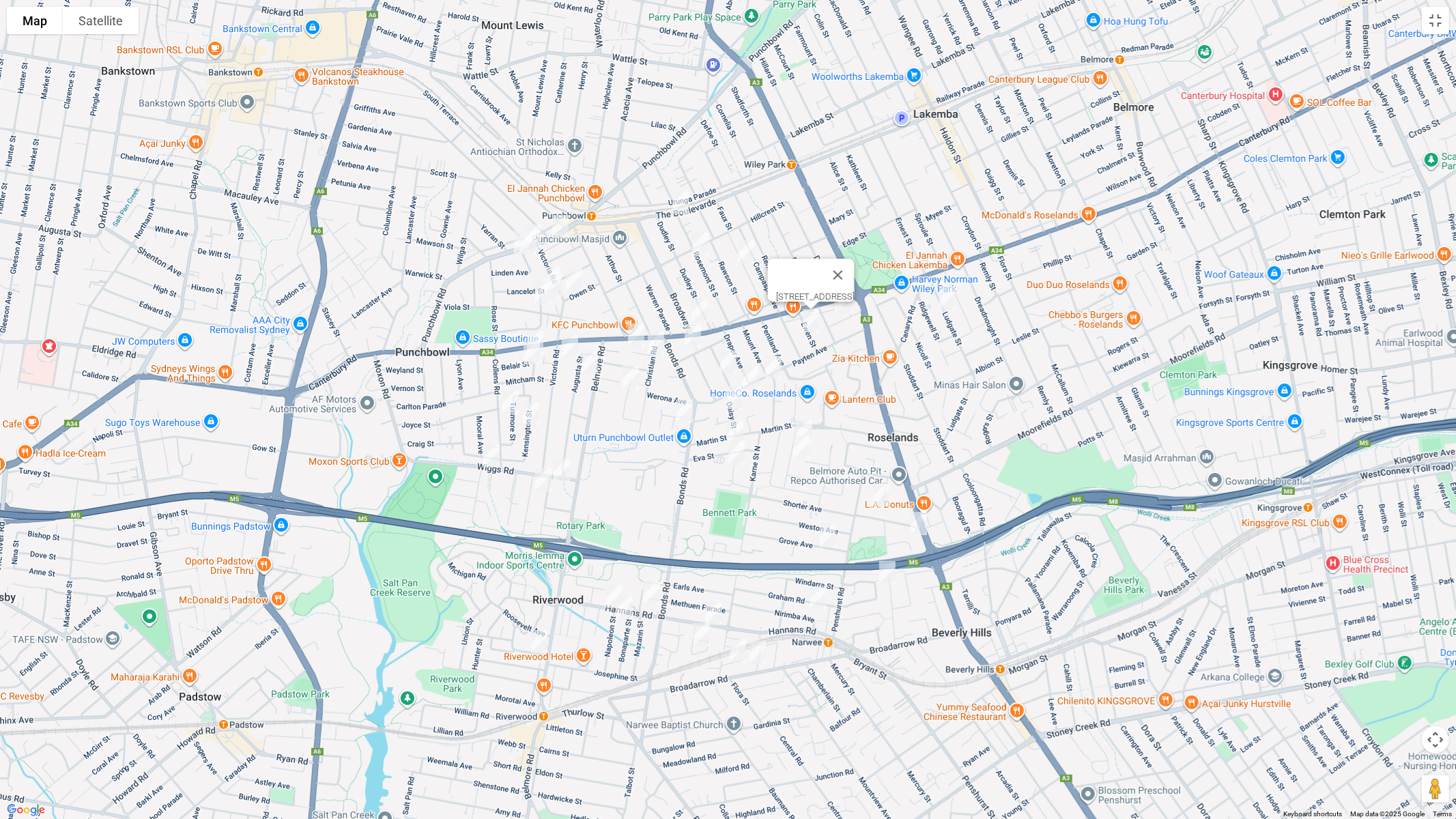
click at [775, 370] on img "82 Payten Avenue, ROSELANDS NSW 2196" at bounding box center [773, 367] width 27 height 34
click at [754, 379] on img "102 Payten Avenue, ROSELANDS NSW 2196" at bounding box center [751, 378] width 27 height 34
click at [803, 421] on img "18 Roseview Avenue, ROSELANDS NSW 2196" at bounding box center [804, 432] width 27 height 34
click at [798, 454] on img "32 Roseview Avenue, ROSELANDS NSW 2196" at bounding box center [802, 448] width 27 height 34
click at [701, 311] on img "98 Broadway, PUNCHBOWL NSW 2196" at bounding box center [700, 311] width 27 height 34
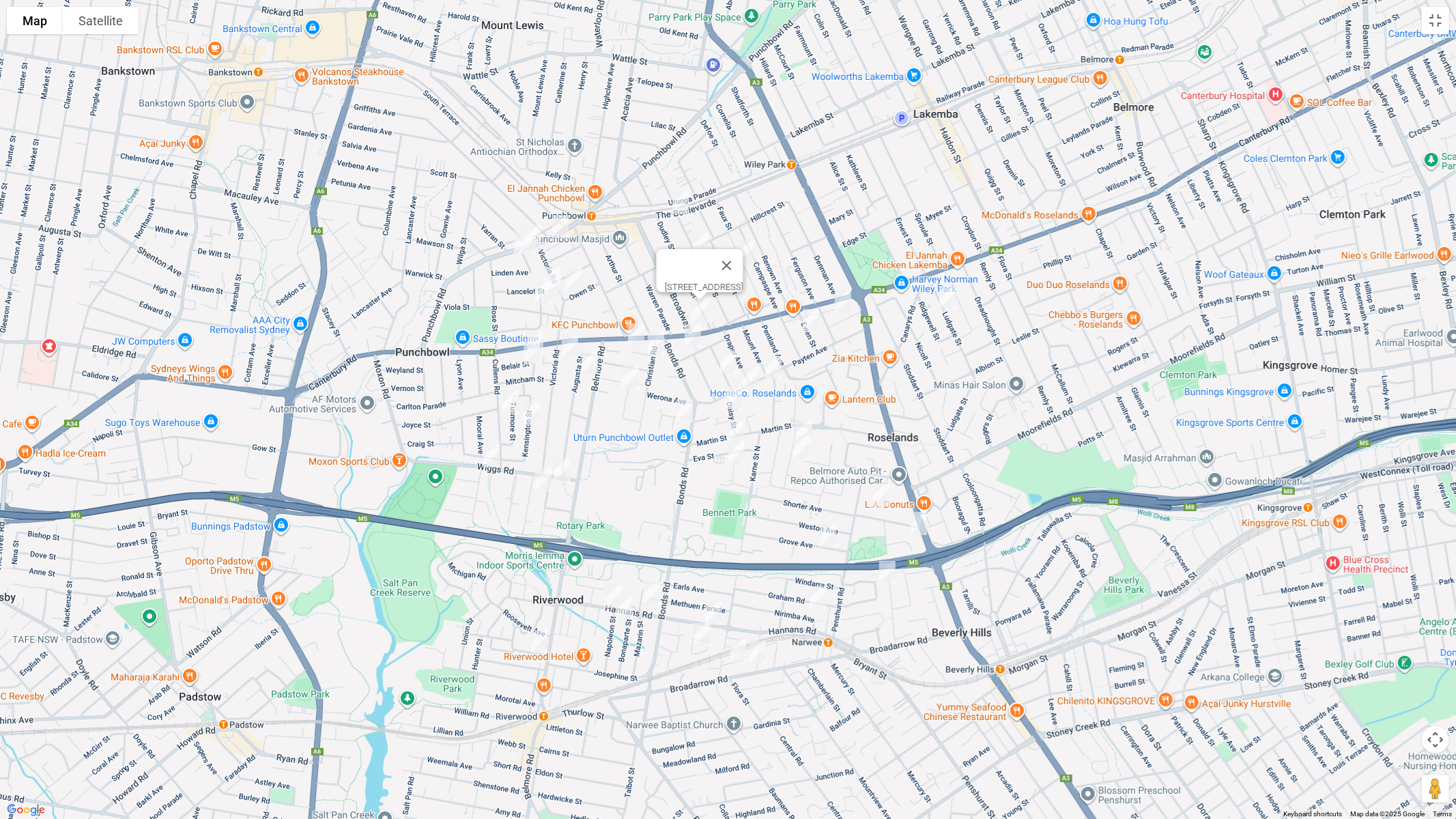
click at [693, 337] on img "25 Farnham Avenue, ROSELANDS NSW 2196" at bounding box center [693, 336] width 27 height 34
click at [723, 359] on img "17A Highland Avenue, ROSELANDS NSW 2196" at bounding box center [728, 362] width 27 height 34
click at [731, 398] on img "5B Daisy Street, ROSELANDS NSW 2196" at bounding box center [734, 398] width 27 height 34
click at [731, 426] on img "21 Eva Street, ROSELANDS NSW 2196" at bounding box center [735, 432] width 27 height 34
drag, startPoint x: 737, startPoint y: 450, endPoint x: 652, endPoint y: 359, distance: 124.5
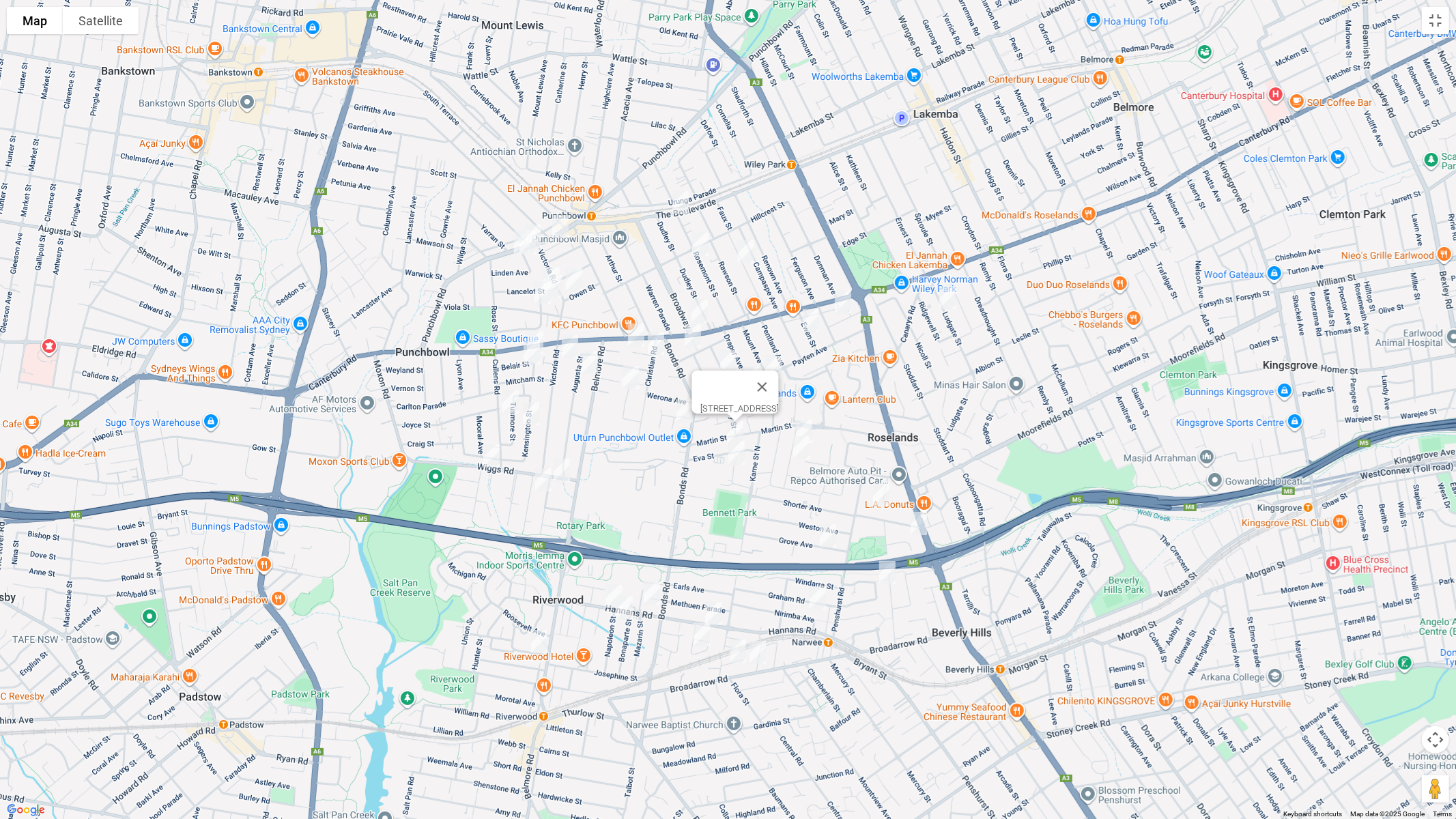
click at [737, 449] on img "30 Leigh Avenue, ROSELANDS NSW 2196" at bounding box center [737, 453] width 27 height 34
click at [631, 335] on img "25 Parkland Avenue, PUNCHBOWL NSW 2196" at bounding box center [636, 335] width 27 height 34
drag, startPoint x: 656, startPoint y: 348, endPoint x: 646, endPoint y: 355, distance: 12.2
click at [657, 348] on img "4 Parkland Avenue, PUNCHBOWL NSW 2196" at bounding box center [656, 343] width 27 height 34
drag, startPoint x: 631, startPoint y: 372, endPoint x: 647, endPoint y: 376, distance: 16.5
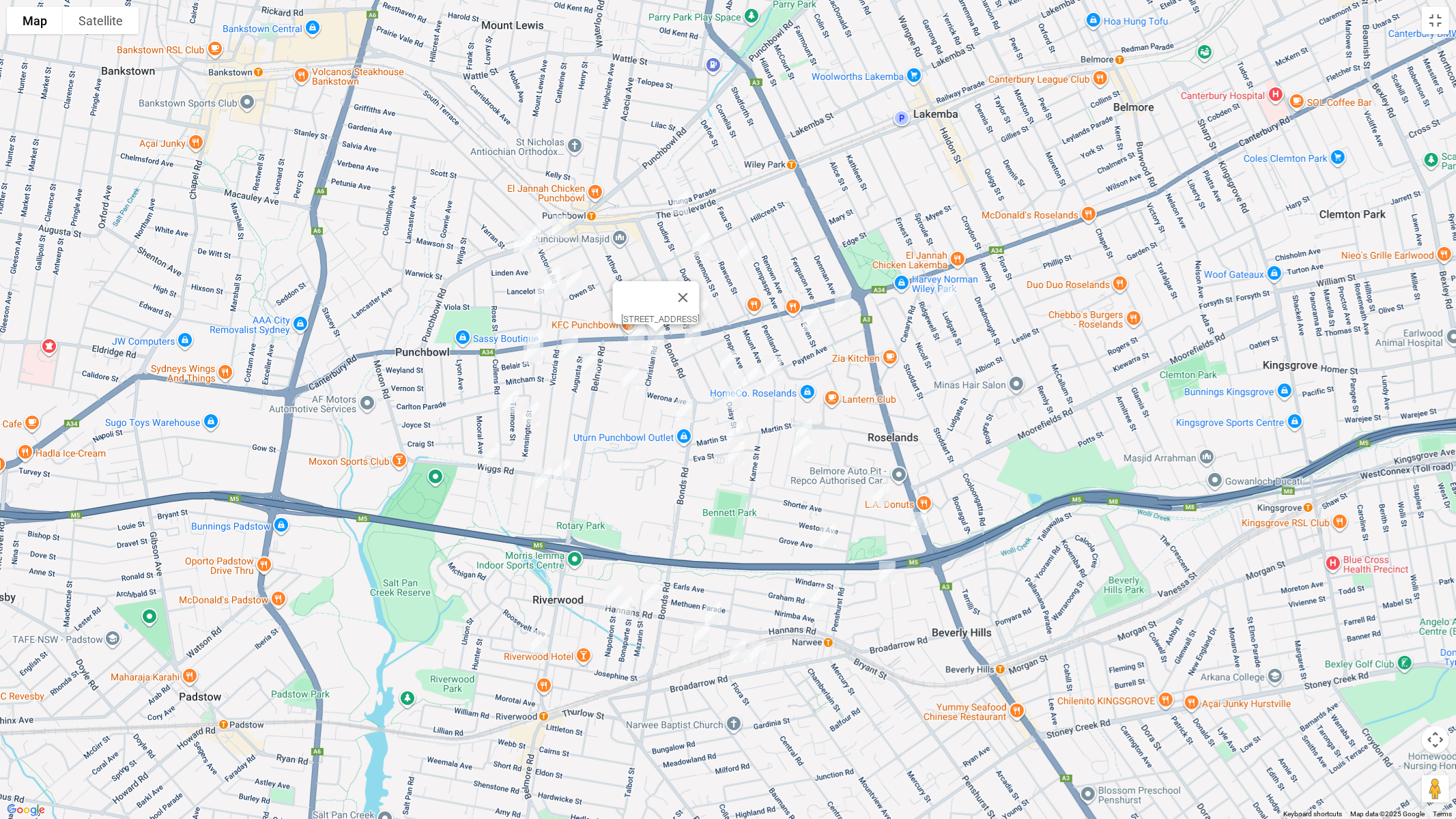
click at [632, 372] on img "28 Lumeah Avenue, PUNCHBOWL NSW 2196" at bounding box center [631, 377] width 27 height 34
click at [683, 407] on img "4 Hargraves Avenue, PUNCHBOWL NSW 2196" at bounding box center [685, 410] width 27 height 34
click at [568, 342] on img "86 Victoria Road, PUNCHBOWL NSW 2196" at bounding box center [570, 347] width 27 height 34
click at [592, 362] on img "28 Augusta Street, PUNCHBOWL NSW 2196" at bounding box center [590, 362] width 27 height 34
click at [633, 307] on button "Close" at bounding box center [616, 316] width 33 height 33
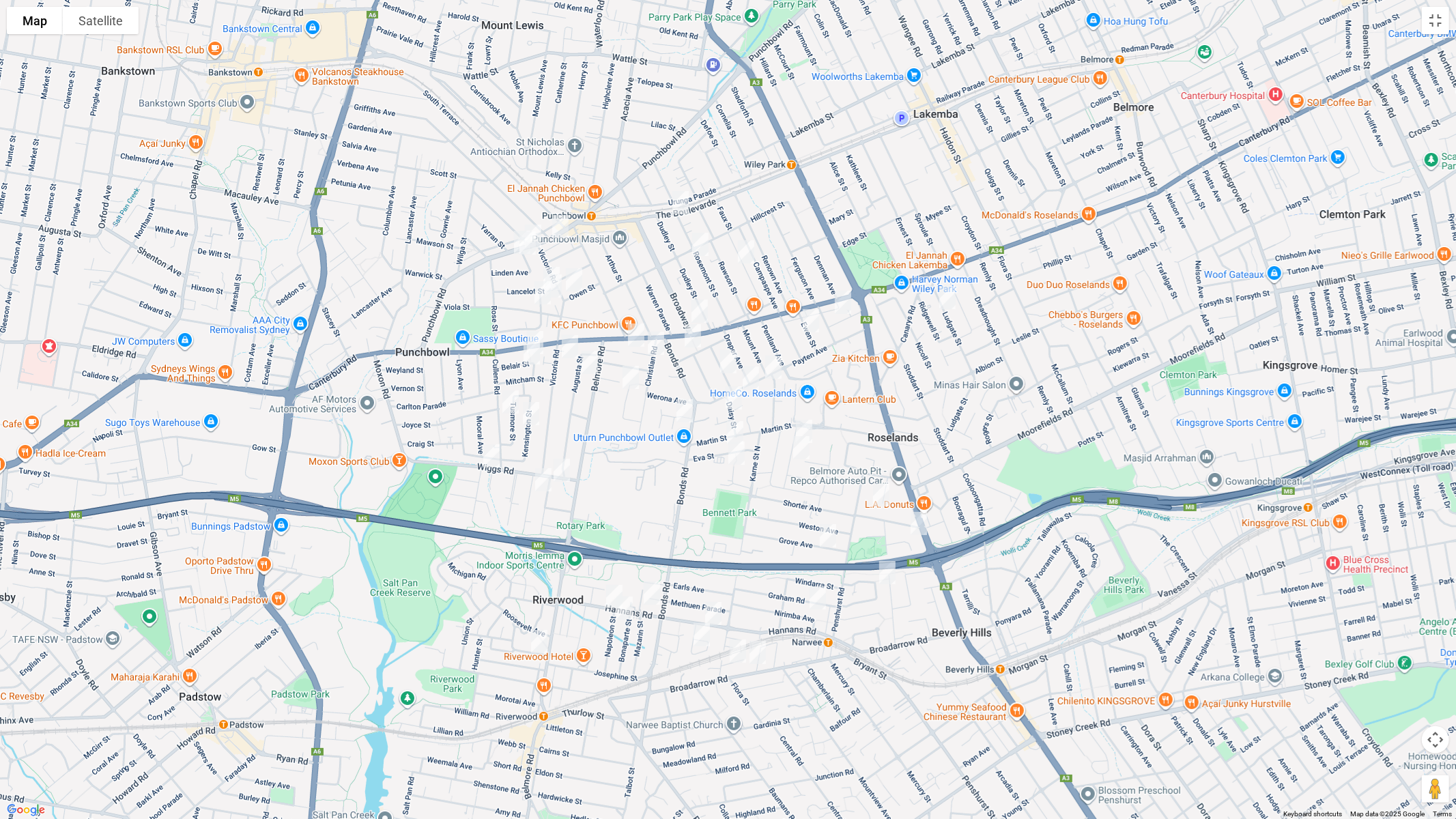
click at [542, 329] on img "2/17 Belair Street, PUNCHBOWL NSW 2196" at bounding box center [535, 342] width 27 height 34
click at [532, 347] on img "8-10 Belair Street, PUNCHBOWL NSW 2196" at bounding box center [532, 353] width 27 height 34
click at [511, 395] on img "38 Cullens Road, PUNCHBOWL NSW 2196" at bounding box center [511, 402] width 27 height 34
click at [535, 413] on img "30 Kensington Street, PUNCHBOWL NSW 2196" at bounding box center [531, 414] width 27 height 34
click at [560, 466] on img "8 Alverstone Street, RIVERWOOD NSW 2210" at bounding box center [562, 470] width 27 height 34
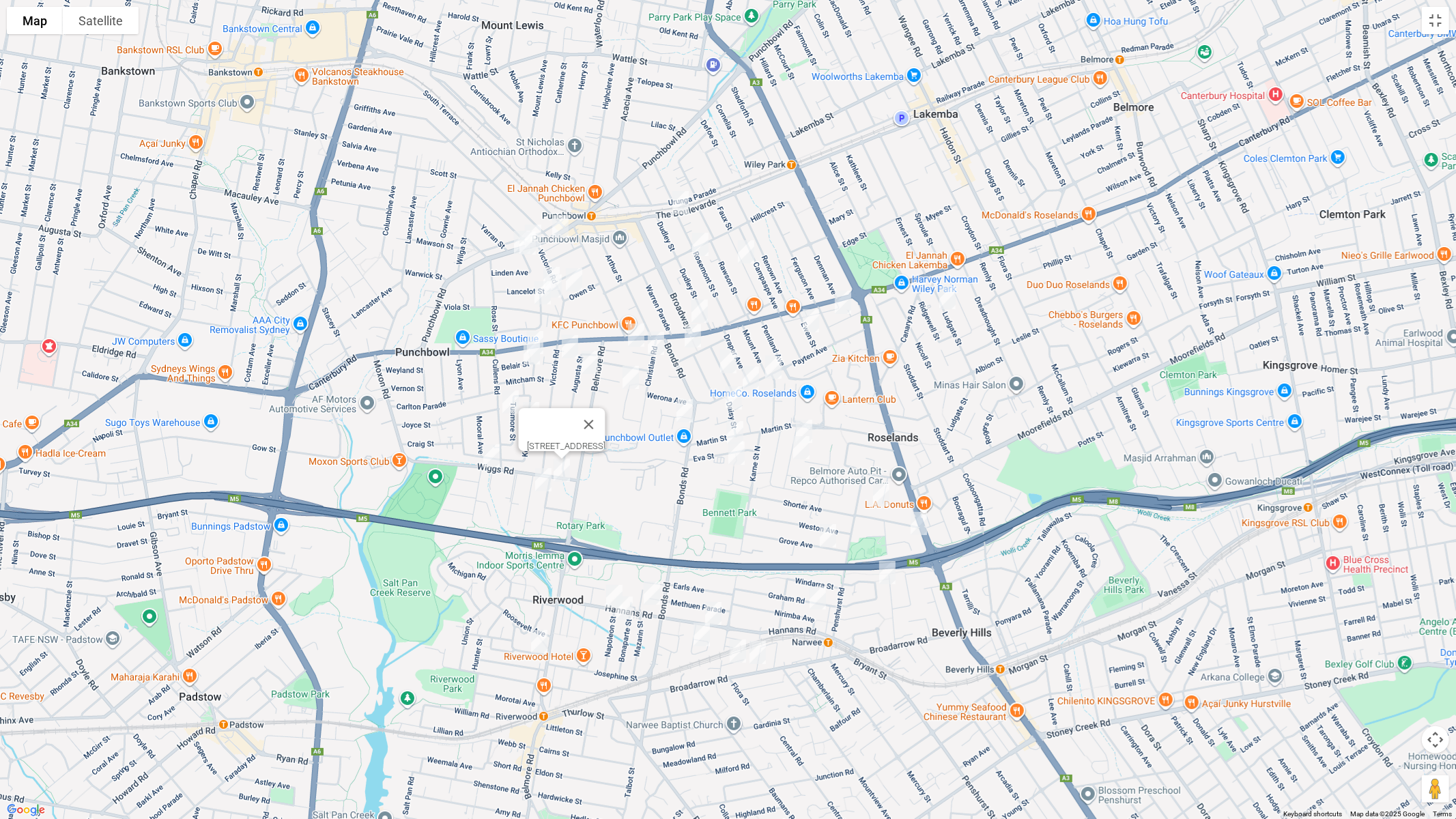
click at [543, 476] on img "3/16 Belgium Street, RIVERWOOD NSW 2210" at bounding box center [543, 480] width 27 height 34
click at [524, 248] on img "1B Linden Avenue, PUNCHBOWL NSW 2196" at bounding box center [528, 243] width 27 height 34
click at [550, 262] on img "2 Norman Street, PUNCHBOWL NSW 2196" at bounding box center [552, 279] width 27 height 34
click at [559, 292] on img "8A Norman Street, PUNCHBOWL NSW 2196" at bounding box center [553, 285] width 27 height 34
click at [542, 300] on img "11A Norman Street, PUNCHBOWL NSW 2196" at bounding box center [542, 292] width 27 height 34
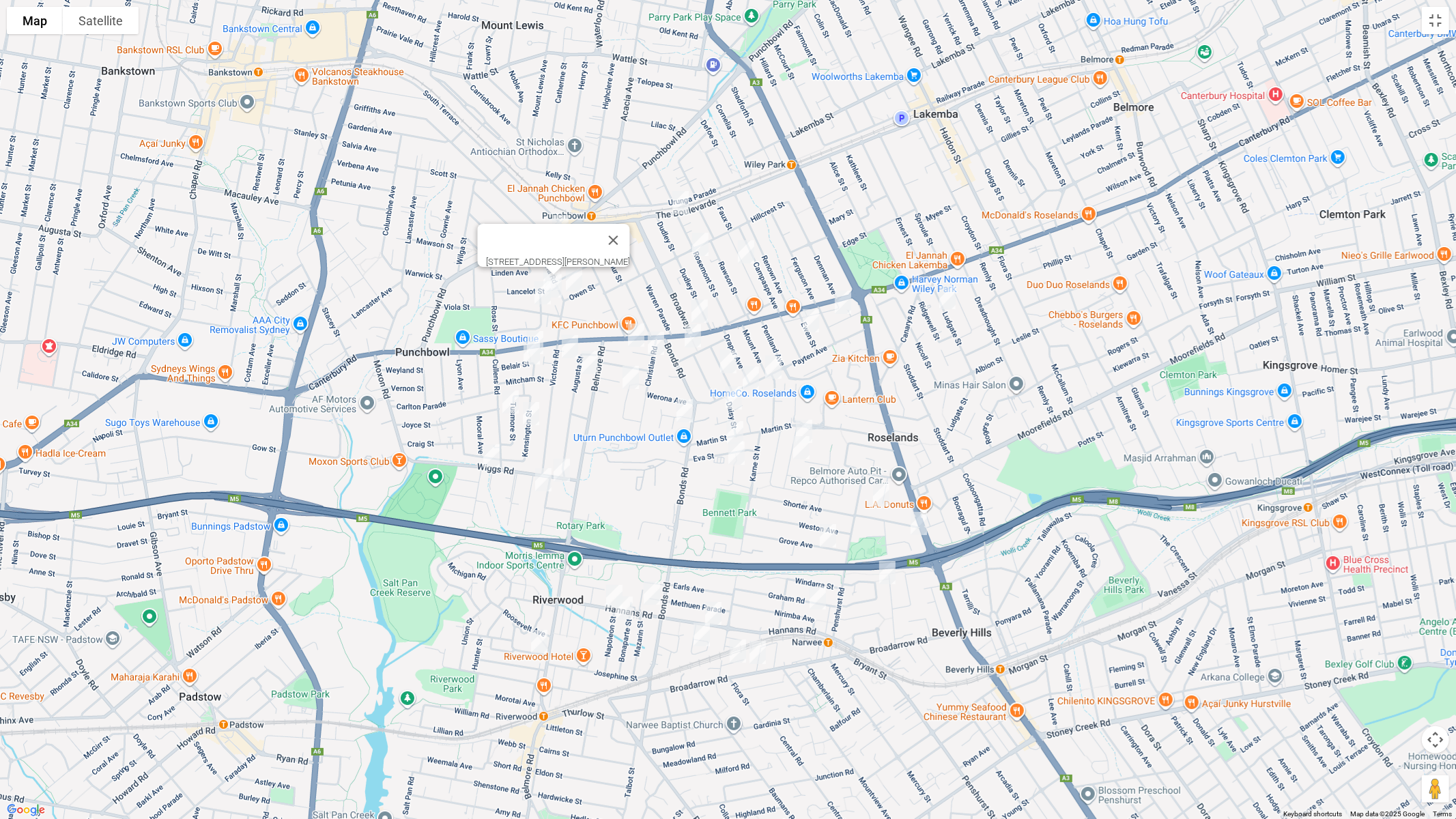
click at [539, 289] on img "11A Norman Street, PUNCHBOWL NSW 2196" at bounding box center [542, 292] width 27 height 34
click at [619, 240] on button "Close" at bounding box center [602, 246] width 33 height 33
click at [577, 279] on img "34 Victoria Road, PUNCHBOWL NSW 2196" at bounding box center [574, 280] width 27 height 34
drag, startPoint x: 700, startPoint y: 247, endPoint x: 734, endPoint y: 257, distance: 35.4
click at [700, 248] on img "51 Rosemont Street South, PUNCHBOWL NSW 2196" at bounding box center [700, 244] width 27 height 34
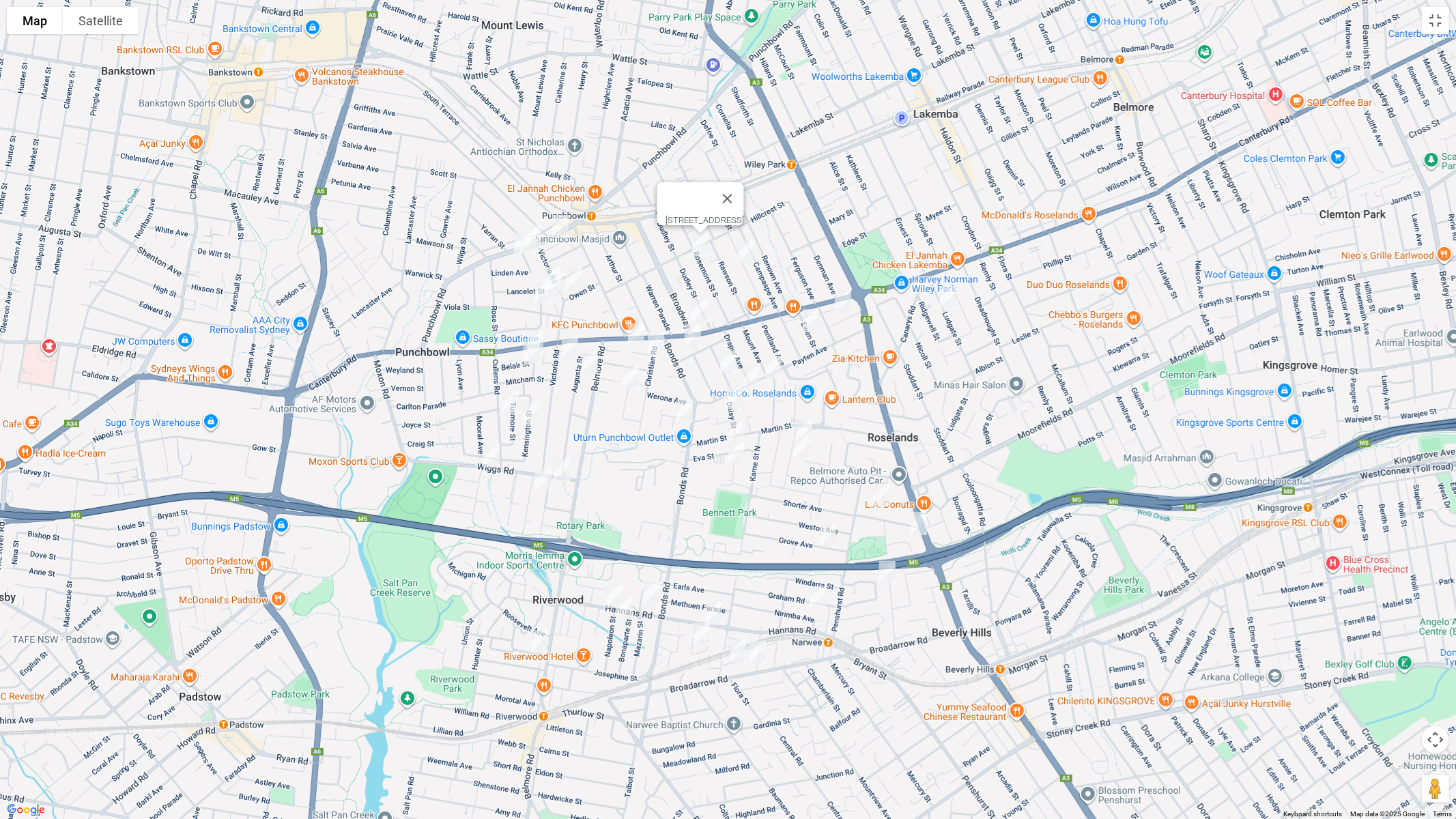
click at [744, 248] on img "37 Beauchamp Street, WILEY PARK NSW 2195" at bounding box center [746, 251] width 27 height 34
drag, startPoint x: 830, startPoint y: 201, endPoint x: 845, endPoint y: 193, distance: 17.0
click at [822, 200] on button "Close" at bounding box center [805, 206] width 33 height 33
click at [1440, 25] on button "Toggle fullscreen view" at bounding box center [1436, 20] width 27 height 27
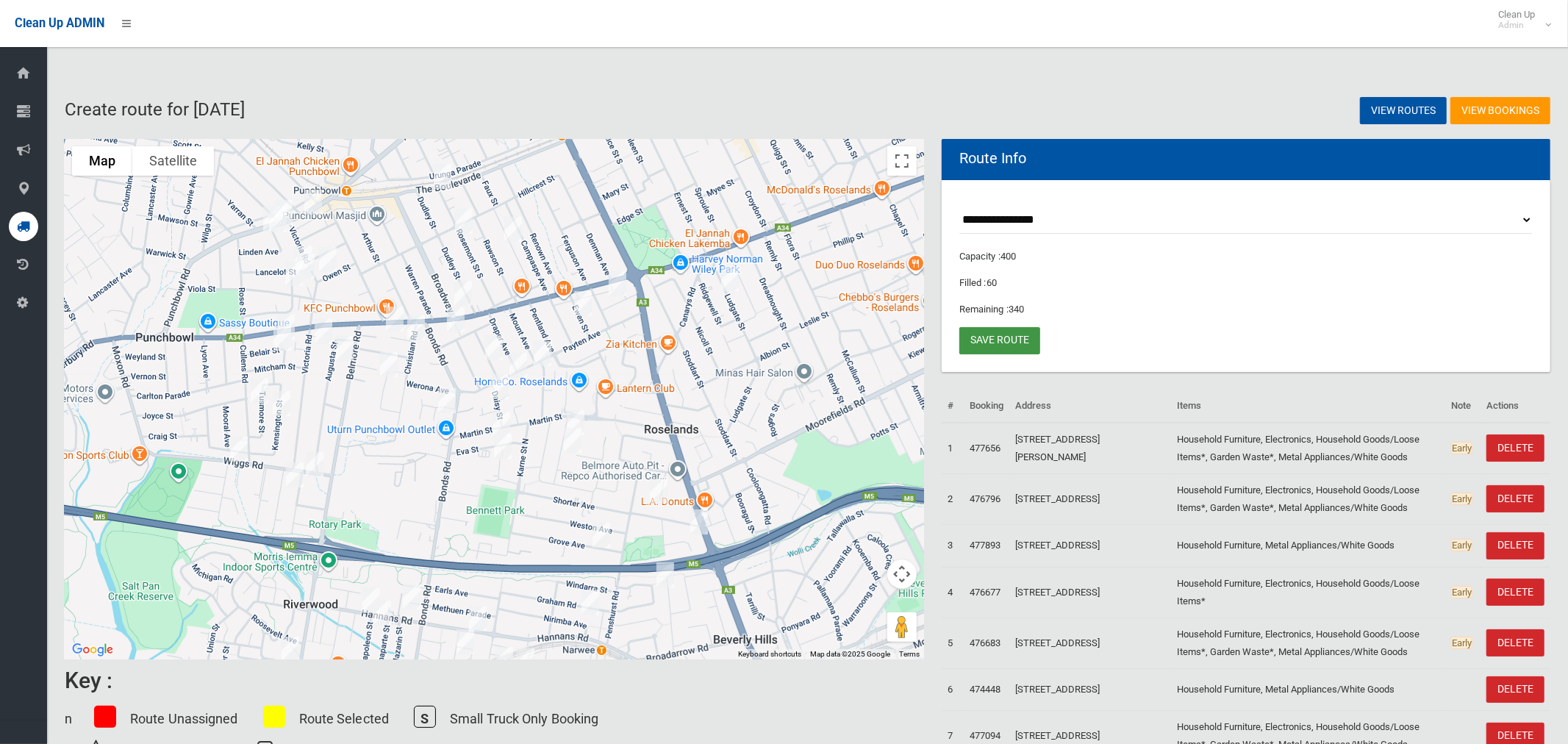
click at [1000, 340] on link "Save route" at bounding box center [1000, 340] width 81 height 27
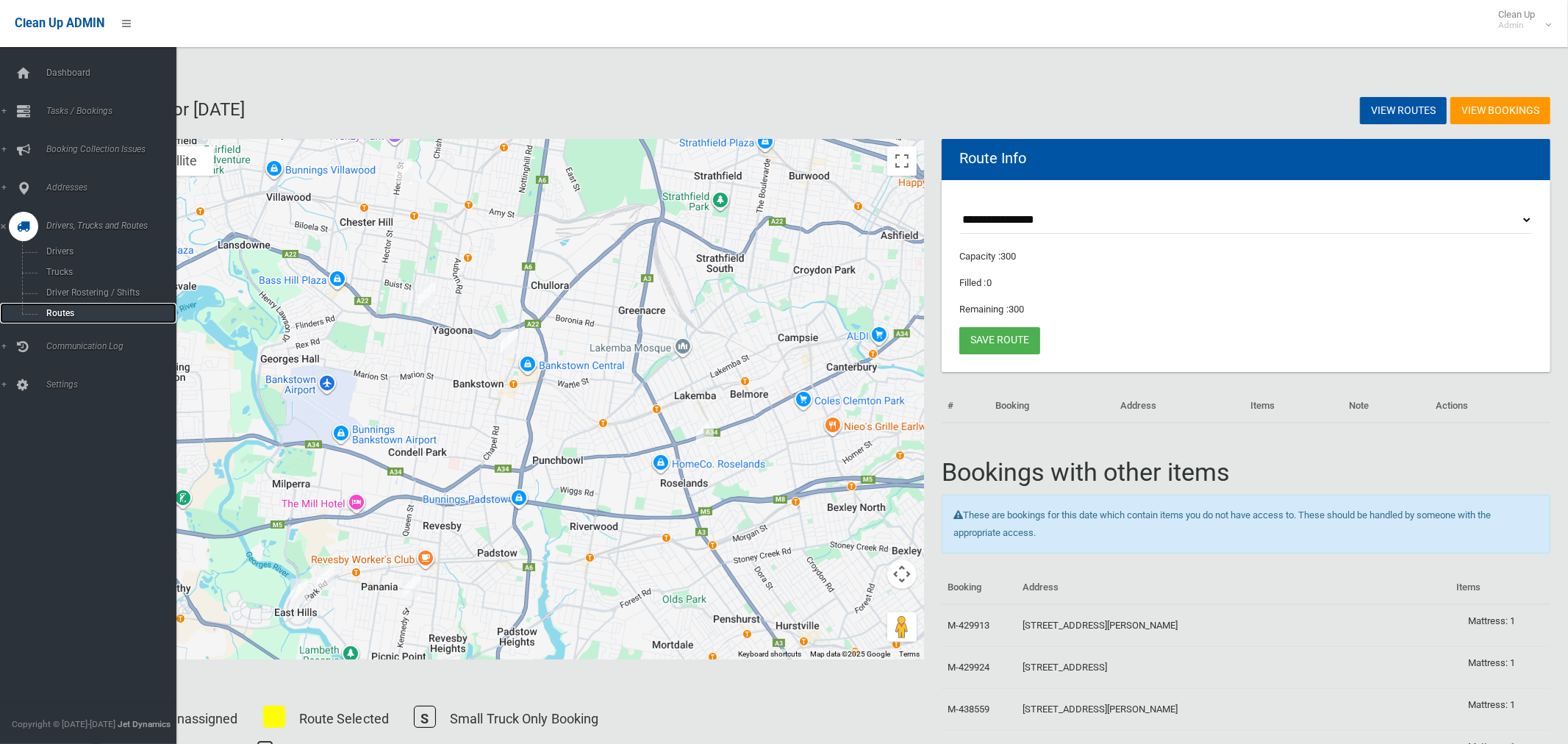
click at [67, 317] on span "Routes" at bounding box center [103, 313] width 122 height 10
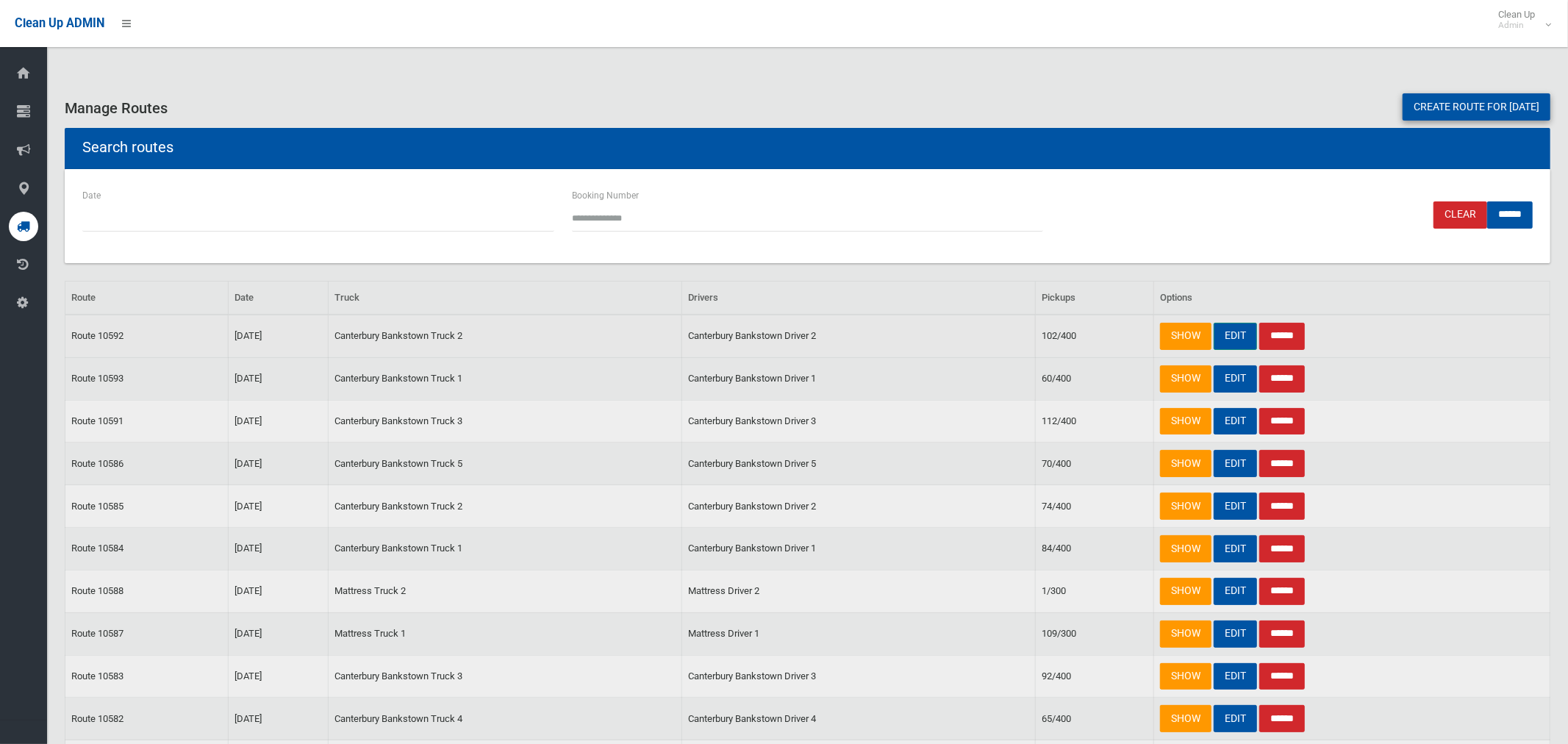
click at [1242, 334] on link "EDIT" at bounding box center [1235, 337] width 43 height 27
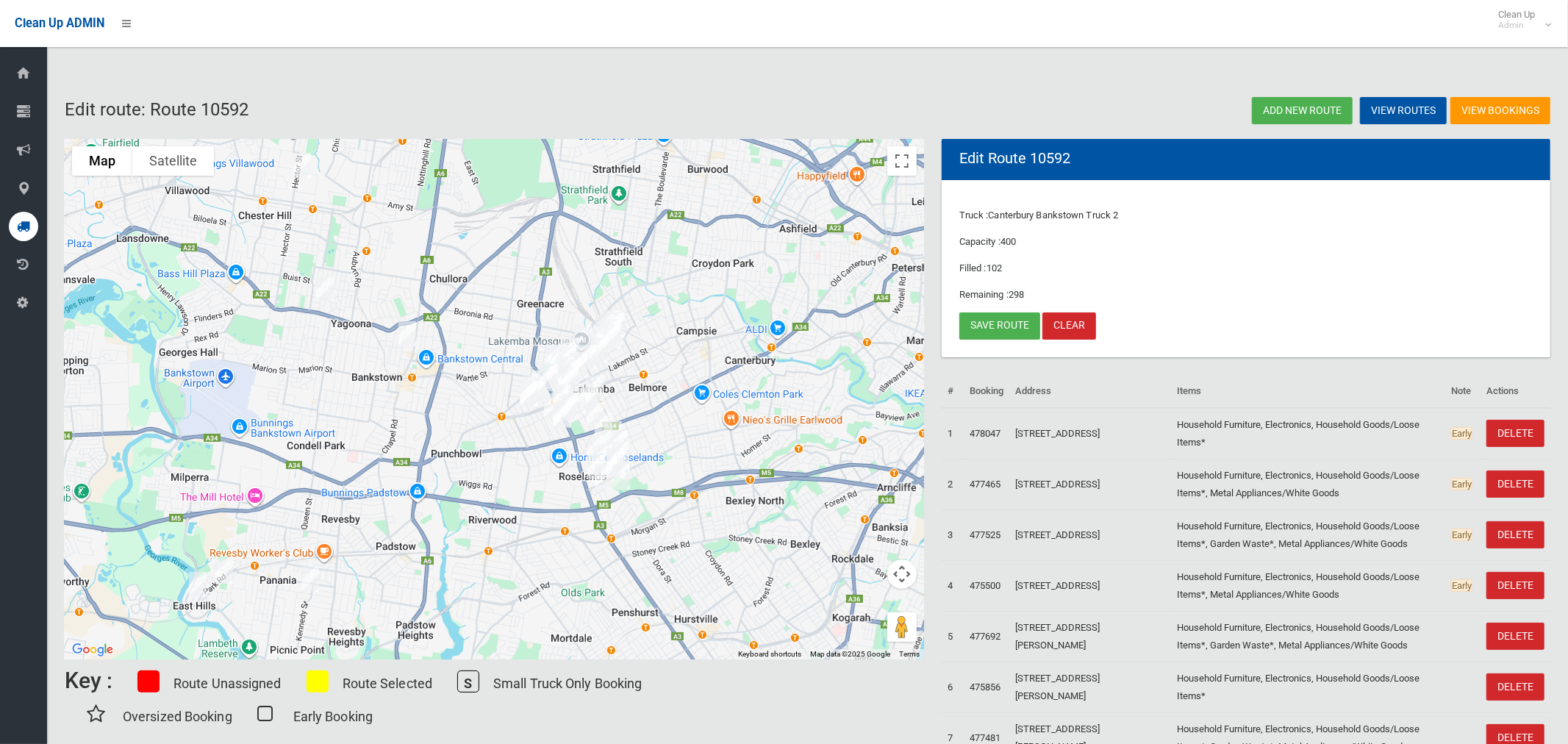
drag, startPoint x: 805, startPoint y: 450, endPoint x: 682, endPoint y: 437, distance: 123.7
click at [682, 437] on div at bounding box center [494, 399] width 860 height 521
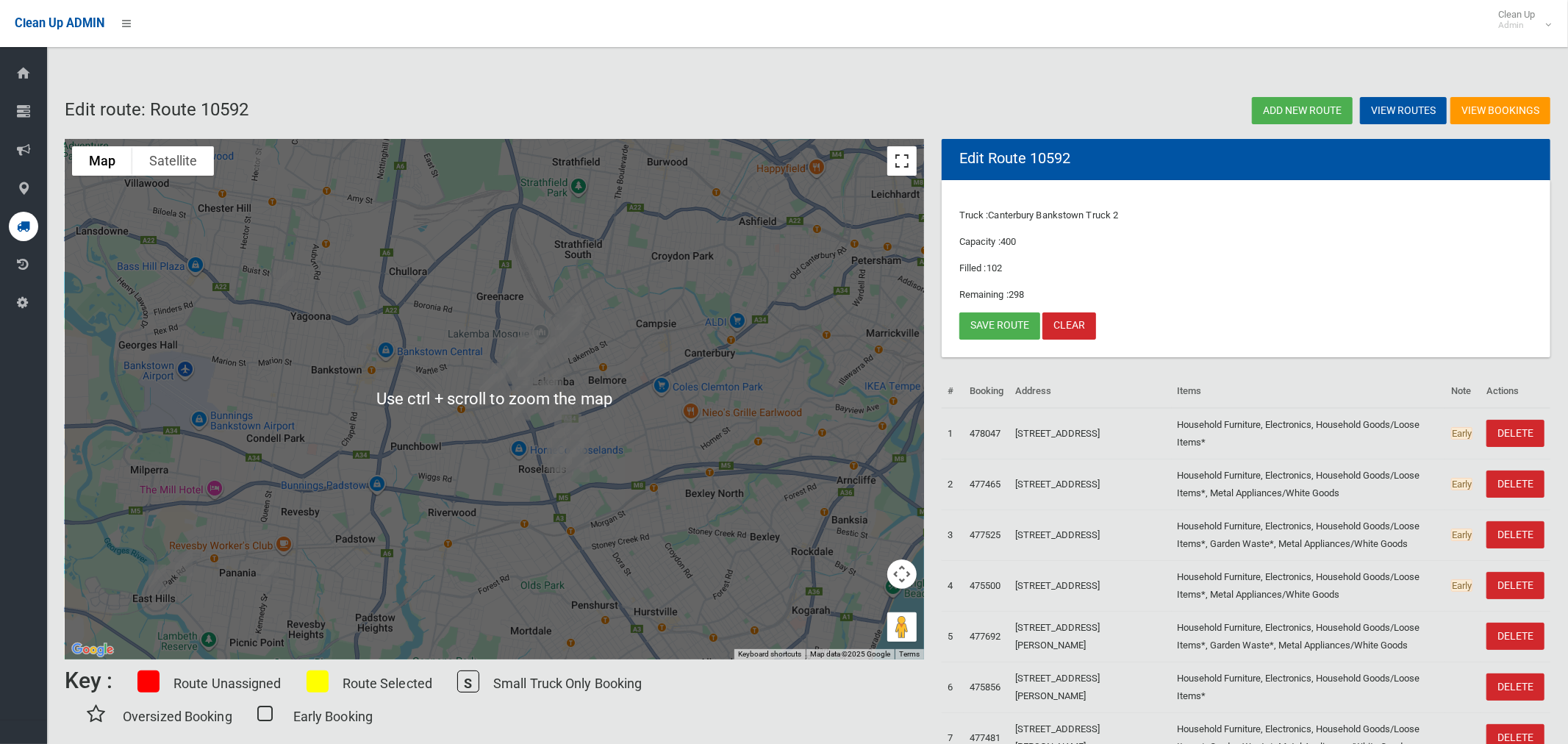
click at [900, 162] on button "Toggle fullscreen view" at bounding box center [902, 161] width 29 height 29
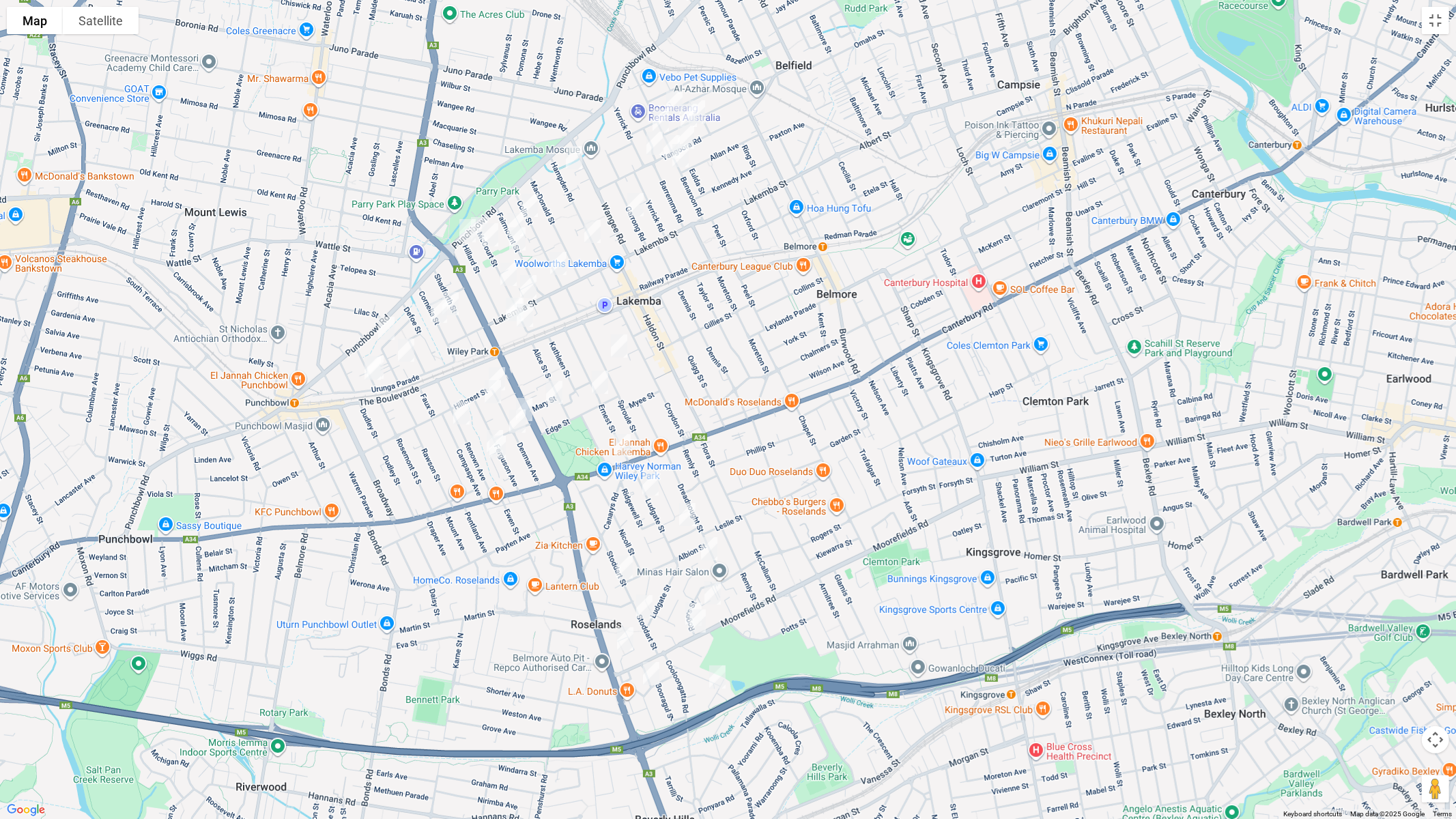
drag, startPoint x: 798, startPoint y: 414, endPoint x: 728, endPoint y: 326, distance: 112.4
click at [728, 326] on div at bounding box center [728, 410] width 1456 height 819
click at [620, 342] on img "64-66 Sproule Street, LAKEMBA NSW 2195" at bounding box center [619, 346] width 27 height 34
click at [652, 479] on img "17A Ludgate Street, ROSELANDS NSW 2196" at bounding box center [650, 483] width 27 height 34
click at [1437, 29] on button "Toggle fullscreen view" at bounding box center [1436, 20] width 27 height 27
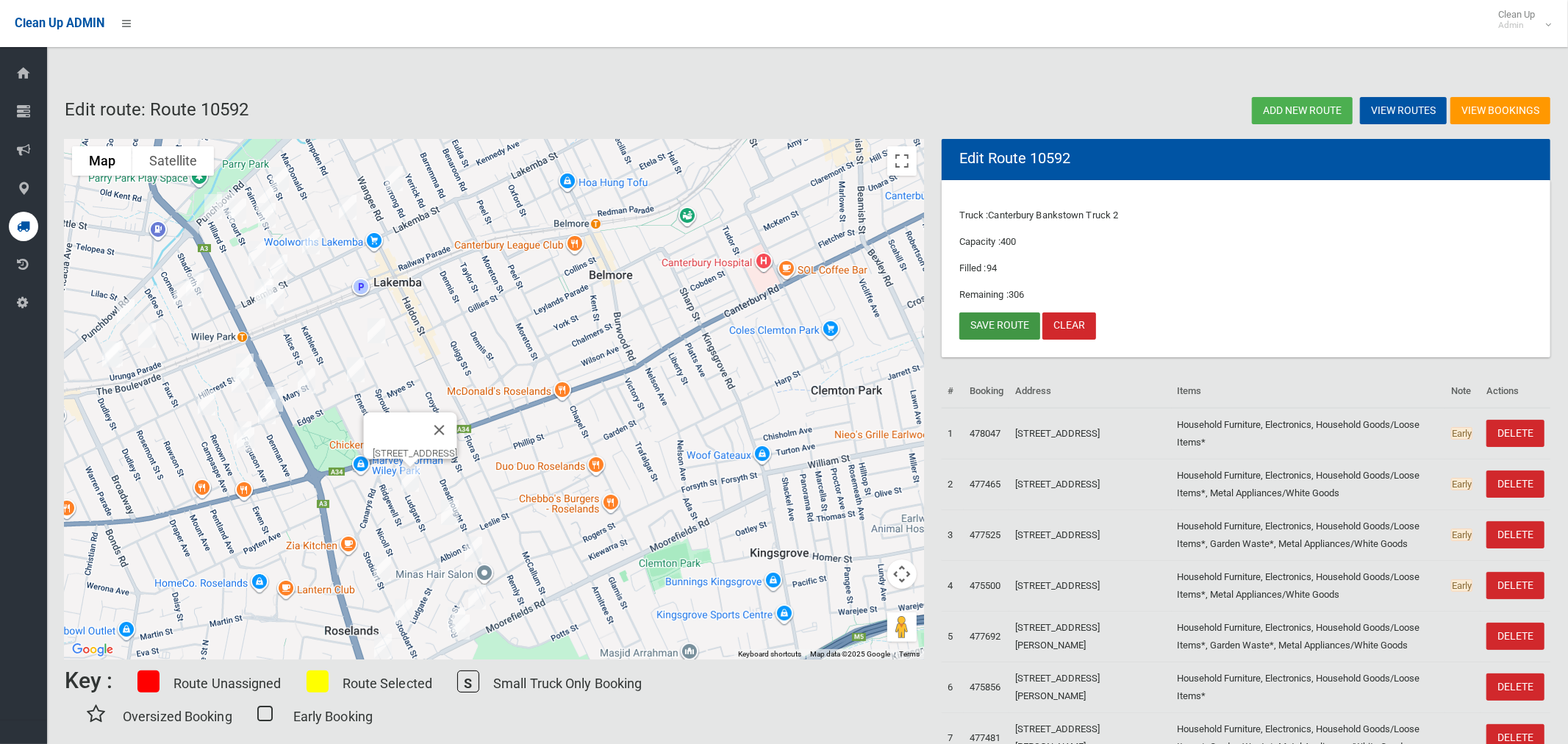
click at [997, 327] on link "Save route" at bounding box center [1000, 326] width 81 height 27
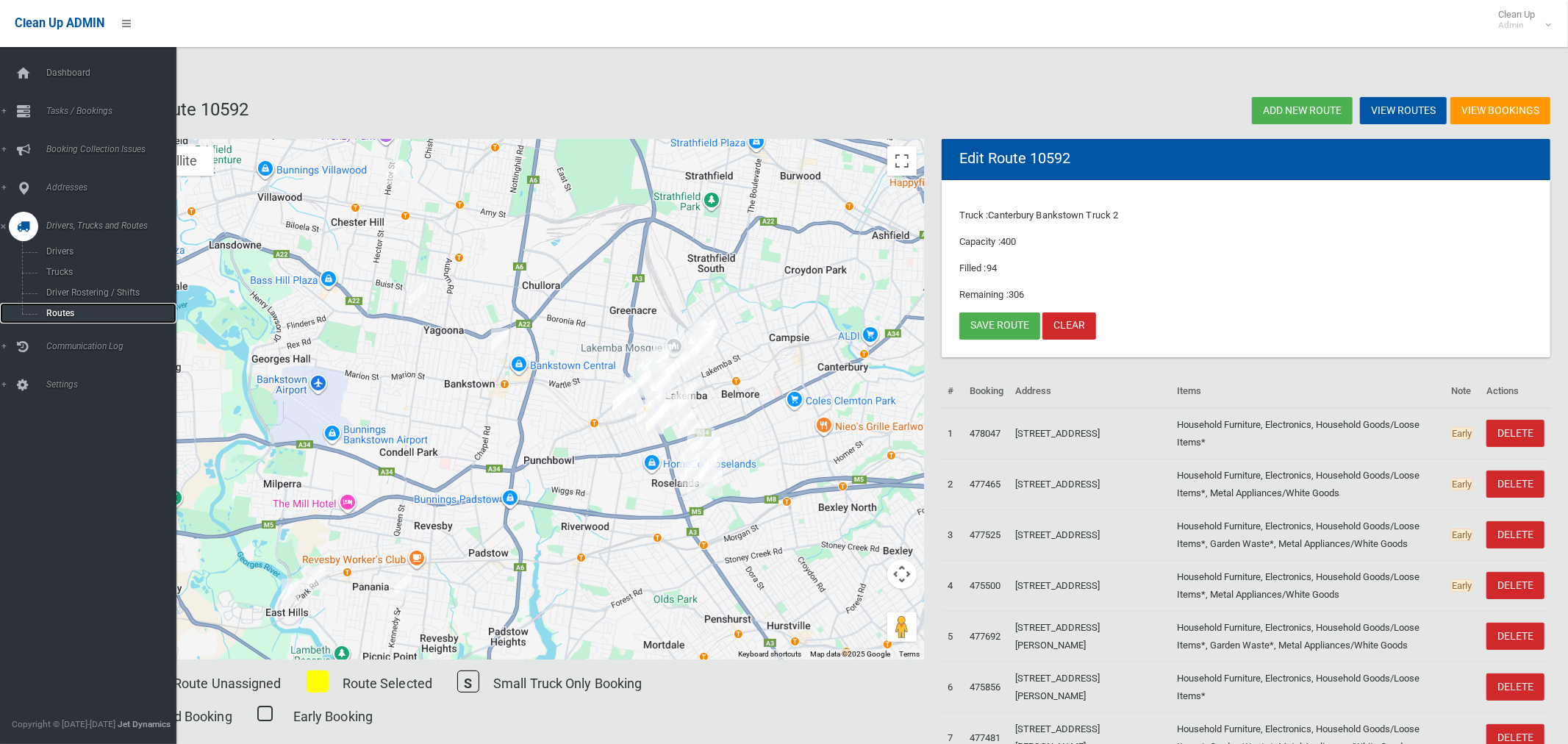
click at [69, 313] on span "Routes" at bounding box center [103, 313] width 122 height 10
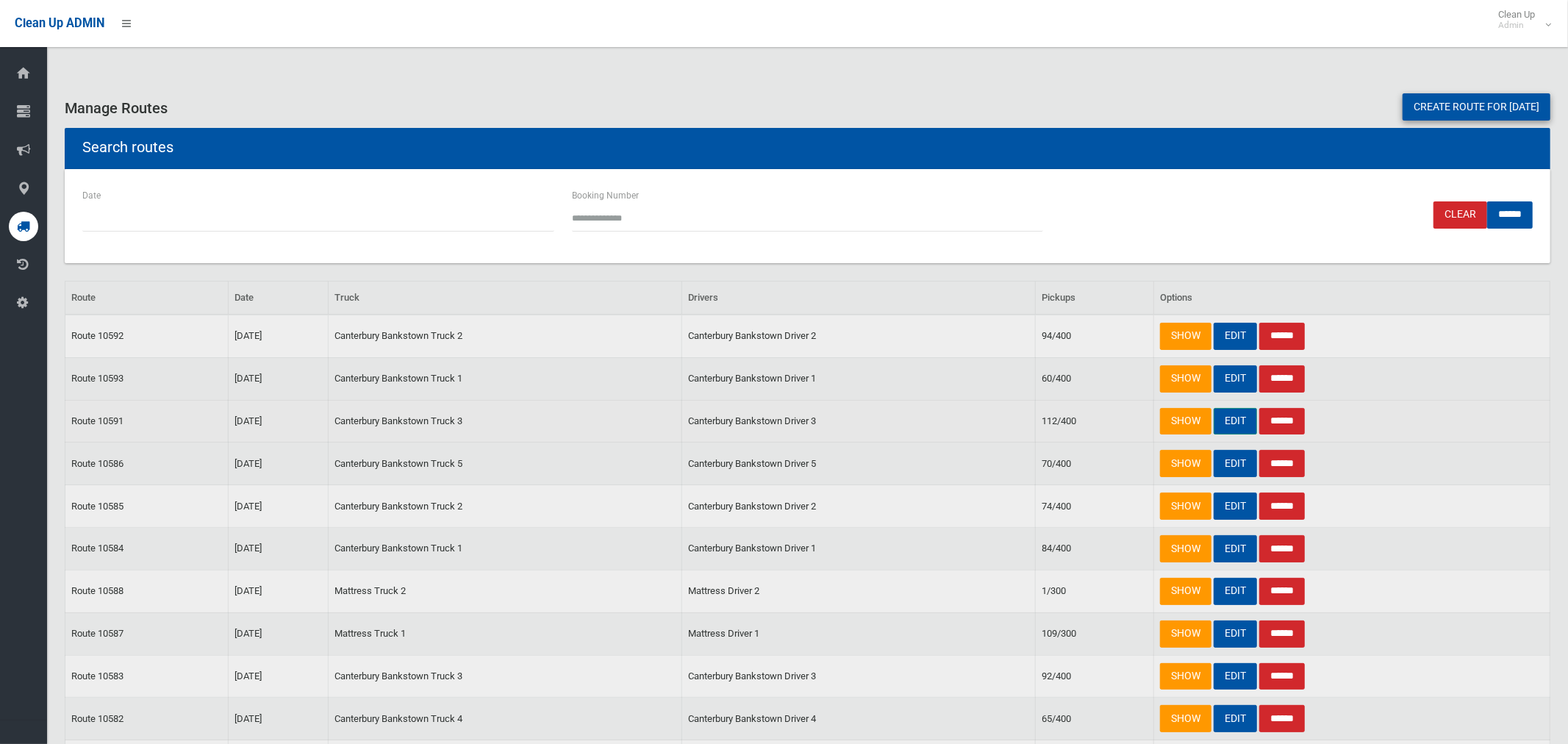
click at [1230, 418] on link "EDIT" at bounding box center [1235, 422] width 43 height 27
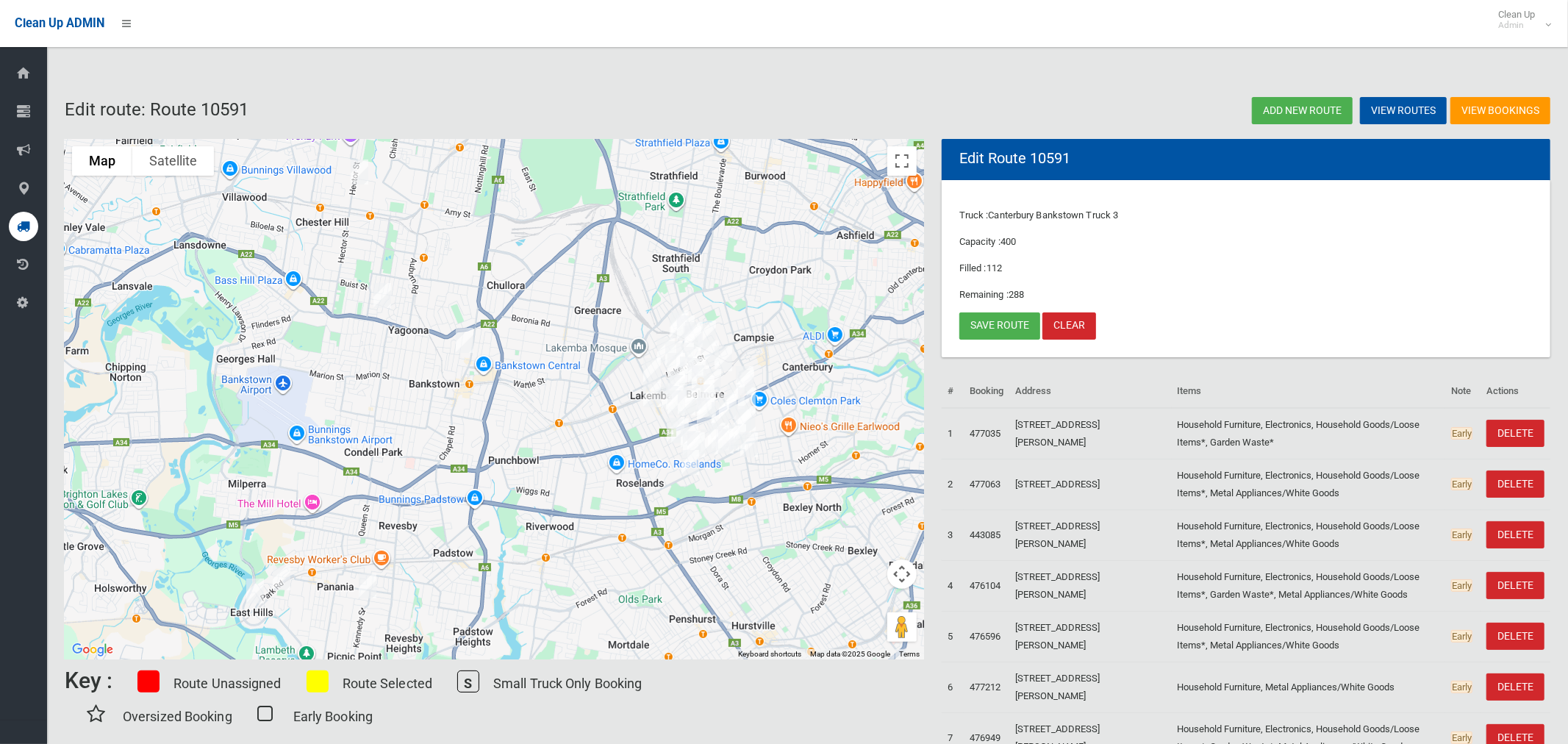
click at [650, 394] on img "64-66 Sproule Street, LAKEMBA NSW 2195" at bounding box center [652, 394] width 29 height 37
click at [734, 335] on button "Close" at bounding box center [717, 345] width 36 height 36
click at [992, 326] on link "Save route" at bounding box center [1000, 326] width 81 height 27
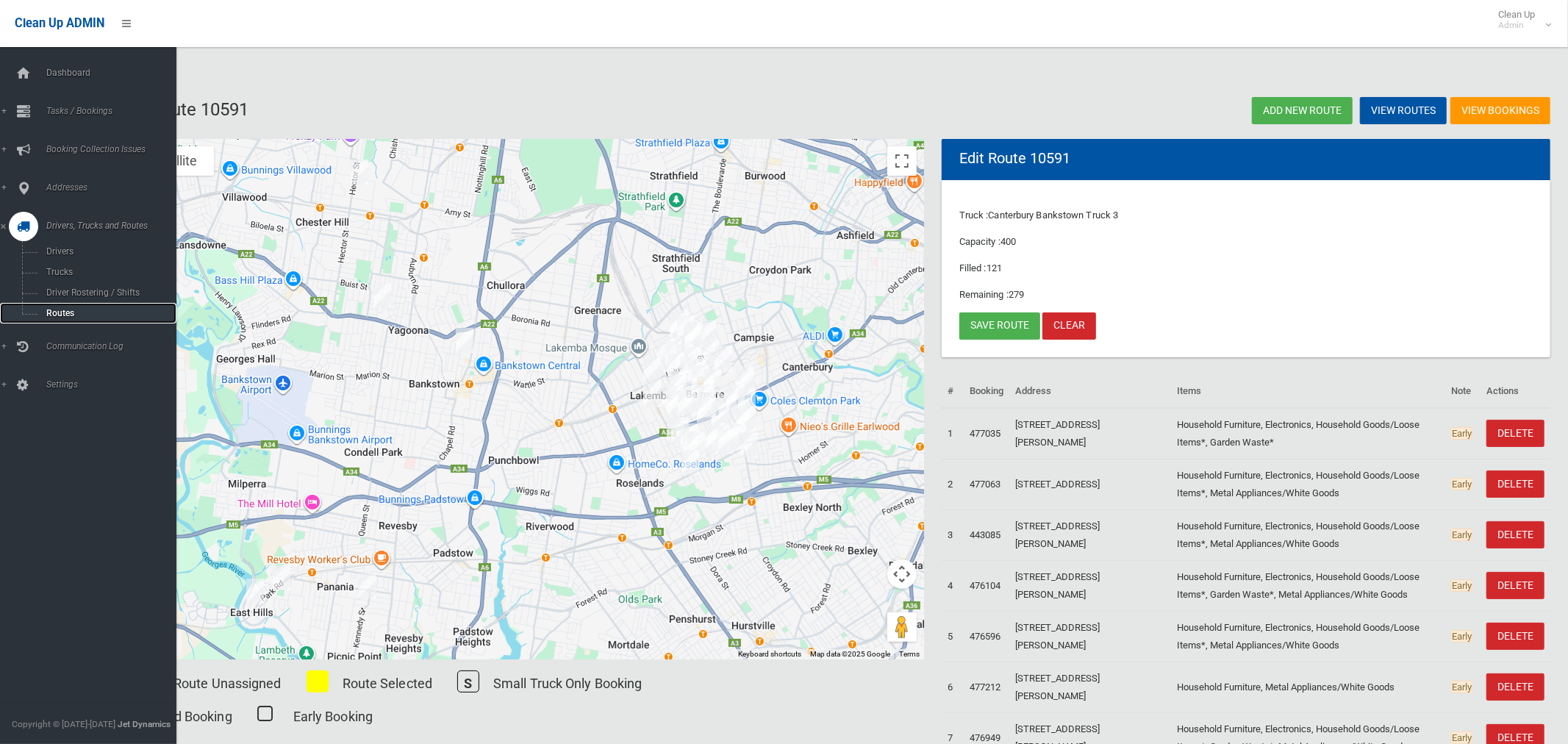
click at [55, 314] on span "Routes" at bounding box center [103, 313] width 122 height 10
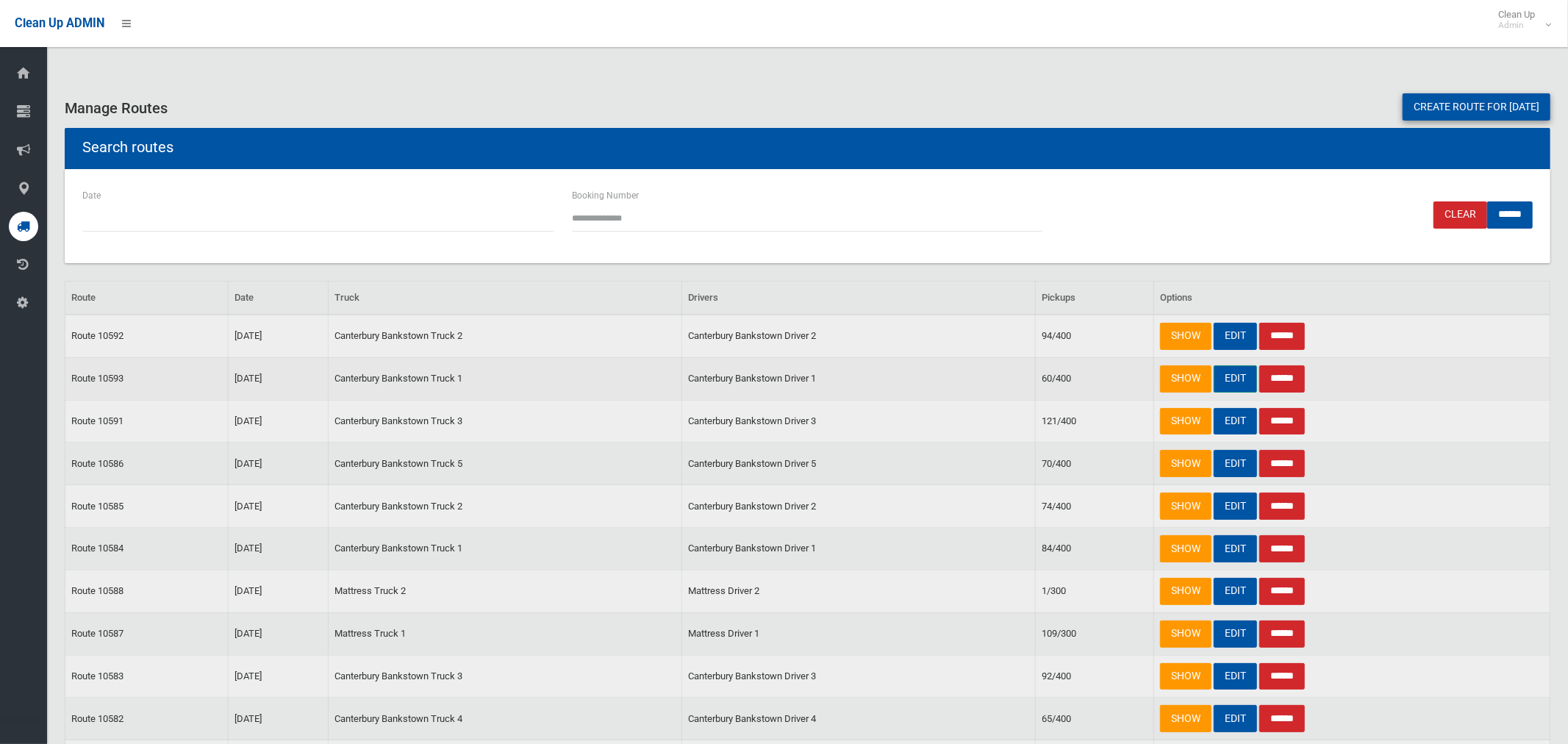
click at [1230, 378] on link "EDIT" at bounding box center [1235, 379] width 43 height 27
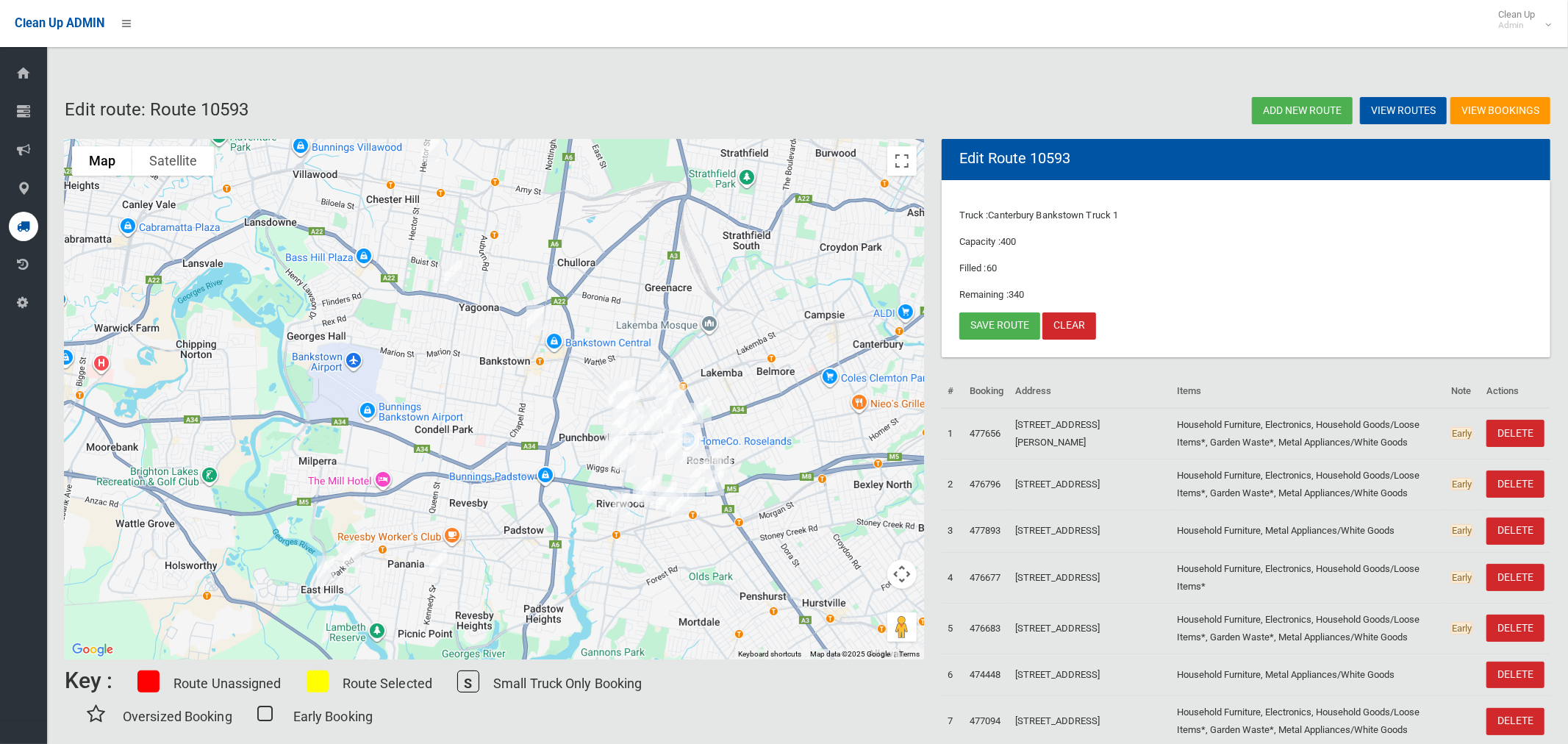
drag, startPoint x: 509, startPoint y: 438, endPoint x: 524, endPoint y: 407, distance: 34.4
click at [524, 405] on div at bounding box center [494, 399] width 860 height 521
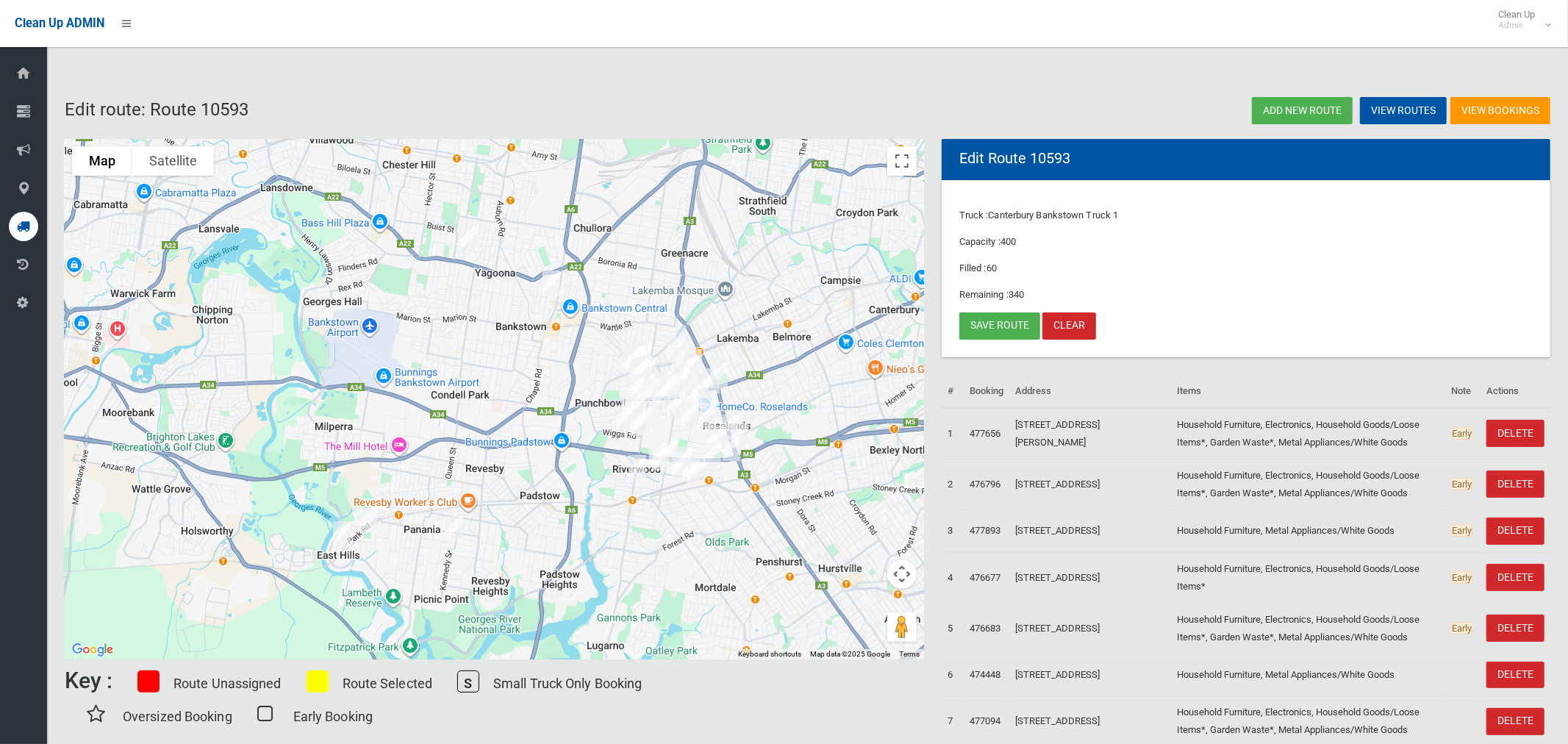
click at [370, 517] on img "6 Lehn Road, EAST HILLS NSW 2213" at bounding box center [368, 521] width 29 height 37
click at [339, 534] on img "41a Monie Avenue, EAST HILLS NSW 2213" at bounding box center [341, 534] width 29 height 37
click at [343, 534] on img "41a Monie Avenue, EAST HILLS NSW 2213" at bounding box center [341, 534] width 29 height 37
click at [450, 529] on img "15 Richard Street, PANANIA NSW 2213" at bounding box center [454, 528] width 29 height 37
click at [1008, 322] on link "Save route" at bounding box center [1000, 326] width 81 height 27
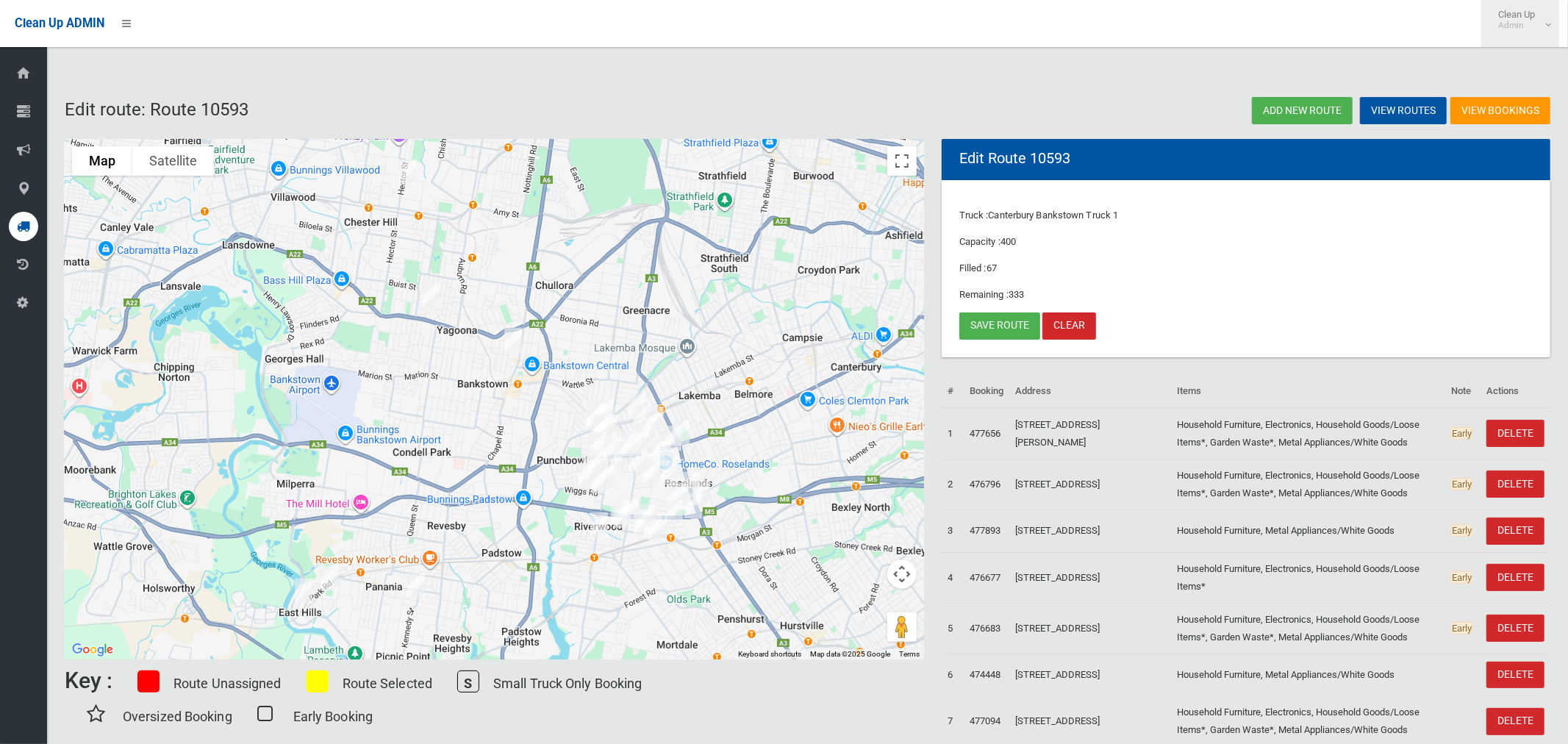
click at [1524, 27] on small "Admin" at bounding box center [1517, 26] width 37 height 11
click at [1524, 68] on link "Logout" at bounding box center [1520, 63] width 77 height 25
